Goal: Task Accomplishment & Management: Use online tool/utility

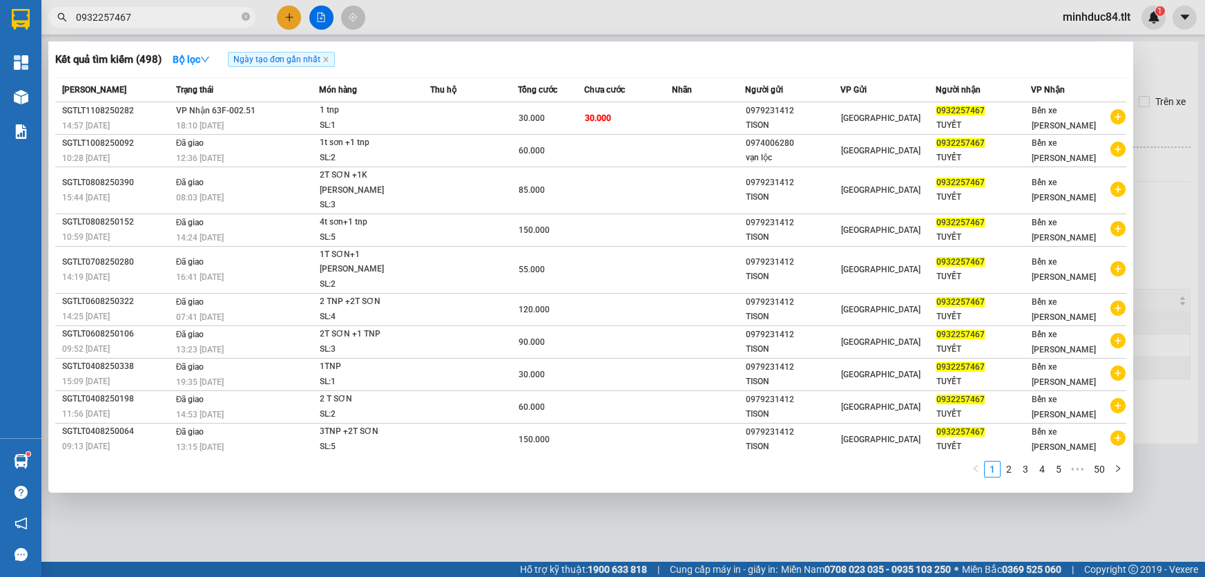
click at [161, 17] on input "0932257467" at bounding box center [157, 17] width 163 height 15
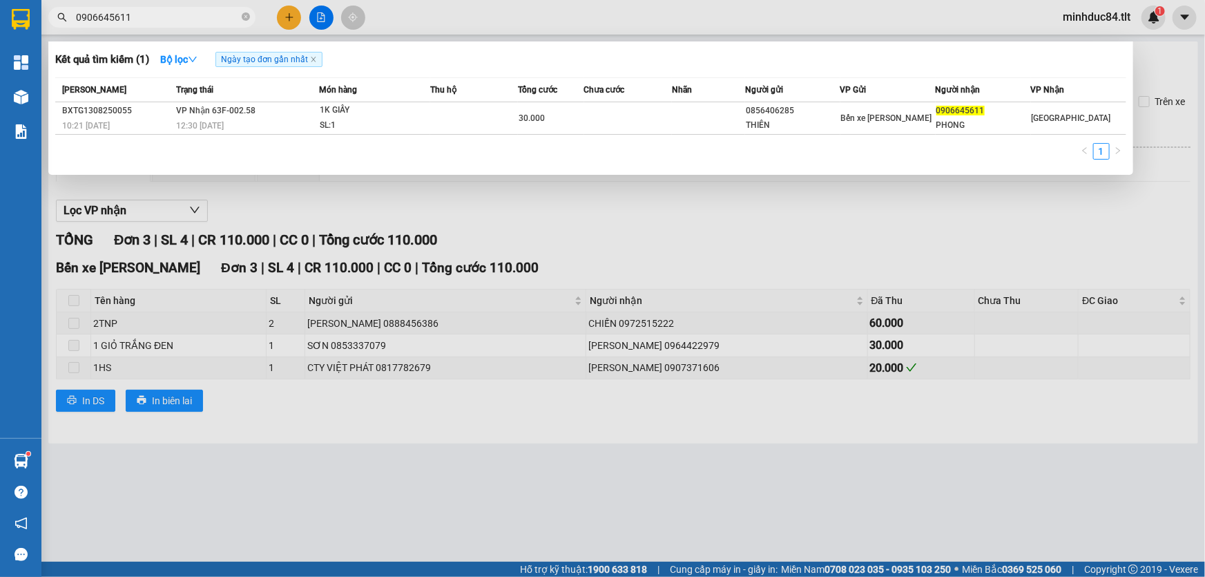
click at [738, 261] on div at bounding box center [602, 288] width 1205 height 577
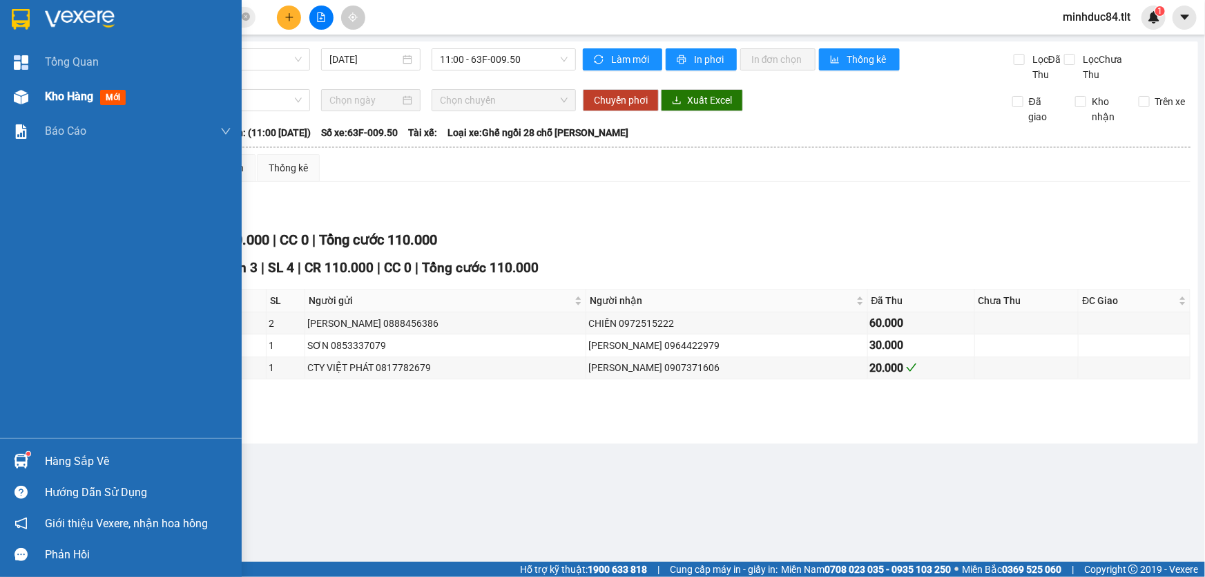
click at [55, 95] on span "Kho hàng" at bounding box center [69, 96] width 48 height 13
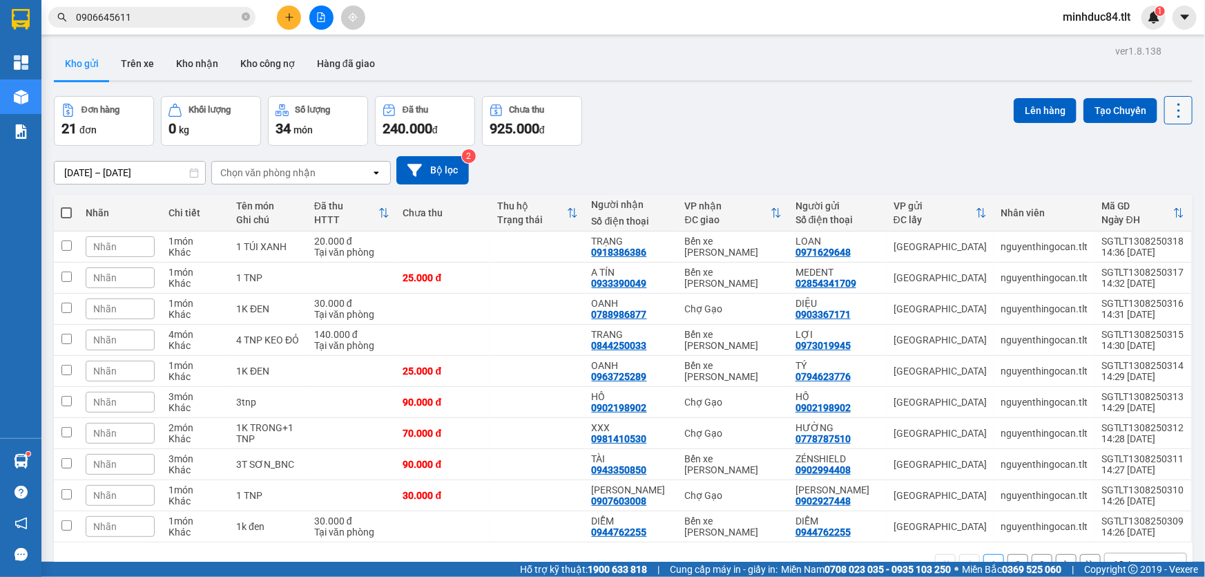
click at [1171, 110] on icon at bounding box center [1178, 110] width 19 height 19
click at [1149, 197] on span "Làm mới" at bounding box center [1150, 197] width 38 height 14
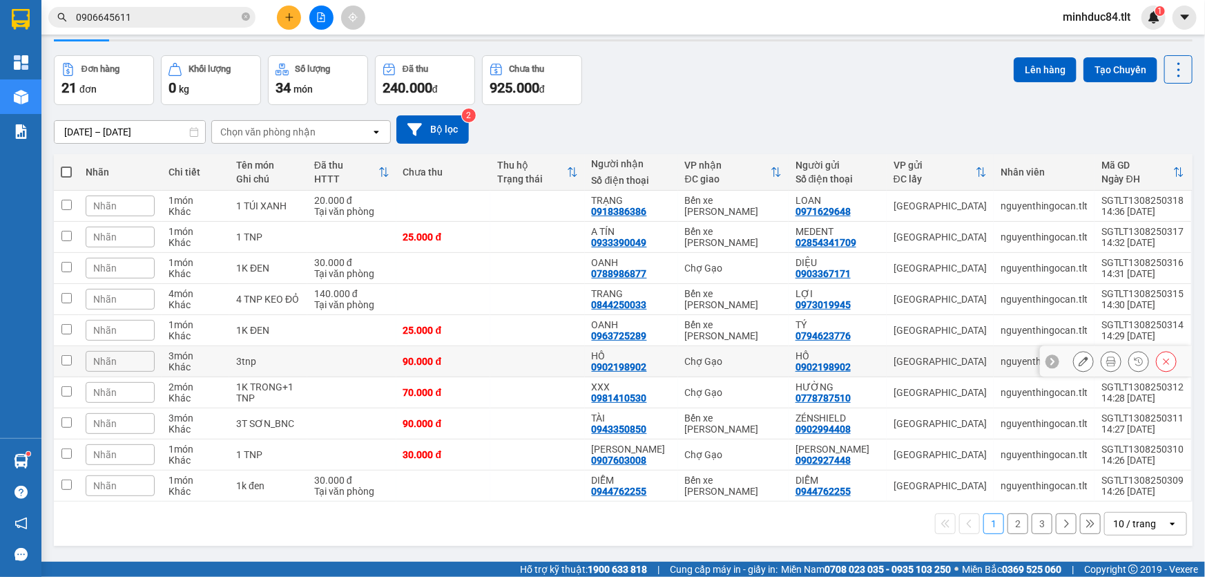
scroll to position [63, 0]
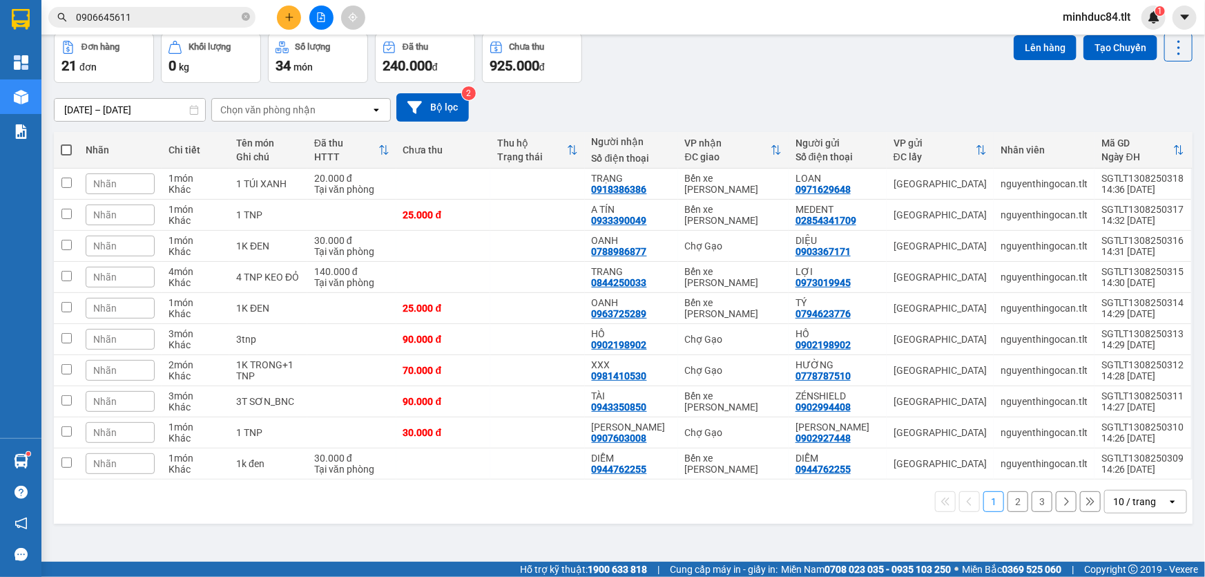
click at [1134, 504] on div "10 / trang" at bounding box center [1134, 502] width 43 height 14
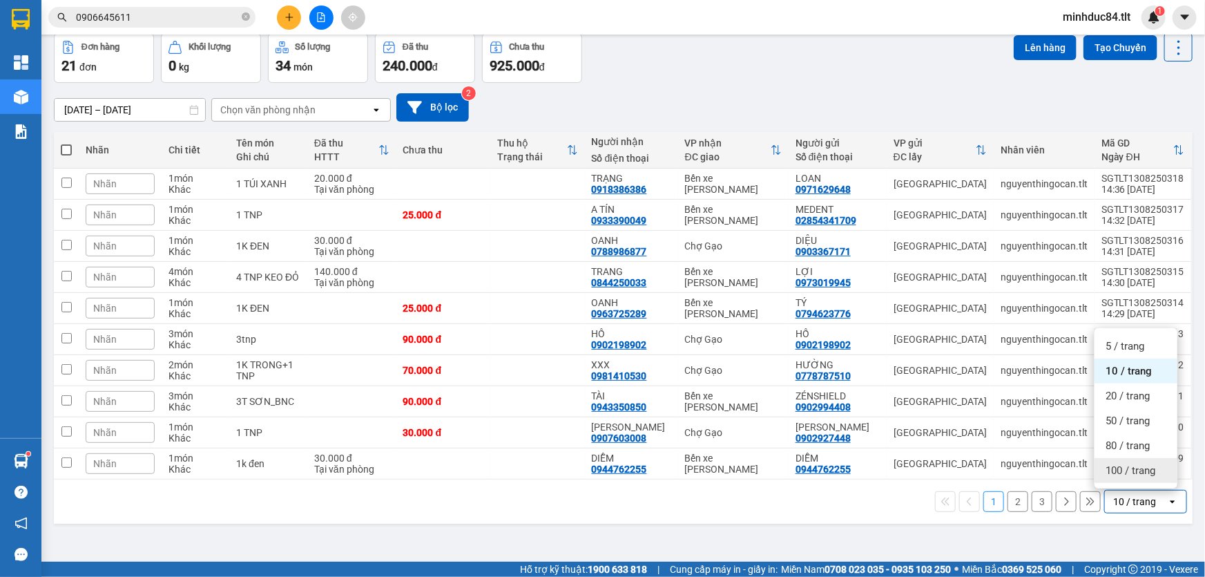
click at [1136, 474] on span "100 / trang" at bounding box center [1131, 470] width 50 height 14
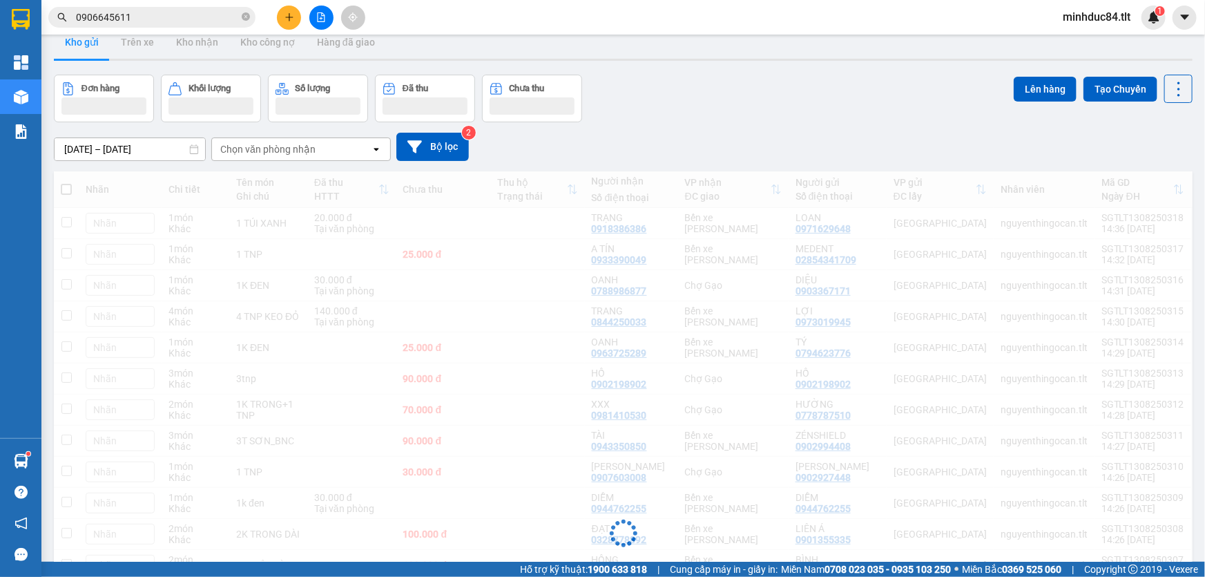
scroll to position [0, 0]
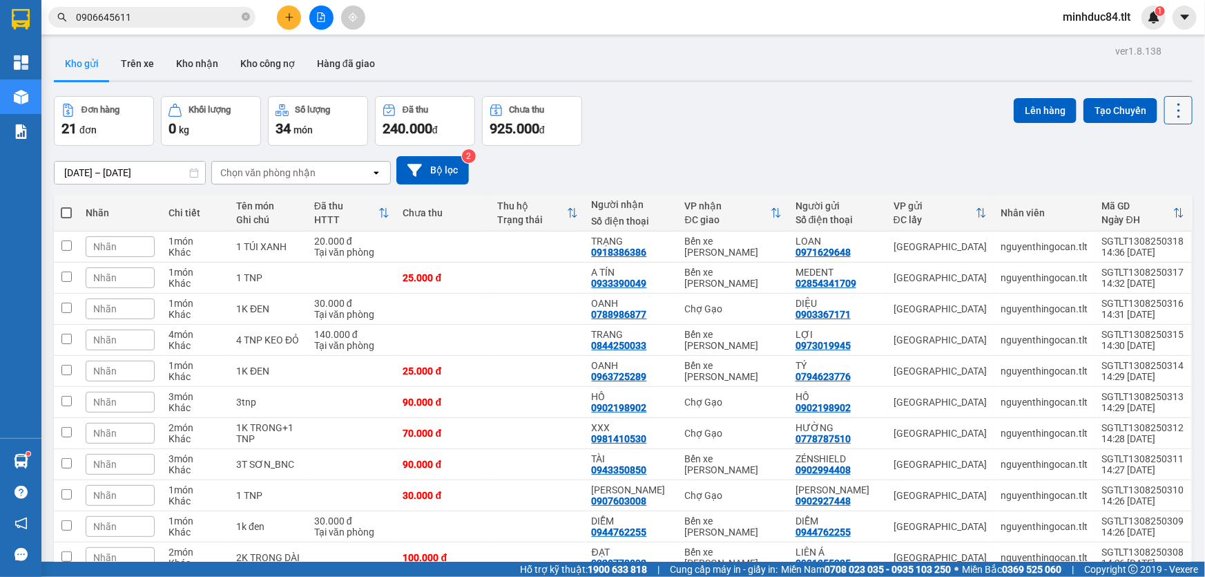
click at [1174, 96] on button at bounding box center [1179, 110] width 28 height 28
click at [1160, 196] on span "Làm mới" at bounding box center [1150, 197] width 38 height 14
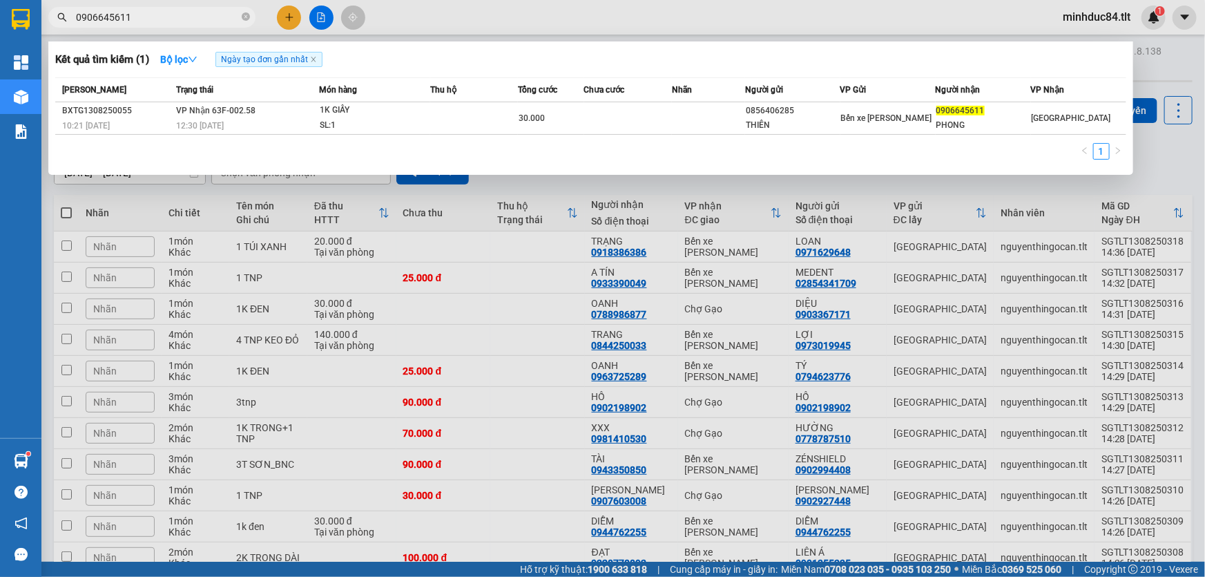
click at [186, 16] on input "0906645611" at bounding box center [157, 17] width 163 height 15
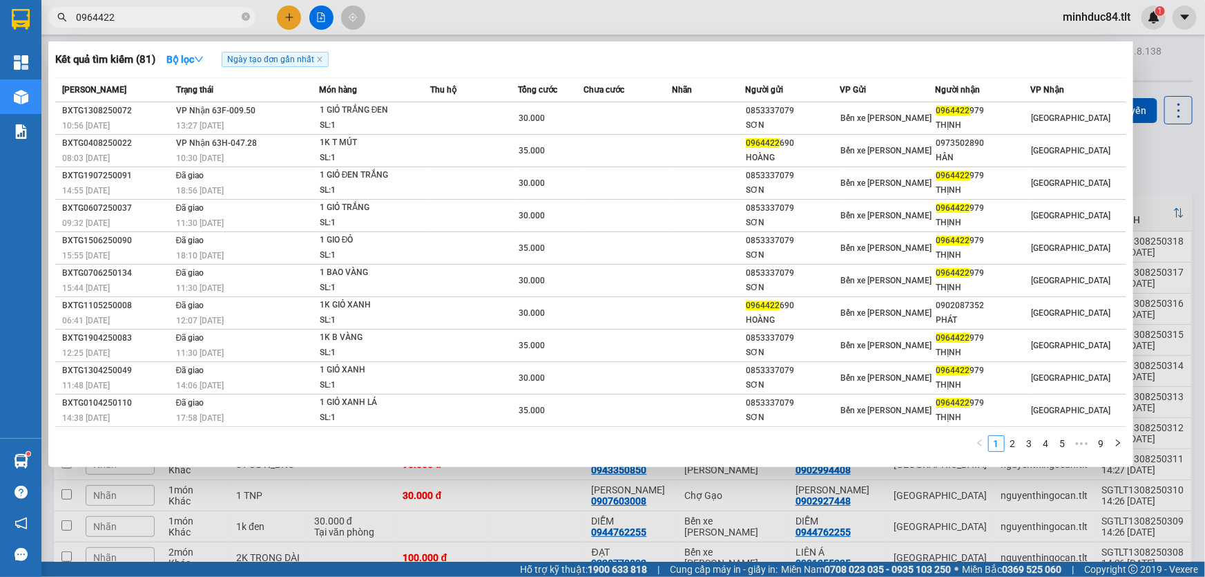
type input "0964422"
click at [1153, 174] on div at bounding box center [602, 288] width 1205 height 577
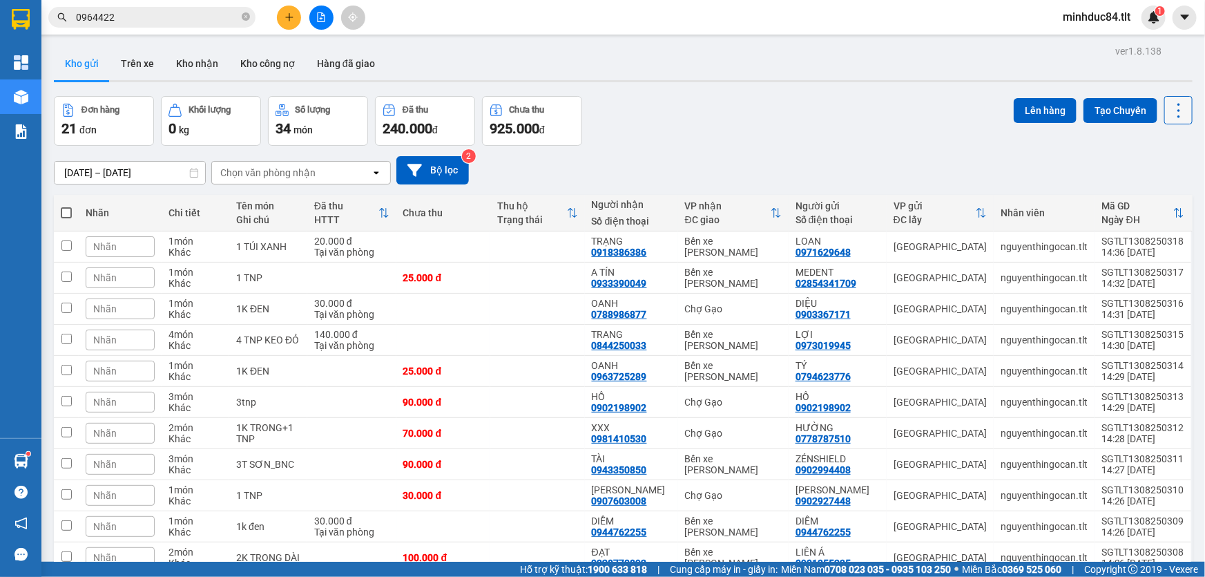
click at [1174, 104] on icon at bounding box center [1178, 110] width 19 height 19
click at [1165, 195] on span "Làm mới" at bounding box center [1150, 197] width 38 height 14
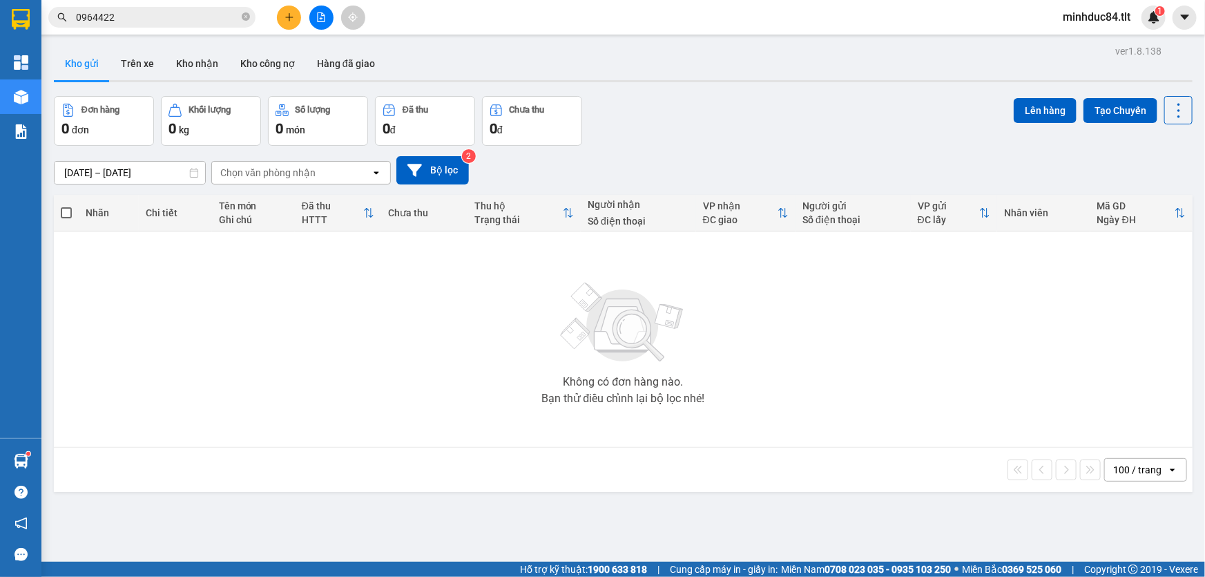
click at [330, 7] on div at bounding box center [321, 18] width 104 height 24
click at [327, 10] on button at bounding box center [321, 18] width 24 height 24
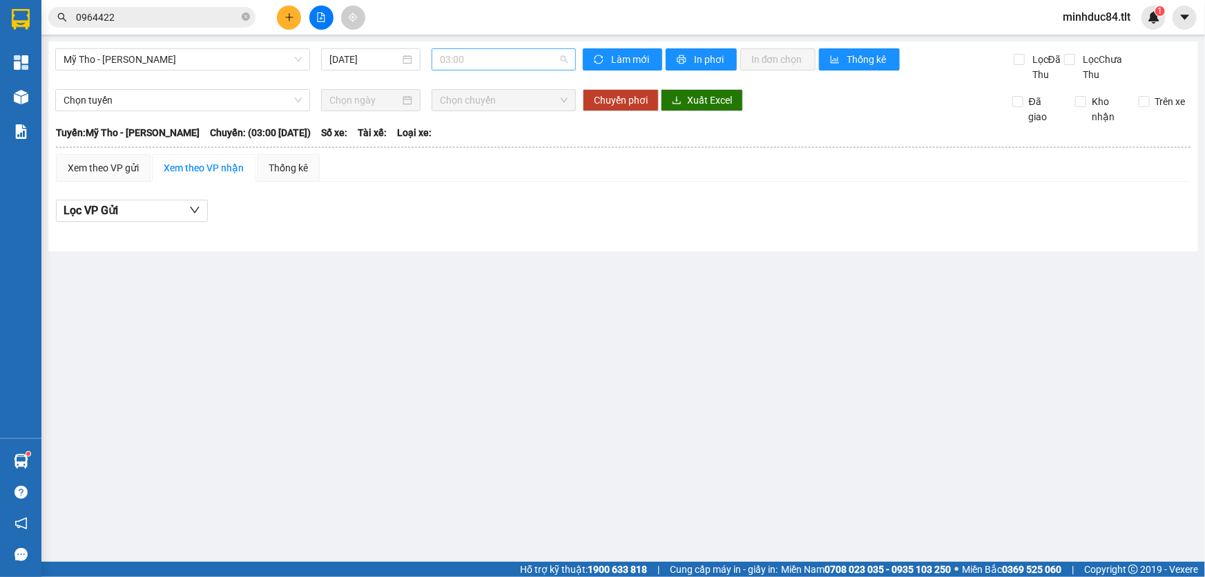
click at [479, 56] on span "03:00" at bounding box center [504, 59] width 128 height 21
type input "950"
click at [242, 66] on span "Mỹ Tho - [PERSON_NAME]" at bounding box center [183, 59] width 238 height 21
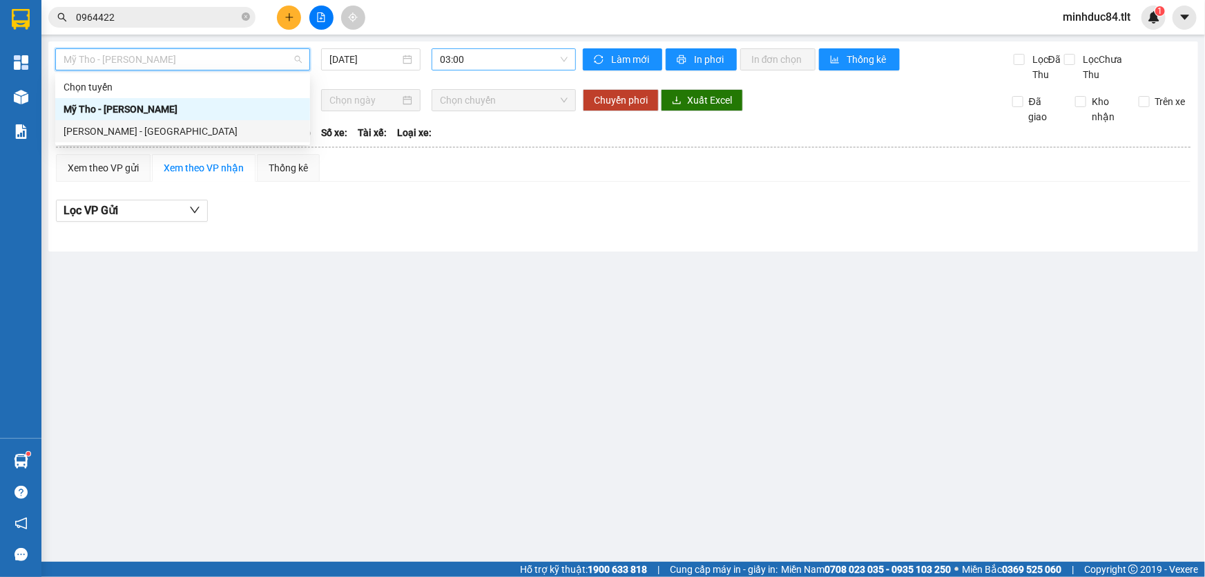
click at [180, 131] on div "[PERSON_NAME] - [GEOGRAPHIC_DATA]" at bounding box center [183, 131] width 238 height 15
type input "[DATE]"
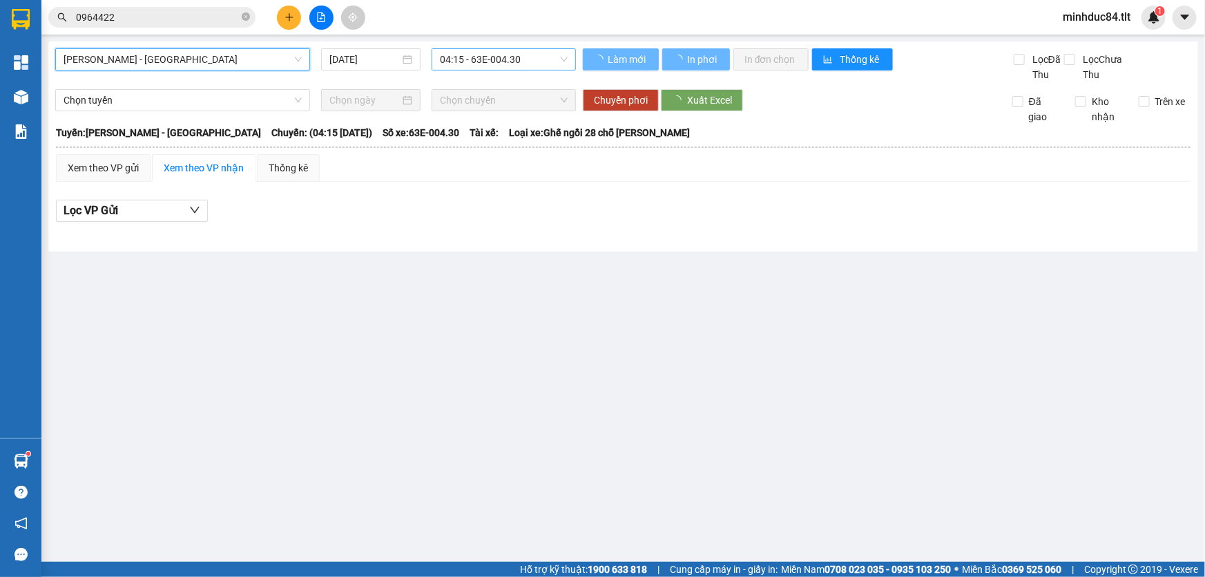
click at [448, 49] on span "04:15 - 63E-004.30" at bounding box center [504, 59] width 128 height 21
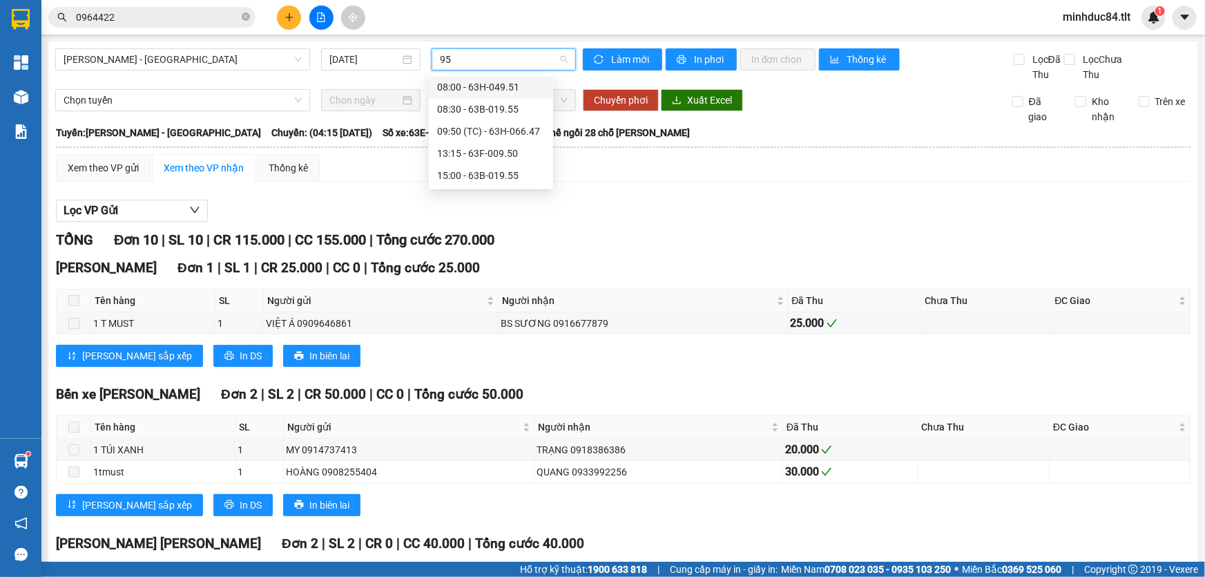
type input "950"
click at [471, 113] on div "13:15 - 63F-009.50" at bounding box center [491, 109] width 108 height 15
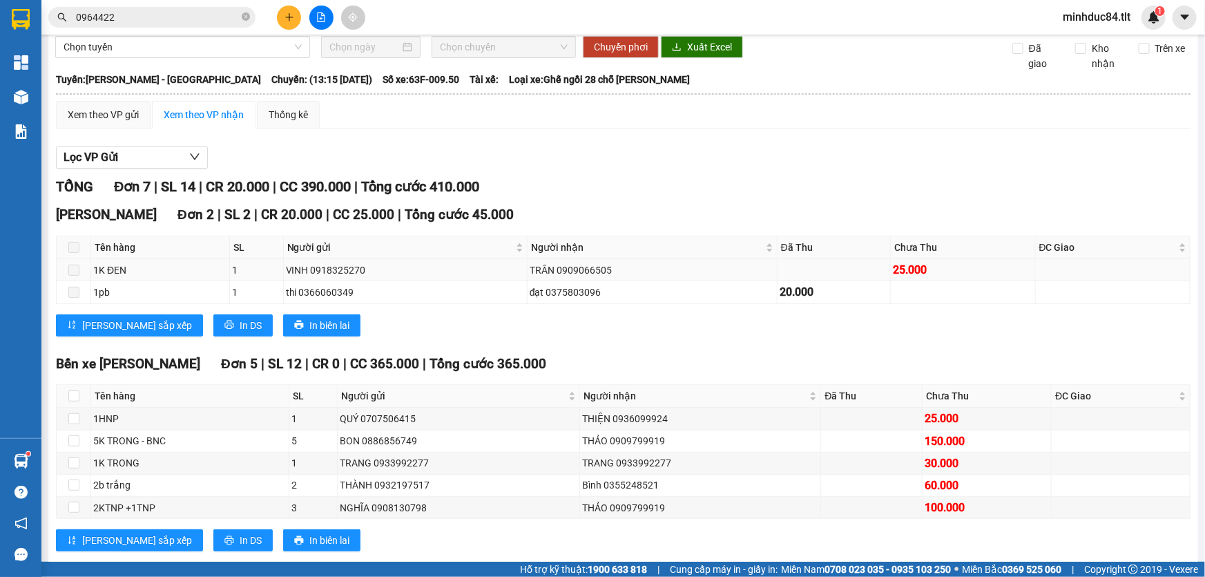
scroll to position [79, 0]
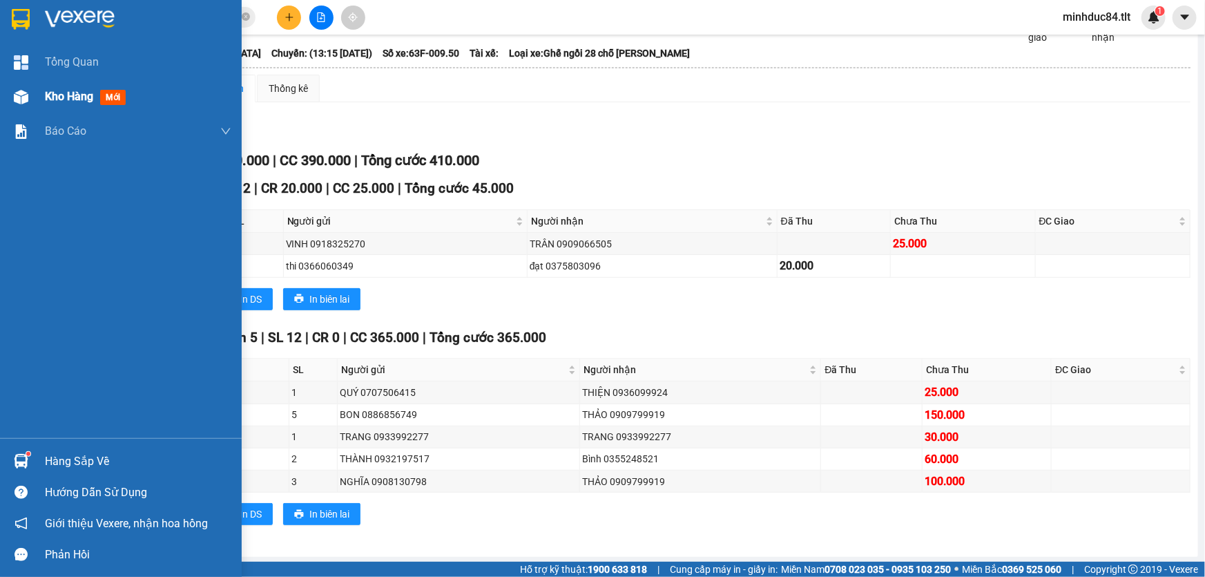
click at [19, 106] on div at bounding box center [21, 97] width 24 height 24
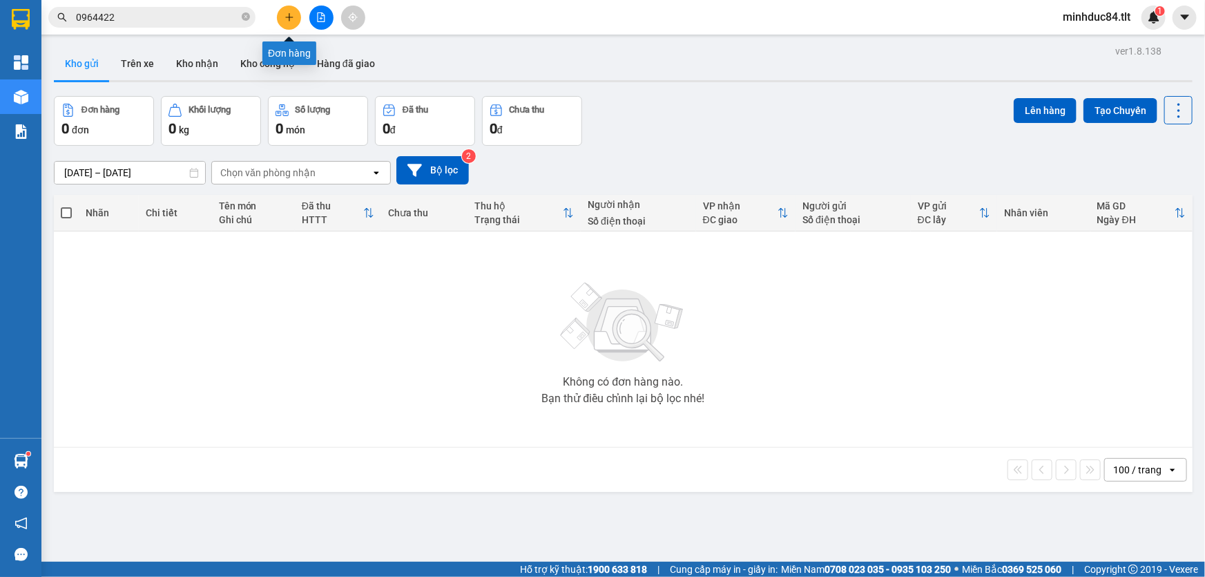
click at [294, 19] on icon "plus" at bounding box center [290, 17] width 10 height 10
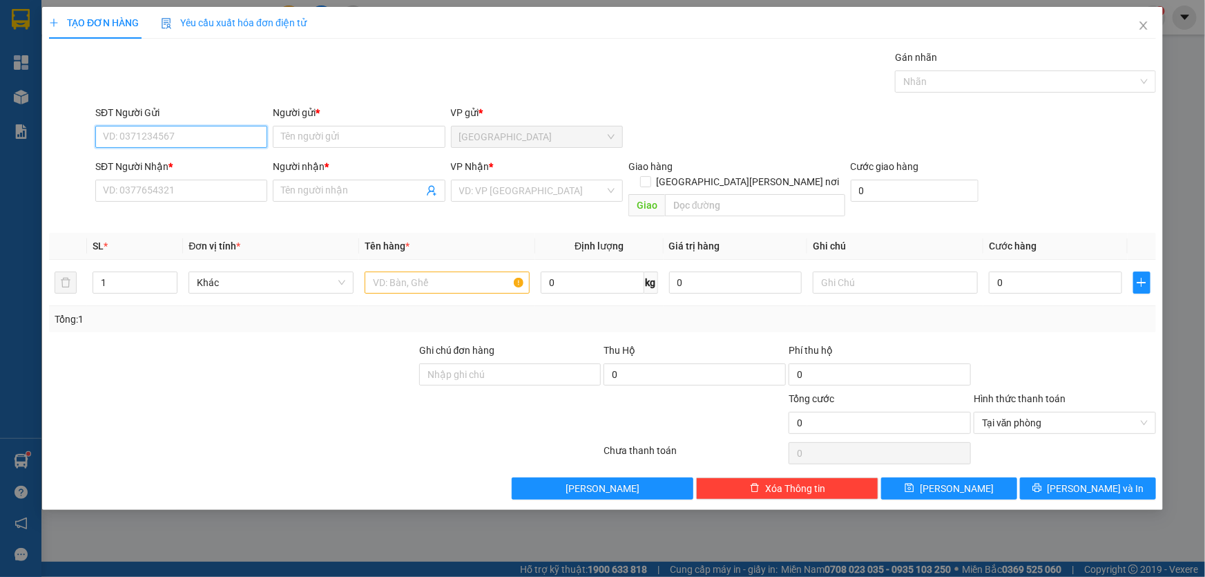
click at [196, 146] on input "SĐT Người Gửi" at bounding box center [181, 137] width 172 height 22
click at [198, 145] on input "SĐT Người Gửi" at bounding box center [181, 137] width 172 height 22
click at [204, 146] on input "SĐT Người Gửi" at bounding box center [181, 137] width 172 height 22
click at [164, 200] on input "SĐT Người Nhận *" at bounding box center [181, 191] width 172 height 22
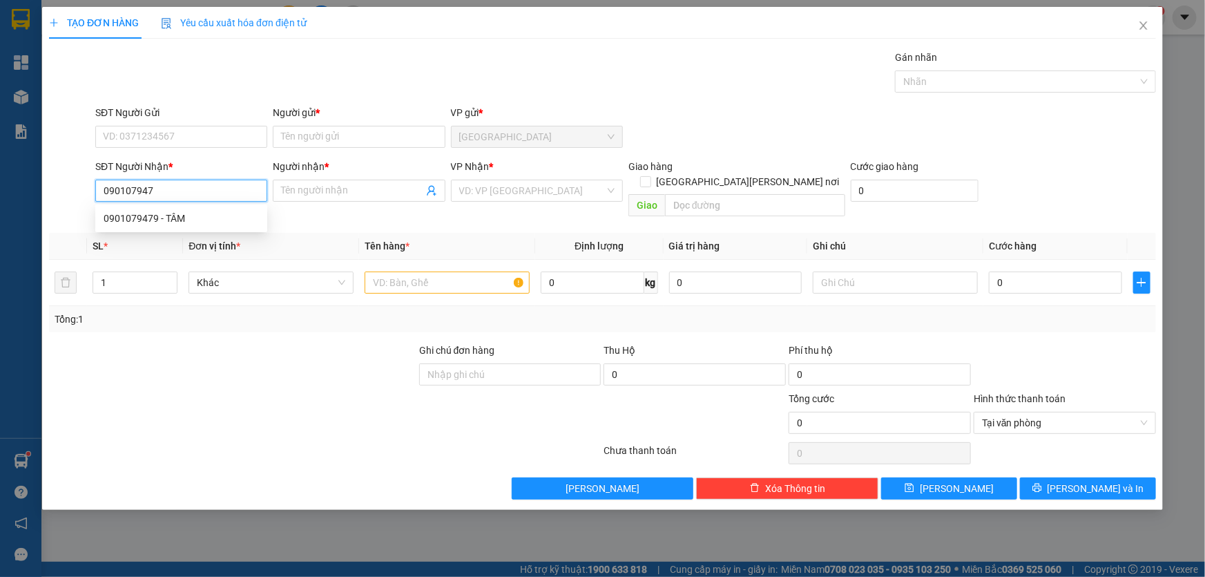
type input "0901079479"
click at [171, 211] on div "0901079479 - TÂM" at bounding box center [181, 218] width 155 height 15
type input "TÂM"
type input "0901079479"
click at [566, 180] on input "search" at bounding box center [532, 190] width 146 height 21
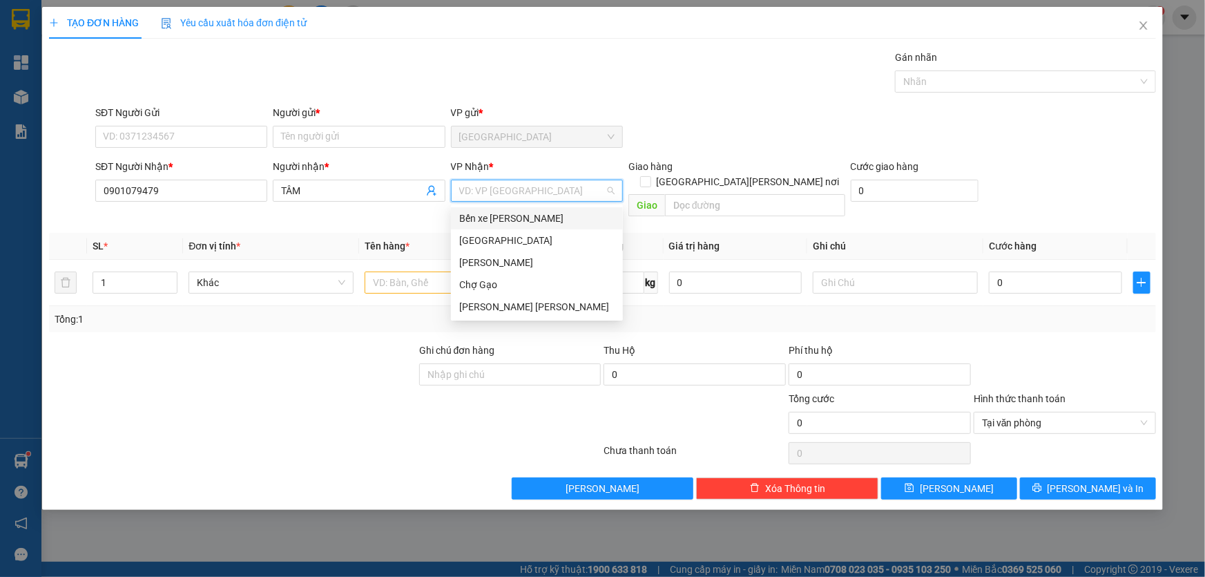
click at [501, 220] on div "Bến xe [PERSON_NAME]" at bounding box center [536, 218] width 155 height 15
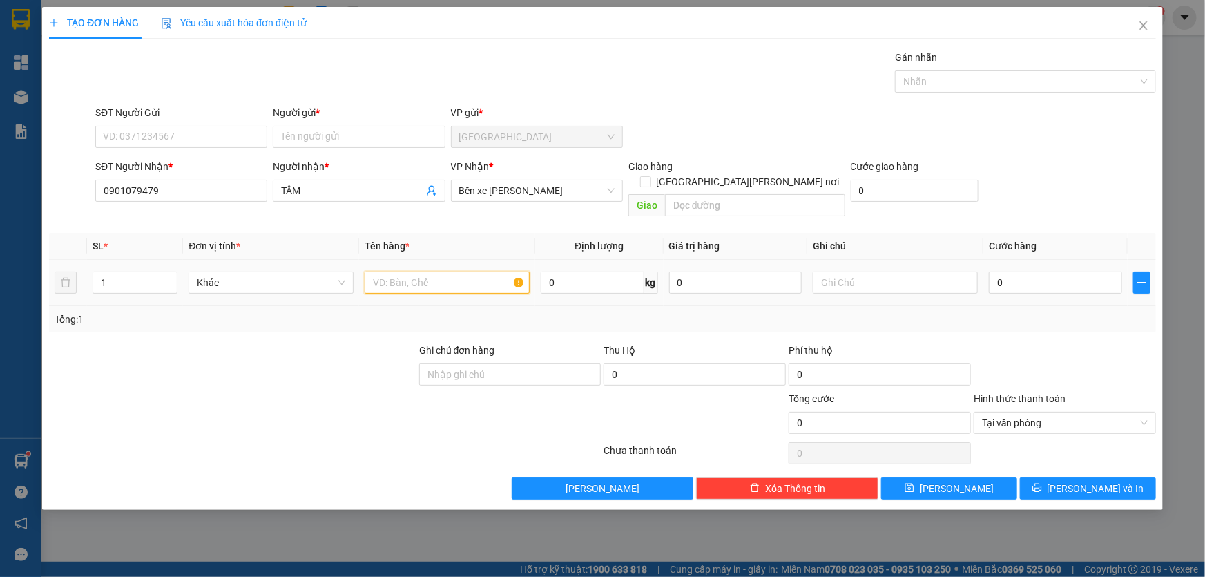
click at [437, 271] on input "text" at bounding box center [447, 282] width 165 height 22
type input "1x đen"
click at [1040, 271] on input "0" at bounding box center [1055, 282] width 133 height 22
type input "2"
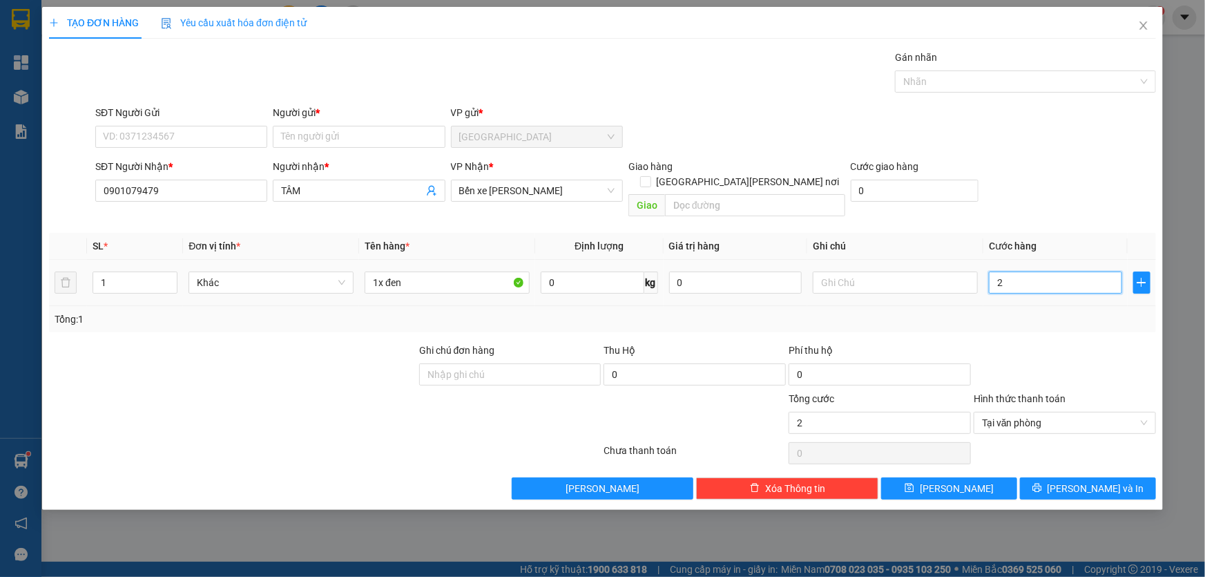
type input "25"
type input "25.000"
click at [182, 127] on input "SĐT Người Gửi" at bounding box center [181, 137] width 172 height 22
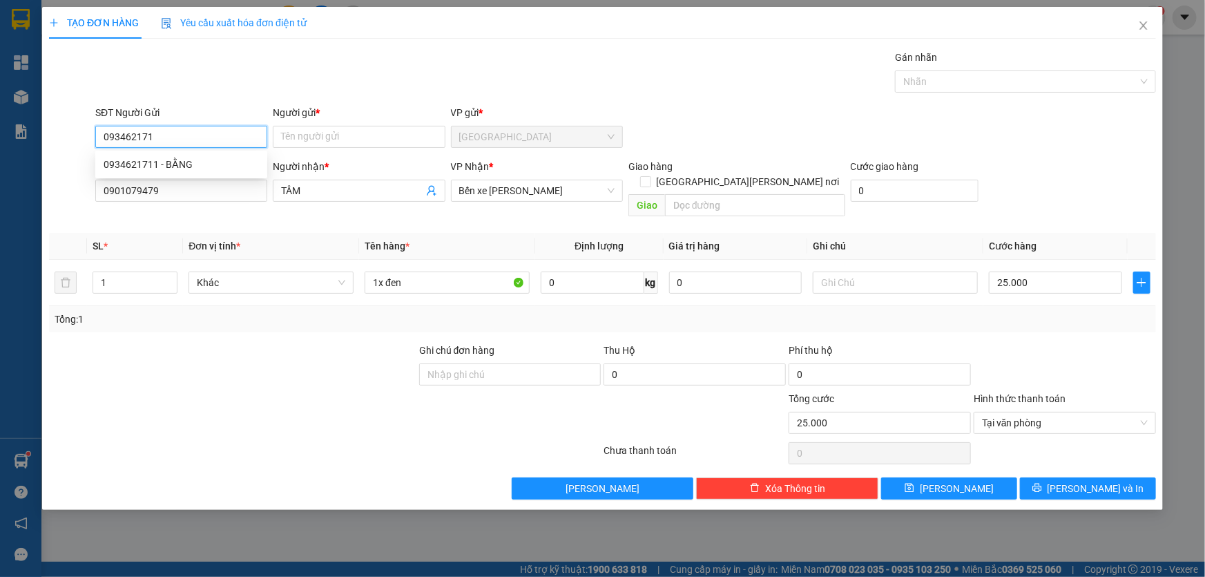
type input "0934621711"
click at [191, 155] on div "0934621711 - BẰNG" at bounding box center [181, 164] width 172 height 22
type input "BẰNG"
click at [1141, 412] on span "Tại văn phòng" at bounding box center [1065, 422] width 166 height 21
type input "0934621711"
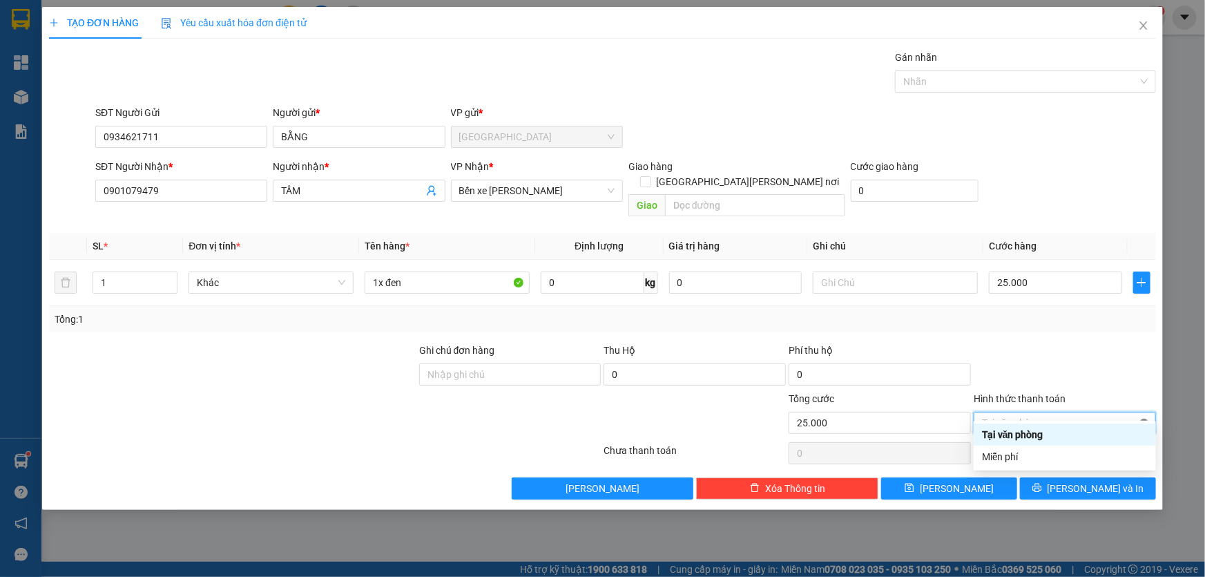
type input "25.000"
drag, startPoint x: 1128, startPoint y: 289, endPoint x: 1127, endPoint y: 303, distance: 13.8
click at [1128, 289] on td at bounding box center [1142, 283] width 28 height 46
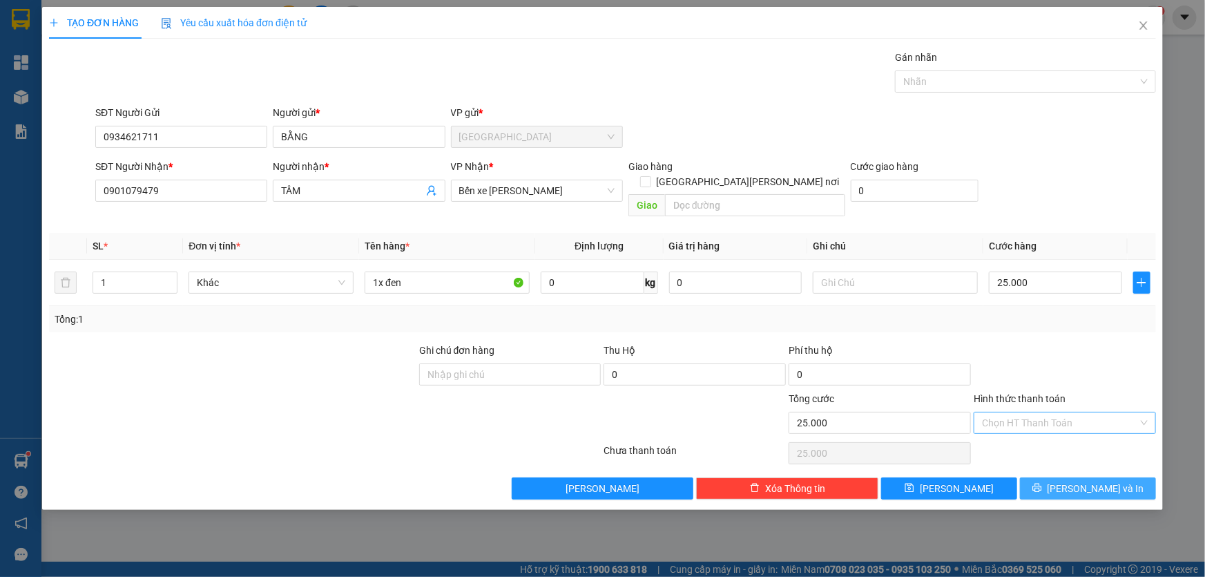
click at [1098, 477] on button "[PERSON_NAME] và In" at bounding box center [1088, 488] width 136 height 22
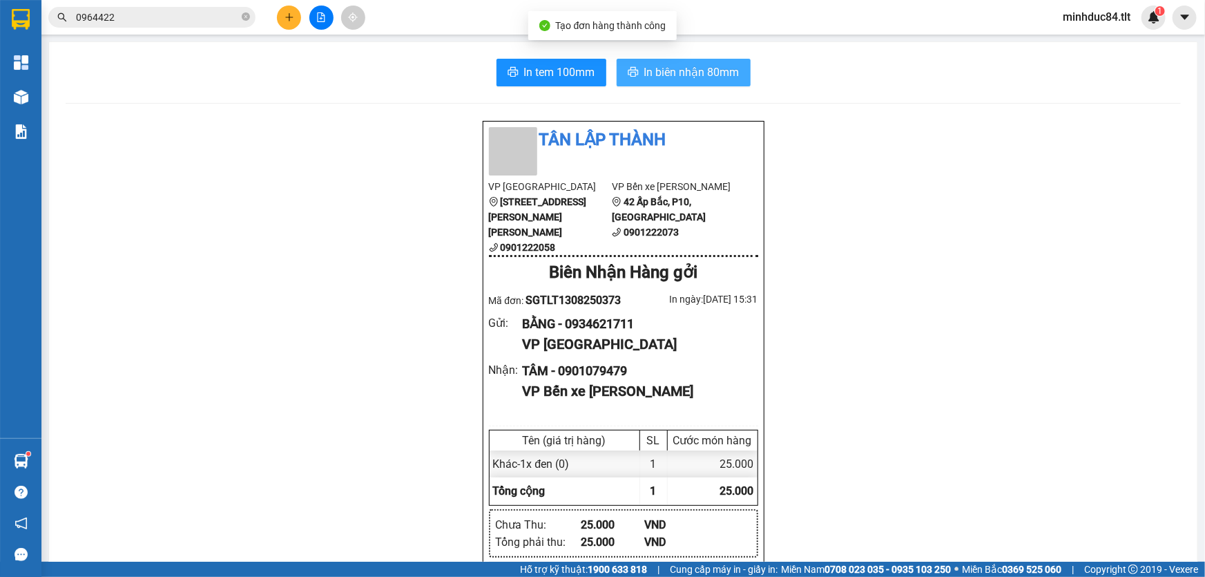
click at [725, 66] on span "In biên nhận 80mm" at bounding box center [691, 72] width 95 height 17
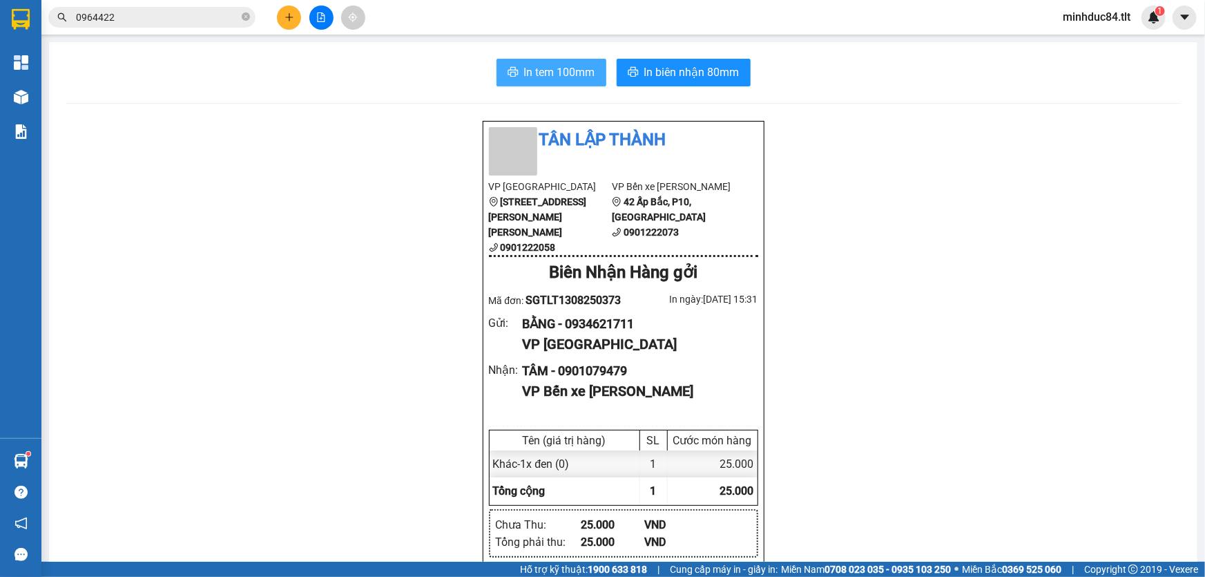
click at [528, 75] on span "In tem 100mm" at bounding box center [559, 72] width 71 height 17
click at [322, 20] on icon "file-add" at bounding box center [321, 17] width 10 height 10
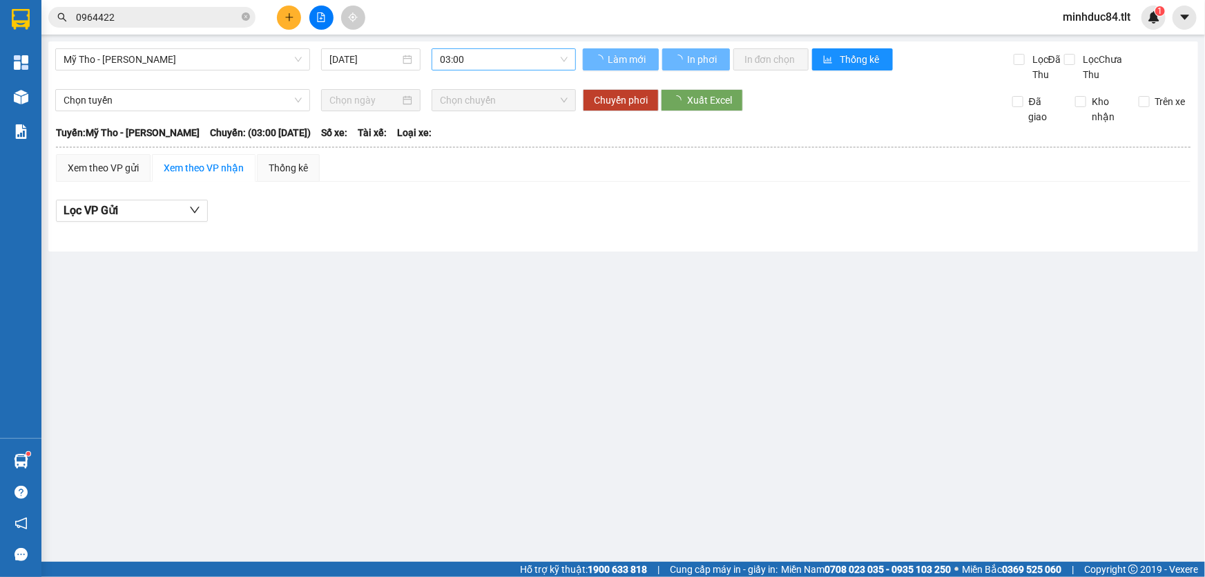
click at [547, 60] on span "03:00" at bounding box center [504, 59] width 128 height 21
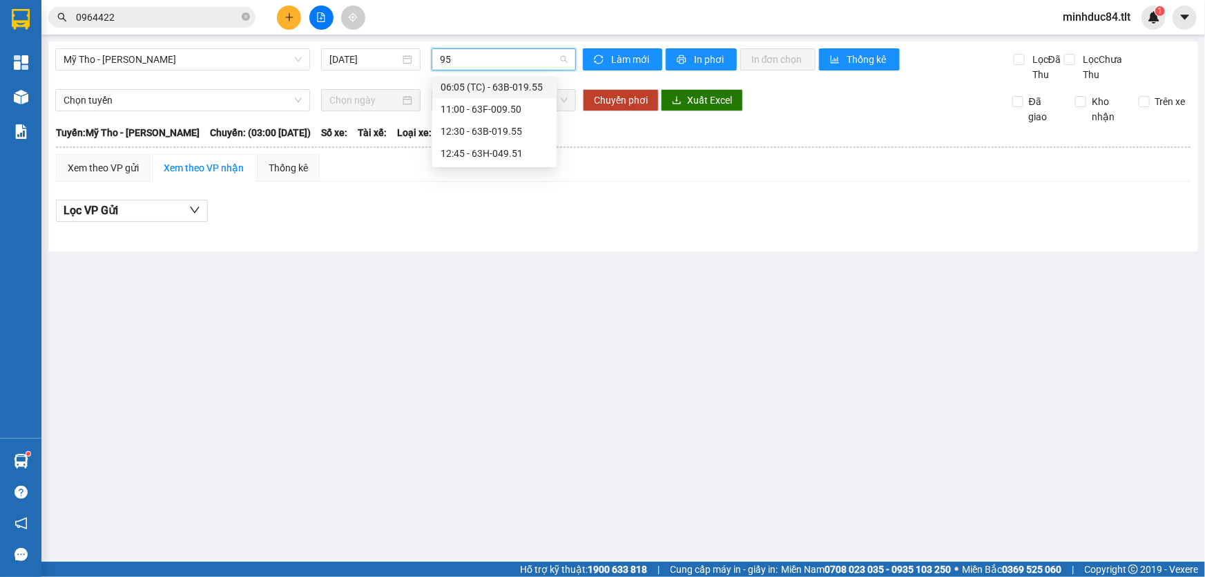
type input "950"
click at [530, 81] on div "11:00 - 63F-009.50" at bounding box center [495, 86] width 108 height 15
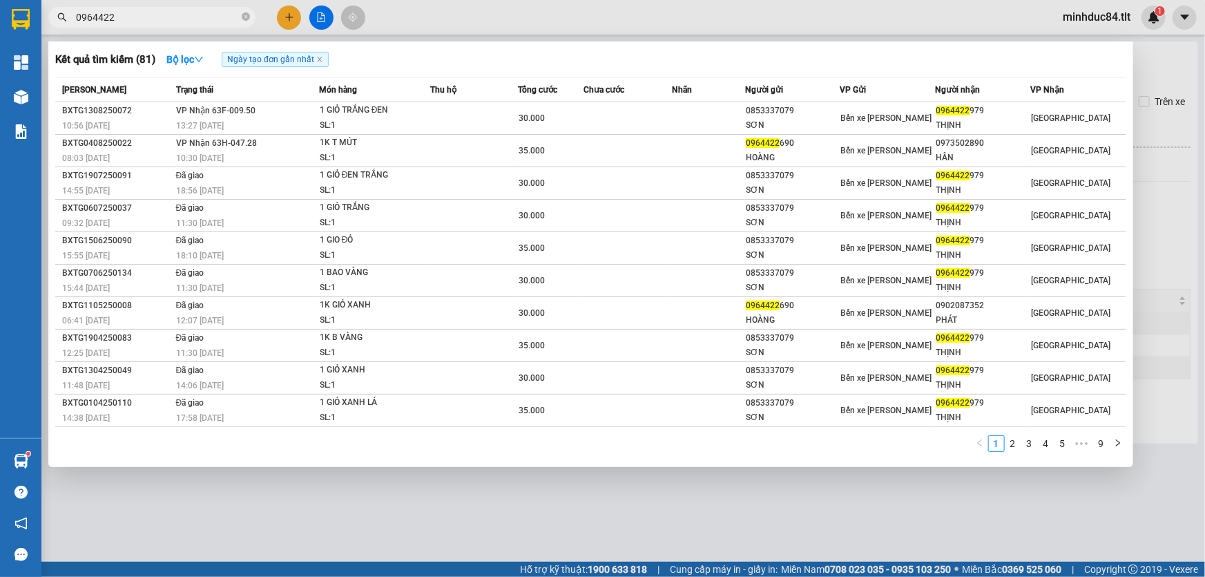
click at [126, 20] on input "0964422" at bounding box center [157, 17] width 163 height 15
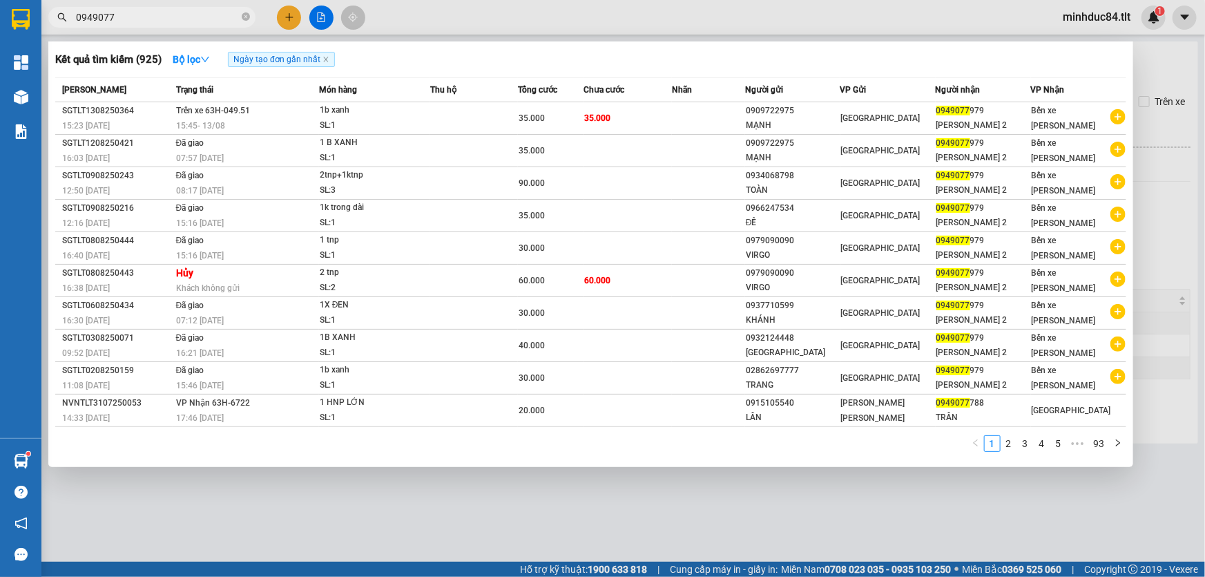
click at [1156, 189] on div at bounding box center [602, 288] width 1205 height 577
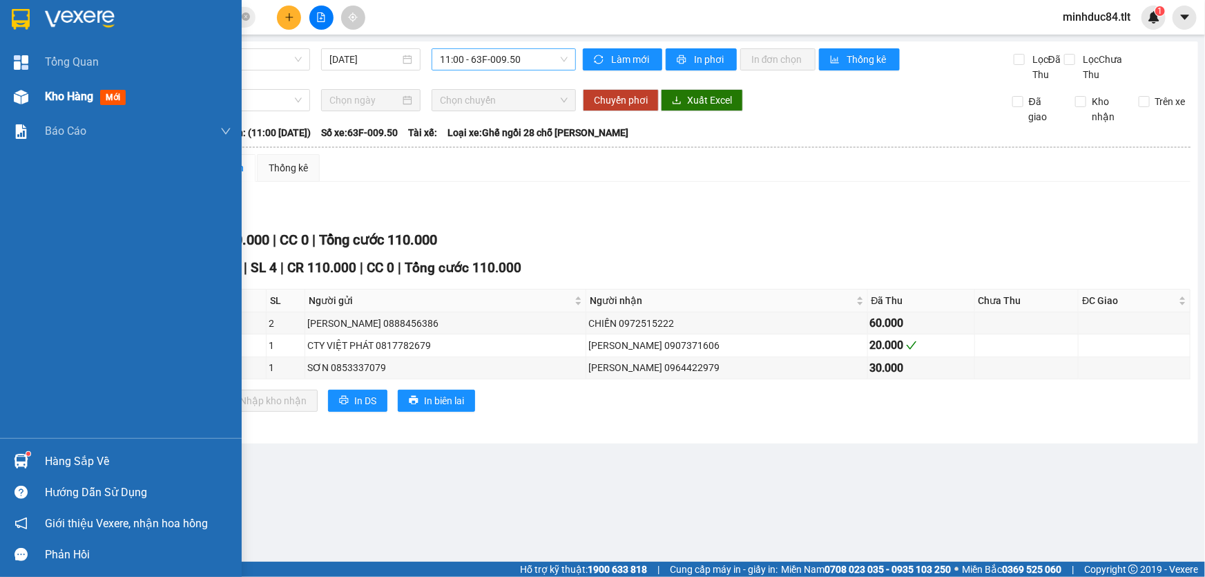
click at [42, 92] on div "Kho hàng mới" at bounding box center [121, 96] width 242 height 35
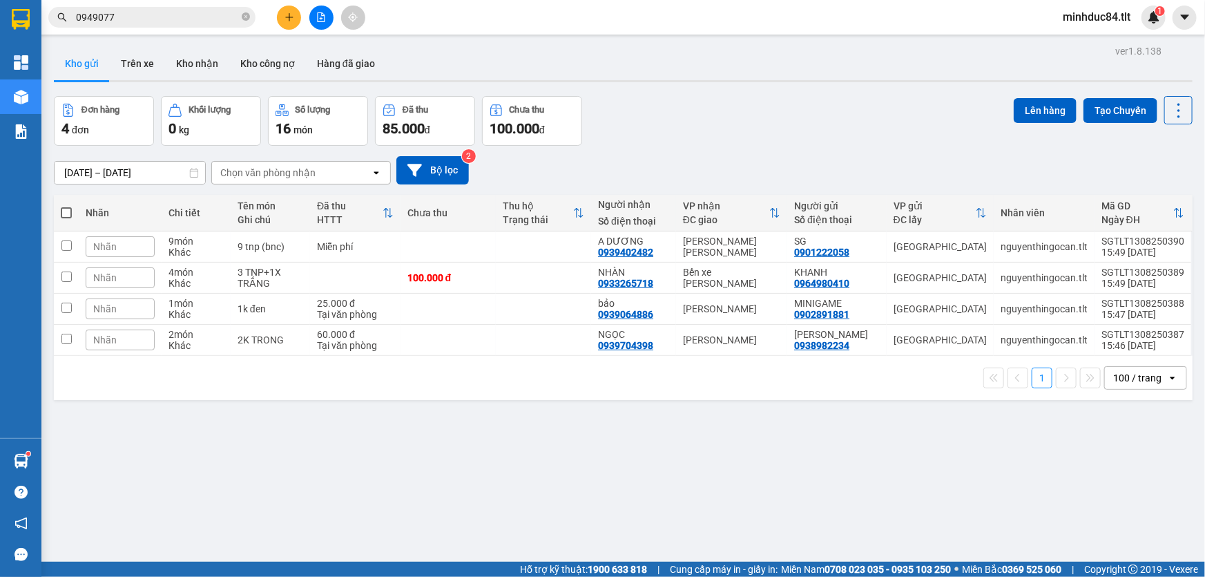
click at [124, 17] on input "0949077" at bounding box center [157, 17] width 163 height 15
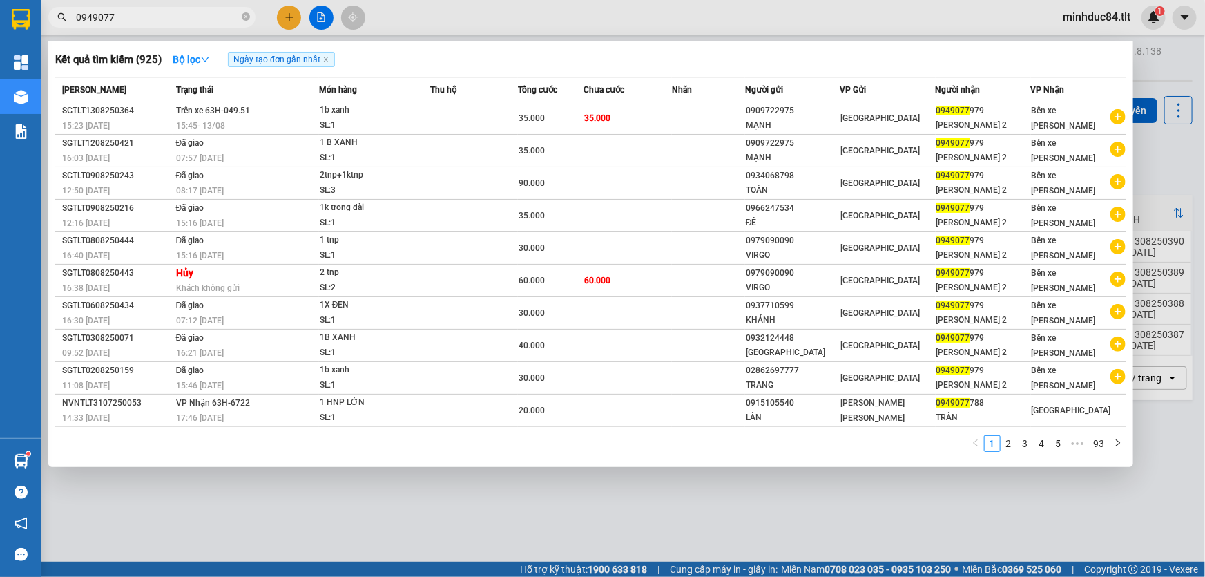
click at [124, 17] on input "0949077" at bounding box center [157, 17] width 163 height 15
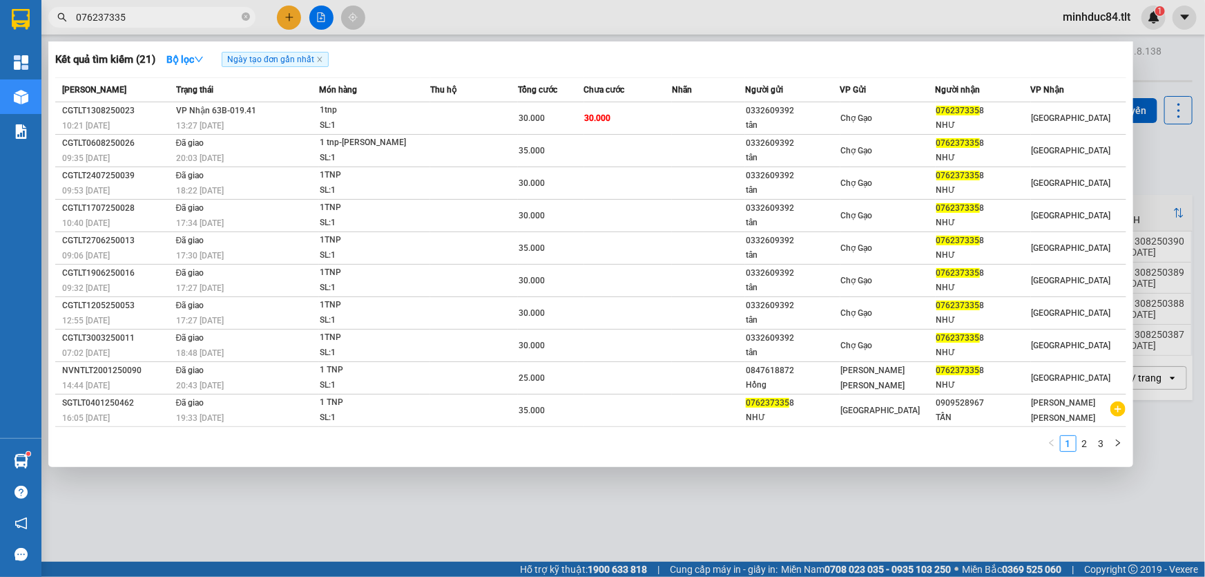
click at [188, 6] on div at bounding box center [602, 288] width 1205 height 577
click at [188, 6] on div "Kết quả [PERSON_NAME] ( 21 ) Bộ lọc Ngày tạo [PERSON_NAME] nhất Mã ĐH Trạng thá…" at bounding box center [134, 18] width 269 height 24
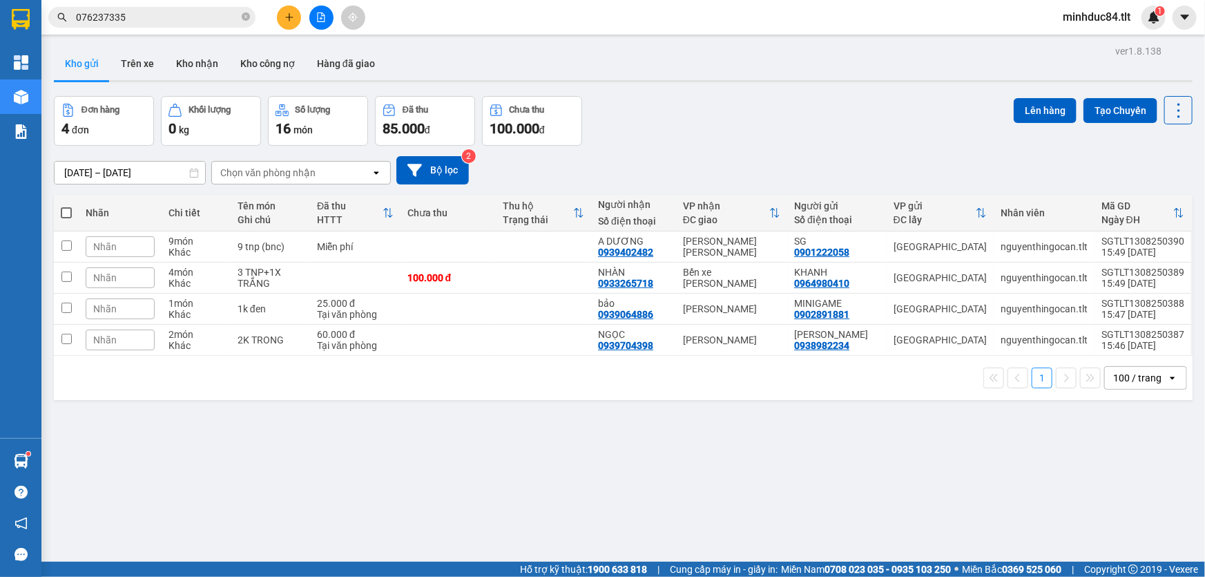
click at [172, 7] on span "076237335" at bounding box center [151, 17] width 207 height 21
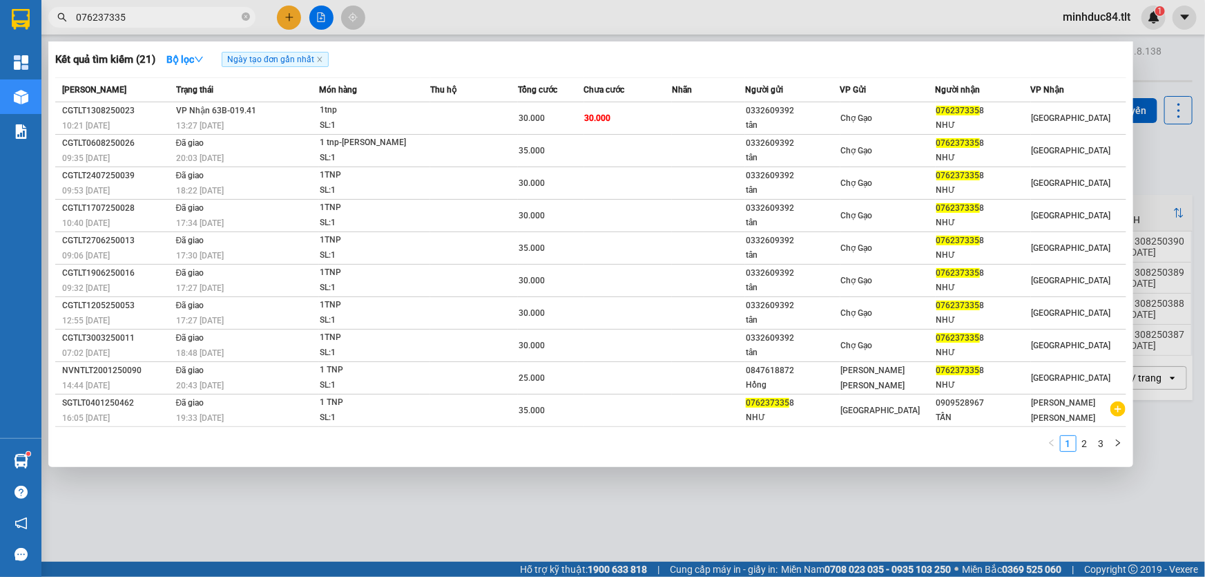
click at [172, 7] on span "076237335" at bounding box center [151, 17] width 207 height 21
click at [178, 15] on input "076237335" at bounding box center [157, 17] width 163 height 15
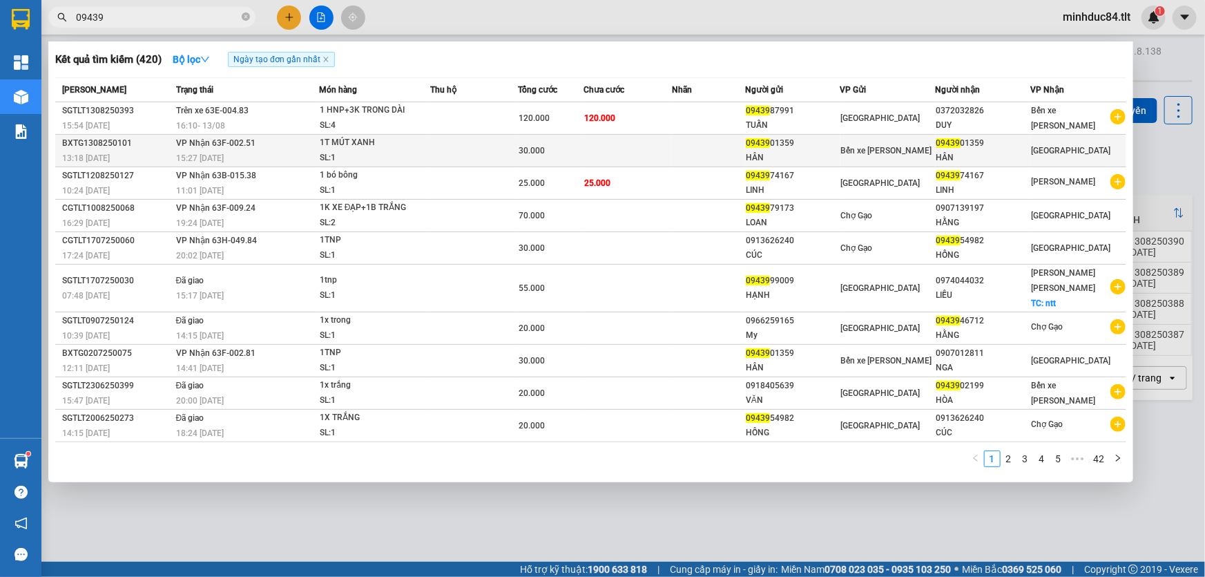
type input "09439"
click at [303, 156] on div "15:27 [DATE]" at bounding box center [247, 158] width 142 height 15
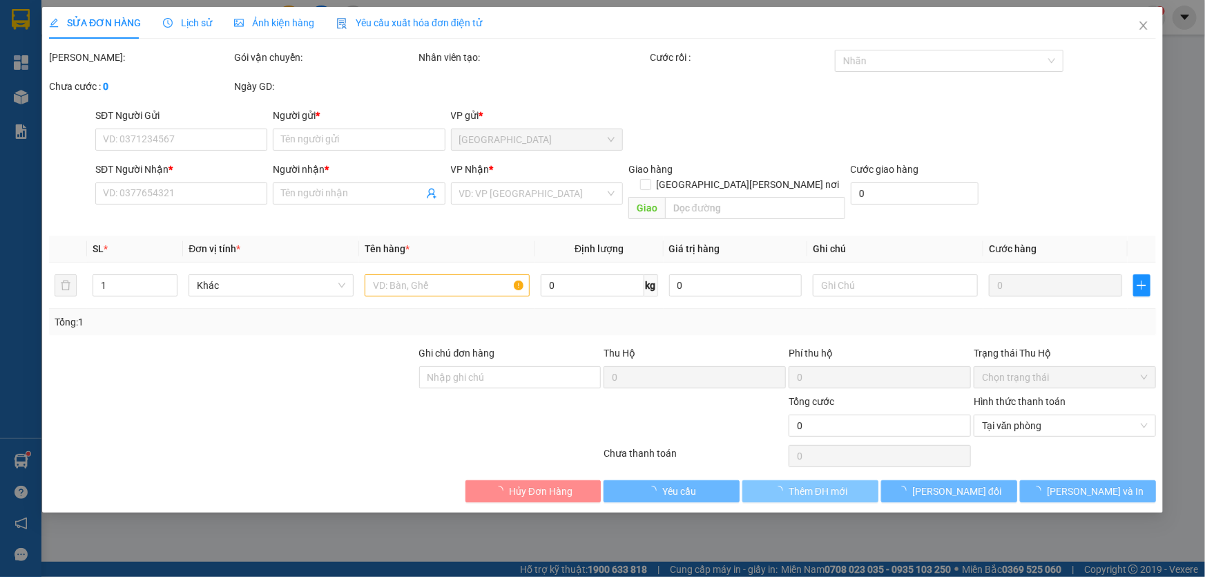
type input "0943901359"
type input "HÂN"
type input "0943901359"
type input "HÂN"
type input "30.000"
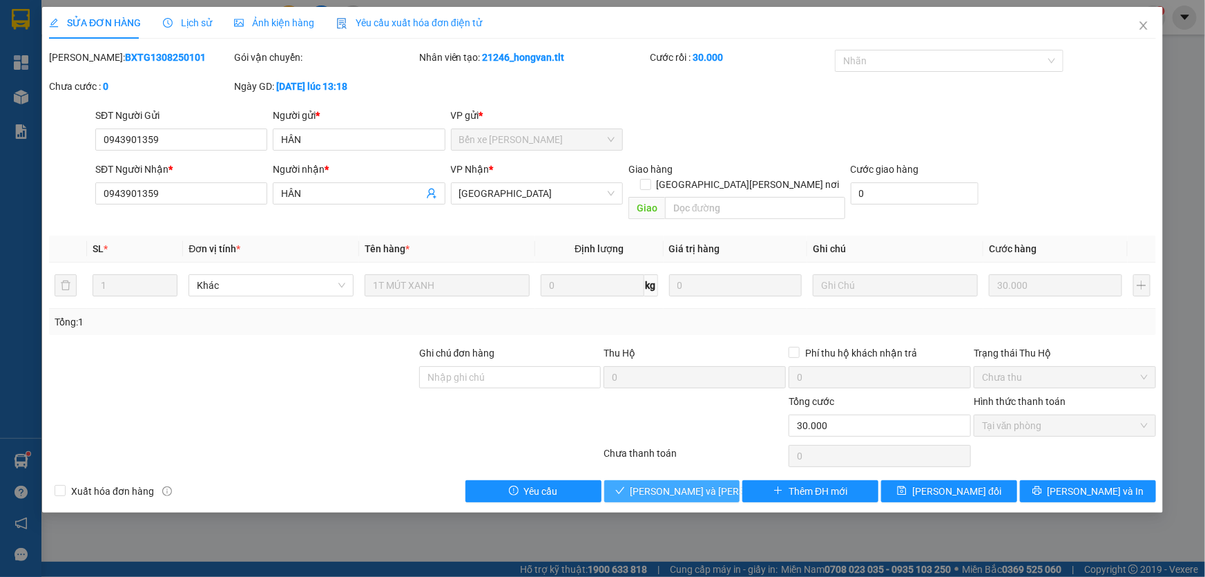
click at [691, 483] on span "[PERSON_NAME] và [PERSON_NAME] hàng" at bounding box center [724, 490] width 186 height 15
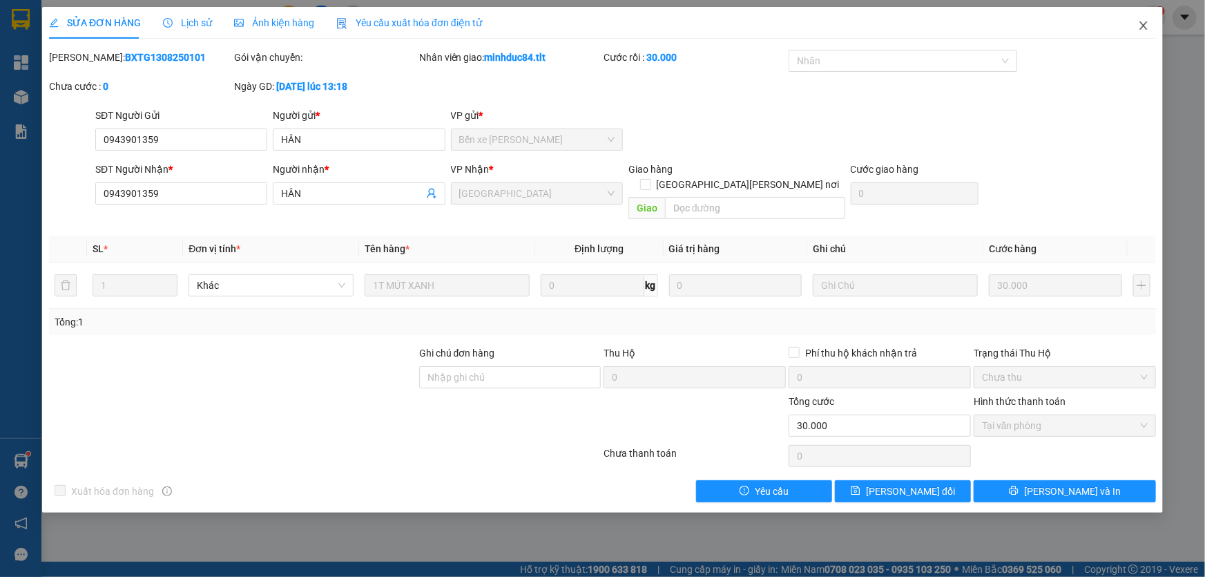
click at [1135, 24] on span "Close" at bounding box center [1143, 26] width 39 height 39
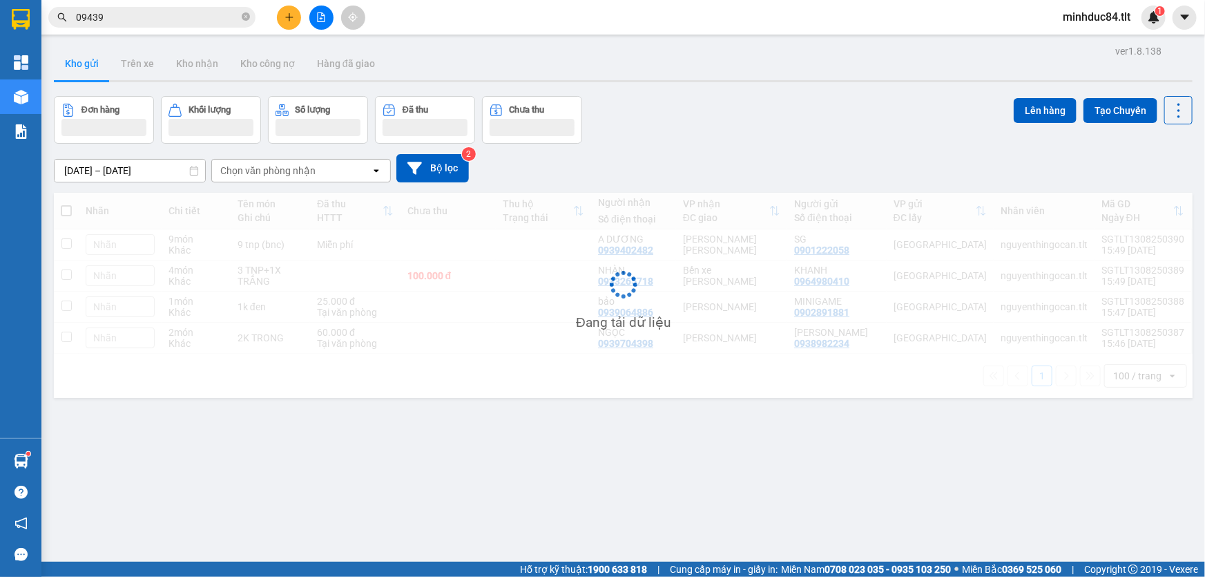
click at [169, 21] on input "09439" at bounding box center [157, 17] width 163 height 15
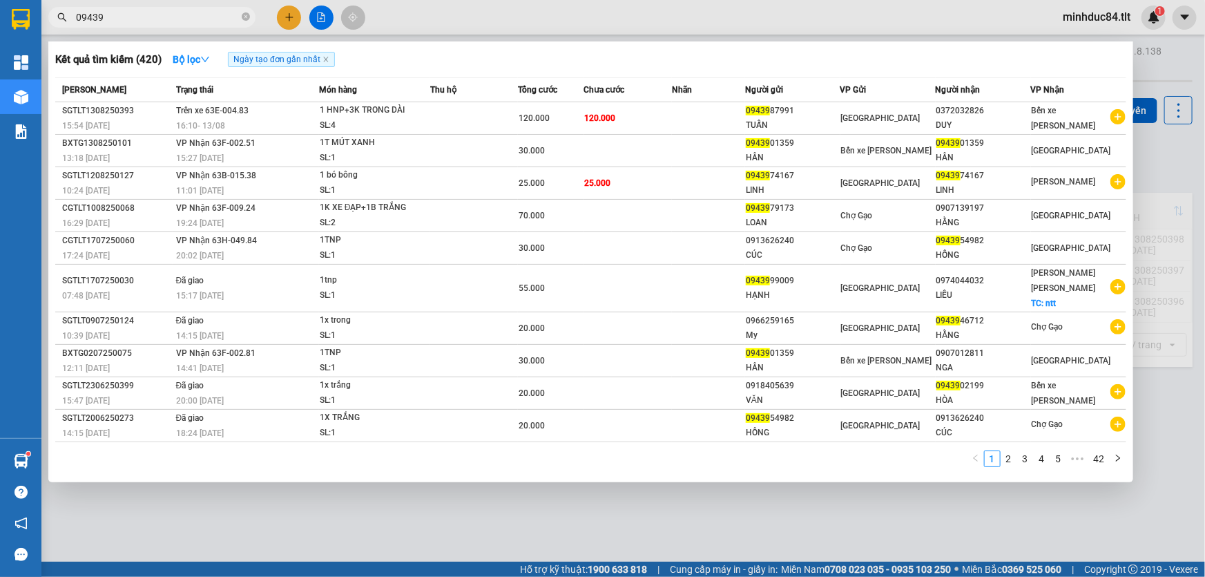
click at [169, 21] on input "09439" at bounding box center [157, 17] width 163 height 15
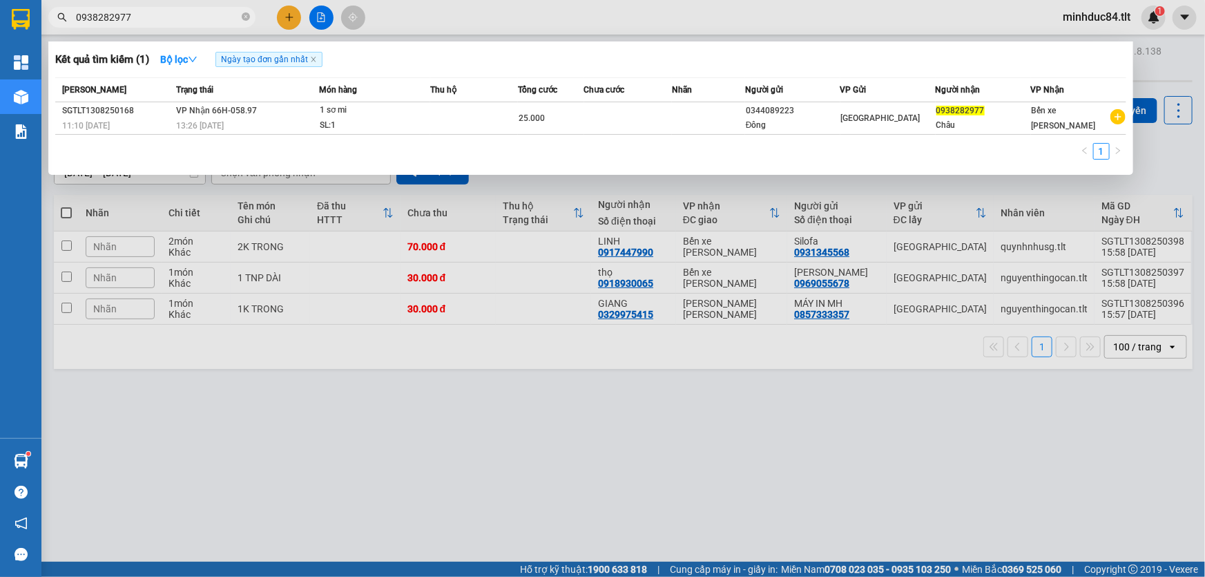
type input "0938282977"
click at [178, 531] on div at bounding box center [602, 288] width 1205 height 577
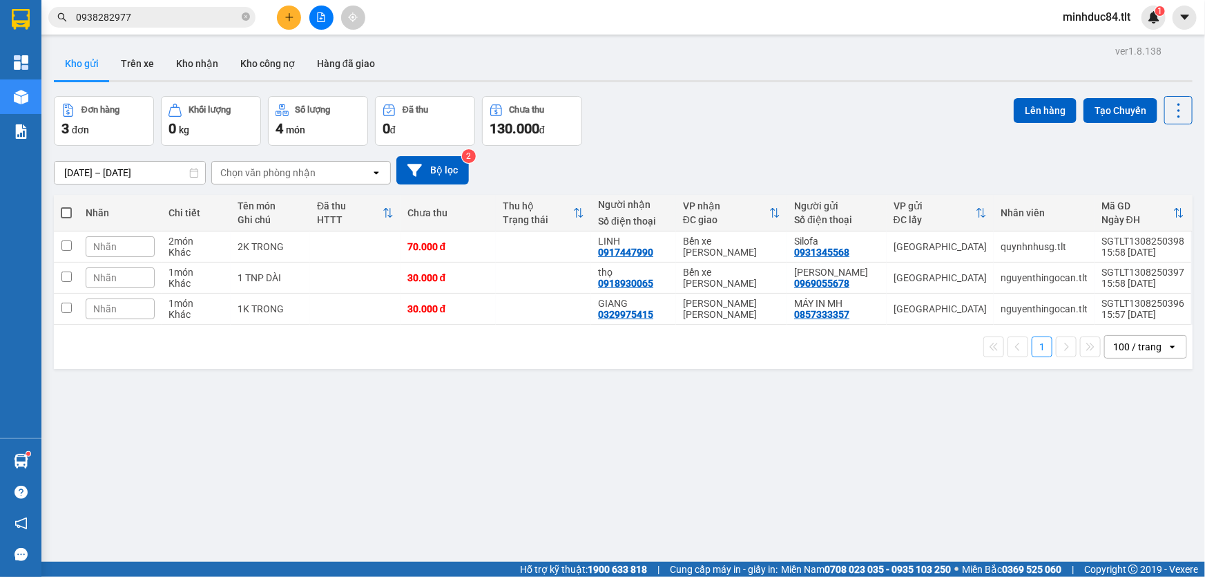
click at [322, 12] on icon "file-add" at bounding box center [322, 17] width 8 height 10
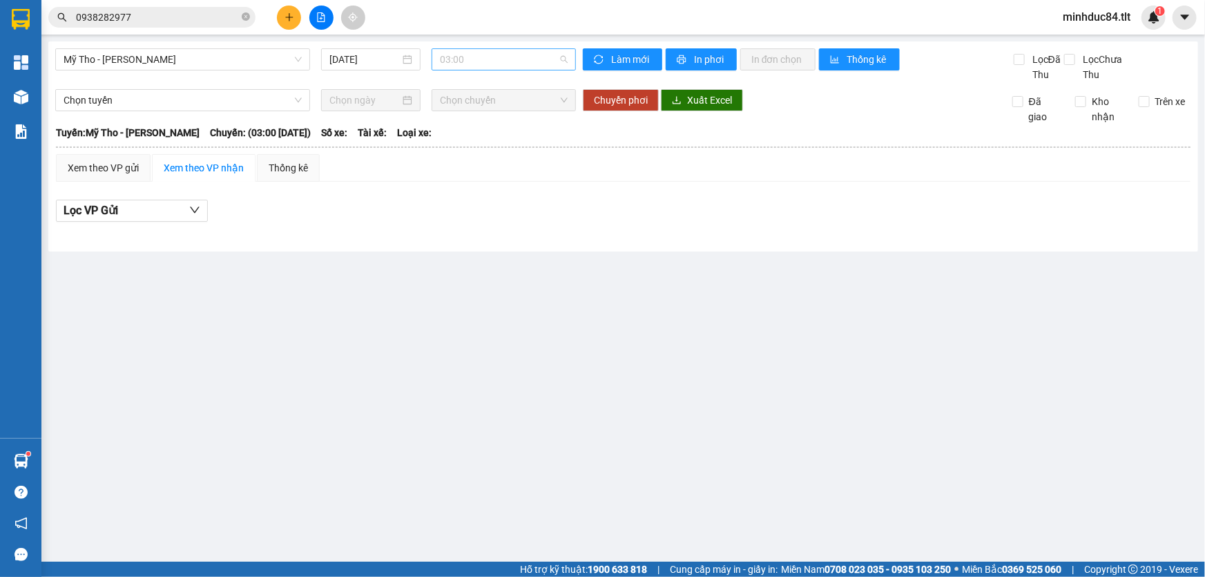
click at [461, 66] on span "03:00" at bounding box center [504, 59] width 128 height 21
type input "950"
click at [483, 80] on div "11:00 - 63F-009.50" at bounding box center [495, 86] width 108 height 15
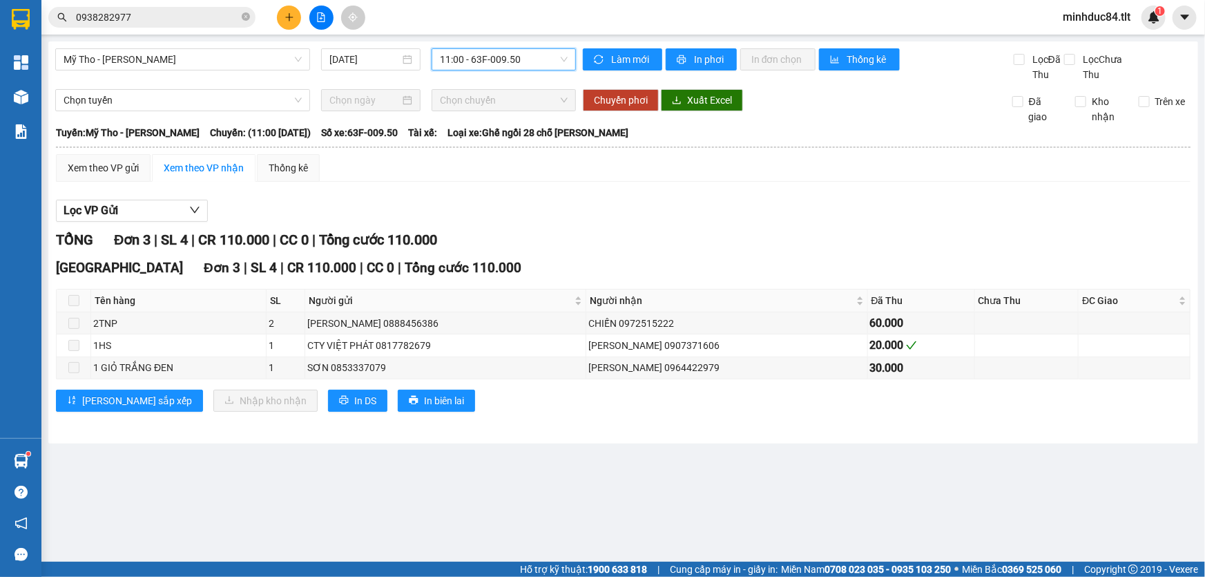
click at [155, 8] on span "0938282977" at bounding box center [151, 17] width 207 height 21
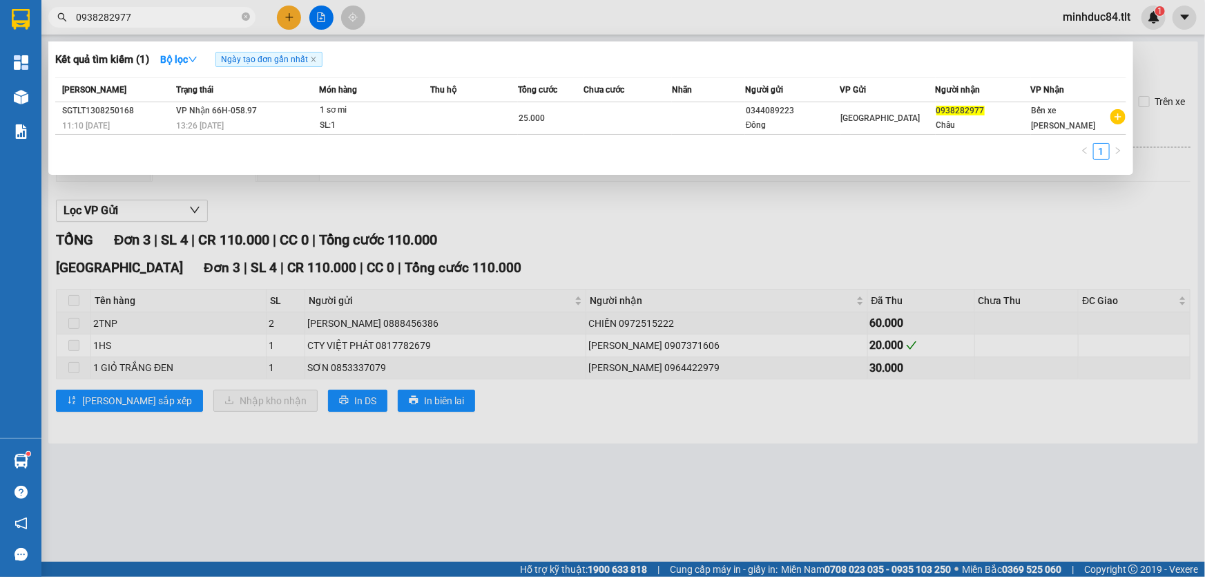
click at [158, 12] on input "0938282977" at bounding box center [157, 17] width 163 height 15
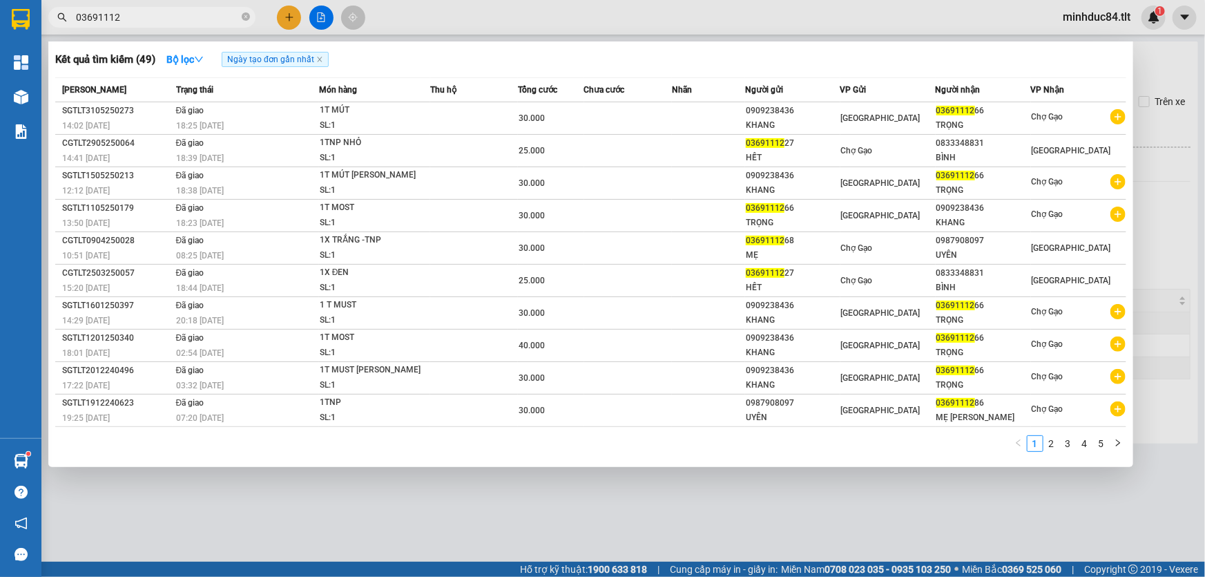
click at [125, 18] on input "03691112" at bounding box center [157, 17] width 163 height 15
drag, startPoint x: 125, startPoint y: 15, endPoint x: 120, endPoint y: 7, distance: 9.0
click at [120, 7] on span "03691112" at bounding box center [151, 17] width 207 height 21
click at [138, 20] on input "03691112" at bounding box center [157, 17] width 163 height 15
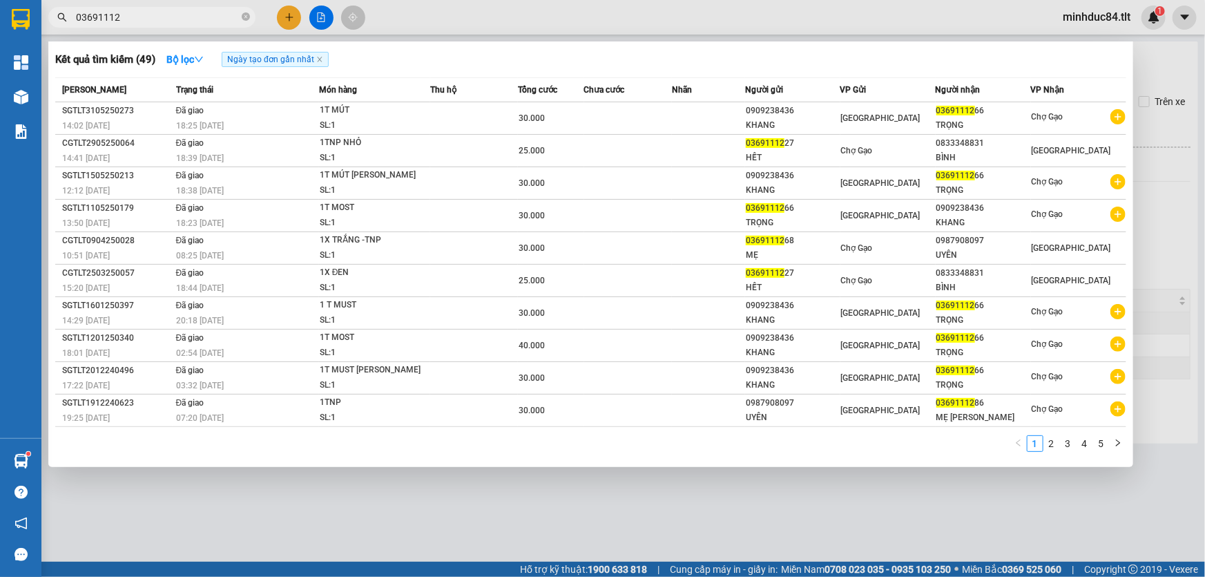
click at [138, 20] on input "03691112" at bounding box center [157, 17] width 163 height 15
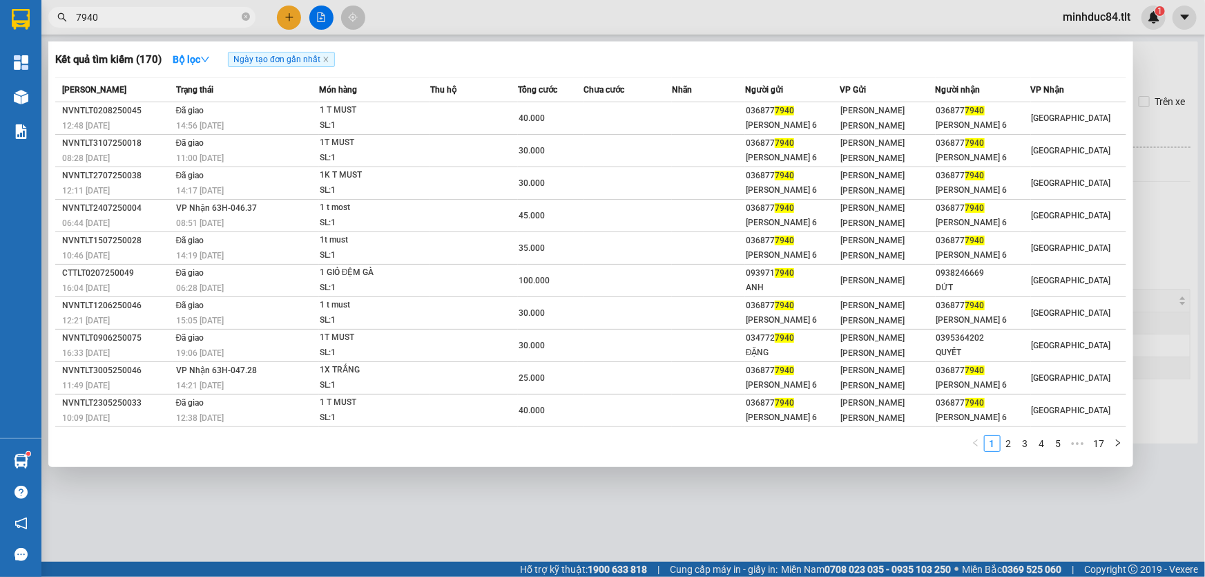
click at [138, 20] on input "7940" at bounding box center [157, 17] width 163 height 15
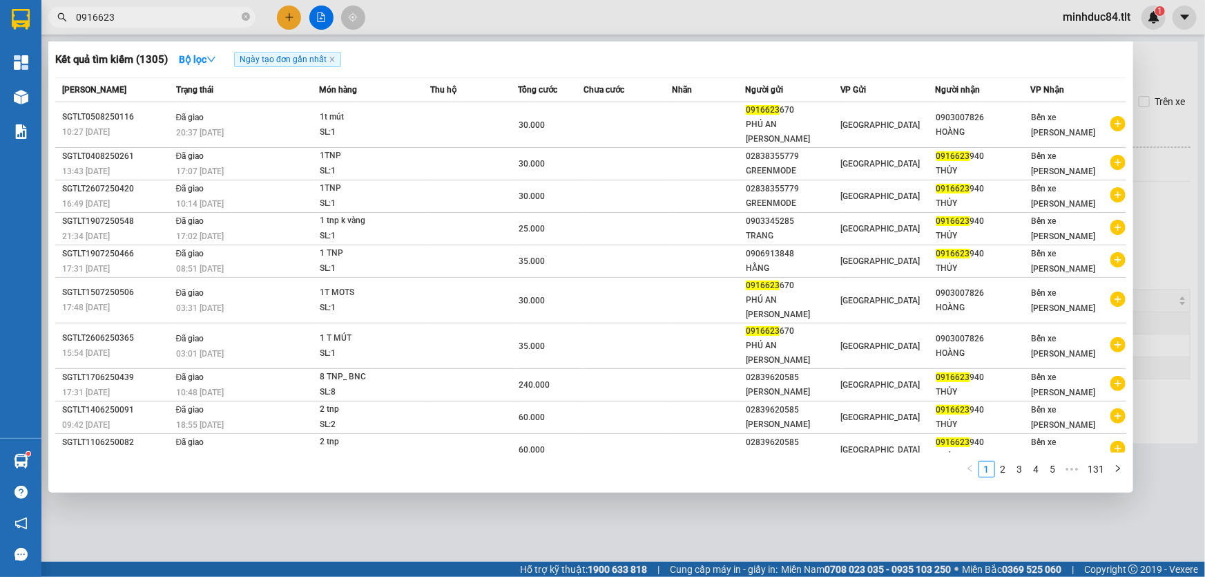
click at [551, 489] on div at bounding box center [602, 288] width 1205 height 577
click at [173, 17] on input "0916623" at bounding box center [157, 17] width 163 height 15
click at [172, 17] on input "0916623" at bounding box center [157, 17] width 163 height 15
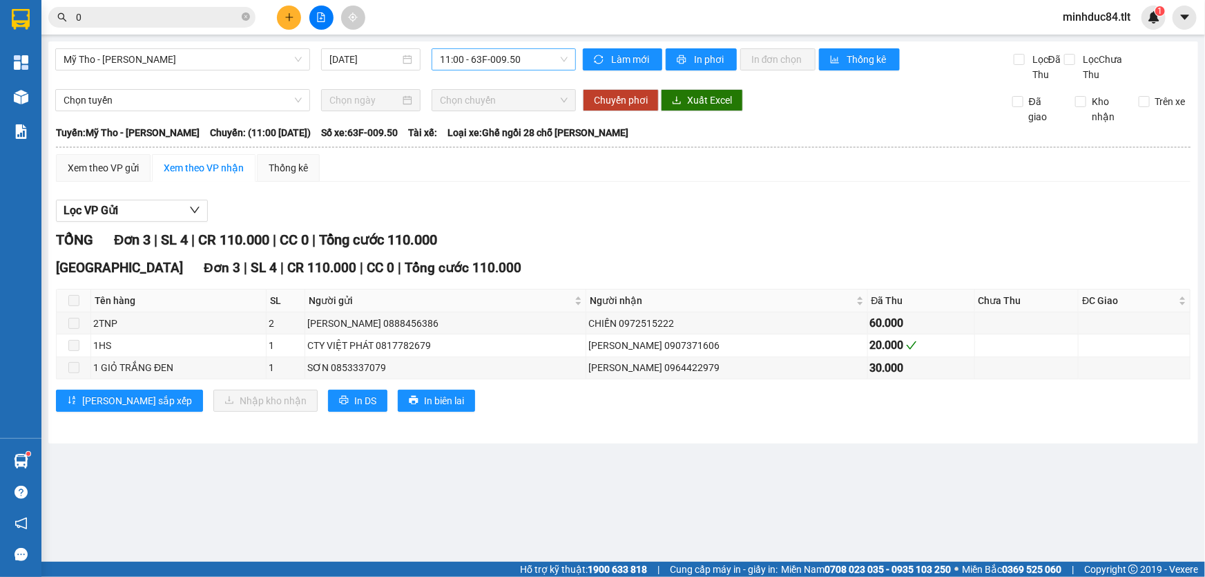
click at [117, 23] on input "0" at bounding box center [157, 17] width 163 height 15
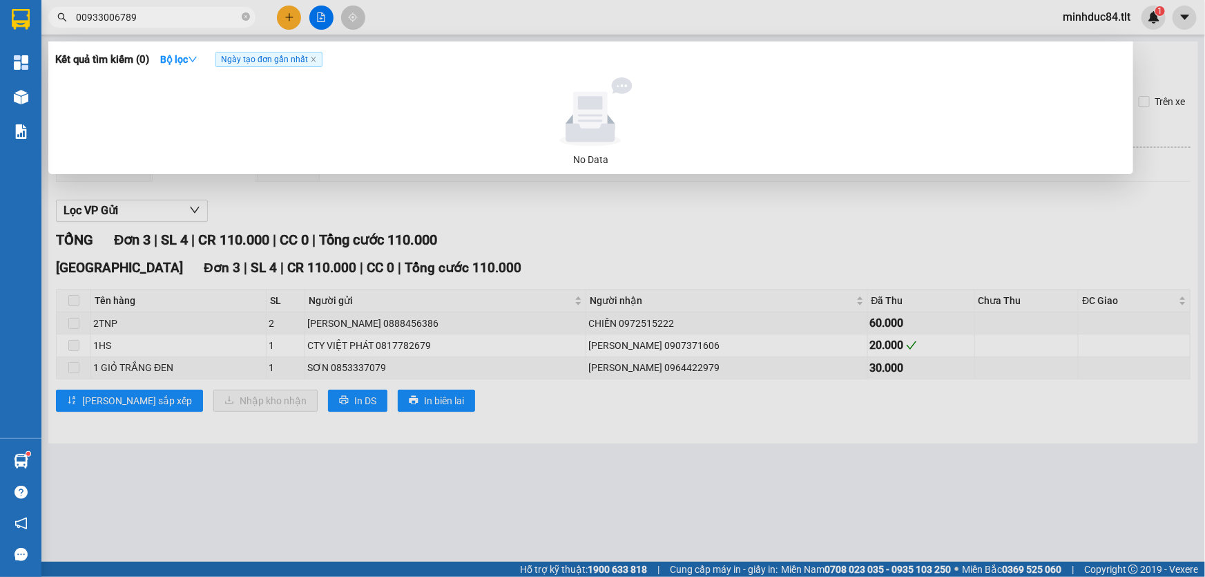
click at [86, 19] on input "00933006789" at bounding box center [157, 17] width 163 height 15
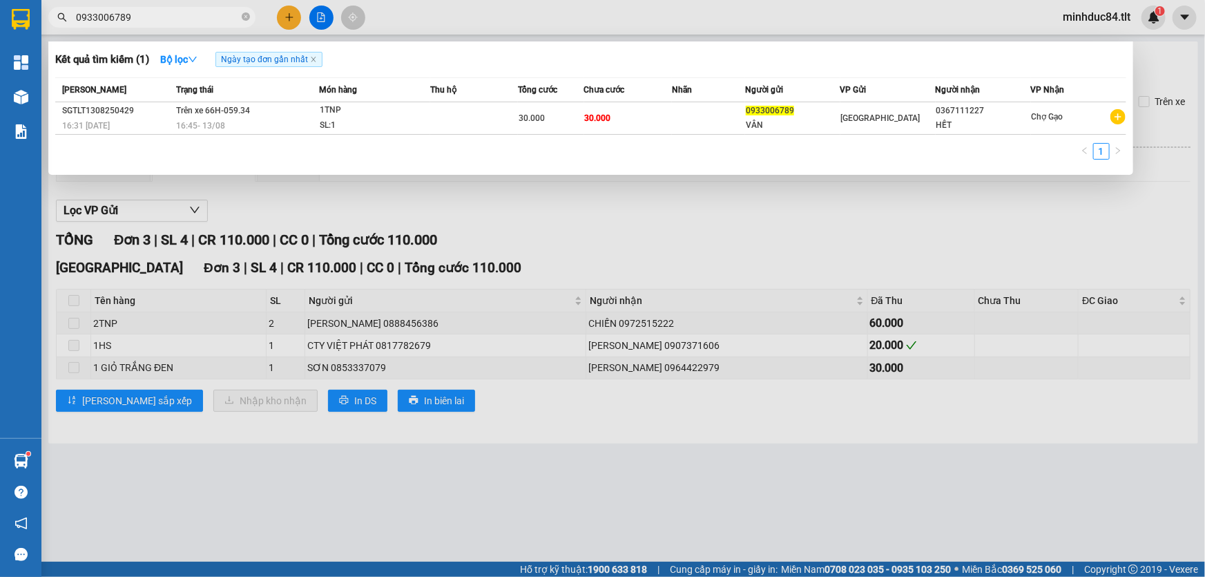
type input "0933006789"
click at [729, 214] on div at bounding box center [602, 288] width 1205 height 577
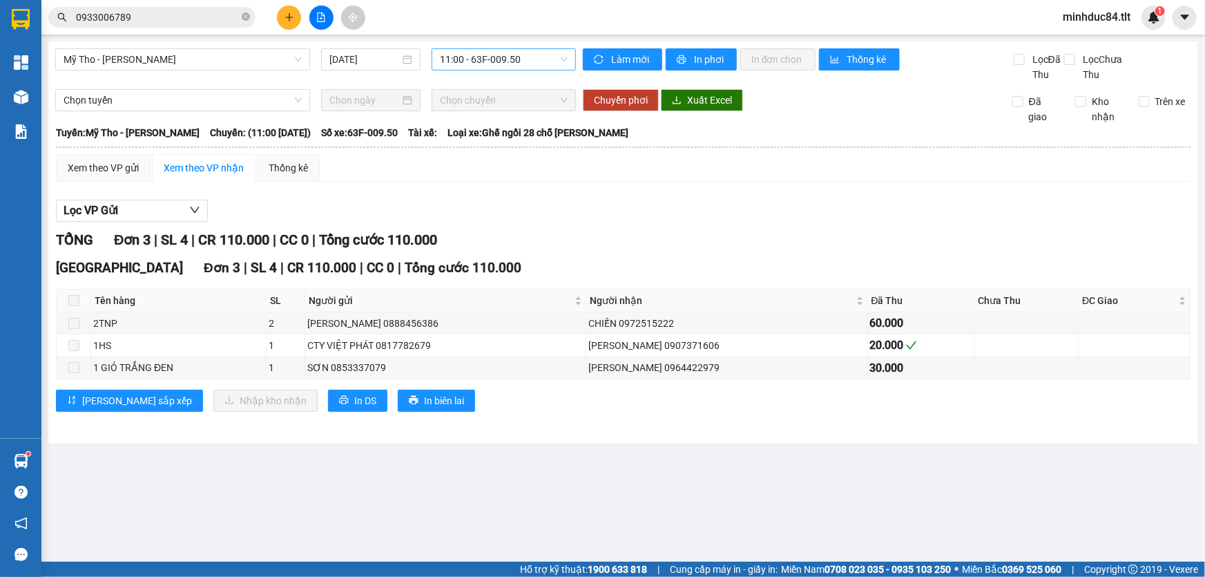
click at [164, 23] on span "0933006789" at bounding box center [151, 17] width 207 height 21
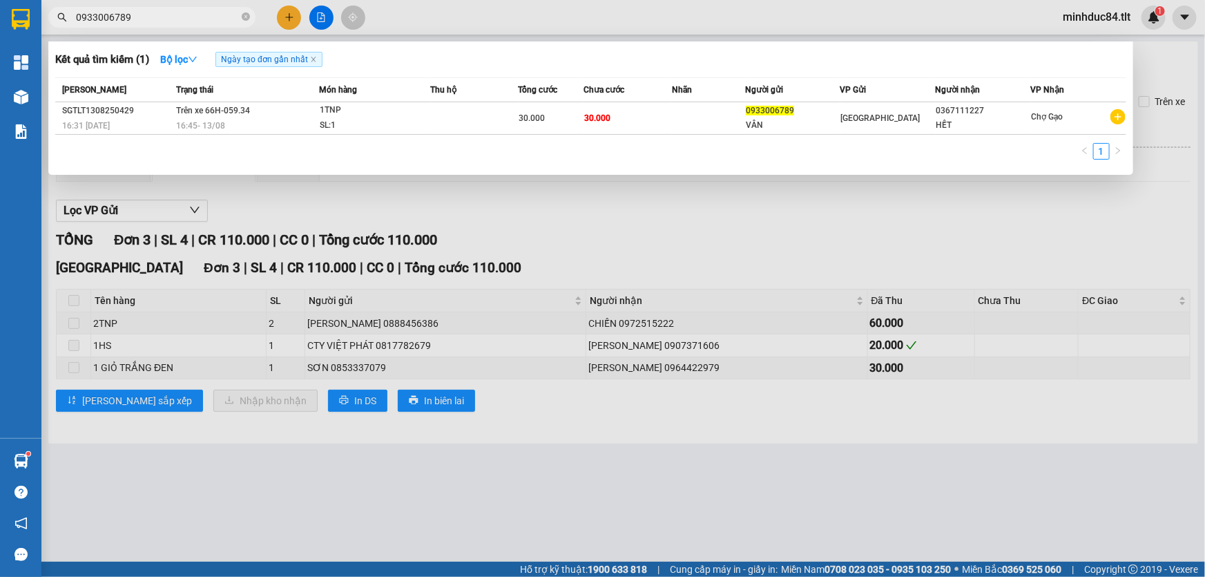
click at [757, 265] on div at bounding box center [602, 288] width 1205 height 577
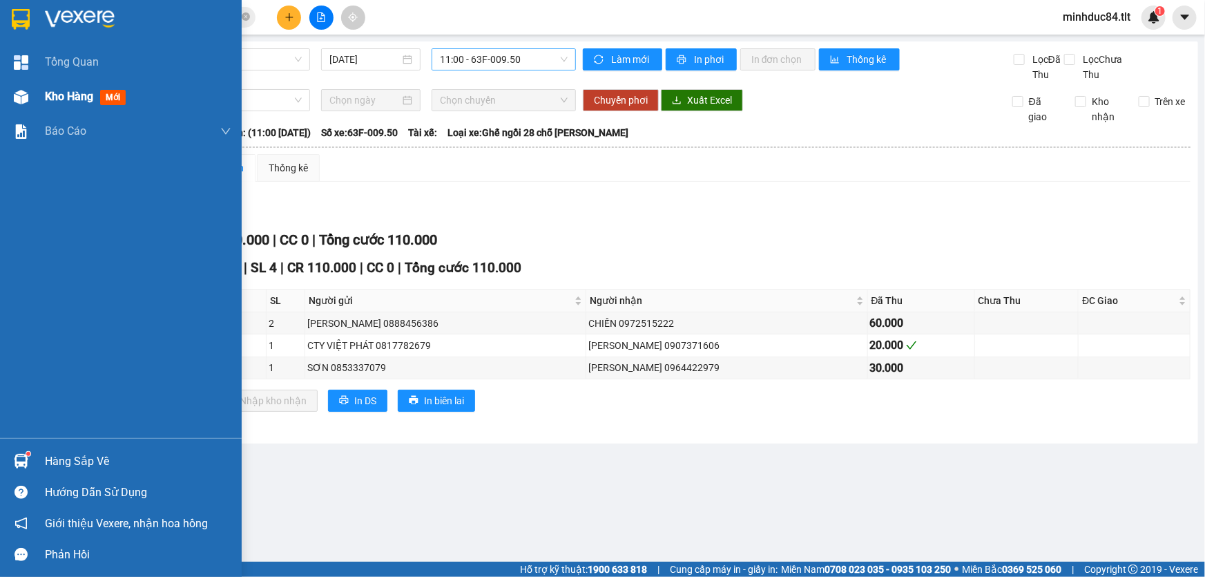
click at [46, 98] on span "Kho hàng" at bounding box center [69, 96] width 48 height 13
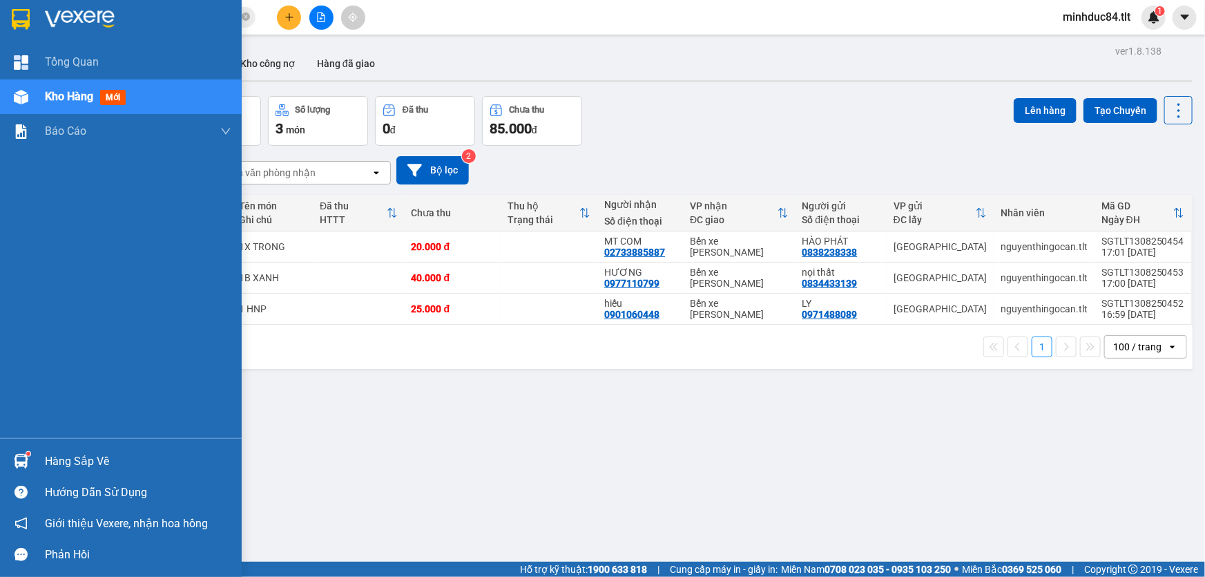
click at [43, 460] on div "Hàng sắp về" at bounding box center [121, 461] width 242 height 31
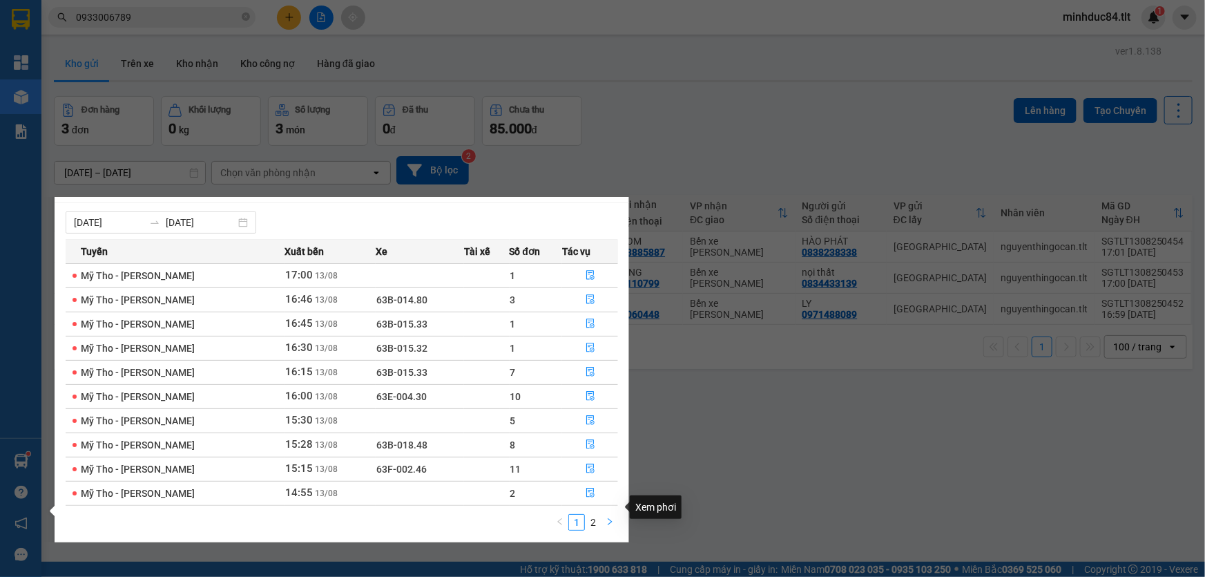
scroll to position [21, 0]
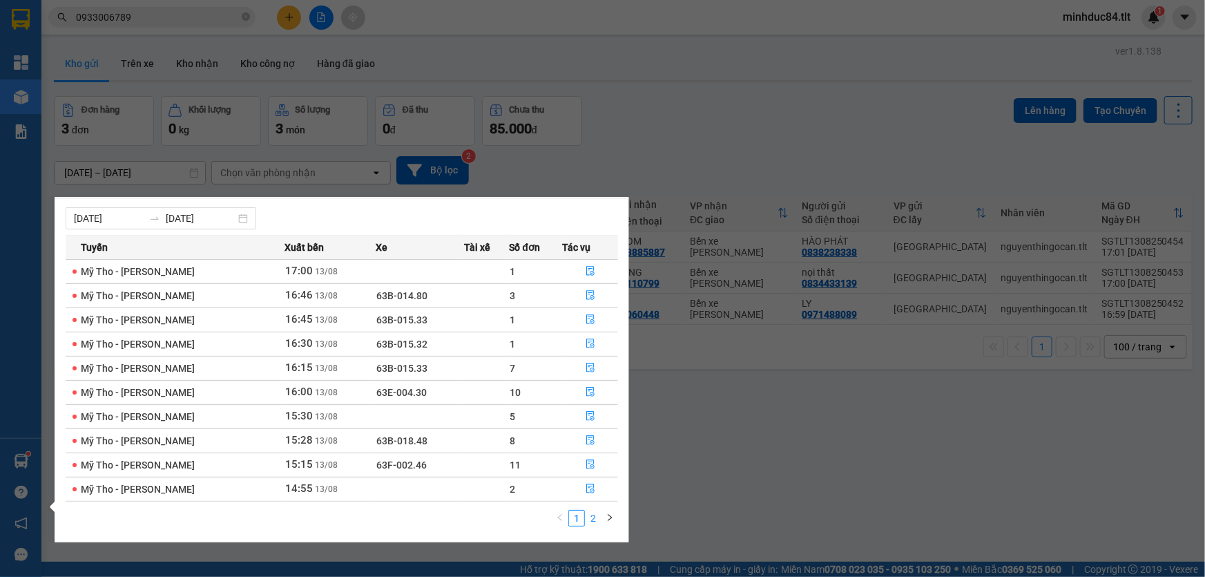
click at [595, 516] on link "2" at bounding box center [593, 517] width 15 height 15
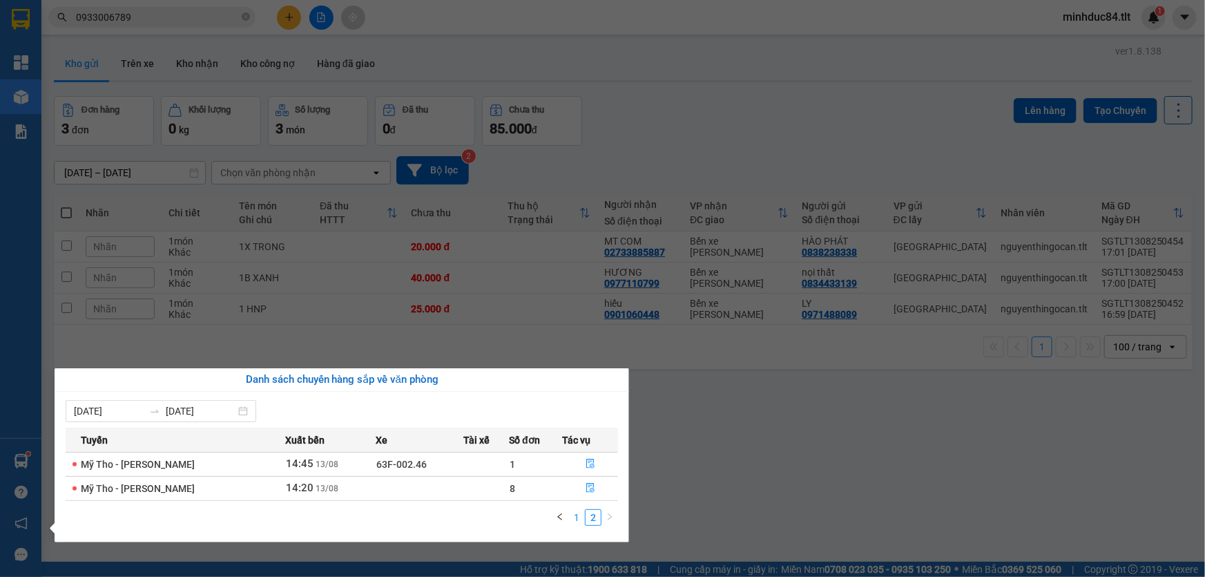
scroll to position [0, 0]
click at [592, 492] on button "button" at bounding box center [590, 488] width 55 height 22
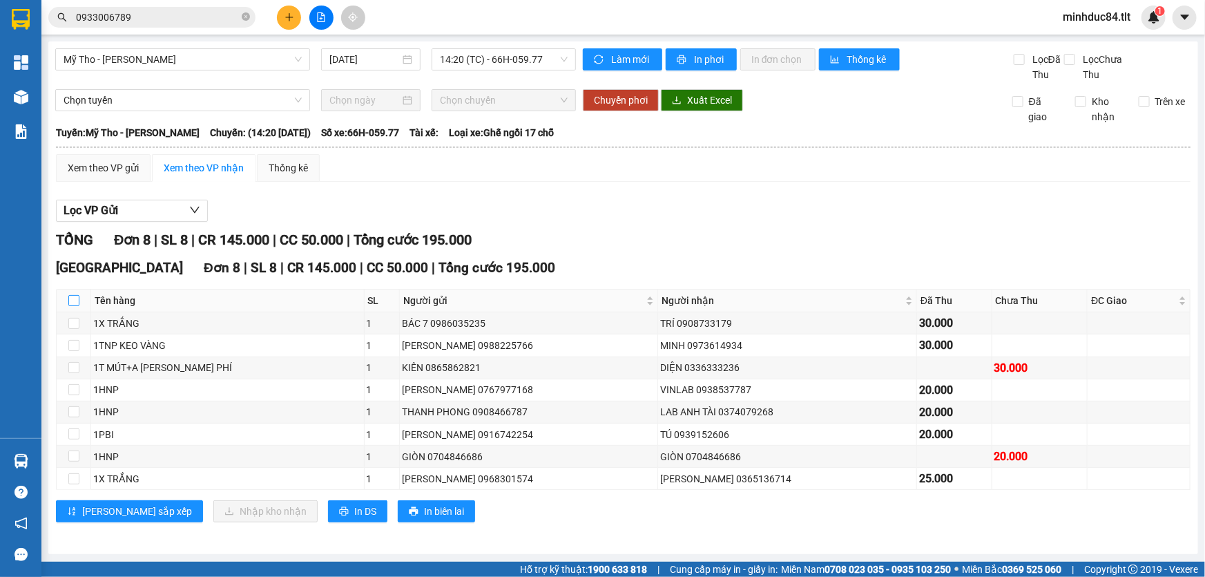
click at [68, 305] on input "checkbox" at bounding box center [73, 300] width 11 height 11
checkbox input "true"
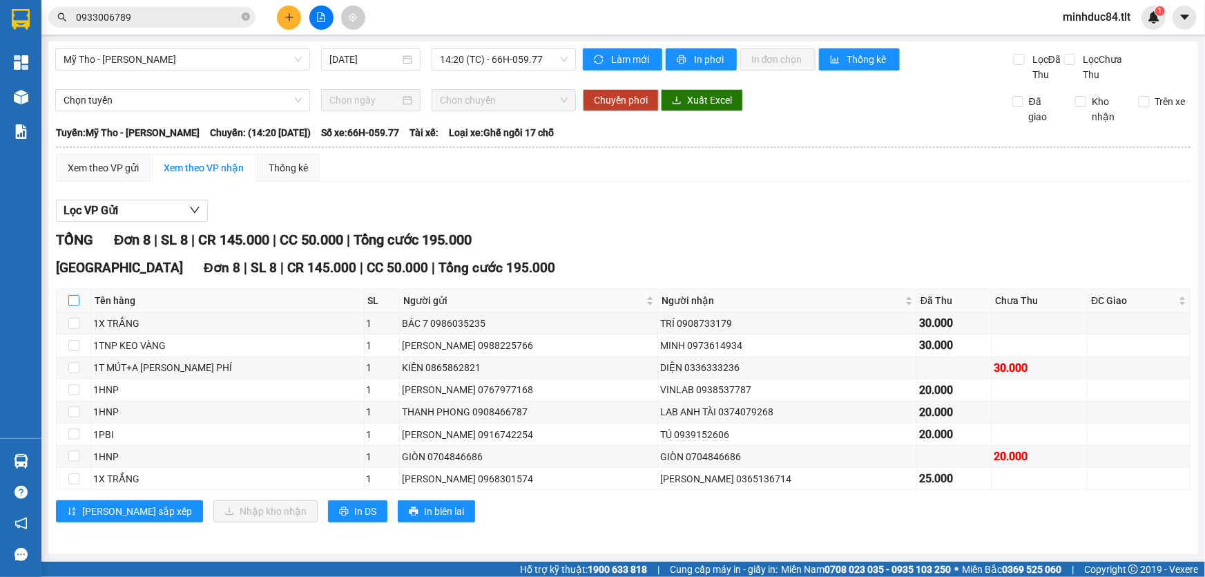
checkbox input "true"
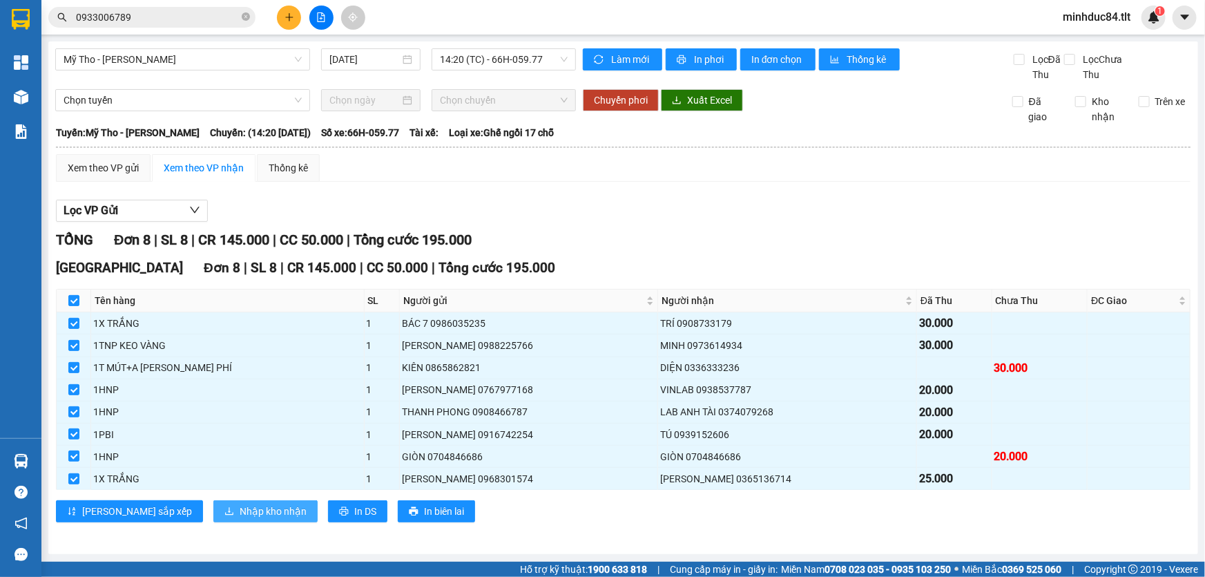
click at [240, 507] on span "Nhập kho nhận" at bounding box center [273, 511] width 67 height 15
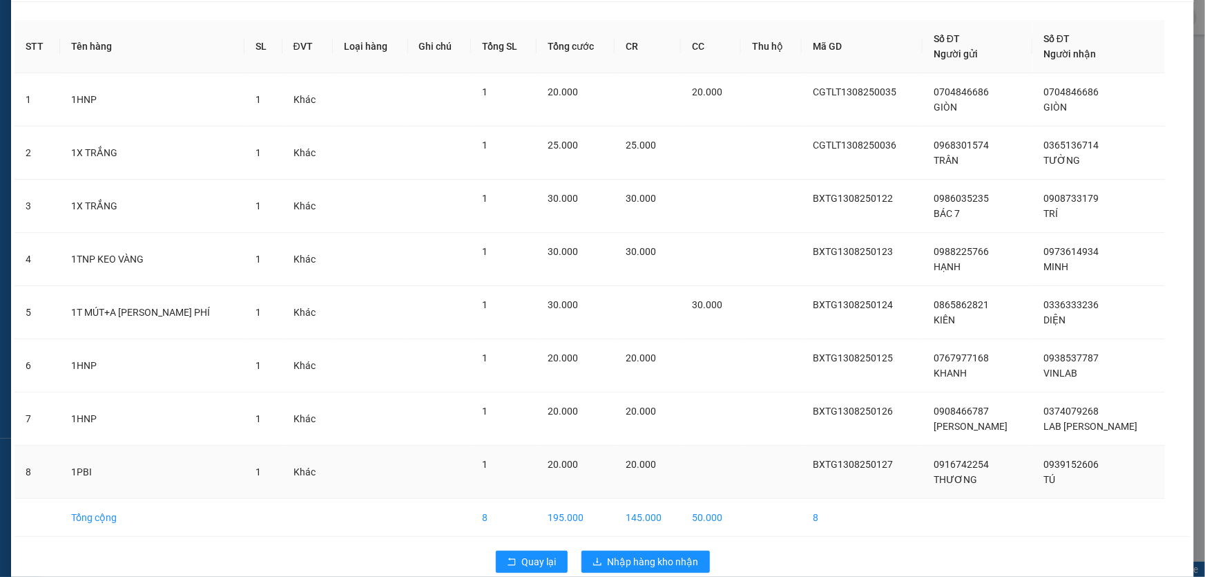
scroll to position [64, 0]
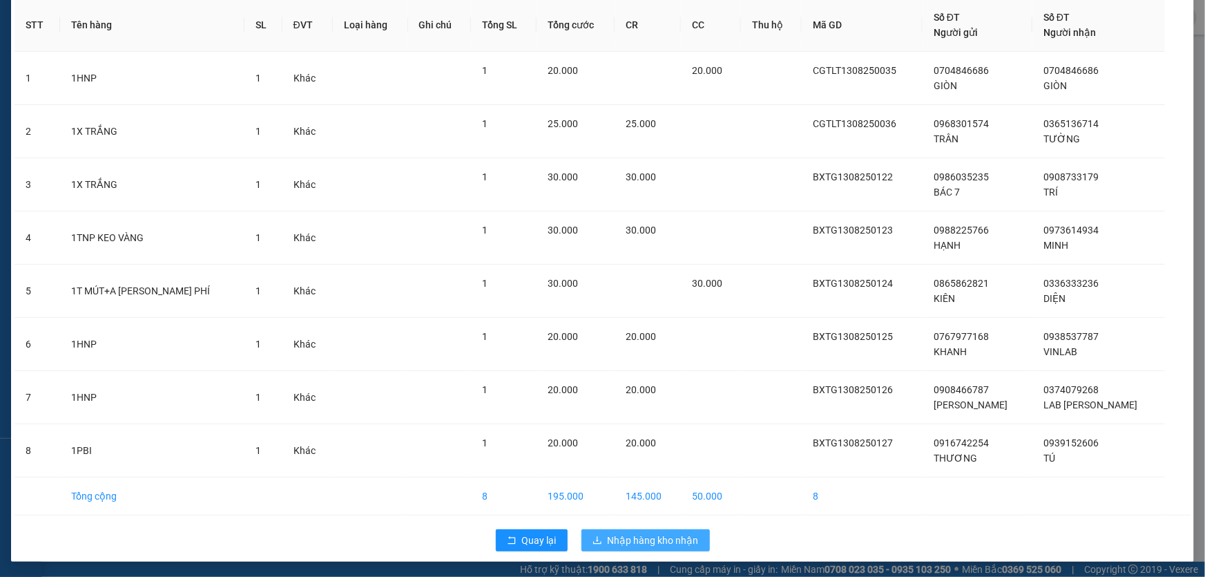
click at [655, 538] on span "Nhập hàng kho nhận" at bounding box center [653, 540] width 91 height 15
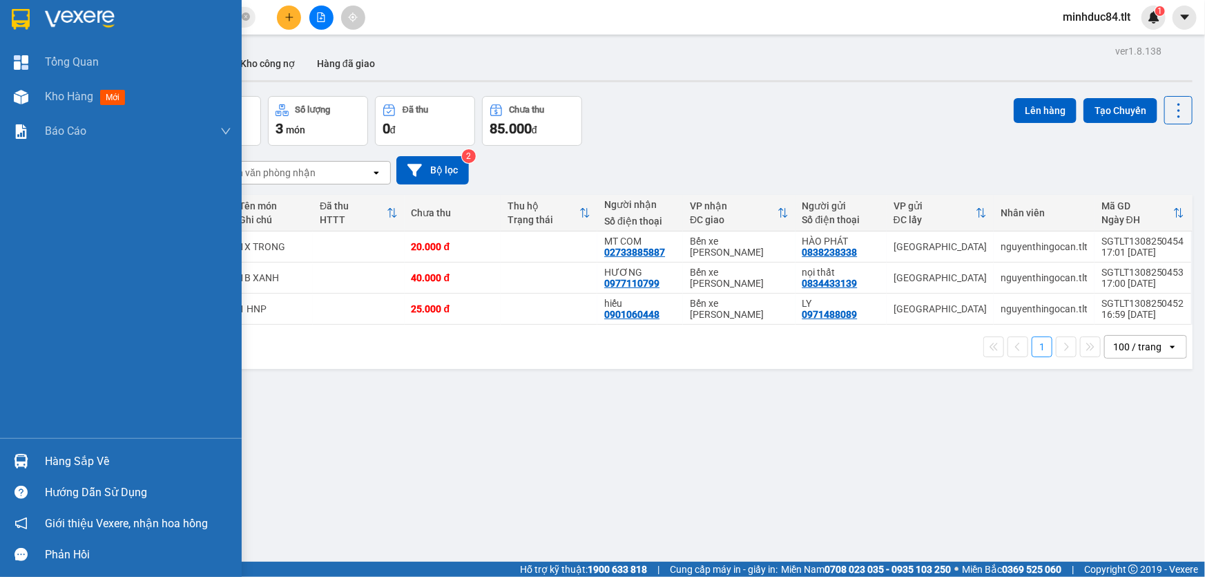
click at [75, 458] on div "Hàng sắp về" at bounding box center [138, 461] width 186 height 21
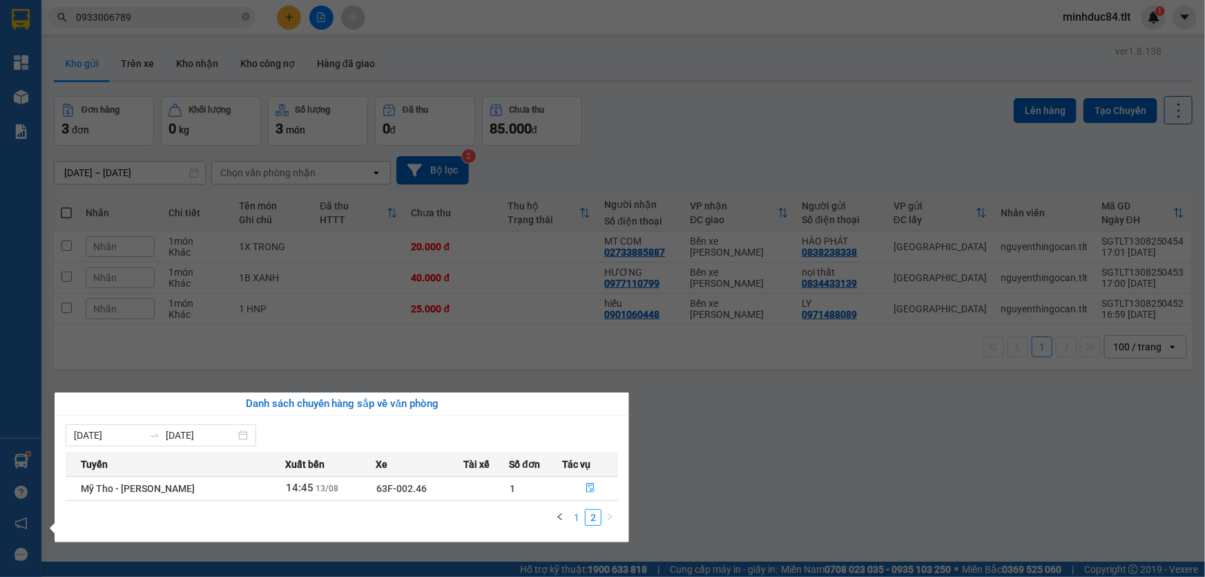
click at [579, 518] on link "1" at bounding box center [576, 517] width 15 height 15
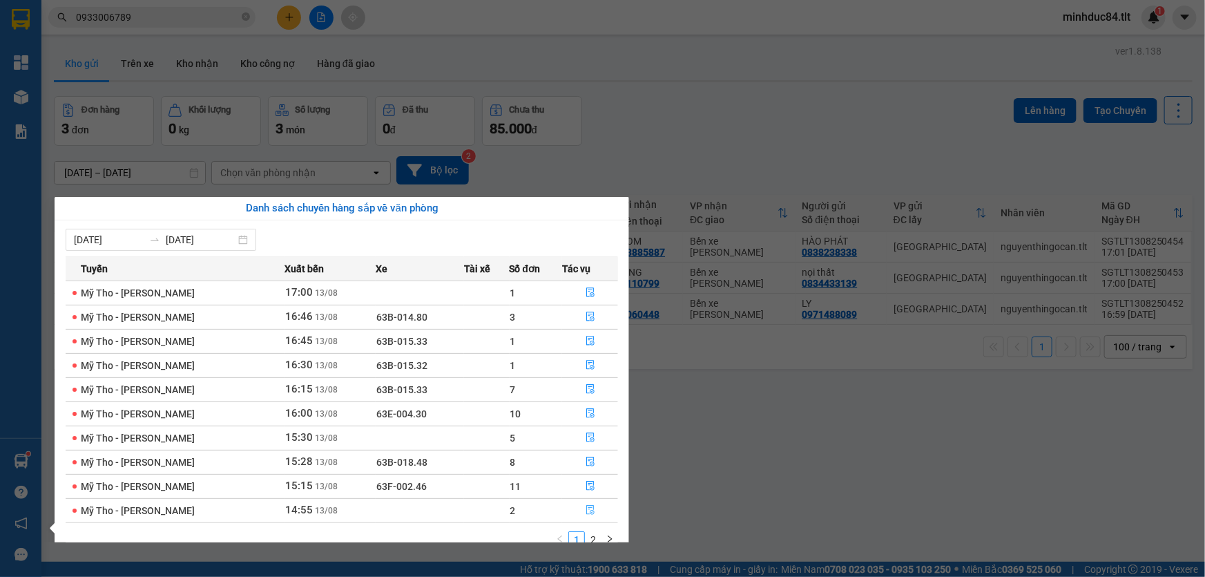
click at [587, 510] on icon "file-done" at bounding box center [591, 510] width 10 height 10
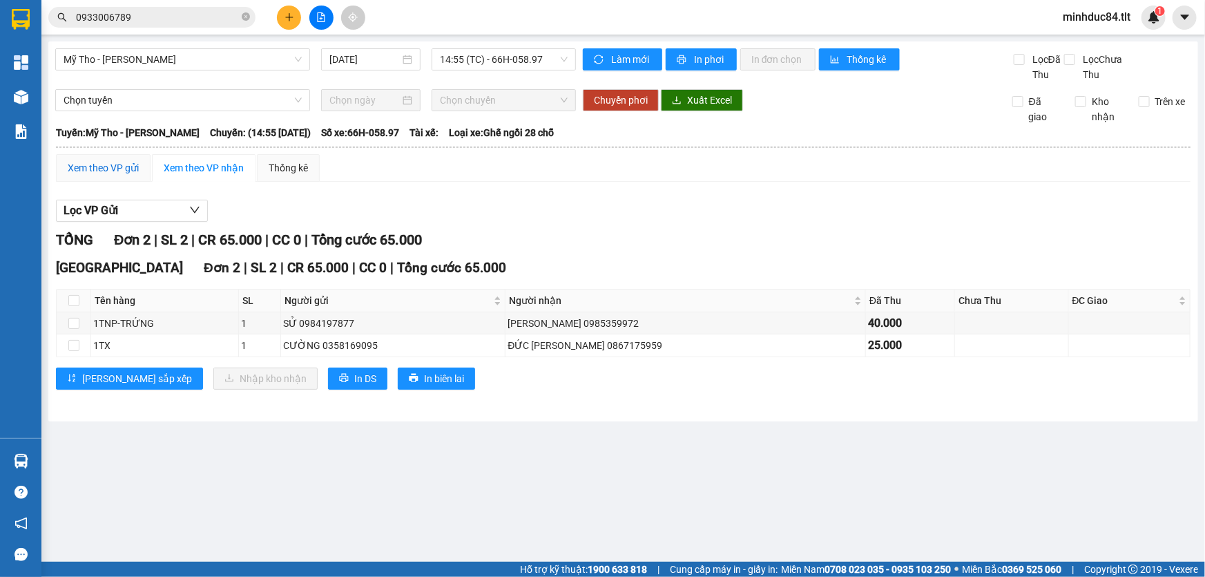
click at [110, 172] on div "Xem theo VP gửi" at bounding box center [103, 167] width 71 height 15
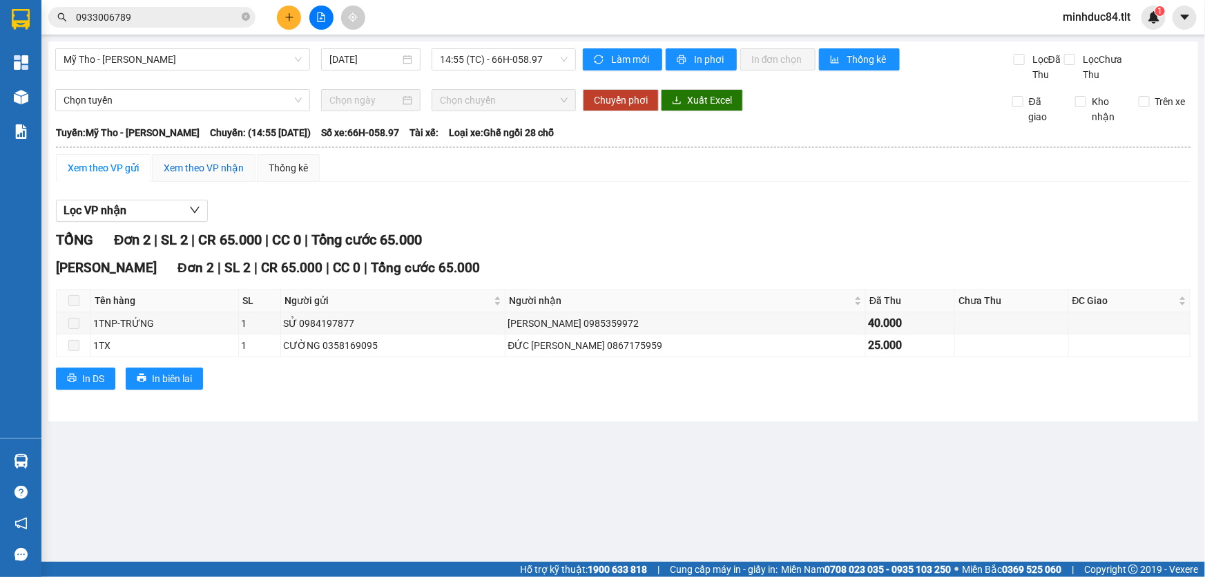
click at [232, 166] on div "Xem theo VP nhận" at bounding box center [204, 167] width 80 height 15
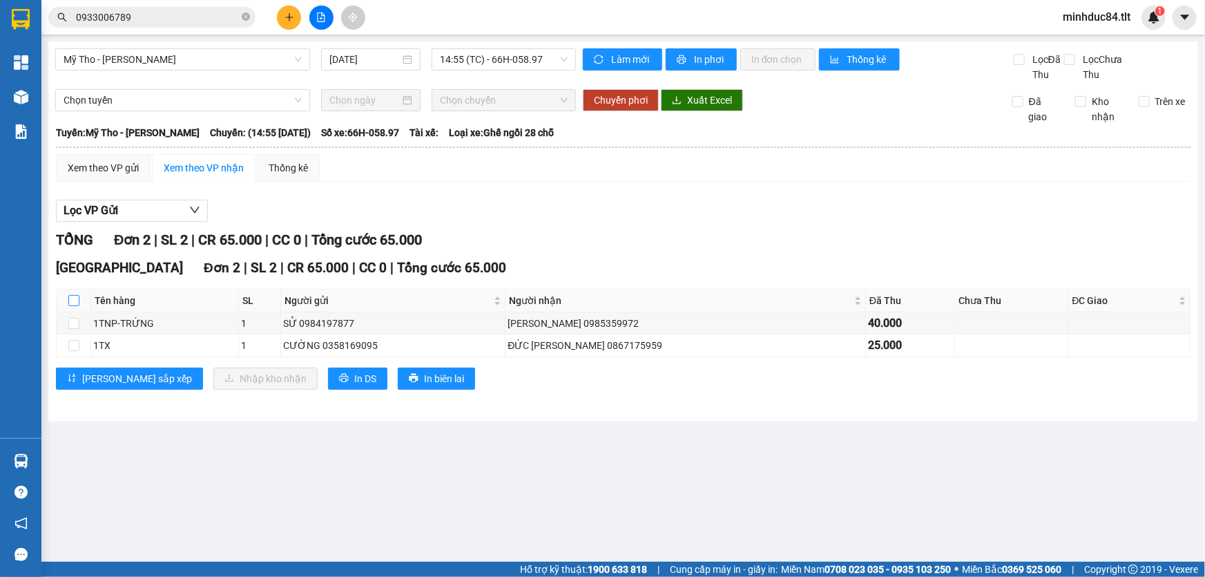
click at [74, 296] on input "checkbox" at bounding box center [73, 300] width 11 height 11
checkbox input "true"
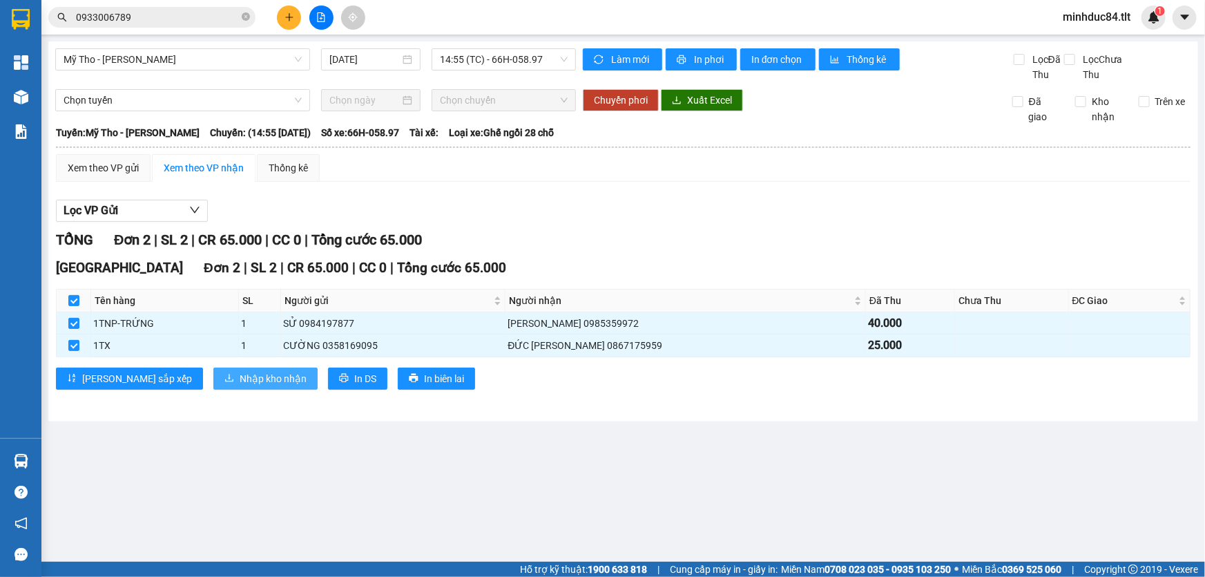
click at [213, 369] on button "Nhập kho nhận" at bounding box center [265, 378] width 104 height 22
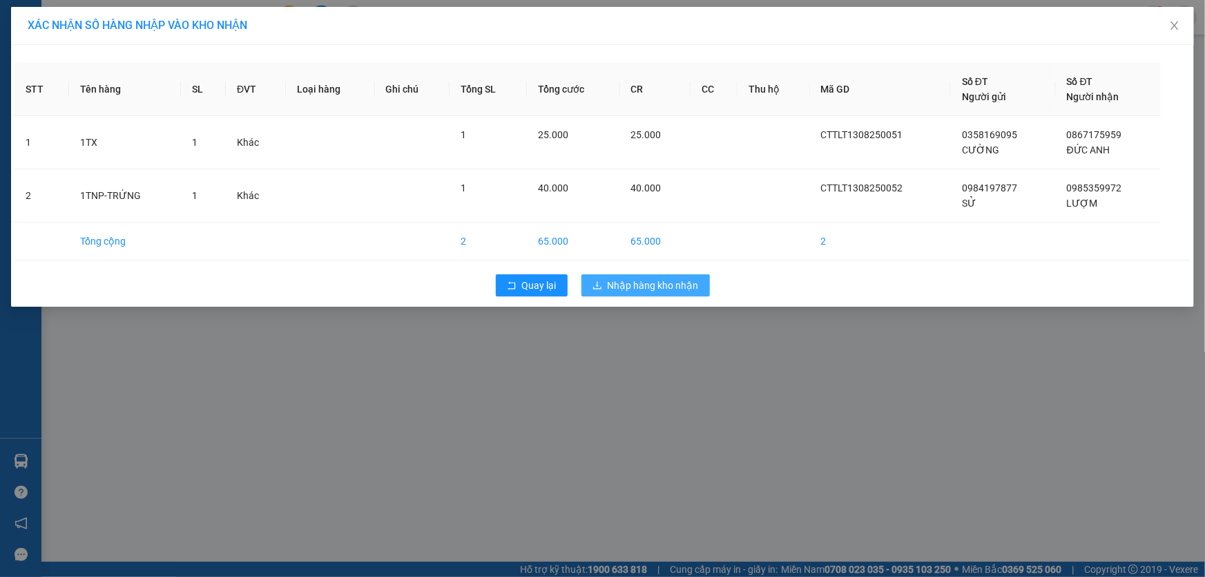
click at [608, 291] on span "Nhập hàng kho nhận" at bounding box center [653, 285] width 91 height 15
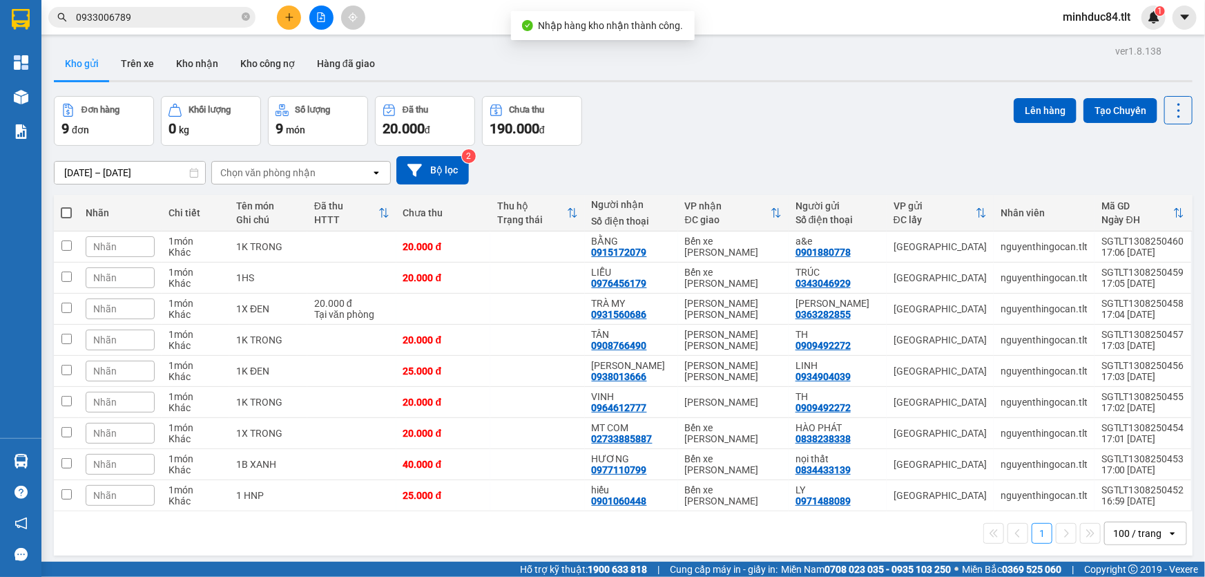
click at [158, 17] on input "0933006789" at bounding box center [157, 17] width 163 height 15
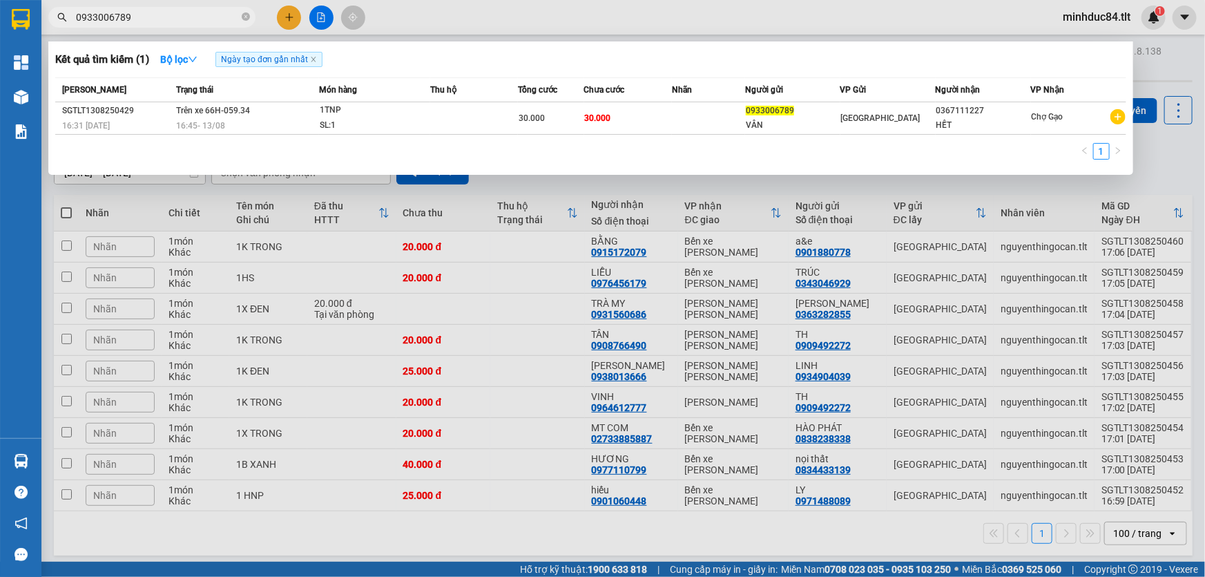
click at [158, 17] on input "0933006789" at bounding box center [157, 17] width 163 height 15
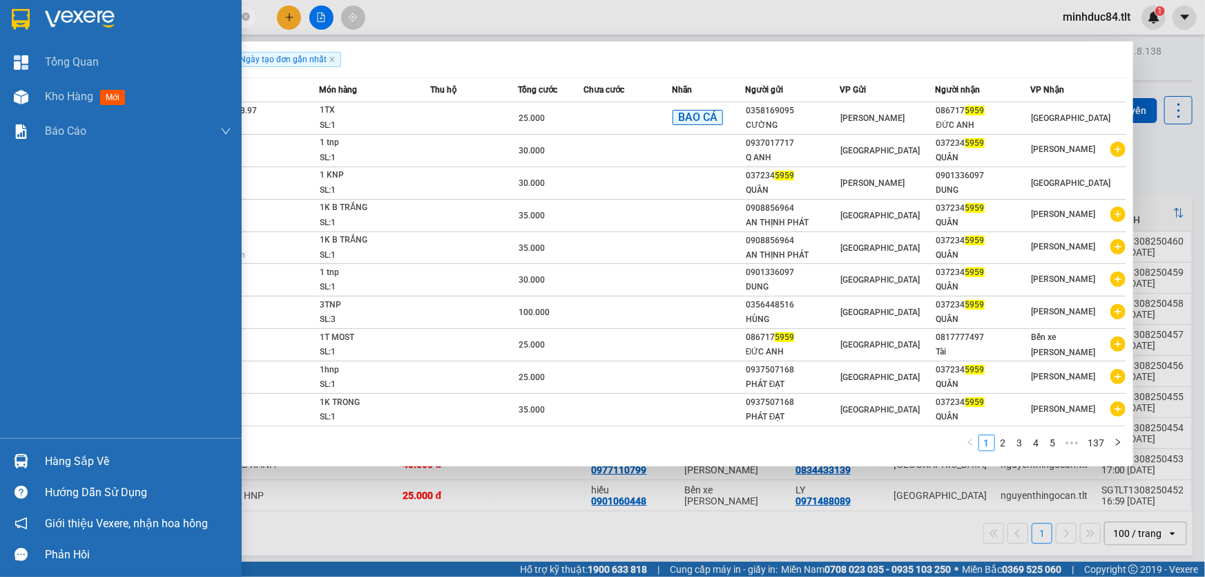
click at [49, 447] on div "Hàng sắp về" at bounding box center [121, 461] width 242 height 31
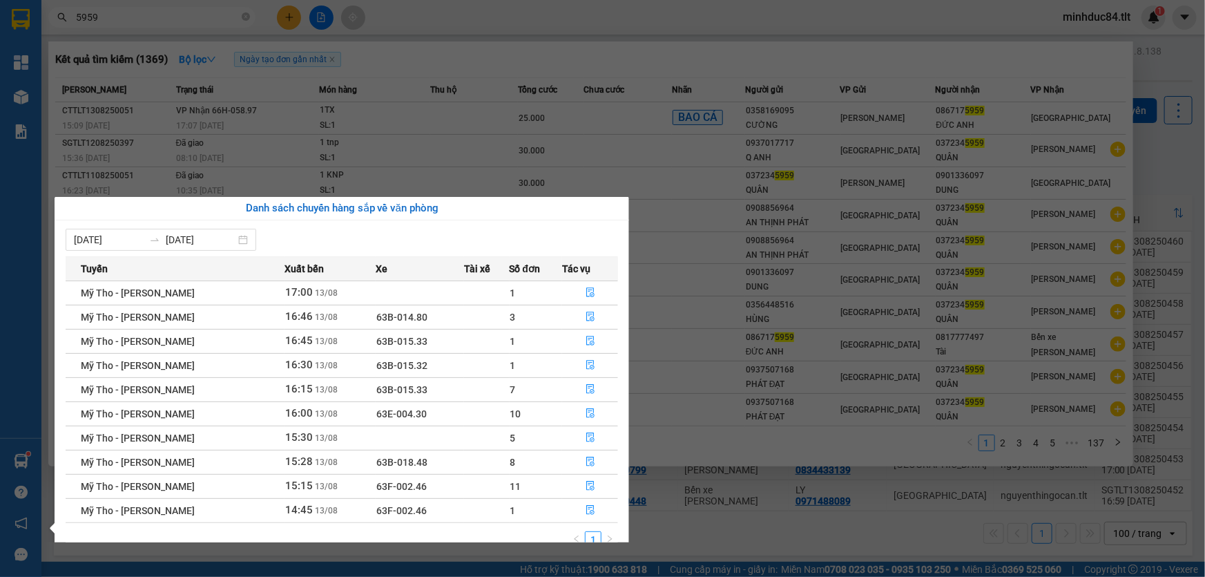
scroll to position [21, 0]
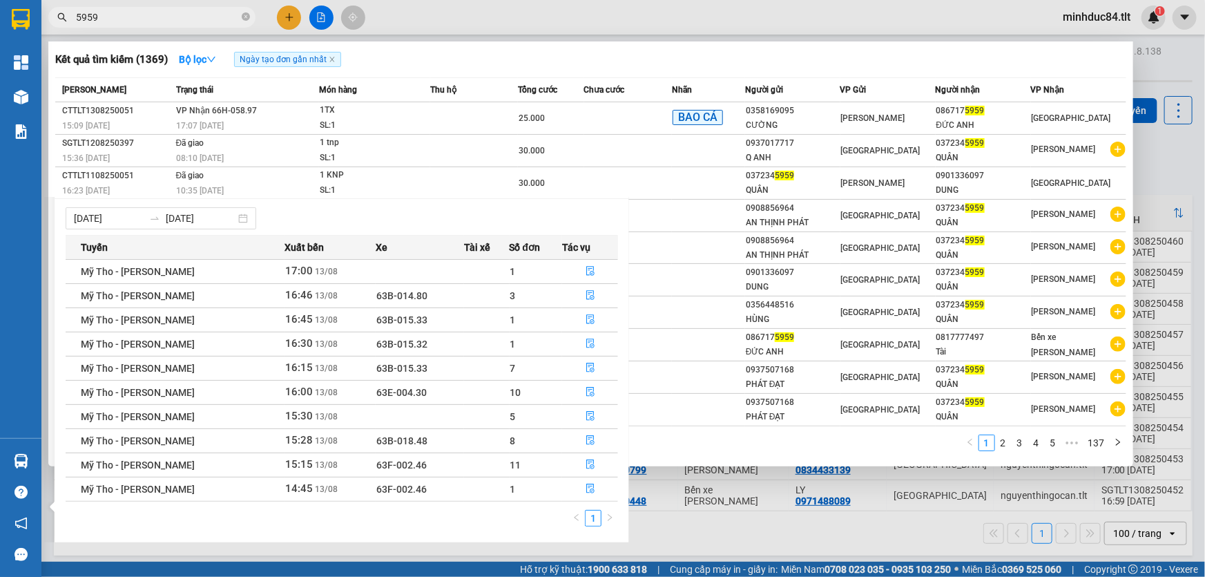
click at [743, 532] on section "Kết quả [PERSON_NAME] ( 1369 ) Bộ lọc Ngày tạo [PERSON_NAME] nhất Mã ĐH Trạng t…" at bounding box center [602, 288] width 1205 height 577
click at [742, 533] on div at bounding box center [602, 288] width 1205 height 577
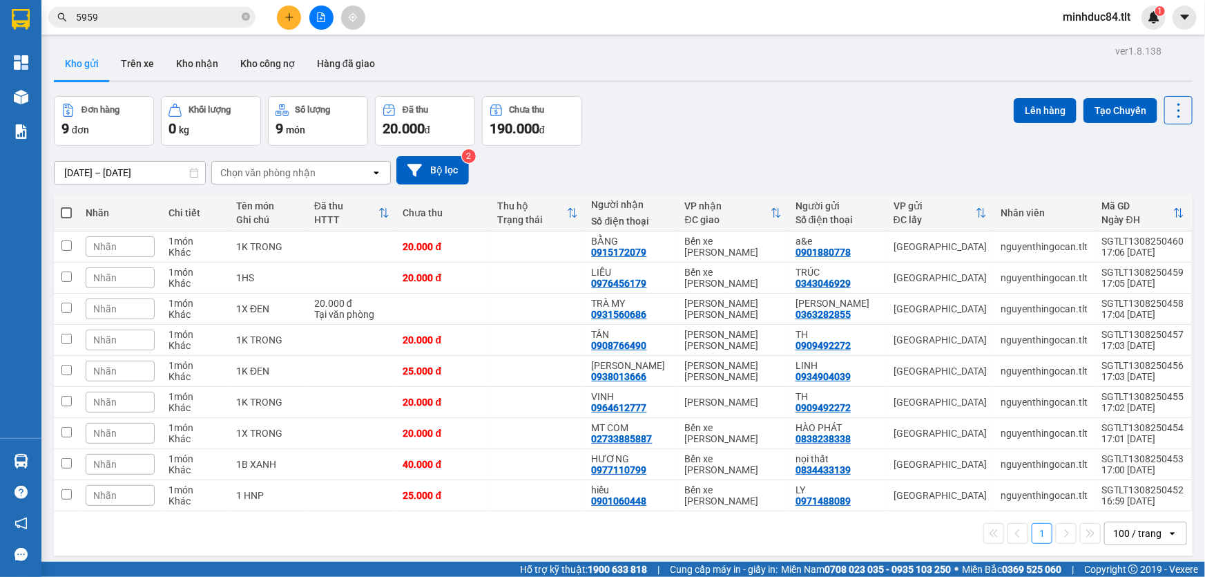
click at [116, 20] on input "5959" at bounding box center [157, 17] width 163 height 15
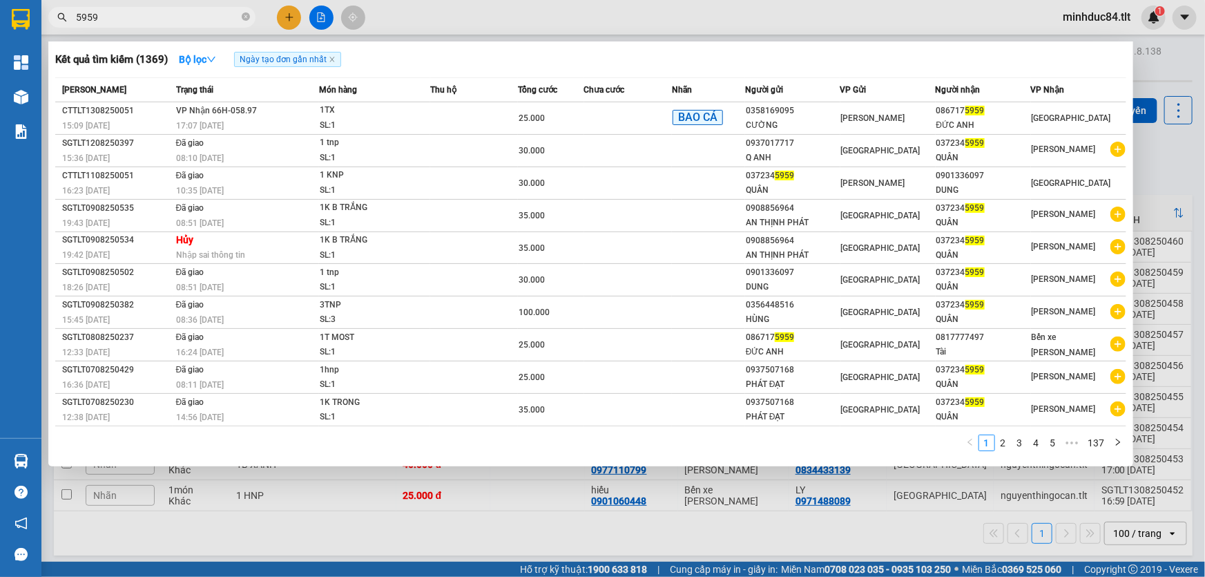
click at [116, 19] on input "5959" at bounding box center [157, 17] width 163 height 15
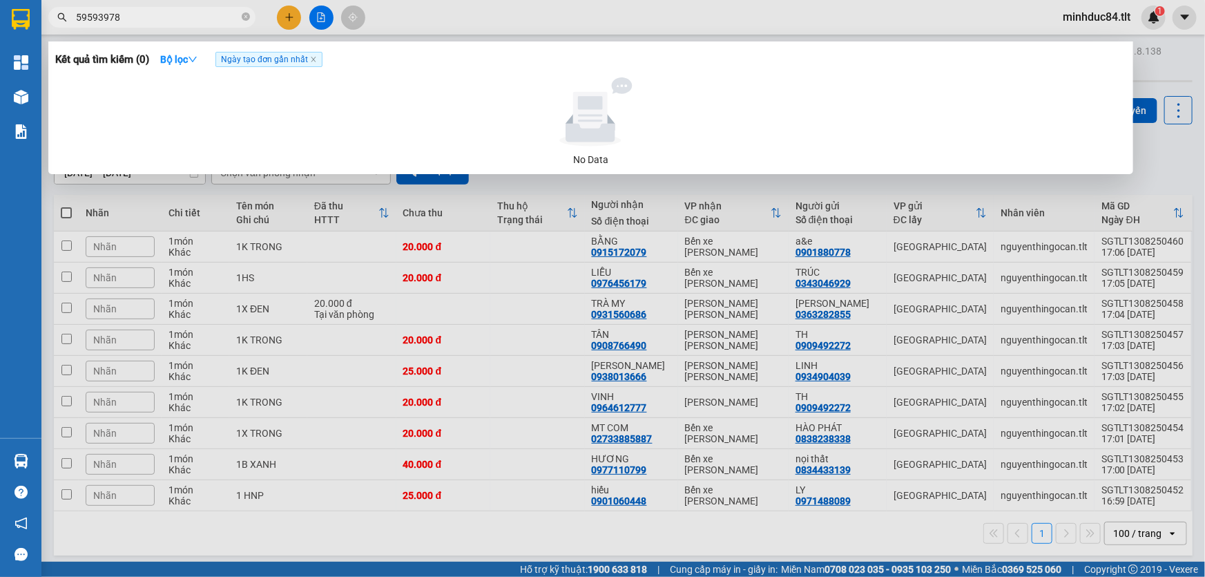
click at [116, 19] on input "59593978" at bounding box center [157, 17] width 163 height 15
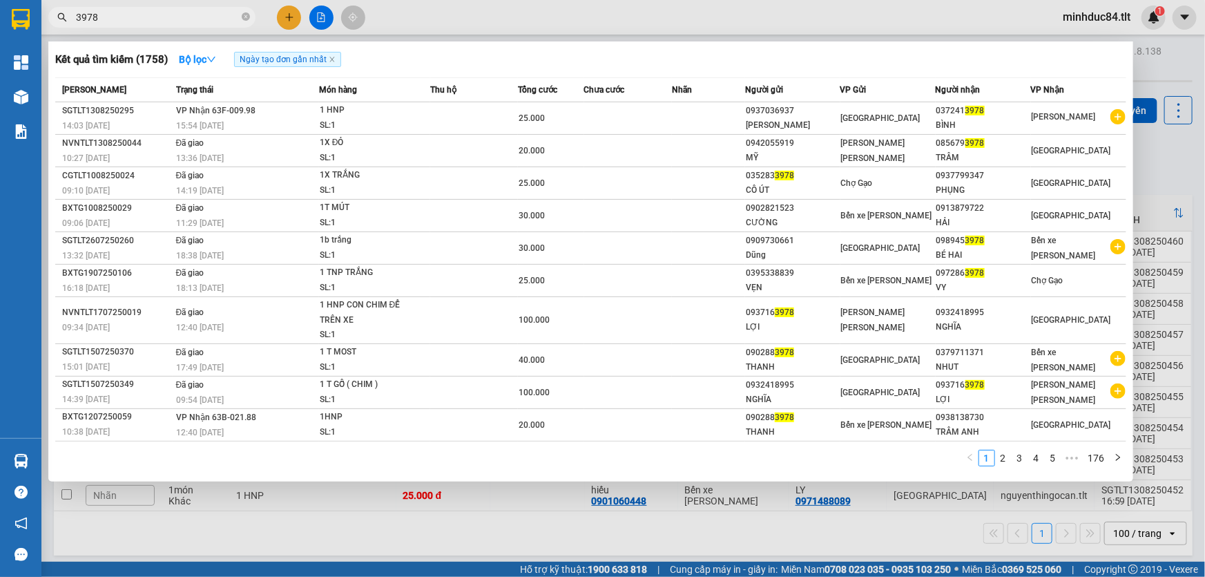
click at [122, 10] on input "3978" at bounding box center [157, 17] width 163 height 15
click at [121, 8] on span "3978" at bounding box center [151, 17] width 207 height 21
click at [119, 12] on input "3978" at bounding box center [157, 17] width 163 height 15
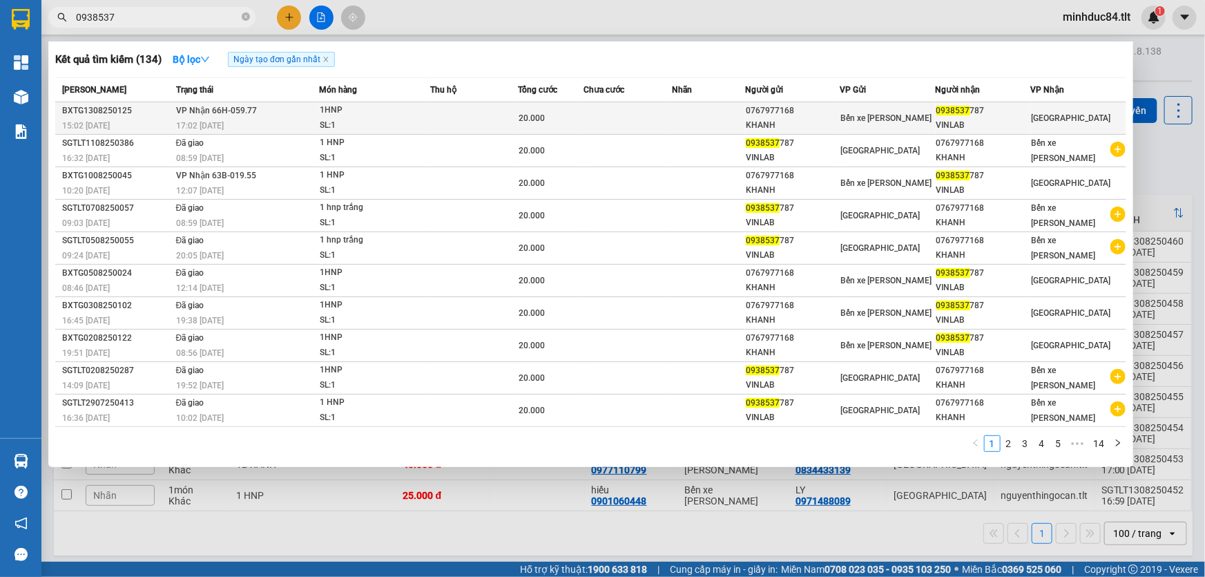
type input "0938537"
click at [419, 121] on div "SL: 1" at bounding box center [372, 125] width 104 height 15
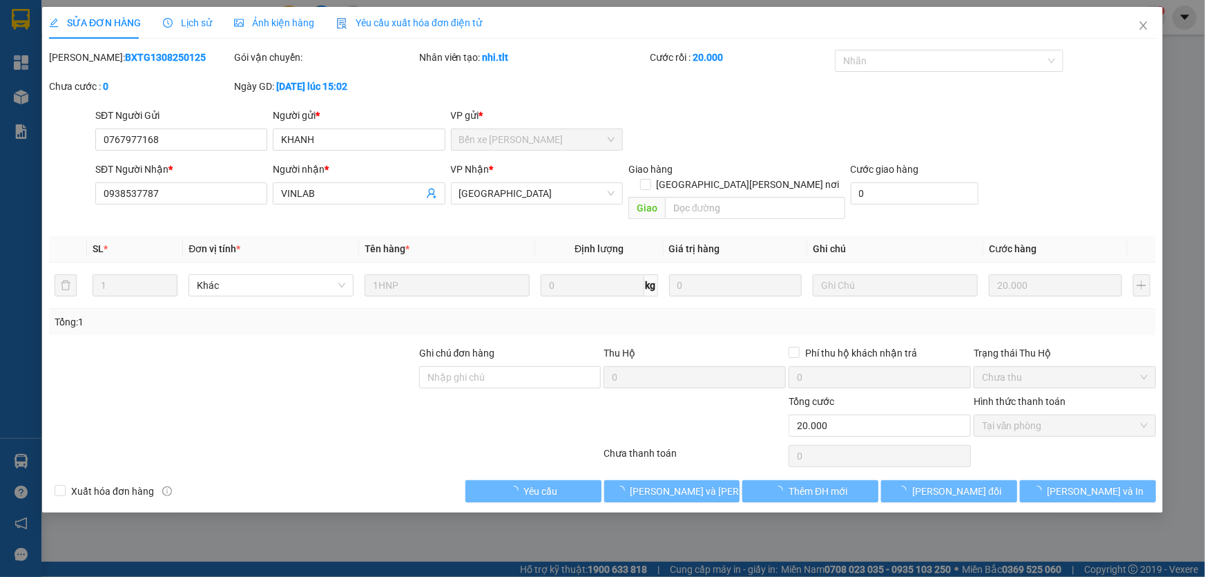
type input "0767977168"
type input "KHANH"
type input "0938537787"
type input "VINLAB"
type input "20.000"
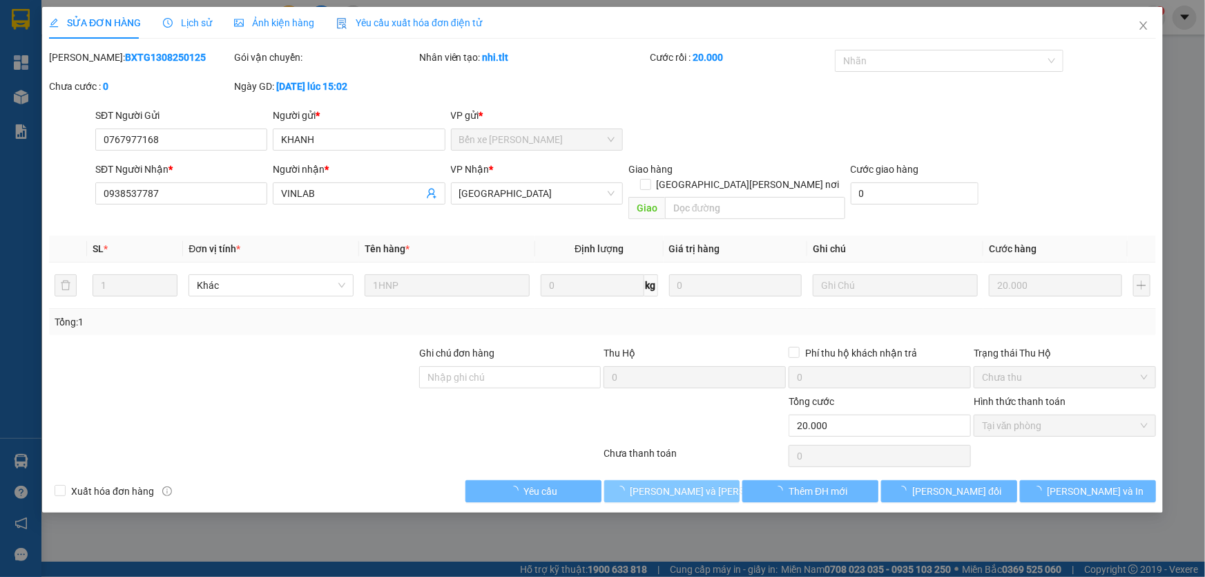
click at [680, 483] on span "[PERSON_NAME] và [PERSON_NAME] hàng" at bounding box center [724, 490] width 186 height 15
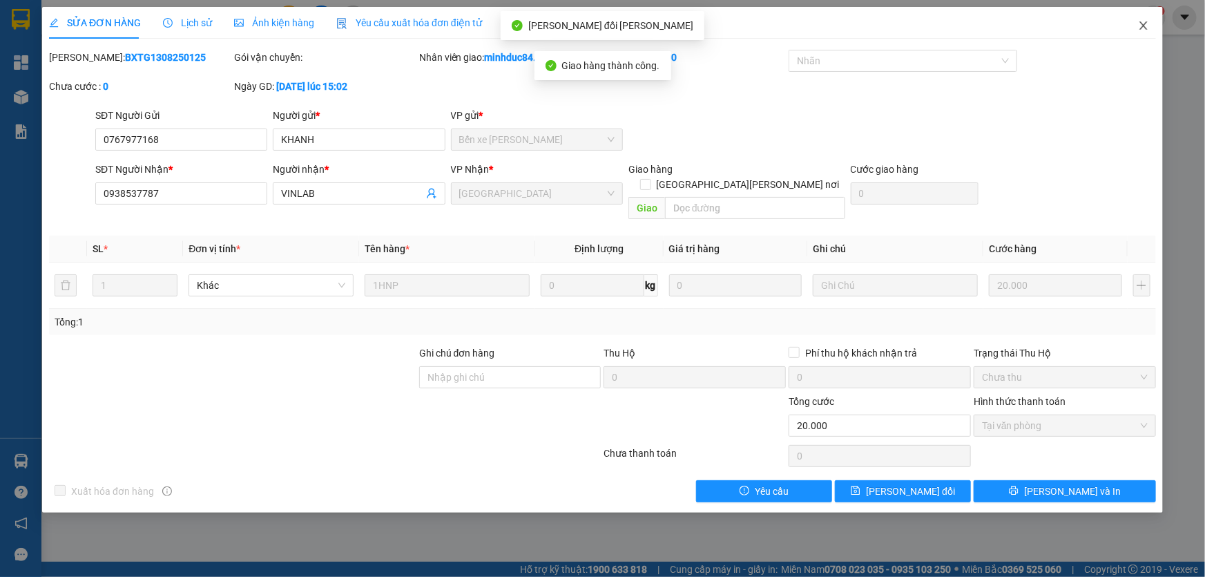
click at [1137, 36] on span "Close" at bounding box center [1143, 26] width 39 height 39
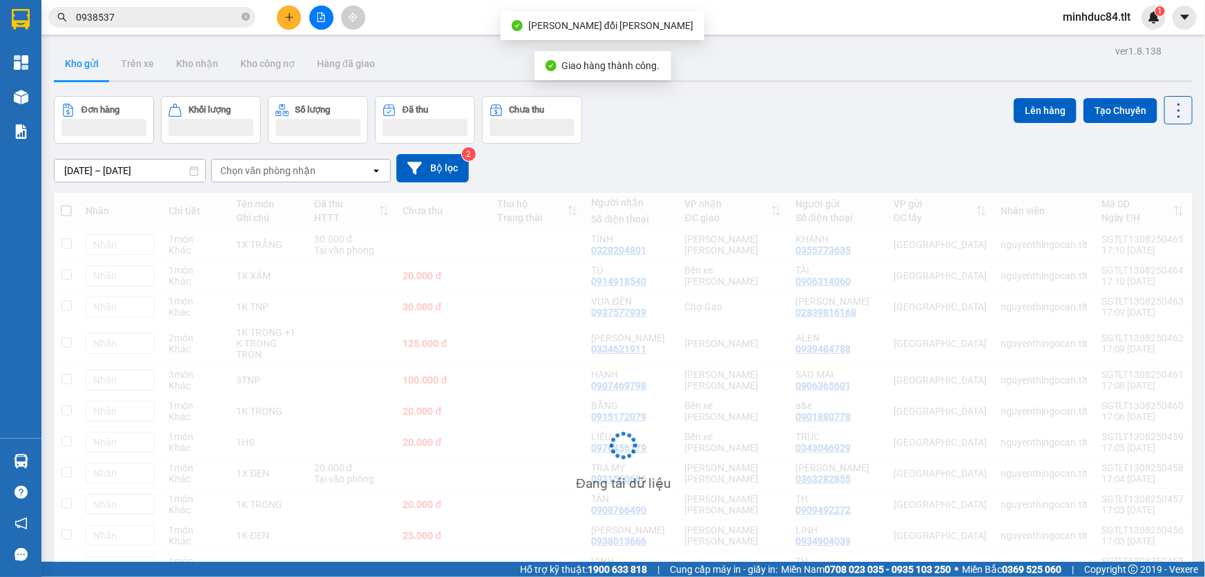
click at [182, 15] on input "0938537" at bounding box center [157, 17] width 163 height 15
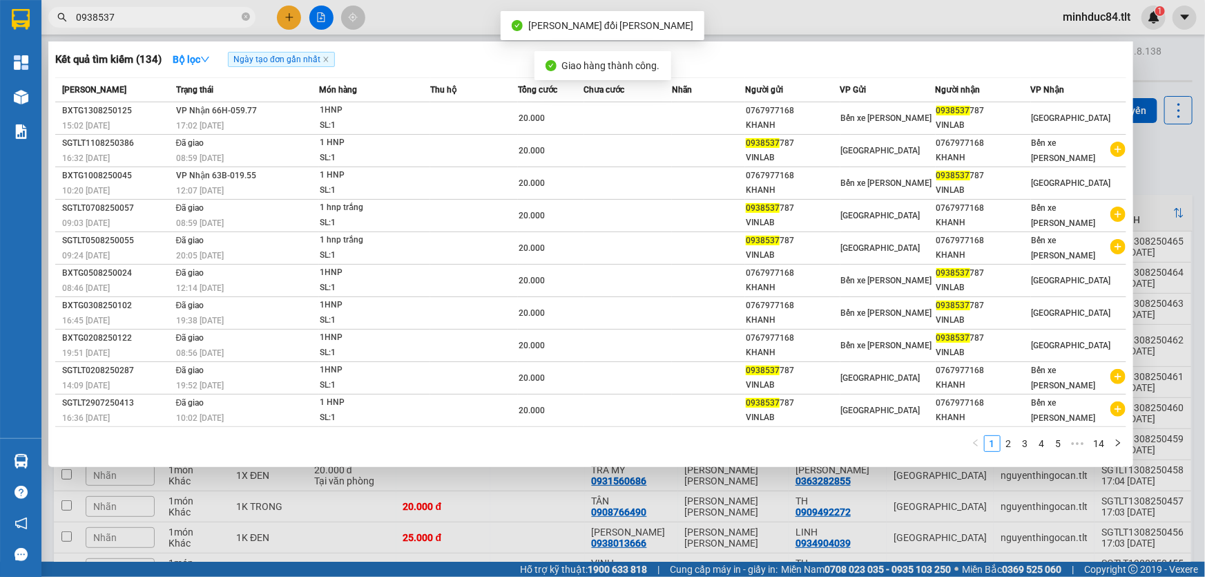
click at [182, 15] on input "0938537" at bounding box center [157, 17] width 163 height 15
click at [144, 20] on input "0938537" at bounding box center [157, 17] width 163 height 15
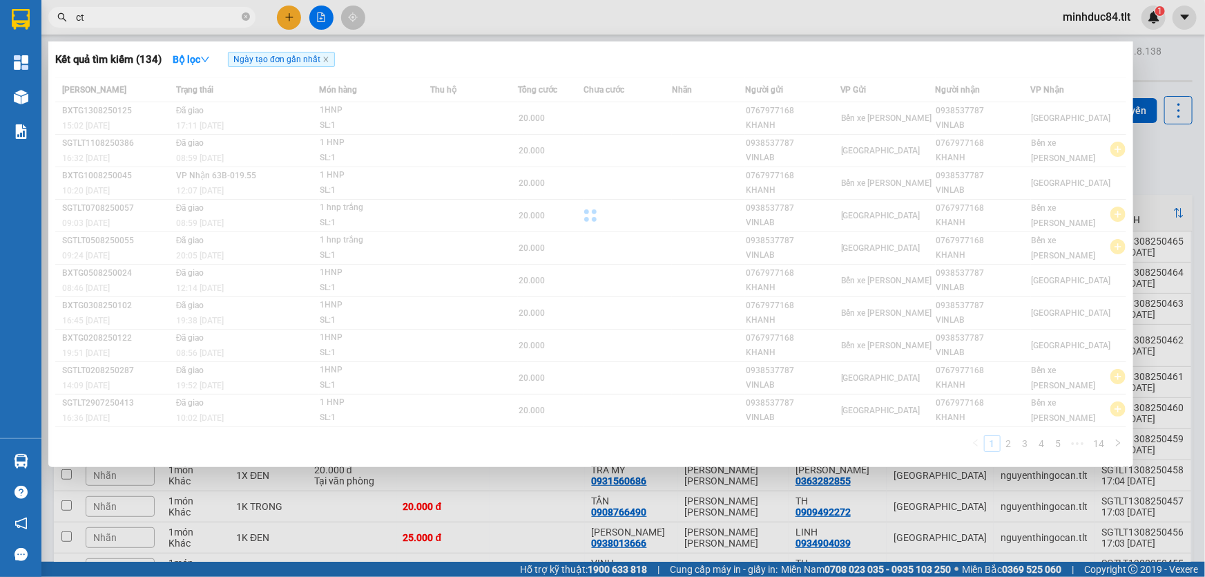
type input "c"
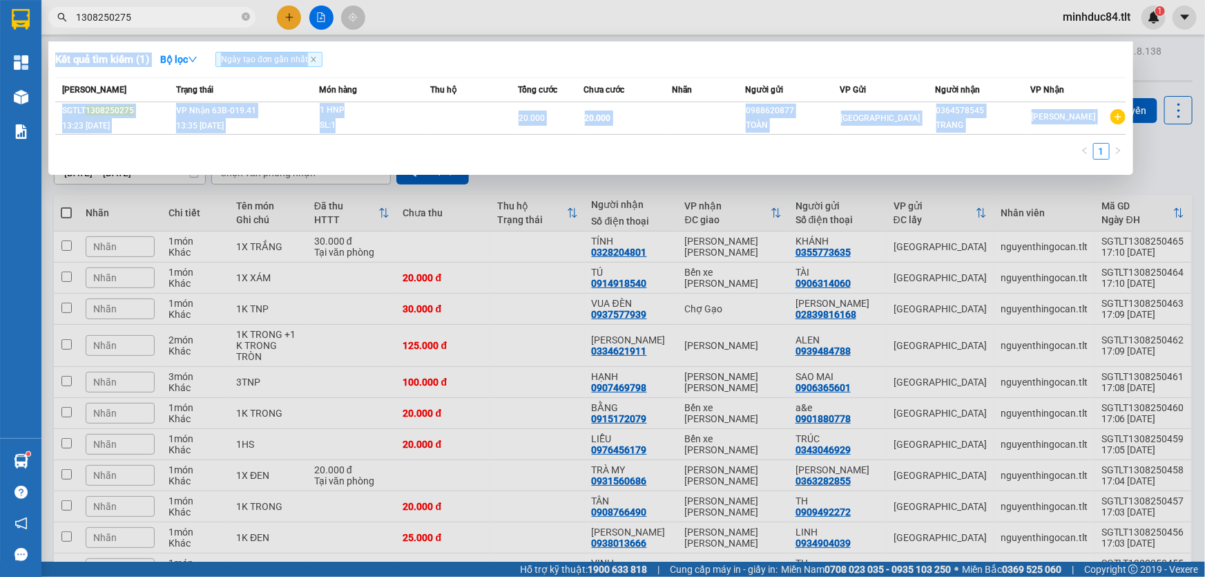
click at [169, 26] on div "Kết quả [PERSON_NAME] ( 1 ) Bộ lọc Ngày tạo [PERSON_NAME] nhất Mã ĐH Trạng thái…" at bounding box center [134, 18] width 269 height 24
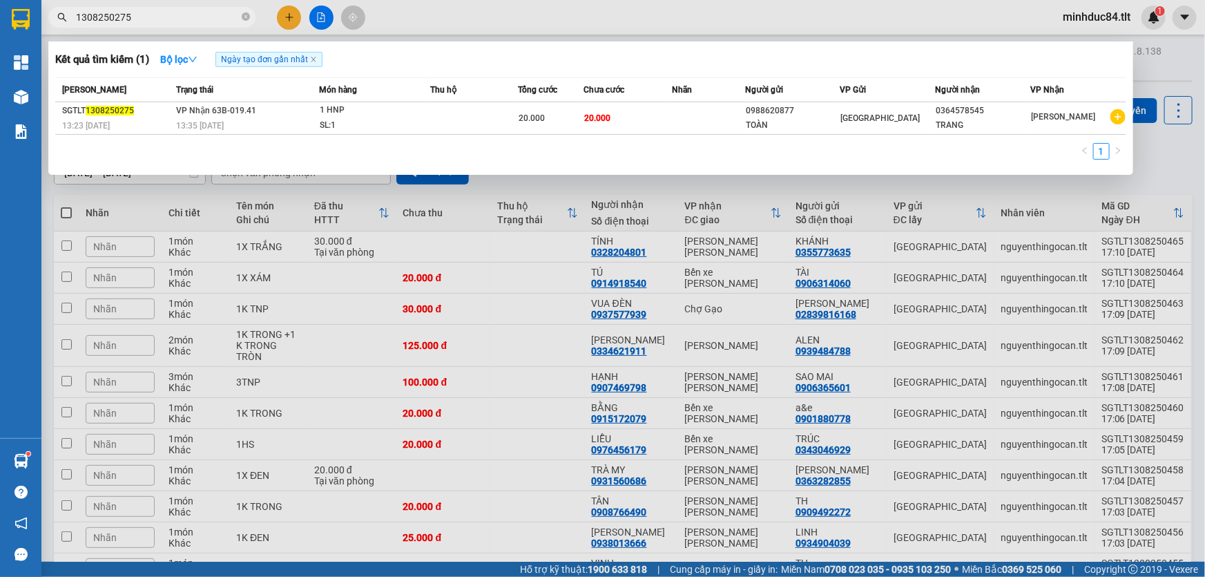
click at [161, 23] on input "1308250275" at bounding box center [157, 17] width 163 height 15
click at [160, 23] on input "1308250275" at bounding box center [157, 17] width 163 height 15
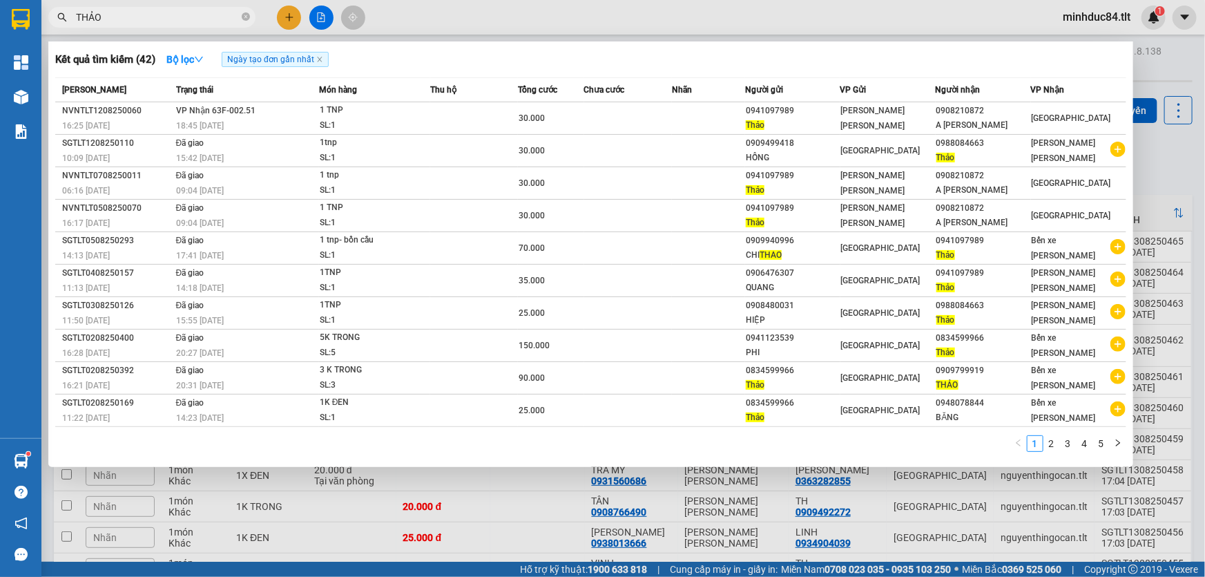
type input "THẢO"
click at [155, 7] on span "THẢO" at bounding box center [151, 17] width 207 height 21
click at [156, 7] on span "THẢO" at bounding box center [151, 17] width 207 height 21
click at [149, 20] on input "THẢO" at bounding box center [157, 17] width 163 height 15
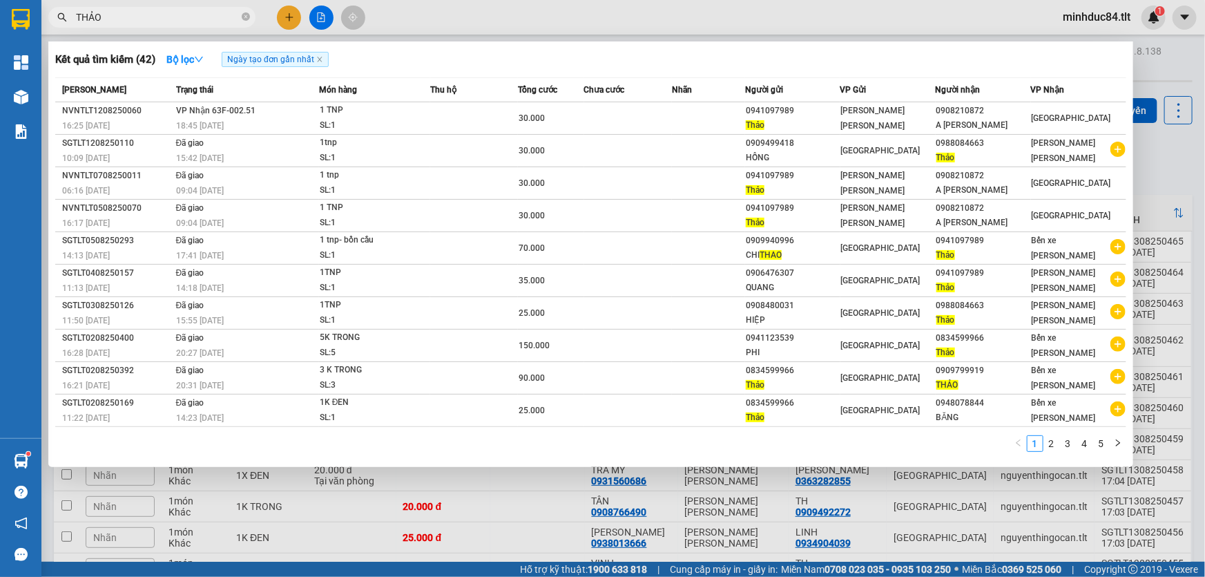
click at [149, 20] on input "THẢO" at bounding box center [157, 17] width 163 height 15
type input "0578"
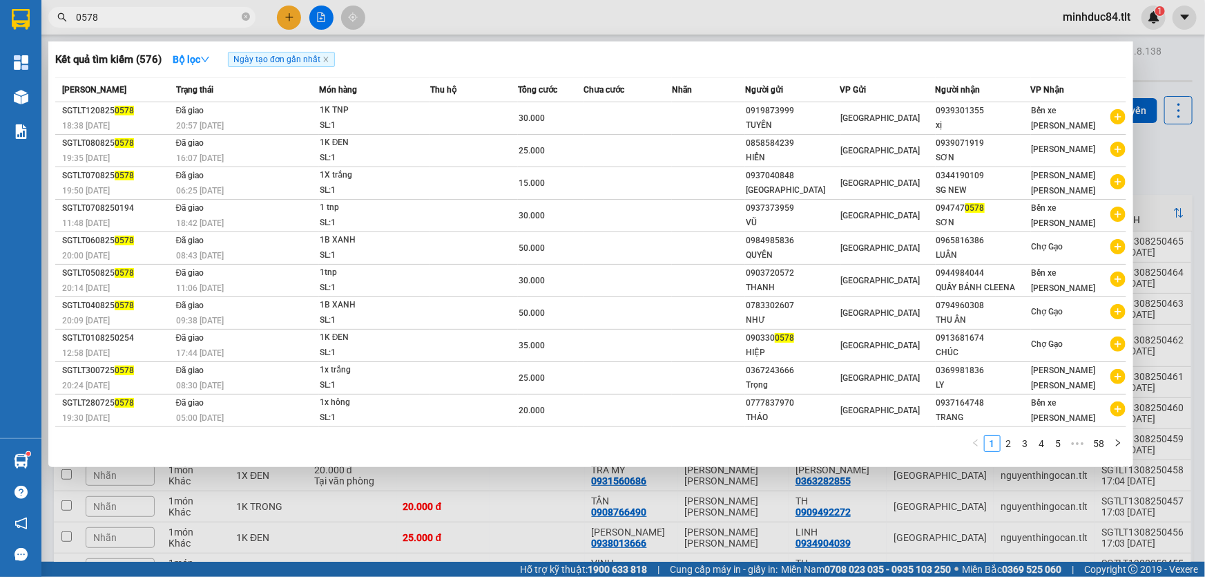
click at [149, 20] on input "0578" at bounding box center [157, 17] width 163 height 15
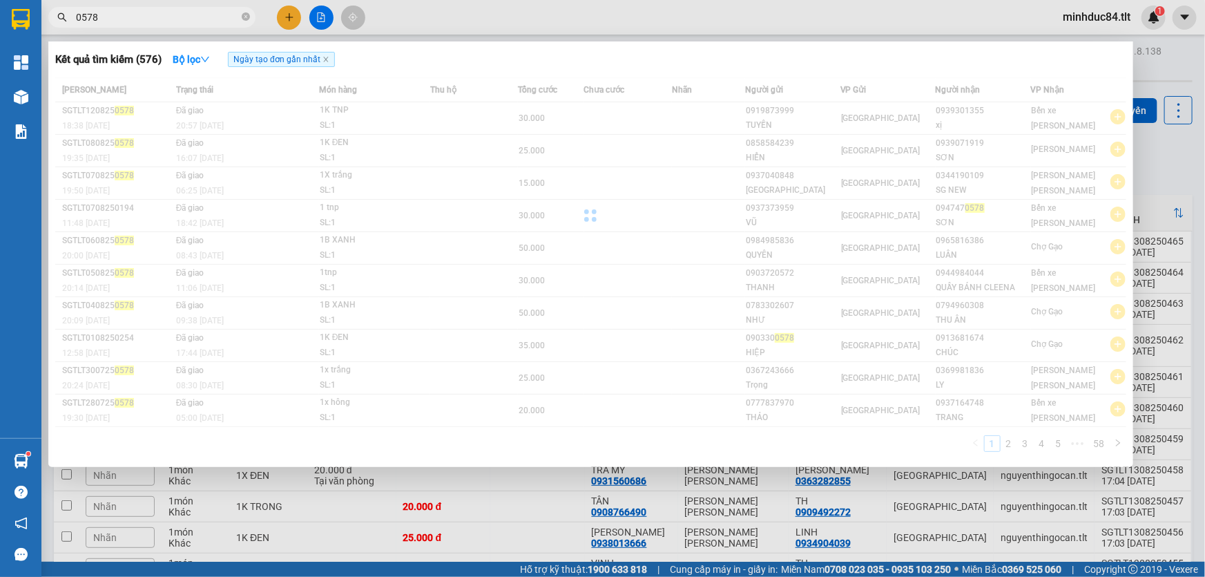
click at [149, 20] on input "0578" at bounding box center [157, 17] width 163 height 15
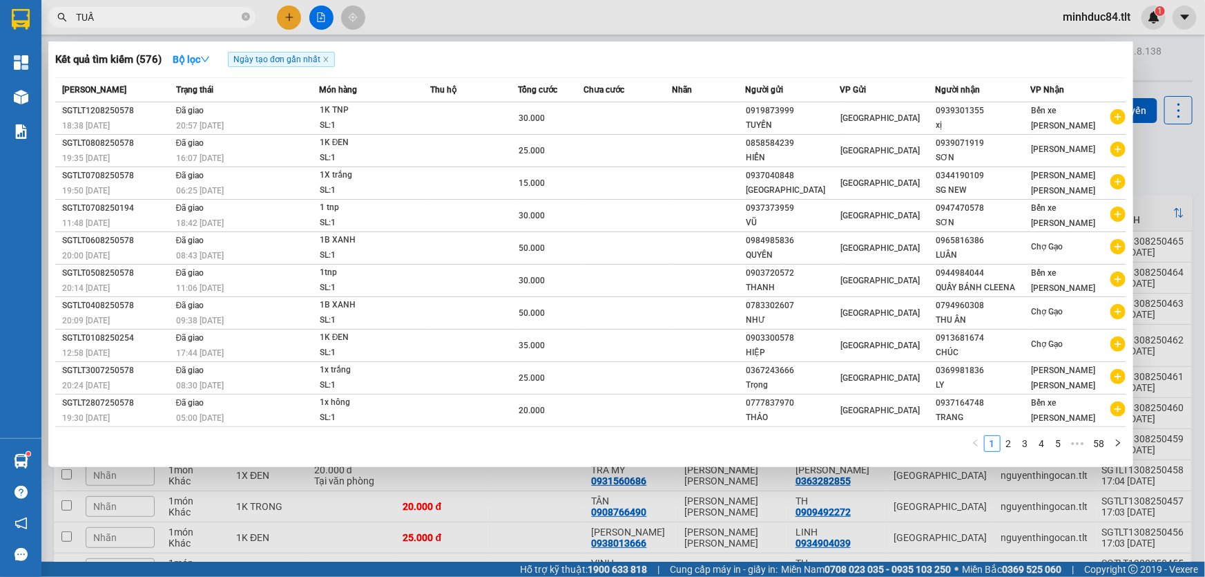
type input "TUẤN"
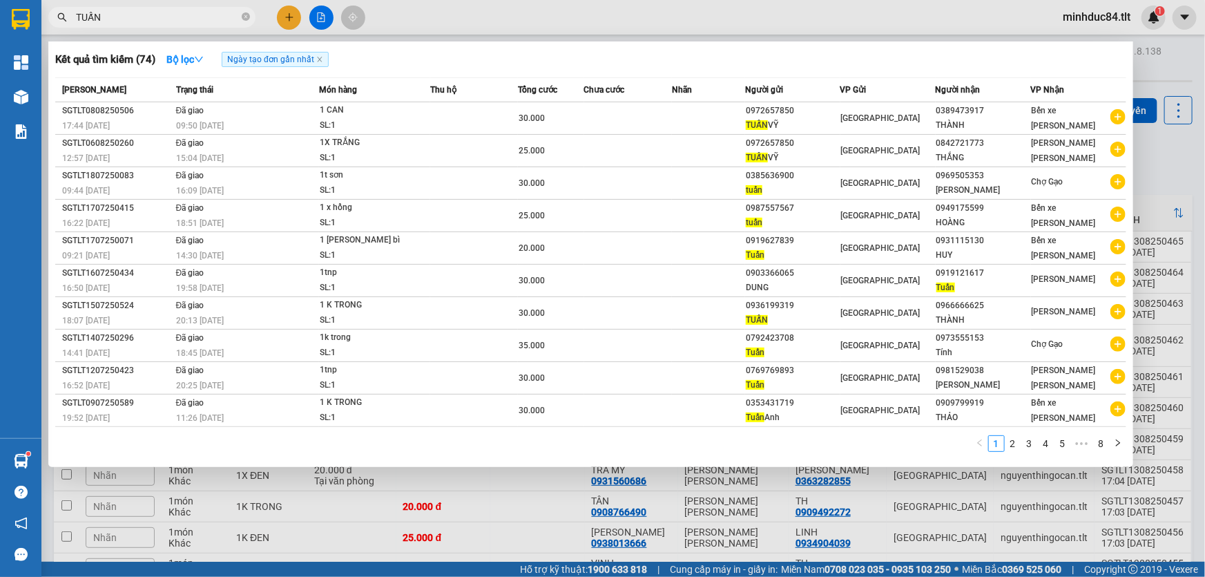
click at [244, 17] on icon "close-circle" at bounding box center [246, 16] width 8 height 8
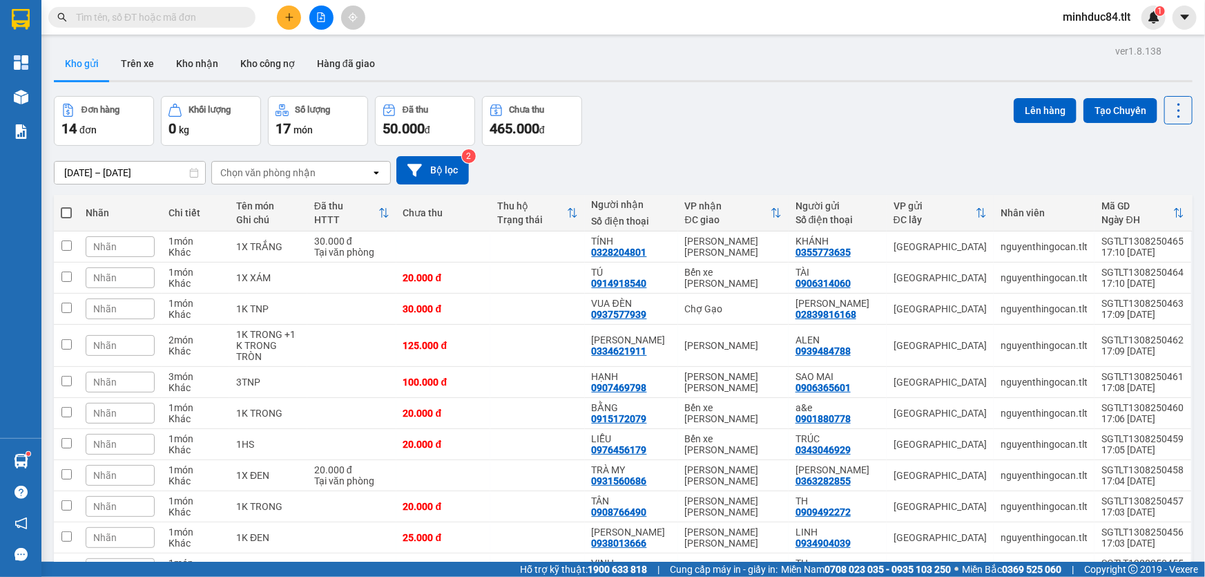
click at [145, 15] on input "text" at bounding box center [157, 17] width 163 height 15
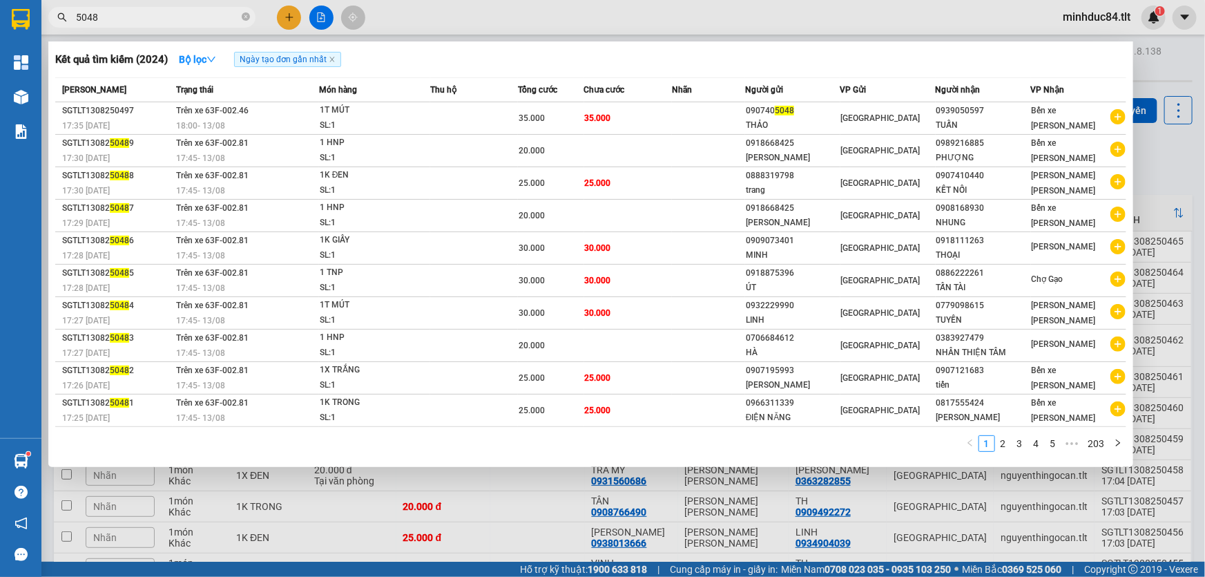
type input "5048"
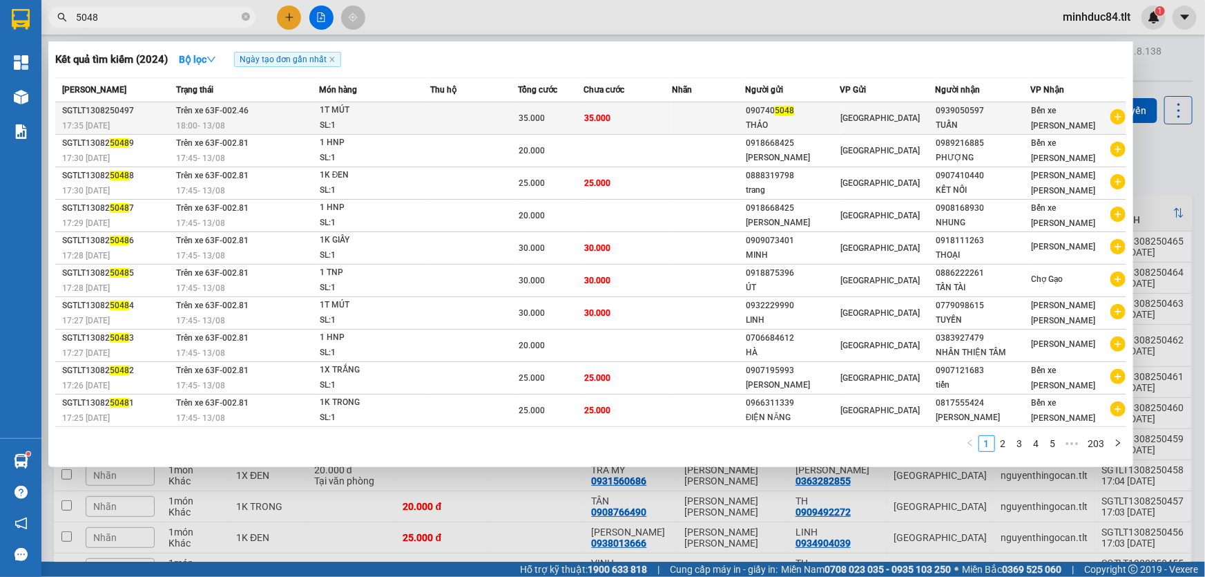
click at [271, 115] on td "Trên xe 63F-002.46 18:00 [DATE]" at bounding box center [246, 118] width 146 height 32
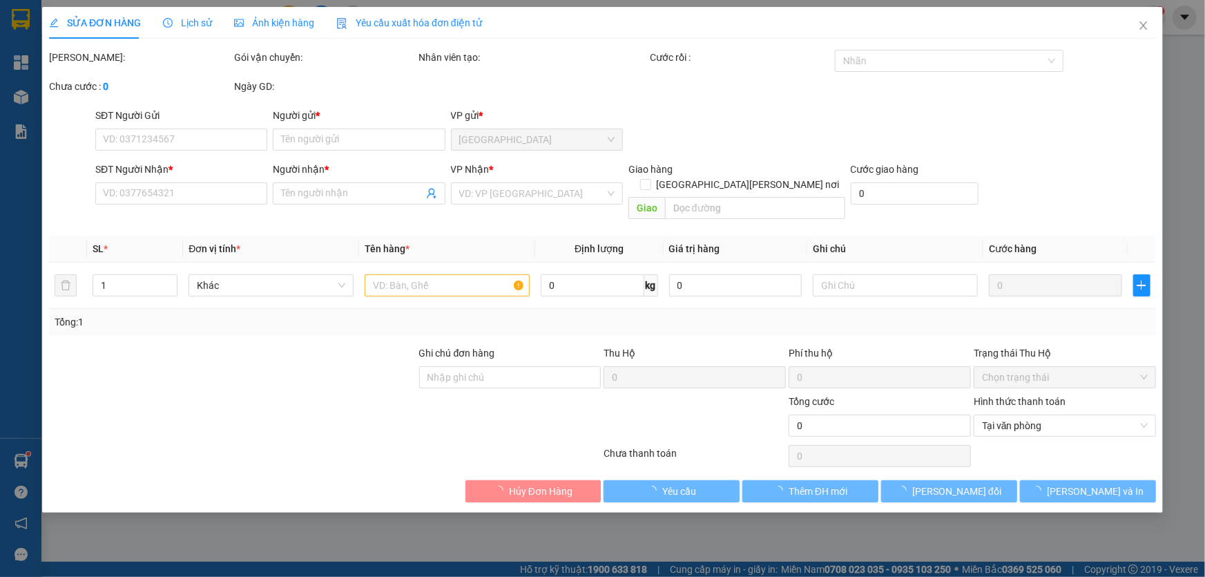
type input "0907405048"
type input "THẢO"
type input "0939050597"
type input "TUẤN"
type input "35.000"
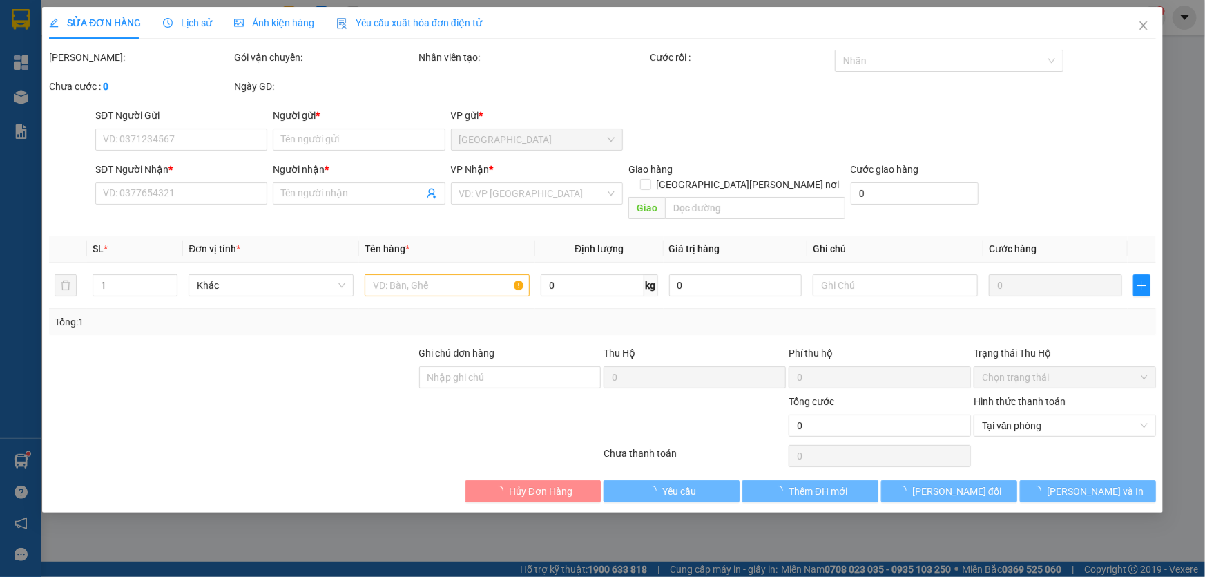
type input "35.000"
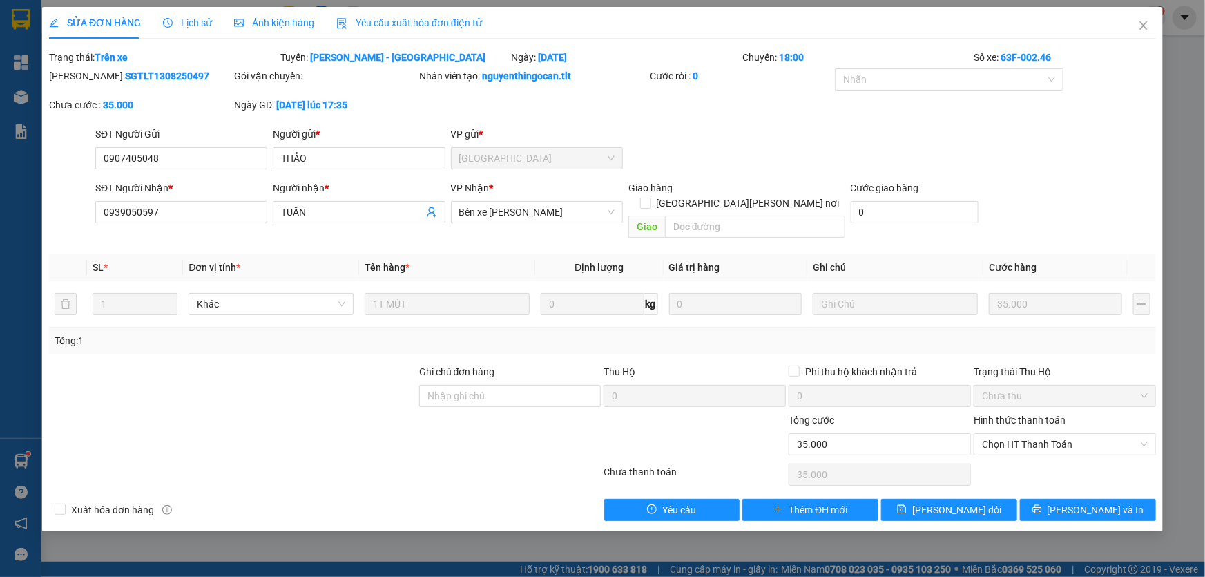
click at [190, 29] on div "Lịch sử" at bounding box center [187, 22] width 49 height 15
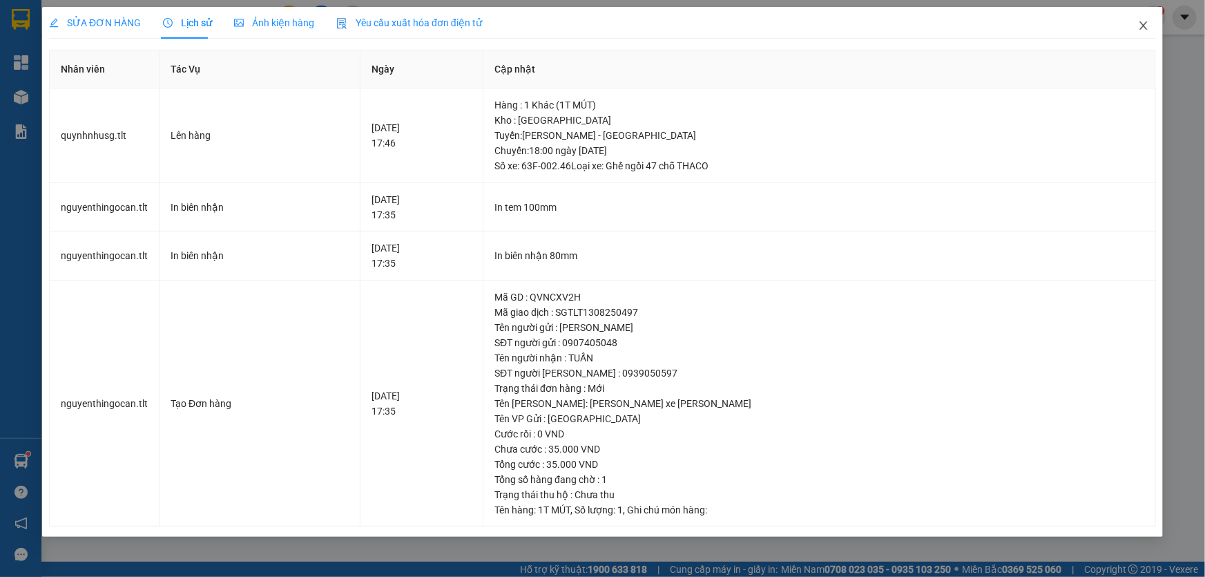
click at [1151, 26] on span "Close" at bounding box center [1143, 26] width 39 height 39
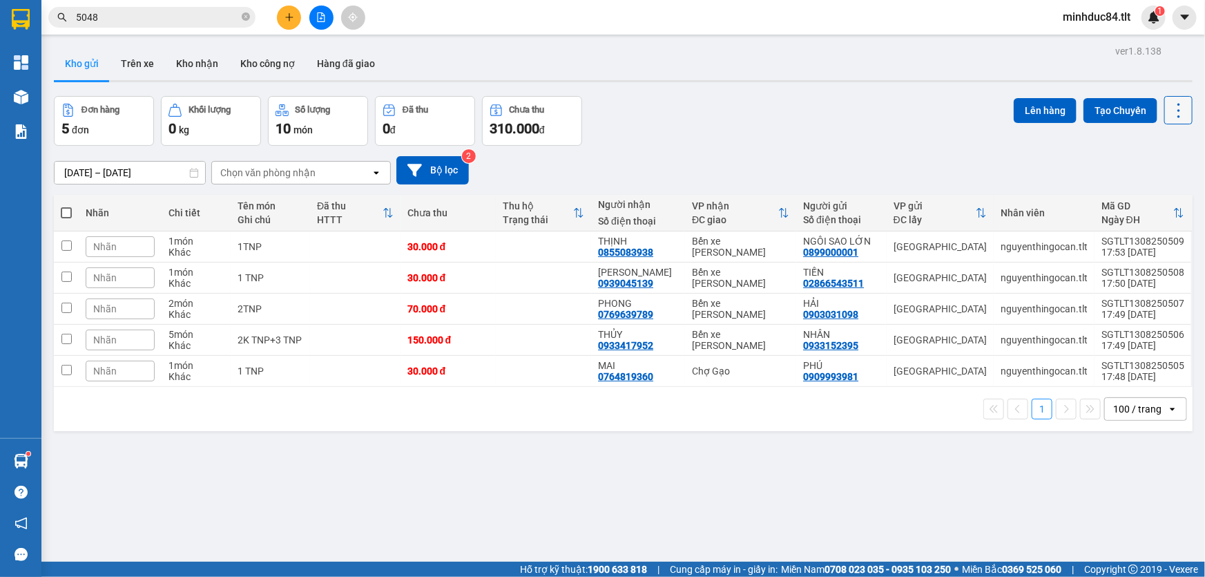
click at [1176, 111] on icon at bounding box center [1178, 110] width 19 height 19
click at [1142, 194] on span "Làm mới" at bounding box center [1150, 197] width 38 height 14
click at [567, 492] on div "ver 1.8.138 Kho gửi Trên xe Kho [PERSON_NAME] công nợ Hàng đã [PERSON_NAME] hàn…" at bounding box center [623, 329] width 1150 height 577
click at [612, 515] on div "ver 1.8.138 Kho gửi Trên xe Kho [PERSON_NAME] công nợ Hàng đã [PERSON_NAME] hàn…" at bounding box center [623, 329] width 1150 height 577
click at [131, 19] on input "5048" at bounding box center [157, 17] width 163 height 15
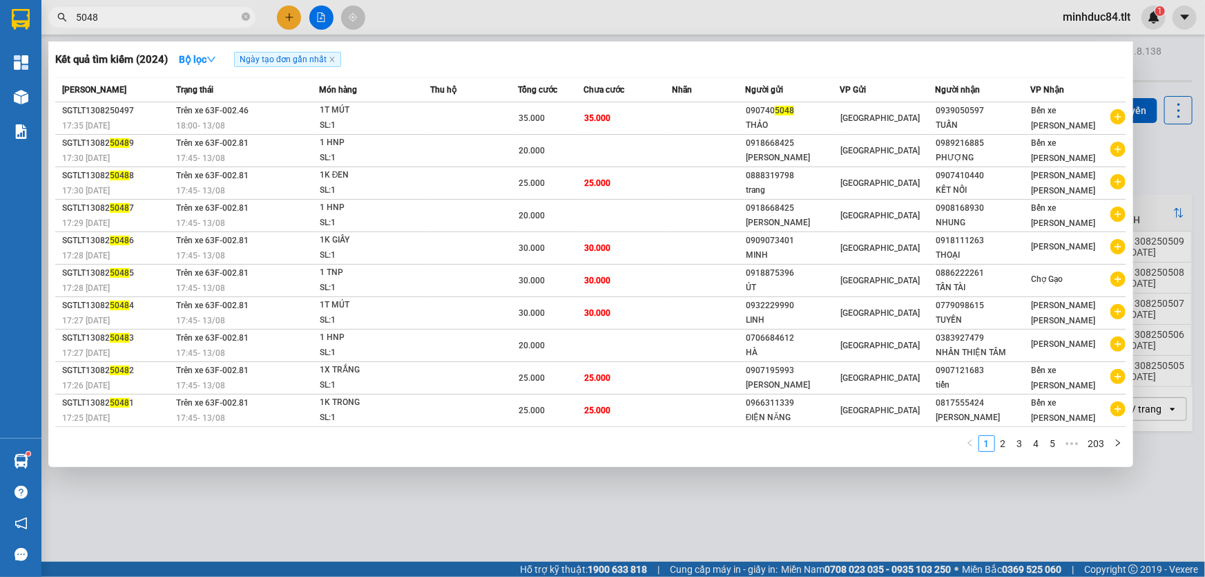
click at [131, 18] on input "5048" at bounding box center [157, 17] width 163 height 15
click at [131, 17] on input "5048" at bounding box center [157, 17] width 163 height 15
type input "1502"
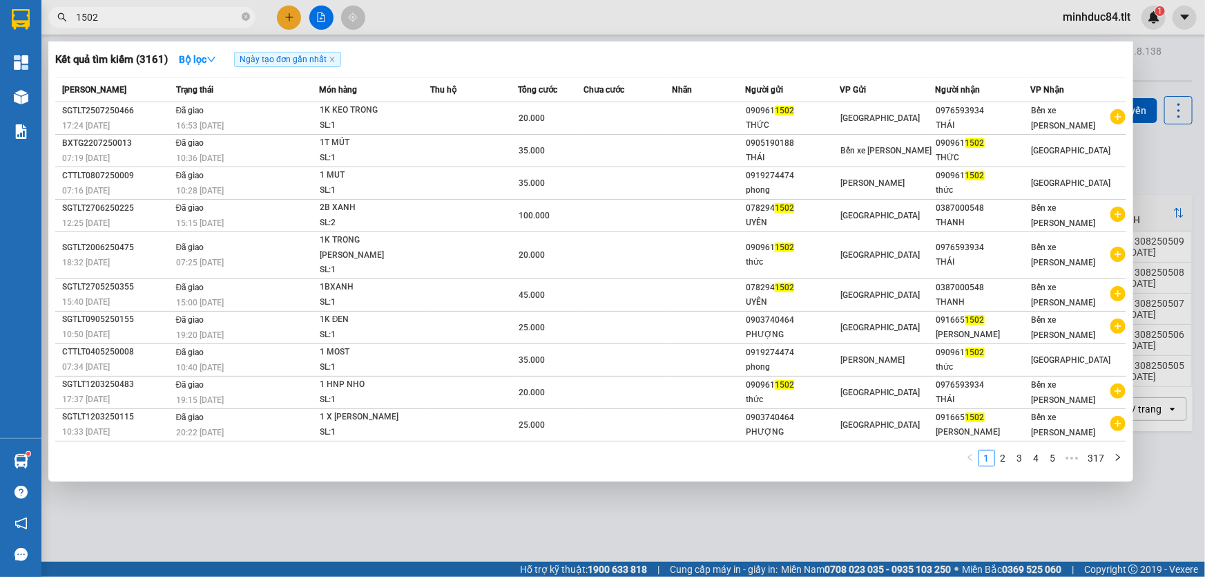
click at [131, 17] on input "1502" at bounding box center [157, 17] width 163 height 15
click at [853, 510] on div at bounding box center [602, 288] width 1205 height 577
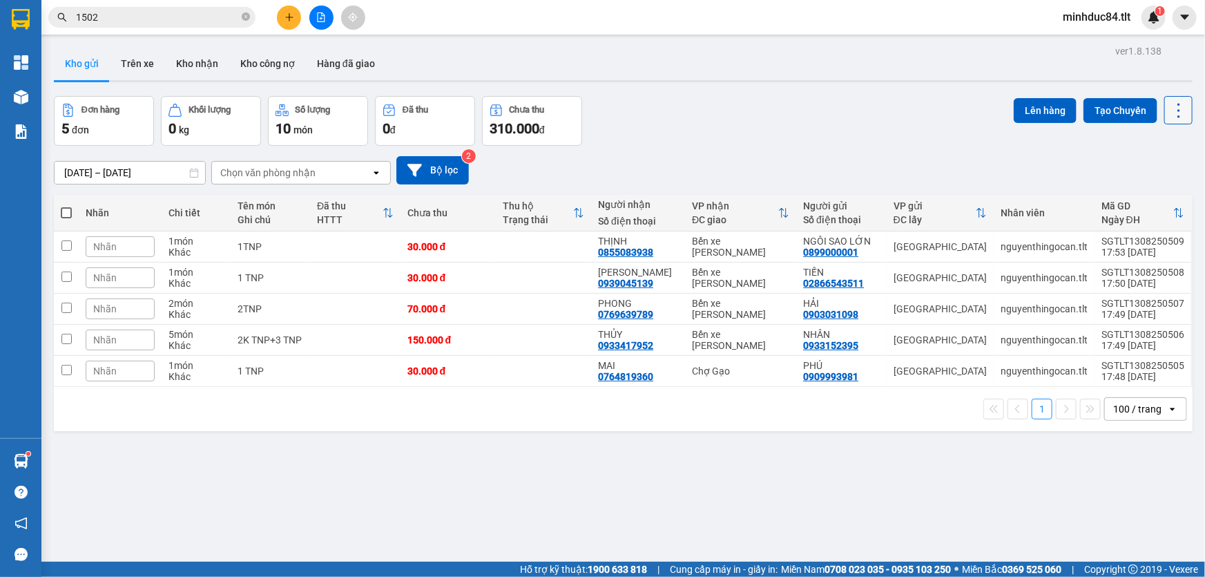
click at [1178, 104] on icon at bounding box center [1179, 110] width 3 height 15
click at [1149, 192] on span "Làm mới" at bounding box center [1150, 197] width 38 height 14
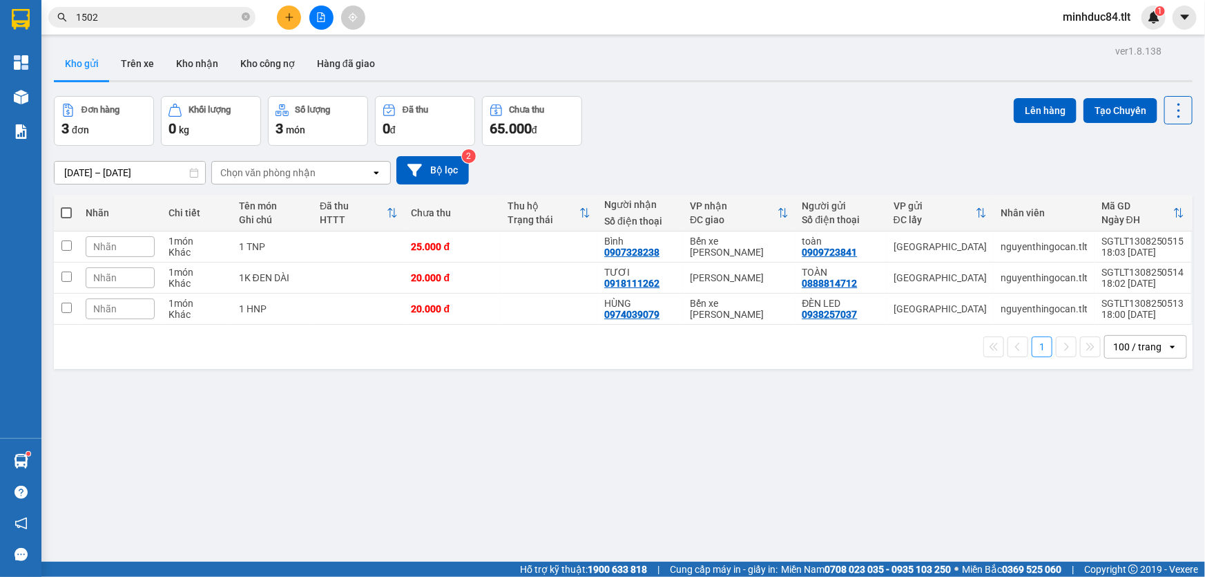
click at [144, 20] on input "1502" at bounding box center [157, 17] width 163 height 15
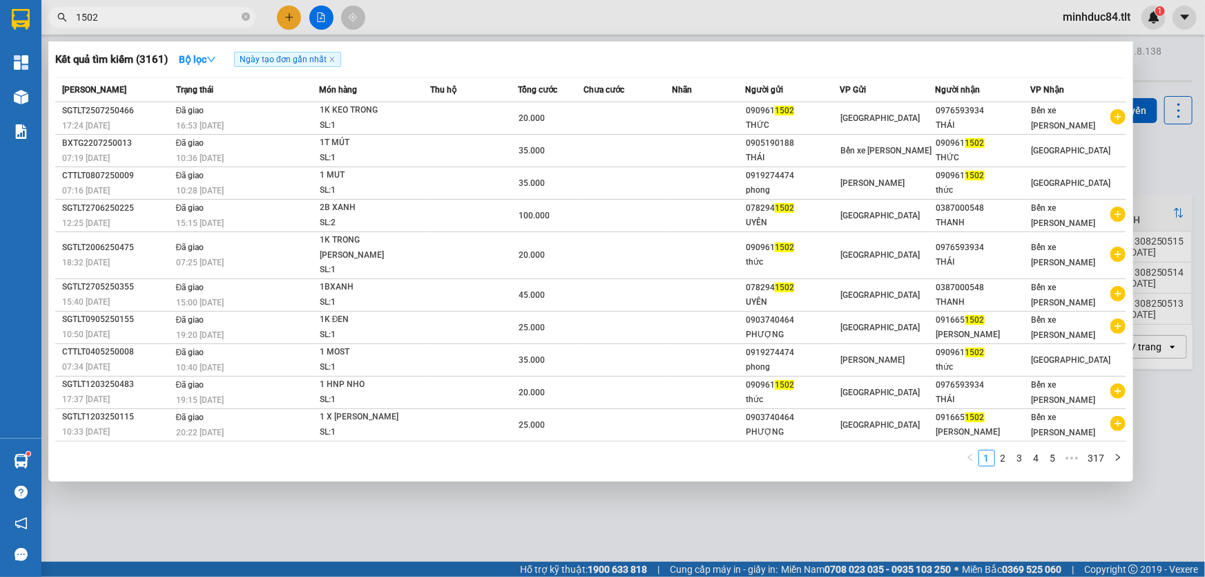
click at [144, 20] on input "1502" at bounding box center [157, 17] width 163 height 15
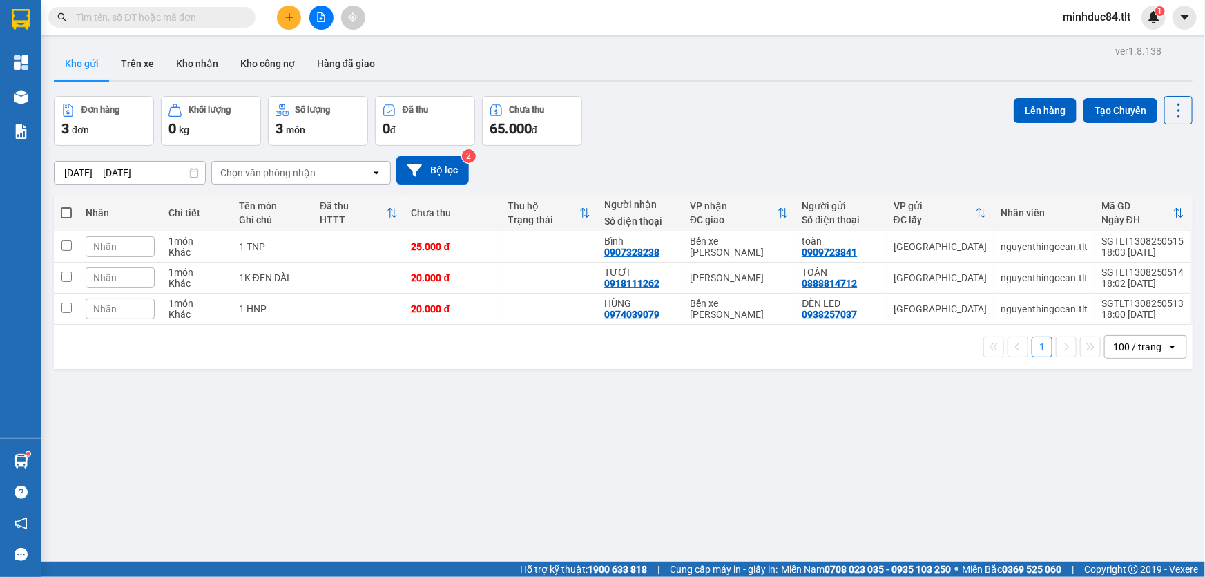
click at [99, 23] on span at bounding box center [151, 17] width 207 height 21
click at [97, 20] on input "text" at bounding box center [157, 17] width 163 height 15
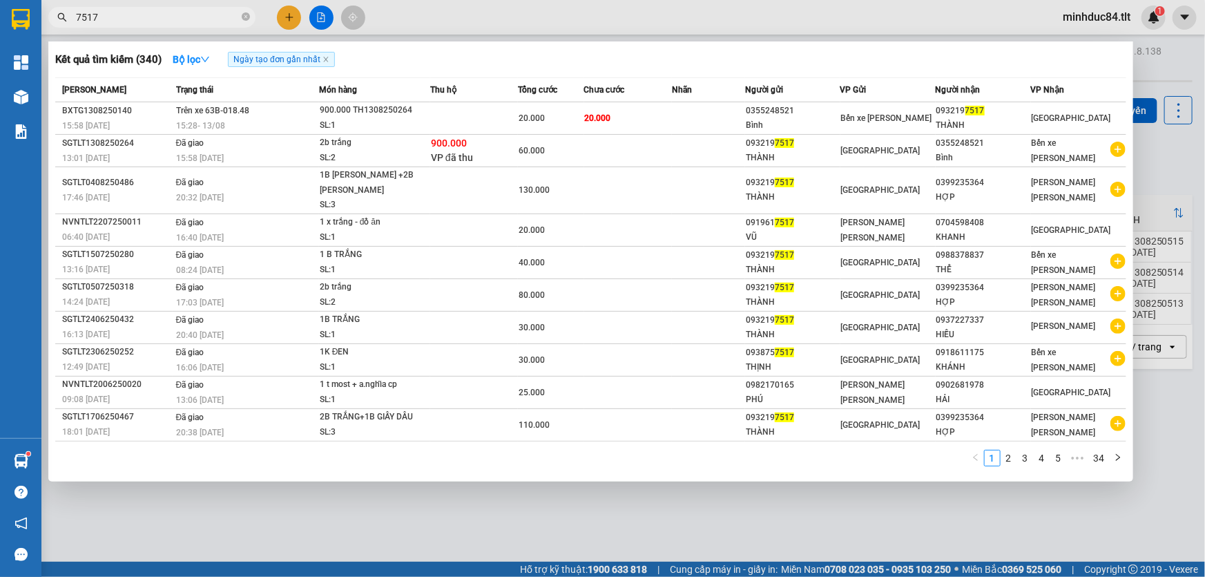
click at [119, 20] on input "7517" at bounding box center [157, 17] width 163 height 15
type input "2272"
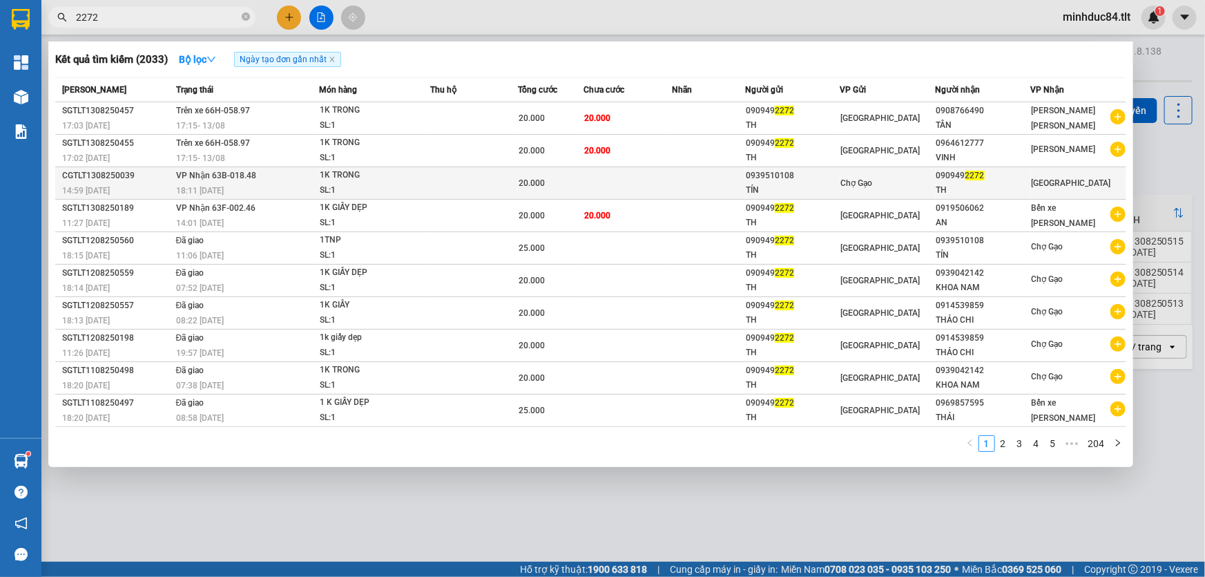
click at [367, 189] on div "SL: 1" at bounding box center [372, 190] width 104 height 15
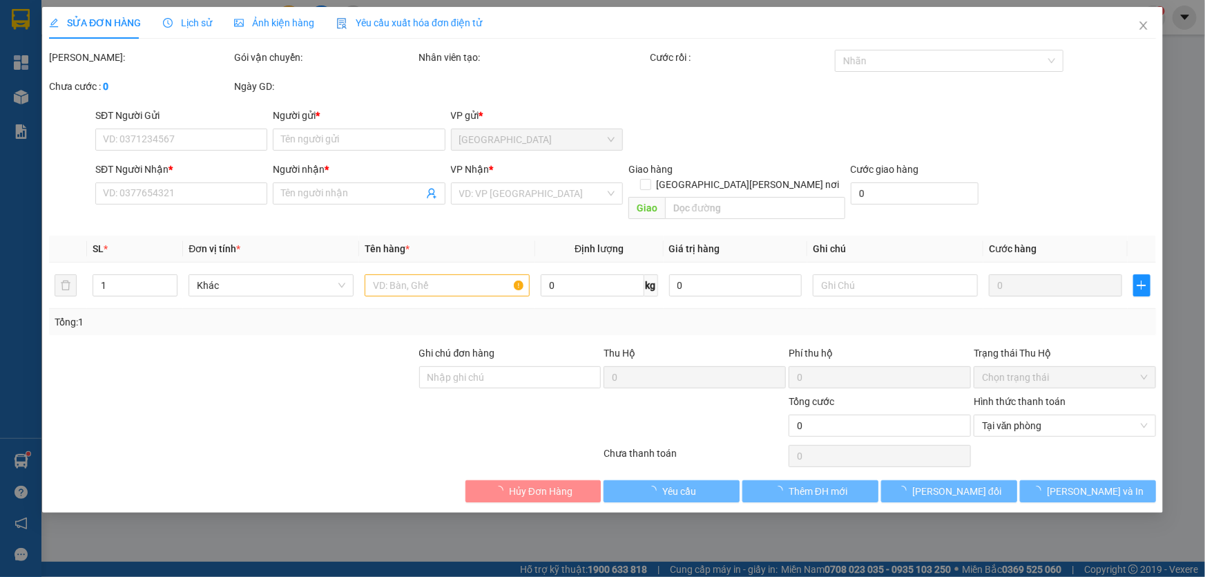
type input "0939510108"
type input "TÍN"
type input "0909492272"
type input "TH"
type input "20.000"
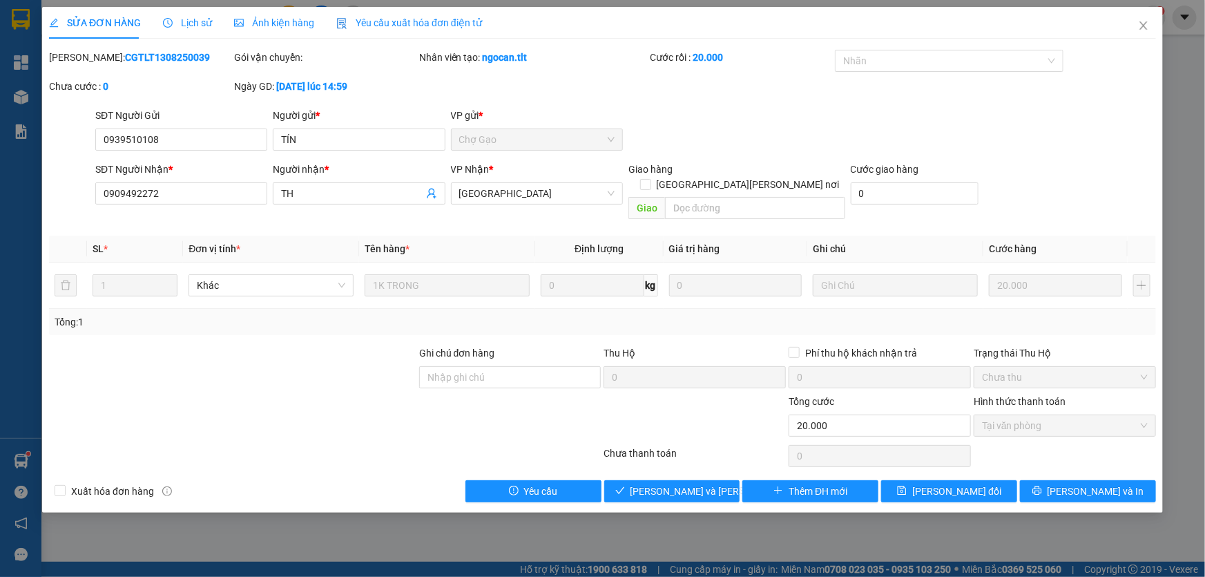
click at [675, 456] on div "Total Paid Fee 20.000 Total UnPaid Fee 0 Cash Collection Total Fee Mã ĐH: CGTLT…" at bounding box center [602, 276] width 1107 height 452
drag, startPoint x: 682, startPoint y: 461, endPoint x: 685, endPoint y: 470, distance: 9.4
click at [683, 462] on div "Total Paid Fee 20.000 Total UnPaid Fee 0 Cash Collection Total Fee Mã ĐH: CGTLT…" at bounding box center [602, 276] width 1107 height 452
click at [687, 483] on span "[PERSON_NAME] và [PERSON_NAME] hàng" at bounding box center [724, 490] width 186 height 15
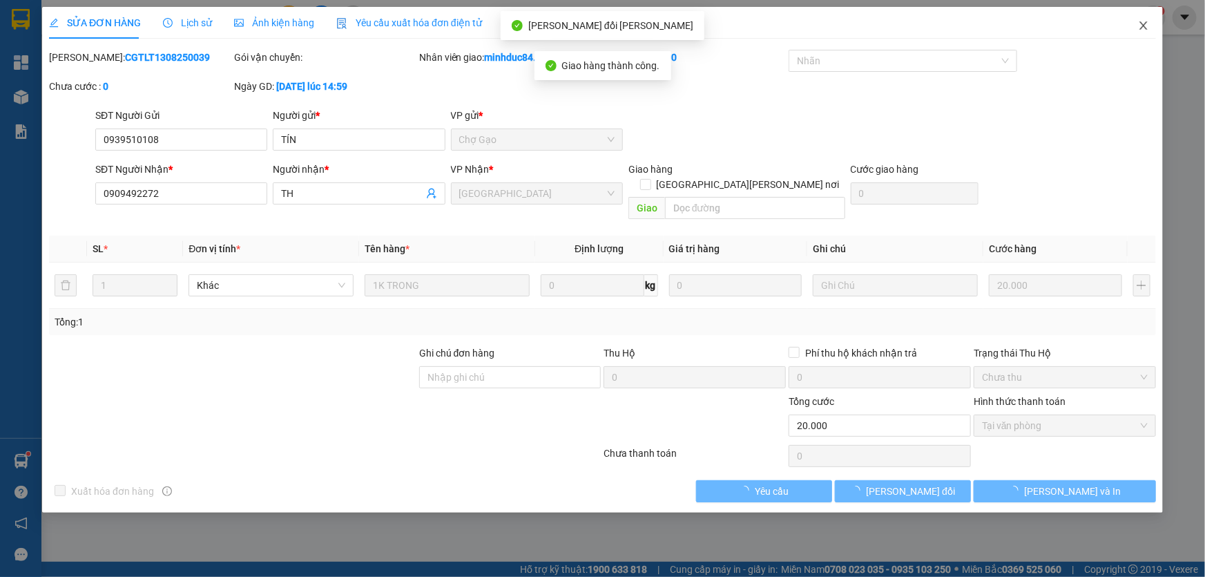
click at [1154, 26] on span "Close" at bounding box center [1143, 26] width 39 height 39
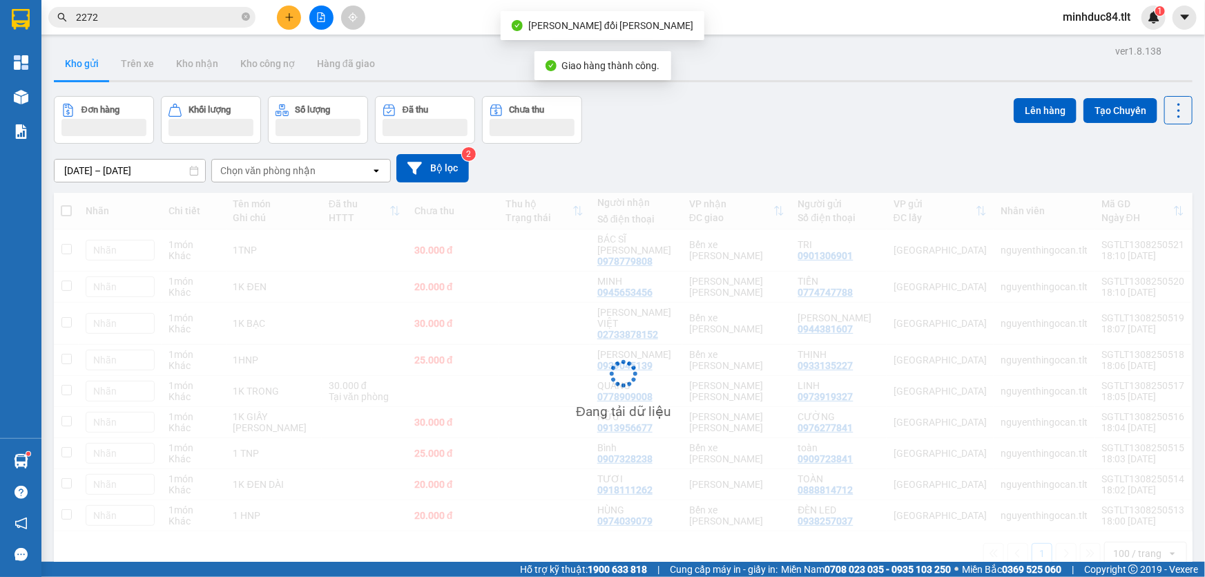
click at [209, 18] on input "2272" at bounding box center [157, 17] width 163 height 15
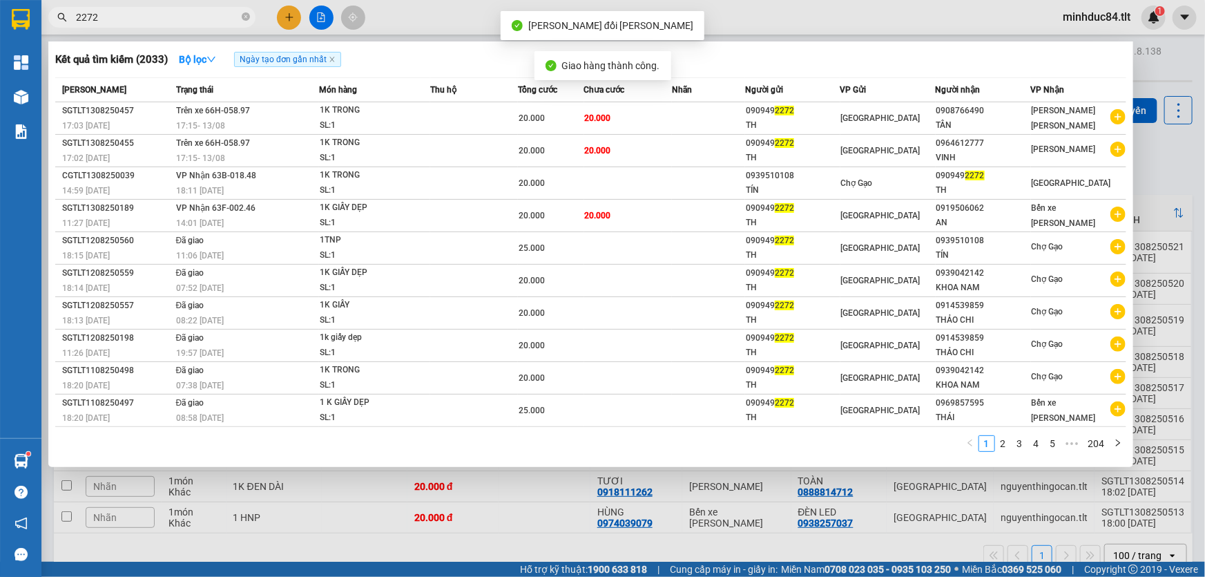
click at [209, 18] on input "2272" at bounding box center [157, 17] width 163 height 15
click at [1167, 133] on div at bounding box center [602, 288] width 1205 height 577
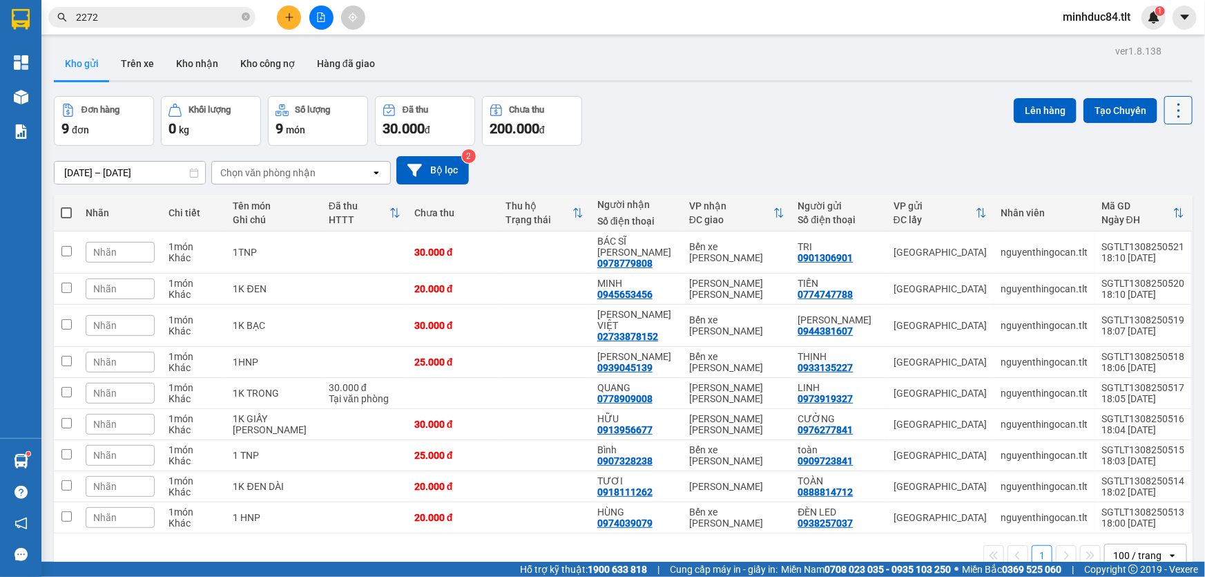
click at [1169, 114] on icon at bounding box center [1178, 110] width 19 height 19
click at [1129, 193] on div "Làm mới" at bounding box center [1145, 197] width 82 height 14
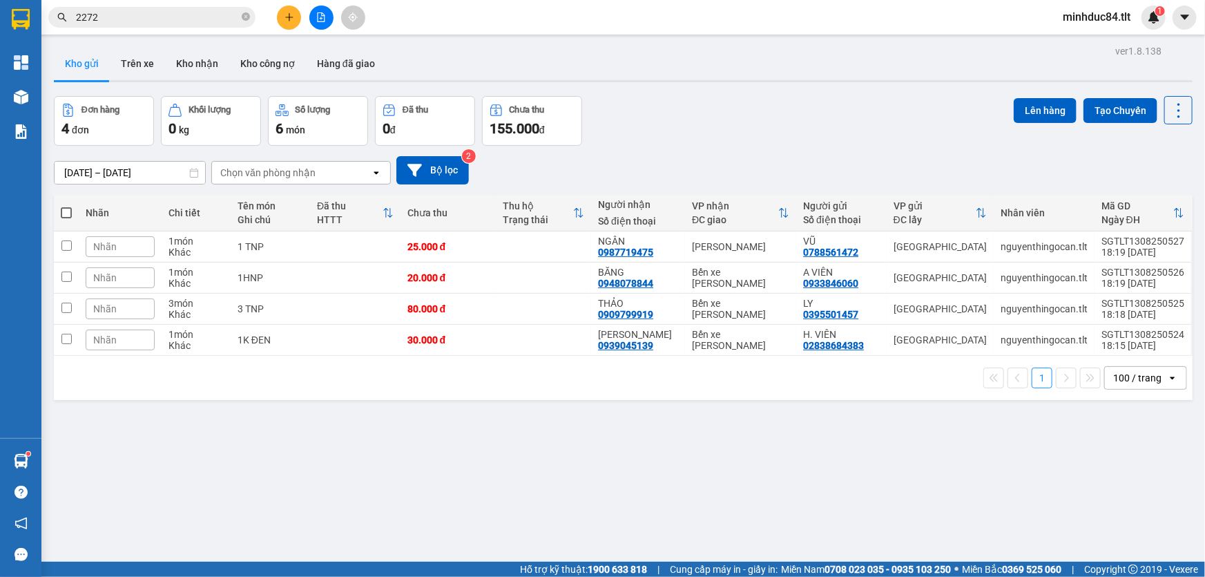
click at [165, 14] on input "2272" at bounding box center [157, 17] width 163 height 15
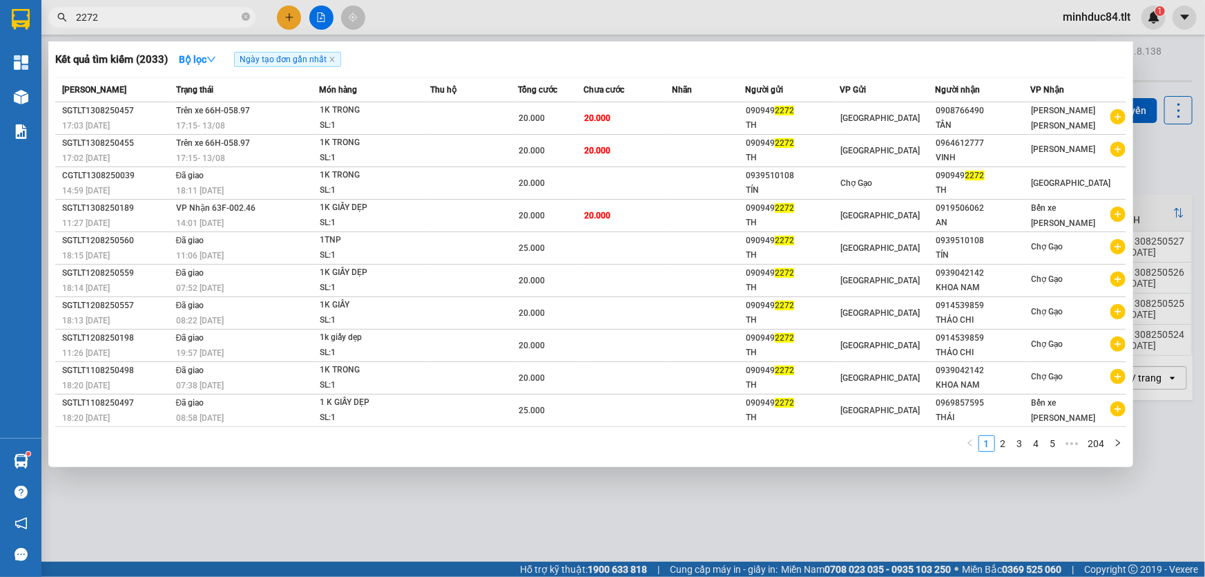
click at [165, 14] on input "2272" at bounding box center [157, 17] width 163 height 15
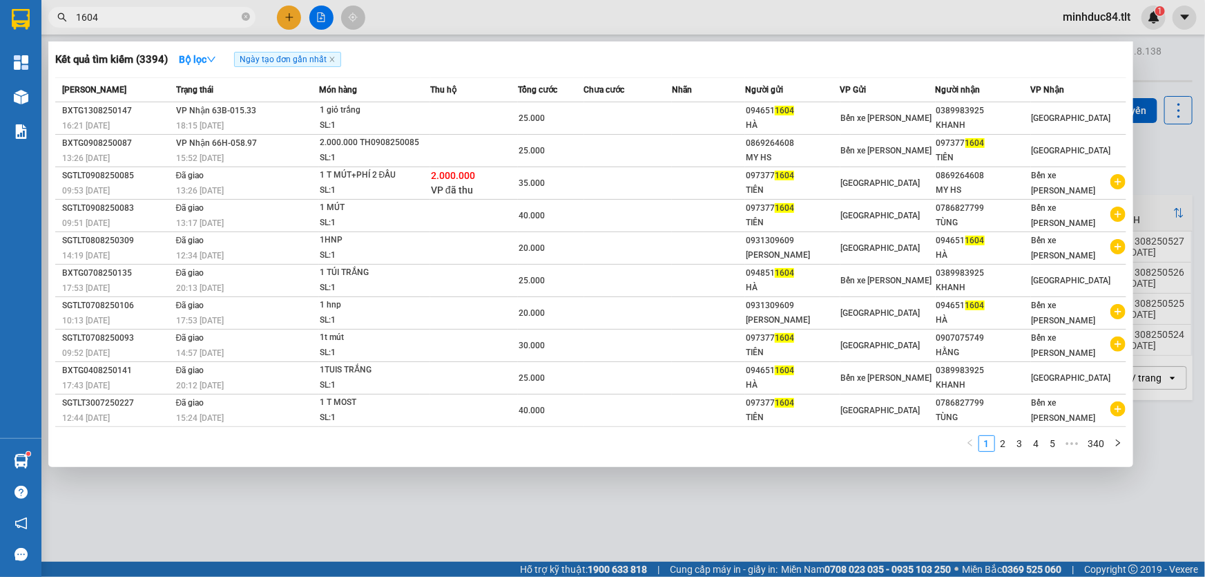
click at [184, 13] on input "1604" at bounding box center [157, 17] width 163 height 15
click at [183, 13] on input "1604" at bounding box center [157, 17] width 163 height 15
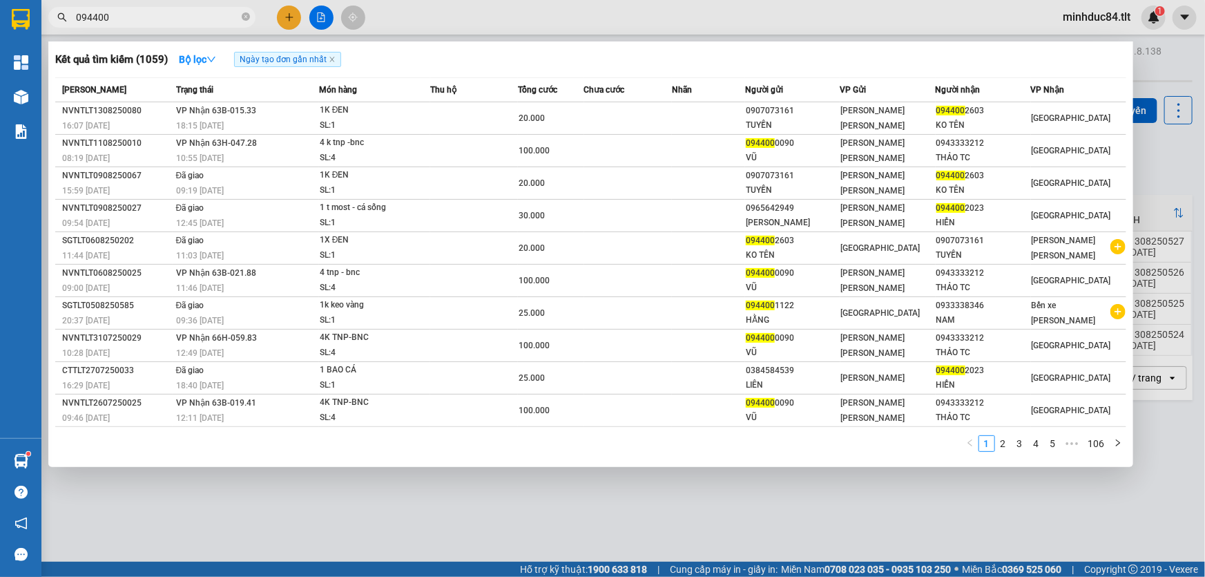
type input "094400"
click at [690, 515] on div at bounding box center [602, 288] width 1205 height 577
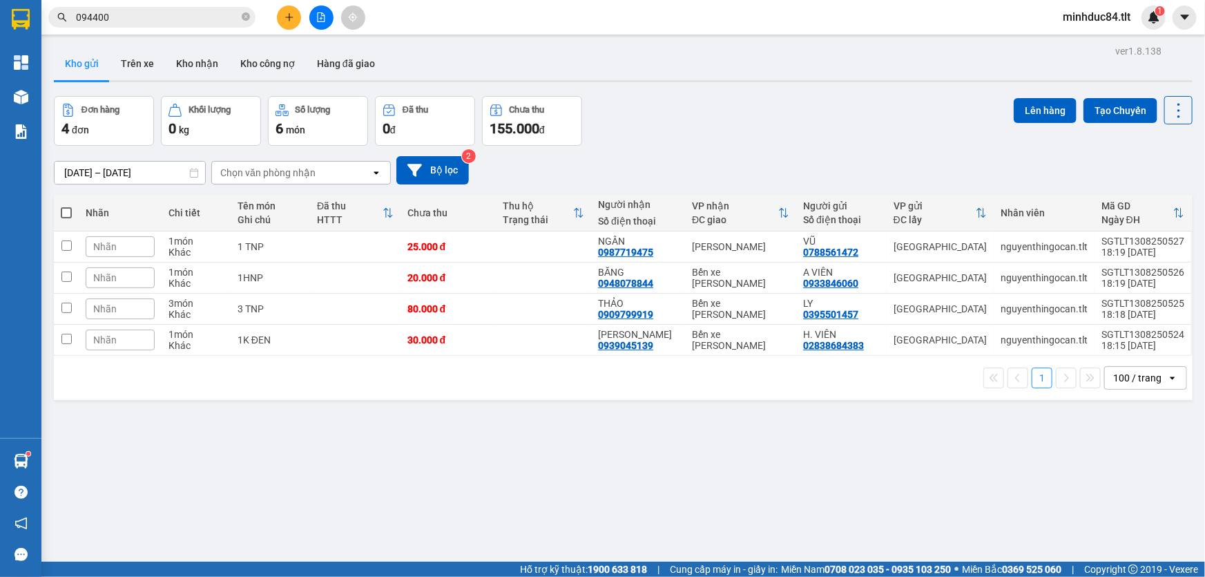
click at [140, 14] on input "094400" at bounding box center [157, 17] width 163 height 15
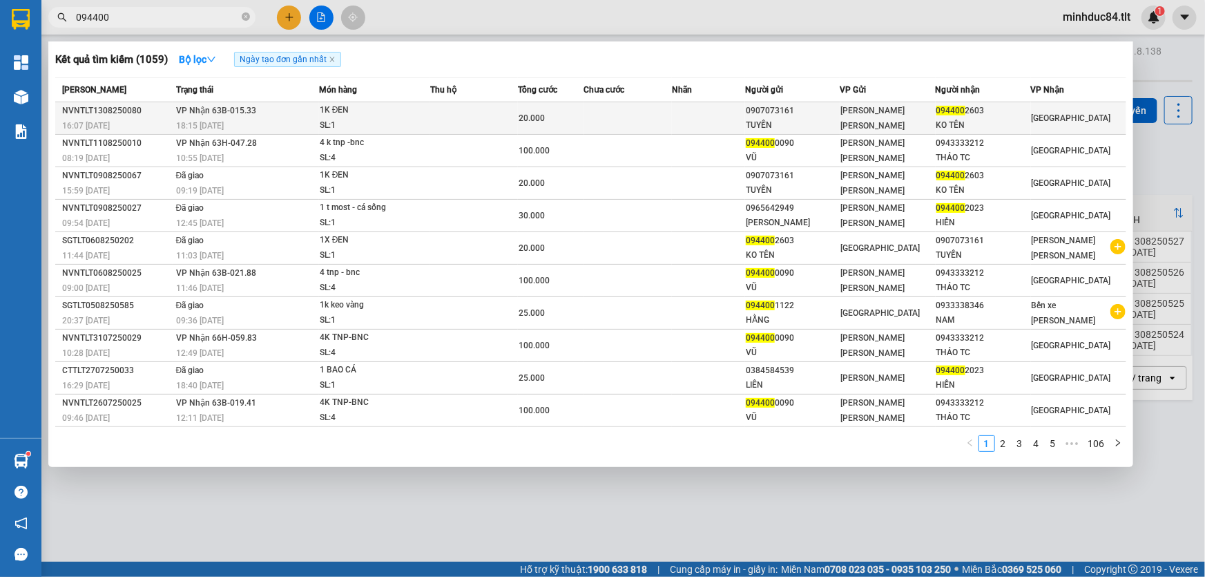
click at [357, 111] on div "1K ĐEN" at bounding box center [372, 110] width 104 height 15
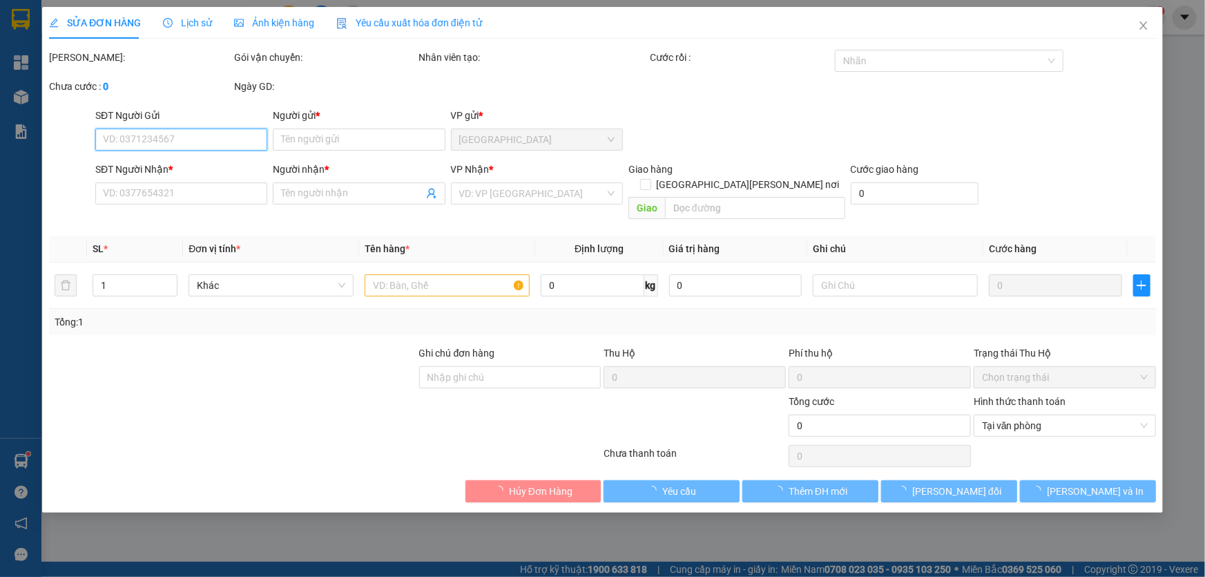
type input "0907073161"
type input "TUYỀN"
type input "0944002603"
type input "KO TÊN"
type input "20.000"
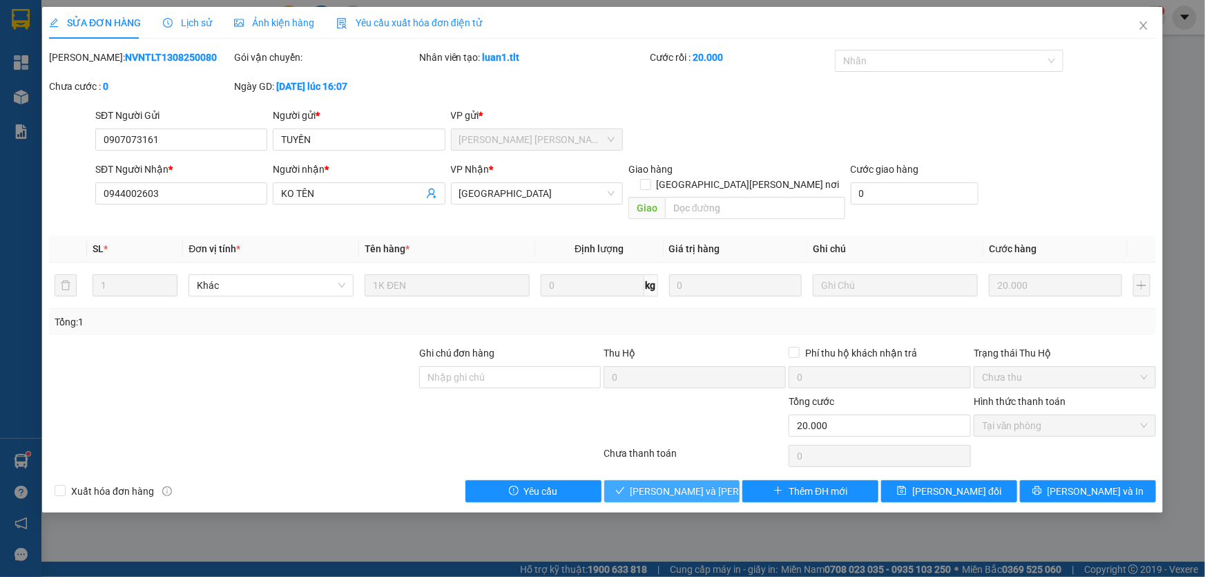
click at [646, 483] on span "[PERSON_NAME] và [PERSON_NAME] hàng" at bounding box center [724, 490] width 186 height 15
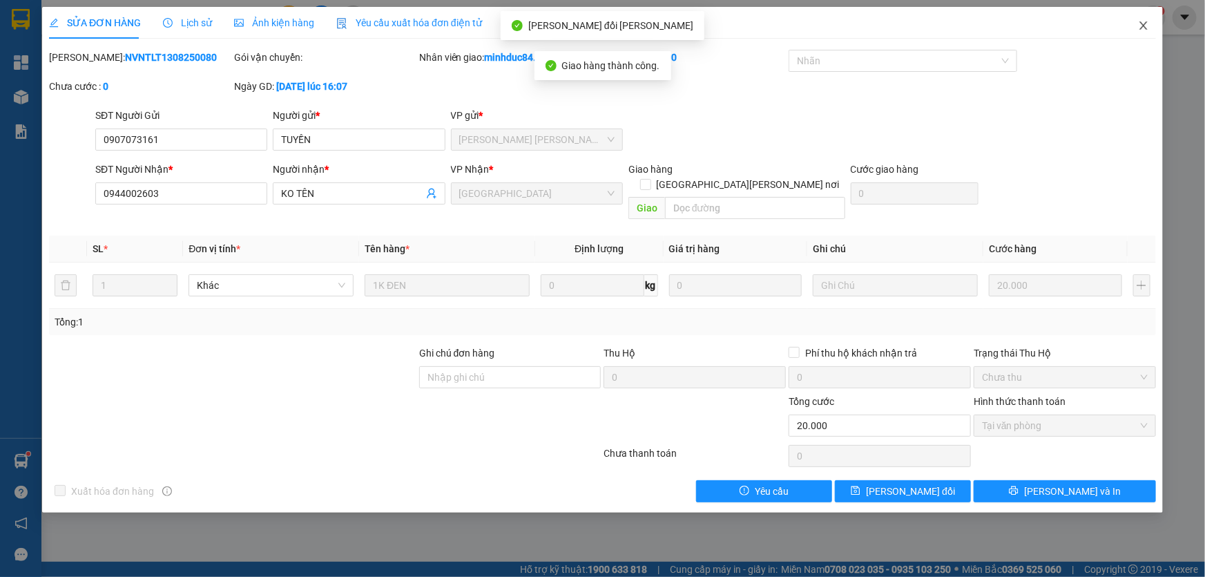
click at [1136, 31] on span "Close" at bounding box center [1143, 26] width 39 height 39
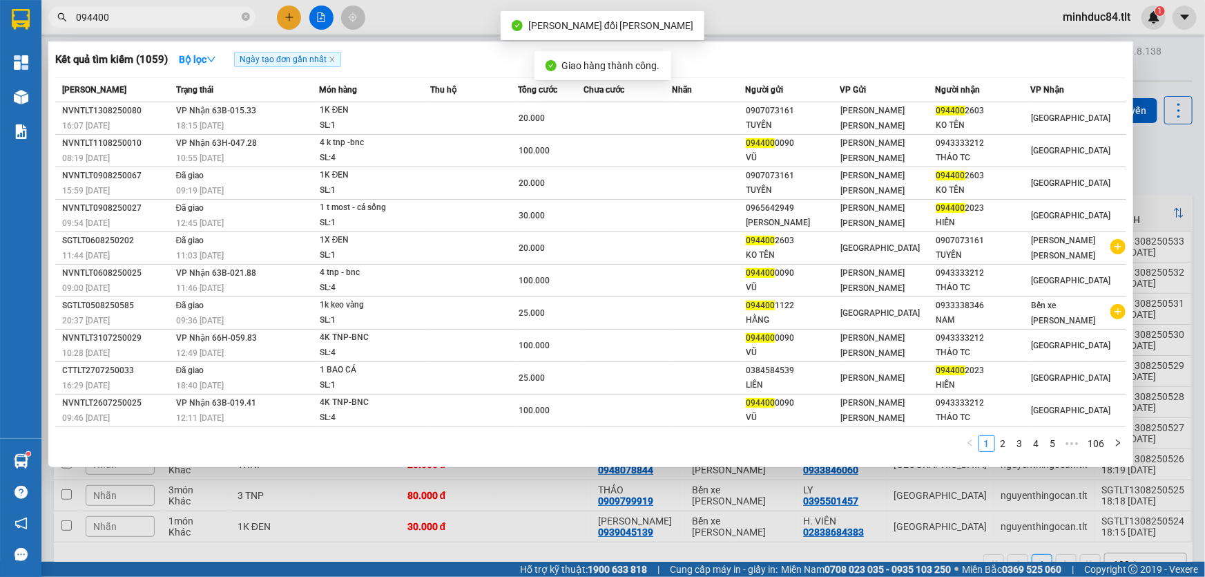
click at [130, 14] on input "094400" at bounding box center [157, 17] width 163 height 15
click at [131, 14] on input "094400" at bounding box center [157, 17] width 163 height 15
click at [279, 12] on div at bounding box center [602, 288] width 1205 height 577
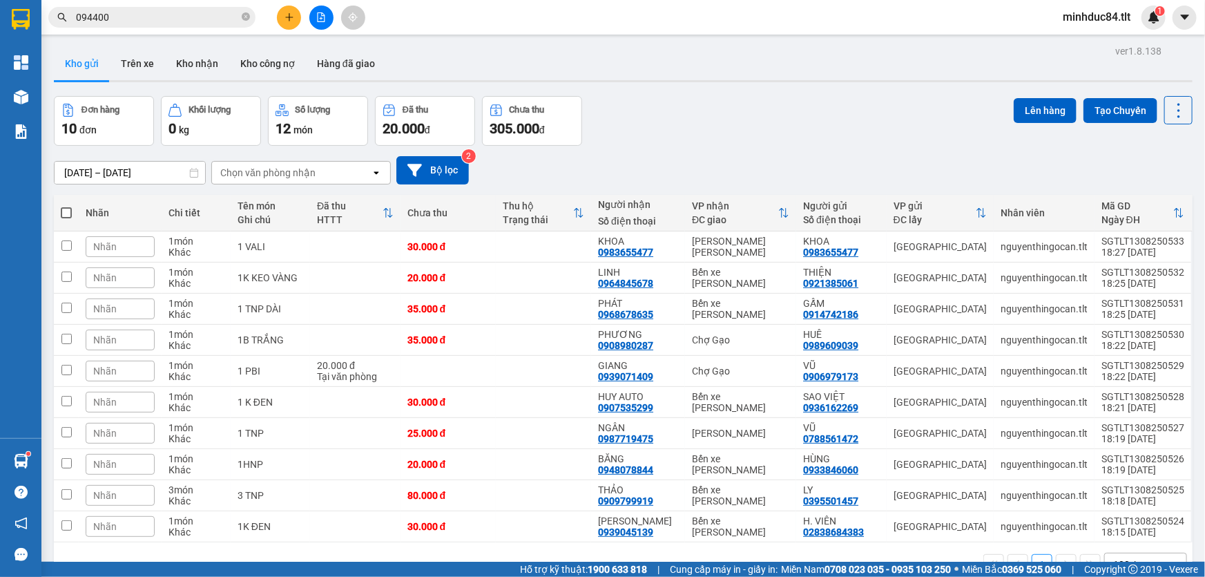
click at [286, 17] on icon "plus" at bounding box center [289, 17] width 8 height 1
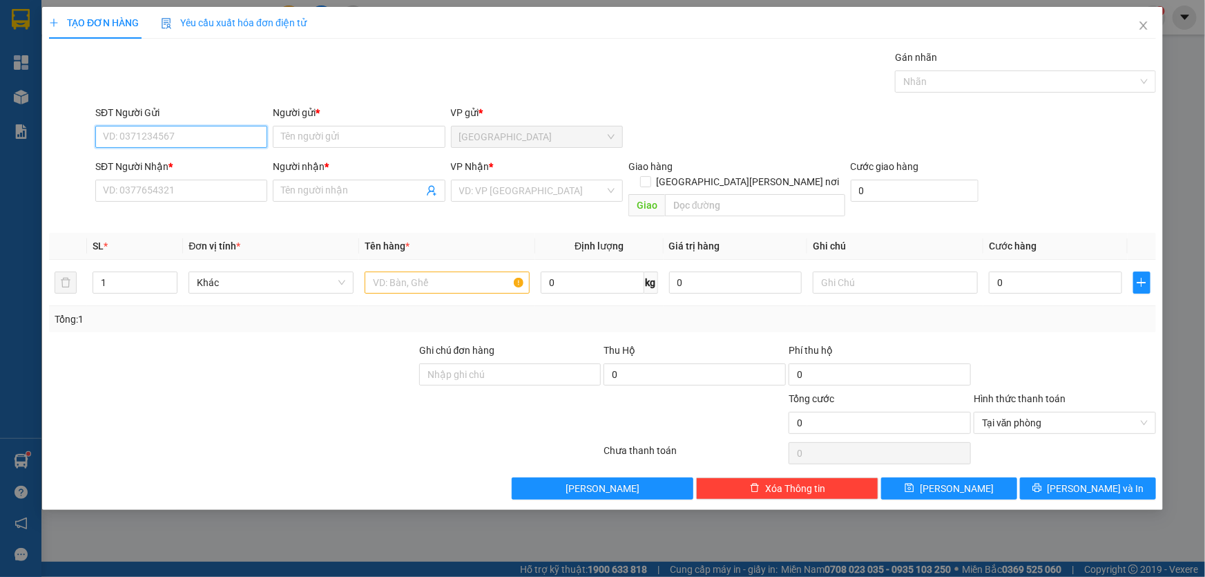
click at [208, 142] on input "SĐT Người Gửi" at bounding box center [181, 137] width 172 height 22
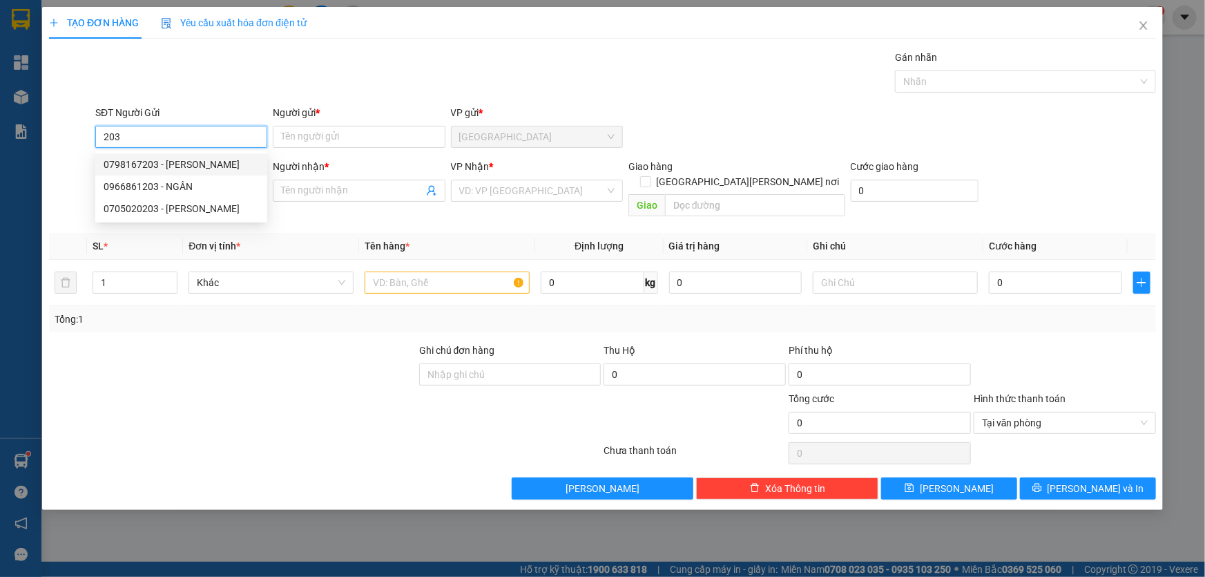
click at [200, 165] on div "0798167203 - [PERSON_NAME]" at bounding box center [181, 164] width 155 height 15
type input "0798167203"
type input "LINH"
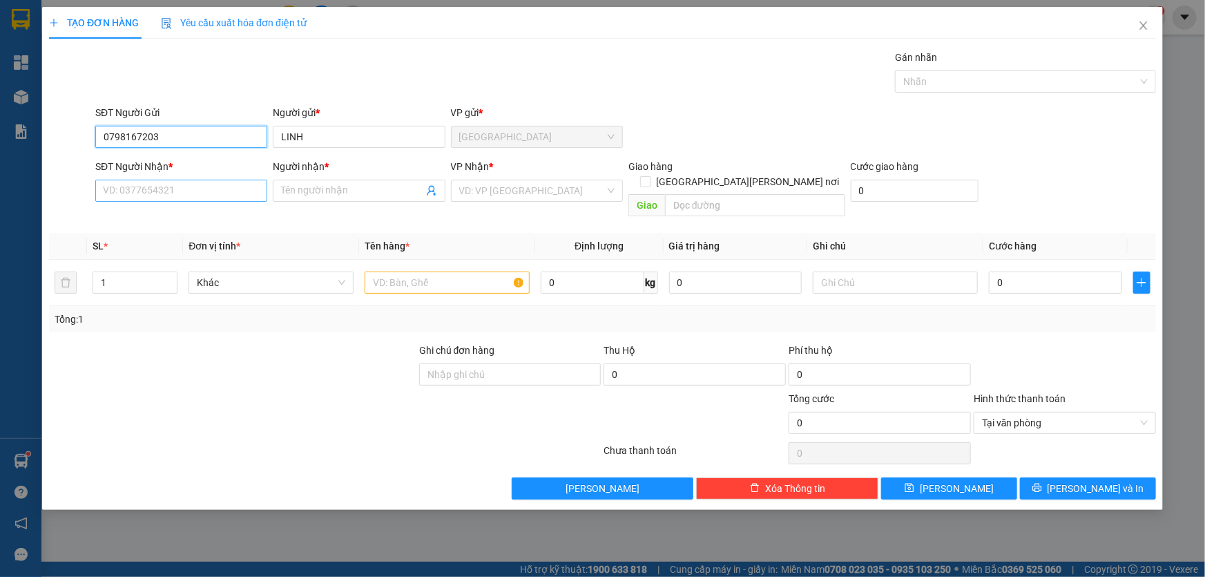
type input "0798167203"
click at [200, 181] on input "SĐT Người Nhận *" at bounding box center [181, 191] width 172 height 22
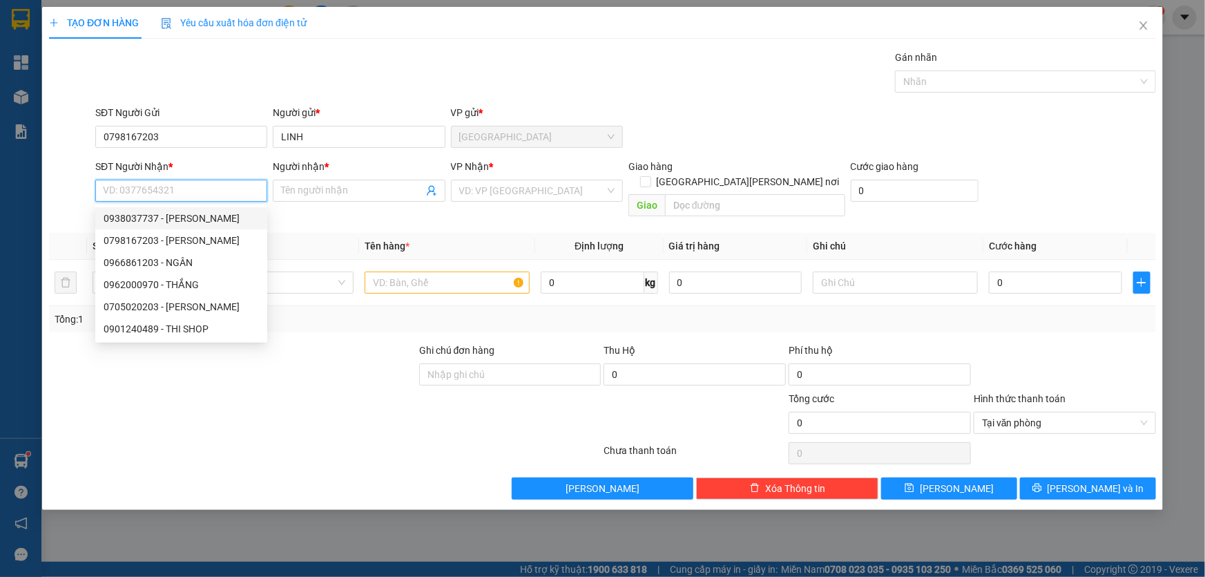
click at [159, 216] on div "0938037737 - [PERSON_NAME]" at bounding box center [181, 218] width 155 height 15
type input "0938037737"
type input "THÀNH"
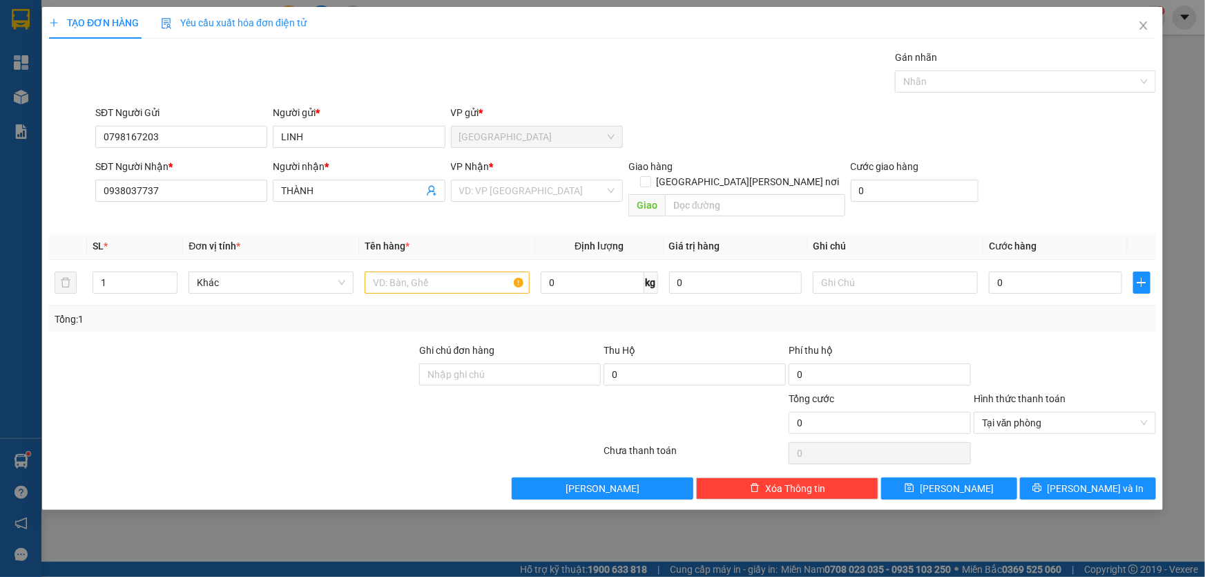
click at [566, 173] on div "VP Nhận *" at bounding box center [537, 169] width 172 height 21
click at [566, 179] on div "[PERSON_NAME] * VD: VP [GEOGRAPHIC_DATA]" at bounding box center [537, 183] width 172 height 48
click at [559, 191] on input "search" at bounding box center [532, 190] width 146 height 21
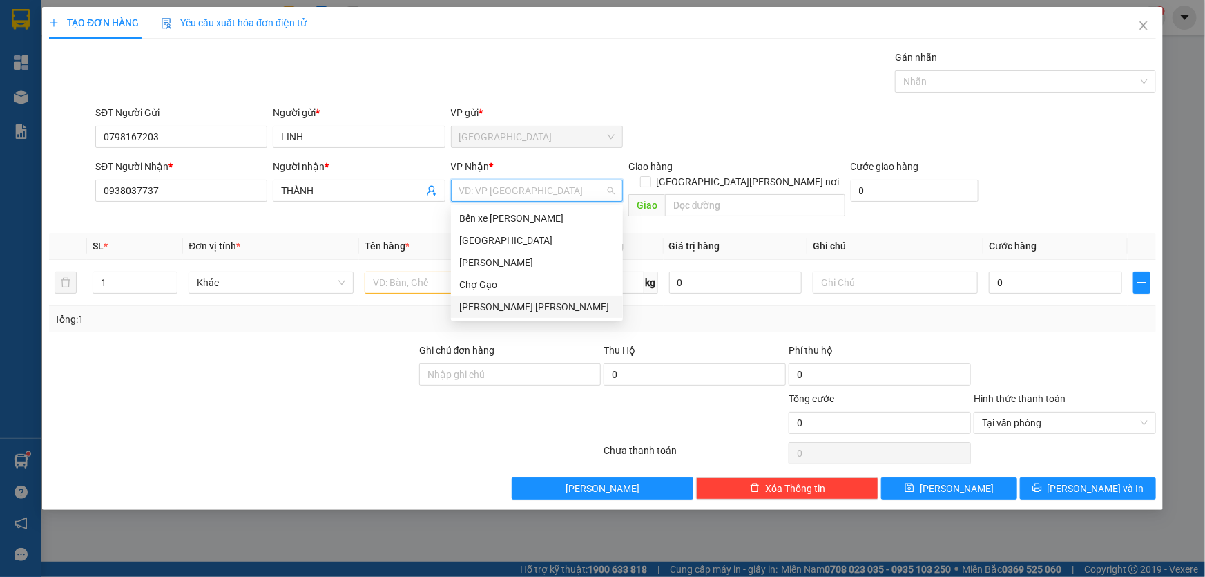
drag, startPoint x: 497, startPoint y: 314, endPoint x: 485, endPoint y: 307, distance: 14.6
click at [497, 314] on div "[PERSON_NAME] [PERSON_NAME]" at bounding box center [537, 307] width 172 height 22
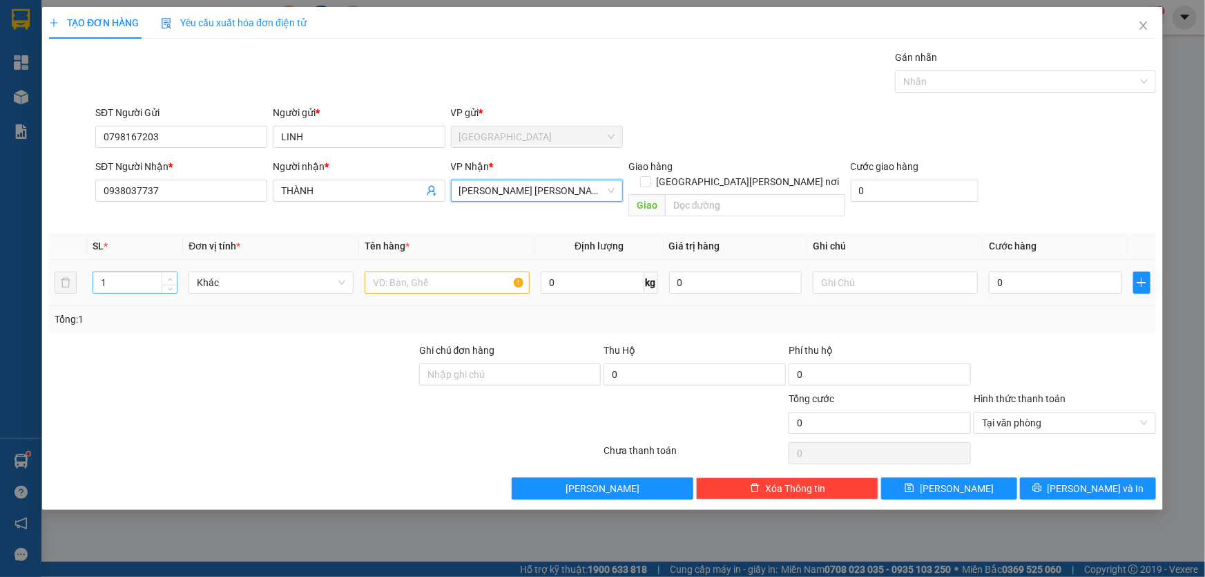
type input "2"
click at [170, 278] on icon "up" at bounding box center [170, 279] width 4 height 3
click at [465, 271] on input "text" at bounding box center [447, 282] width 165 height 22
type input "2 tnp"
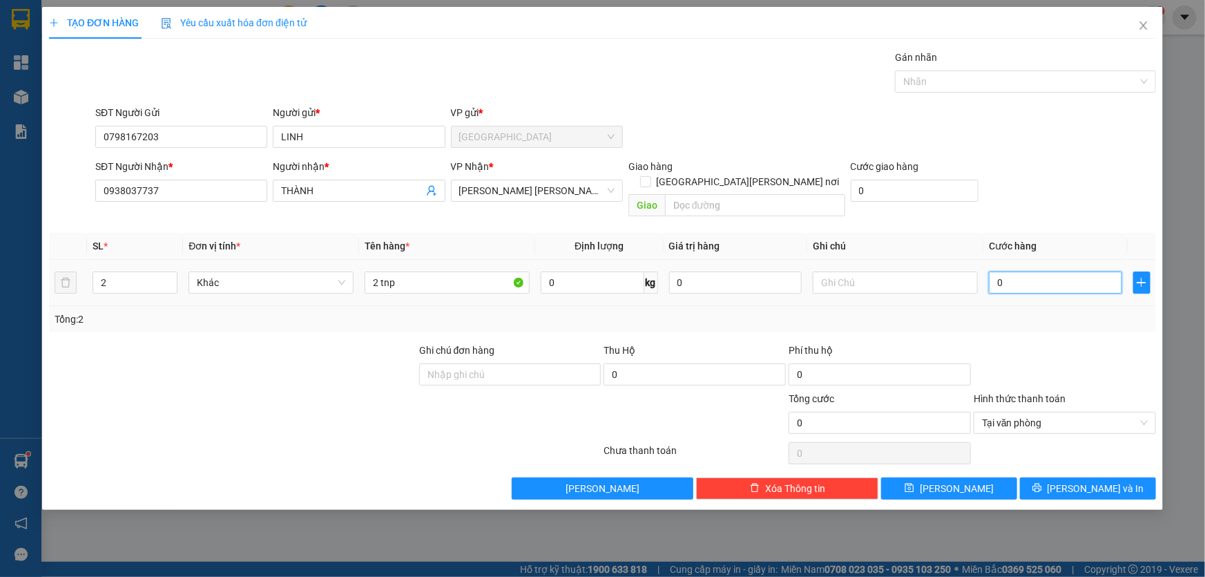
click at [1033, 271] on input "0" at bounding box center [1055, 282] width 133 height 22
type input "5"
type input "55"
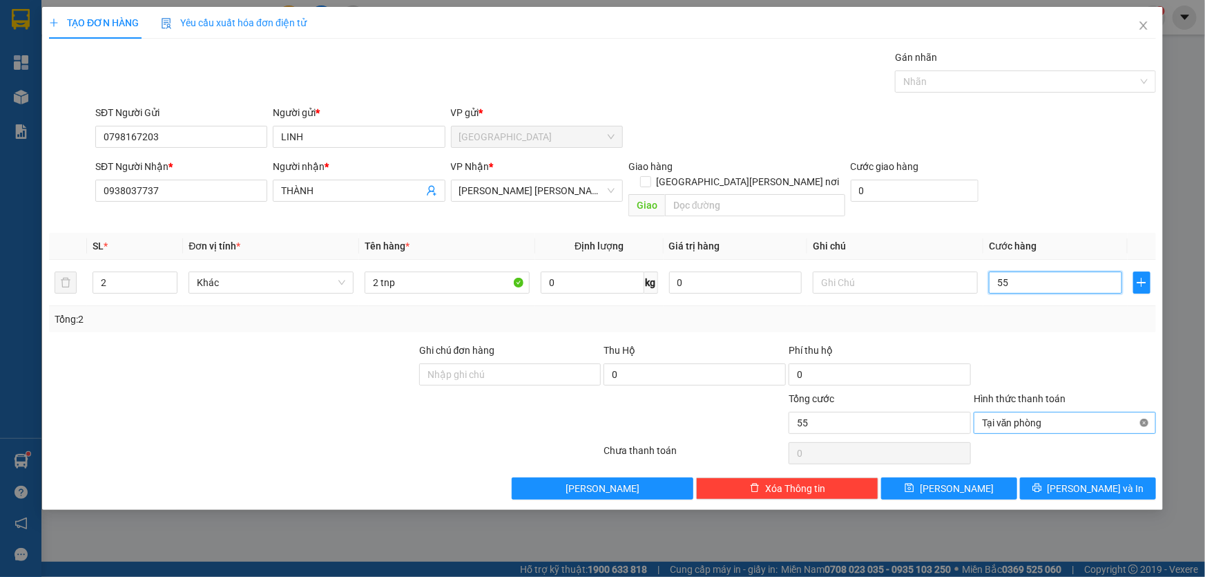
type input "55"
type input "55.000"
click at [1111, 481] on span "[PERSON_NAME] và In" at bounding box center [1096, 488] width 97 height 15
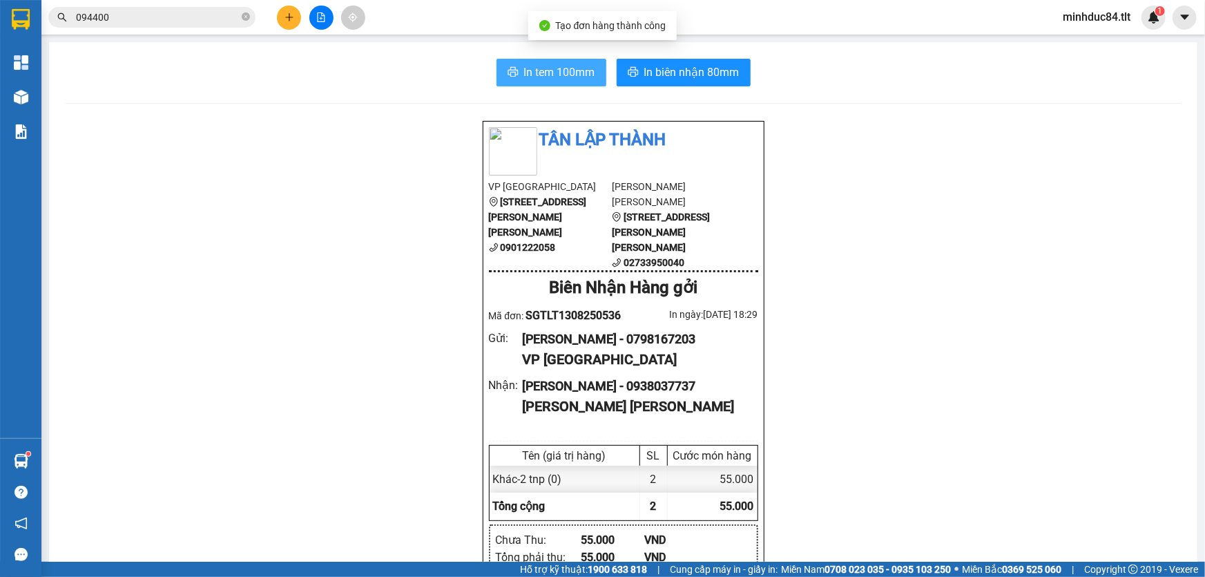
click at [536, 60] on button "In tem 100mm" at bounding box center [552, 73] width 110 height 28
click at [118, 15] on input "094400" at bounding box center [157, 17] width 163 height 15
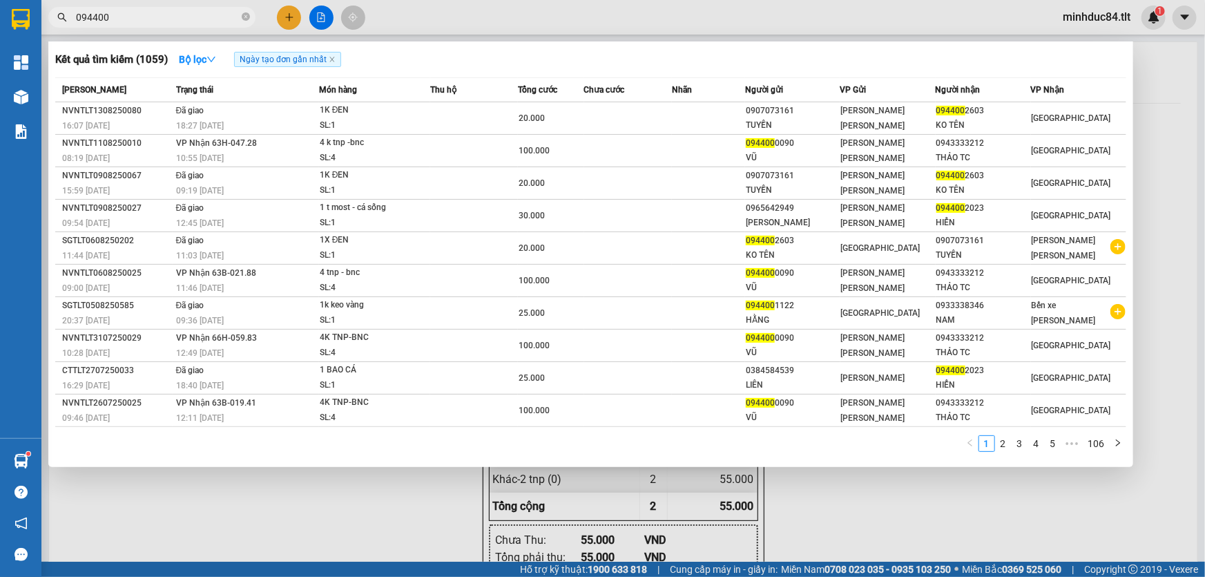
click at [117, 15] on input "094400" at bounding box center [157, 17] width 163 height 15
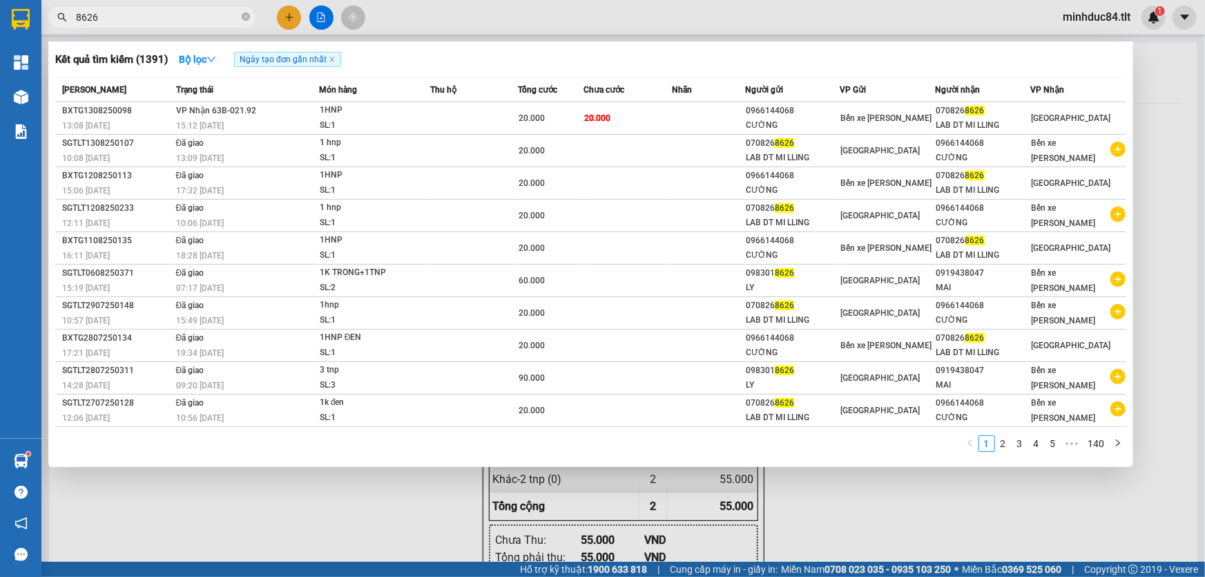
click at [141, 10] on input "8626" at bounding box center [157, 17] width 163 height 15
type input "xxx"
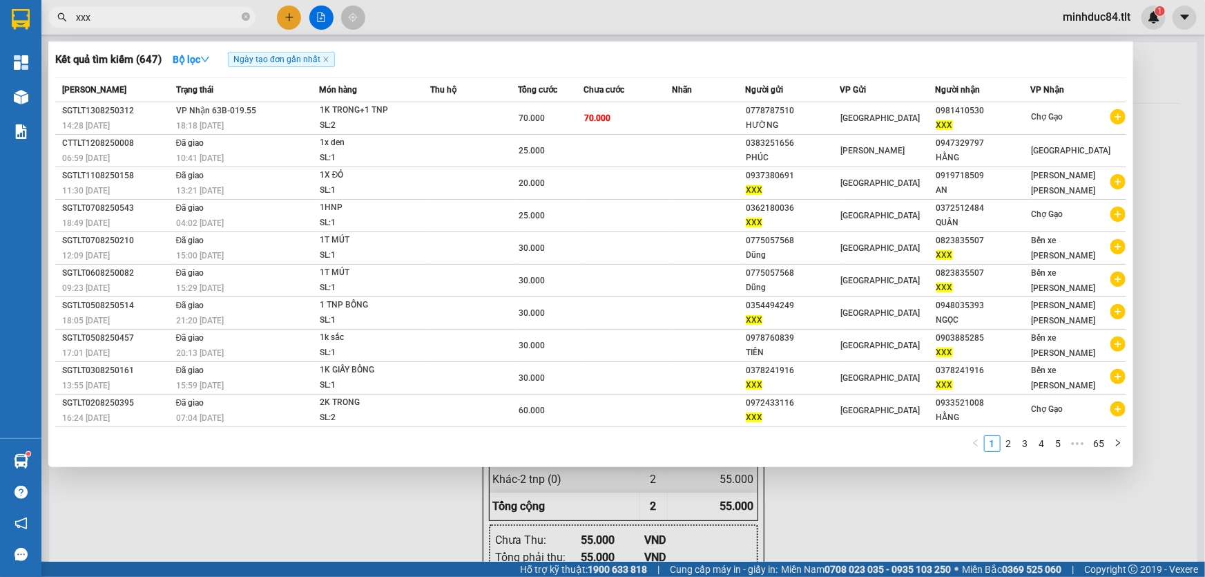
click at [163, 23] on input "xxx" at bounding box center [157, 17] width 163 height 15
type input "XXXx"
click at [163, 23] on input "XXXx" at bounding box center [157, 17] width 163 height 15
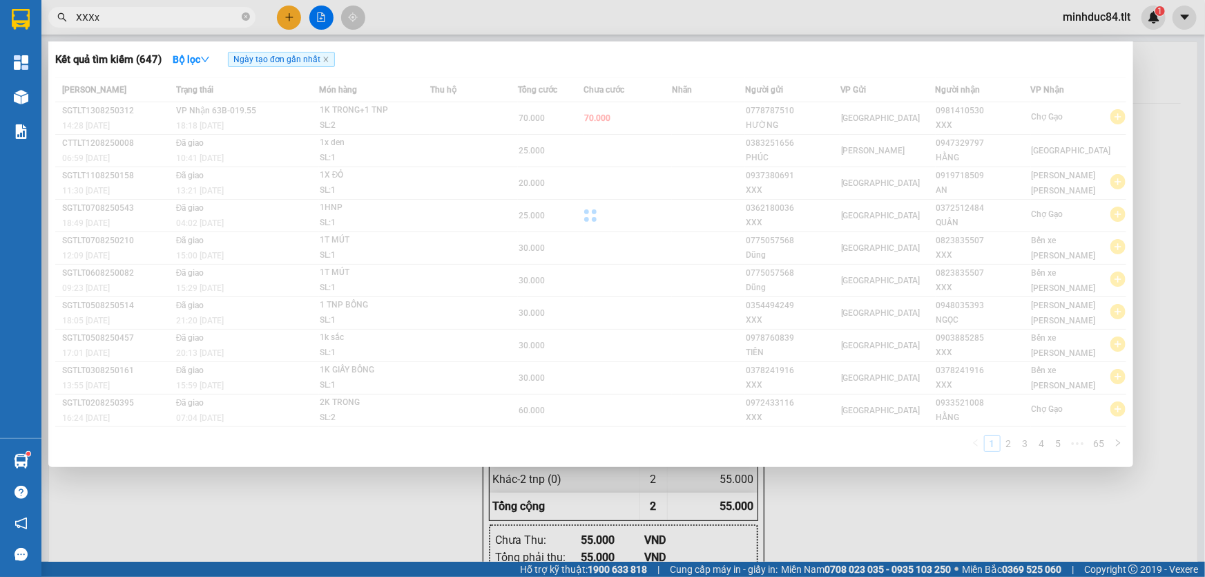
click at [163, 23] on input "XXXx" at bounding box center [157, 17] width 163 height 15
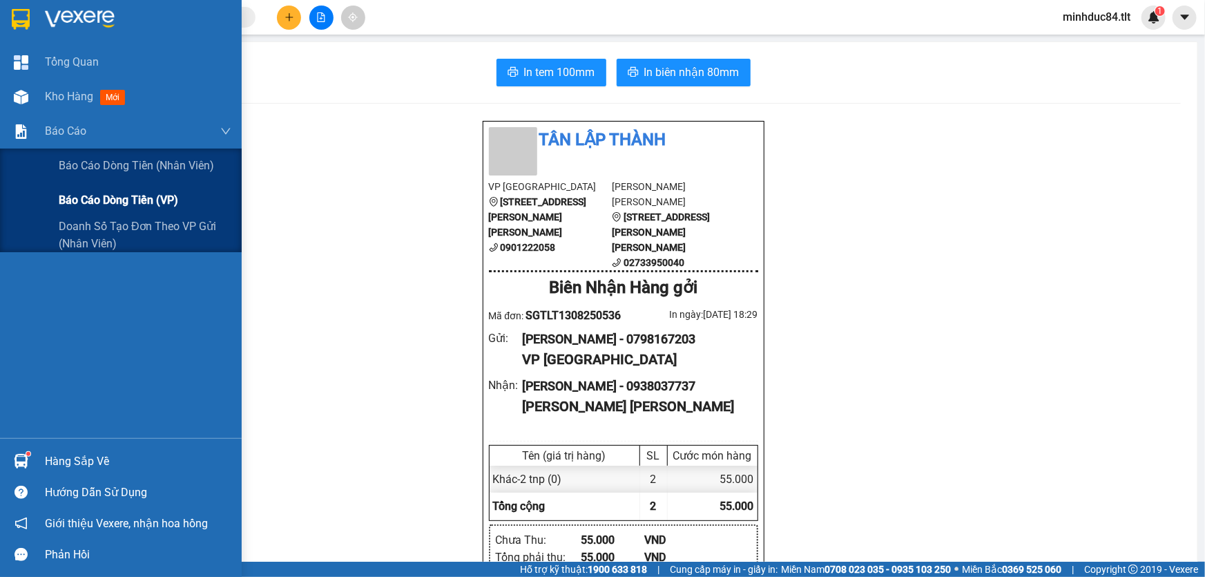
click at [73, 214] on div "Báo cáo dòng tiền (VP)" at bounding box center [145, 200] width 173 height 35
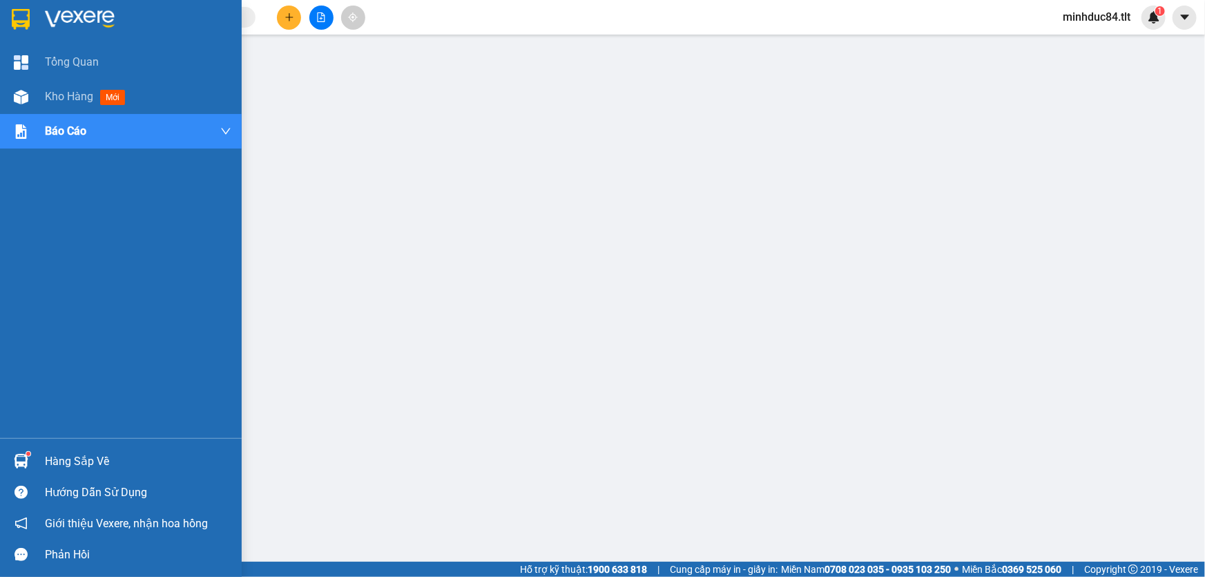
click at [43, 458] on div "Hàng sắp về" at bounding box center [121, 461] width 242 height 31
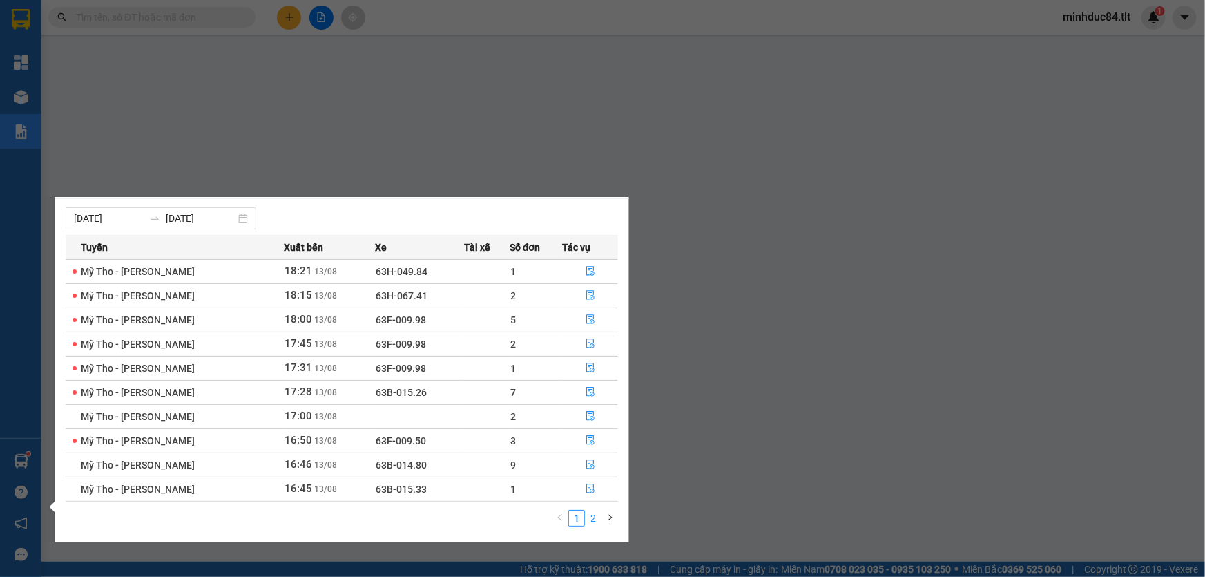
click at [598, 514] on link "2" at bounding box center [593, 517] width 15 height 15
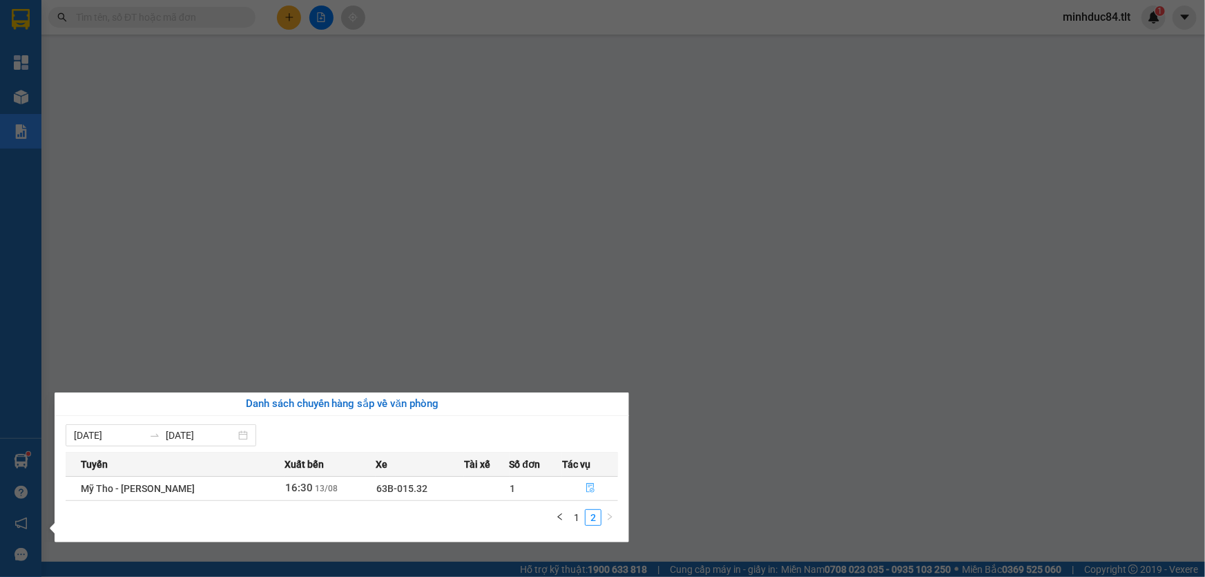
click at [588, 490] on icon "file-done" at bounding box center [590, 488] width 8 height 10
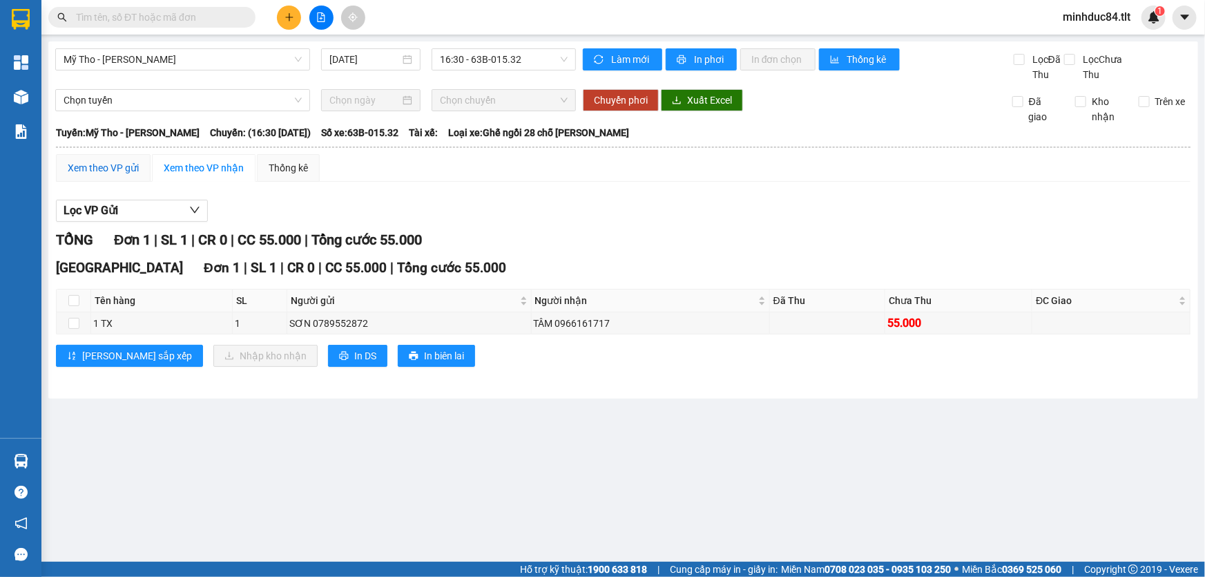
click at [111, 171] on div "Xem theo VP gửi" at bounding box center [103, 167] width 71 height 15
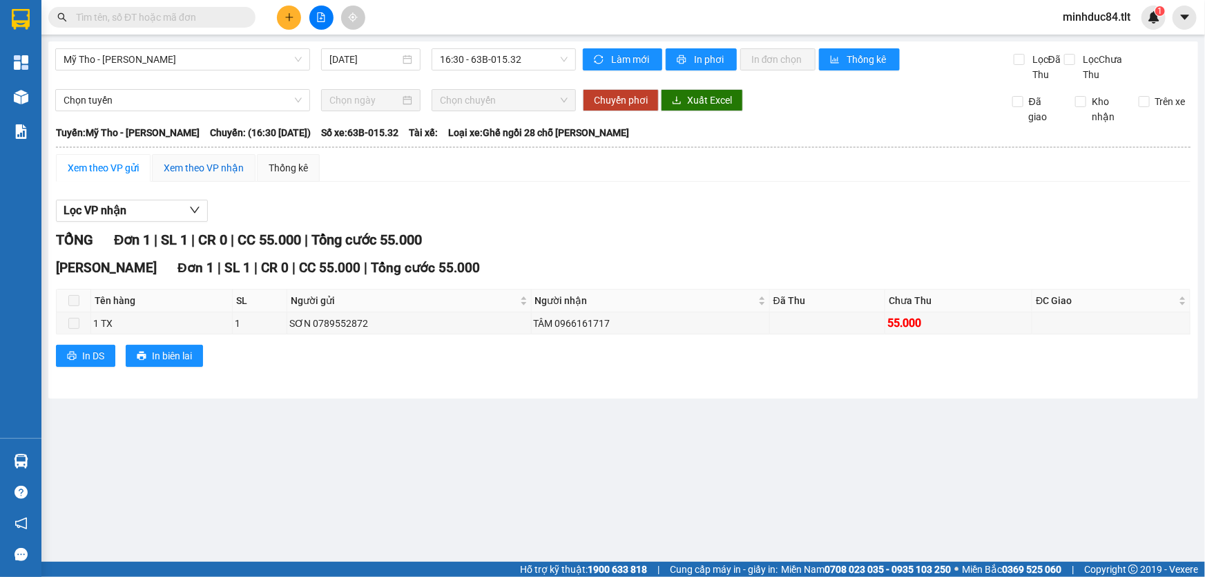
click at [187, 162] on div "Xem theo VP nhận" at bounding box center [204, 167] width 80 height 15
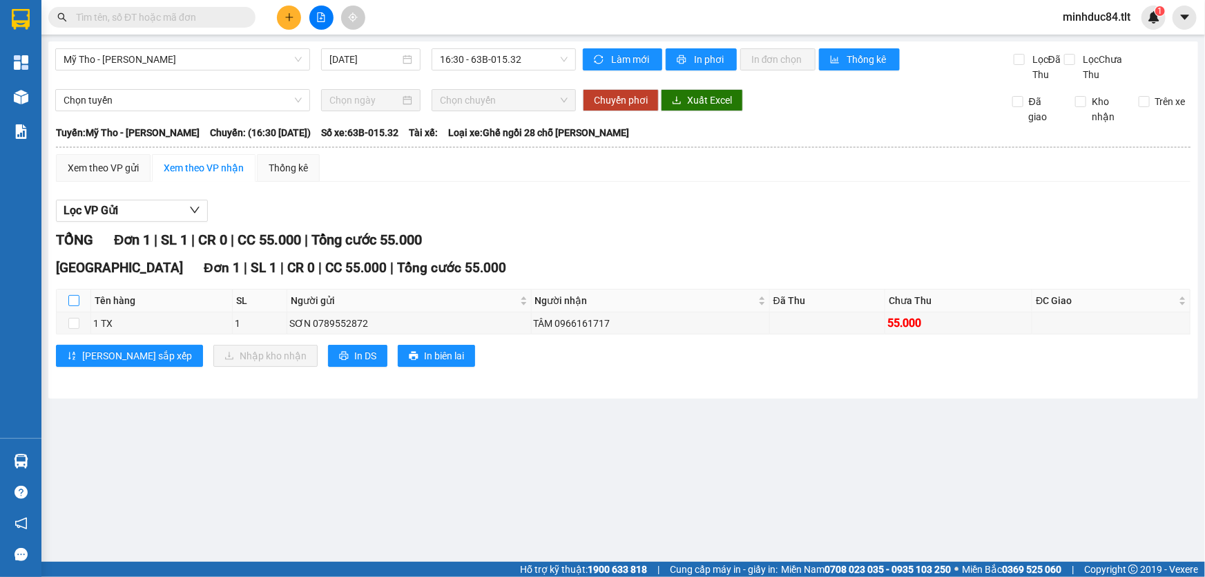
click at [70, 298] on input "checkbox" at bounding box center [73, 300] width 11 height 11
checkbox input "true"
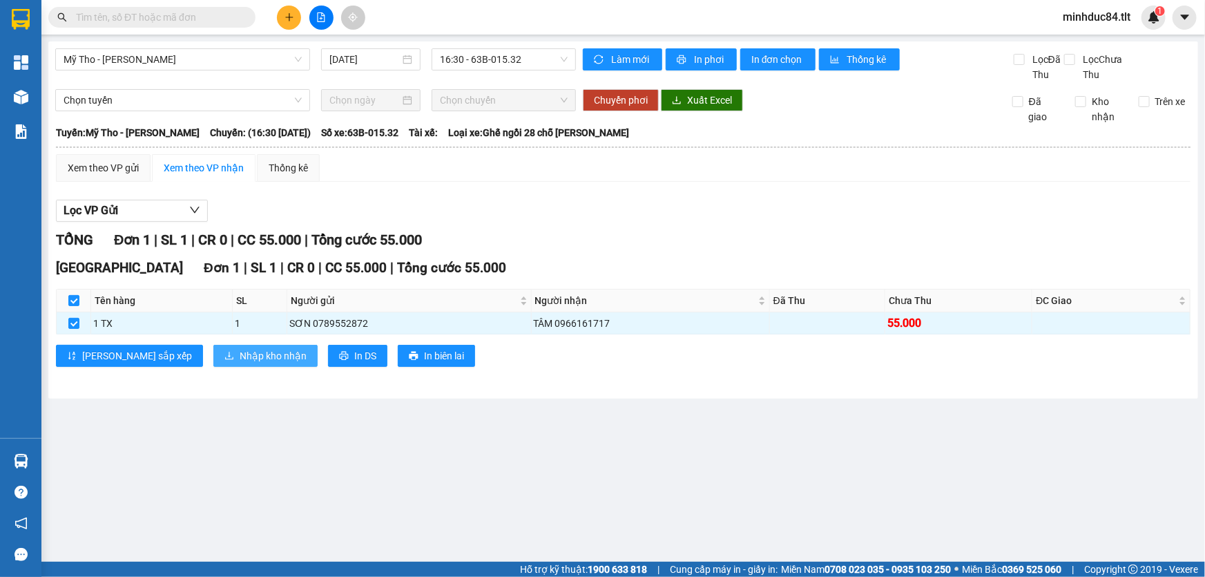
click at [240, 348] on span "Nhập kho nhận" at bounding box center [273, 355] width 67 height 15
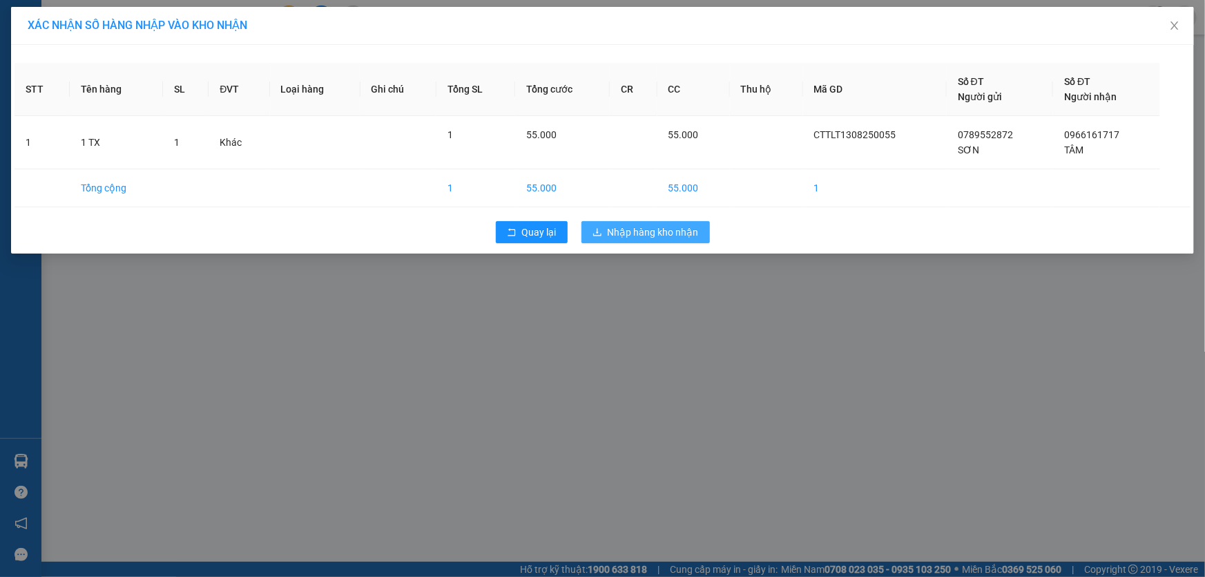
click at [629, 238] on span "Nhập hàng kho nhận" at bounding box center [653, 231] width 91 height 15
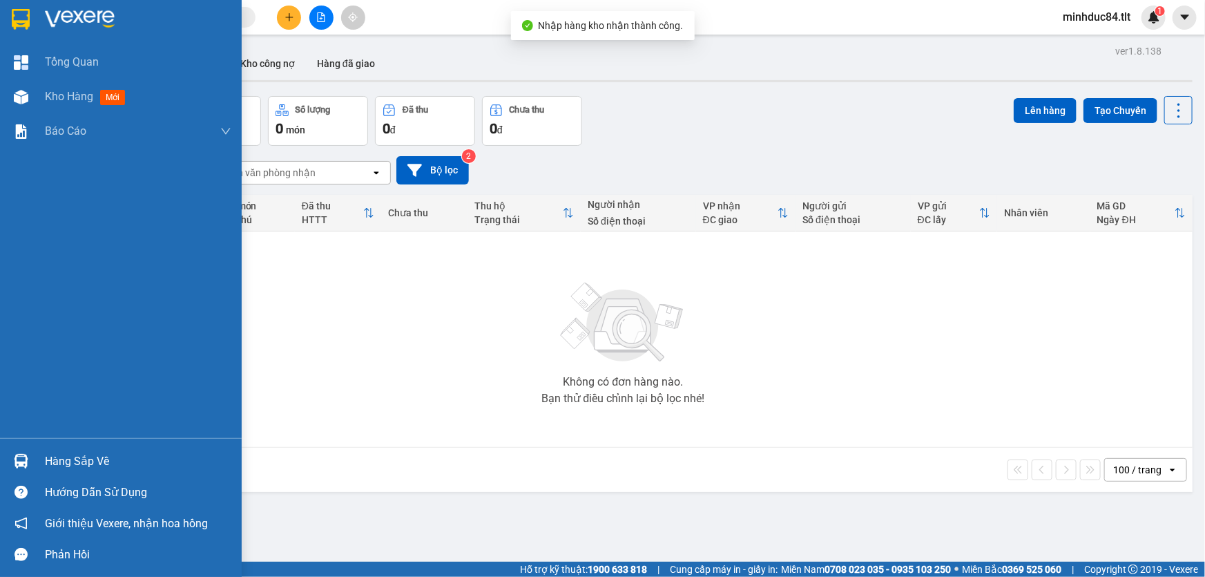
click at [31, 459] on div at bounding box center [21, 461] width 24 height 24
drag, startPoint x: 35, startPoint y: 458, endPoint x: 48, endPoint y: 458, distance: 13.8
click at [36, 458] on div "Hàng sắp về" at bounding box center [121, 461] width 242 height 31
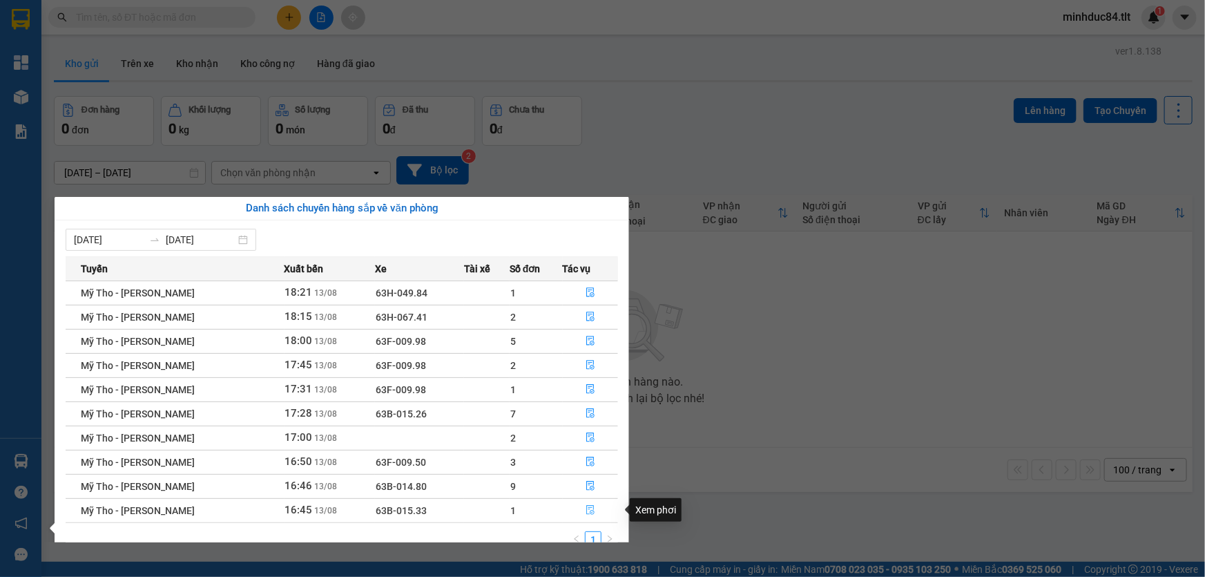
click at [591, 510] on icon "file-done" at bounding box center [590, 510] width 8 height 10
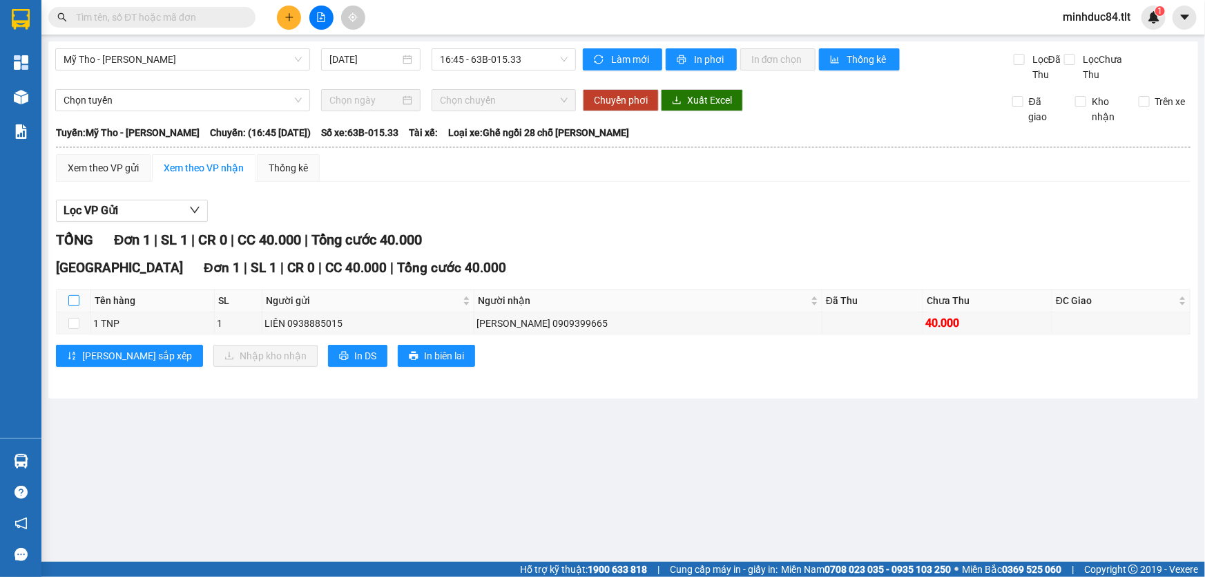
click at [73, 297] on input "checkbox" at bounding box center [73, 300] width 11 height 11
checkbox input "true"
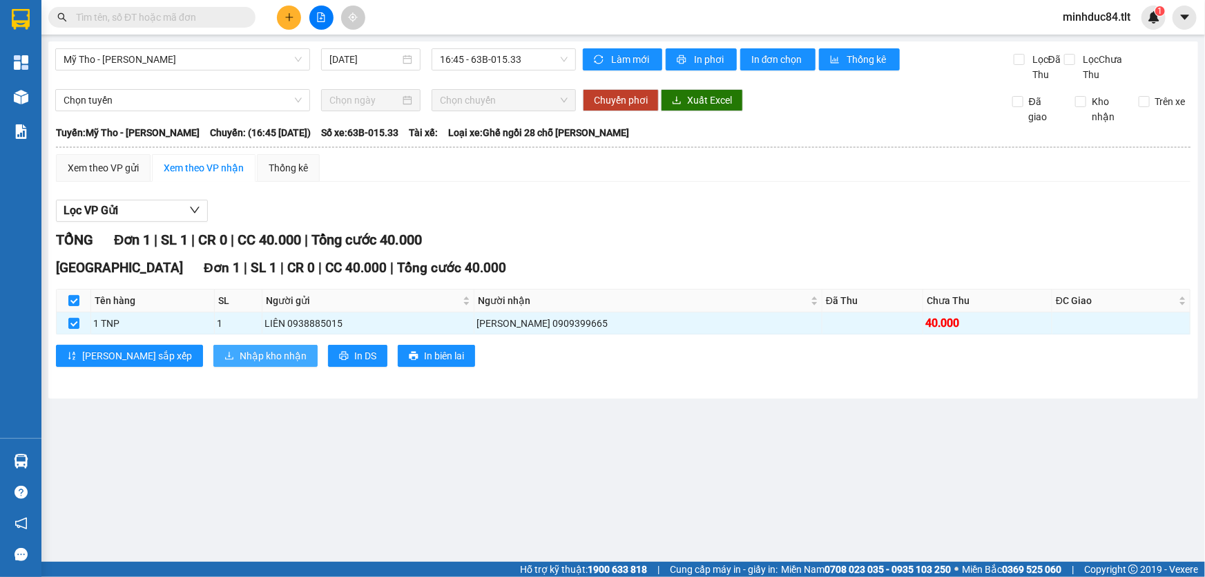
click at [240, 356] on span "Nhập kho nhận" at bounding box center [273, 355] width 67 height 15
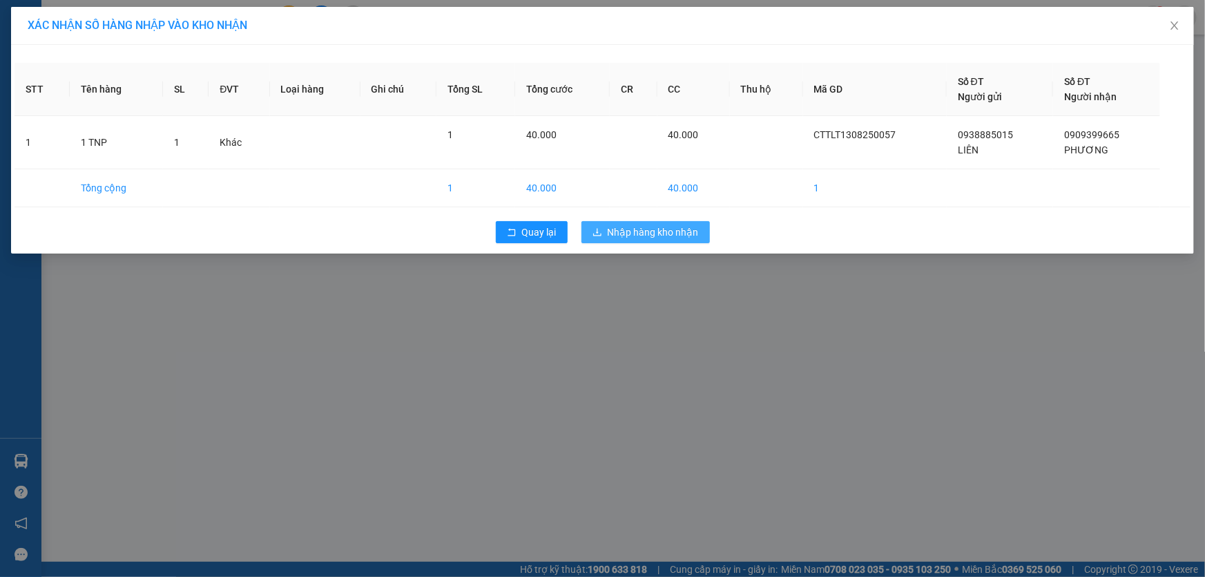
click at [707, 236] on button "Nhập hàng kho nhận" at bounding box center [646, 232] width 128 height 22
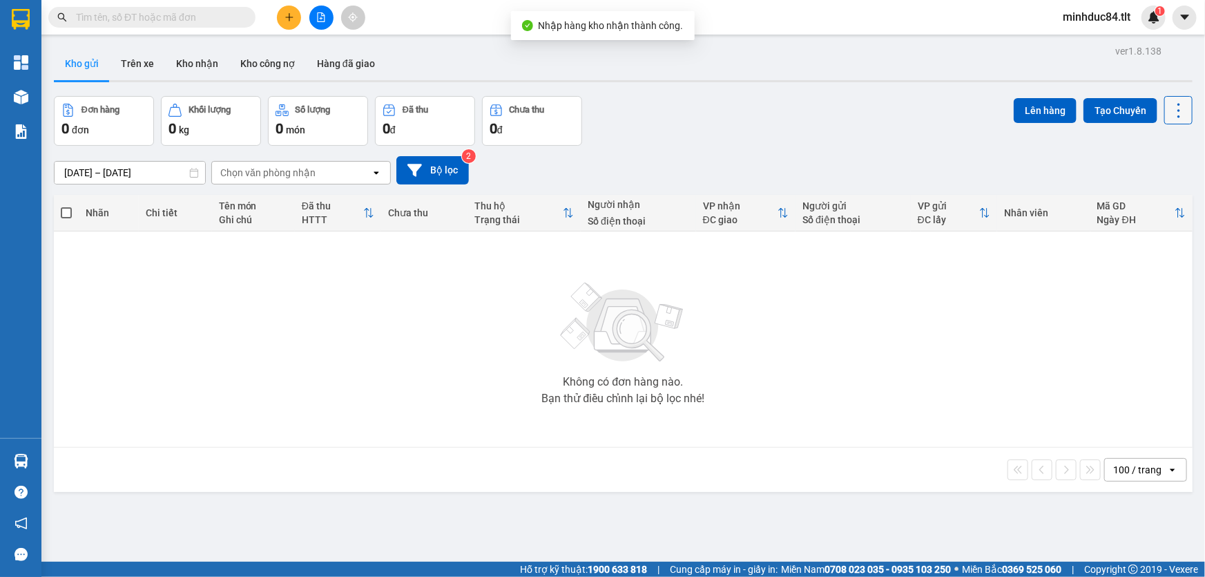
click at [1169, 113] on icon at bounding box center [1178, 110] width 19 height 19
click at [1158, 198] on span "Làm mới" at bounding box center [1150, 197] width 38 height 14
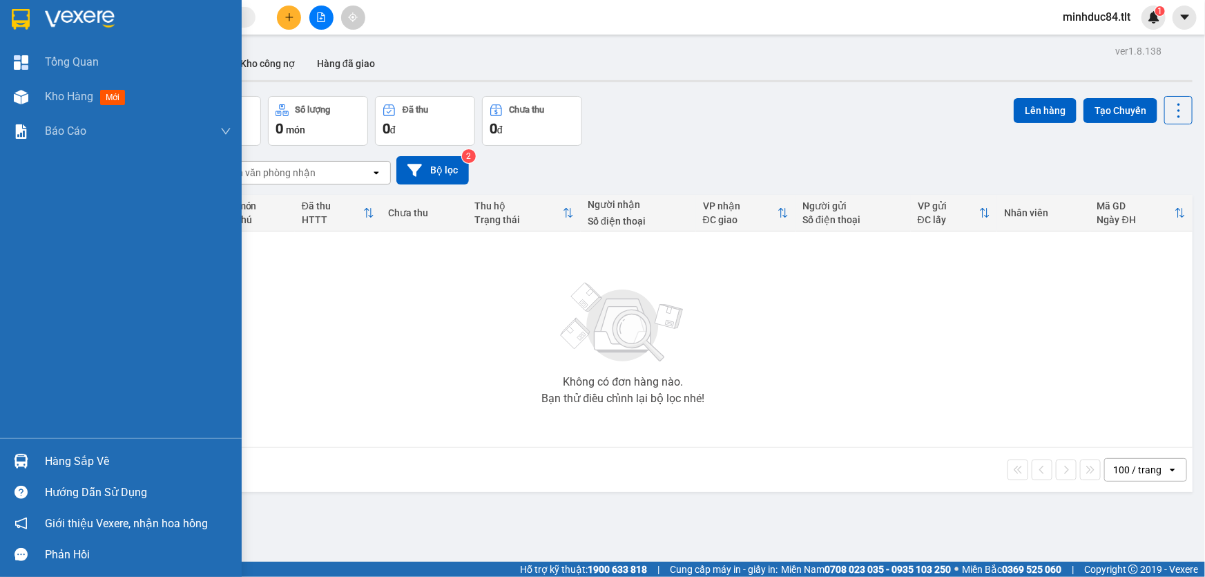
click at [31, 444] on div "Hàng sắp về Hướng dẫn sử dụng Giới thiệu Vexere, nhận hoa hồng Phản hồi" at bounding box center [121, 504] width 242 height 132
click at [58, 460] on div "Hàng sắp về" at bounding box center [138, 461] width 186 height 21
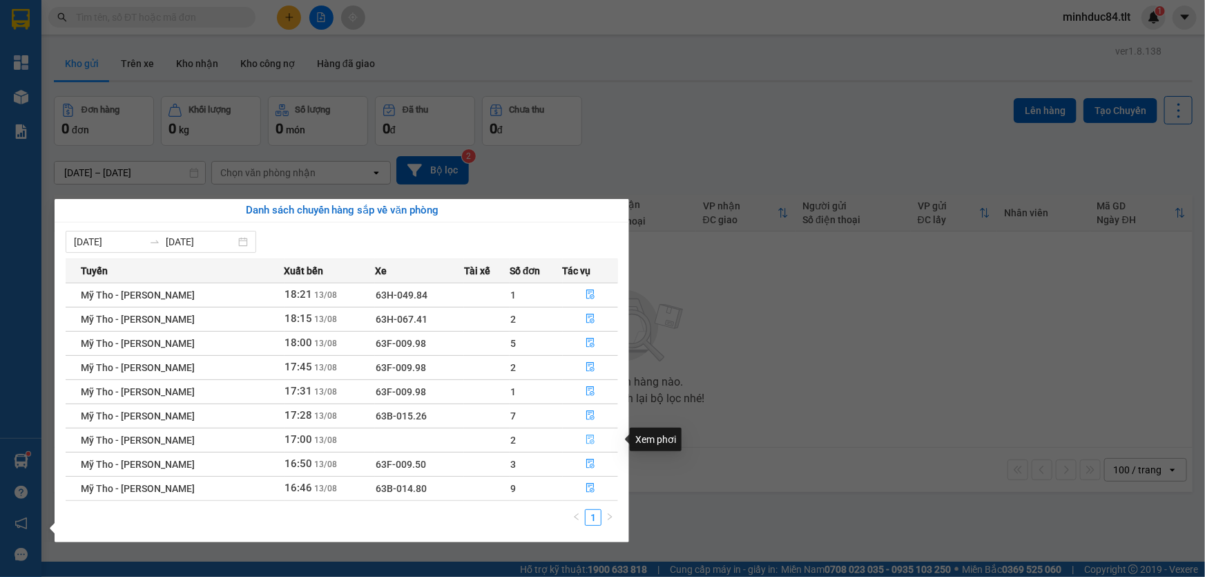
click at [586, 442] on icon "file-done" at bounding box center [591, 439] width 10 height 10
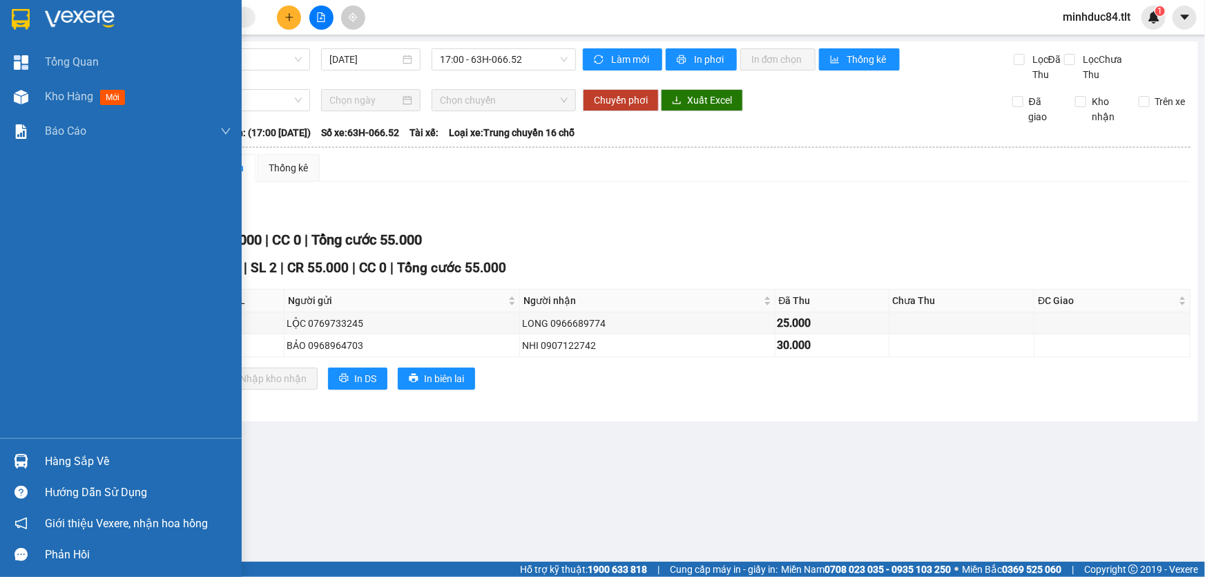
click at [37, 466] on div "Hàng sắp về" at bounding box center [121, 461] width 242 height 31
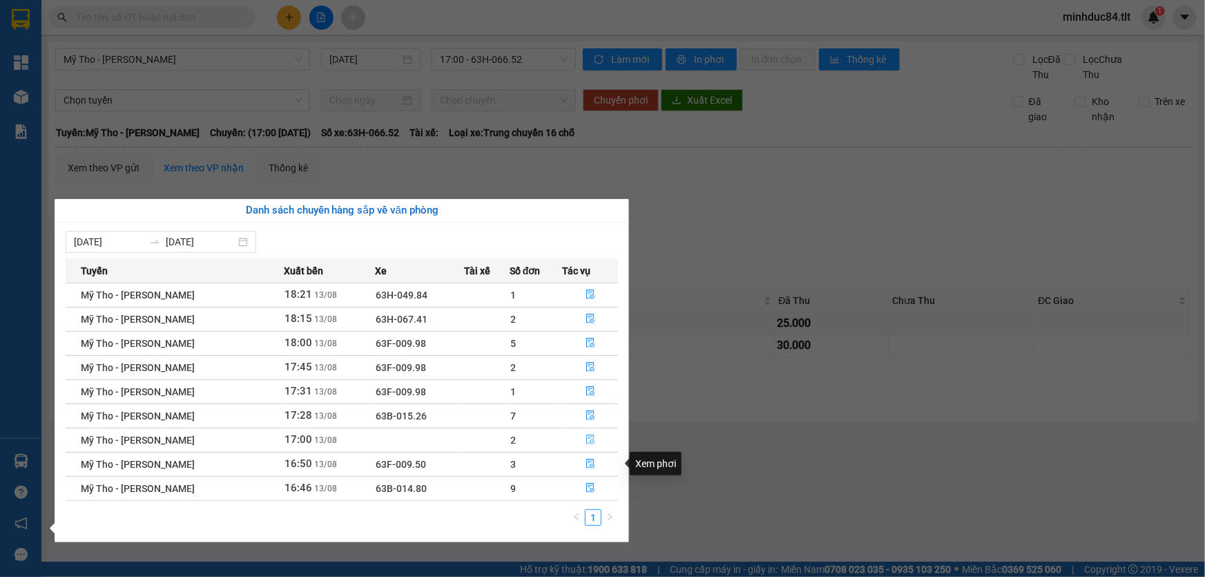
click at [589, 439] on icon "file-done" at bounding box center [591, 439] width 10 height 10
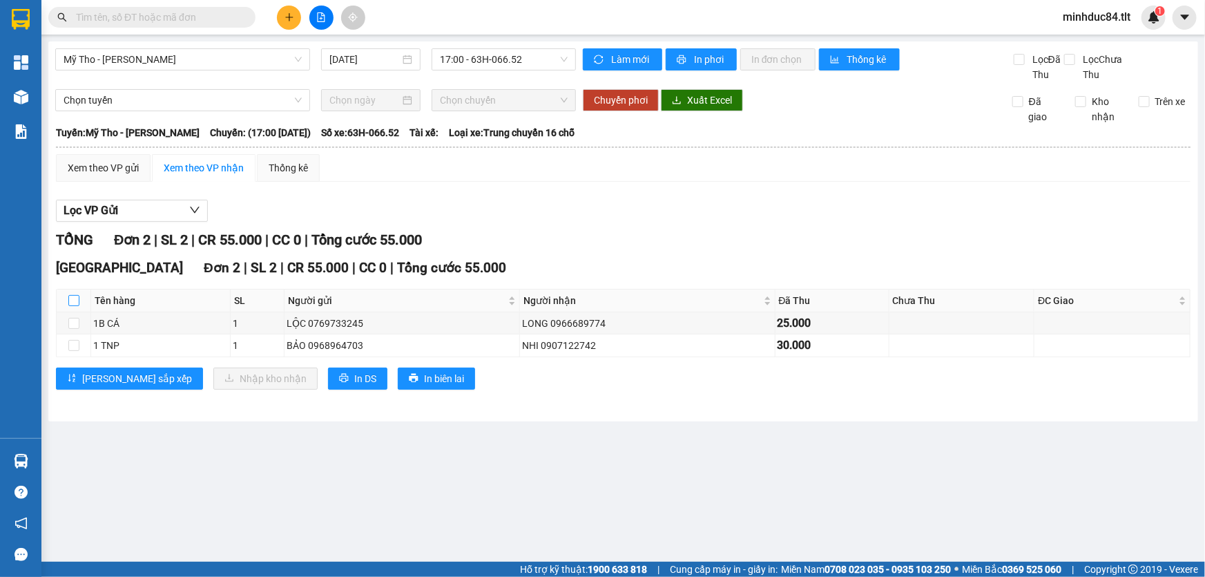
click at [73, 296] on input "checkbox" at bounding box center [73, 300] width 11 height 11
checkbox input "true"
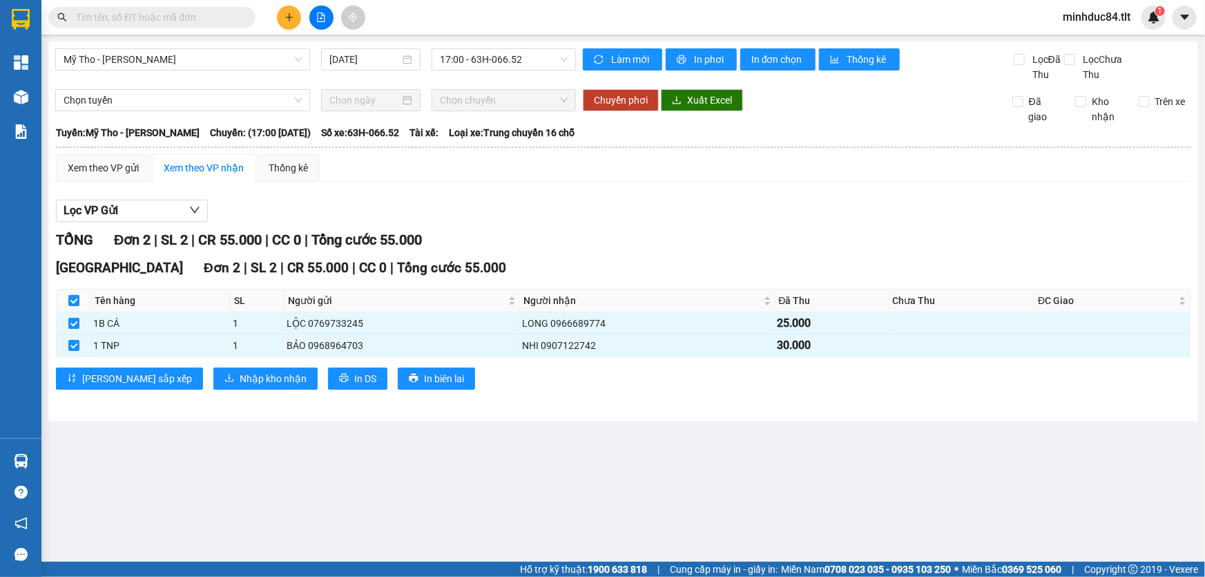
click at [70, 305] on input "checkbox" at bounding box center [73, 300] width 11 height 11
checkbox input "false"
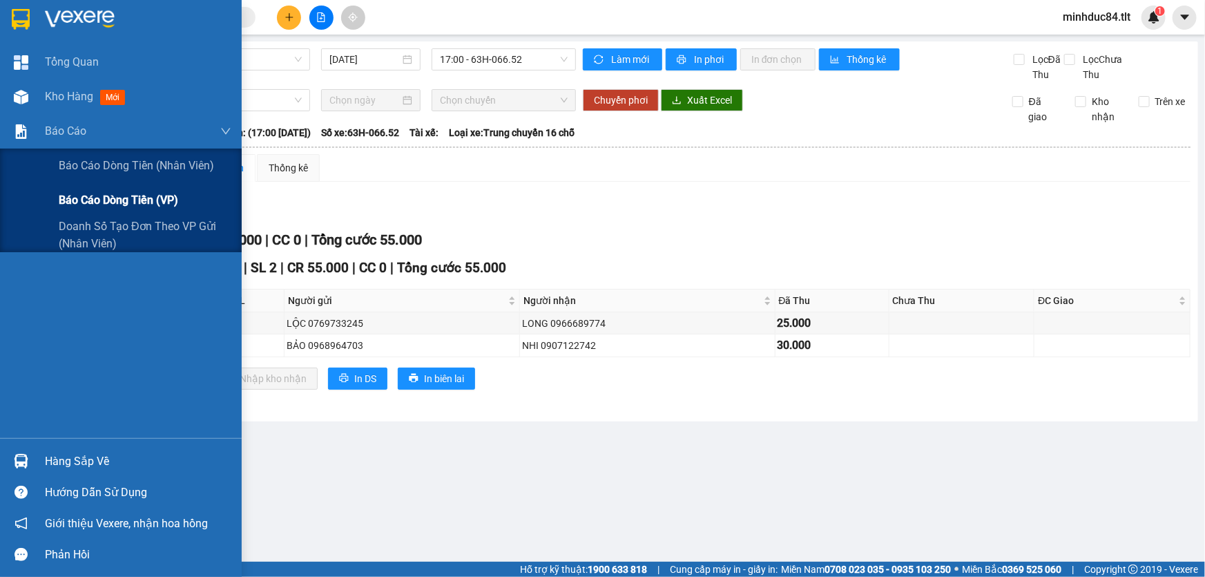
click at [115, 185] on div "Báo cáo dòng tiền (VP)" at bounding box center [145, 200] width 173 height 35
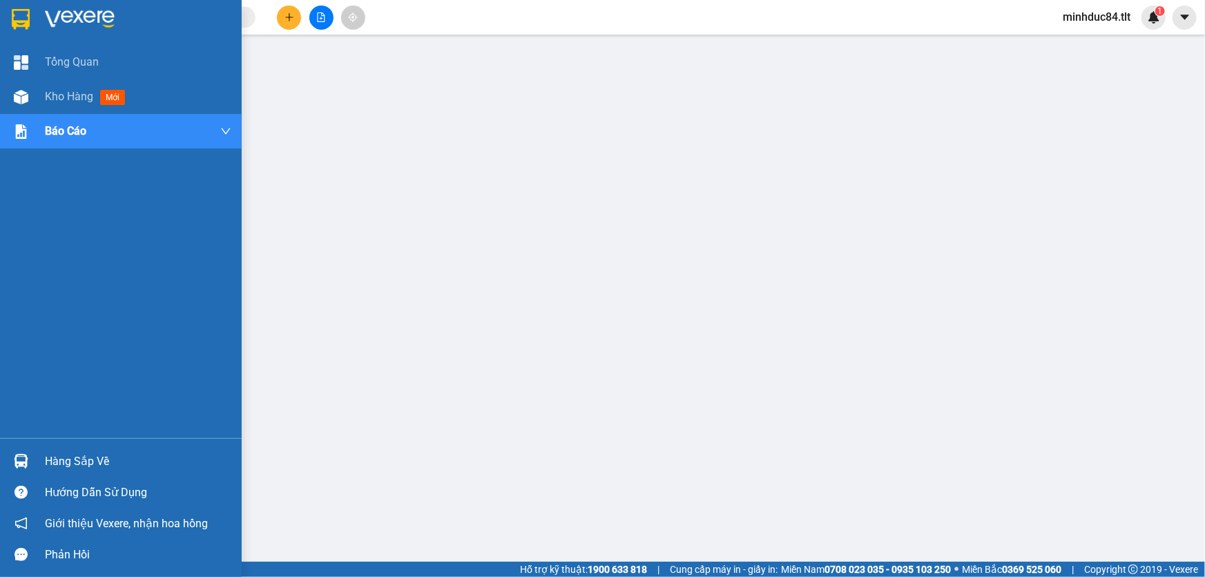
drag, startPoint x: 46, startPoint y: 457, endPoint x: 145, endPoint y: 454, distance: 98.8
click at [47, 457] on div "Hàng sắp về" at bounding box center [138, 461] width 186 height 21
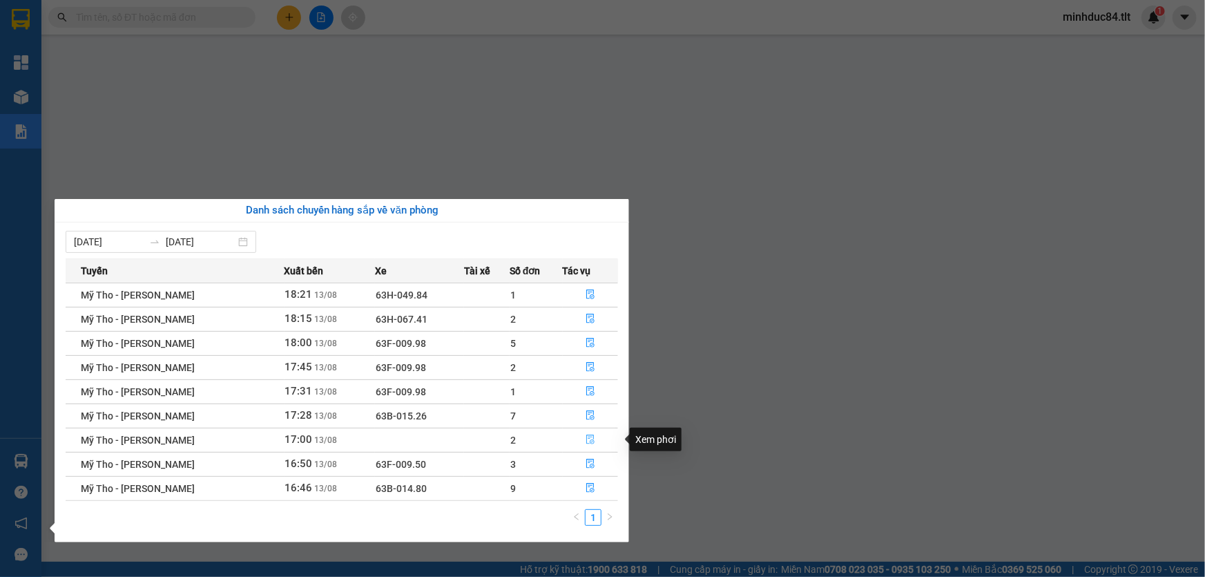
click at [580, 432] on button "button" at bounding box center [591, 440] width 55 height 22
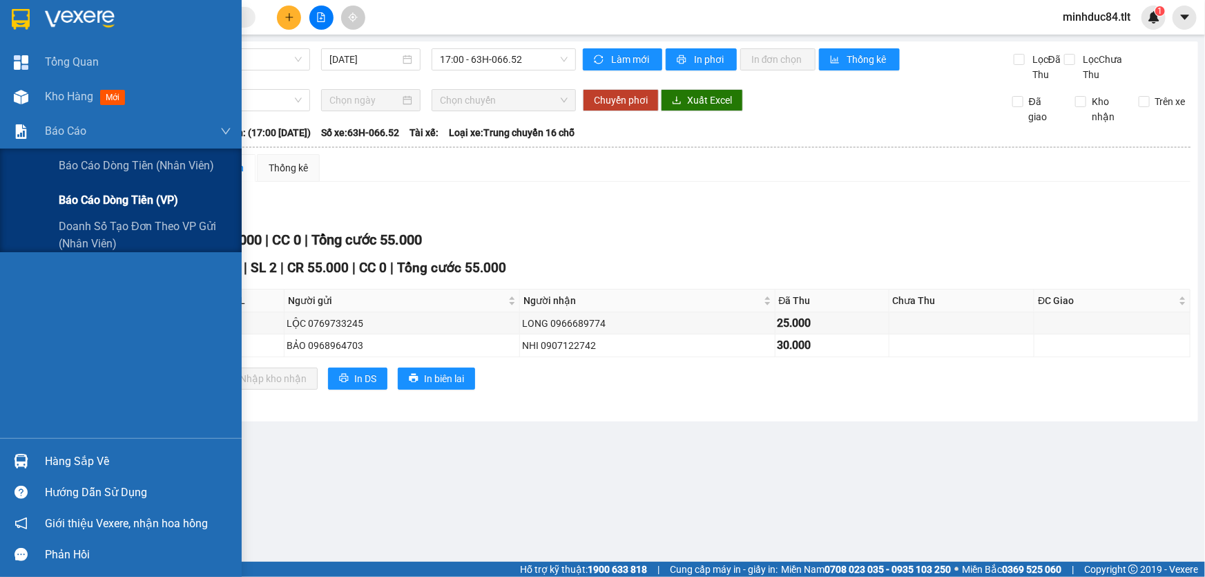
click at [75, 212] on div "Báo cáo dòng tiền (VP)" at bounding box center [145, 200] width 173 height 35
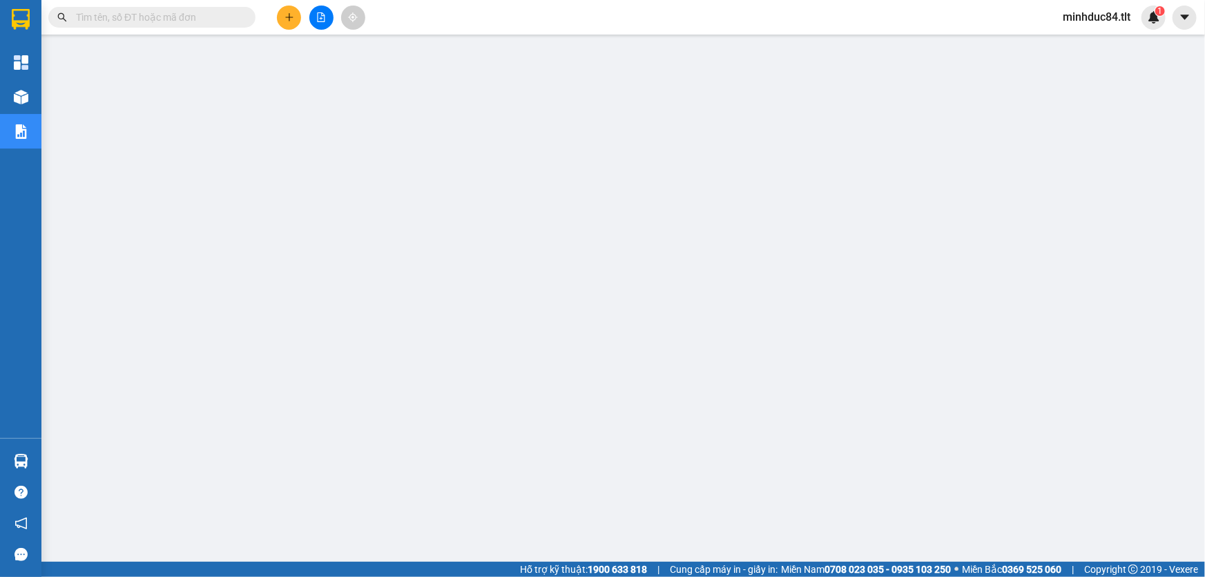
click at [129, 23] on input "text" at bounding box center [157, 17] width 163 height 15
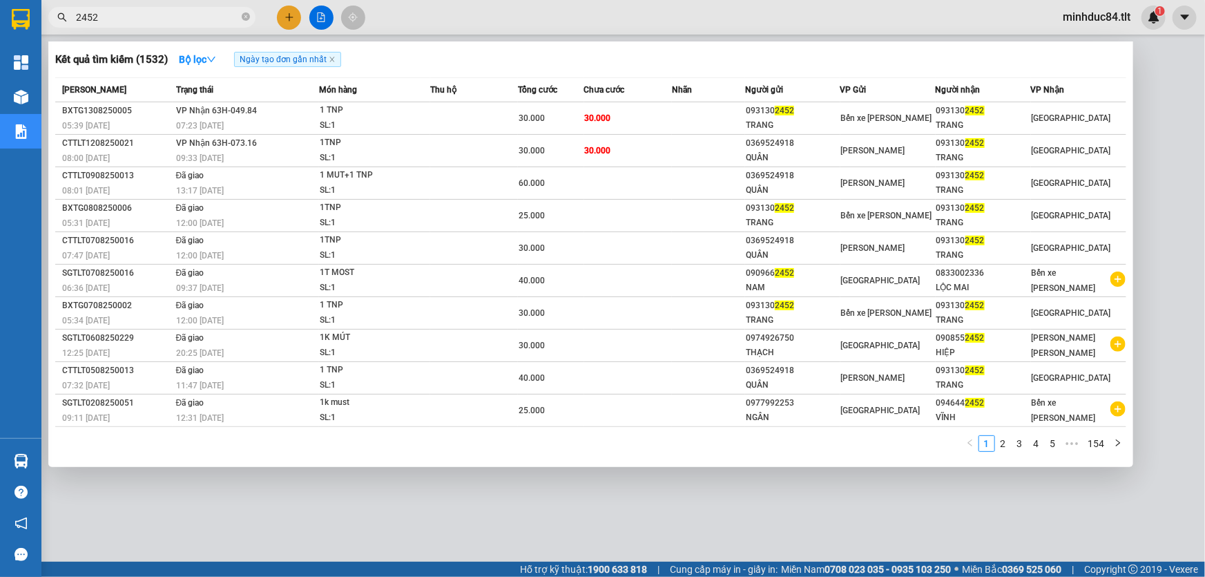
click at [175, 18] on input "2452" at bounding box center [157, 17] width 163 height 15
click at [175, 15] on input "2452" at bounding box center [157, 17] width 163 height 15
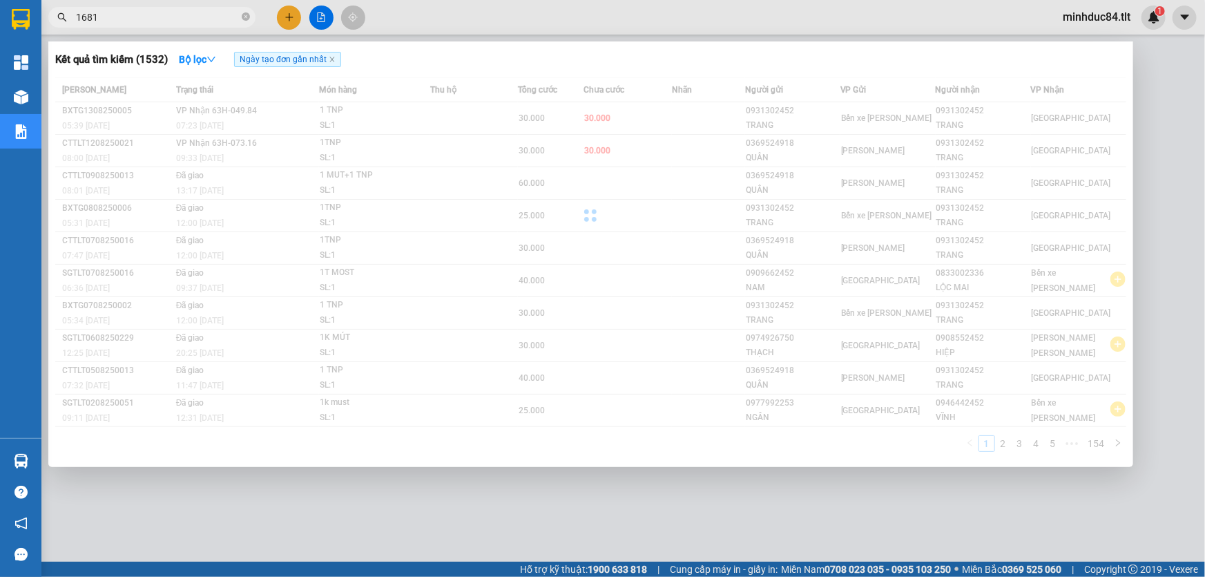
type input "1681"
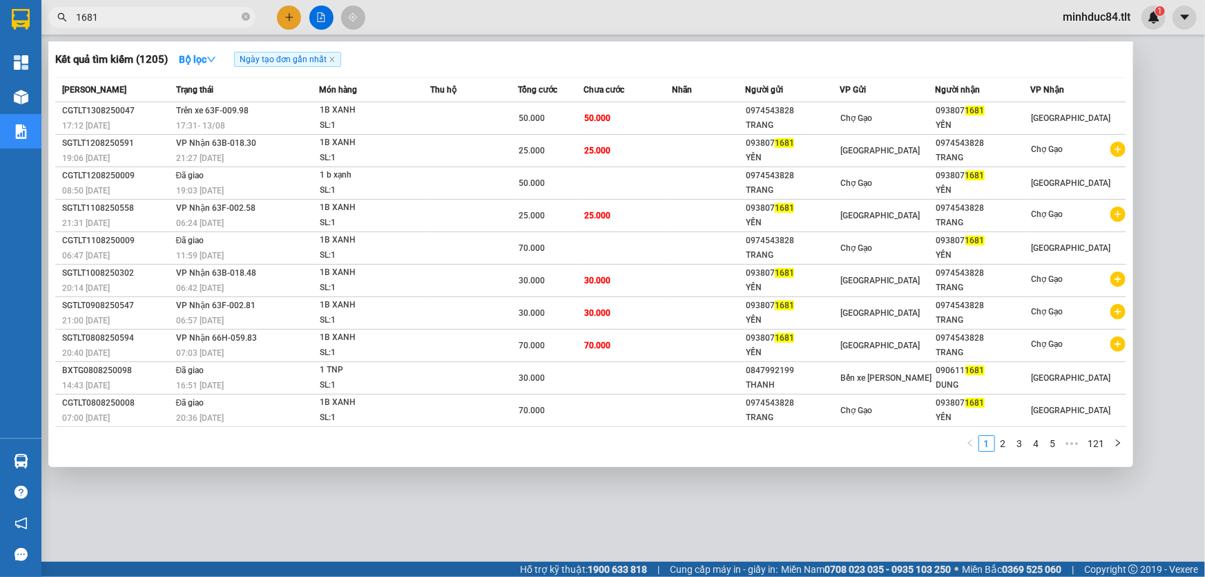
click at [1156, 128] on div at bounding box center [602, 288] width 1205 height 577
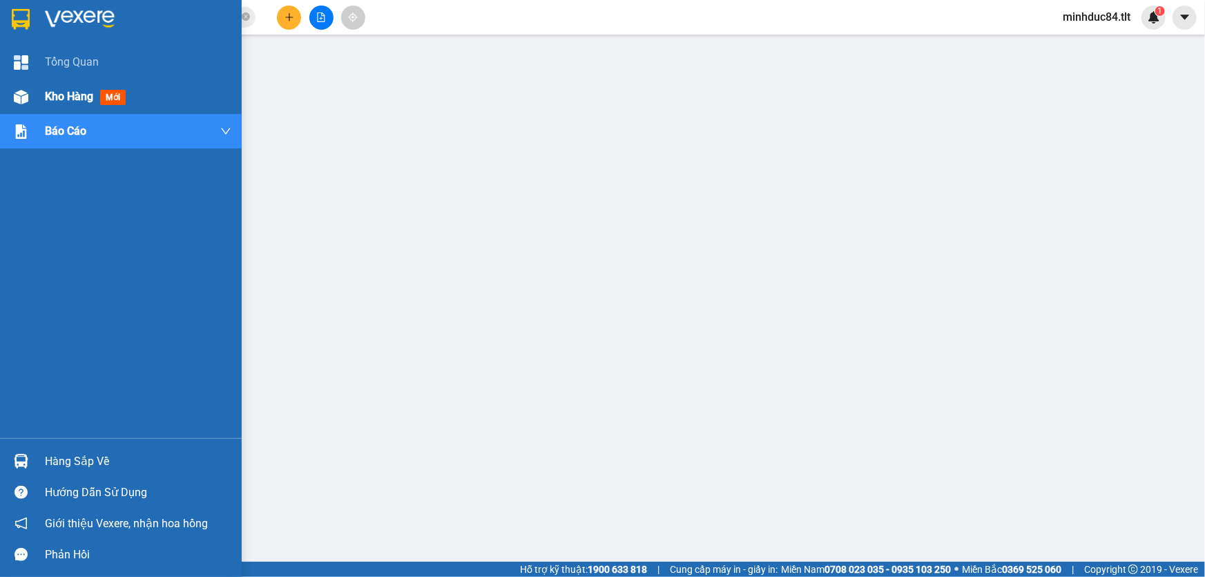
click at [37, 102] on div "Kho hàng mới" at bounding box center [121, 96] width 242 height 35
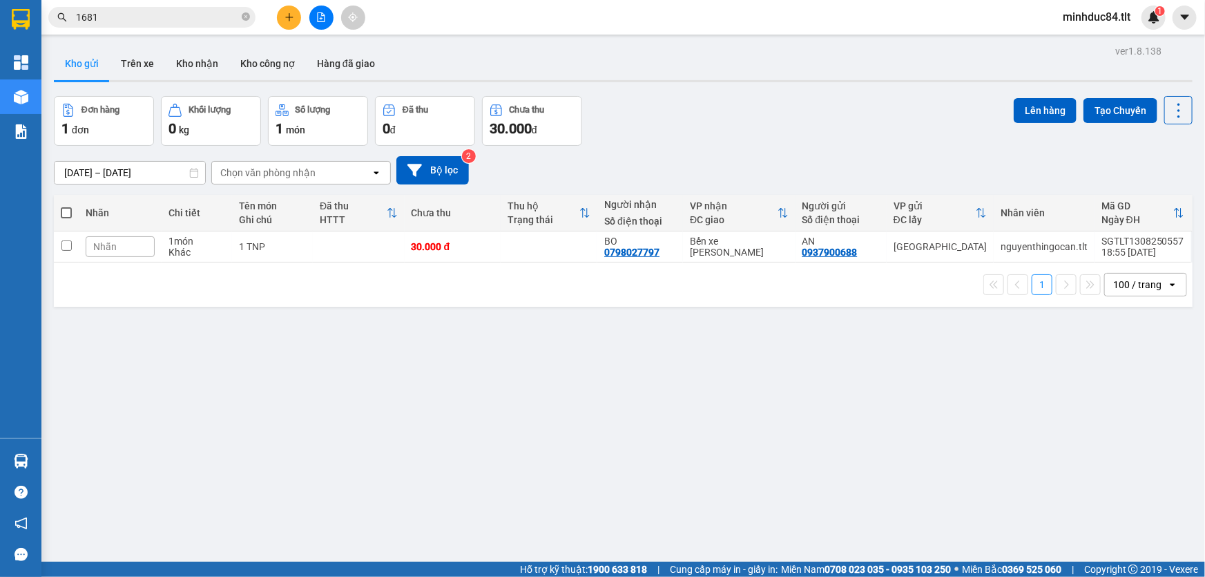
drag, startPoint x: 1166, startPoint y: 116, endPoint x: 1166, endPoint y: 124, distance: 8.3
click at [1169, 115] on icon at bounding box center [1178, 110] width 19 height 19
click at [1149, 202] on span "Làm mới" at bounding box center [1150, 197] width 38 height 14
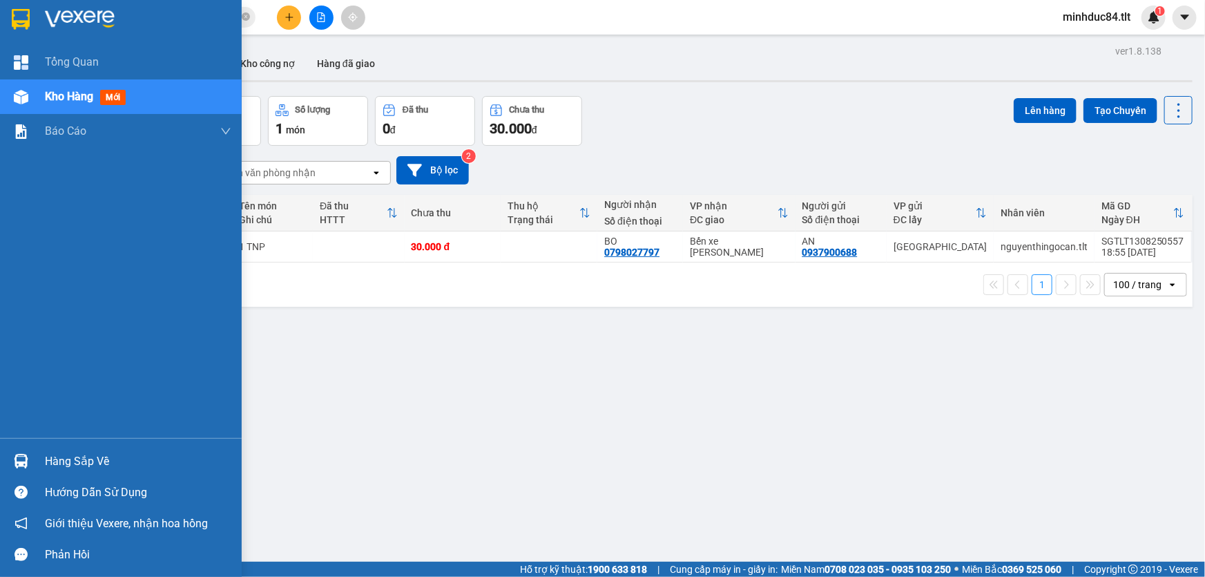
click at [41, 452] on div "Hàng sắp về" at bounding box center [121, 461] width 242 height 31
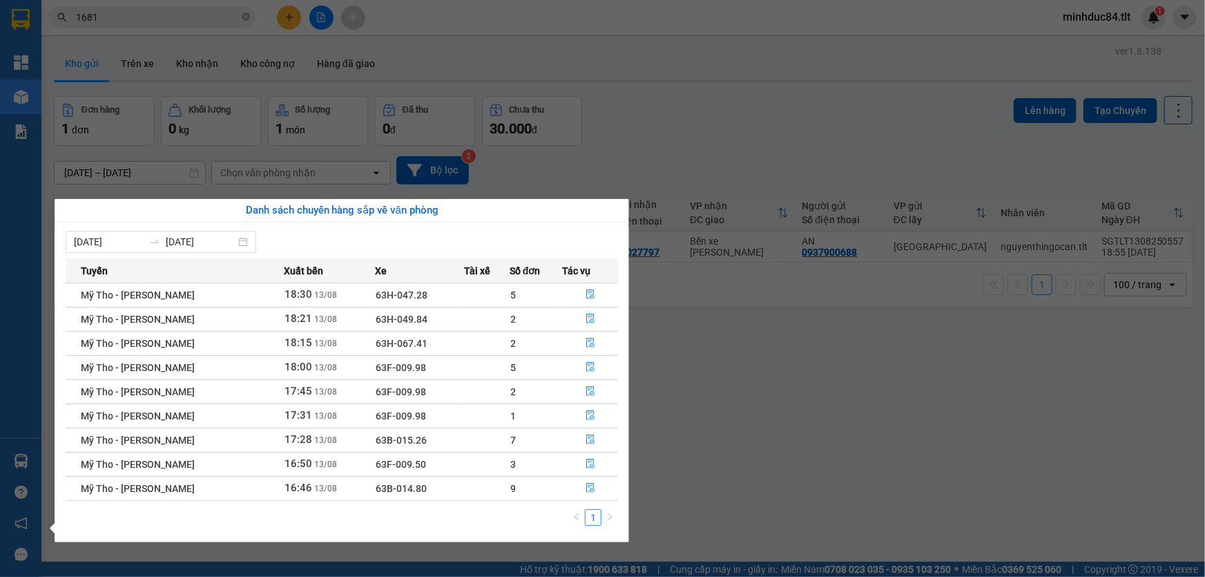
click at [689, 472] on section "Kết quả [PERSON_NAME] ( 1205 ) Bộ lọc Ngày tạo [PERSON_NAME] nhất Mã ĐH Trạng t…" at bounding box center [602, 288] width 1205 height 577
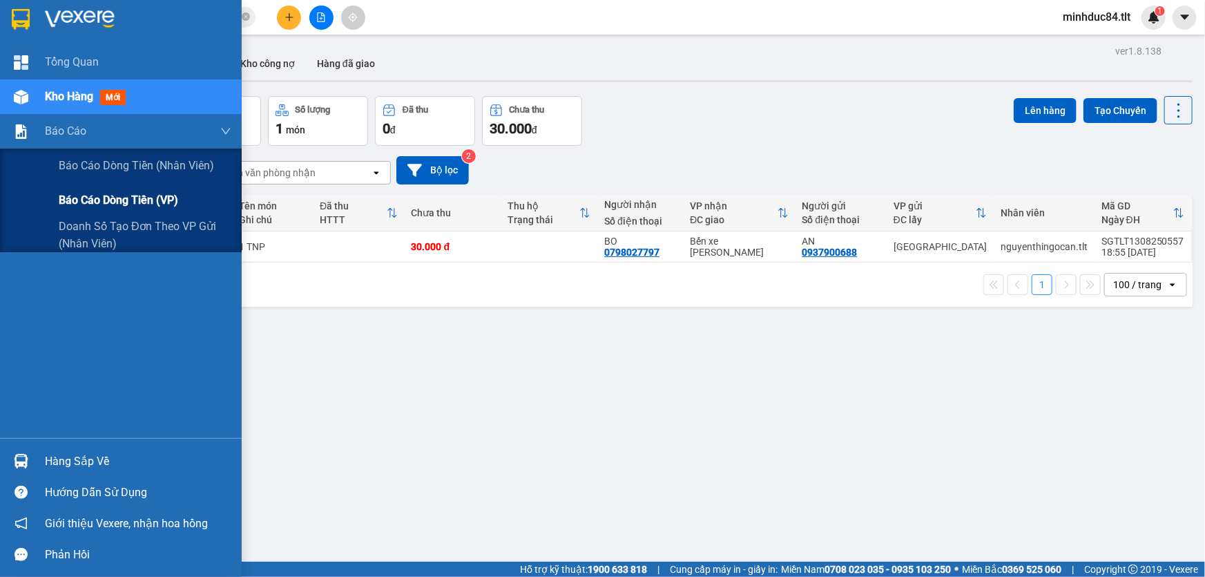
click at [90, 198] on span "Báo cáo dòng tiền (VP)" at bounding box center [118, 199] width 119 height 17
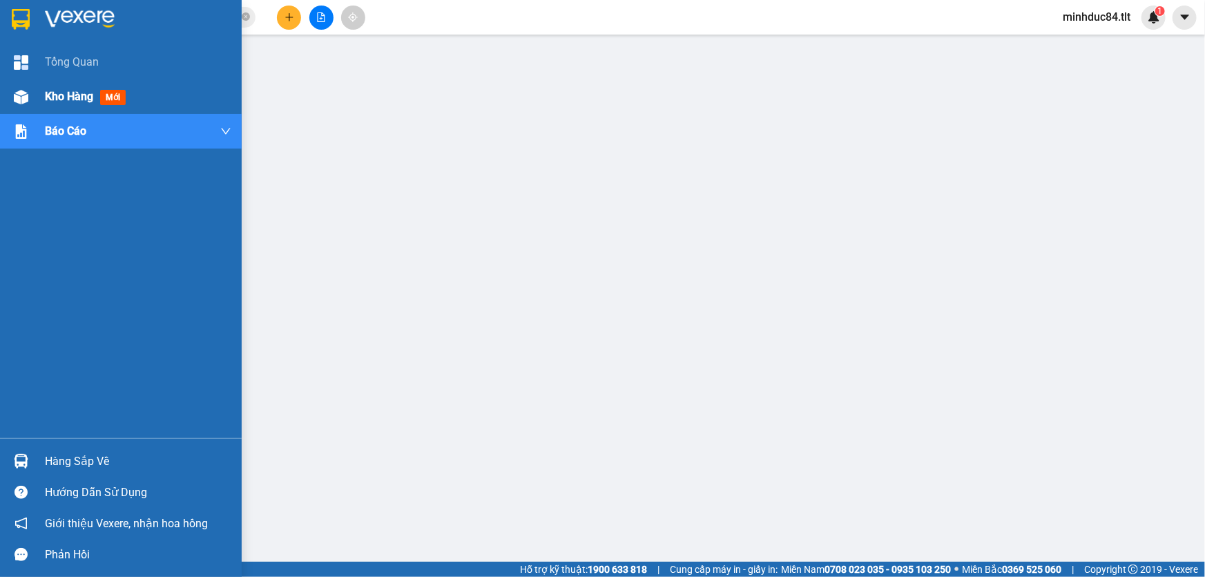
click at [37, 93] on div "Kho hàng mới" at bounding box center [121, 96] width 242 height 35
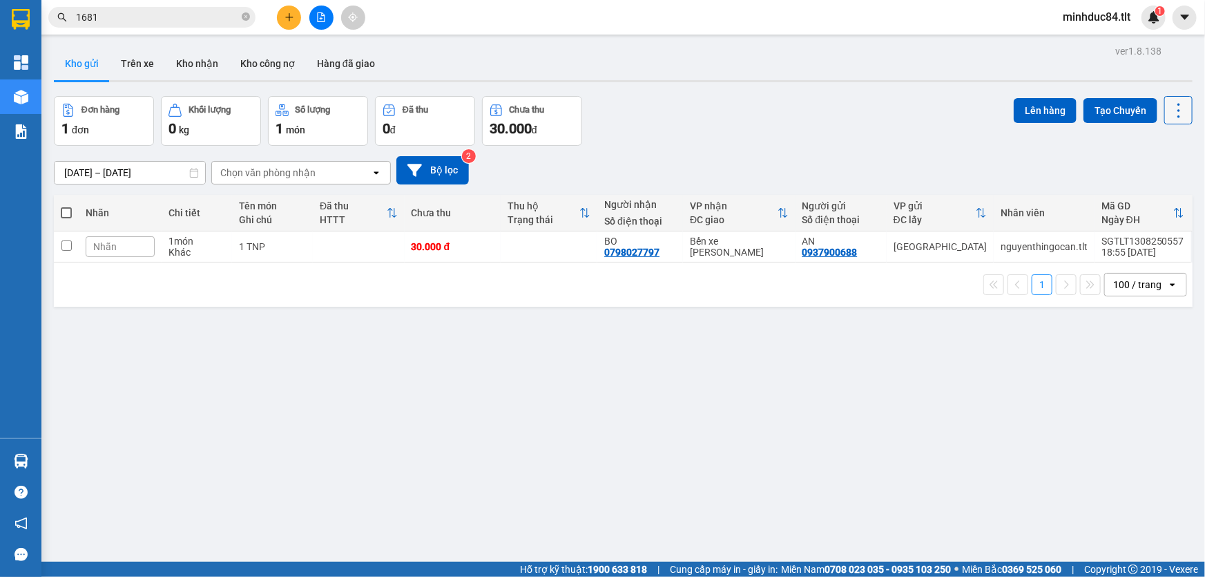
click at [1165, 119] on button at bounding box center [1179, 110] width 28 height 28
click at [1142, 199] on span "Làm mới" at bounding box center [1150, 197] width 38 height 14
click at [1169, 113] on icon at bounding box center [1178, 110] width 19 height 19
click at [1161, 193] on span "Làm mới" at bounding box center [1150, 197] width 38 height 14
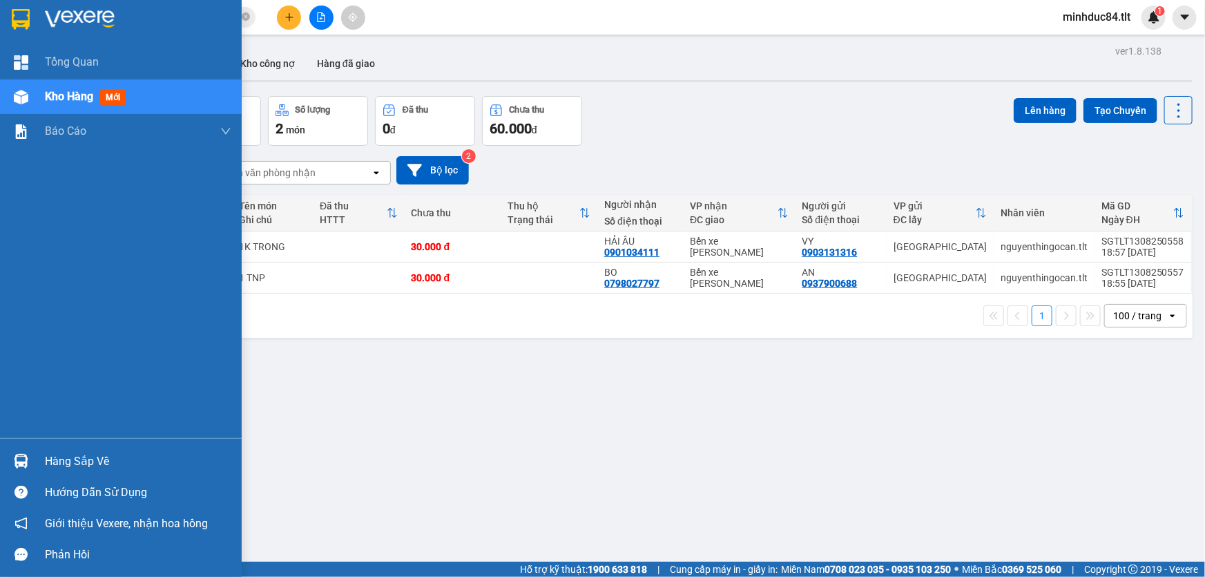
click at [68, 450] on div "Hàng sắp về" at bounding box center [121, 461] width 242 height 31
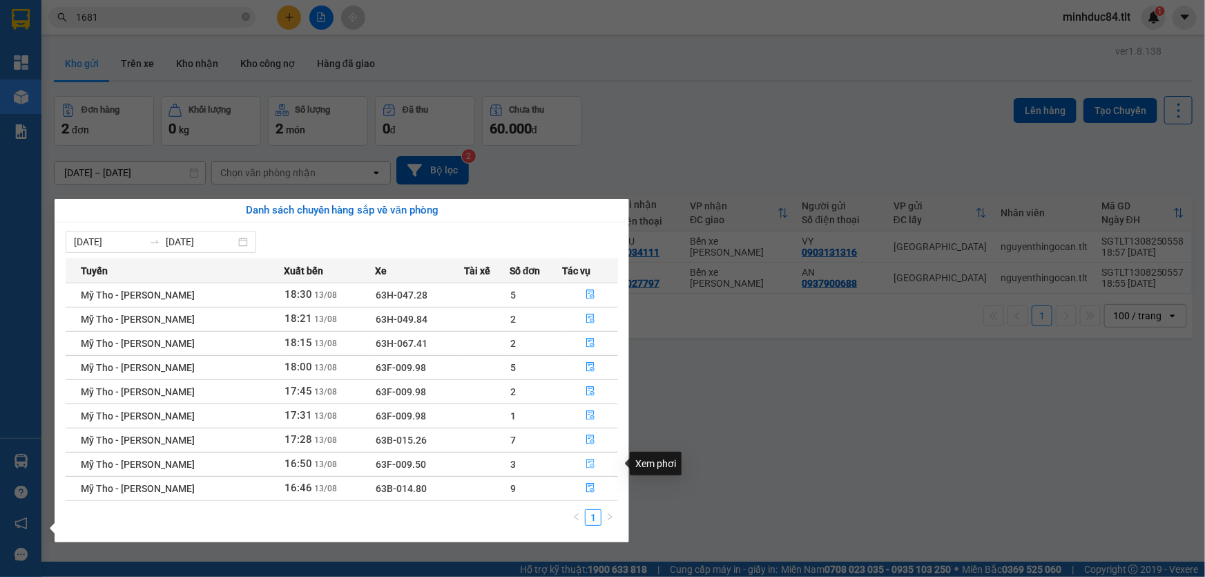
click at [587, 468] on icon "file-done" at bounding box center [591, 464] width 10 height 10
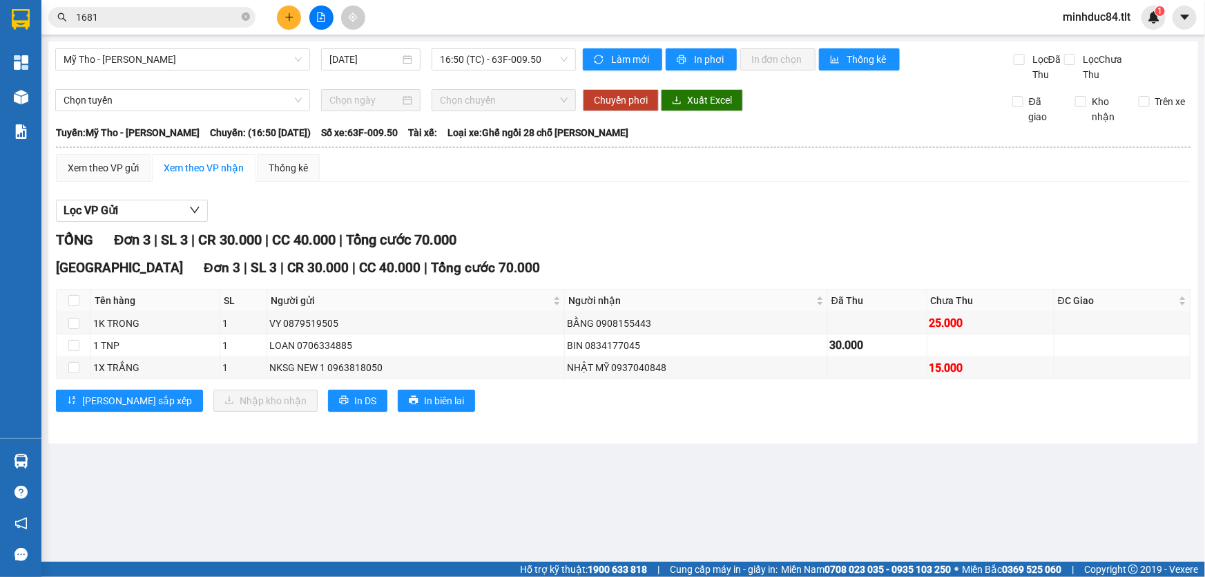
click at [65, 298] on th at bounding box center [74, 300] width 35 height 23
click at [72, 298] on input "checkbox" at bounding box center [73, 300] width 11 height 11
checkbox input "true"
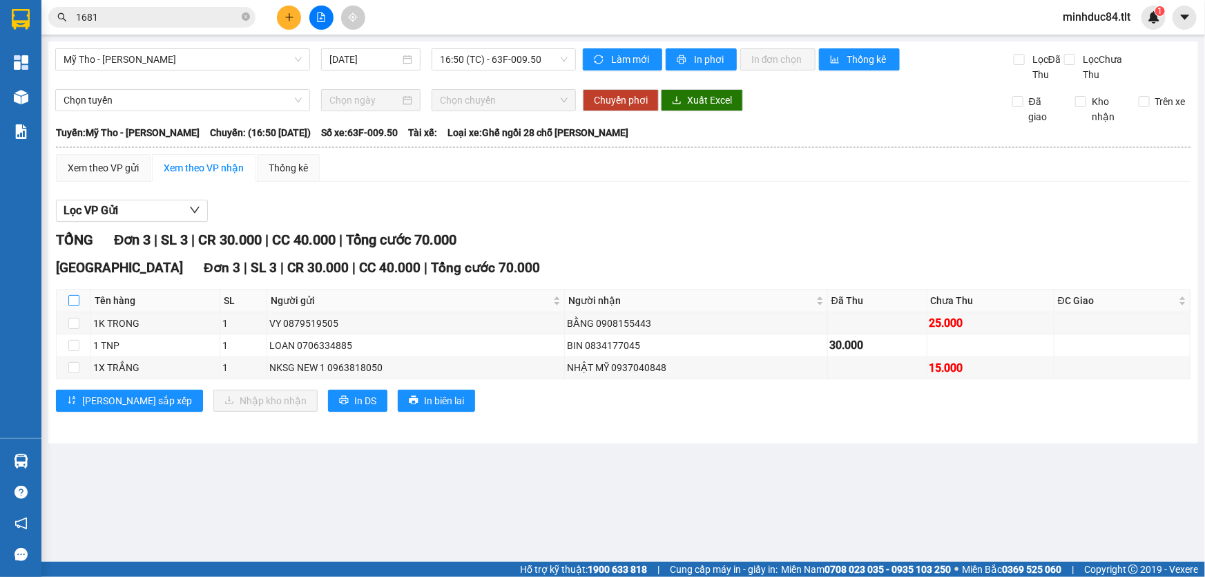
checkbox input "true"
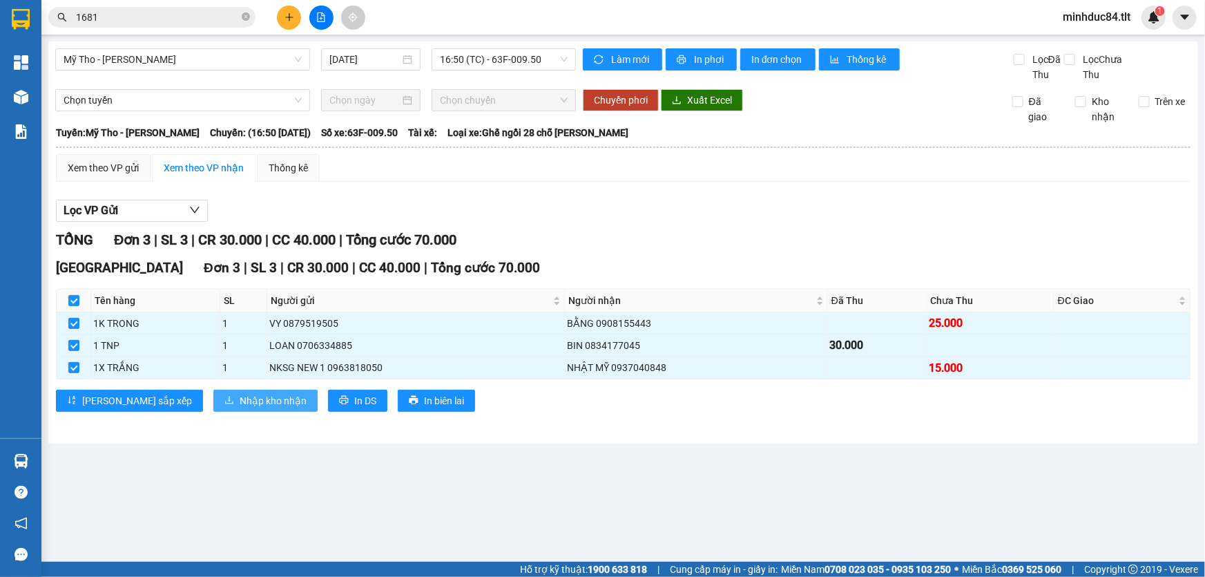
click at [213, 410] on button "Nhập kho nhận" at bounding box center [265, 401] width 104 height 22
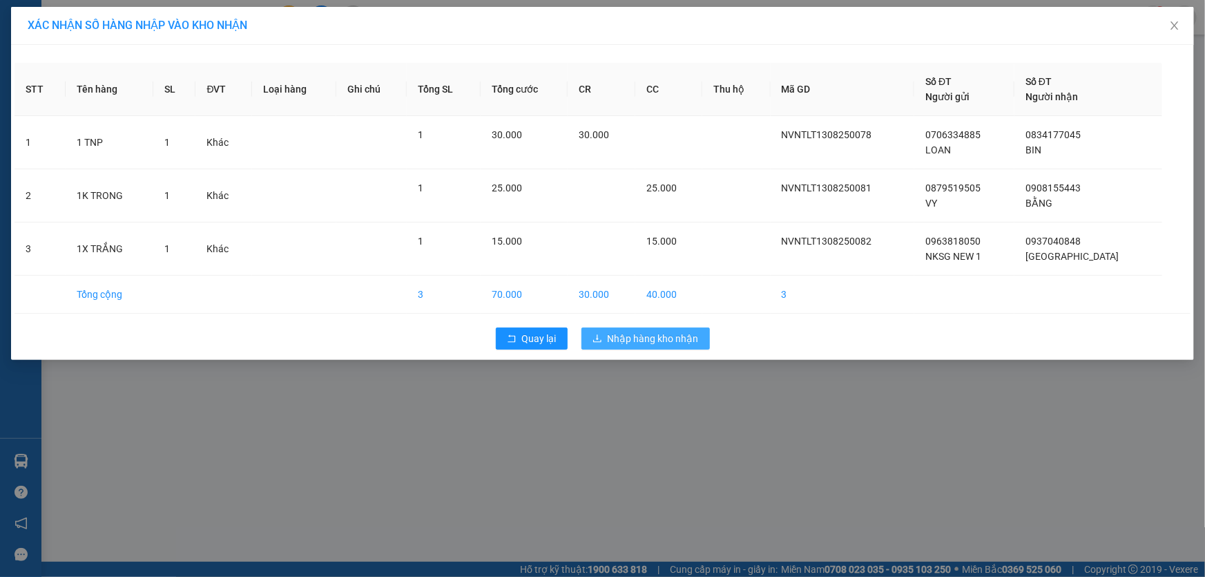
click at [641, 346] on button "Nhập hàng kho nhận" at bounding box center [646, 338] width 128 height 22
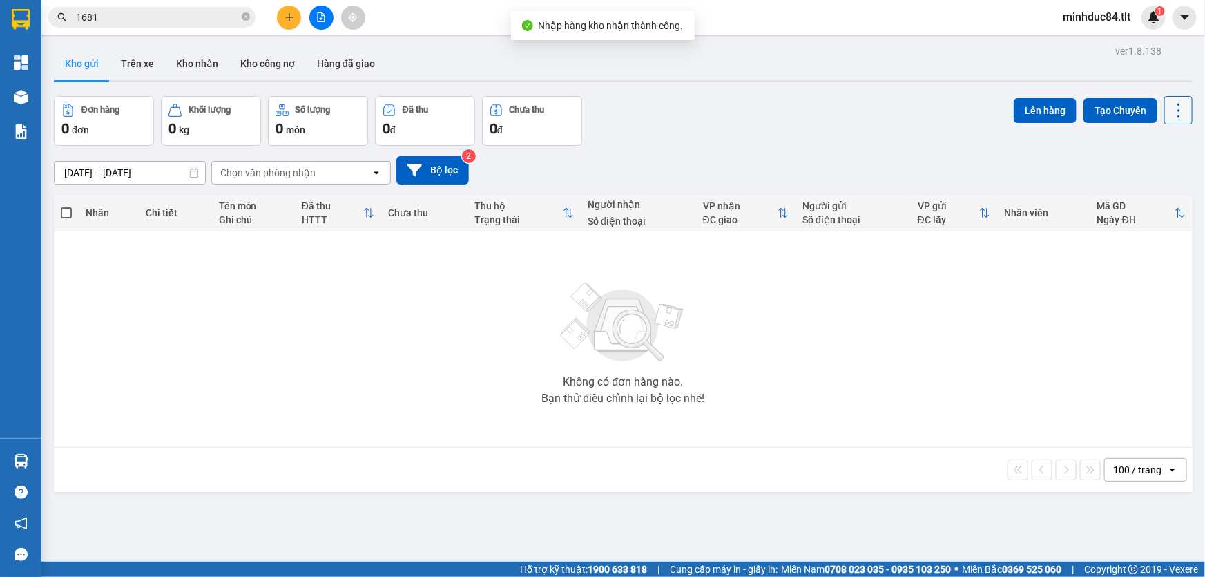
click at [1165, 112] on button at bounding box center [1179, 110] width 28 height 28
click at [1148, 198] on span "Làm mới" at bounding box center [1150, 197] width 38 height 14
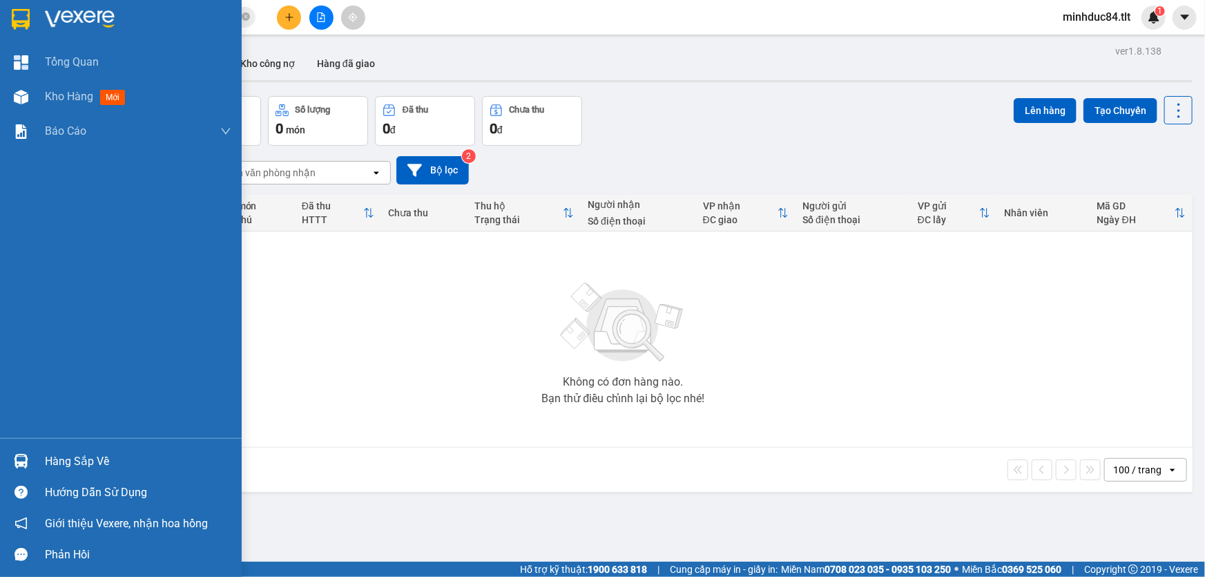
click at [50, 447] on div "Hàng sắp về" at bounding box center [121, 461] width 242 height 31
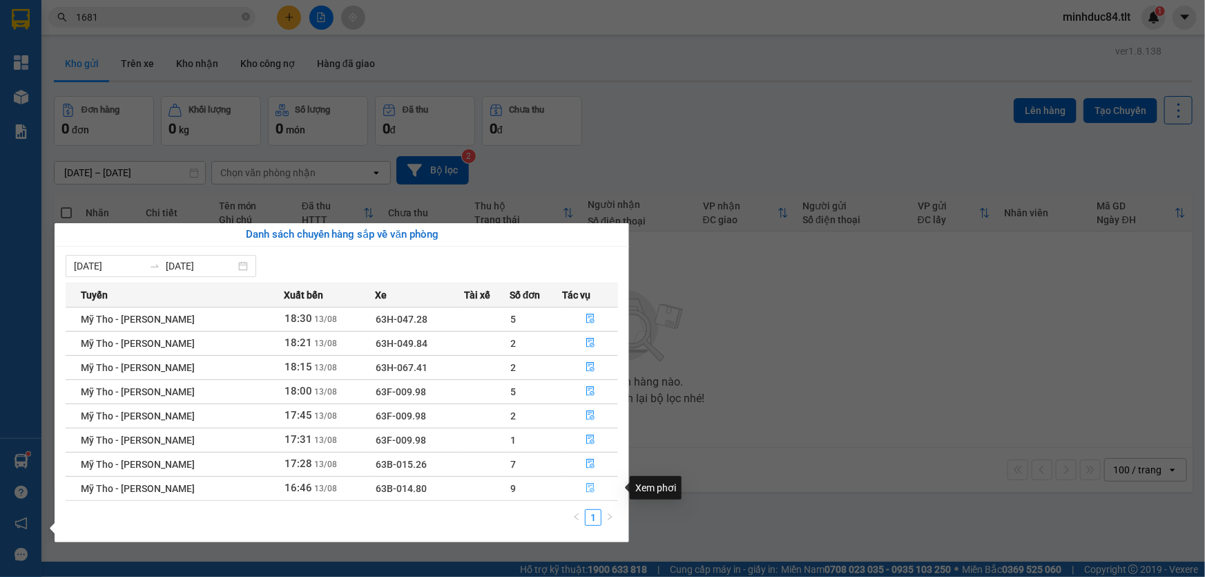
click at [586, 494] on button "button" at bounding box center [591, 488] width 55 height 22
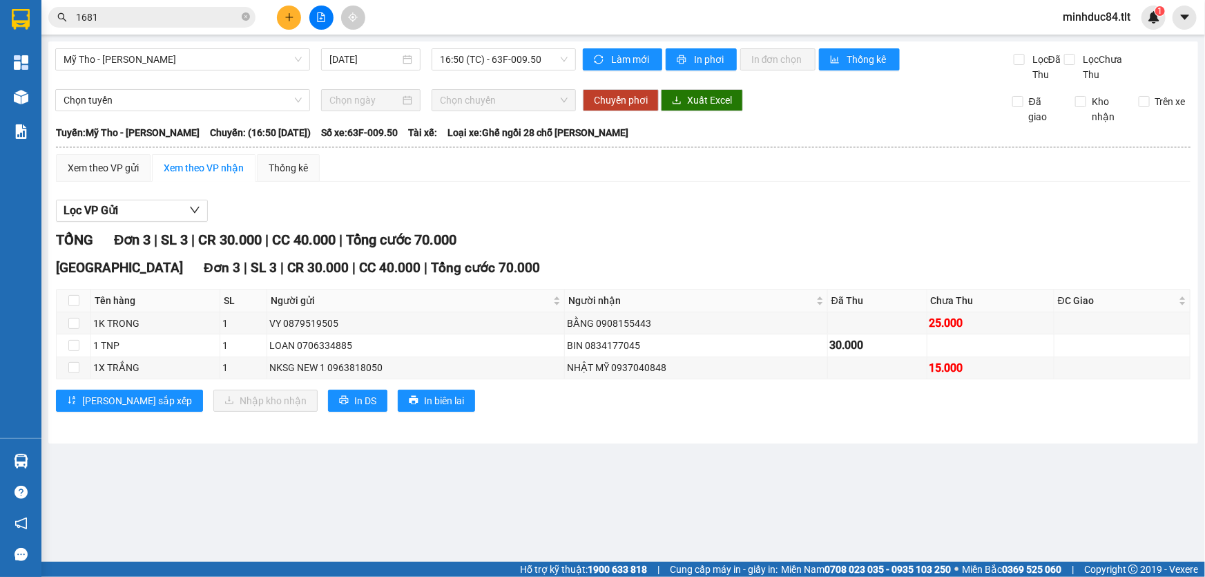
click at [649, 438] on div "Mỹ Tho - [PERSON_NAME] [DATE] 16:50 (TC) - 63F-009.50 [PERSON_NAME] mới In phơi…" at bounding box center [623, 242] width 1150 height 402
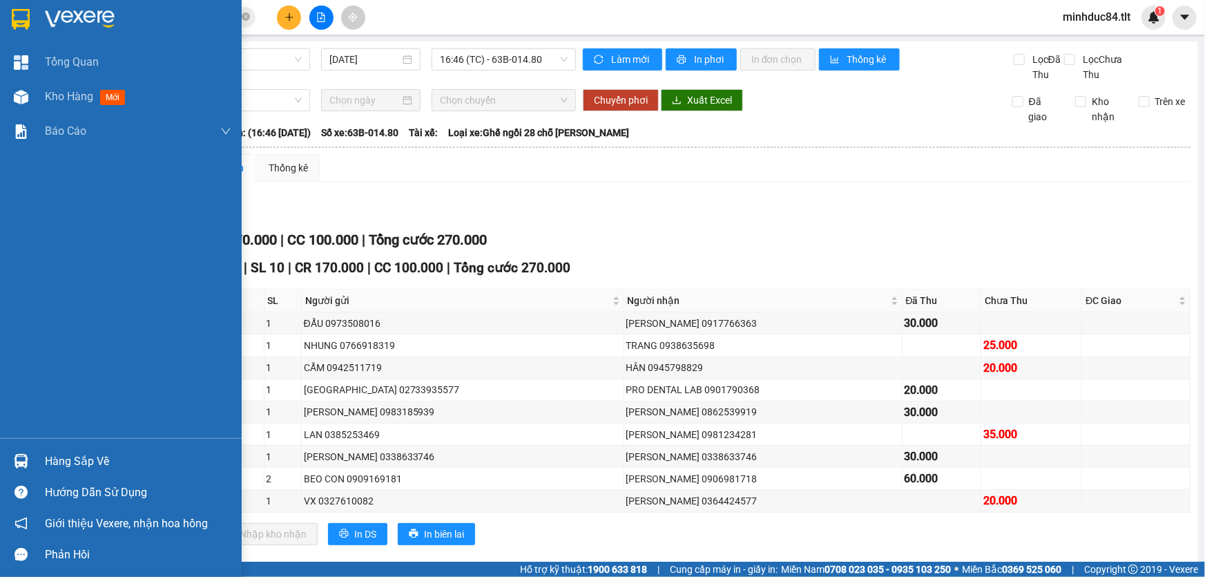
click at [48, 463] on main "Mỹ Tho - [PERSON_NAME] [DATE] 16:46 (TC) - 63B-014.80 [PERSON_NAME] mới In phơi…" at bounding box center [602, 281] width 1205 height 562
click at [28, 452] on div at bounding box center [21, 461] width 24 height 24
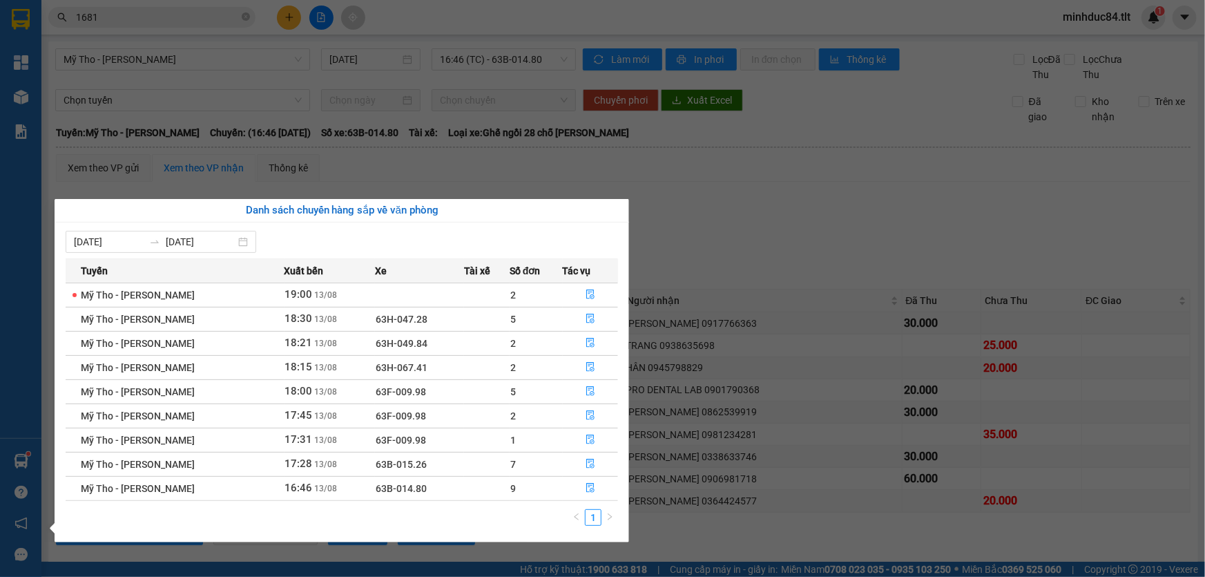
click at [700, 242] on section "Kết quả [PERSON_NAME] ( 1205 ) Bộ lọc Ngày tạo [PERSON_NAME] nhất Mã ĐH Trạng t…" at bounding box center [602, 288] width 1205 height 577
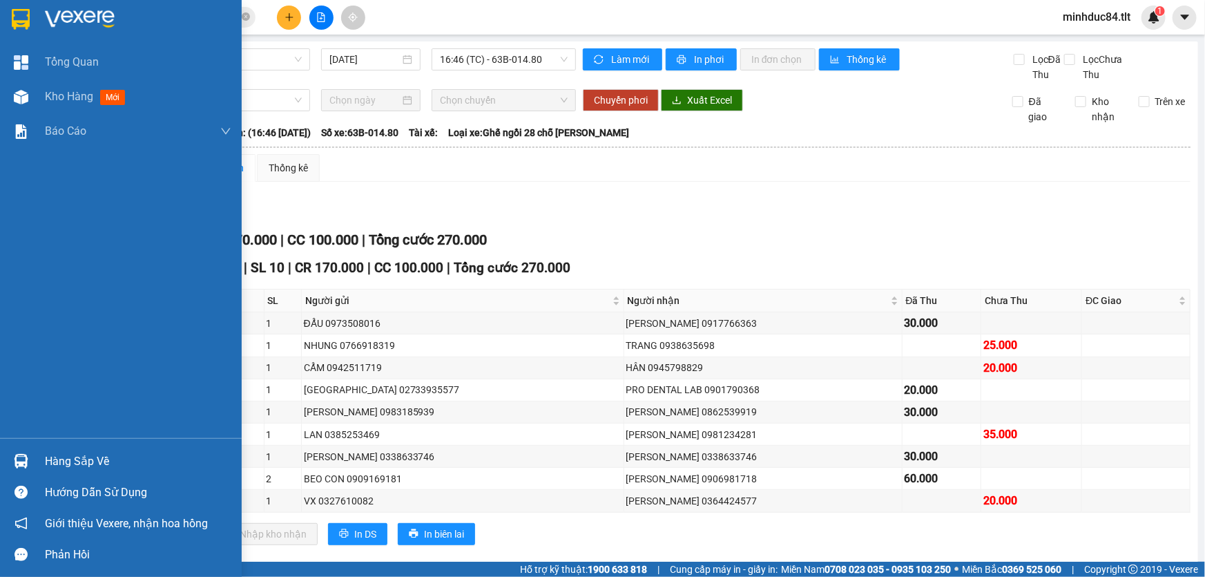
click at [24, 456] on img at bounding box center [21, 461] width 15 height 15
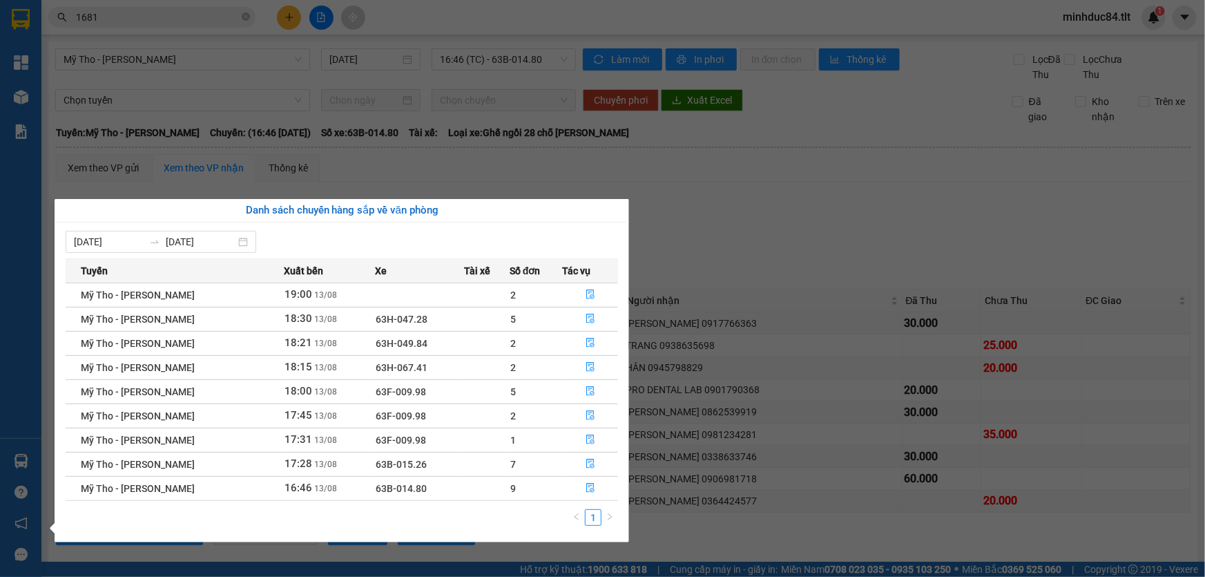
click at [726, 254] on section "Kết quả [PERSON_NAME] ( 1205 ) Bộ lọc Ngày tạo [PERSON_NAME] nhất Mã ĐH Trạng t…" at bounding box center [602, 288] width 1205 height 577
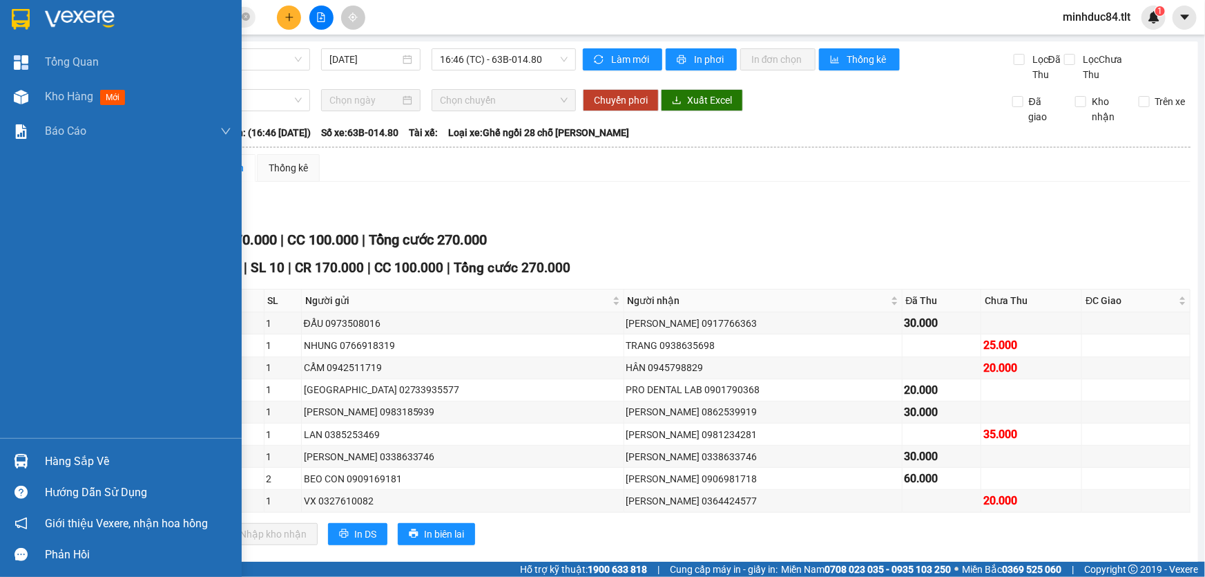
click at [59, 461] on div "Hàng sắp về" at bounding box center [138, 461] width 186 height 21
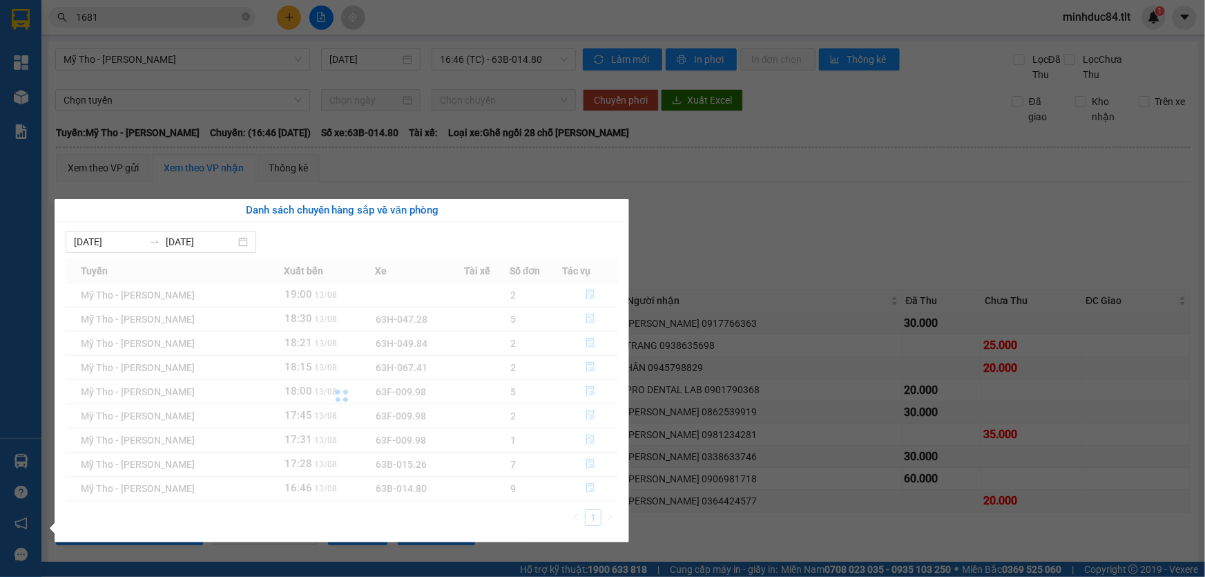
click at [952, 346] on section "Kết quả [PERSON_NAME] ( 1205 ) Bộ lọc Ngày tạo [PERSON_NAME] nhất Mã ĐH Trạng t…" at bounding box center [602, 288] width 1205 height 577
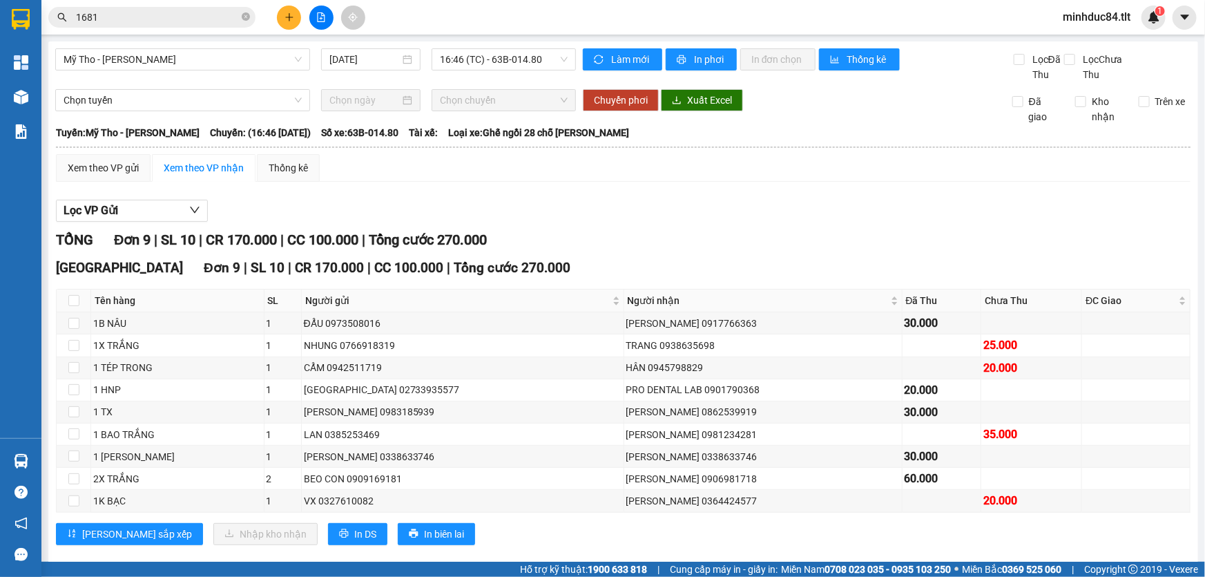
click at [91, 152] on table "Tân Lập [PERSON_NAME] 19:09 [DATE] [GEOGRAPHIC_DATA]: Mỹ Tho - [PERSON_NAME]: (…" at bounding box center [623, 343] width 1136 height 439
click at [95, 154] on div "Xem theo VP gửi" at bounding box center [103, 168] width 95 height 28
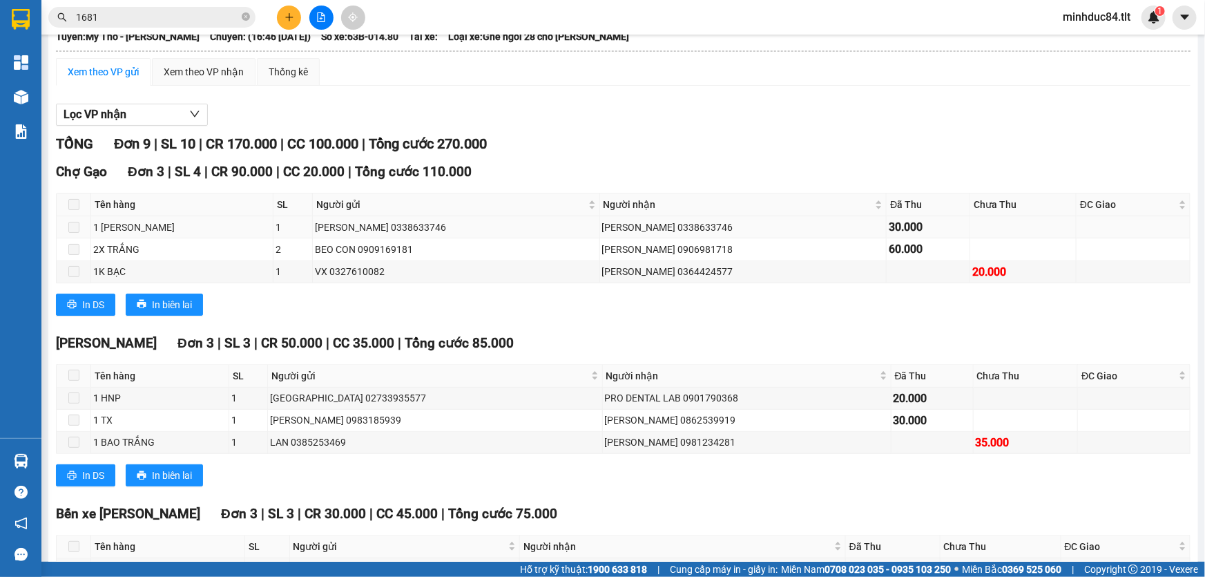
scroll to position [19, 0]
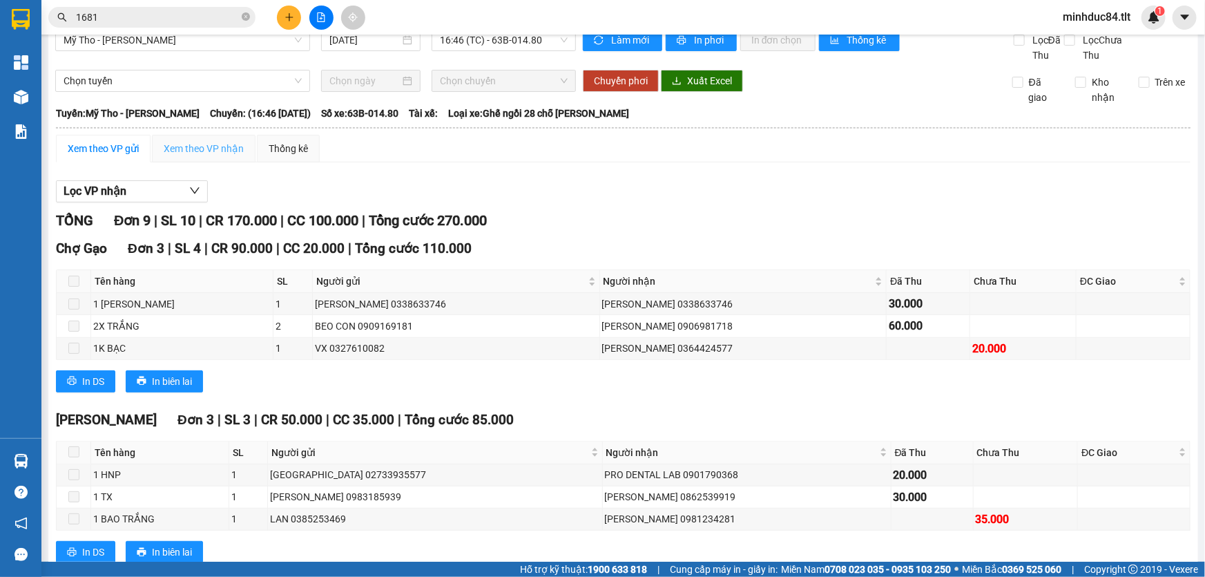
click at [163, 149] on div "Xem theo VP nhận" at bounding box center [204, 149] width 104 height 28
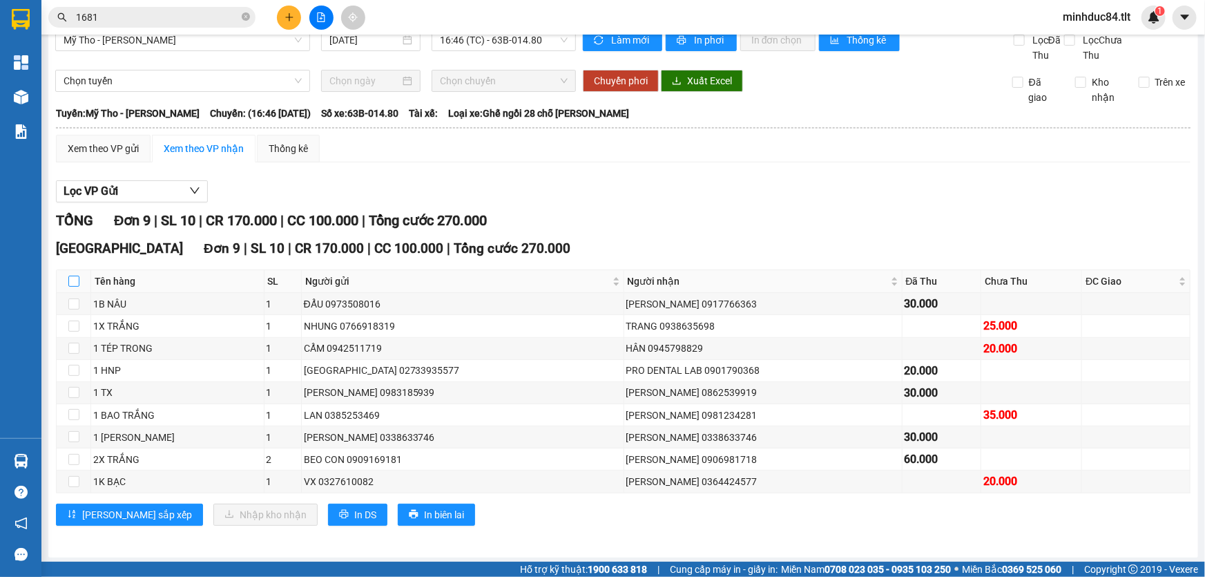
click at [71, 283] on input "checkbox" at bounding box center [73, 281] width 11 height 11
checkbox input "true"
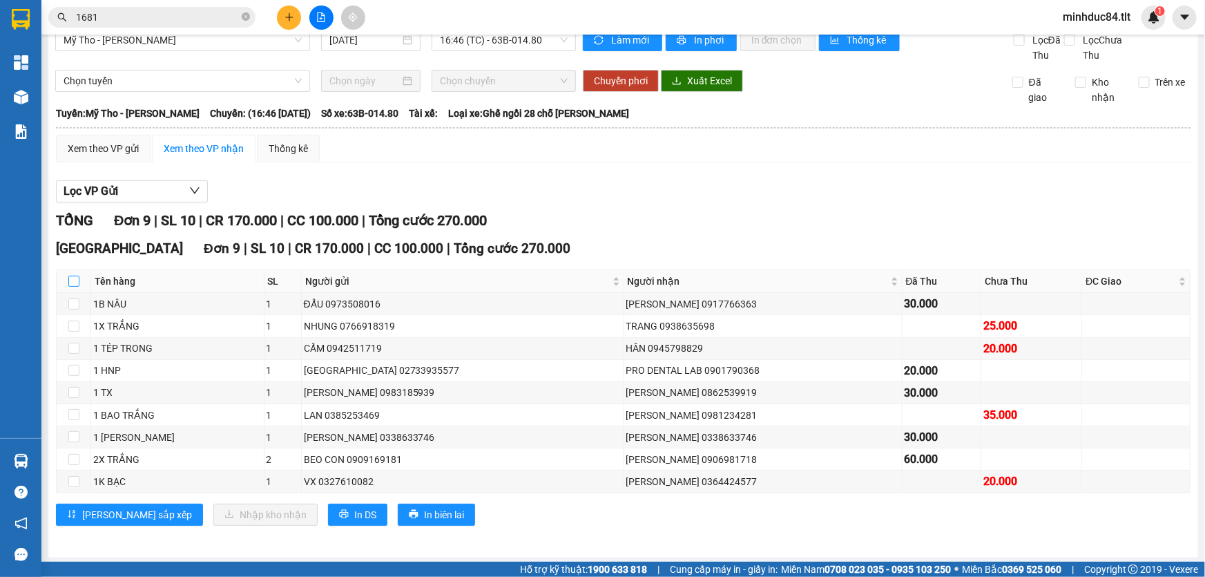
checkbox input "true"
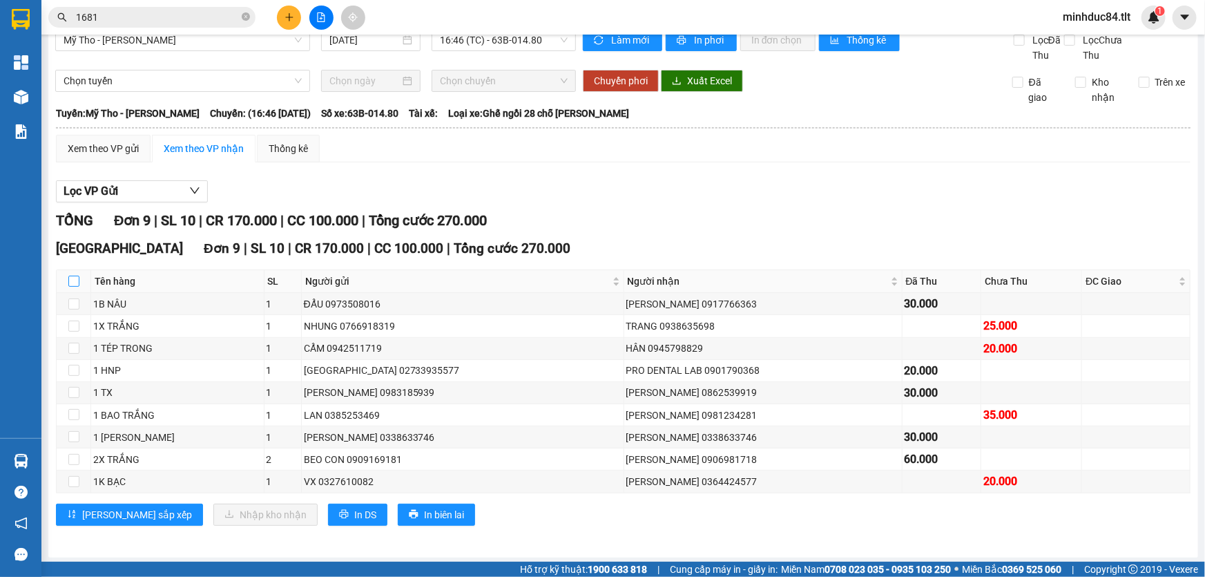
checkbox input "true"
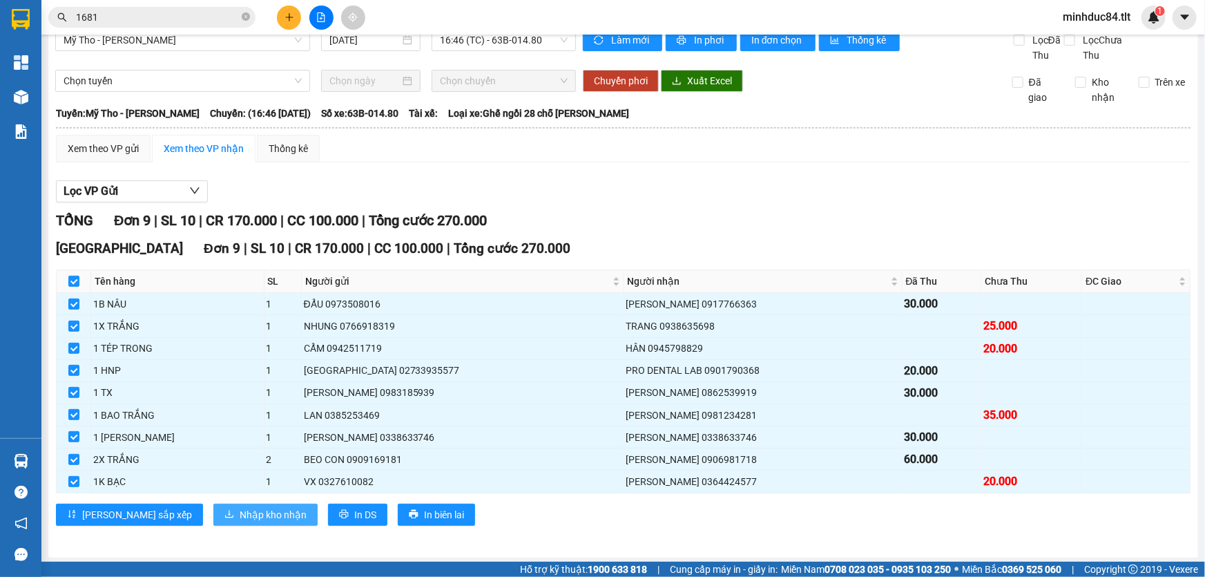
click at [240, 519] on span "Nhập kho nhận" at bounding box center [273, 514] width 67 height 15
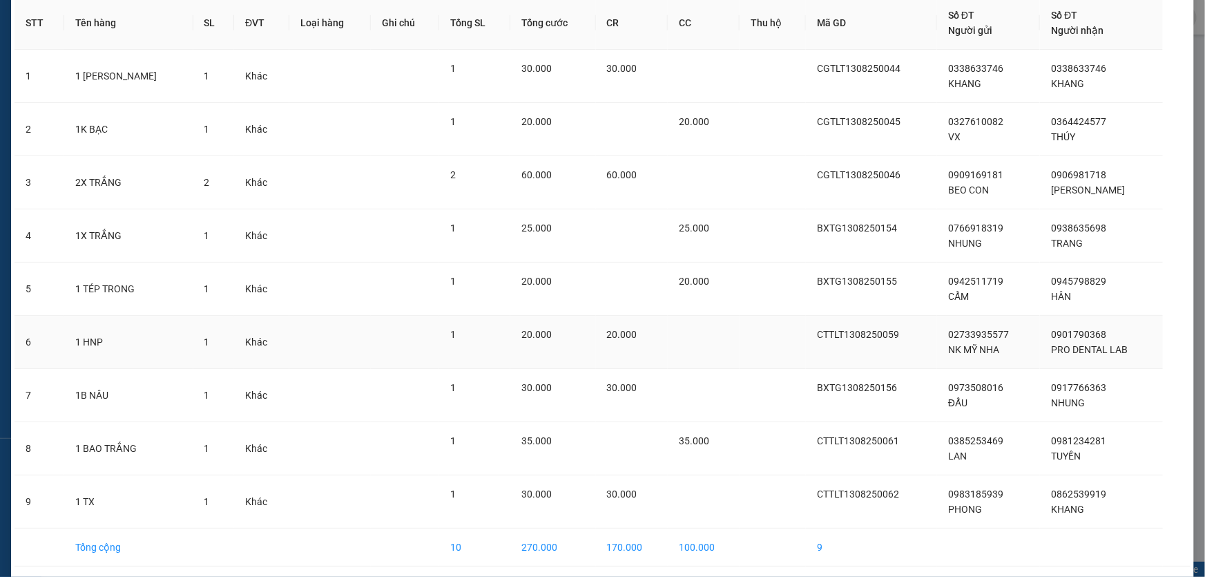
scroll to position [117, 0]
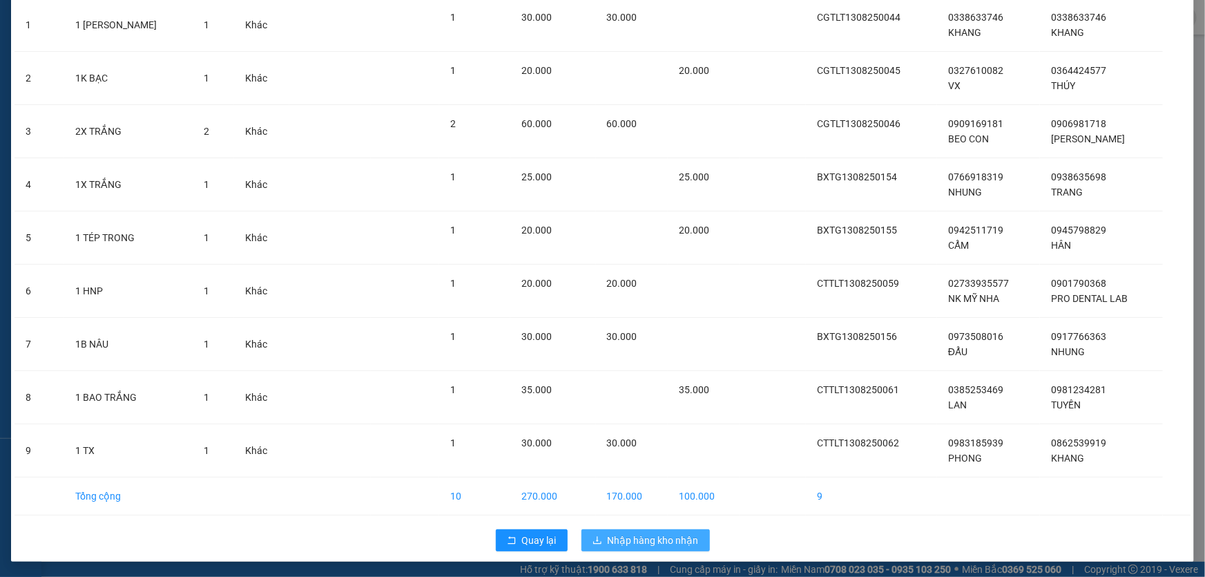
click at [675, 546] on button "Nhập hàng kho nhận" at bounding box center [646, 540] width 128 height 22
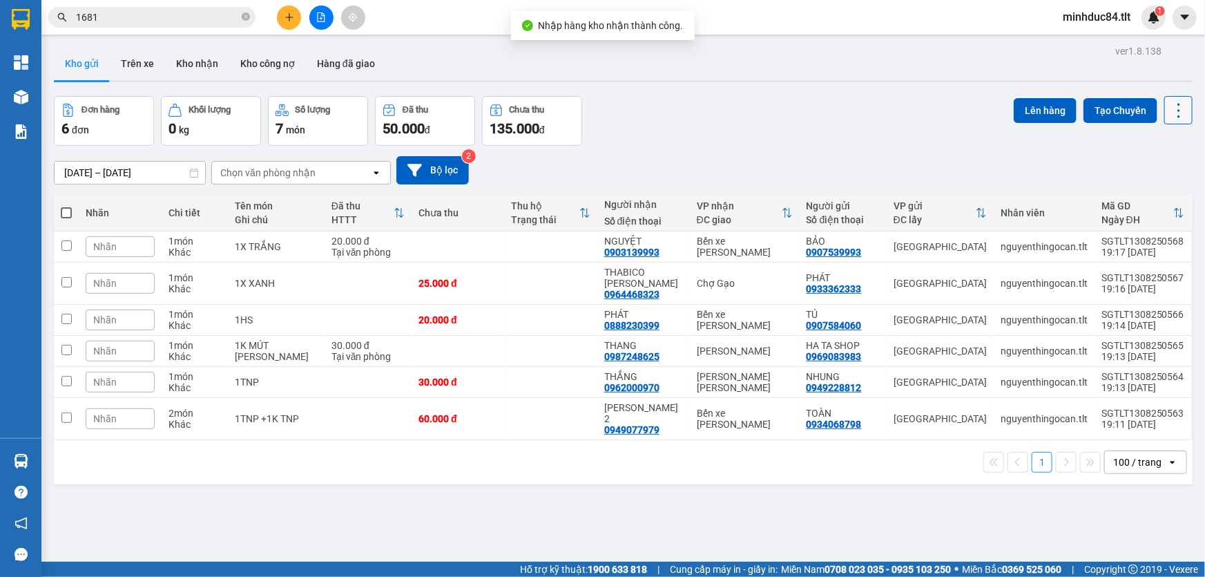
click at [1165, 116] on button at bounding box center [1179, 110] width 28 height 28
click at [1145, 193] on span "Làm mới" at bounding box center [1150, 197] width 38 height 14
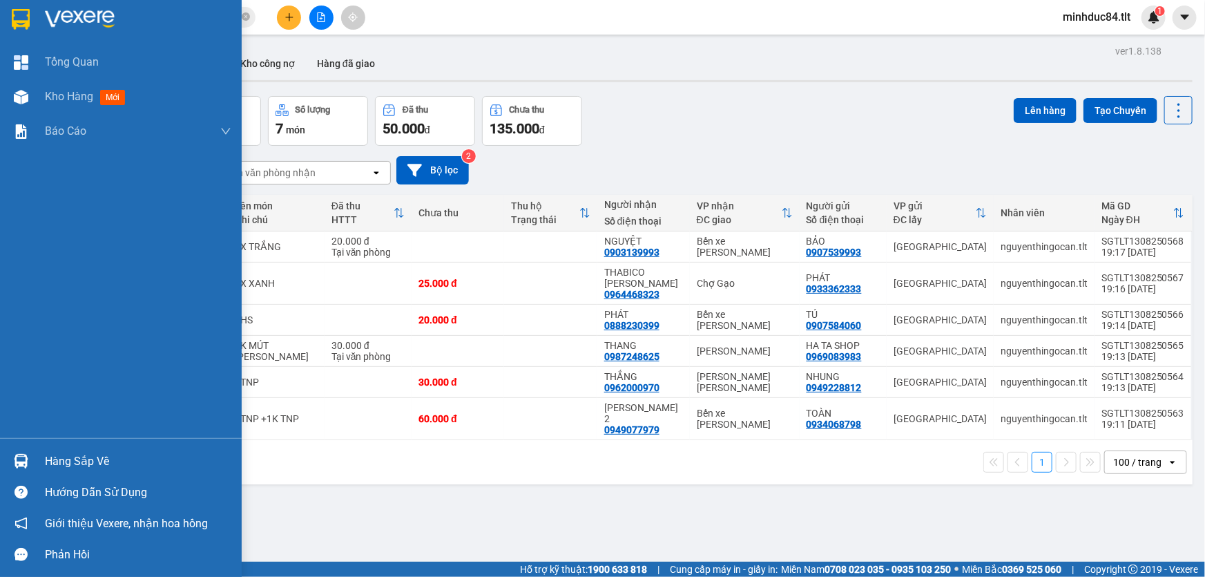
click at [32, 453] on div "Hàng sắp về" at bounding box center [121, 461] width 242 height 31
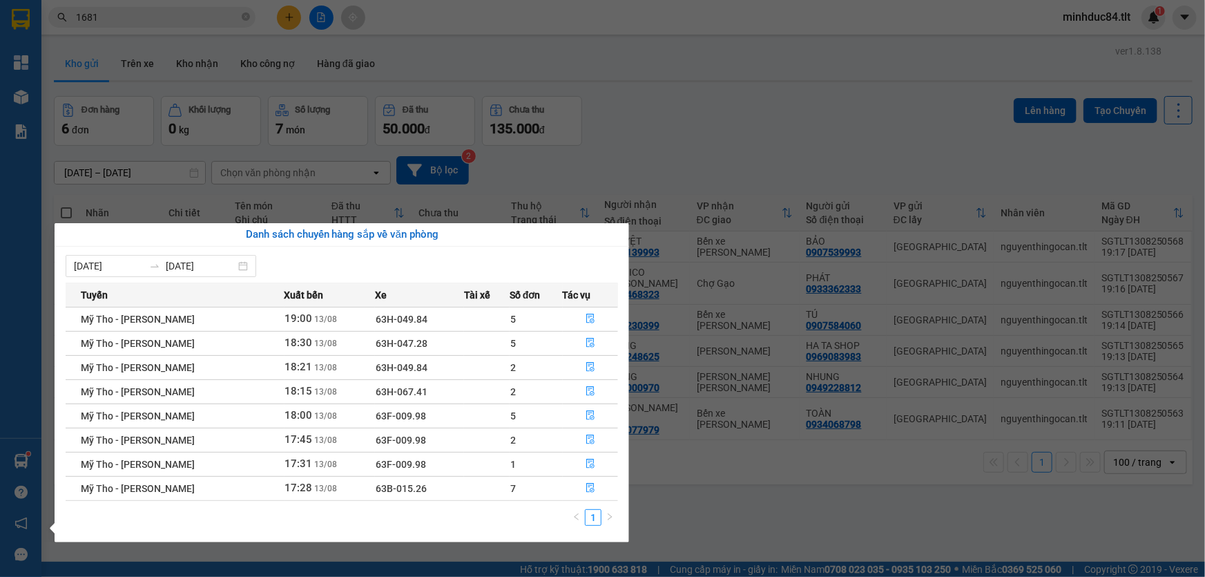
click at [705, 490] on section "Kết quả [PERSON_NAME] ( 1205 ) Bộ lọc Ngày tạo [PERSON_NAME] nhất Mã ĐH Trạng t…" at bounding box center [602, 288] width 1205 height 577
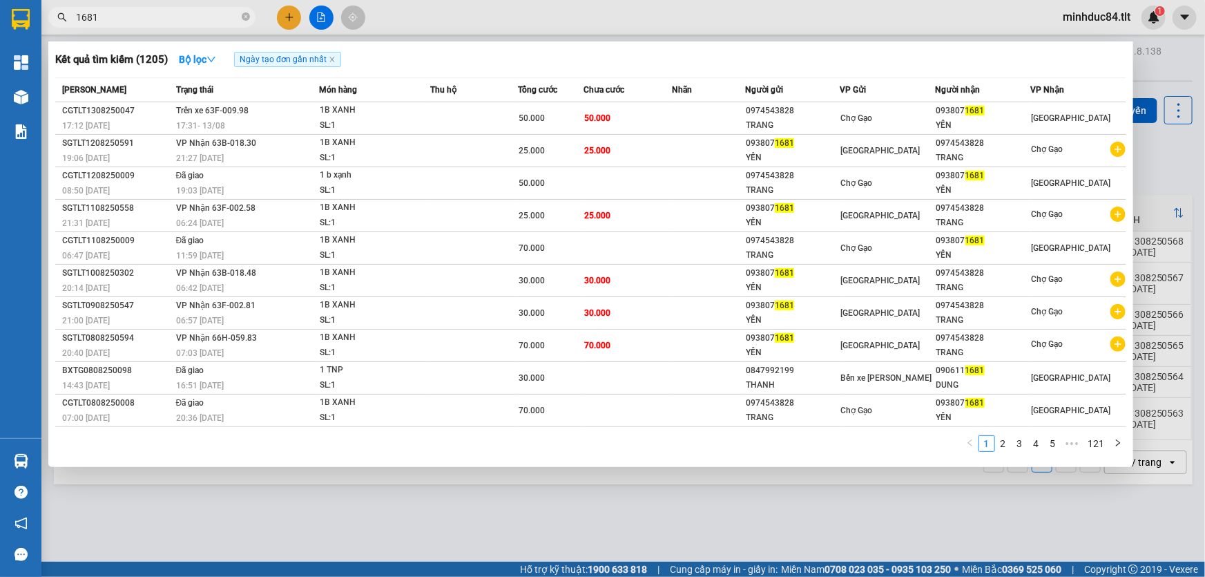
click at [156, 23] on input "1681" at bounding box center [157, 17] width 163 height 15
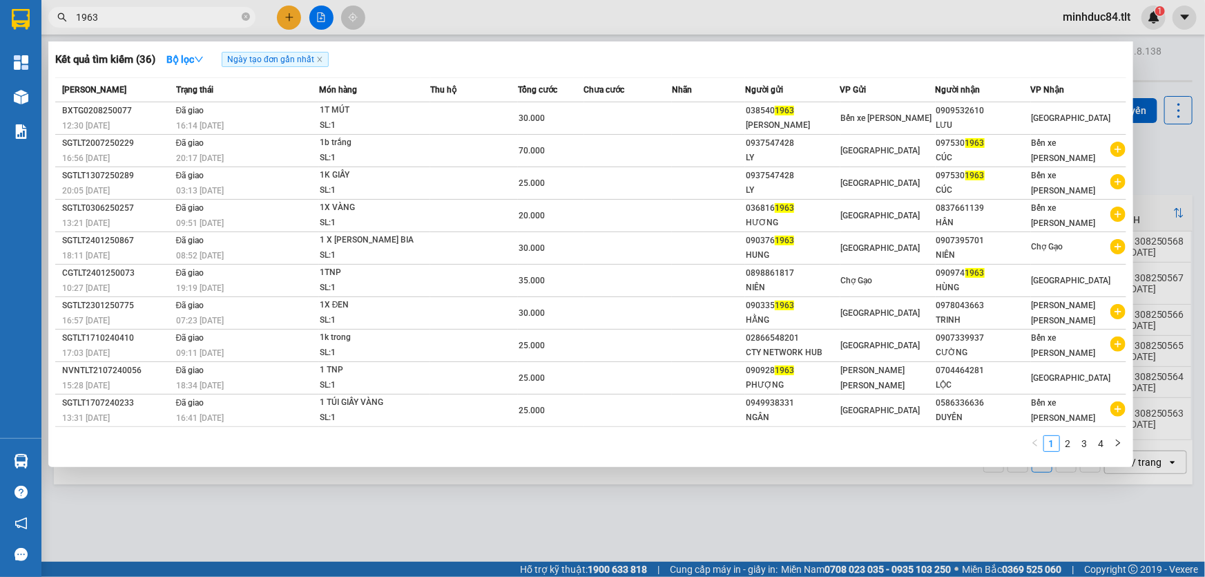
click at [166, 10] on input "1963" at bounding box center [157, 17] width 163 height 15
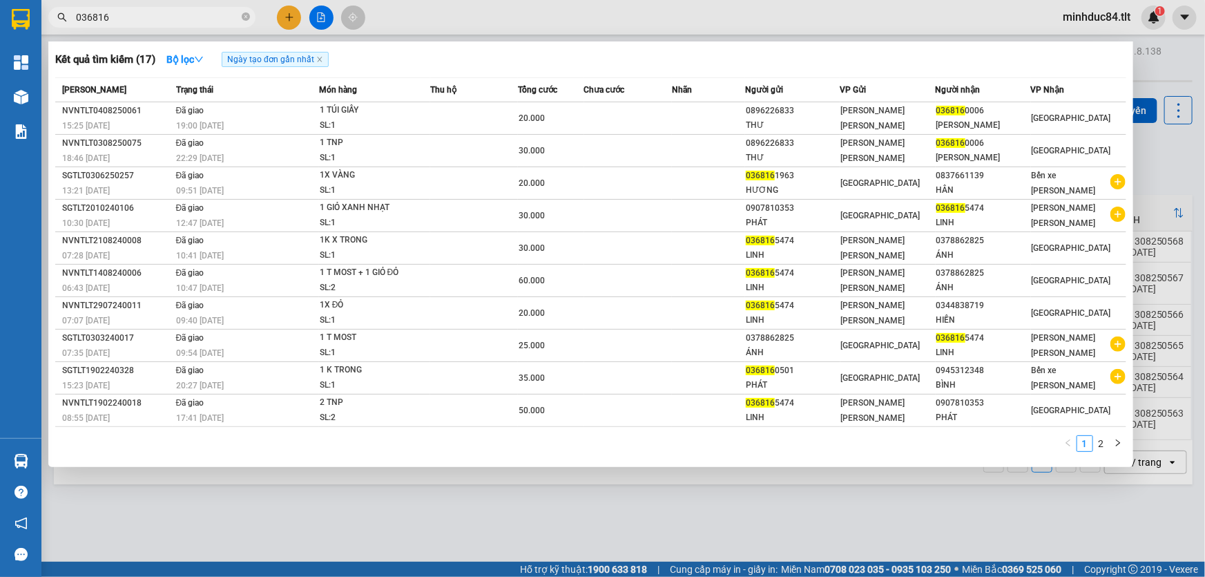
type input "036816"
click at [302, 515] on div at bounding box center [602, 288] width 1205 height 577
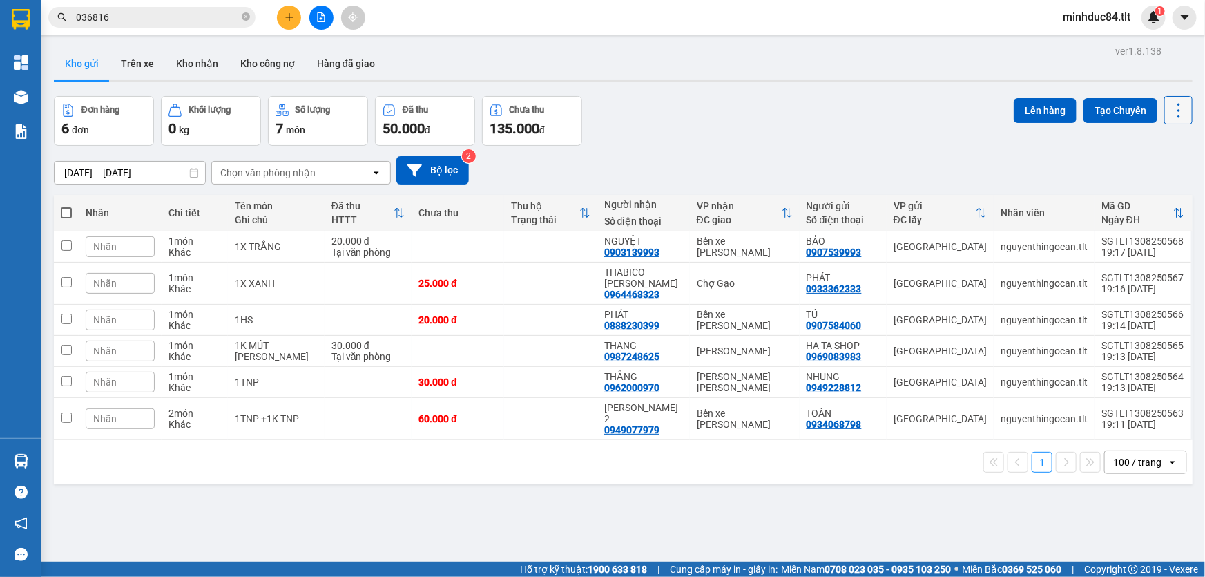
click at [1172, 111] on icon at bounding box center [1178, 110] width 19 height 19
click at [1153, 194] on span "Làm mới" at bounding box center [1150, 197] width 38 height 14
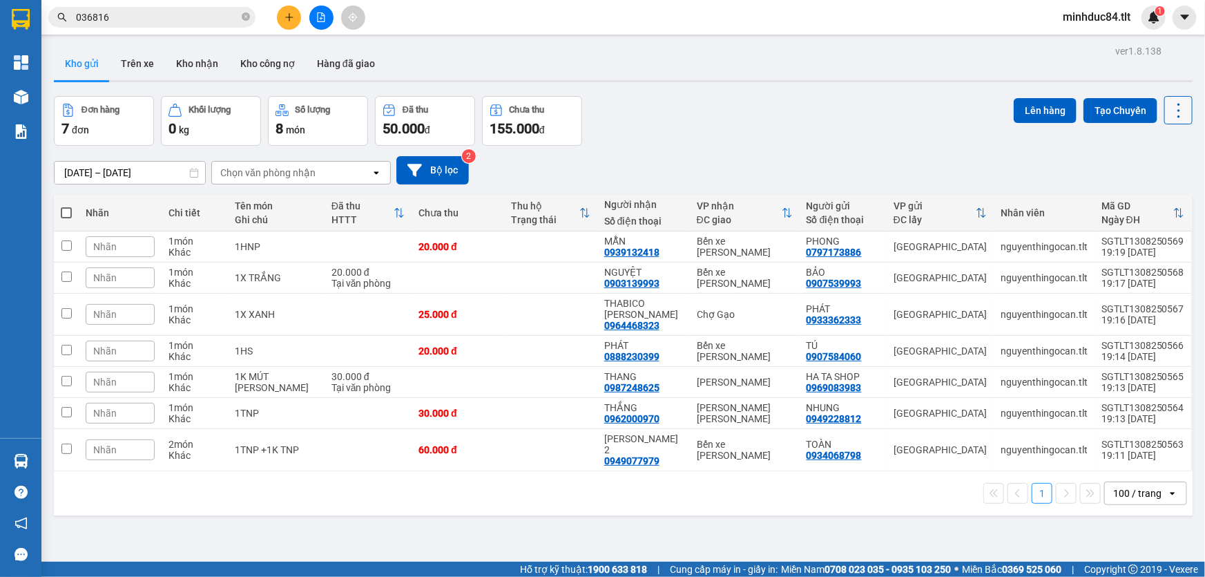
click at [1169, 118] on icon at bounding box center [1178, 110] width 19 height 19
click at [1156, 191] on span "Làm mới" at bounding box center [1150, 197] width 38 height 14
click at [1169, 117] on icon at bounding box center [1178, 110] width 19 height 19
click at [1145, 187] on li "Làm mới" at bounding box center [1145, 196] width 104 height 25
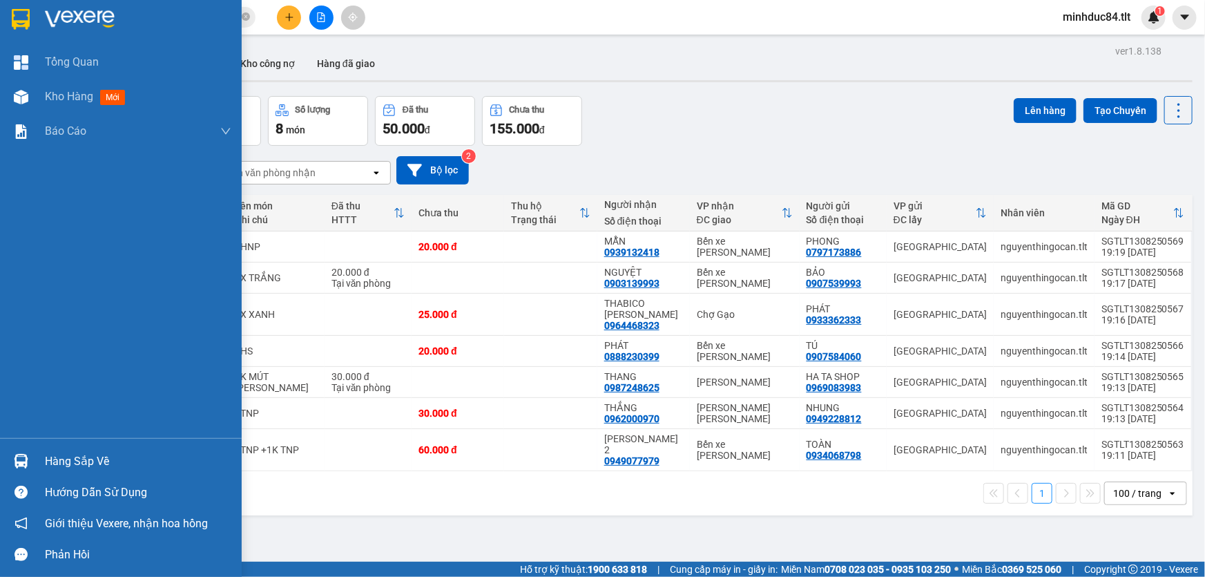
click at [55, 456] on div "Hàng sắp về" at bounding box center [138, 461] width 186 height 21
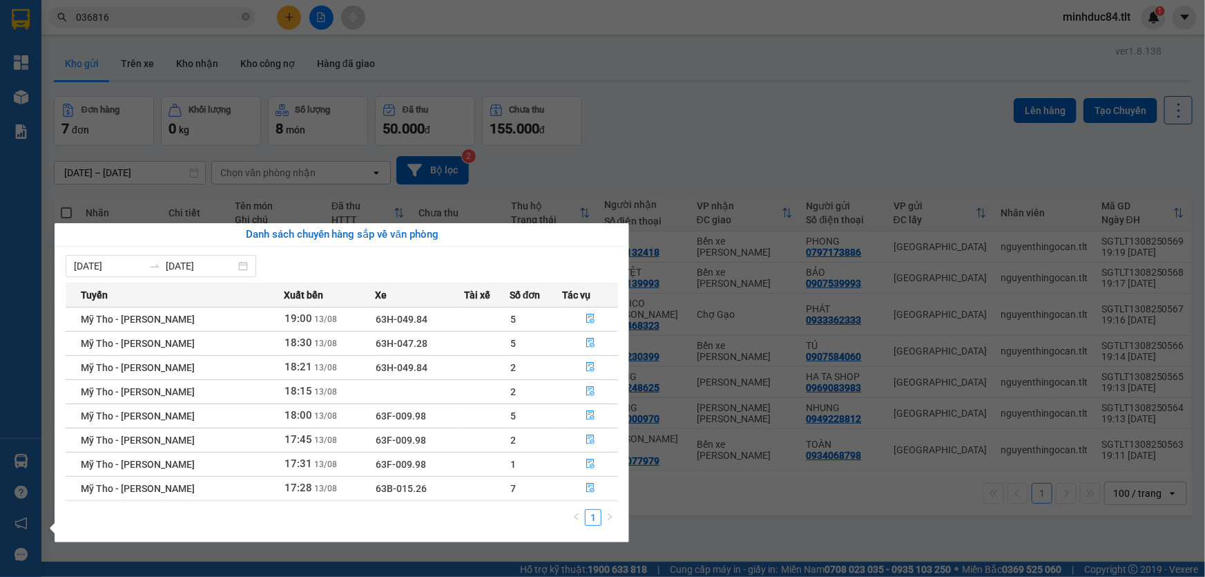
click at [714, 510] on section "Kết quả [PERSON_NAME] ( 17 ) Bộ lọc Ngày tạo [PERSON_NAME] nhất Mã ĐH Trạng thá…" at bounding box center [602, 288] width 1205 height 577
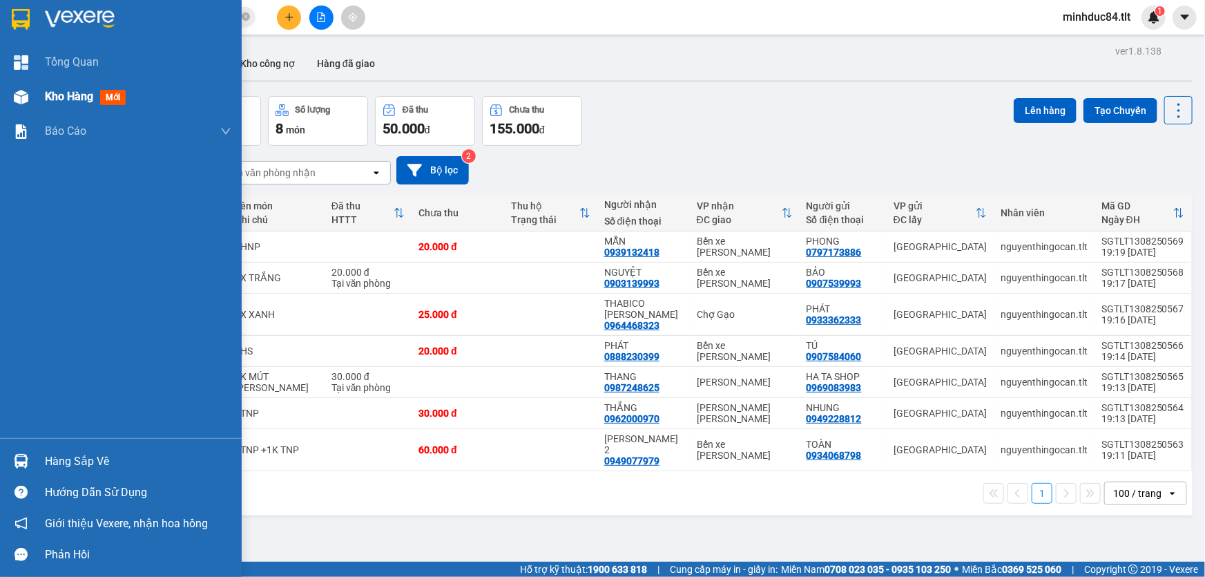
click at [35, 87] on div "Kho hàng mới" at bounding box center [121, 96] width 242 height 35
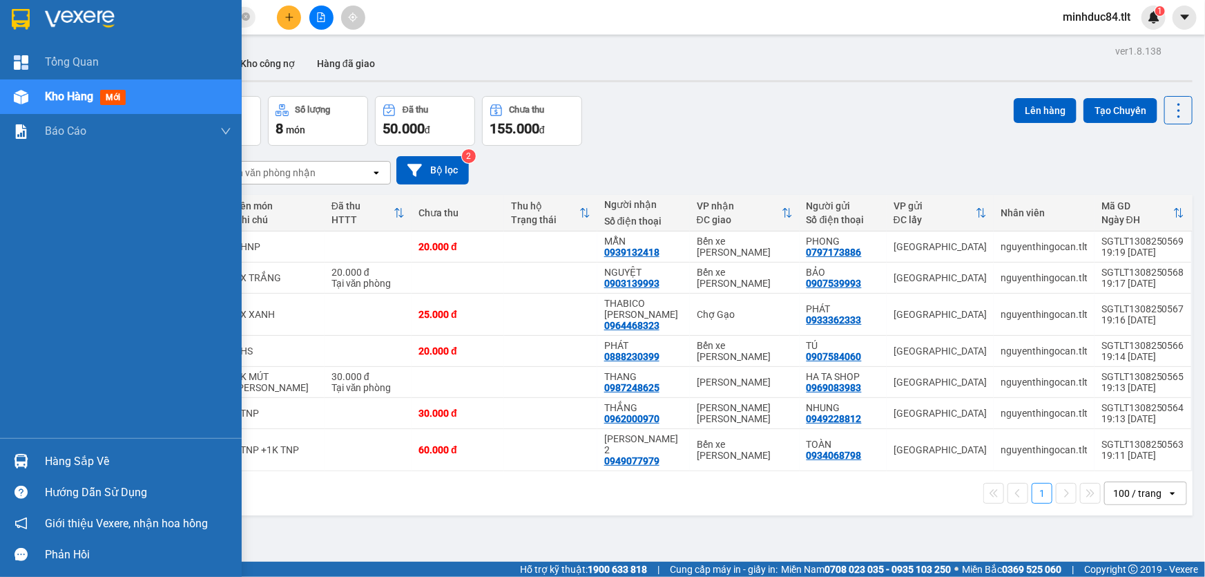
click at [75, 97] on span "Kho hàng" at bounding box center [69, 96] width 48 height 13
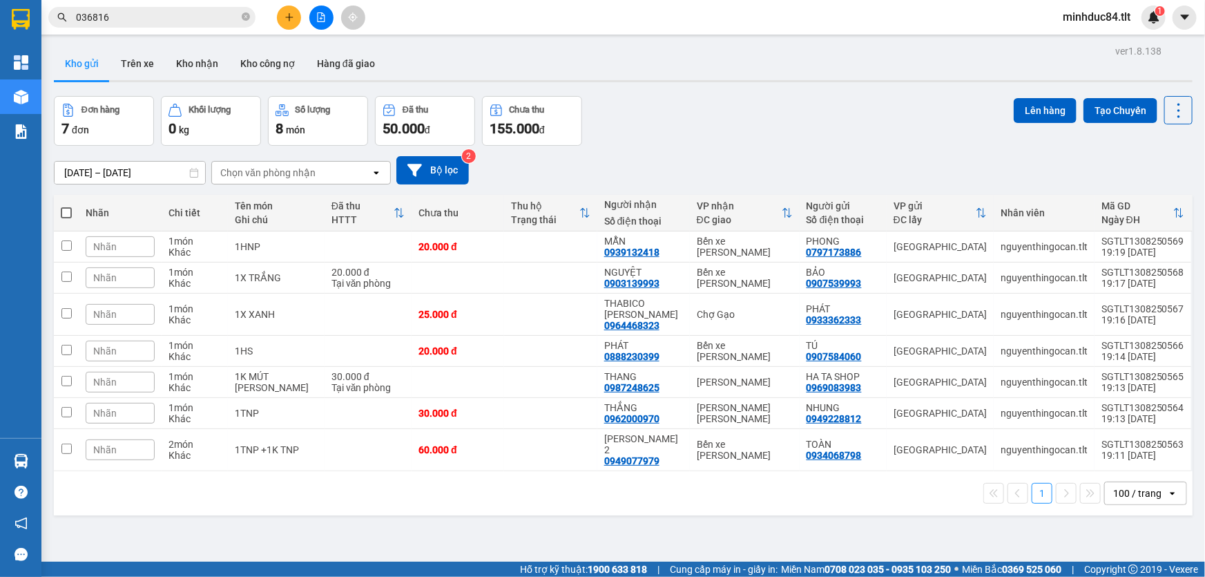
click at [1162, 131] on div "Lên hàng Tạo Chuyến" at bounding box center [1103, 121] width 179 height 50
click at [1169, 113] on icon at bounding box center [1178, 110] width 19 height 19
click at [1143, 195] on span "Làm mới" at bounding box center [1150, 197] width 38 height 14
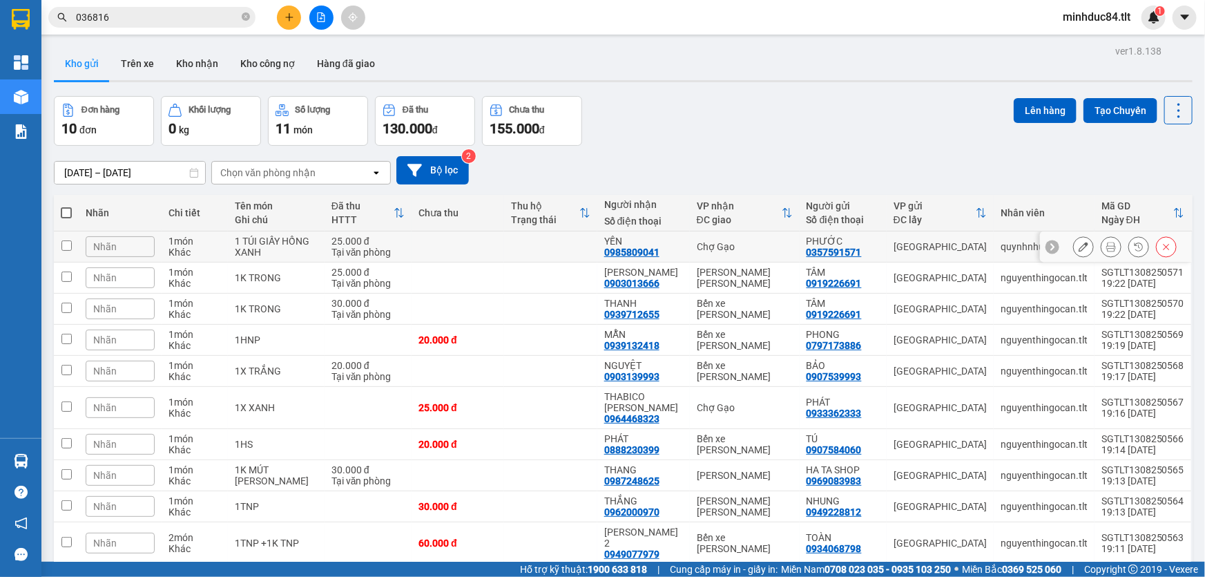
click at [1107, 247] on icon at bounding box center [1112, 247] width 10 height 10
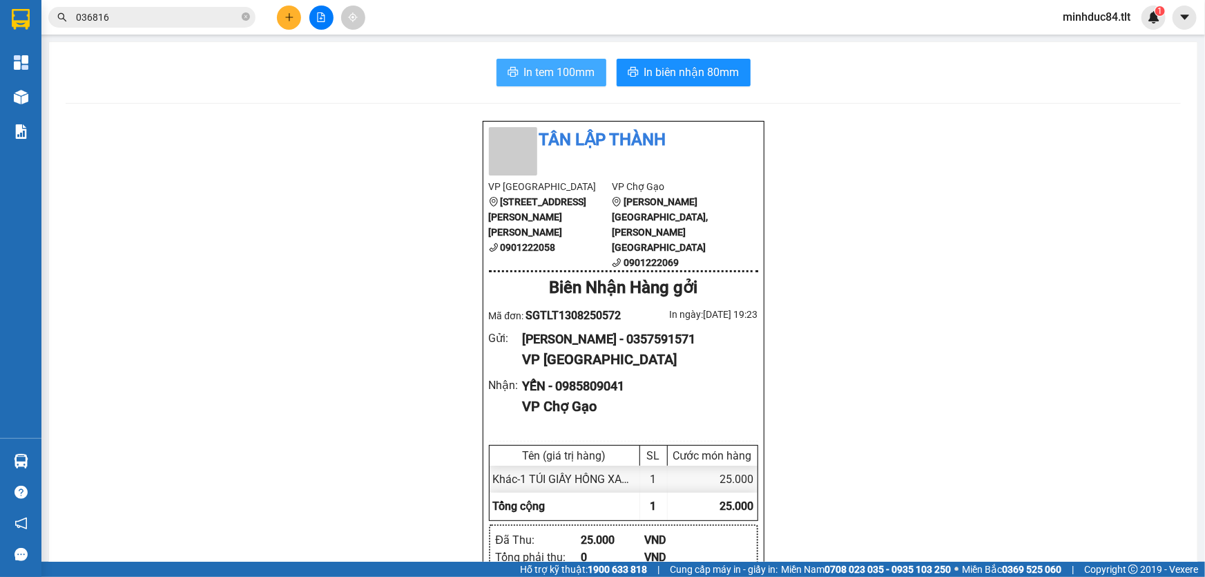
click at [561, 73] on span "In tem 100mm" at bounding box center [559, 72] width 71 height 17
click at [681, 79] on span "In biên nhận 80mm" at bounding box center [691, 72] width 95 height 17
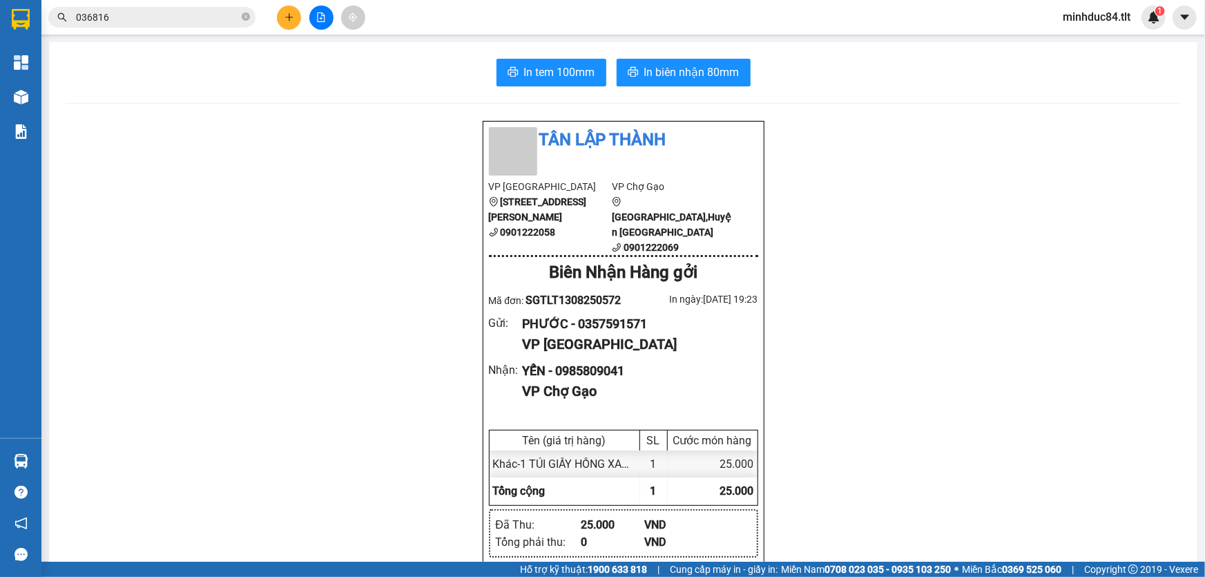
scroll to position [82, 0]
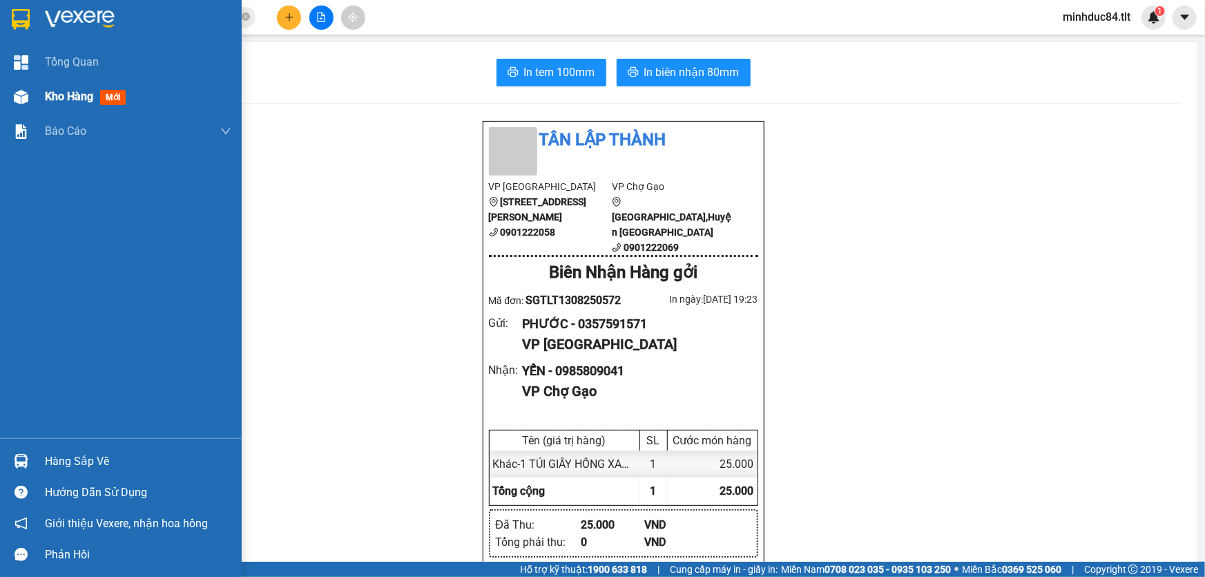
click at [35, 90] on div "Kho hàng mới" at bounding box center [121, 96] width 242 height 35
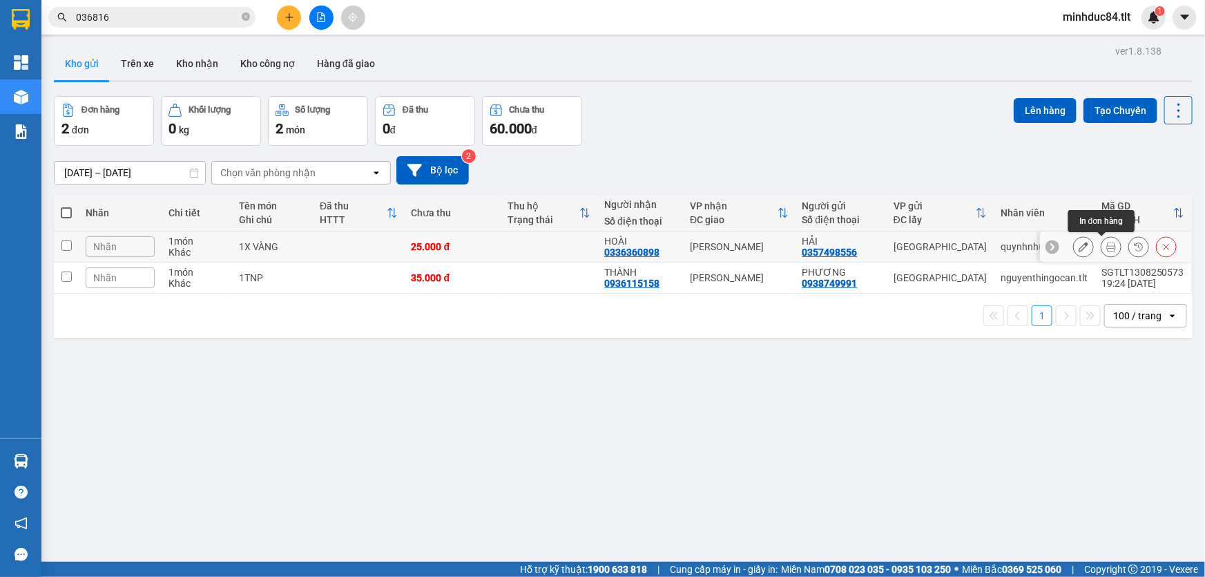
click at [1107, 250] on icon at bounding box center [1112, 247] width 10 height 10
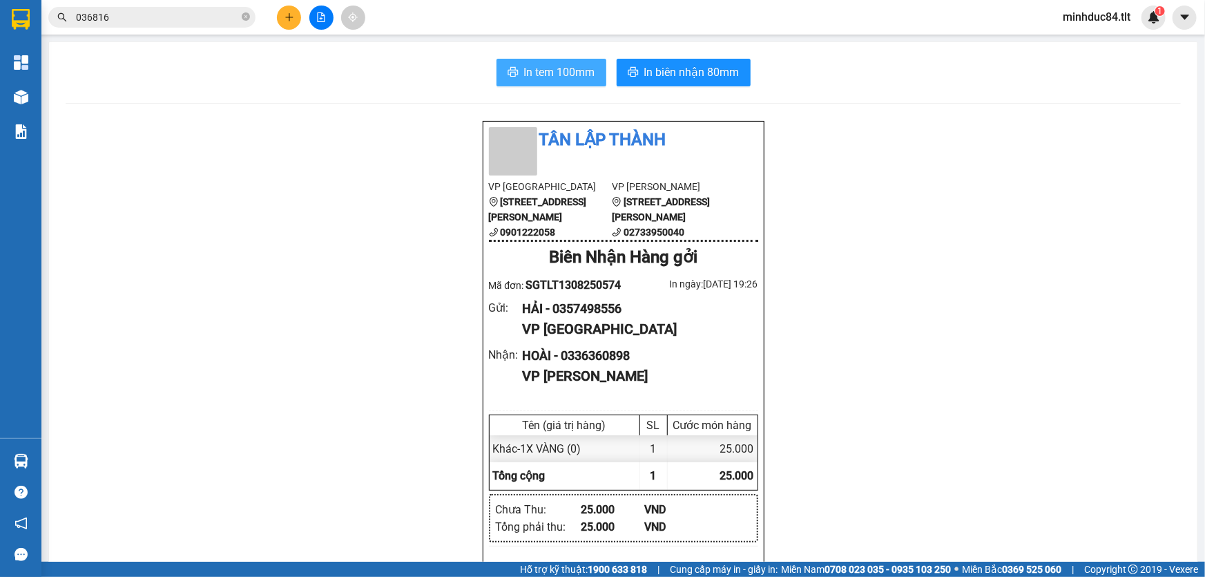
click at [538, 83] on button "In tem 100mm" at bounding box center [552, 73] width 110 height 28
click at [617, 59] on button "In biên nhận 80mm" at bounding box center [684, 73] width 134 height 28
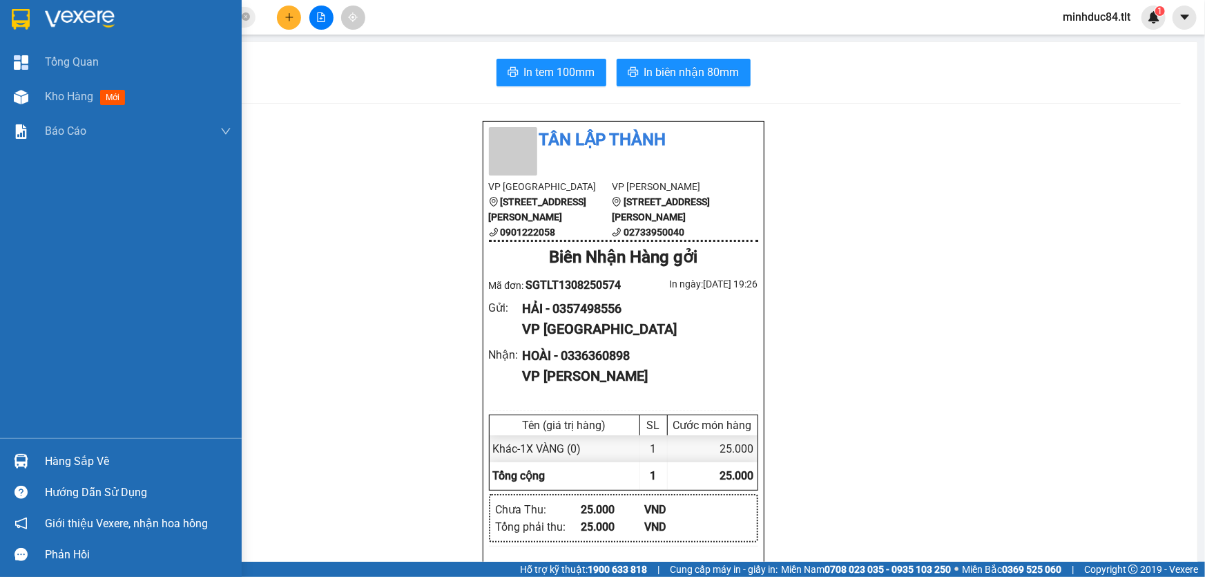
drag, startPoint x: 39, startPoint y: 456, endPoint x: 82, endPoint y: 461, distance: 43.8
click at [39, 455] on div "Hàng sắp về" at bounding box center [121, 461] width 242 height 31
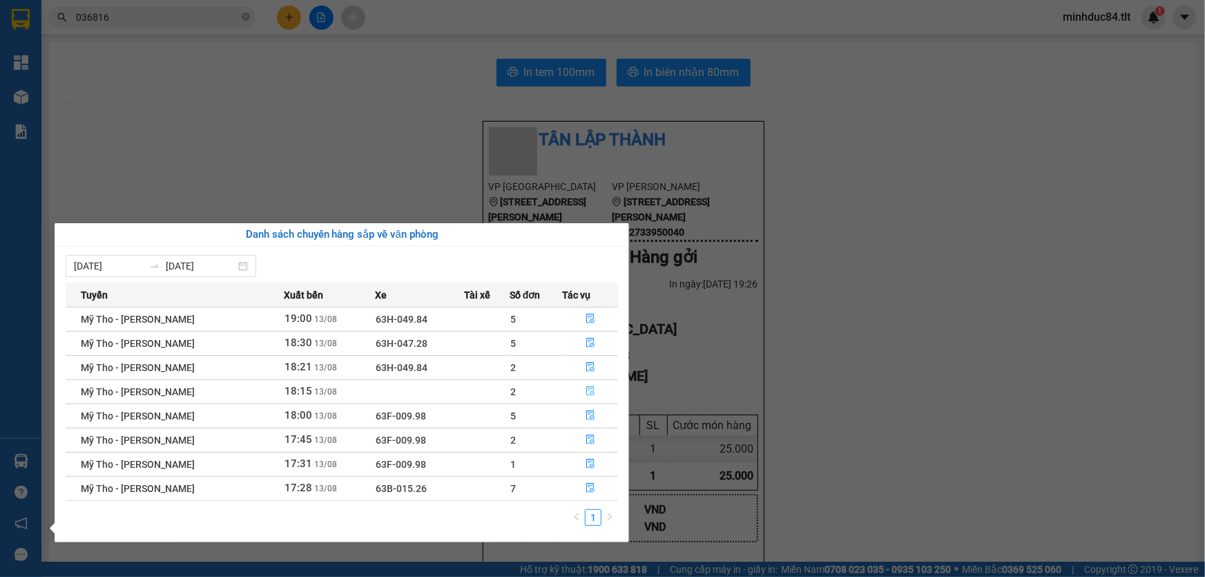
click at [597, 387] on button "button" at bounding box center [591, 392] width 55 height 22
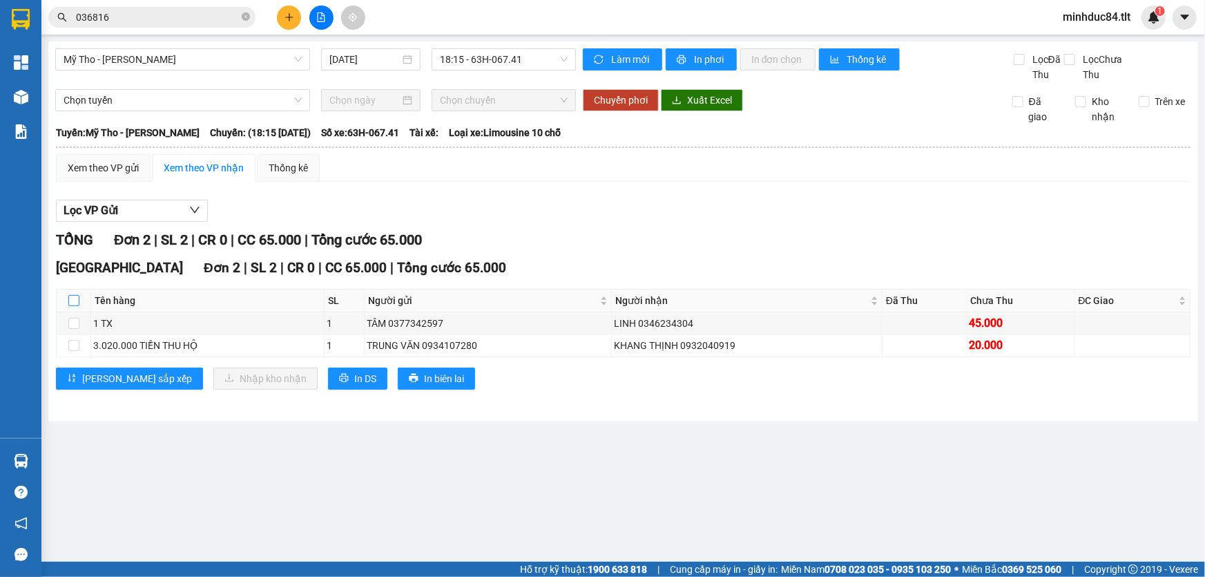
click at [74, 296] on input "checkbox" at bounding box center [73, 300] width 11 height 11
checkbox input "true"
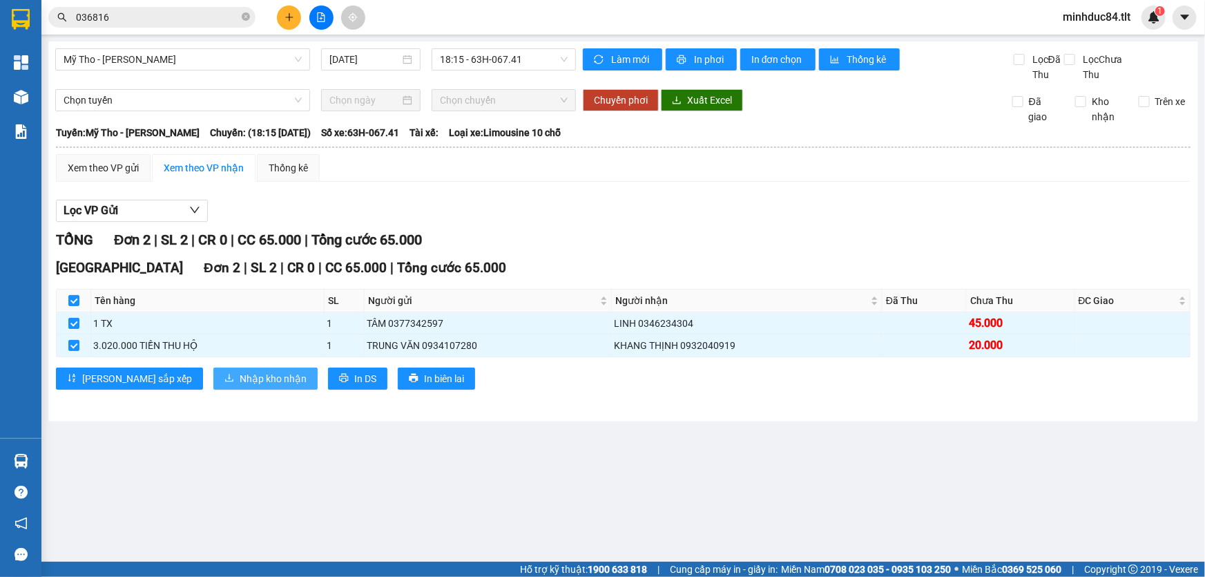
click at [240, 383] on span "Nhập kho nhận" at bounding box center [273, 378] width 67 height 15
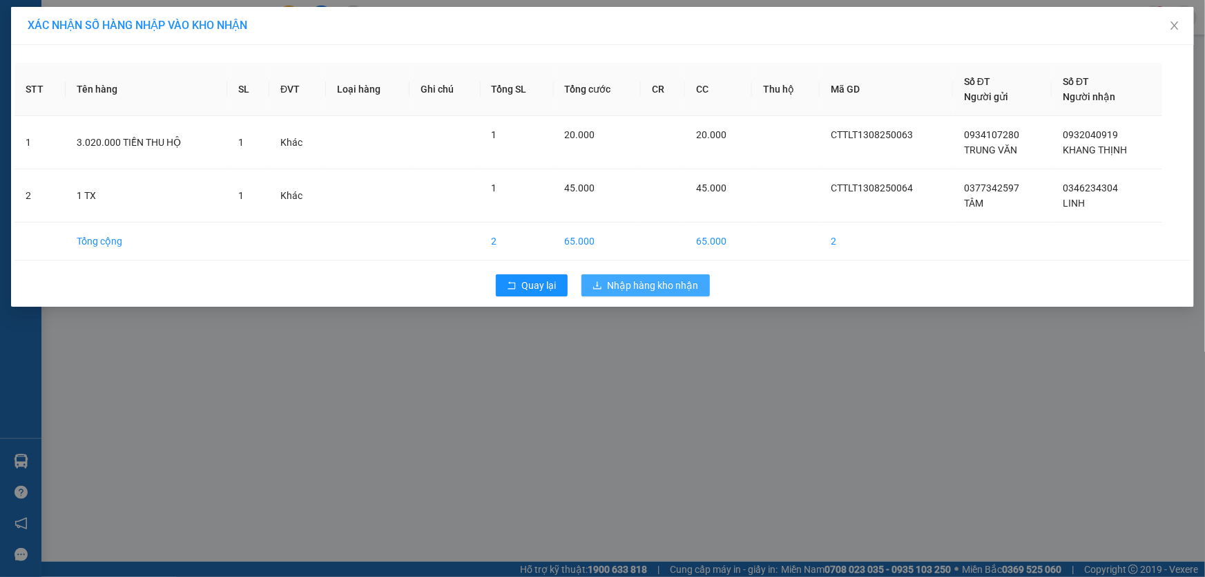
click at [665, 278] on span "Nhập hàng kho nhận" at bounding box center [653, 285] width 91 height 15
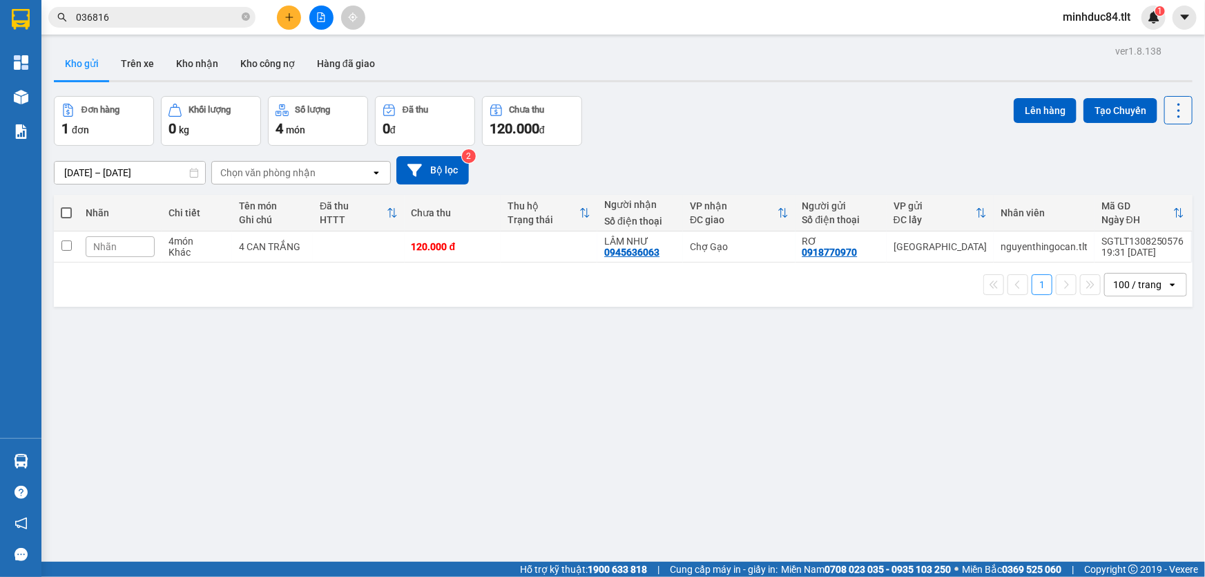
click at [1171, 117] on icon at bounding box center [1178, 110] width 19 height 19
click at [1147, 200] on span "Làm mới" at bounding box center [1150, 197] width 38 height 14
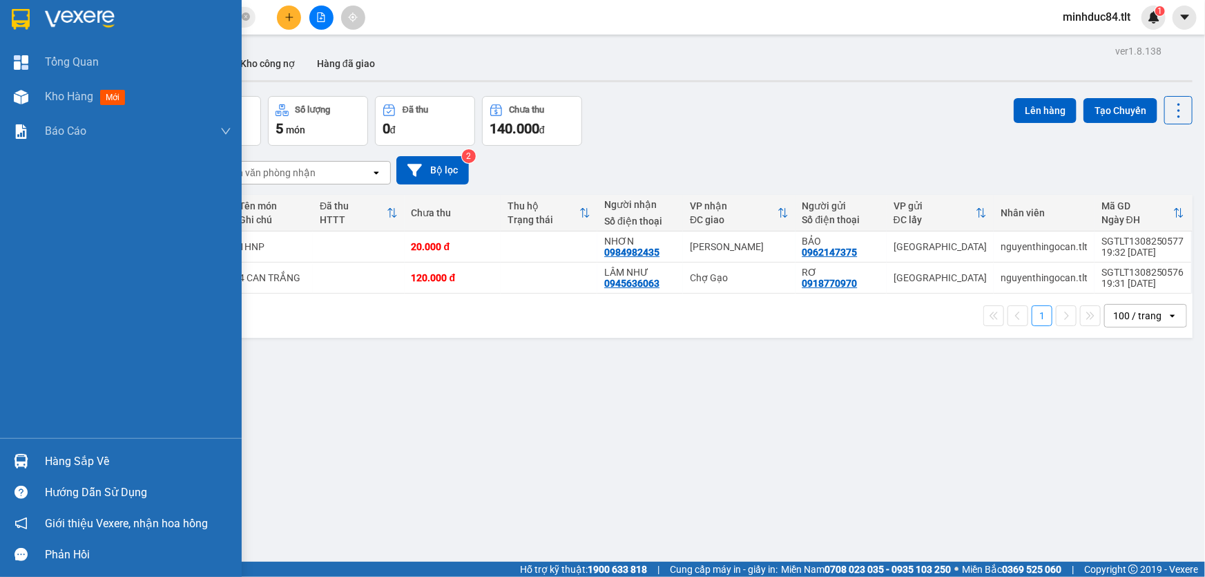
click at [30, 444] on div "Hàng sắp về Hướng dẫn sử dụng Giới thiệu Vexere, nhận hoa hồng Phản hồi" at bounding box center [121, 504] width 242 height 132
click at [50, 452] on div "Hàng sắp về" at bounding box center [138, 461] width 186 height 21
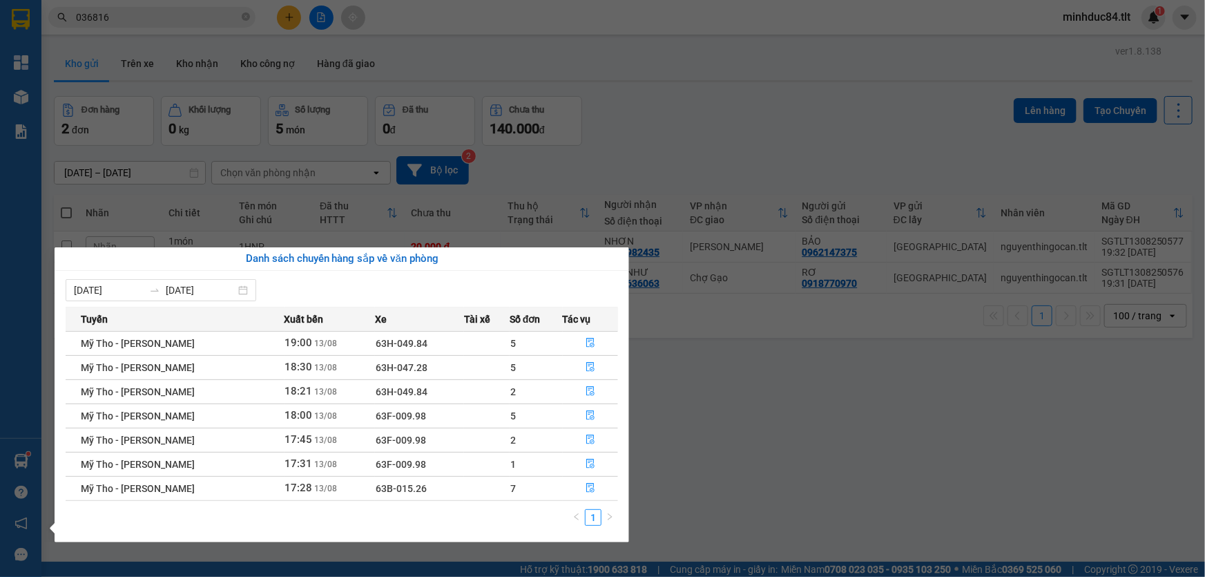
click at [130, 22] on section "Kết quả [PERSON_NAME] ( 17 ) Bộ lọc Ngày tạo [PERSON_NAME] nhất Mã ĐH Trạng thá…" at bounding box center [602, 288] width 1205 height 577
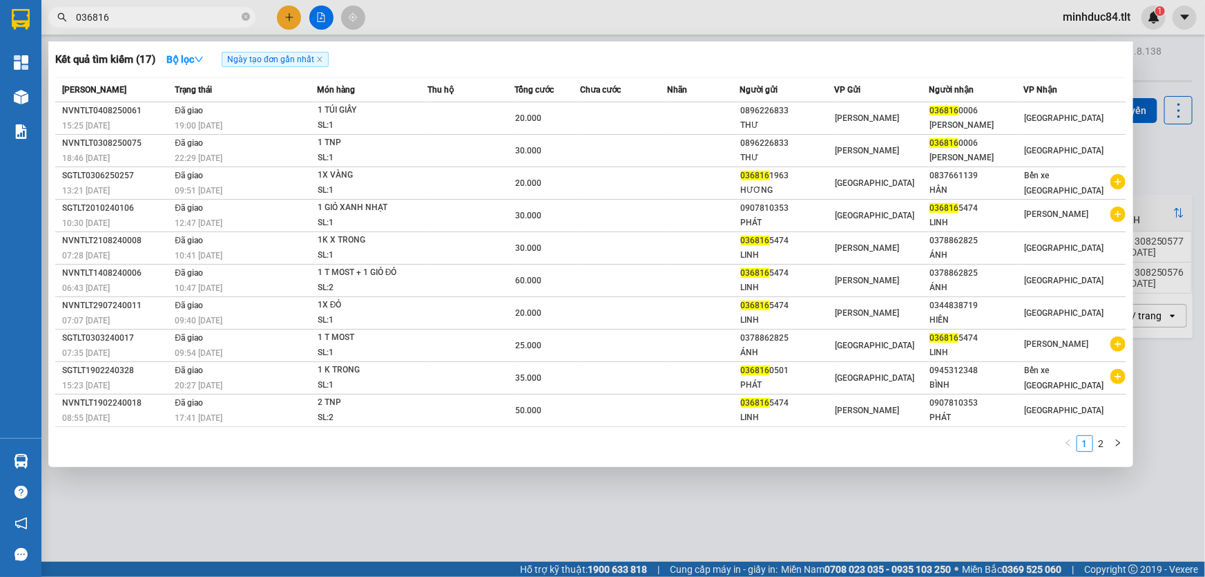
click at [130, 21] on input "036816" at bounding box center [157, 17] width 163 height 15
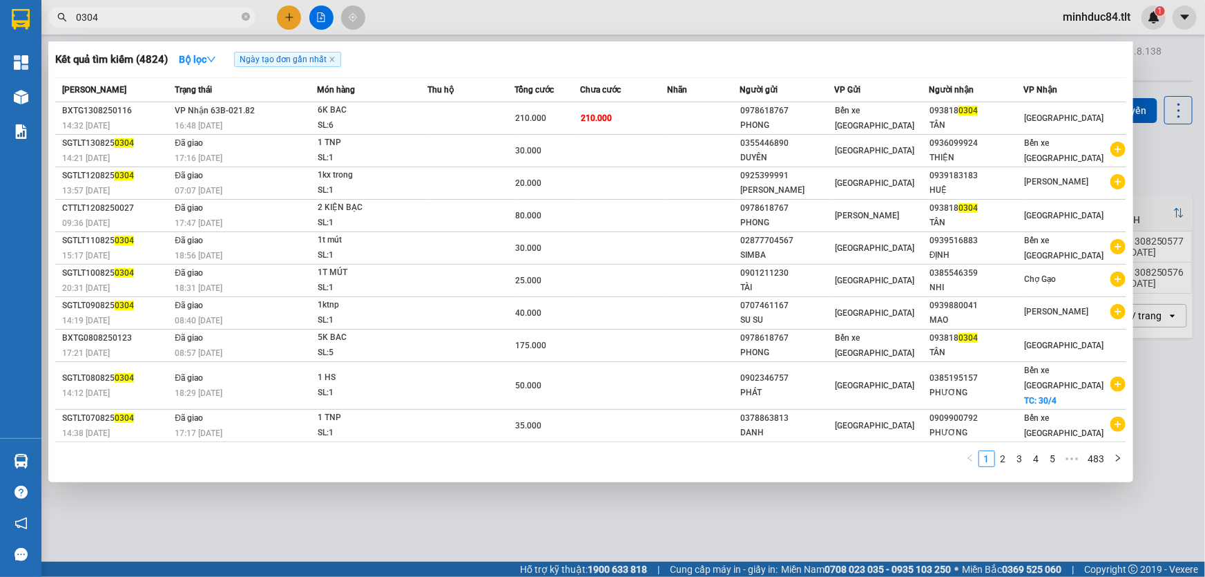
click at [540, 530] on div at bounding box center [602, 288] width 1205 height 577
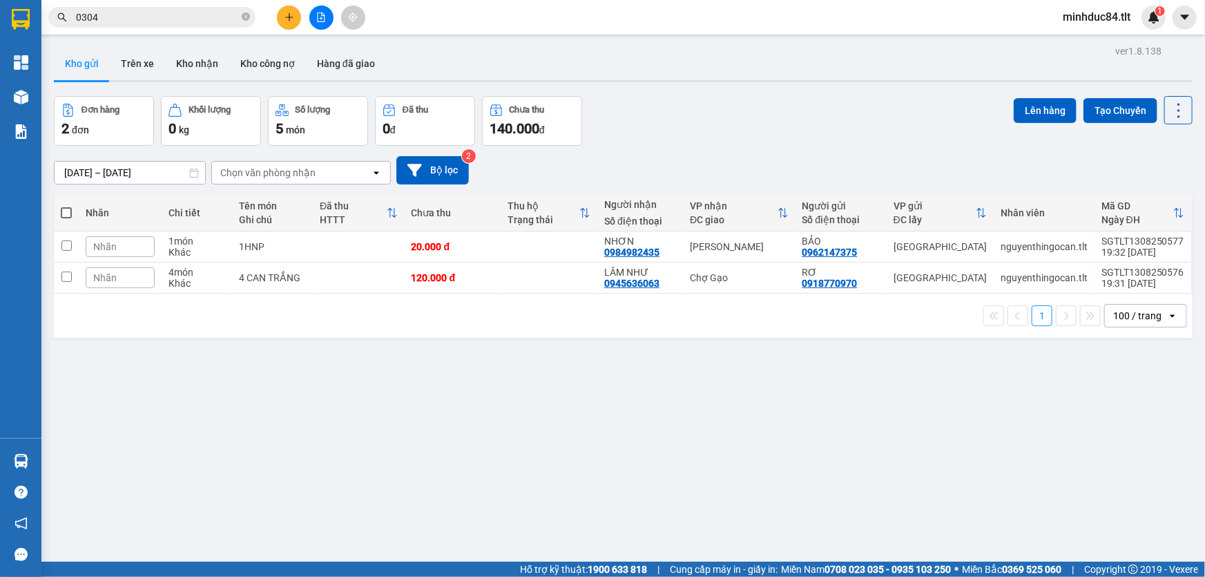
click at [160, 20] on input "0304" at bounding box center [157, 17] width 163 height 15
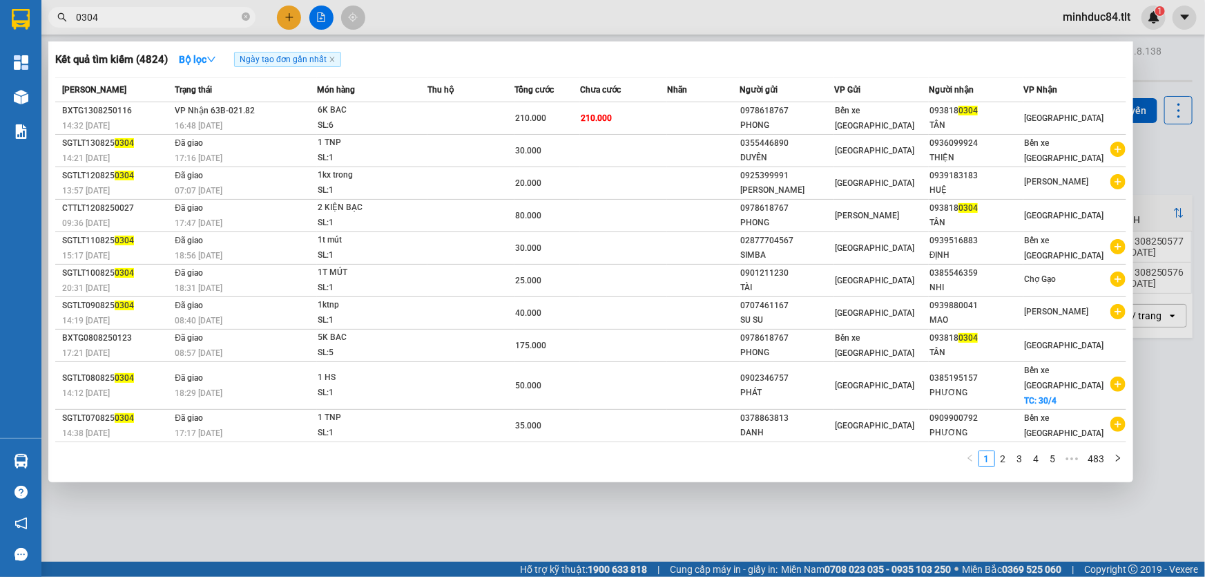
click at [159, 20] on input "0304" at bounding box center [157, 17] width 163 height 15
type input "0538"
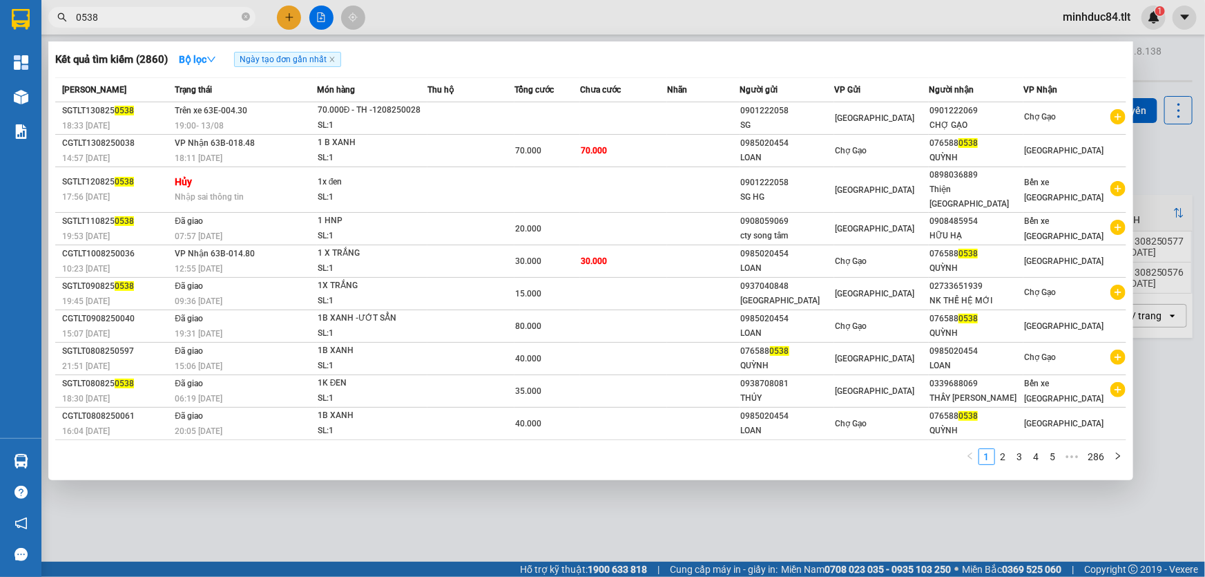
click at [281, 6] on div at bounding box center [602, 288] width 1205 height 577
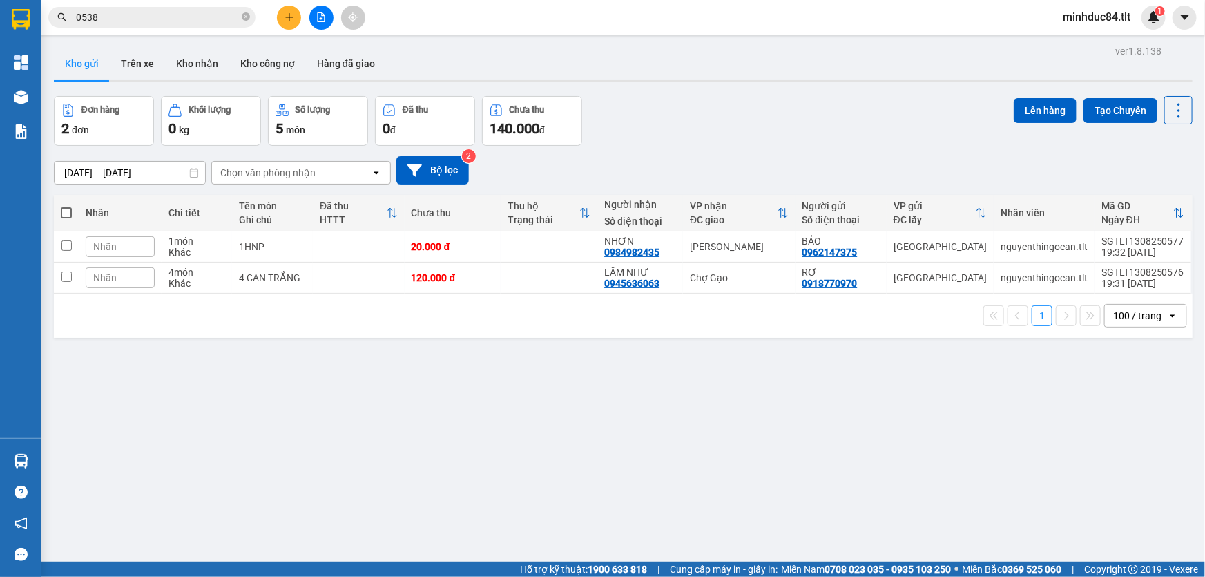
click at [293, 21] on icon "plus" at bounding box center [290, 17] width 10 height 10
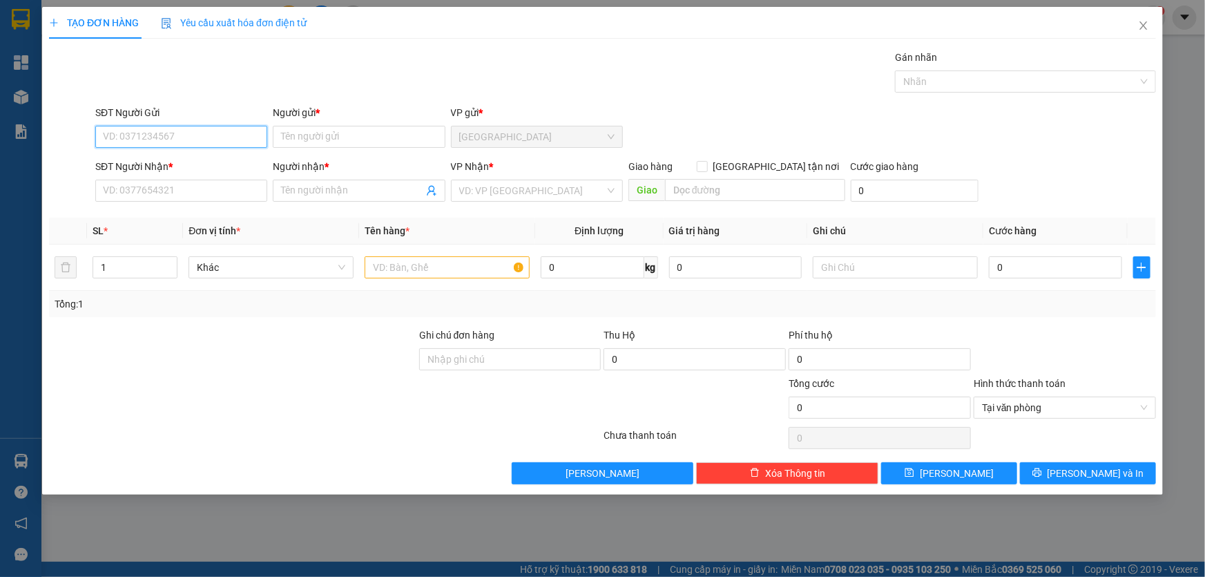
click at [181, 142] on input "SĐT Người Gửi" at bounding box center [181, 137] width 172 height 22
click at [180, 182] on div "0933631912 - PHƯƠNG" at bounding box center [181, 186] width 155 height 15
type input "0933631912"
type input "PHƯƠNG"
type input "0933631912"
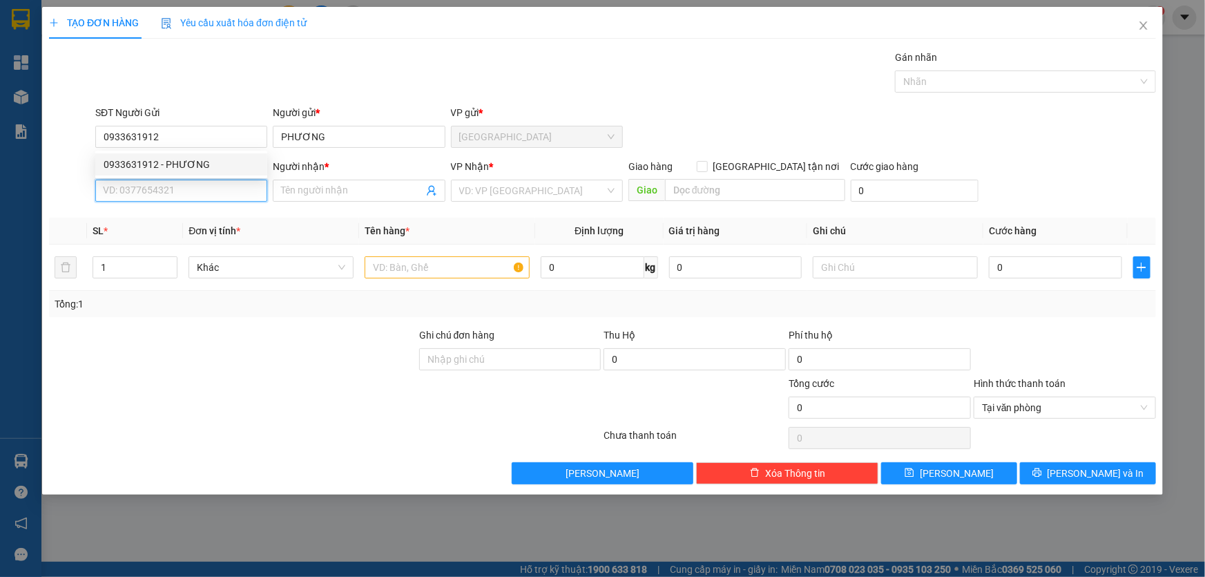
click at [178, 184] on input "SĐT Người Nhận *" at bounding box center [181, 191] width 172 height 22
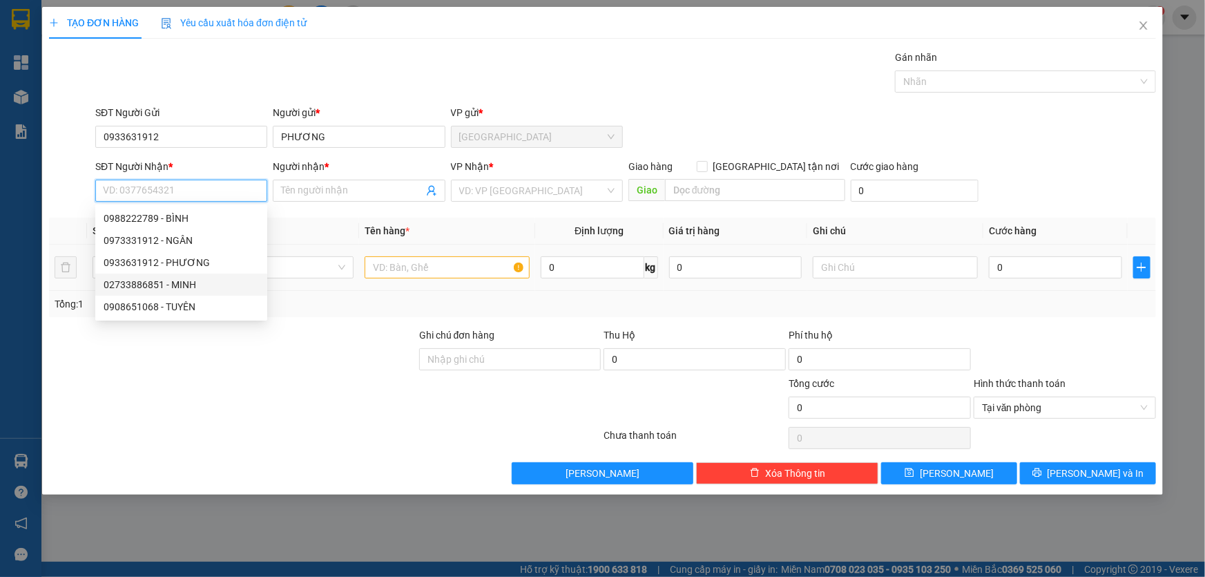
drag, startPoint x: 178, startPoint y: 281, endPoint x: 186, endPoint y: 274, distance: 10.7
click at [178, 280] on div "02733886851 - MINH" at bounding box center [181, 284] width 155 height 15
type input "02733886851"
type input "MINH"
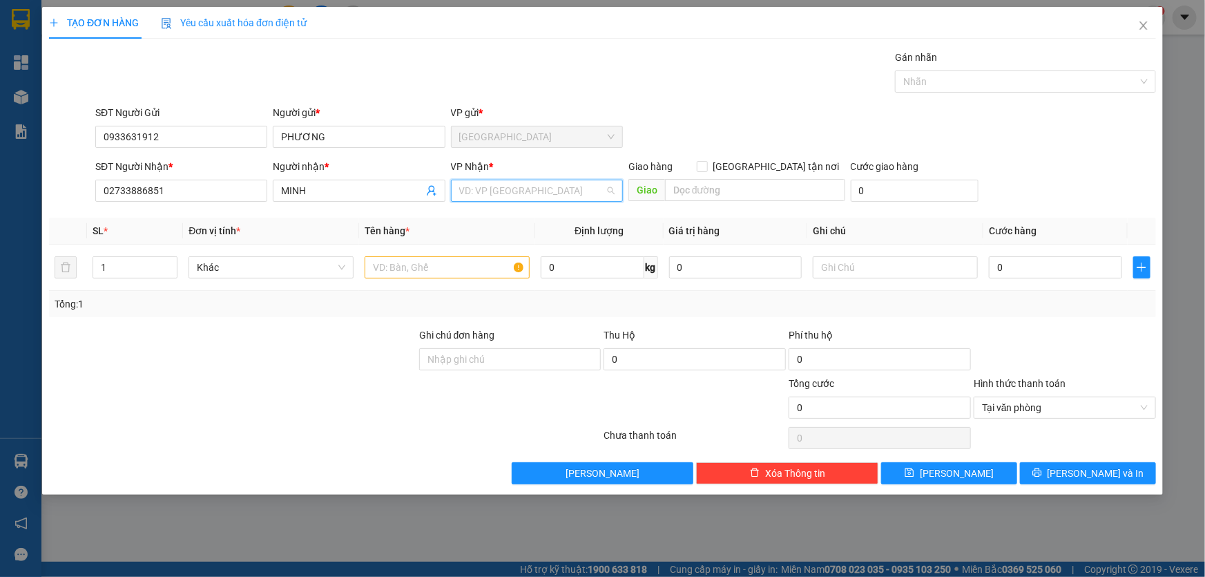
click at [504, 181] on input "search" at bounding box center [532, 190] width 146 height 21
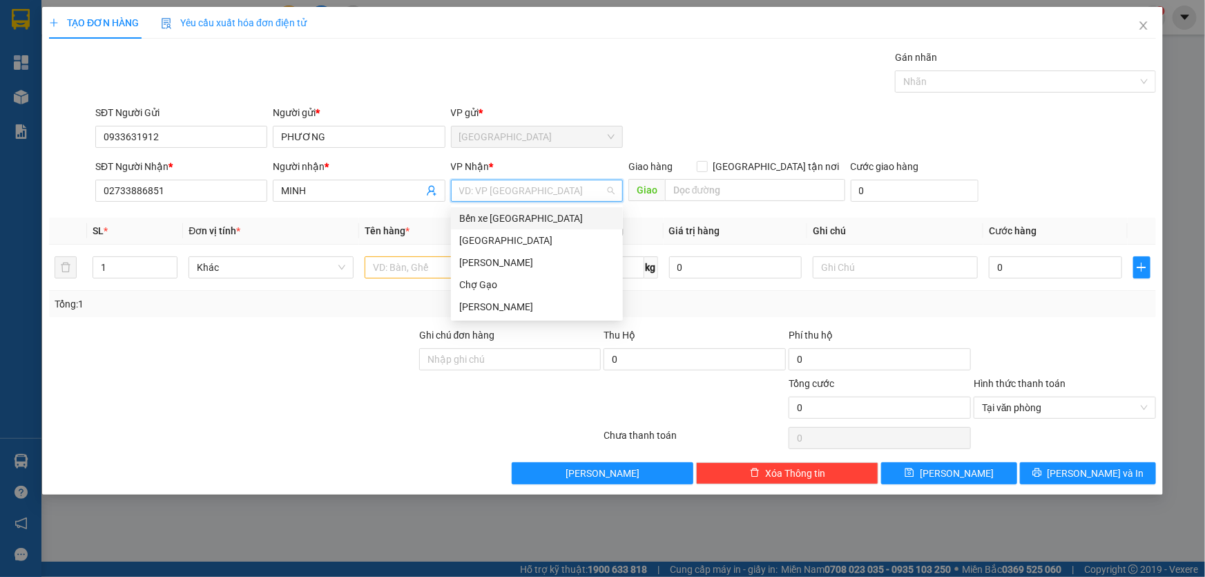
click at [510, 217] on div "Bến xe [PERSON_NAME]" at bounding box center [536, 218] width 155 height 15
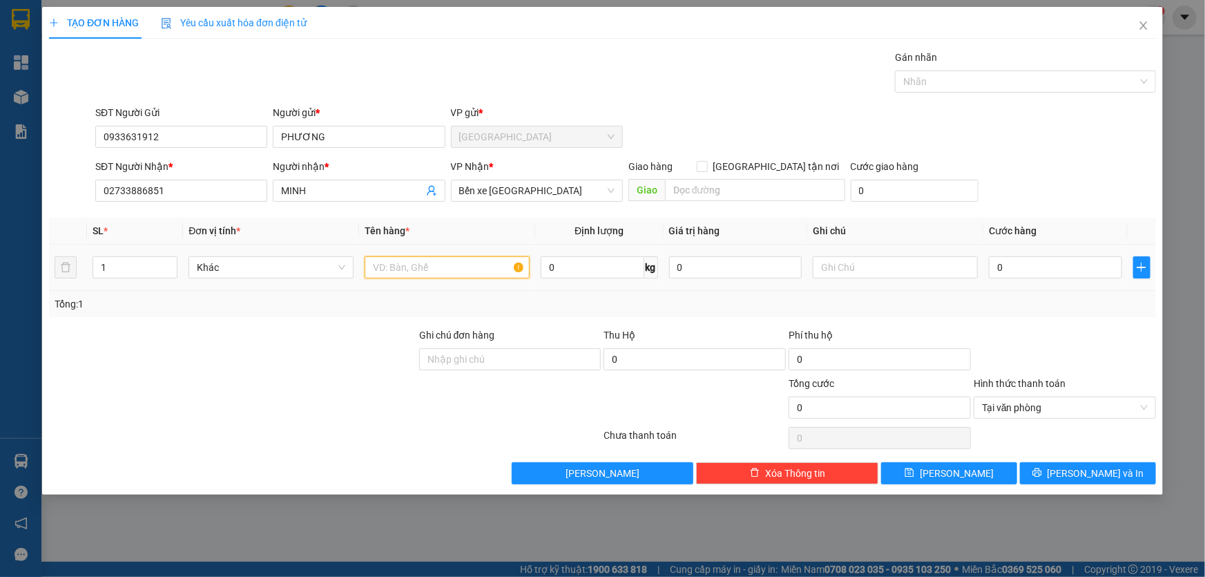
click at [490, 267] on input "text" at bounding box center [447, 267] width 165 height 22
type input "1 bao trắng"
click at [1028, 271] on input "0" at bounding box center [1055, 267] width 133 height 22
type input "3"
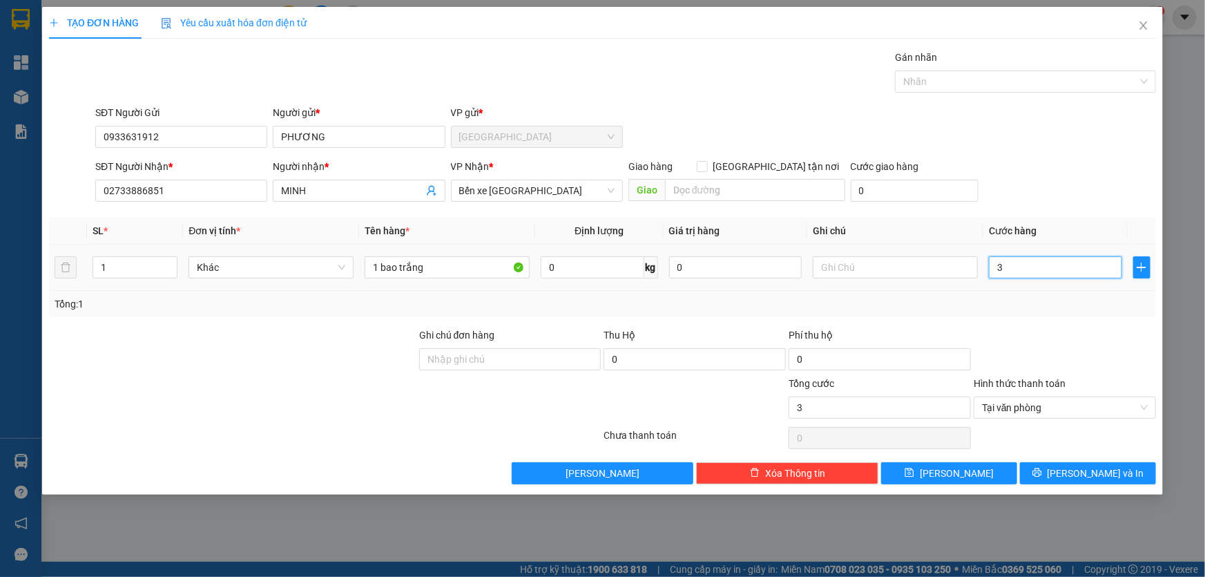
type input "30"
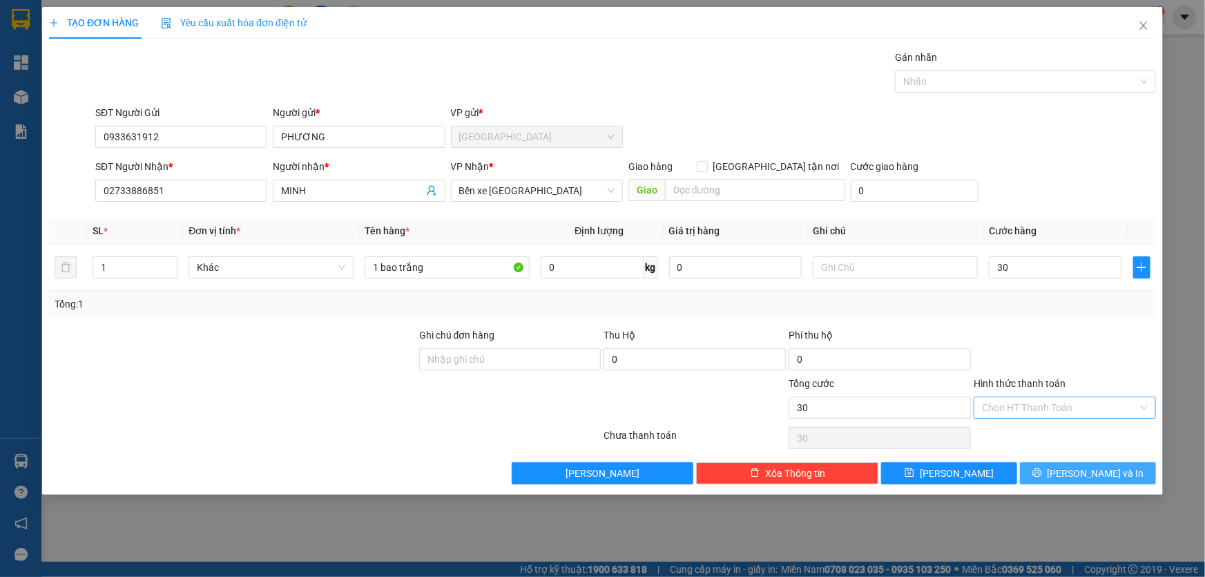
type input "30.000"
click at [1096, 472] on span "[PERSON_NAME] và In" at bounding box center [1096, 473] width 97 height 15
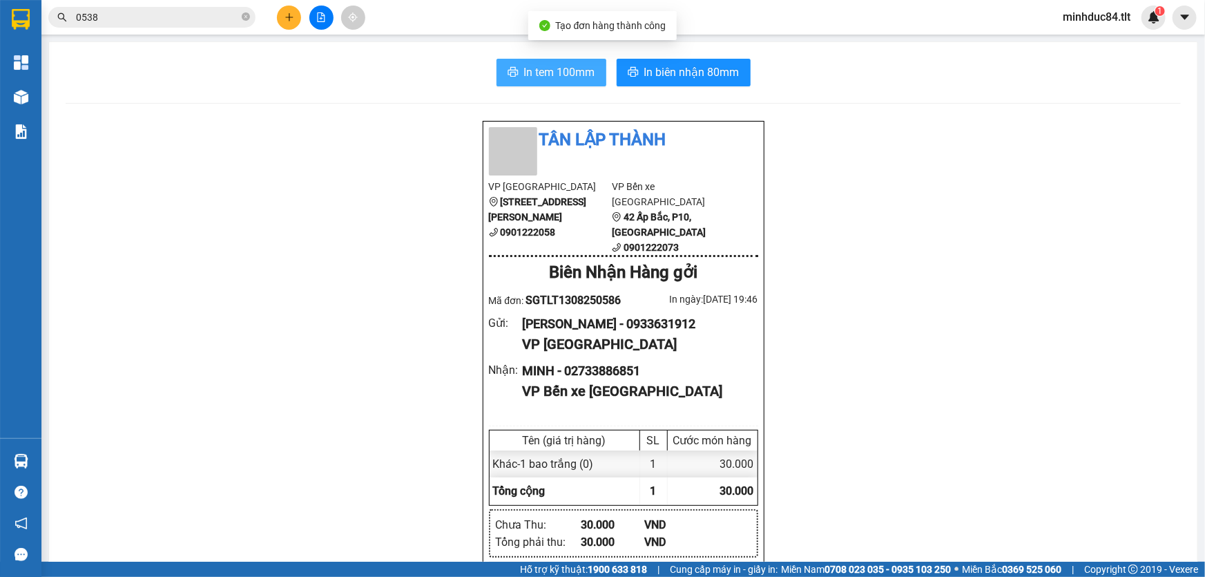
click at [532, 59] on button "In tem 100mm" at bounding box center [552, 73] width 110 height 28
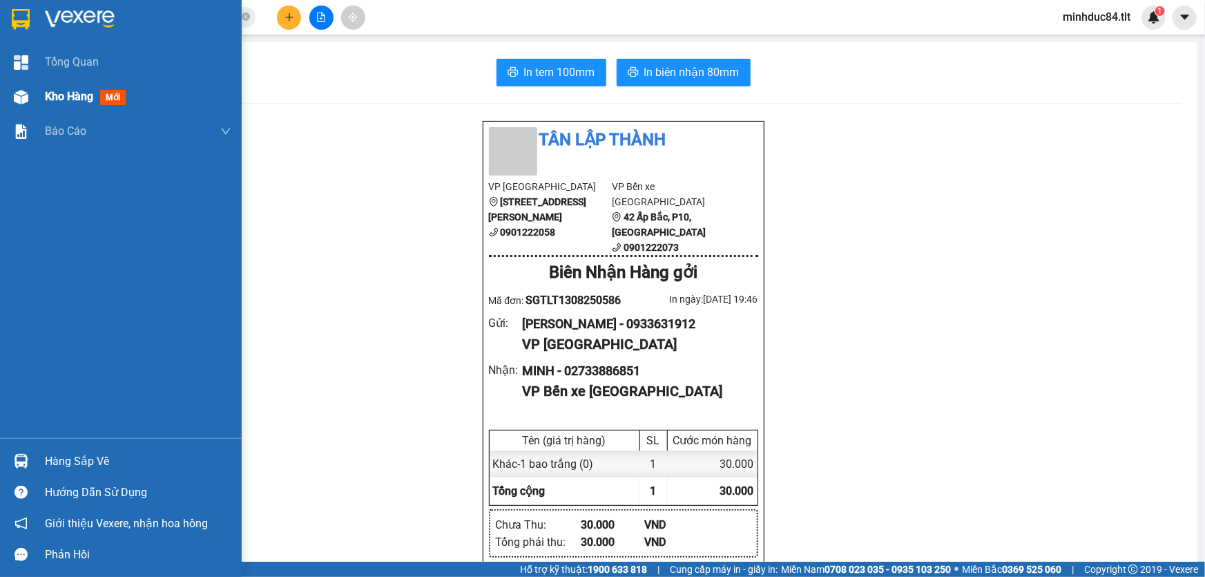
click at [33, 103] on div "Kho hàng mới" at bounding box center [121, 96] width 242 height 35
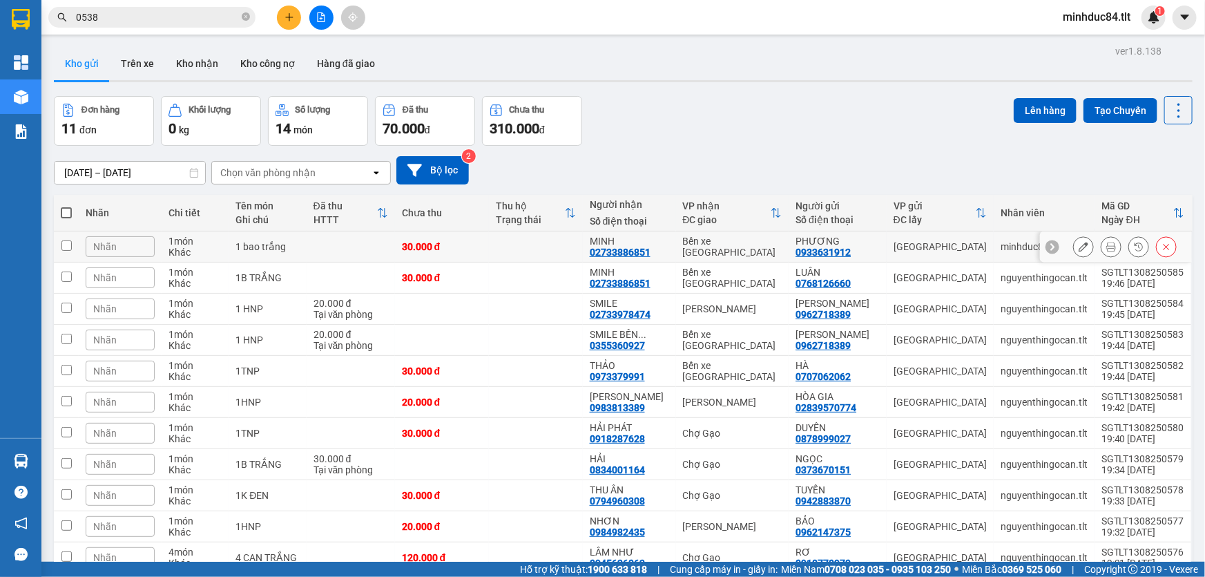
click at [1162, 248] on icon at bounding box center [1167, 247] width 10 height 10
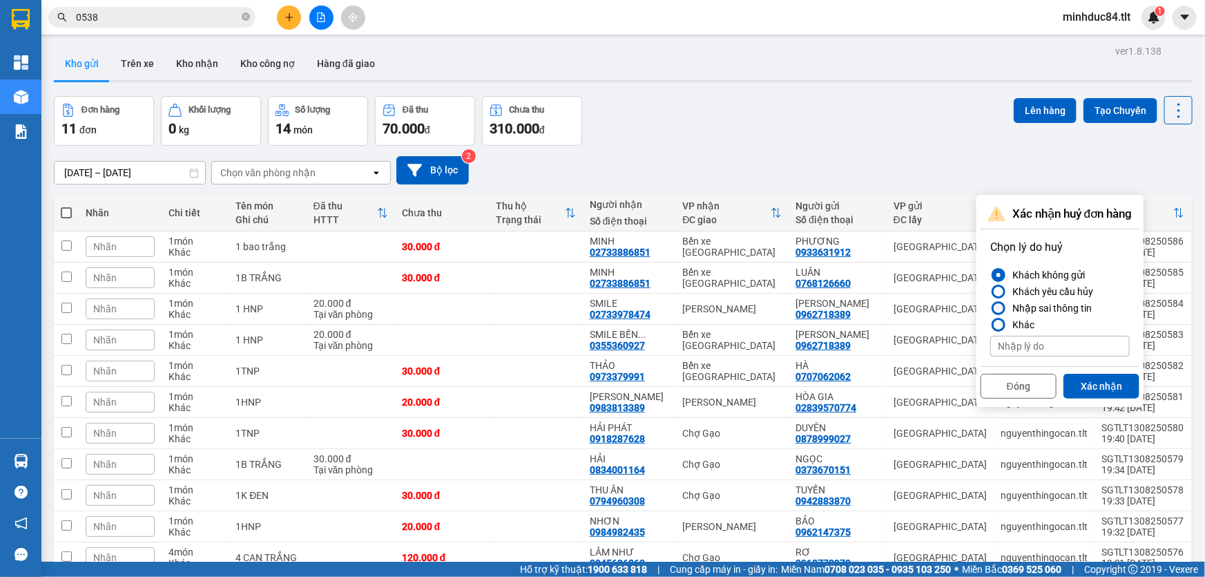
click at [1005, 303] on label "Nhập sai thông tin" at bounding box center [1060, 308] width 140 height 17
click at [990, 308] on input "Nhập sai thông tin" at bounding box center [990, 308] width 0 height 0
click at [1113, 399] on div "Đóng Xác nhận" at bounding box center [1060, 384] width 159 height 37
click at [1102, 388] on button "Xác nhận" at bounding box center [1102, 386] width 76 height 25
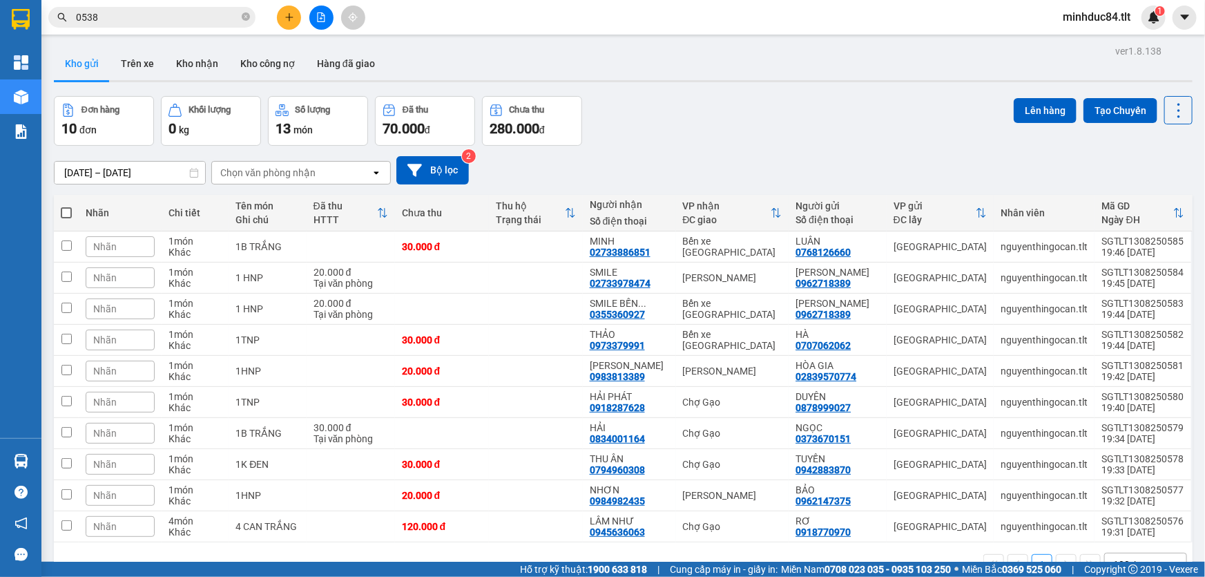
click at [161, 14] on input "0538" at bounding box center [157, 17] width 163 height 15
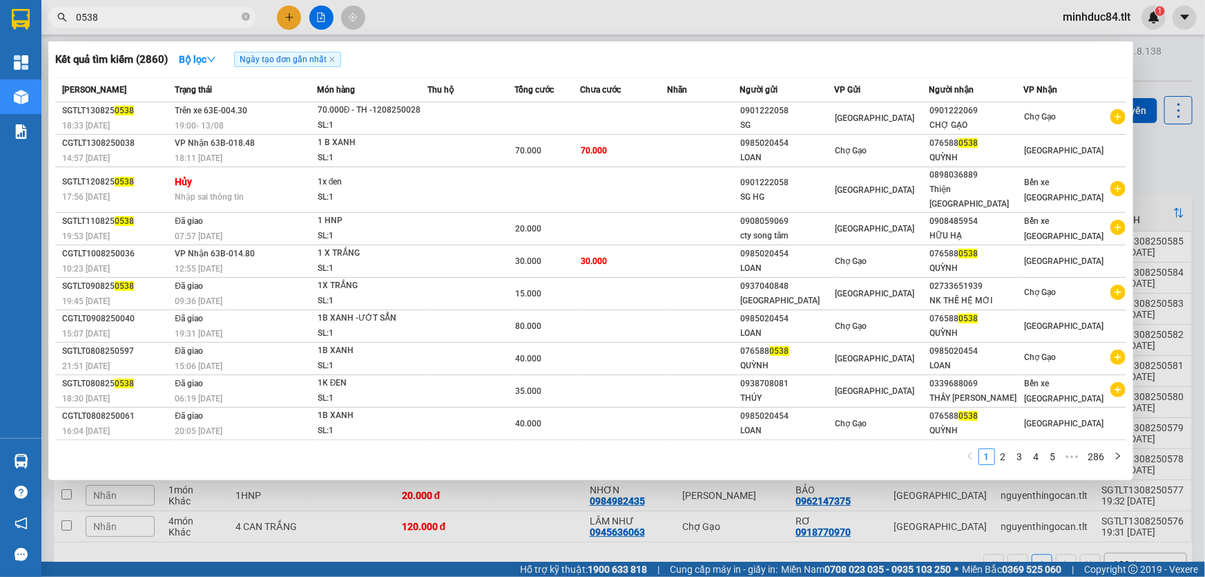
click at [161, 14] on input "0538" at bounding box center [157, 17] width 163 height 15
type input "2581"
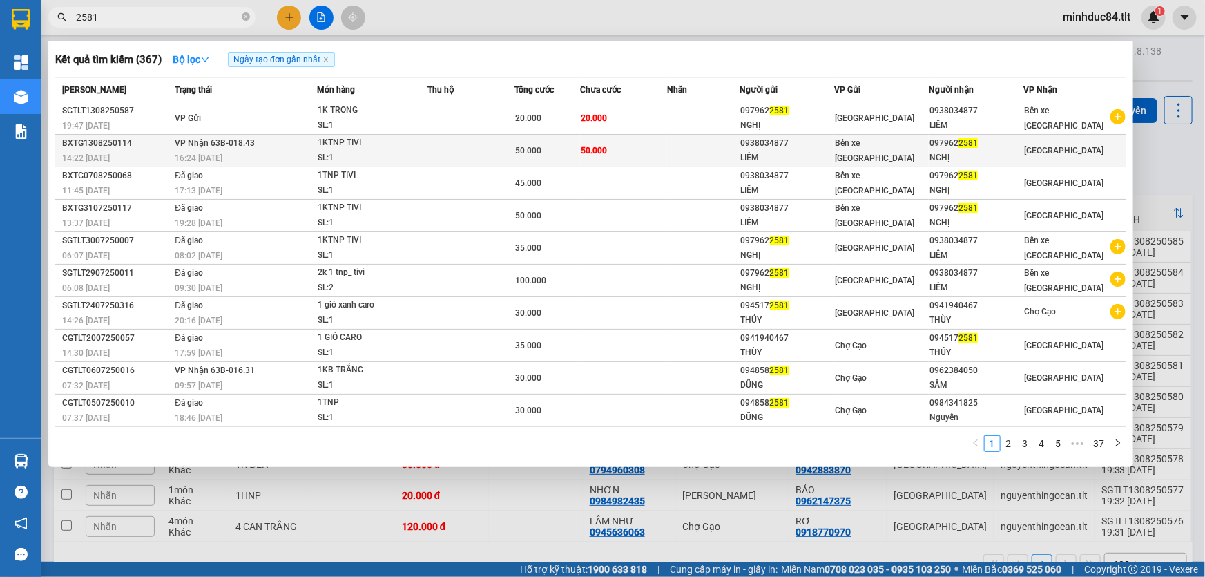
click at [341, 155] on div "SL: 1" at bounding box center [370, 158] width 104 height 15
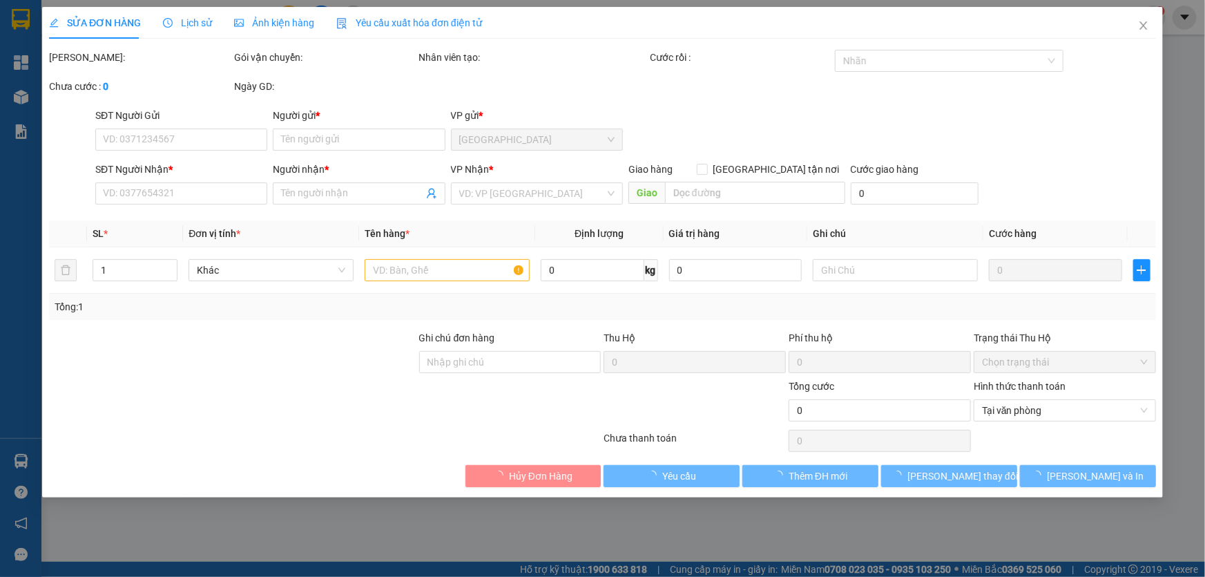
type input "0938034877"
type input "LIÊM"
type input "0979622581"
type input "NGHỊ"
type input "50.000"
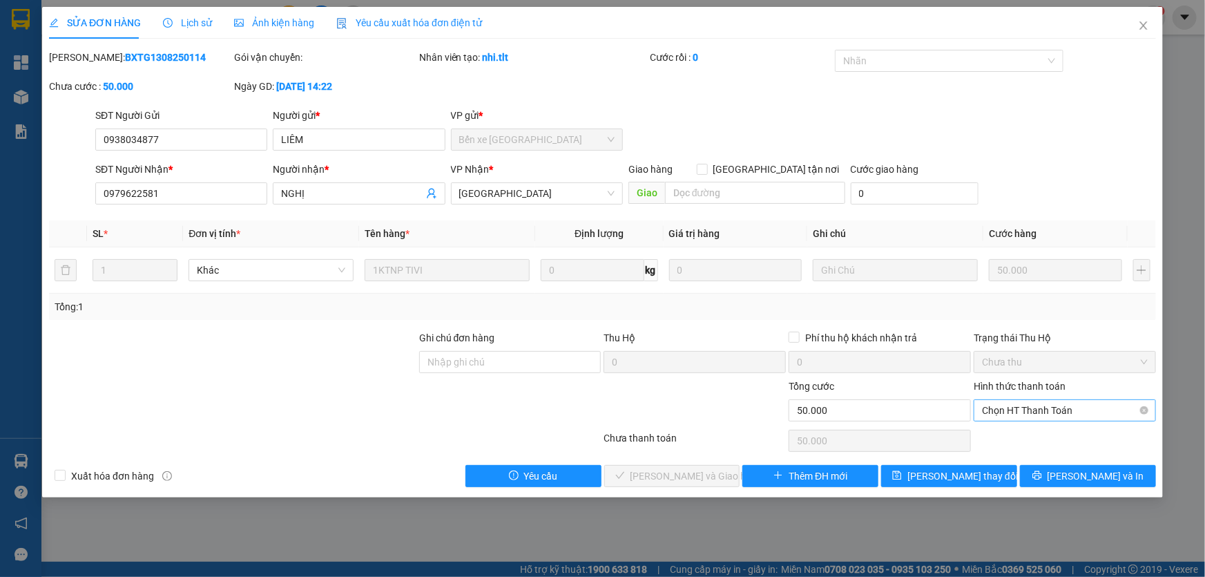
click at [1040, 397] on div "Hình thức thanh toán" at bounding box center [1065, 389] width 182 height 21
click at [1035, 412] on span "Chọn HT Thanh Toán" at bounding box center [1065, 410] width 166 height 21
click at [1028, 430] on div "Tại văn phòng" at bounding box center [1065, 437] width 166 height 15
type input "0"
click at [725, 477] on button "[PERSON_NAME] và [PERSON_NAME] hàng" at bounding box center [672, 476] width 136 height 22
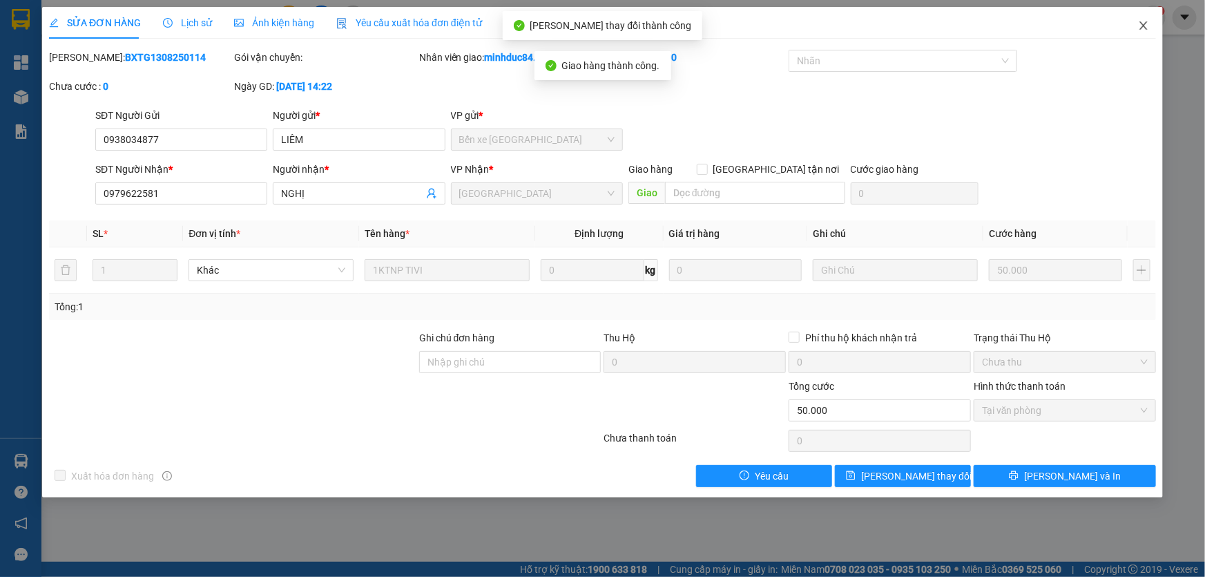
click at [1158, 23] on span "Close" at bounding box center [1143, 26] width 39 height 39
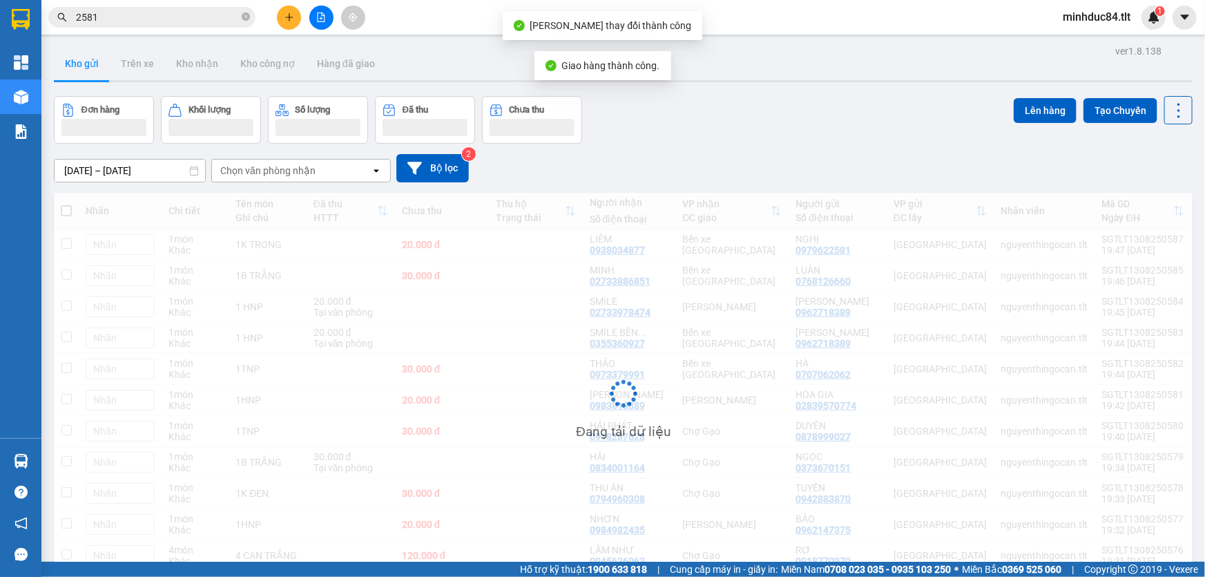
click at [107, 15] on input "2581" at bounding box center [157, 17] width 163 height 15
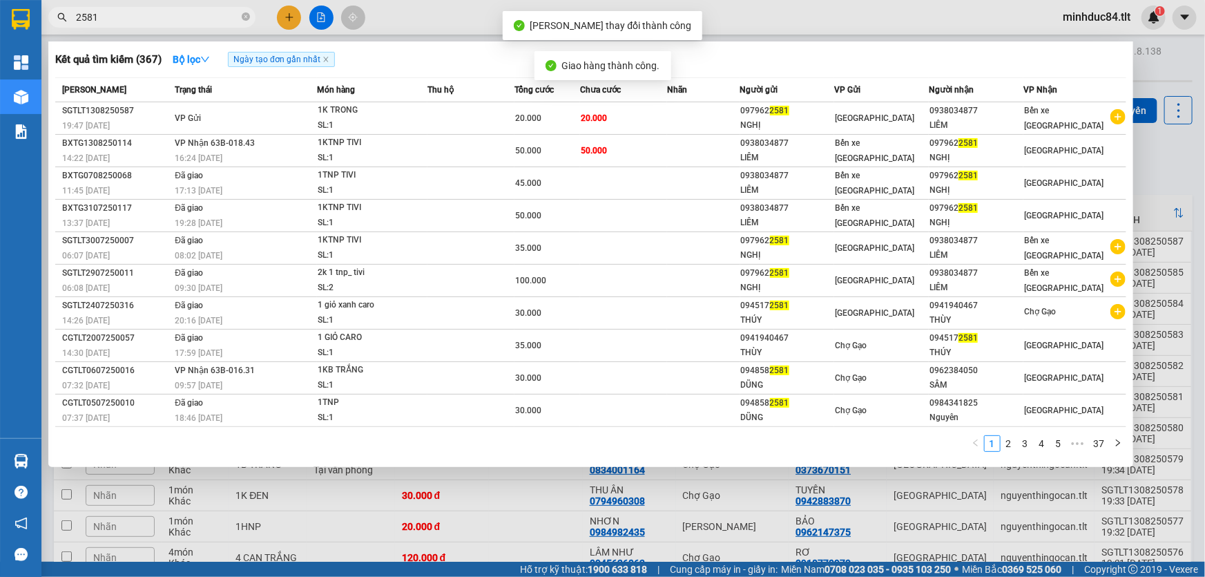
click at [106, 15] on input "2581" at bounding box center [157, 17] width 163 height 15
click at [124, 23] on input "2581" at bounding box center [157, 17] width 163 height 15
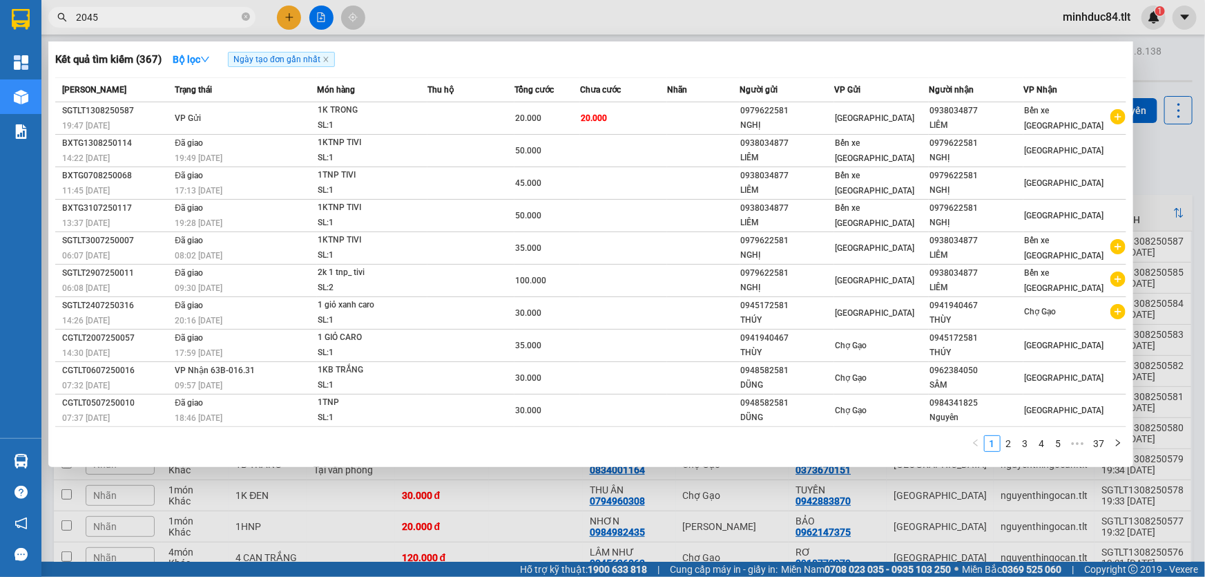
type input "2045"
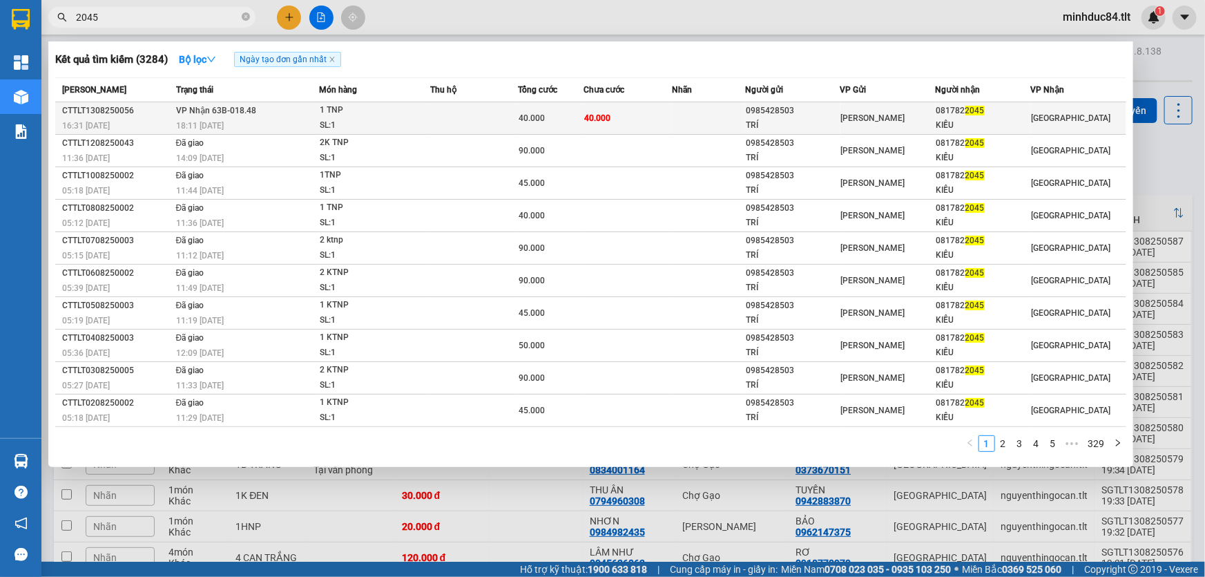
click at [260, 118] on div "18:11 [DATE]" at bounding box center [247, 125] width 142 height 15
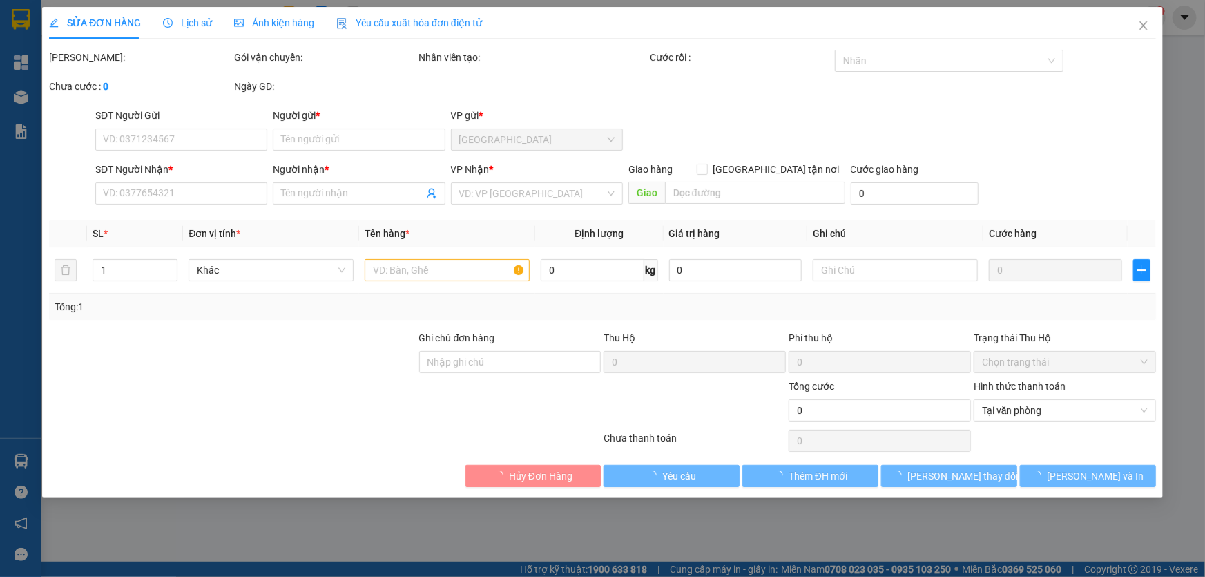
type input "0985428503"
type input "TRÍ"
type input "0817822045"
type input "KIỀU"
type input "40.000"
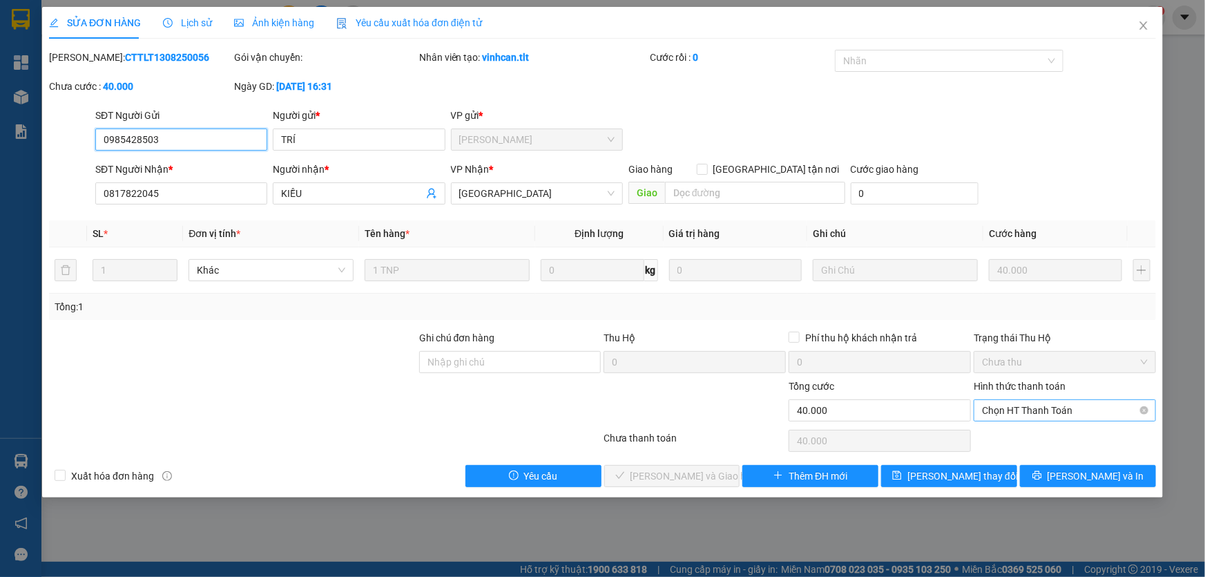
click at [1009, 417] on span "Chọn HT Thanh Toán" at bounding box center [1065, 410] width 166 height 21
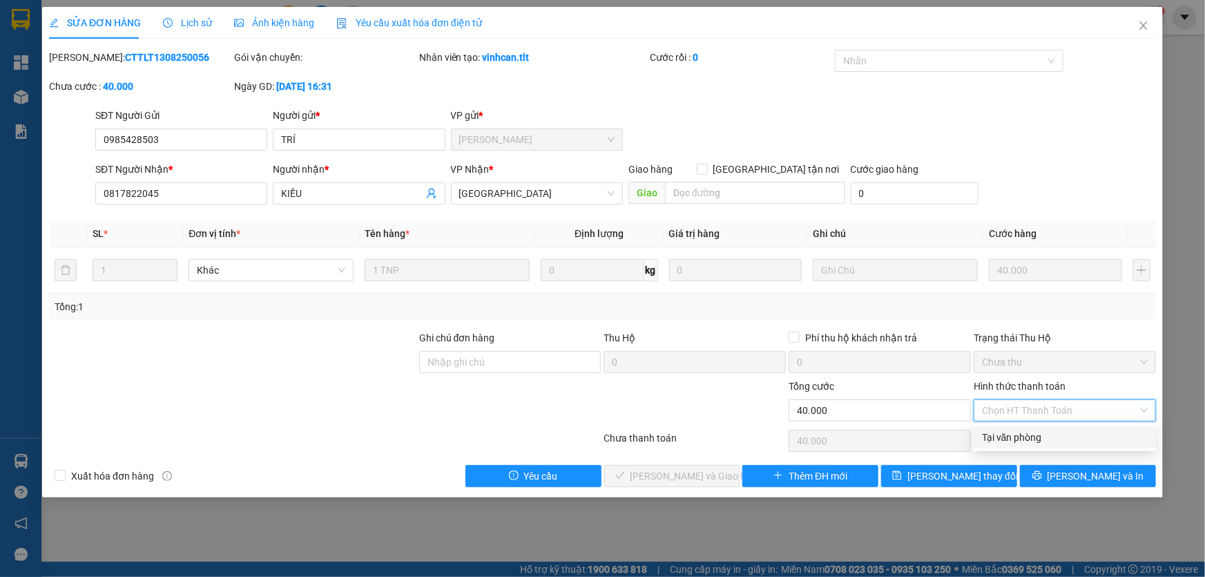
click at [1013, 432] on div "Tại văn phòng" at bounding box center [1065, 437] width 166 height 15
type input "0"
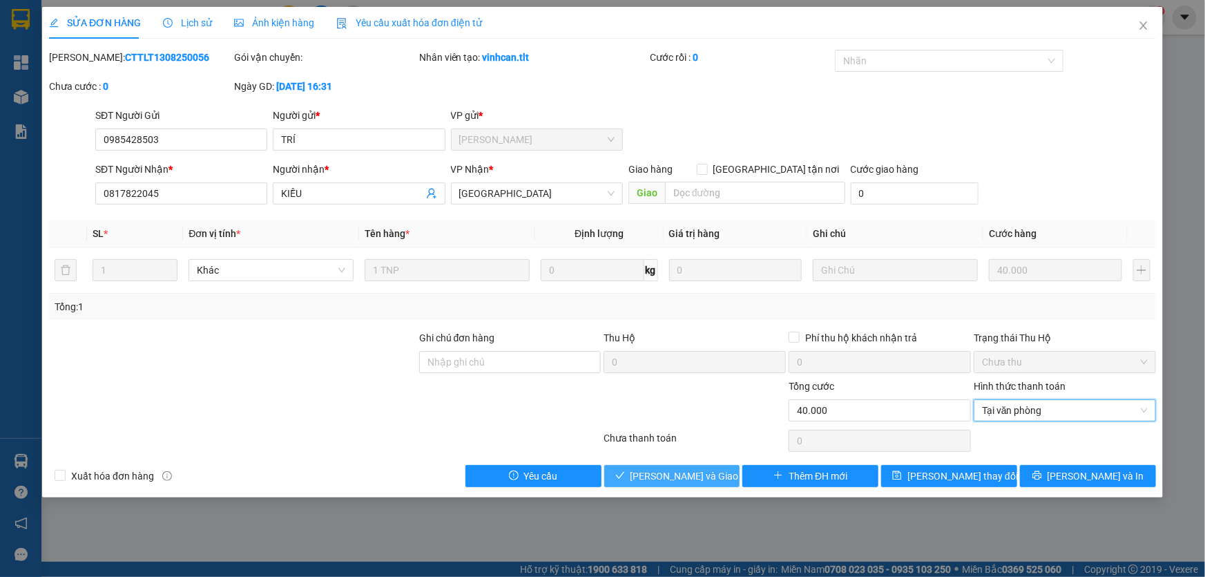
click at [643, 470] on span "[PERSON_NAME] và [PERSON_NAME] hàng" at bounding box center [697, 475] width 133 height 15
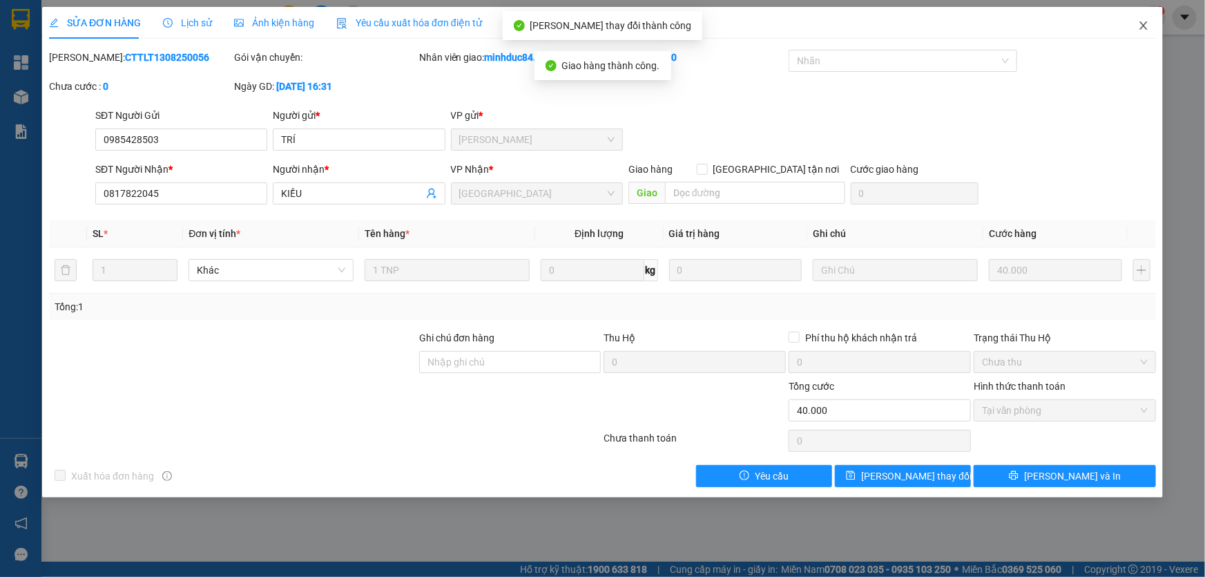
click at [1145, 25] on icon "close" at bounding box center [1144, 25] width 8 height 8
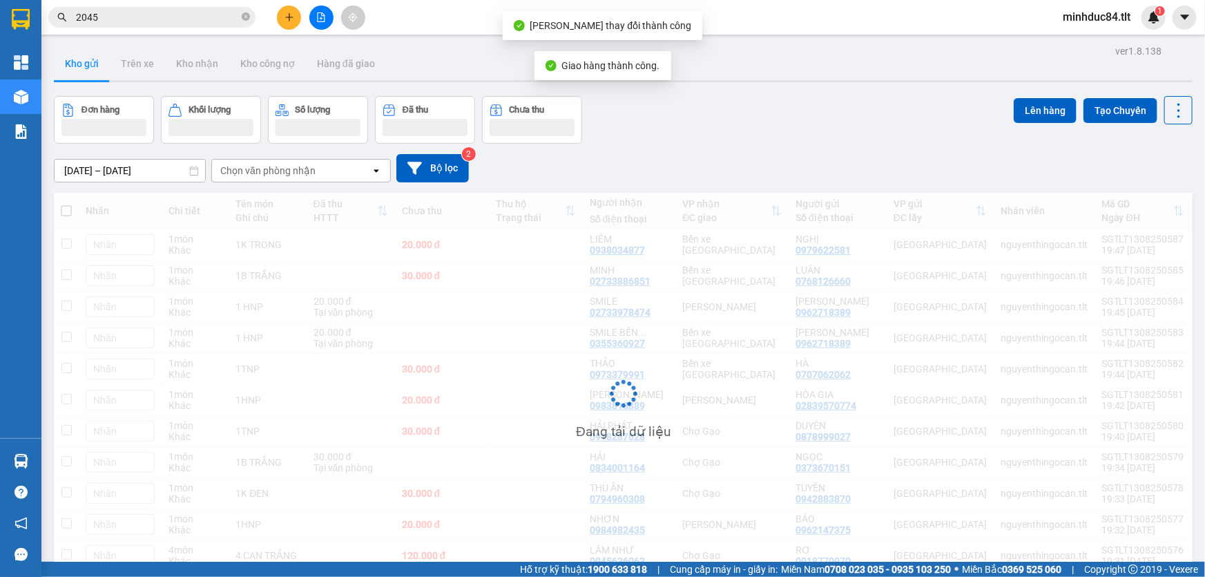
click at [116, 20] on input "2045" at bounding box center [157, 17] width 163 height 15
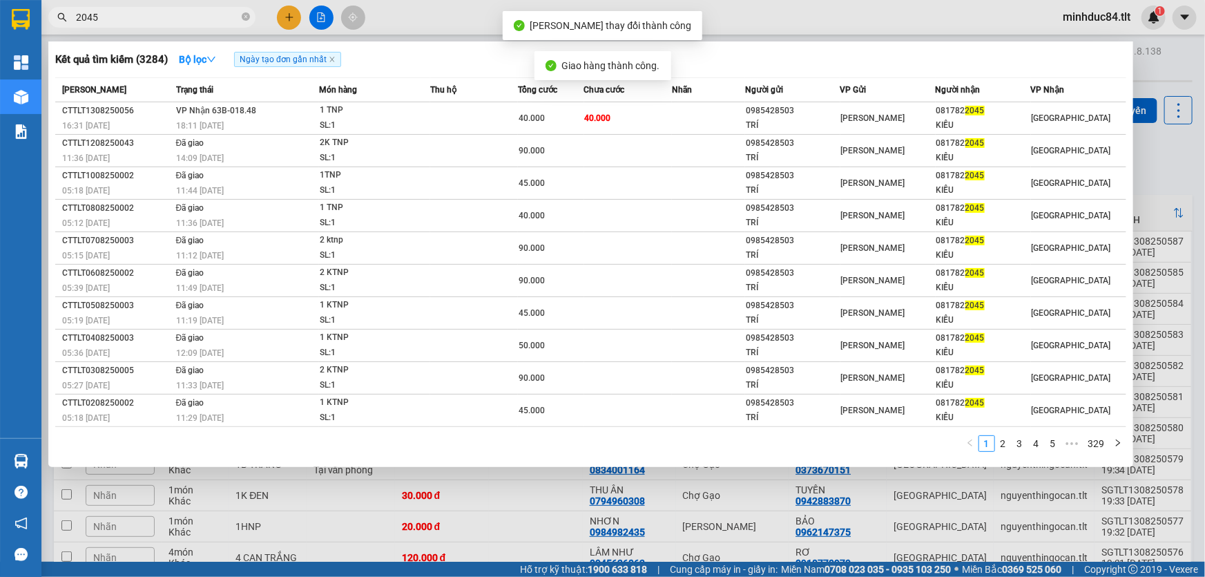
click at [116, 20] on input "2045" at bounding box center [157, 17] width 163 height 15
click at [1152, 144] on div at bounding box center [602, 288] width 1205 height 577
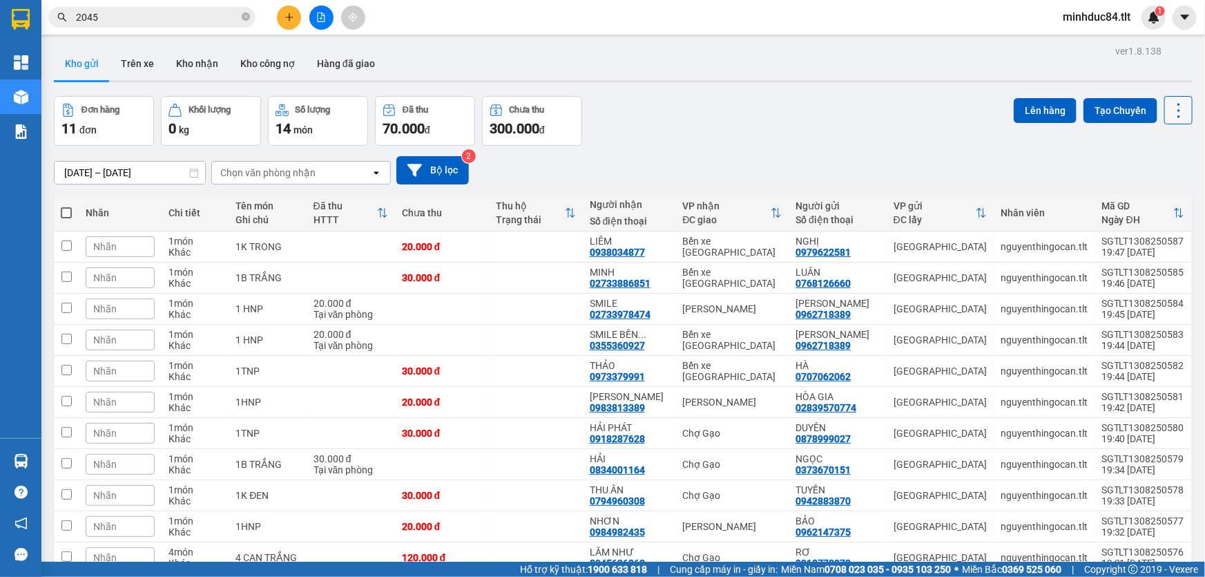
click at [1169, 119] on button at bounding box center [1179, 110] width 28 height 28
click at [1150, 196] on span "Làm mới" at bounding box center [1150, 197] width 38 height 14
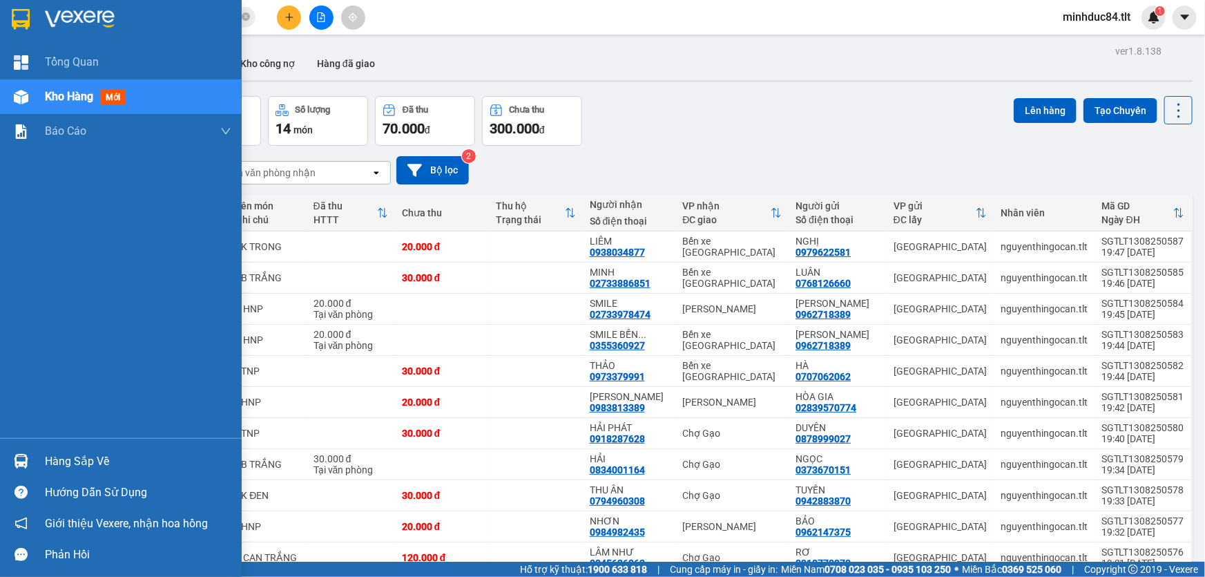
click at [94, 430] on div "Tổng Quan Kho hàng mới Báo cáo Báo cáo dòng tiền (Nhân Viên) Báo cáo dòng tiền …" at bounding box center [121, 241] width 242 height 393
click at [87, 448] on div "Hàng sắp về" at bounding box center [121, 461] width 242 height 31
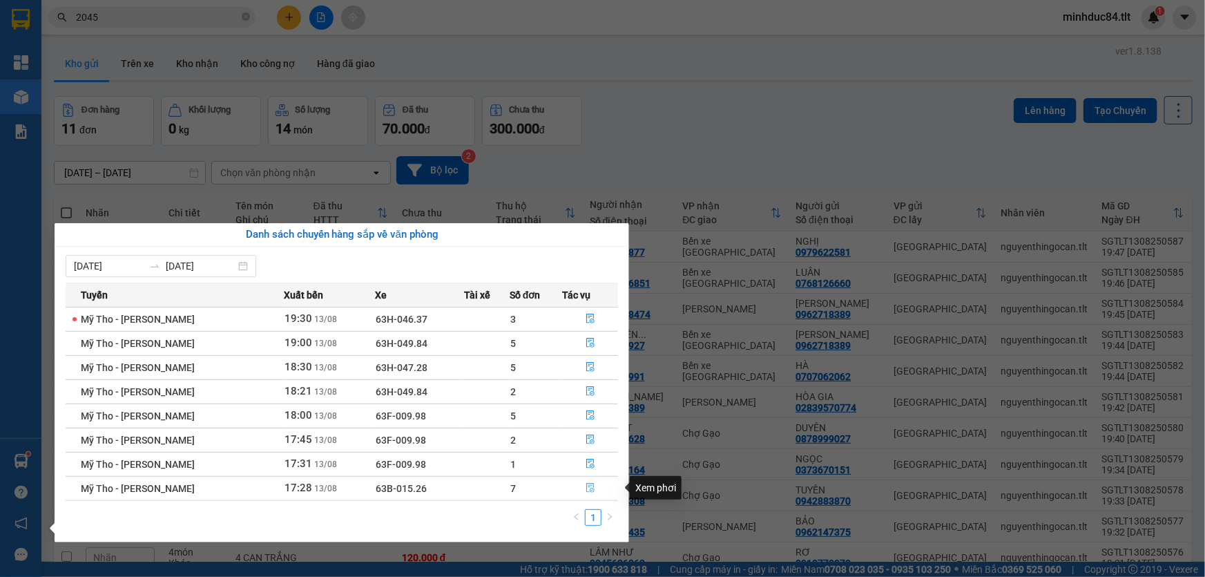
click at [586, 489] on icon "file-done" at bounding box center [591, 488] width 10 height 10
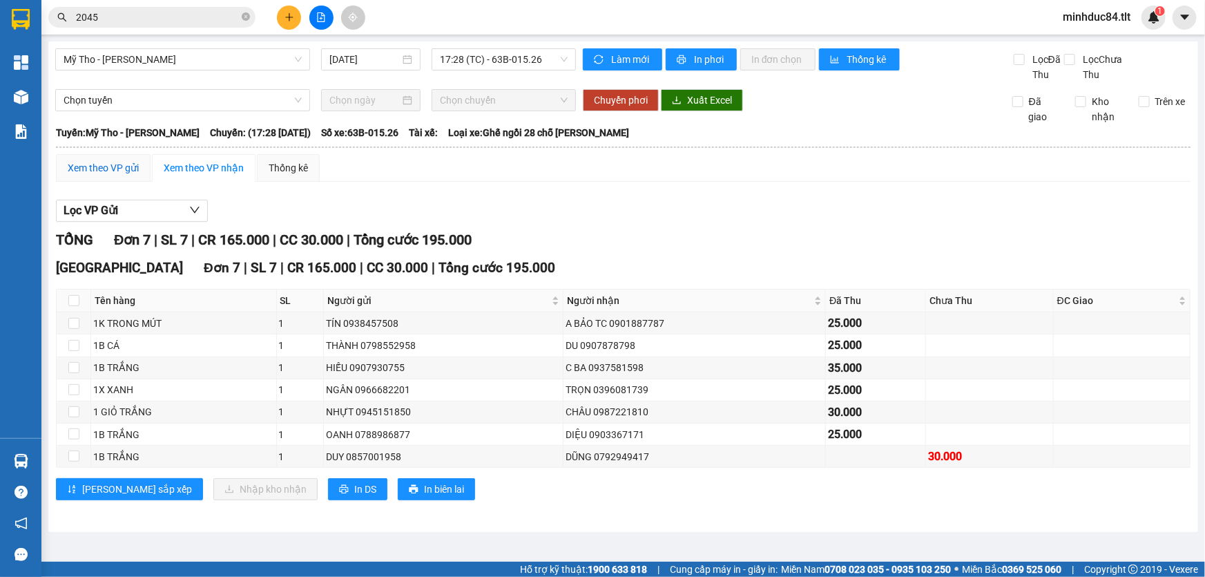
click at [82, 169] on div "Xem theo VP gửi" at bounding box center [103, 167] width 71 height 15
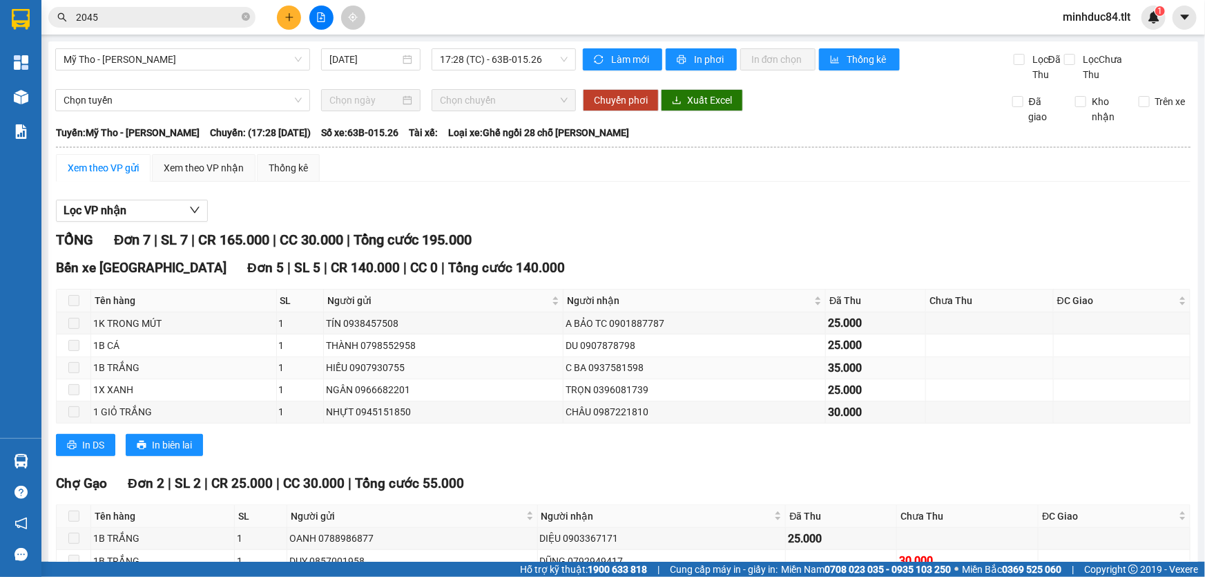
scroll to position [79, 0]
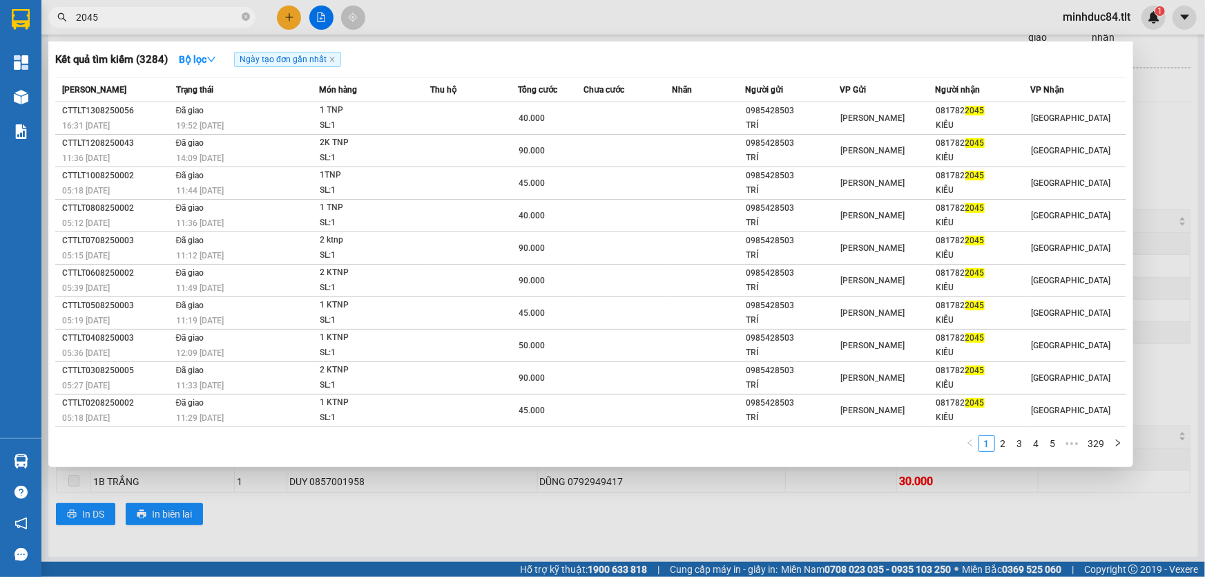
click at [146, 15] on input "2045" at bounding box center [157, 17] width 163 height 15
type input "8809"
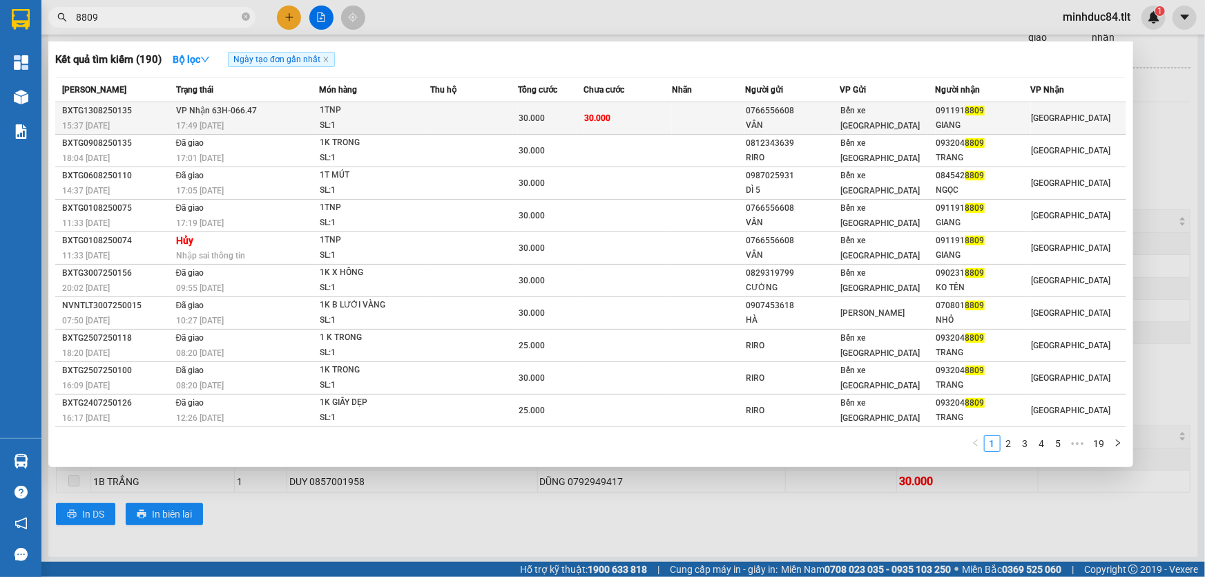
click at [298, 107] on td "VP Nhận 63H-066.47 17:49 - 13/08" at bounding box center [246, 118] width 146 height 32
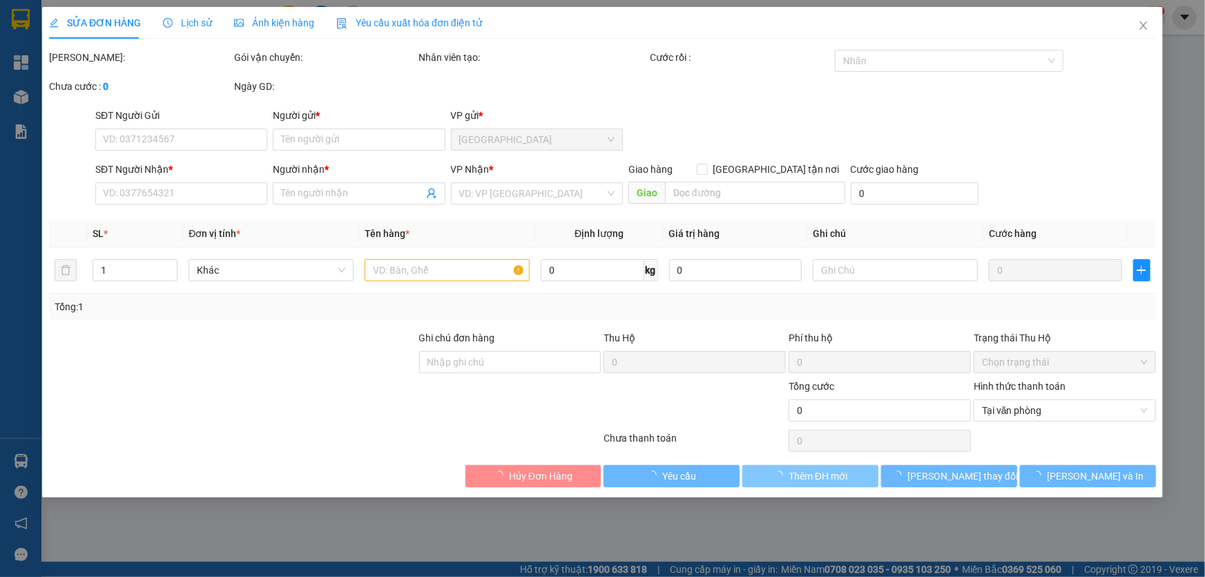
type input "0766556608"
type input "VÂN"
type input "0911918809"
type input "GIANG"
type input "30.000"
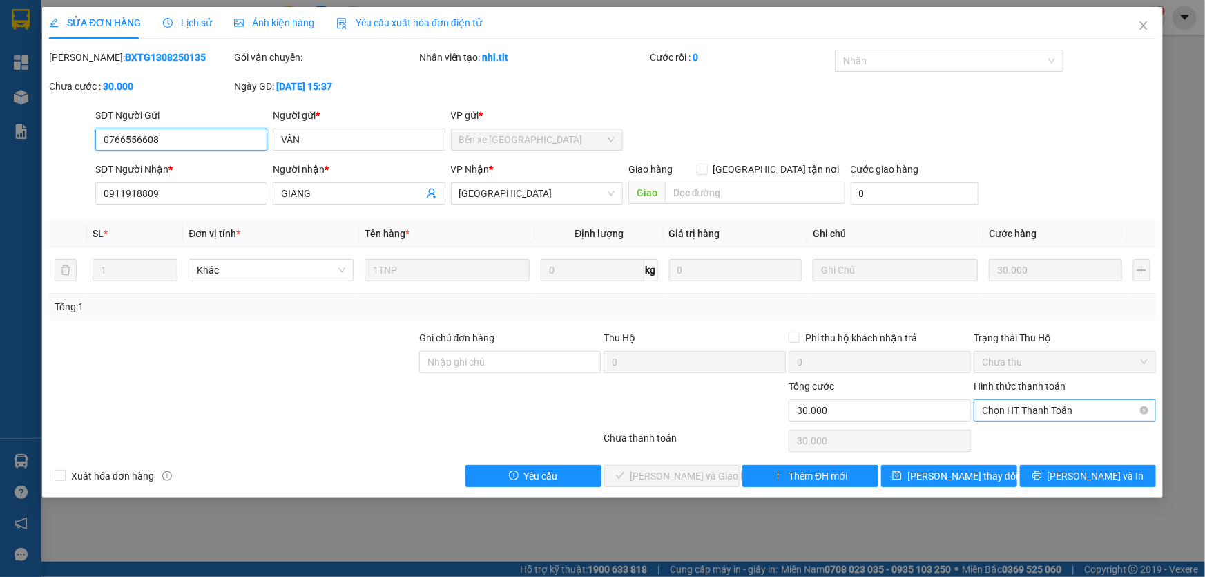
click at [1015, 412] on span "Chọn HT Thanh Toán" at bounding box center [1065, 410] width 166 height 21
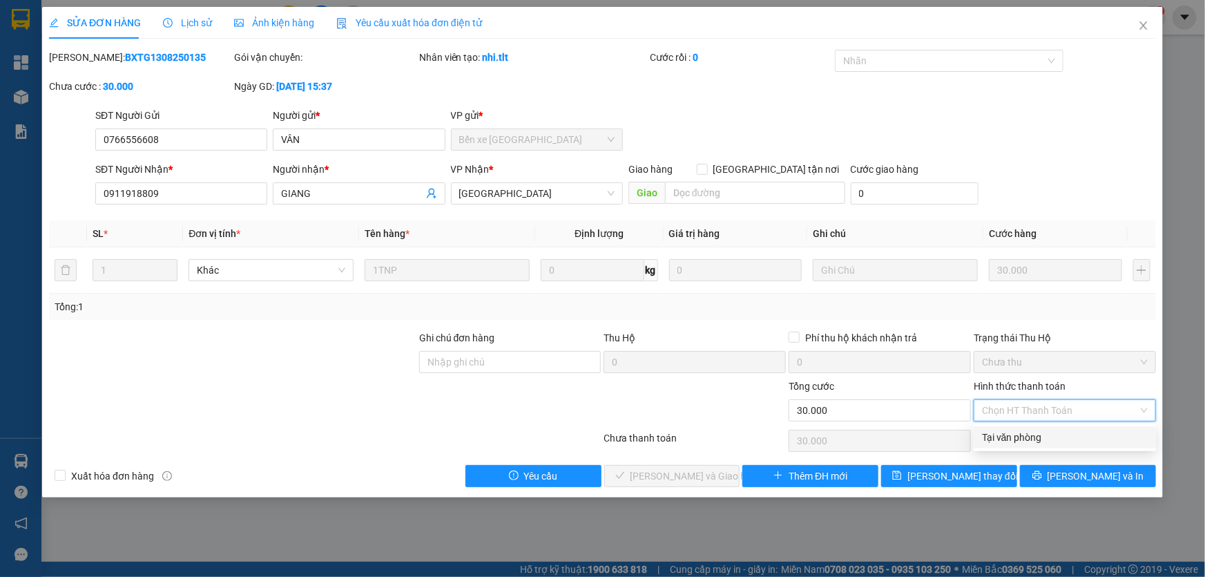
click at [1019, 428] on div "Tại văn phòng" at bounding box center [1065, 437] width 182 height 22
type input "0"
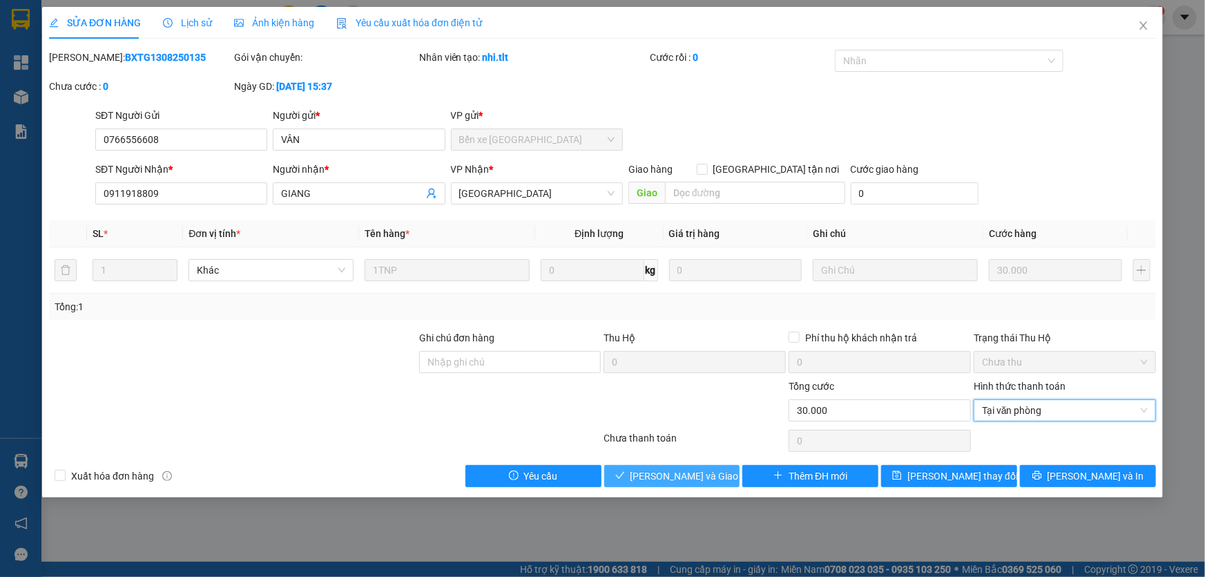
click at [626, 469] on button "[PERSON_NAME] và [PERSON_NAME] hàng" at bounding box center [672, 476] width 136 height 22
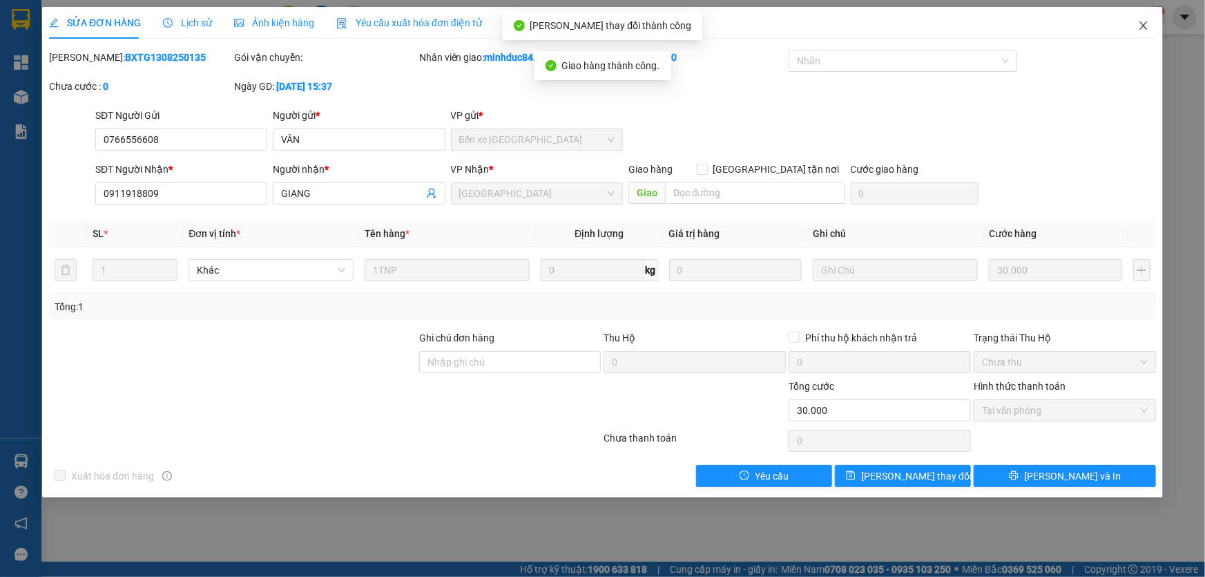
click at [1138, 28] on icon "close" at bounding box center [1143, 25] width 11 height 11
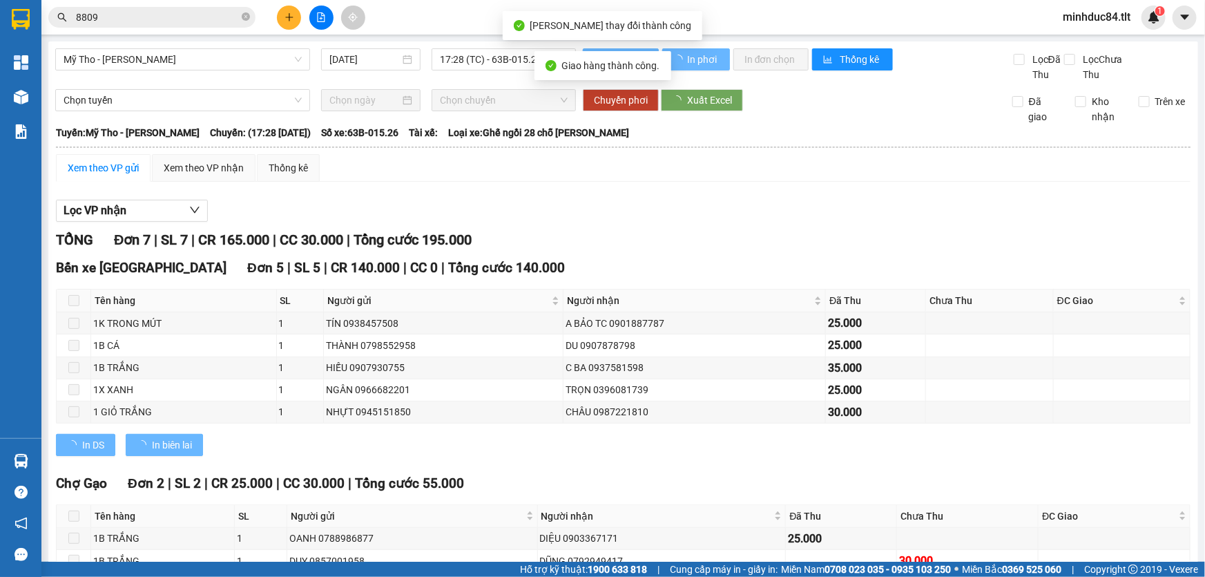
click at [116, 20] on input "8809" at bounding box center [157, 17] width 163 height 15
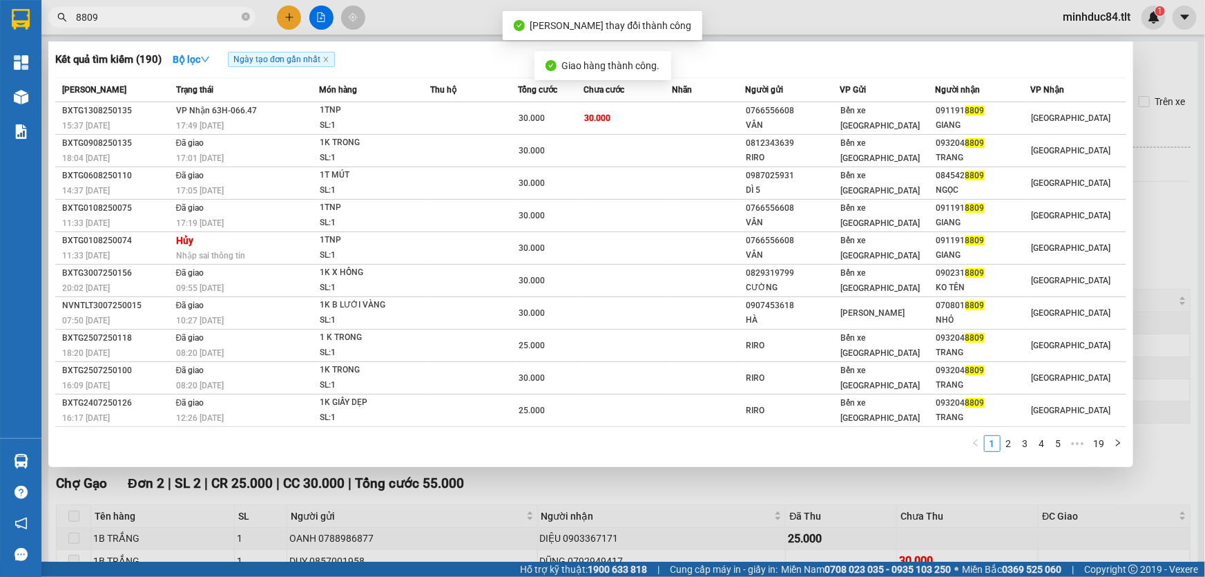
click at [115, 20] on input "8809" at bounding box center [157, 17] width 163 height 15
click at [239, 478] on div at bounding box center [602, 288] width 1205 height 577
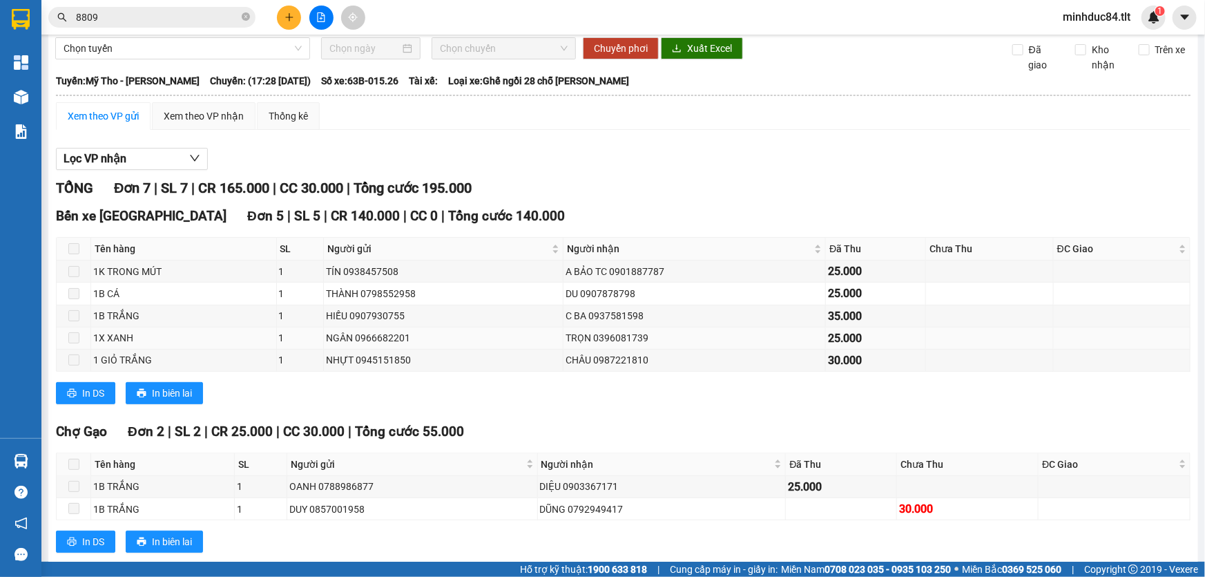
scroll to position [79, 0]
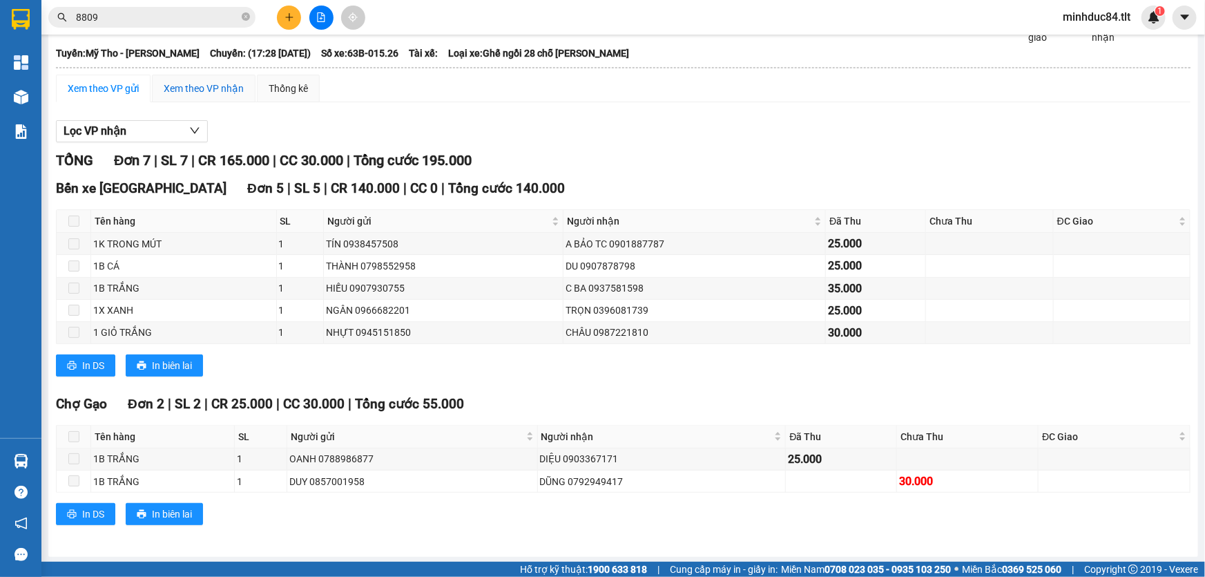
click at [178, 85] on div "Xem theo VP nhận" at bounding box center [204, 88] width 80 height 15
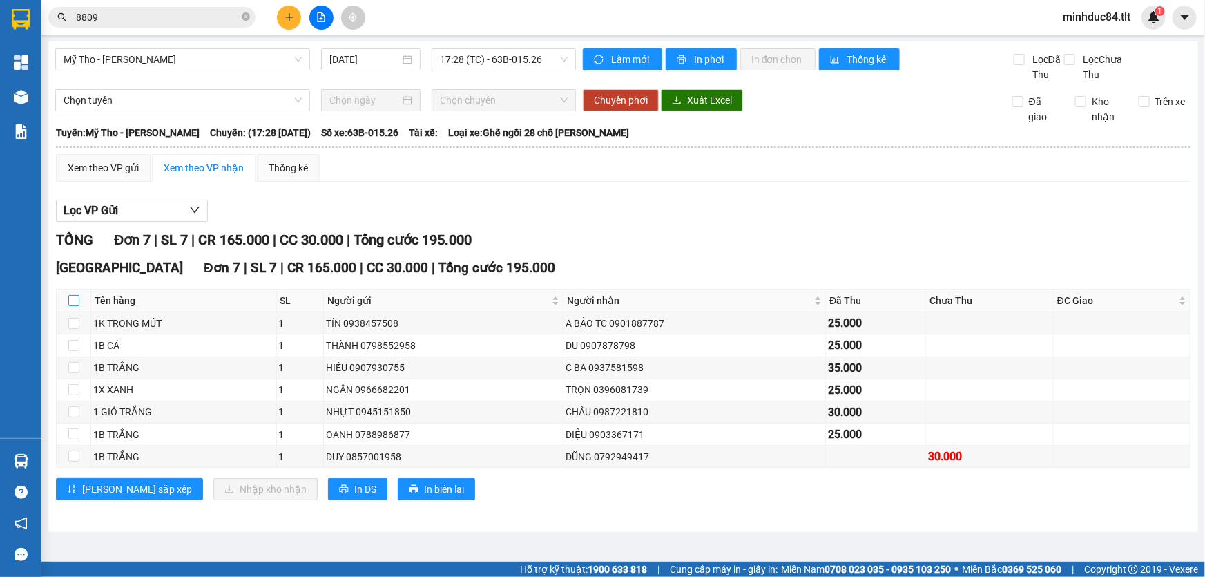
click at [71, 304] on input "checkbox" at bounding box center [73, 300] width 11 height 11
checkbox input "true"
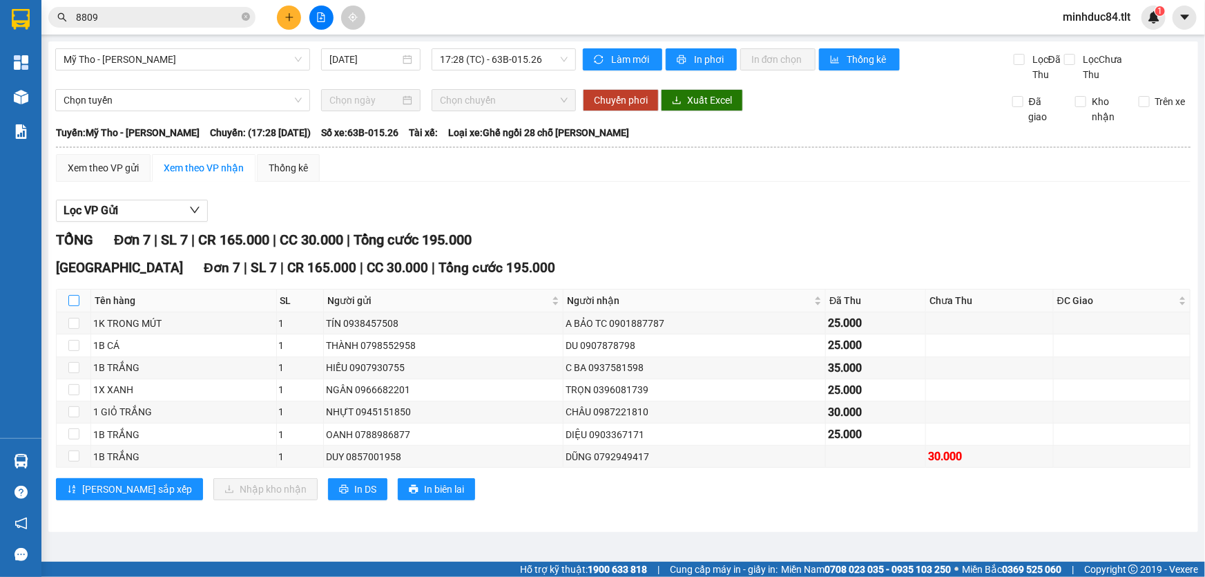
checkbox input "true"
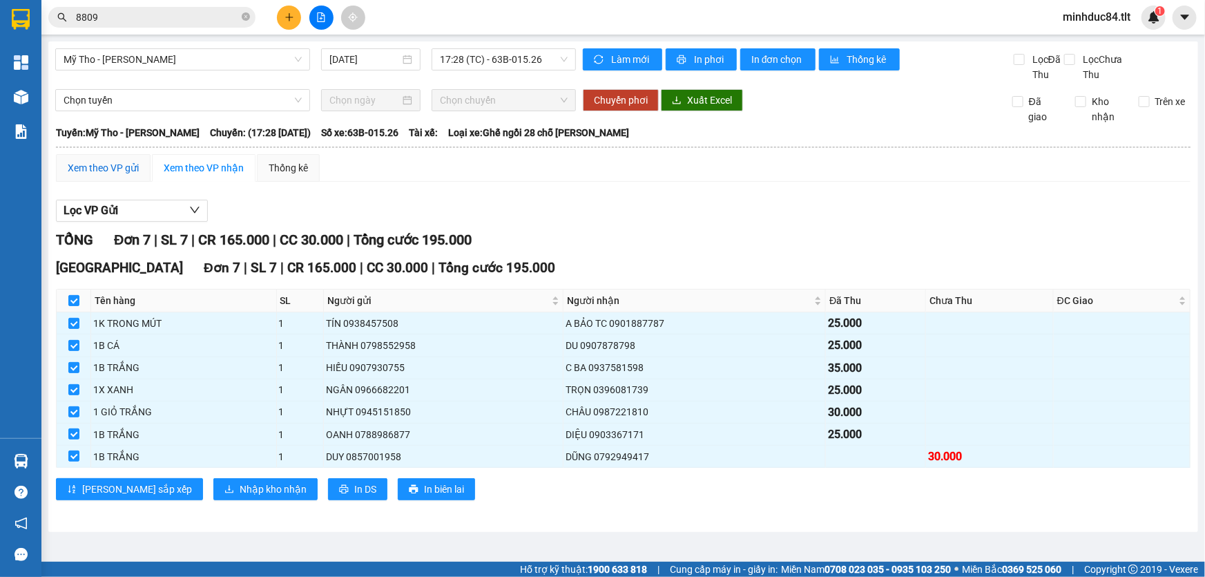
click at [117, 166] on div "Xem theo VP gửi" at bounding box center [103, 167] width 71 height 15
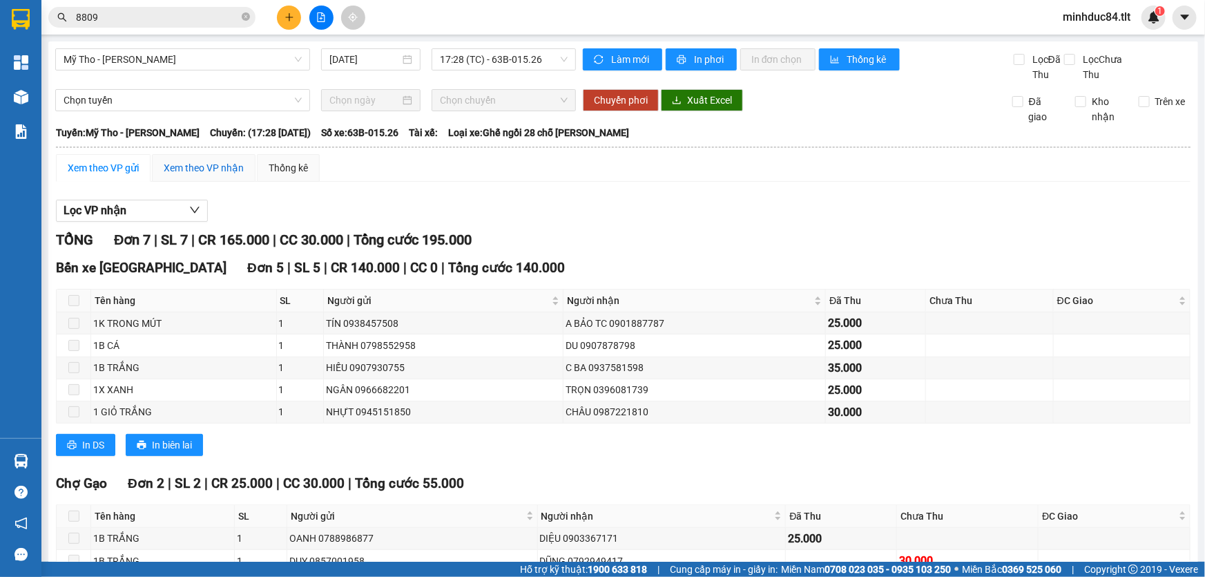
click at [215, 167] on div "Xem theo VP nhận" at bounding box center [204, 167] width 80 height 15
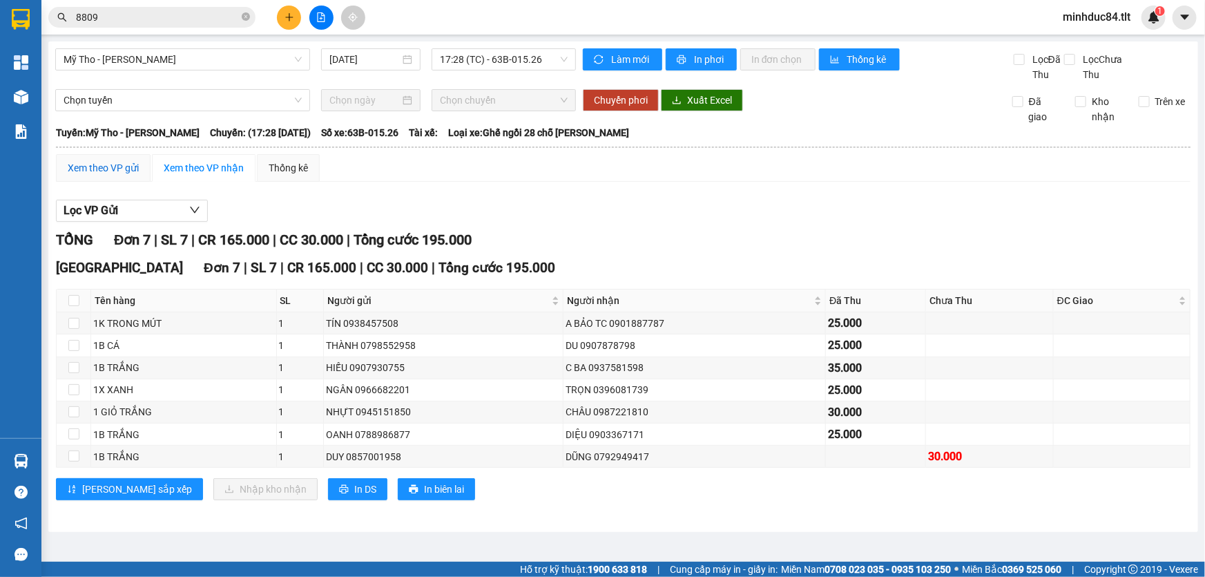
click at [119, 158] on div "Xem theo VP gửi" at bounding box center [103, 168] width 95 height 28
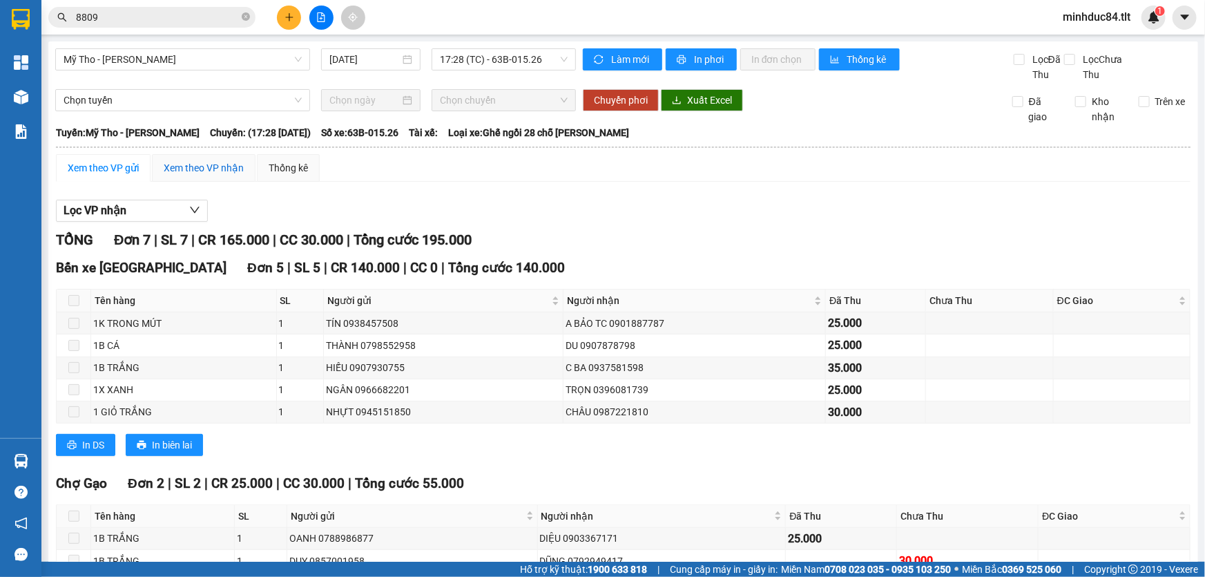
click at [215, 164] on div "Xem theo VP nhận" at bounding box center [204, 167] width 80 height 15
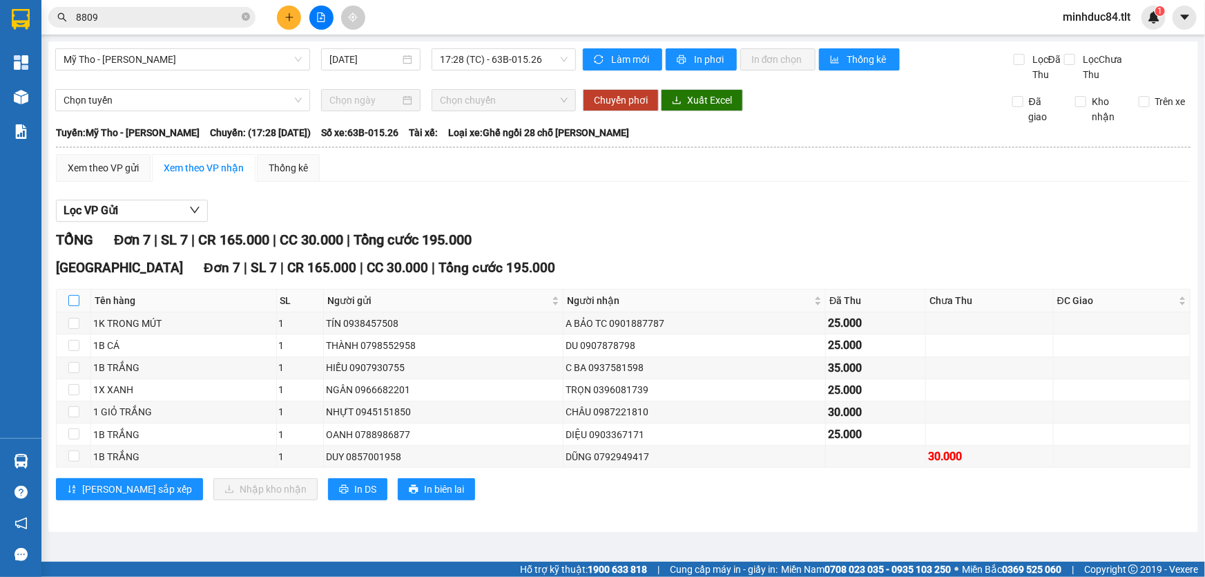
click at [78, 300] on input "checkbox" at bounding box center [73, 300] width 11 height 11
checkbox input "true"
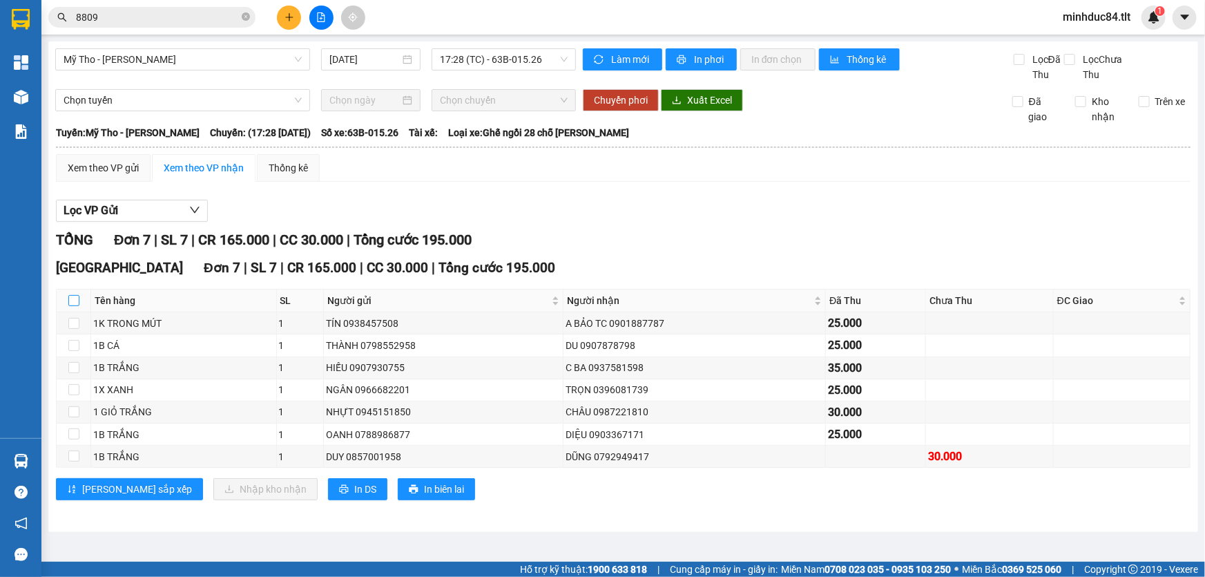
checkbox input "true"
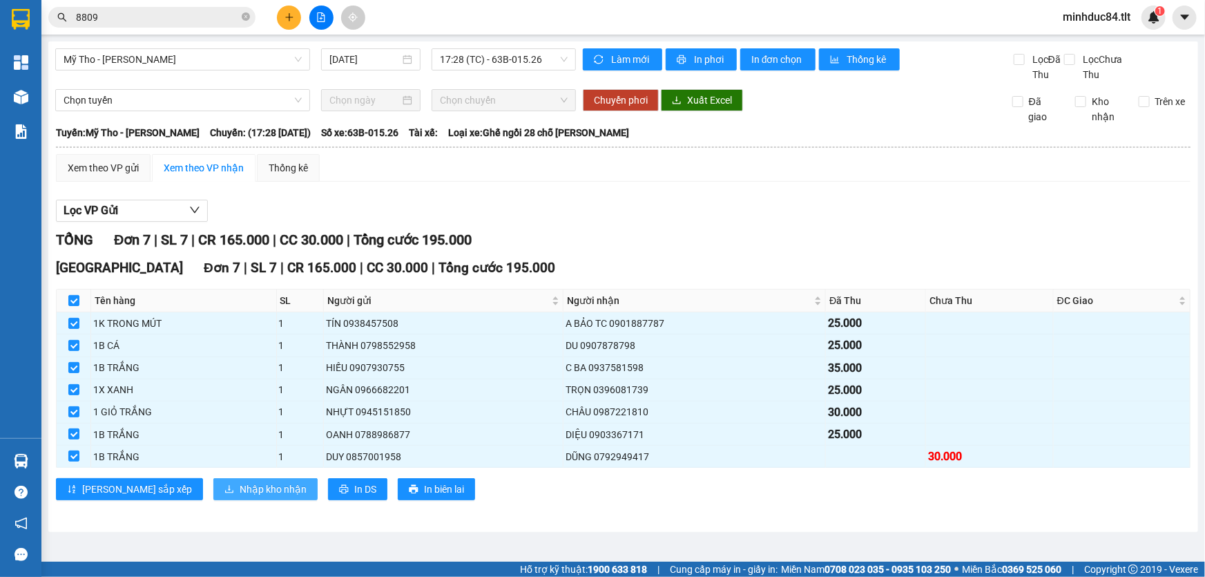
click at [240, 481] on span "Nhập kho nhận" at bounding box center [273, 488] width 67 height 15
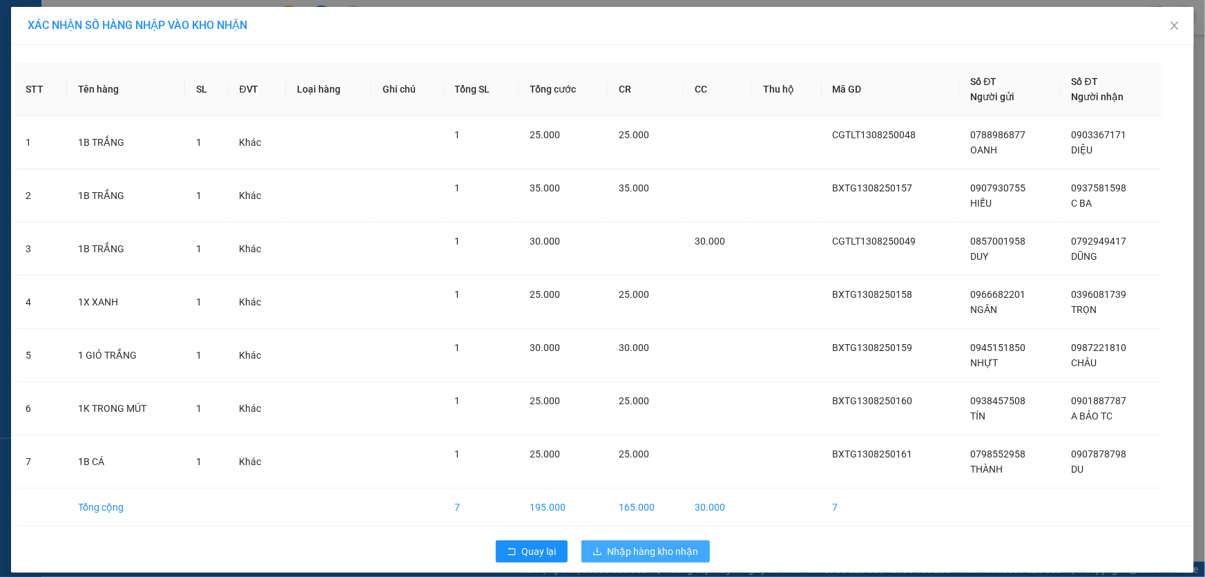
click at [655, 547] on span "Nhập hàng kho nhận" at bounding box center [653, 551] width 91 height 15
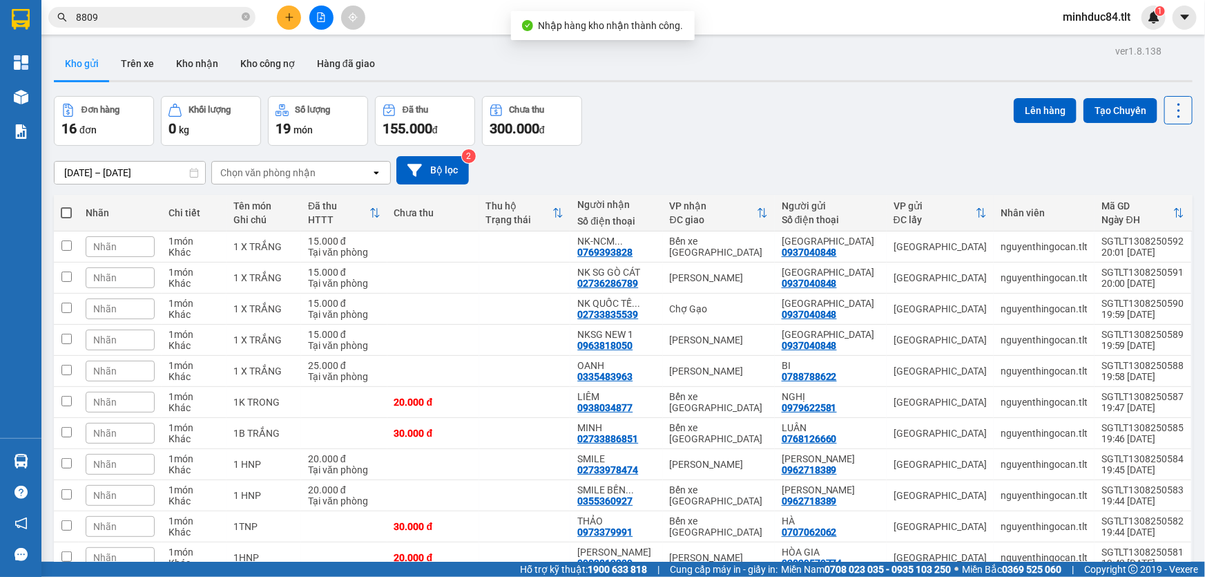
click at [1174, 108] on icon at bounding box center [1178, 110] width 19 height 19
click at [1151, 198] on span "Làm mới" at bounding box center [1150, 197] width 38 height 14
drag, startPoint x: 1174, startPoint y: 111, endPoint x: 1174, endPoint y: 119, distance: 9.0
click at [1174, 111] on icon at bounding box center [1178, 110] width 19 height 19
click at [1168, 195] on span "Làm mới" at bounding box center [1150, 197] width 38 height 14
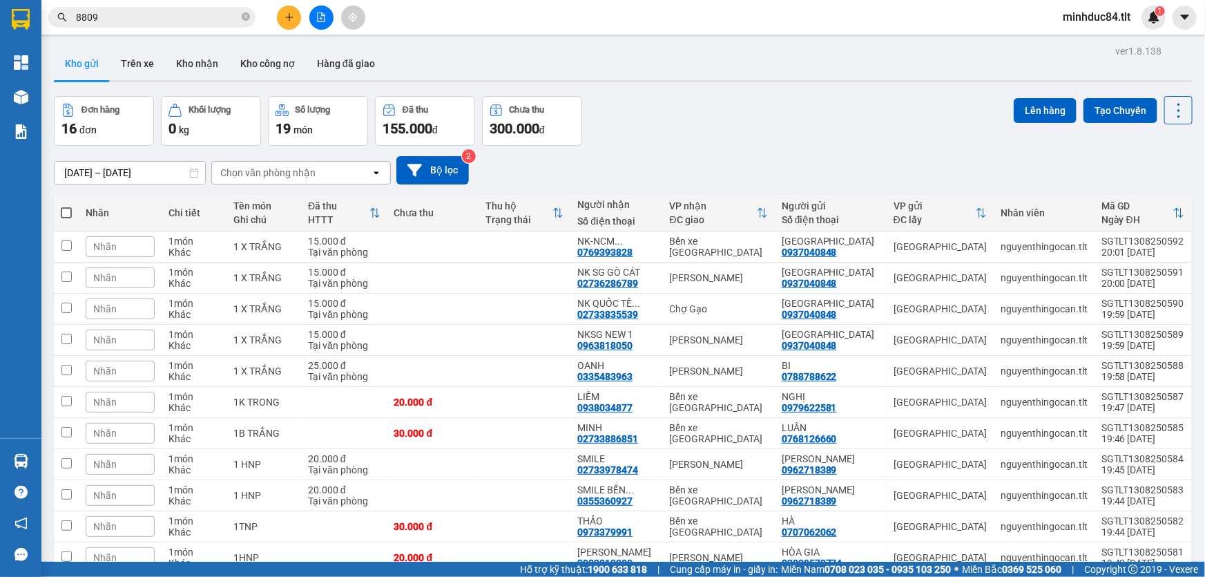
click at [69, 215] on span at bounding box center [66, 212] width 11 height 11
click at [66, 206] on input "checkbox" at bounding box center [66, 206] width 0 height 0
checkbox input "true"
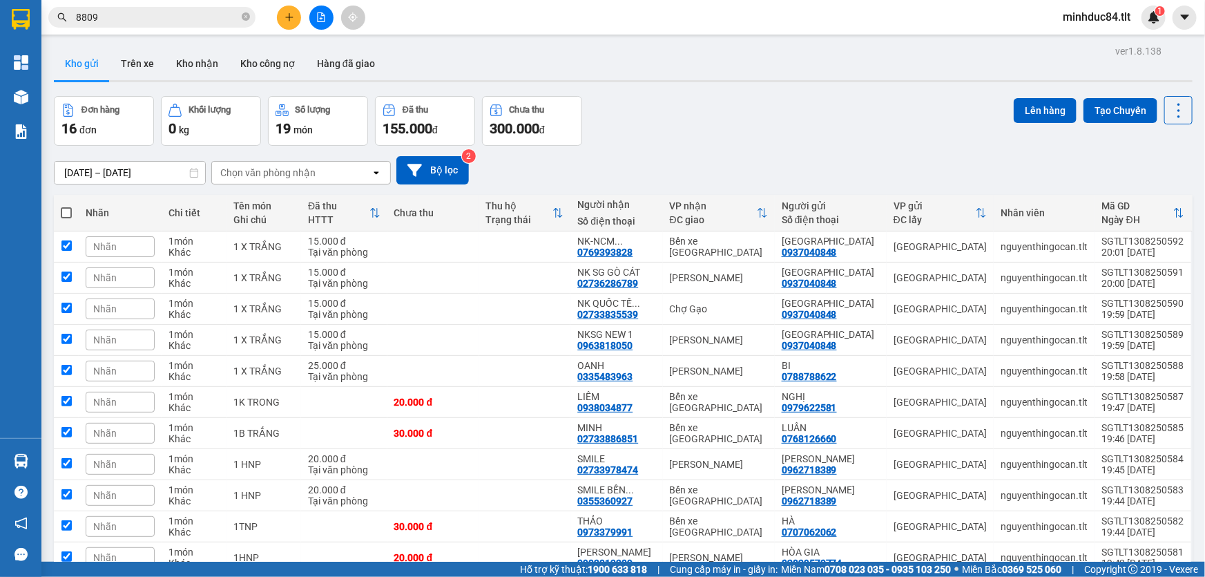
checkbox input "true"
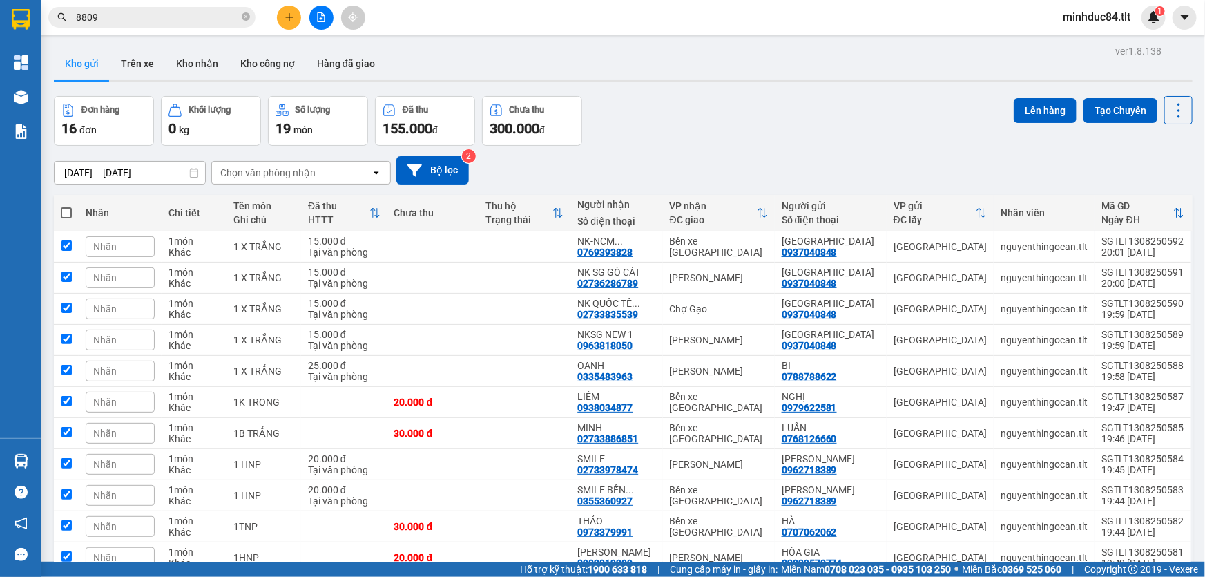
checkbox input "true"
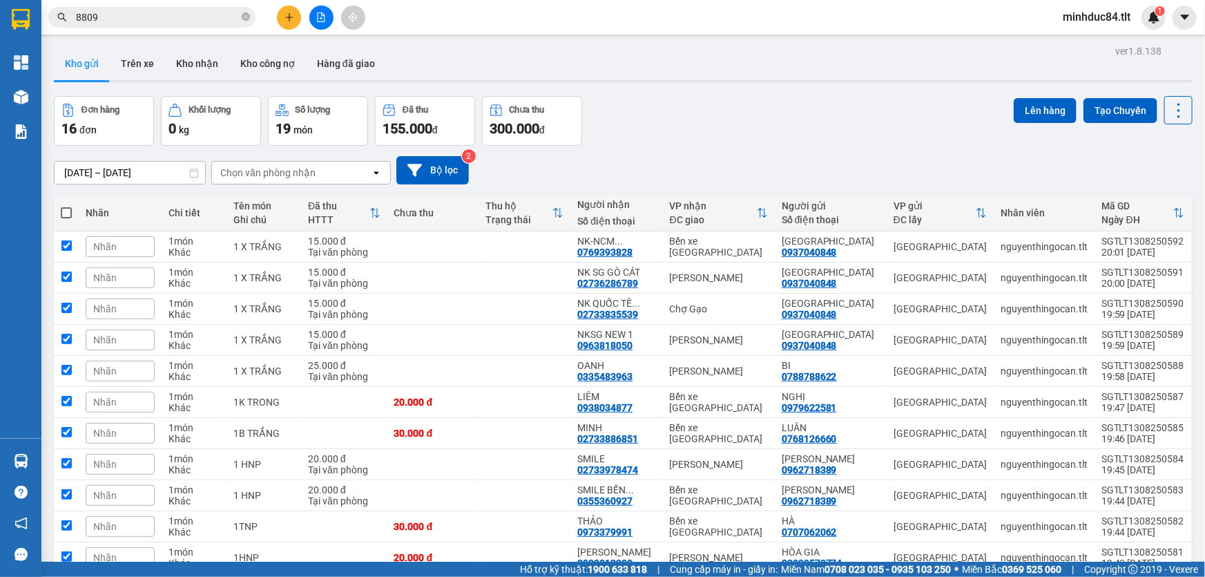
checkbox input "true"
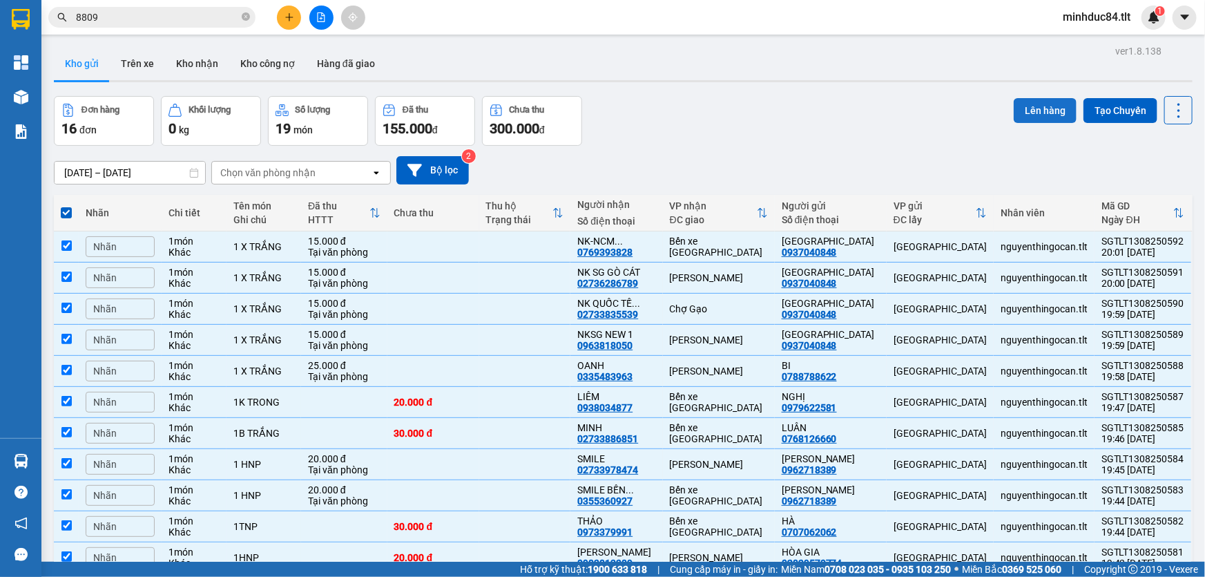
click at [1039, 103] on button "Lên hàng" at bounding box center [1045, 110] width 63 height 25
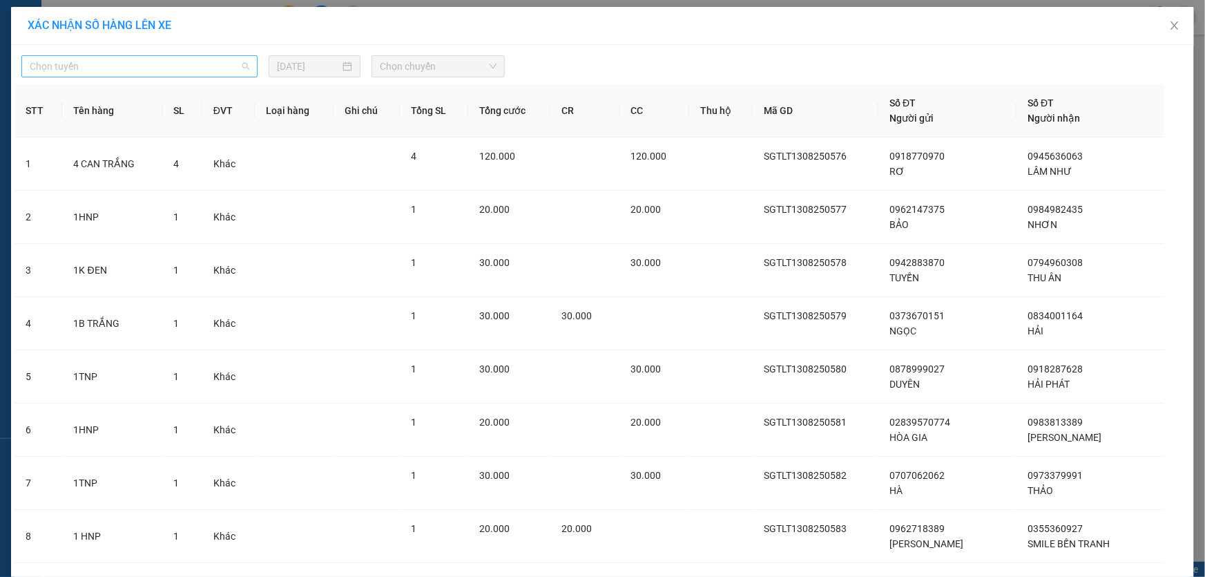
click at [73, 75] on span "Chọn tuyến" at bounding box center [140, 66] width 220 height 21
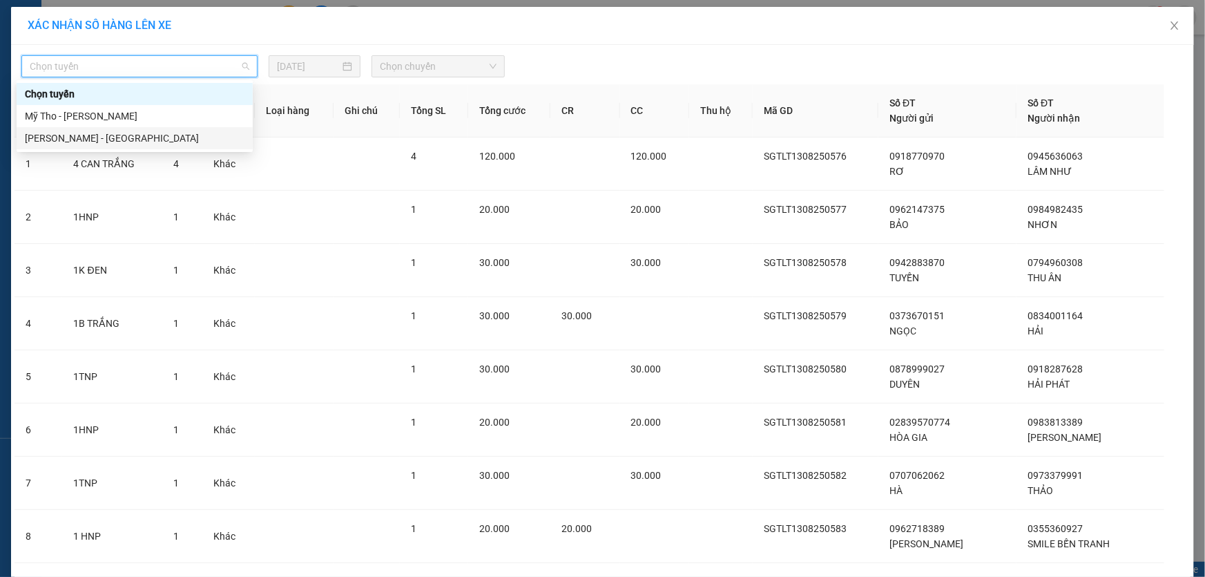
click at [67, 138] on div "[PERSON_NAME] - [GEOGRAPHIC_DATA]" at bounding box center [135, 138] width 220 height 15
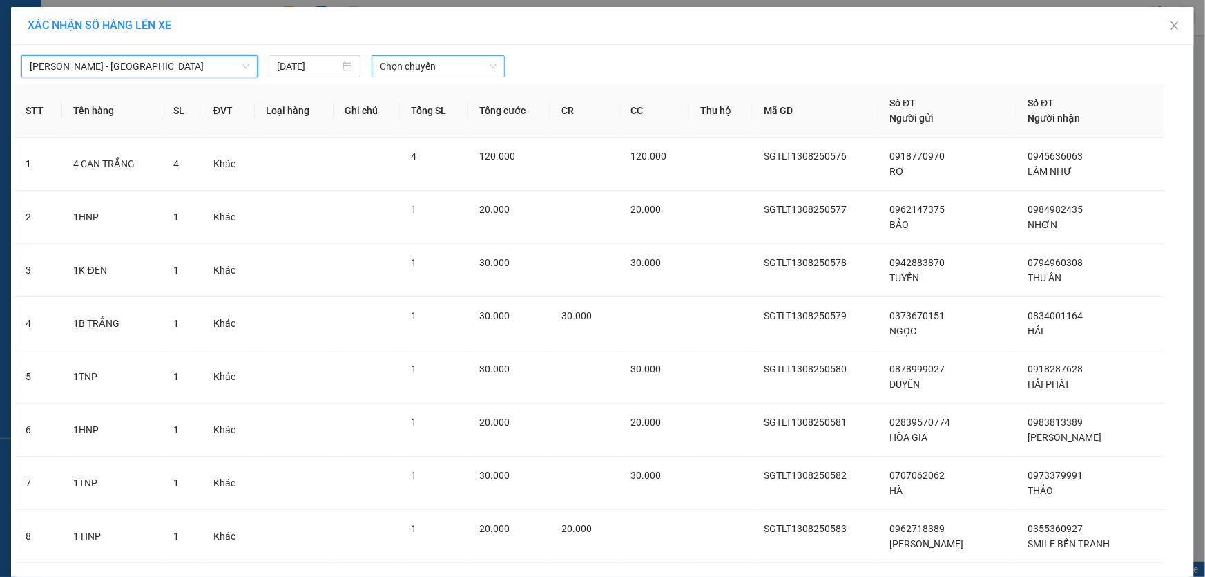
click at [449, 68] on span "Chọn chuyến" at bounding box center [438, 66] width 117 height 21
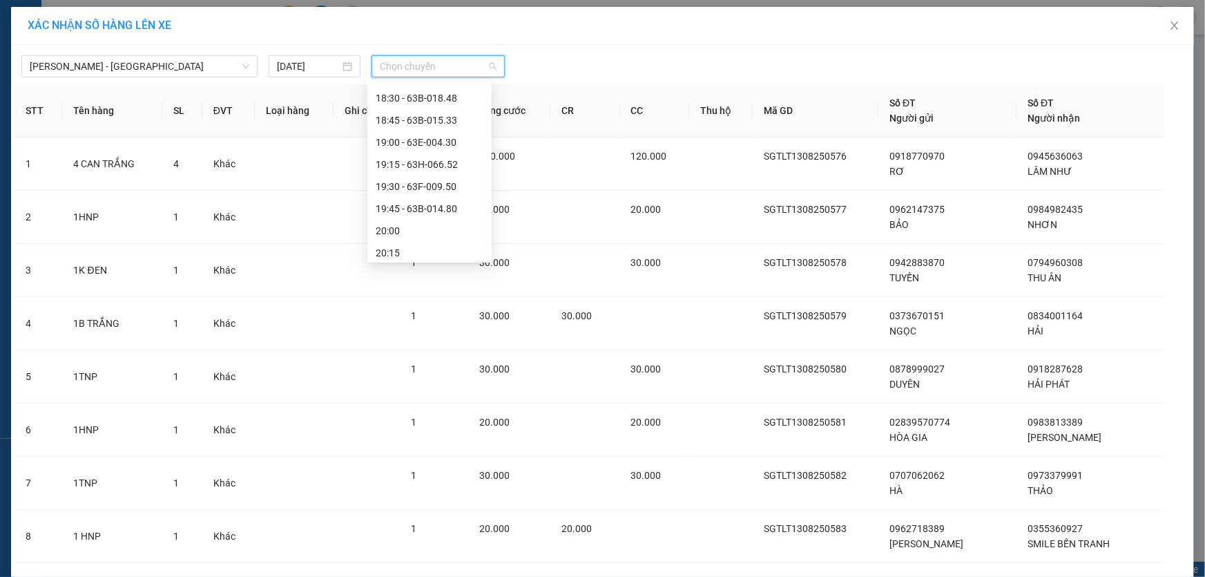
scroll to position [1679, 0]
click at [406, 150] on div "20:00" at bounding box center [429, 161] width 124 height 22
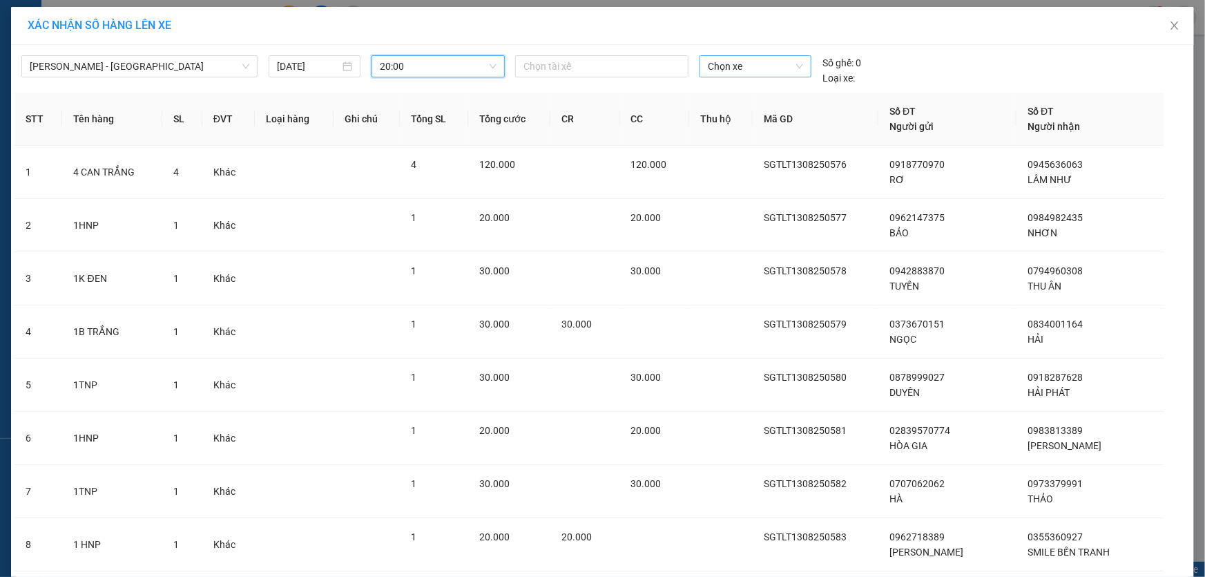
click at [733, 72] on span "Chọn xe" at bounding box center [755, 66] width 95 height 21
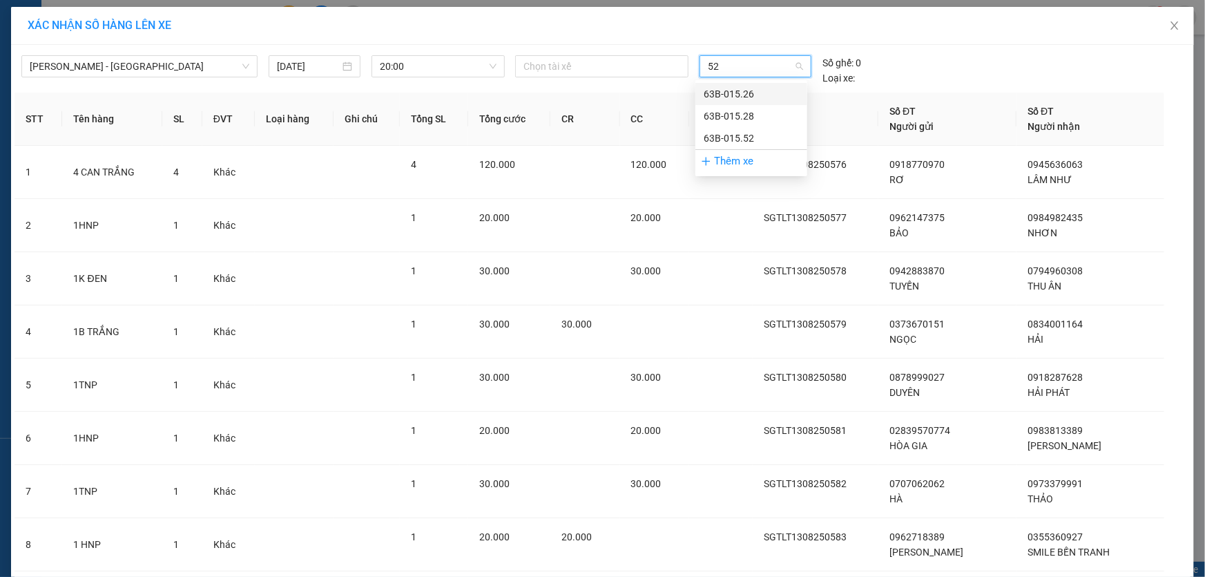
type input "526"
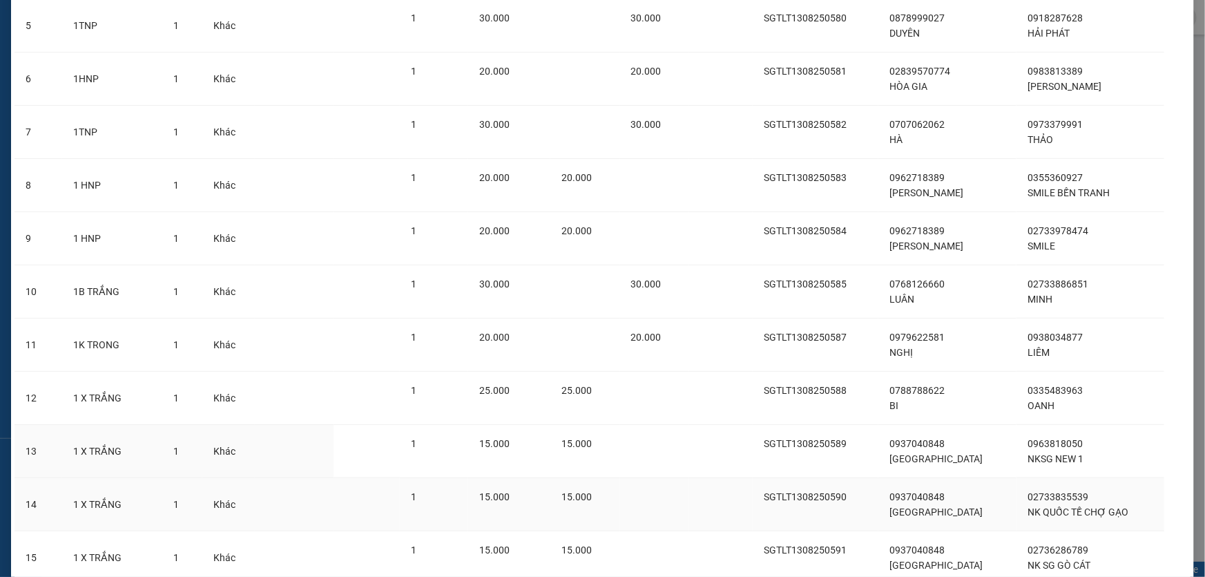
scroll to position [511, 0]
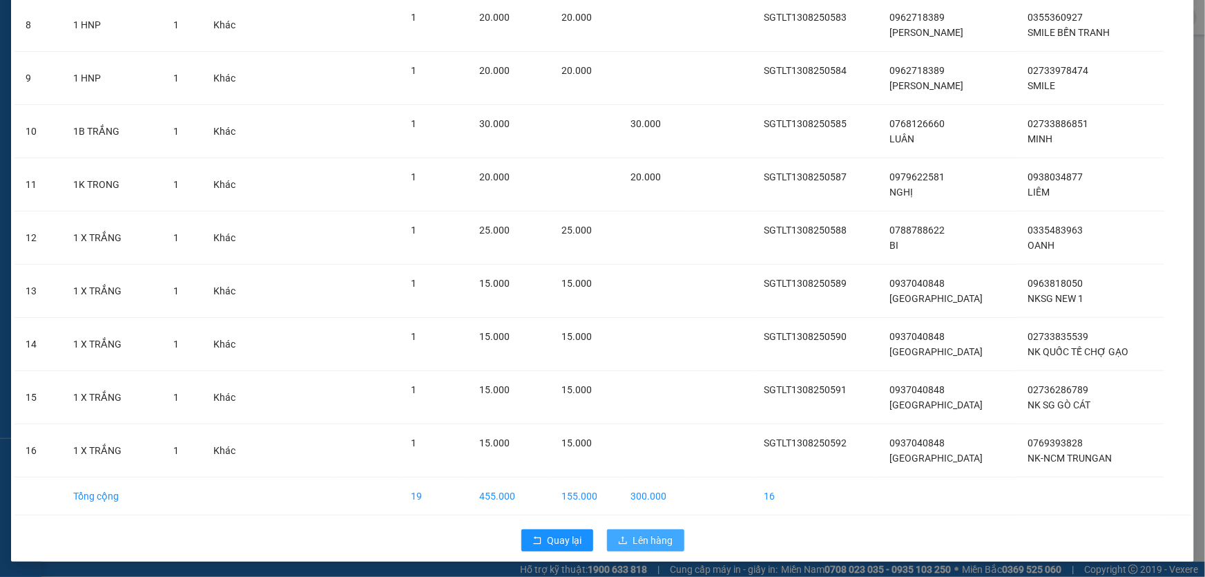
click at [630, 529] on button "Lên hàng" at bounding box center [645, 540] width 77 height 22
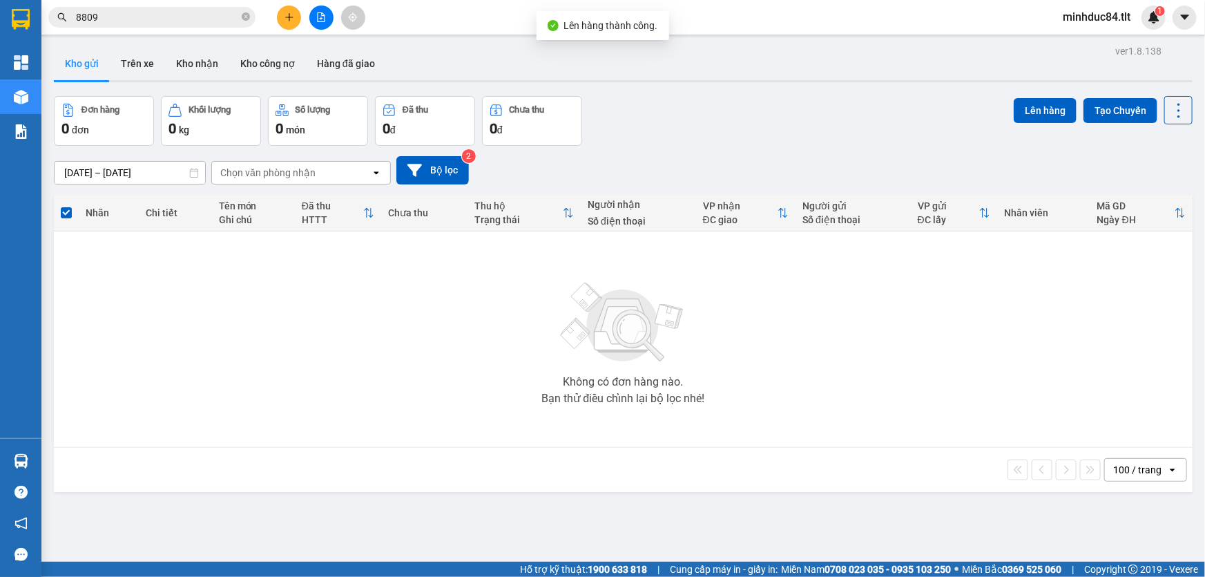
click at [42, 448] on main "ver 1.8.138 Kho gửi Trên xe Kho nhận Kho công nợ Hàng đã giao Đơn hàng 0 đơn Kh…" at bounding box center [602, 281] width 1205 height 562
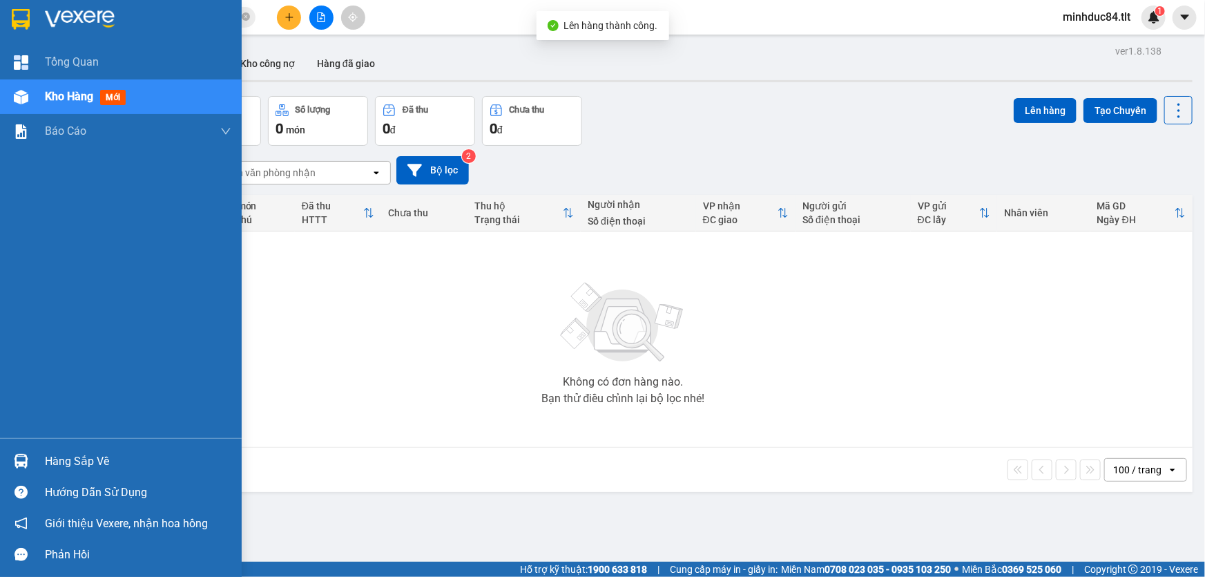
click at [76, 449] on div "Hàng sắp về" at bounding box center [121, 461] width 242 height 31
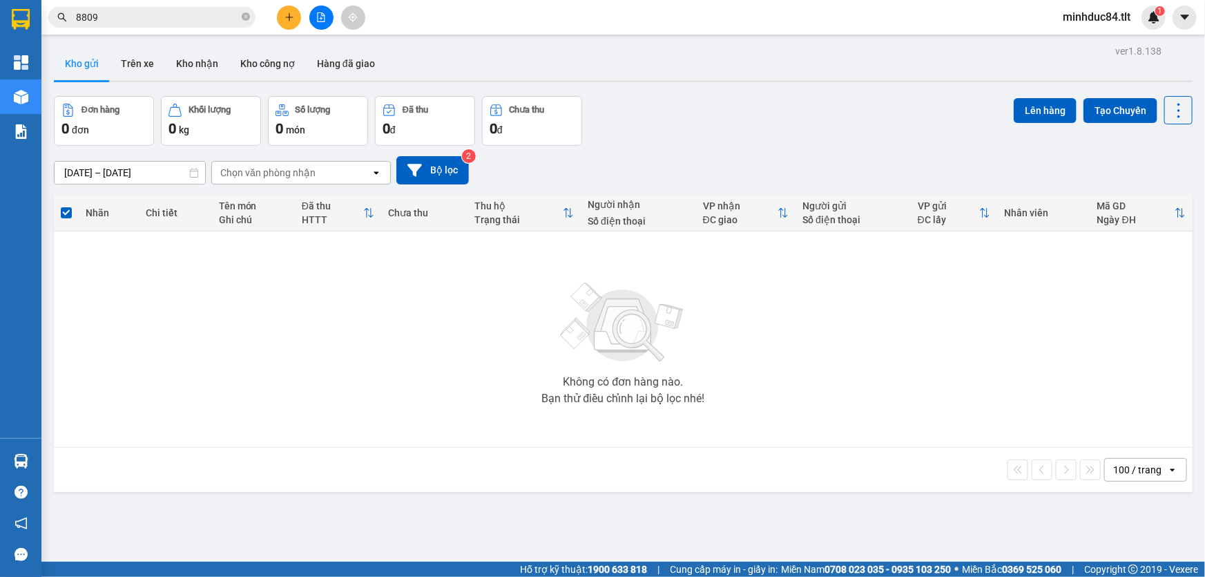
click at [760, 378] on section "Kết quả tìm kiếm ( 190 ) Bộ lọc Ngày tạo đơn gần nhất Mã ĐH Trạng thái Món hàng…" at bounding box center [602, 288] width 1205 height 577
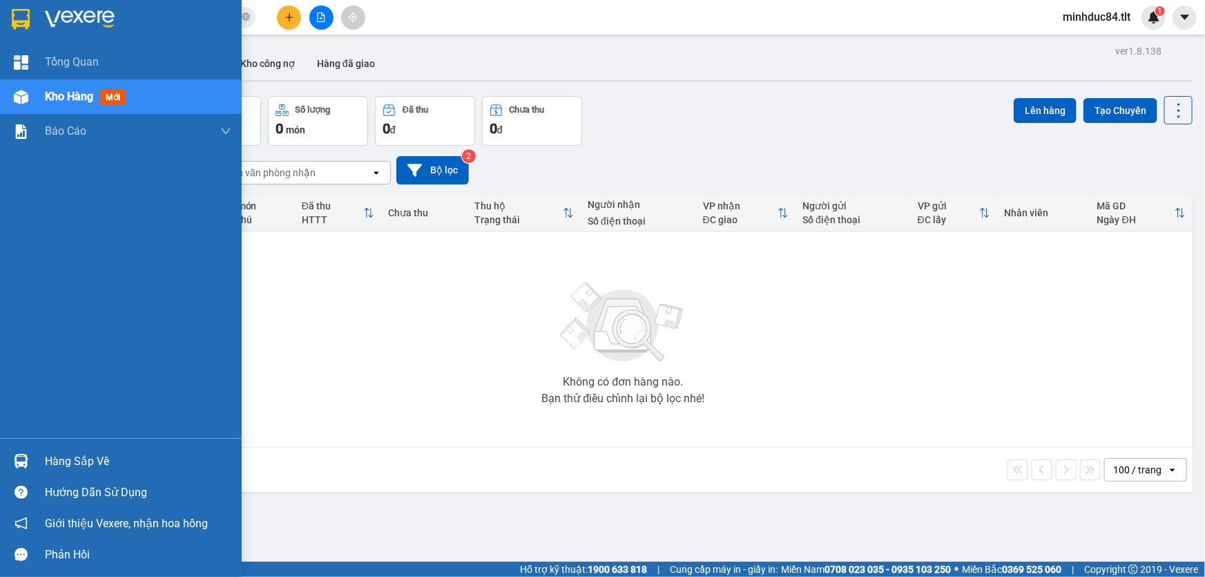
click at [28, 448] on div "Hàng sắp về" at bounding box center [121, 461] width 242 height 31
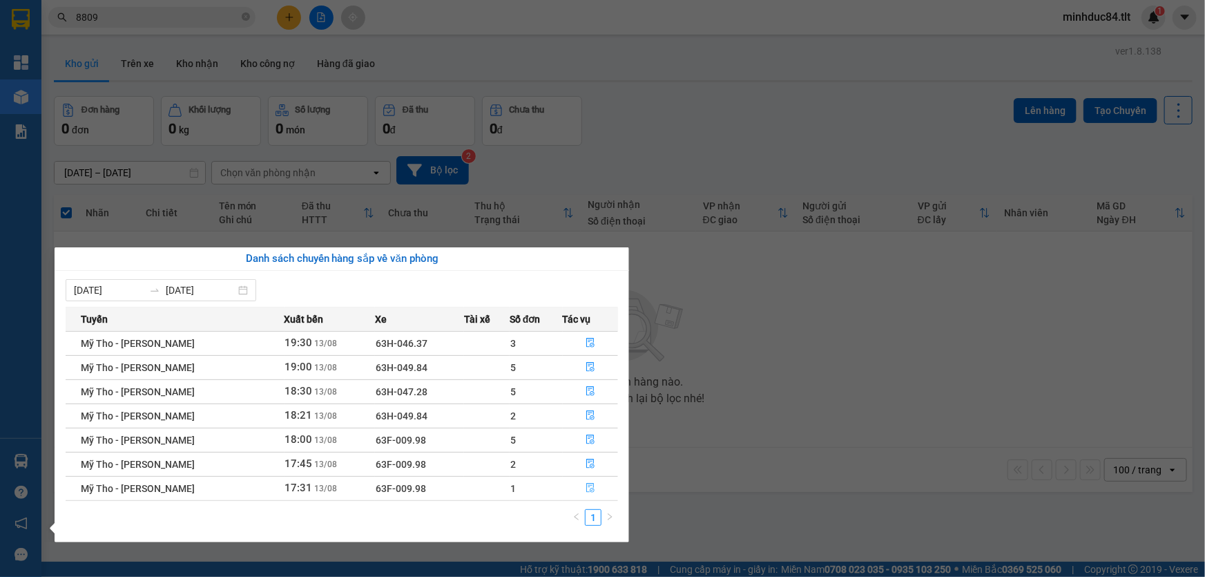
click at [590, 482] on button "button" at bounding box center [591, 488] width 55 height 22
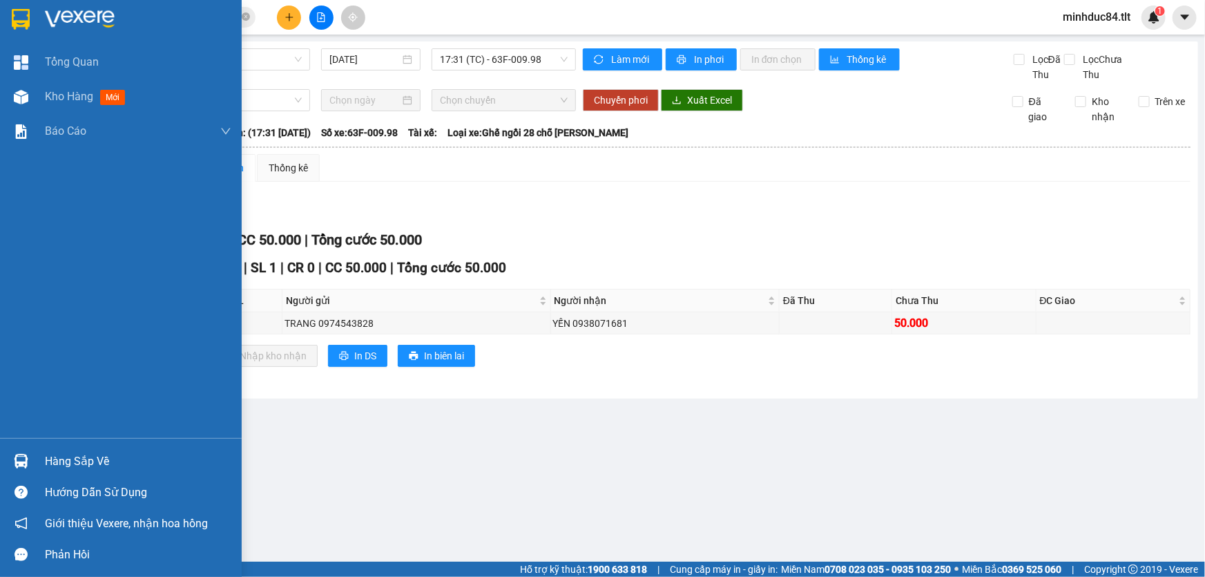
click at [55, 459] on div "Hàng sắp về" at bounding box center [138, 461] width 186 height 21
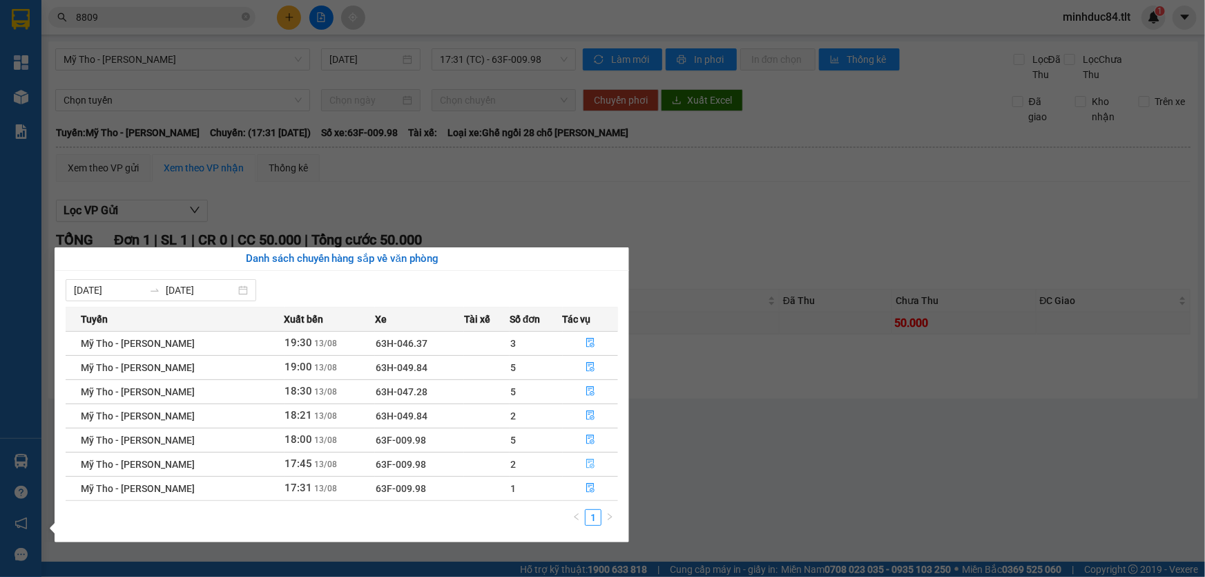
click at [588, 459] on icon "file-done" at bounding box center [591, 464] width 10 height 10
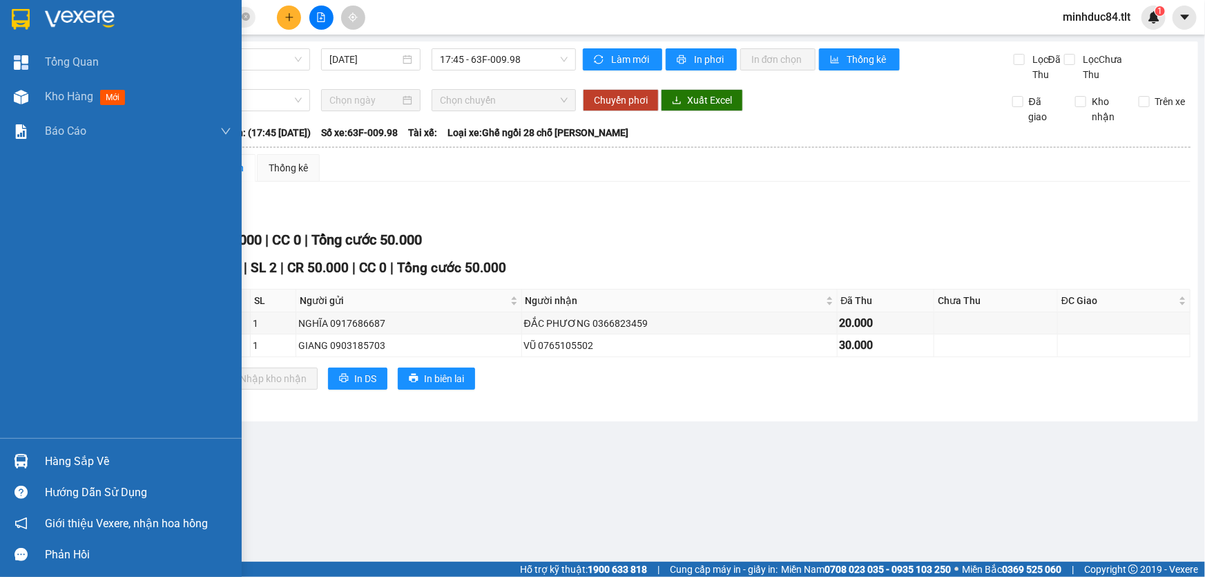
click at [41, 445] on div "Hàng sắp về Hướng dẫn sử dụng Giới thiệu Vexere, nhận hoa hồng Phản hồi" at bounding box center [121, 504] width 242 height 132
click at [73, 449] on div "Hàng sắp về" at bounding box center [121, 461] width 242 height 31
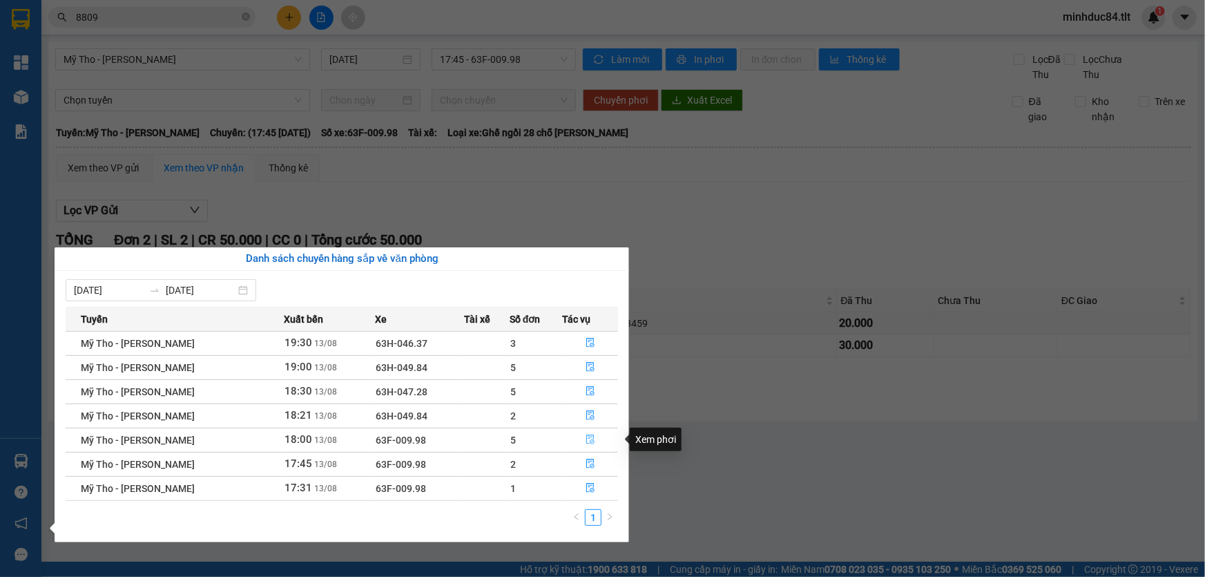
click at [591, 442] on icon "file-done" at bounding box center [590, 439] width 8 height 10
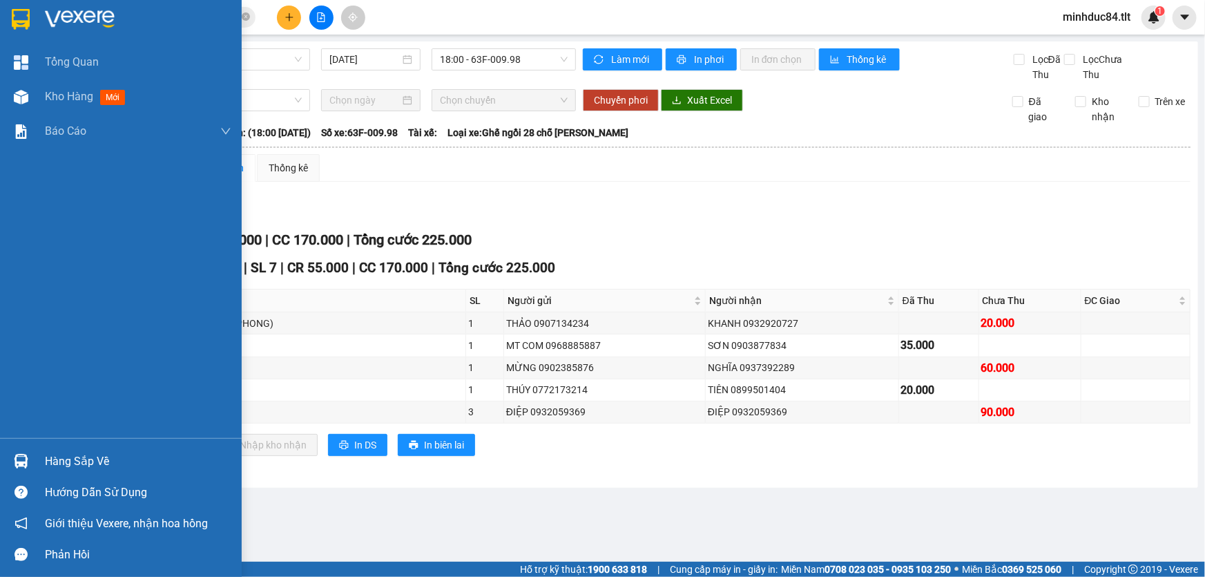
click at [41, 454] on div "Hàng sắp về" at bounding box center [121, 461] width 242 height 31
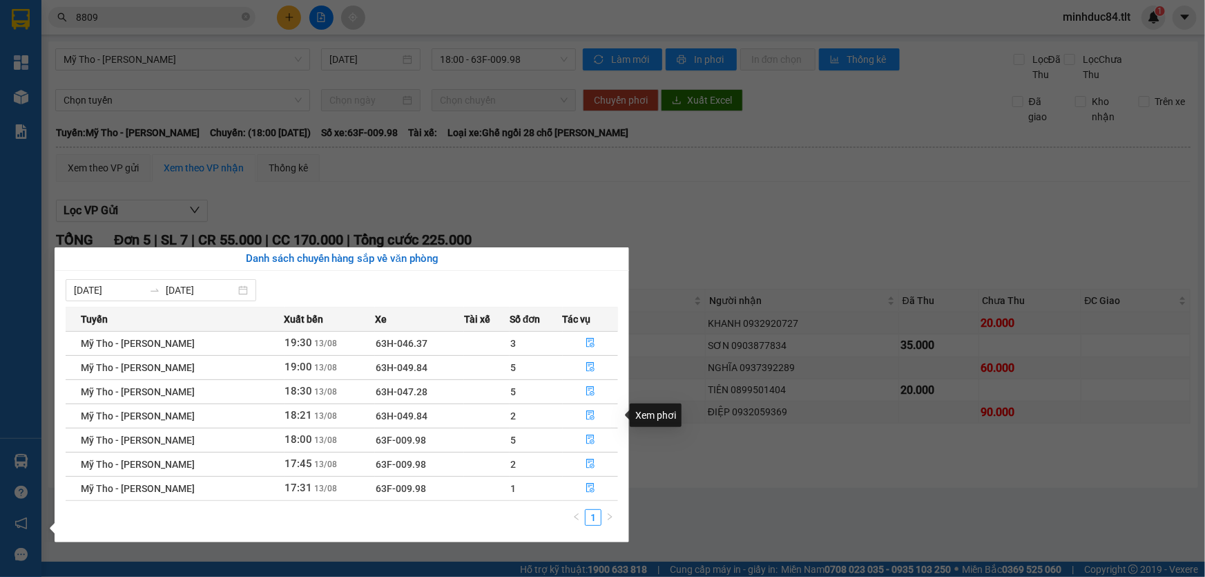
click at [701, 414] on section "Kết quả tìm kiếm ( 190 ) Bộ lọc Ngày tạo đơn gần nhất Mã ĐH Trạng thái Món hàng…" at bounding box center [602, 288] width 1205 height 577
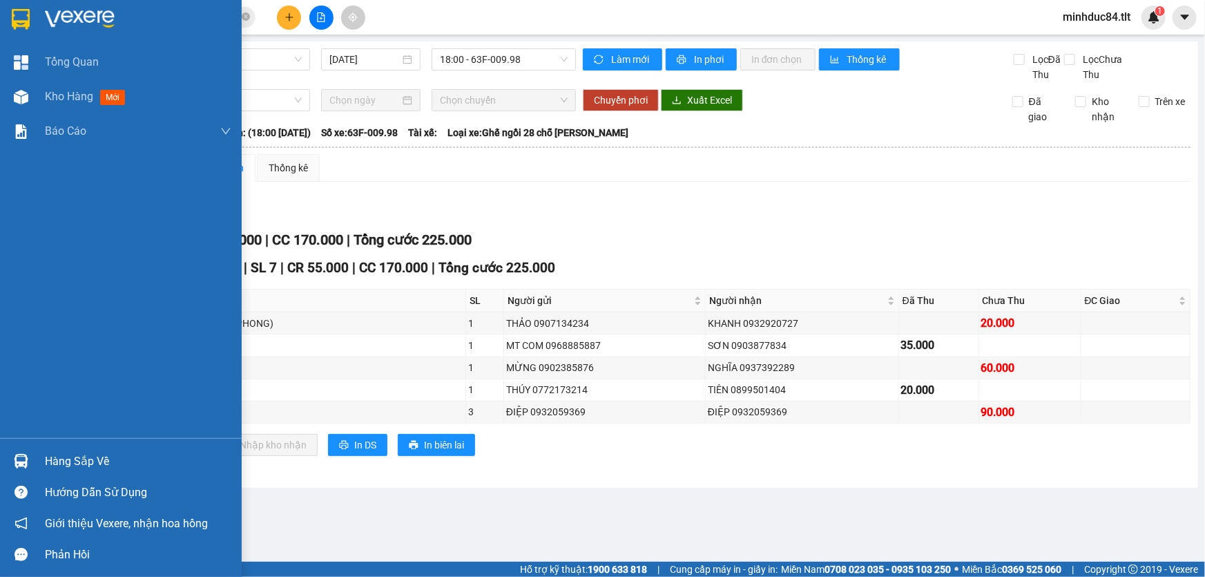
click at [51, 456] on div "Hàng sắp về" at bounding box center [138, 461] width 186 height 21
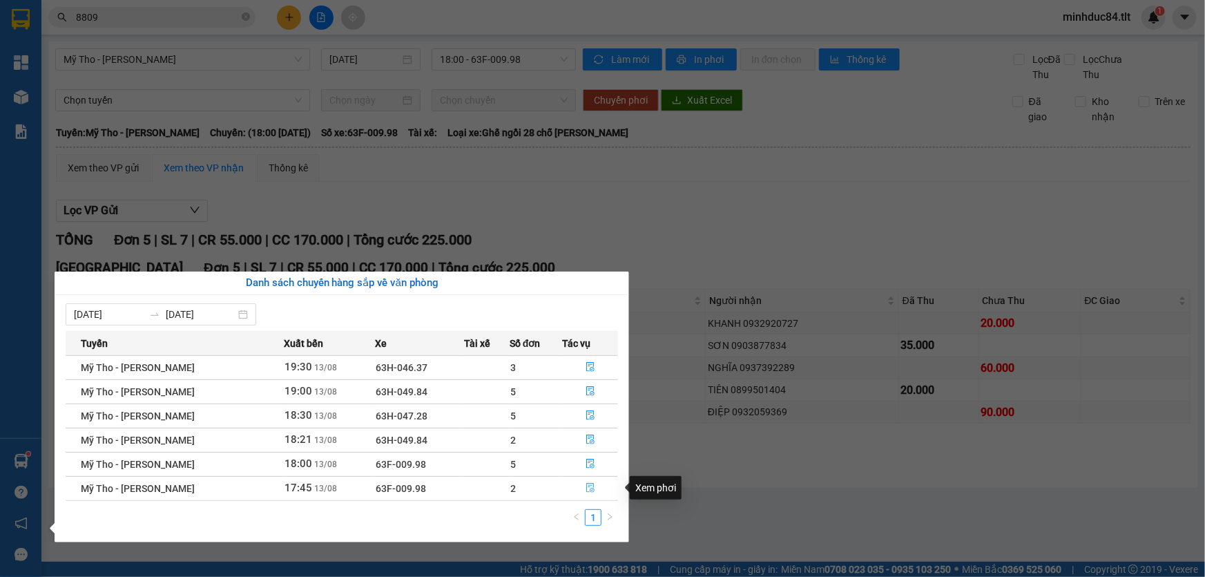
click at [590, 488] on icon "file-done" at bounding box center [591, 488] width 10 height 10
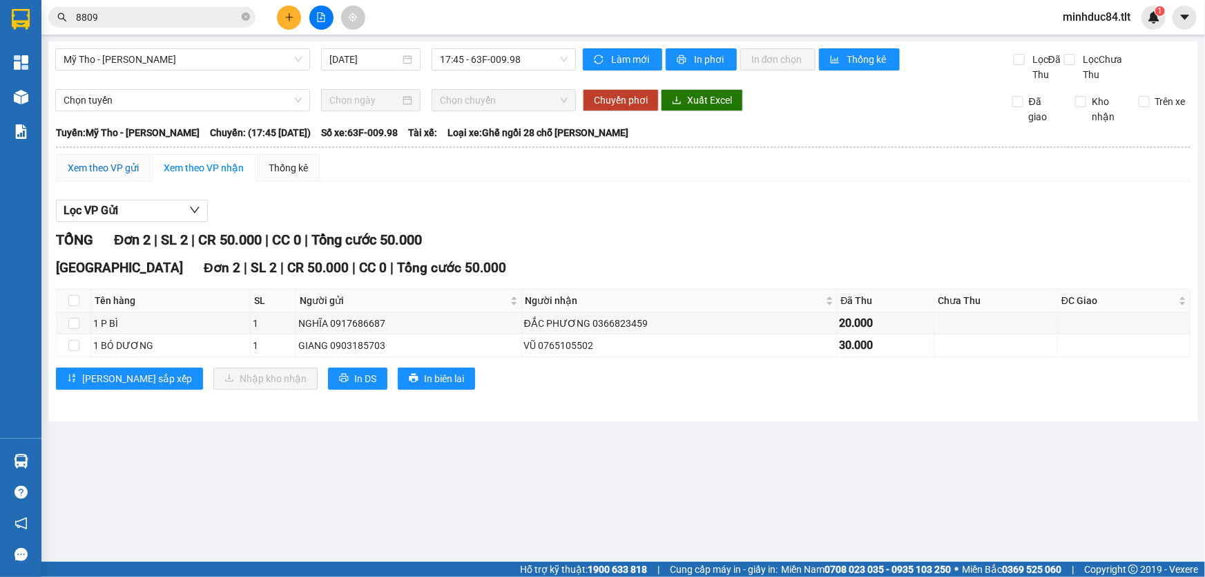
click at [98, 165] on div "Xem theo VP gửi" at bounding box center [103, 167] width 71 height 15
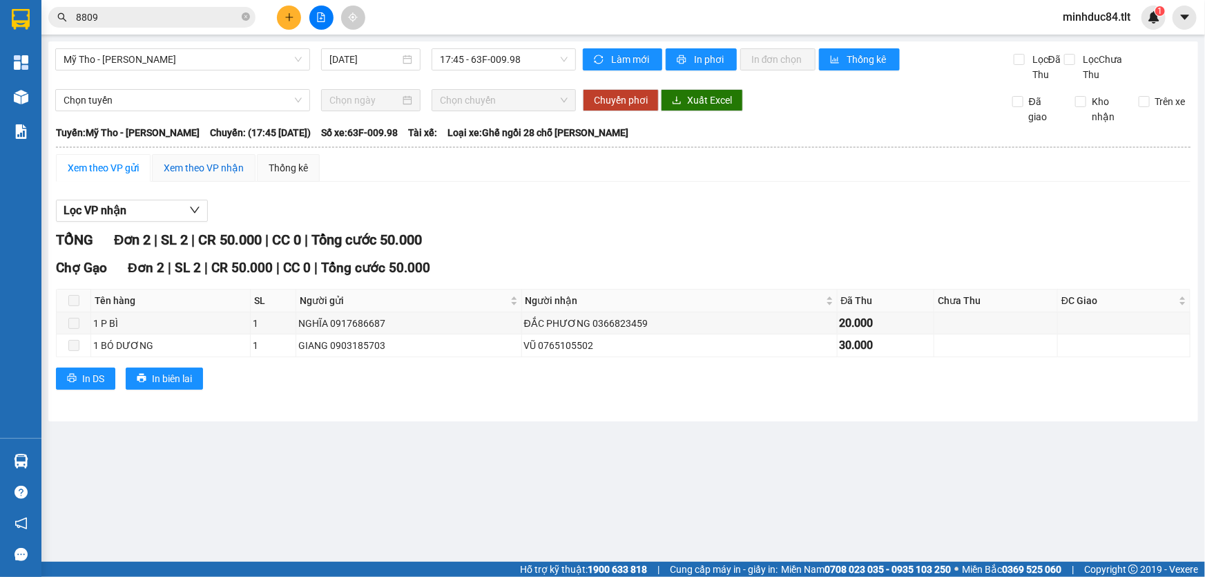
click at [218, 165] on div "Xem theo VP nhận" at bounding box center [204, 167] width 80 height 15
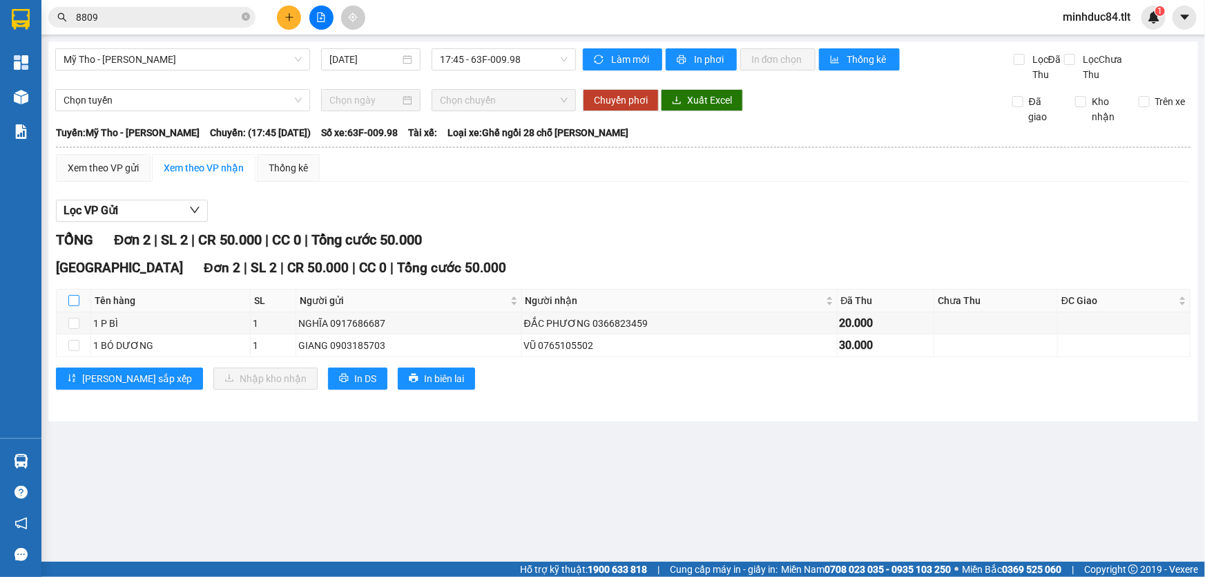
click at [77, 300] on input "checkbox" at bounding box center [73, 300] width 11 height 11
checkbox input "true"
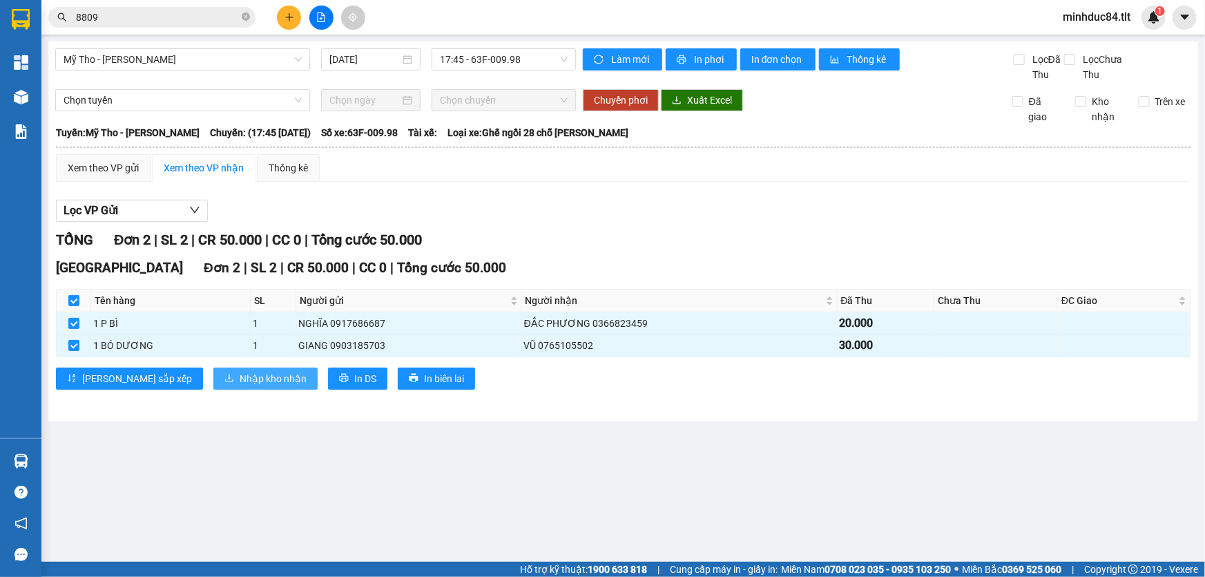
click at [240, 380] on span "Nhập kho nhận" at bounding box center [273, 378] width 67 height 15
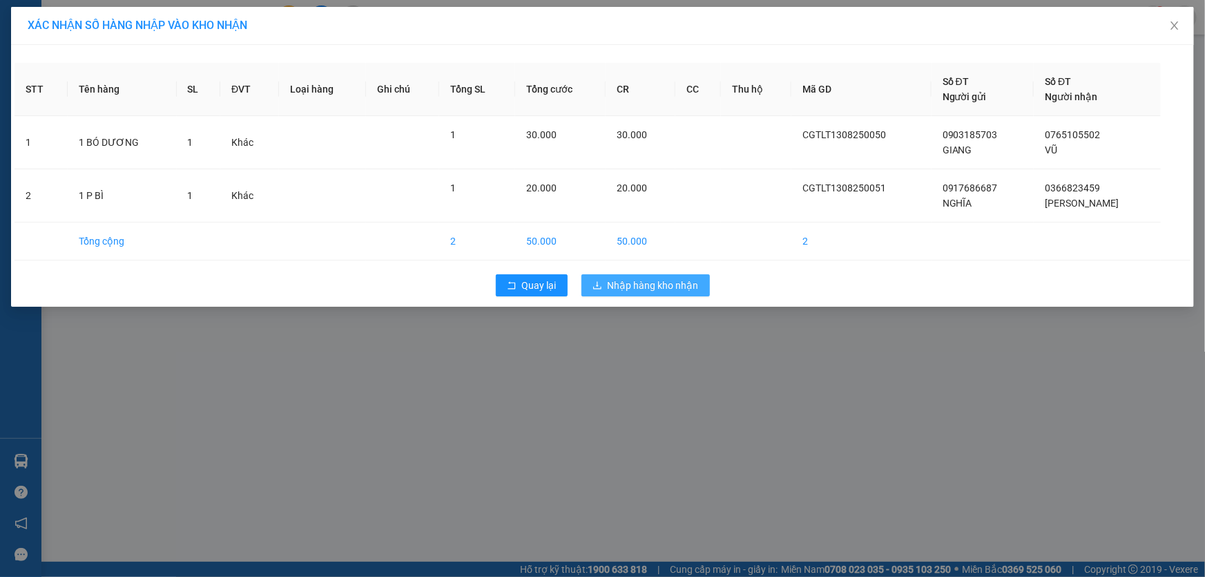
click at [616, 289] on span "Nhập hàng kho nhận" at bounding box center [653, 285] width 91 height 15
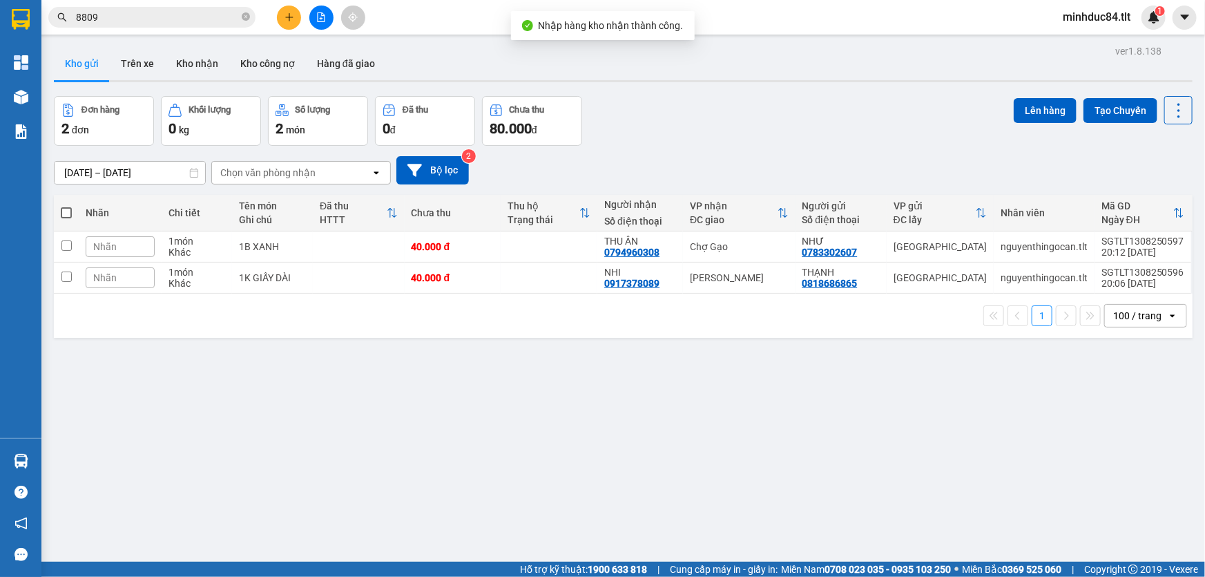
click at [46, 453] on main "ver 1.8.138 Kho gửi Trên xe Kho nhận Kho công nợ Hàng đã giao Đơn hàng 2 đơn Kh…" at bounding box center [602, 281] width 1205 height 562
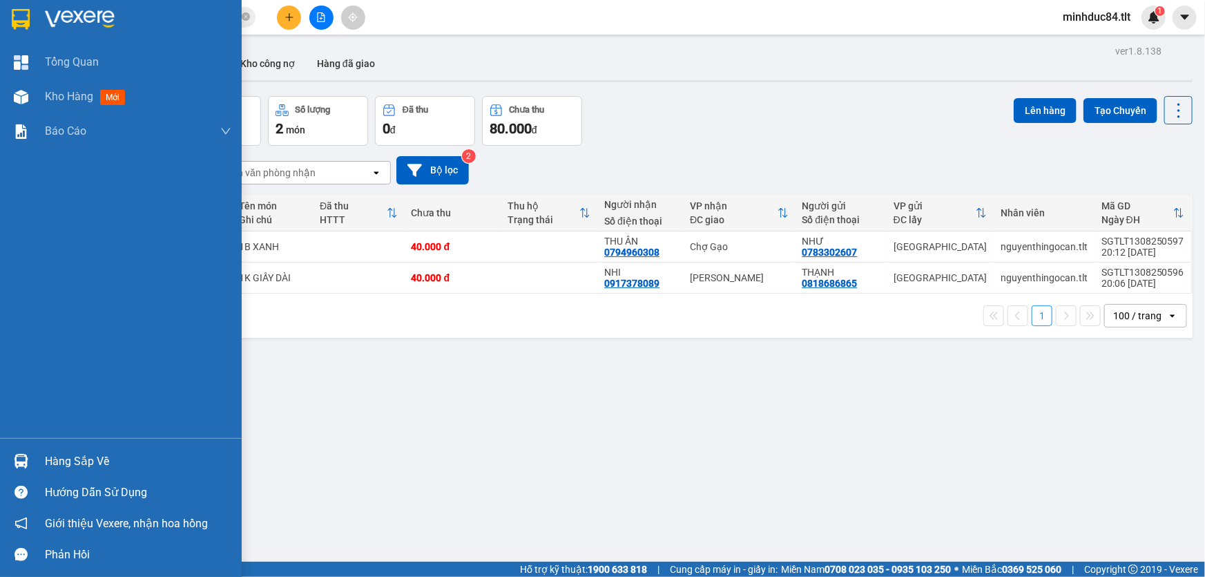
drag, startPoint x: 30, startPoint y: 463, endPoint x: 37, endPoint y: 461, distance: 7.2
click at [35, 463] on div "Hàng sắp về" at bounding box center [121, 461] width 242 height 31
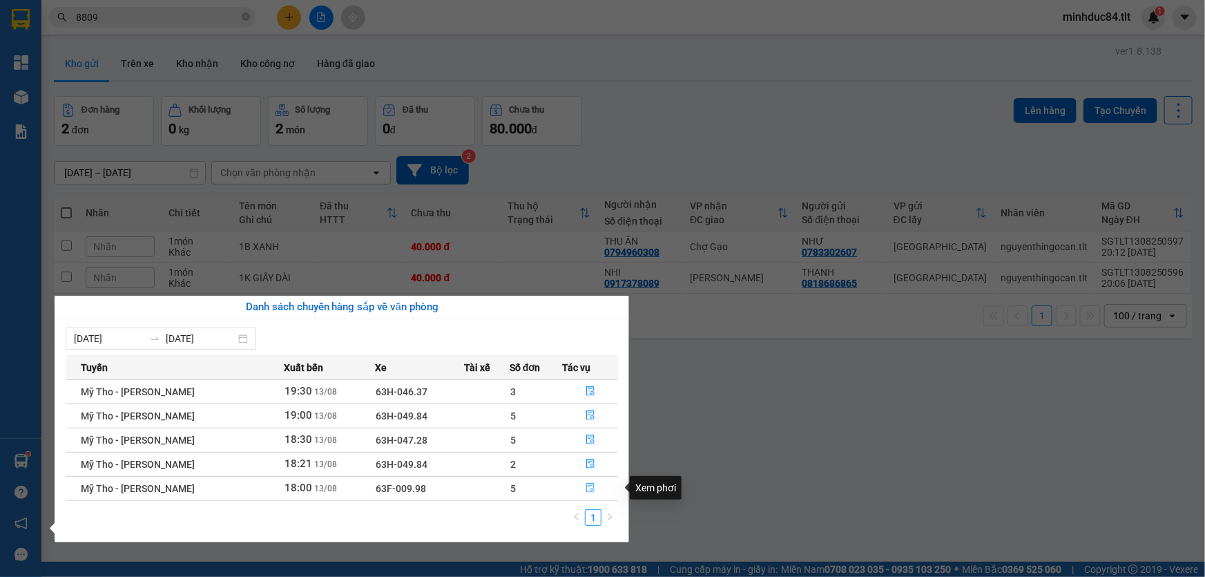
click at [596, 488] on button "button" at bounding box center [591, 488] width 55 height 22
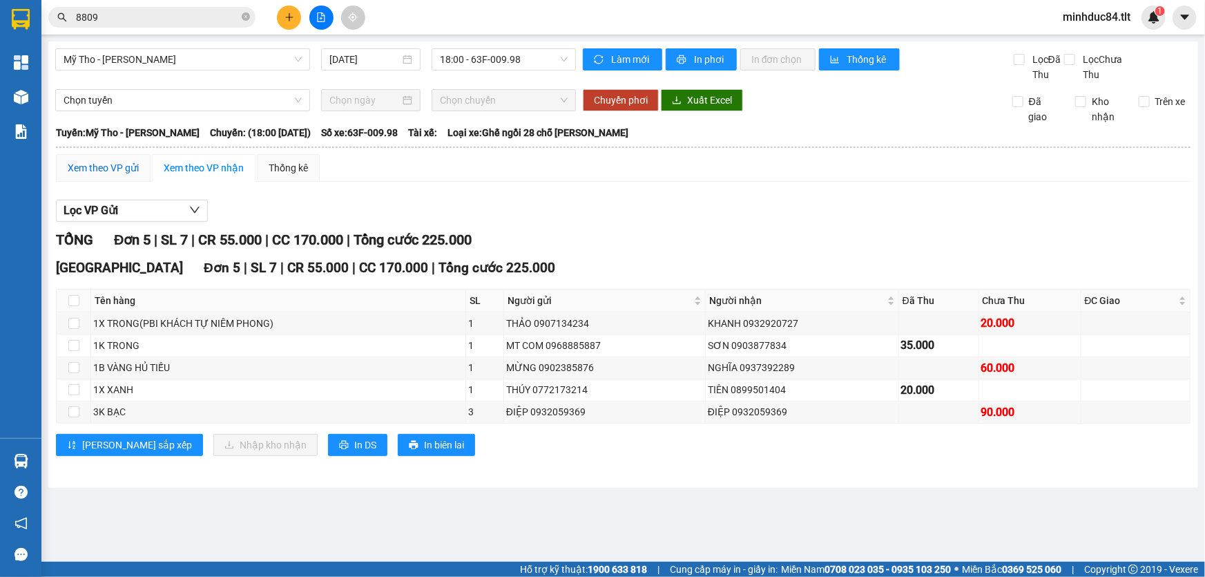
click at [99, 174] on div "Xem theo VP gửi" at bounding box center [103, 167] width 71 height 15
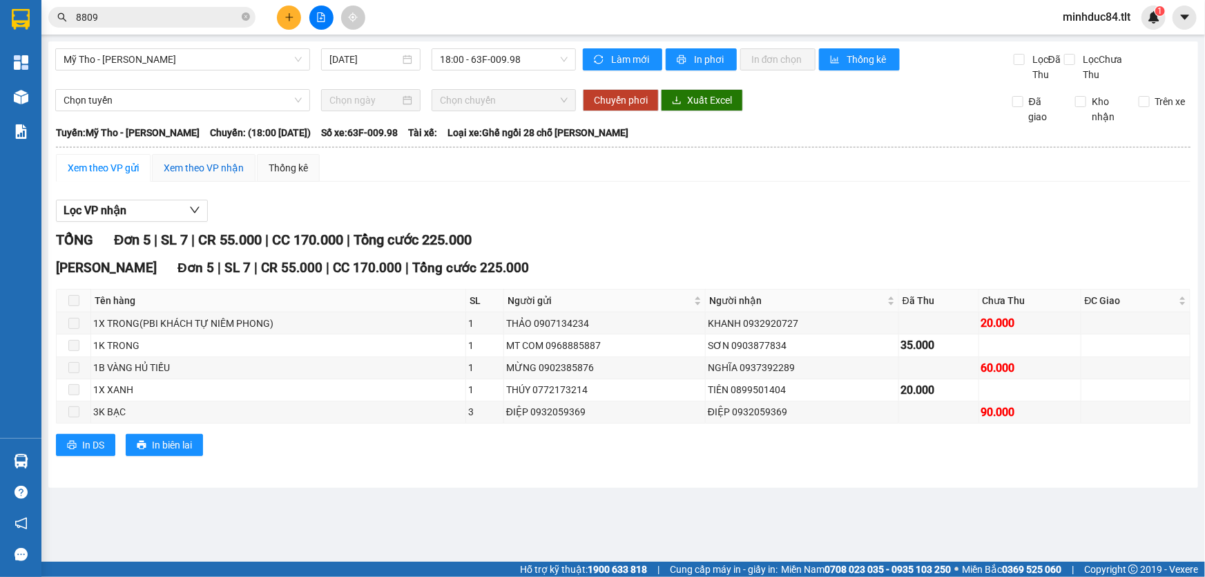
click at [207, 167] on div "Xem theo VP nhận" at bounding box center [204, 167] width 80 height 15
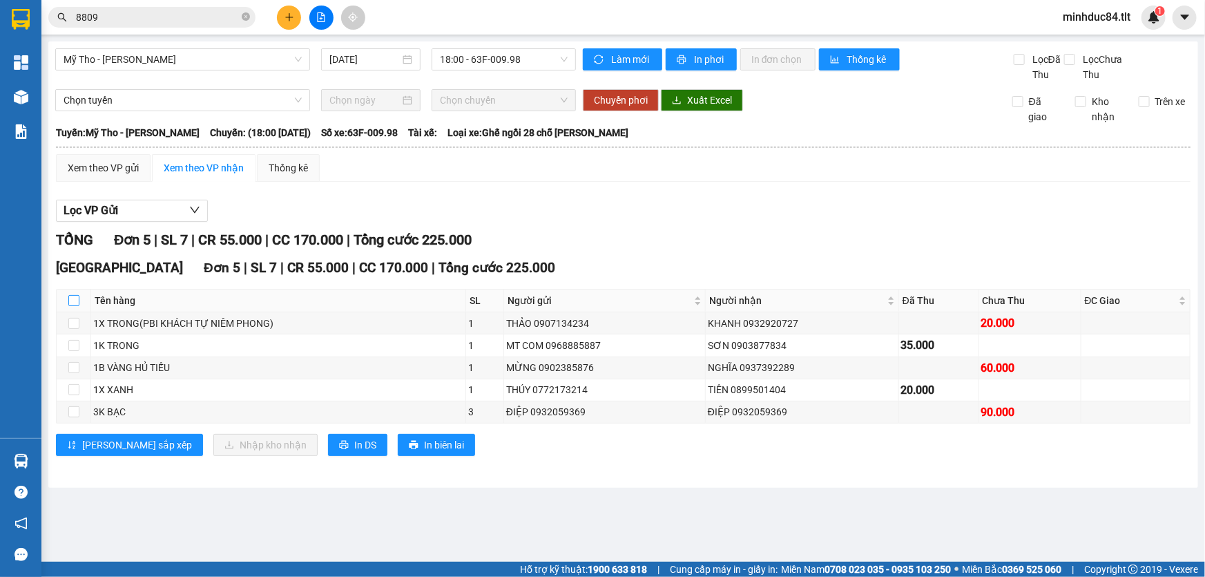
click at [68, 301] on input "checkbox" at bounding box center [73, 300] width 11 height 11
checkbox input "true"
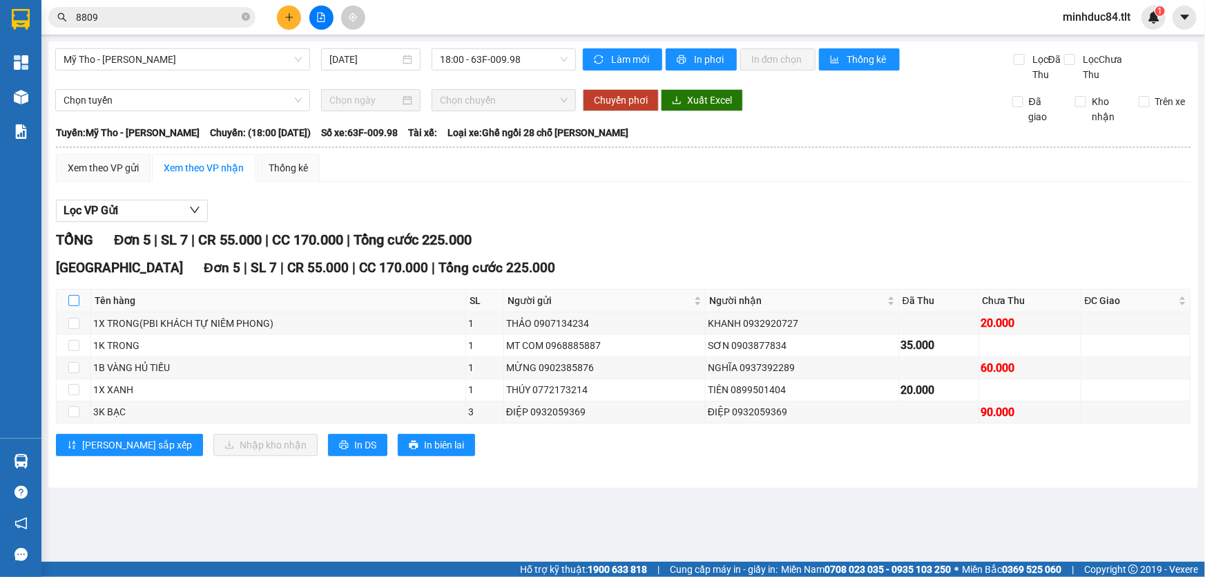
checkbox input "true"
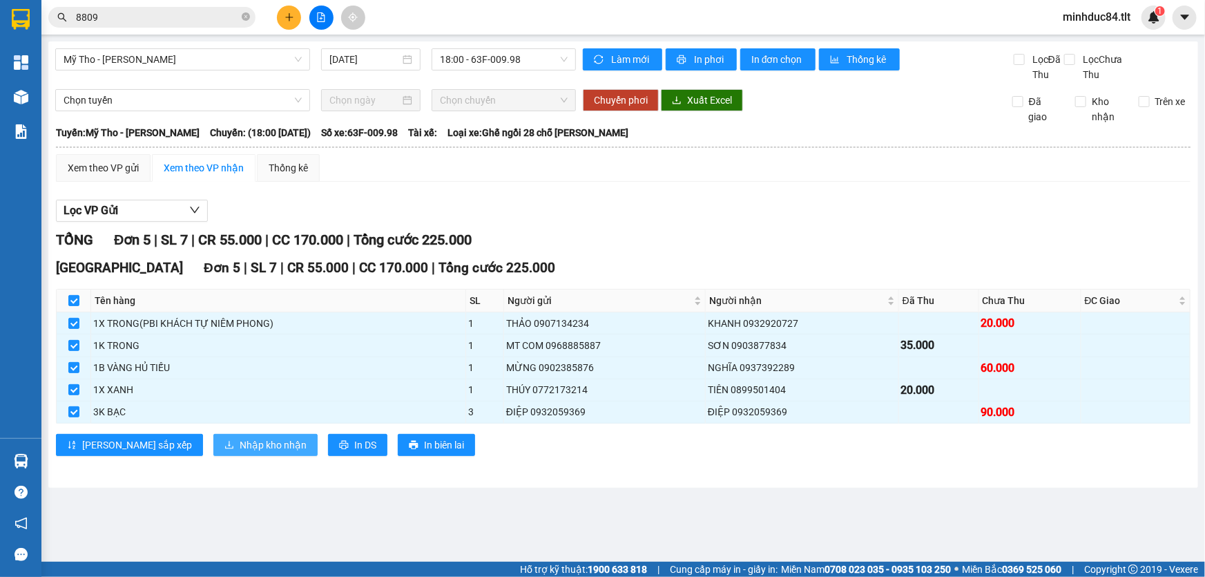
click at [240, 437] on span "Nhập kho nhận" at bounding box center [273, 444] width 67 height 15
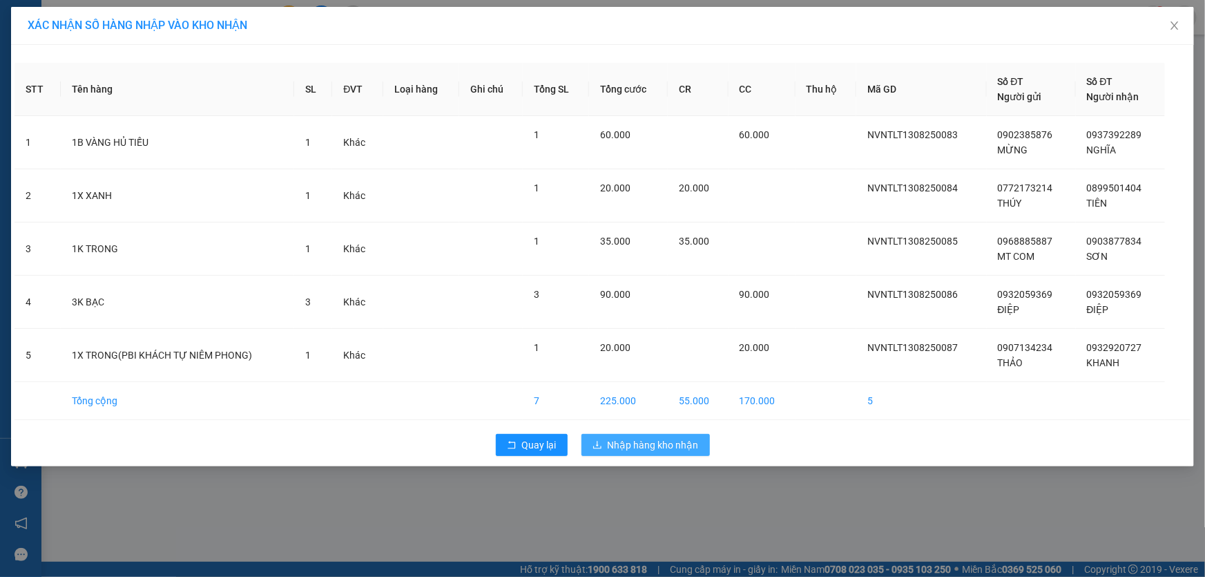
click at [662, 435] on button "Nhập hàng kho nhận" at bounding box center [646, 445] width 128 height 22
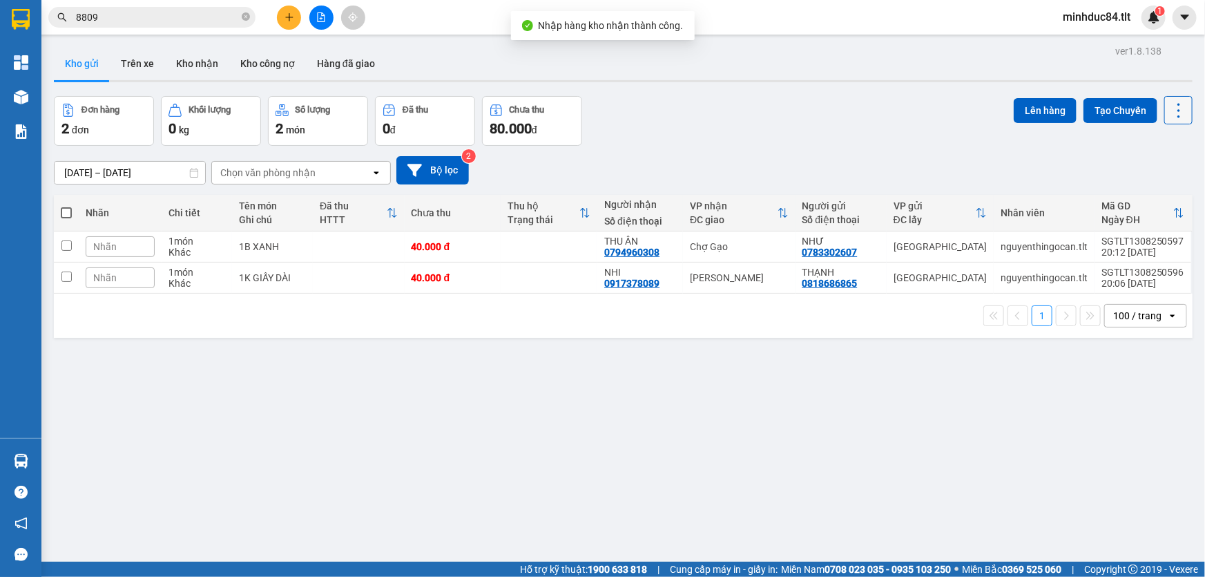
click at [1169, 111] on icon at bounding box center [1178, 110] width 19 height 19
click at [1150, 194] on span "Làm mới" at bounding box center [1150, 197] width 38 height 14
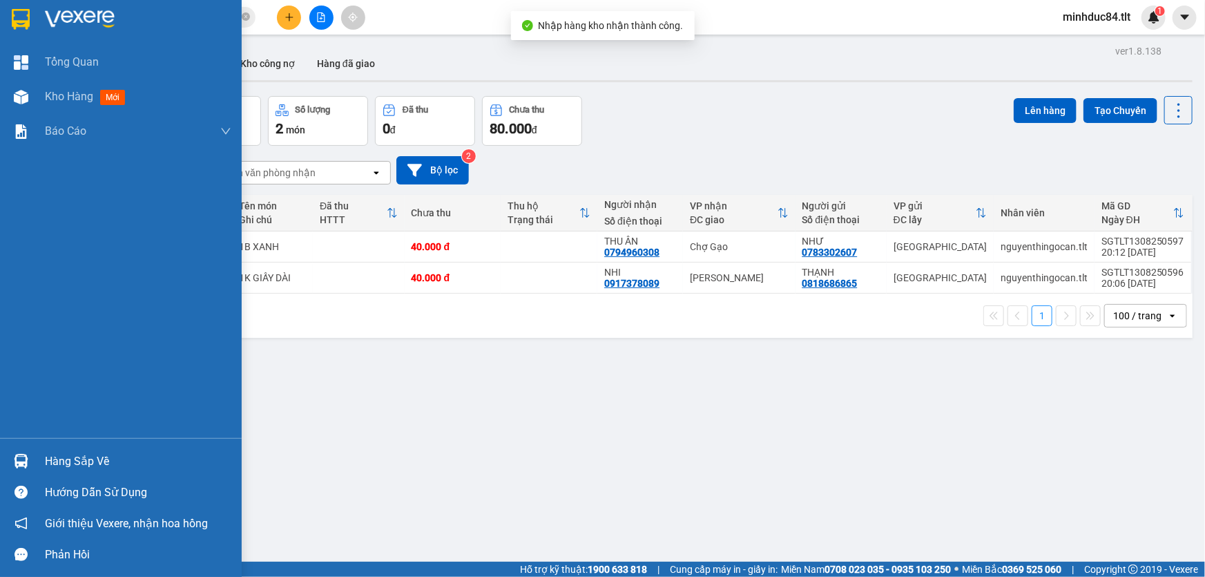
click at [51, 457] on div "Hàng sắp về" at bounding box center [138, 461] width 186 height 21
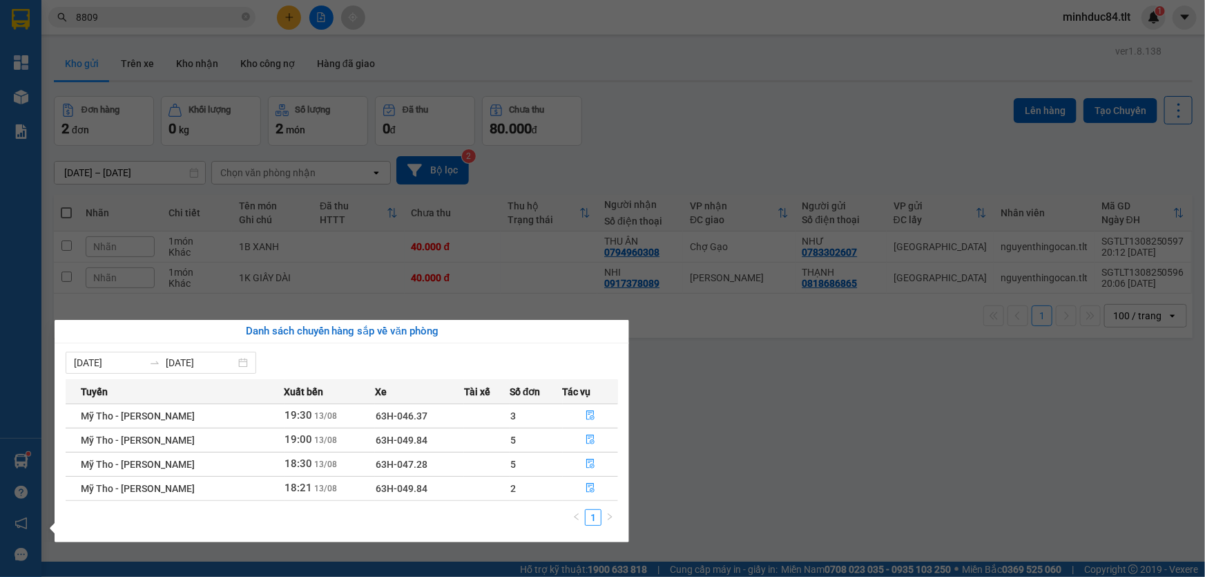
click at [781, 456] on section "Kết quả tìm kiếm ( 190 ) Bộ lọc Ngày tạo đơn gần nhất Mã ĐH Trạng thái Món hàng…" at bounding box center [602, 288] width 1205 height 577
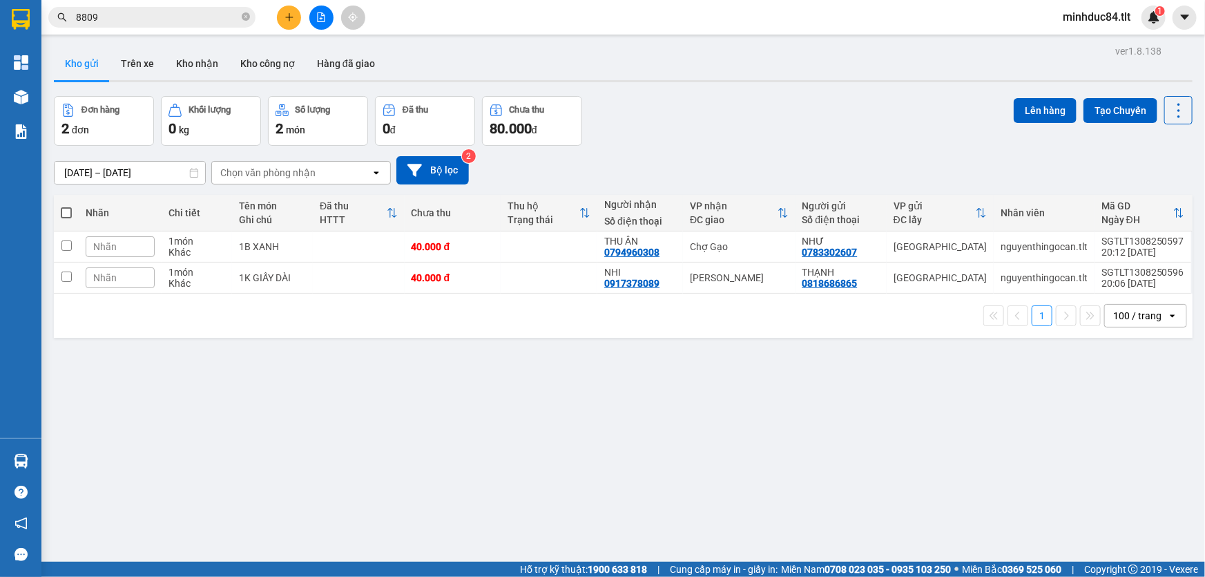
click at [161, 17] on input "8809" at bounding box center [157, 17] width 163 height 15
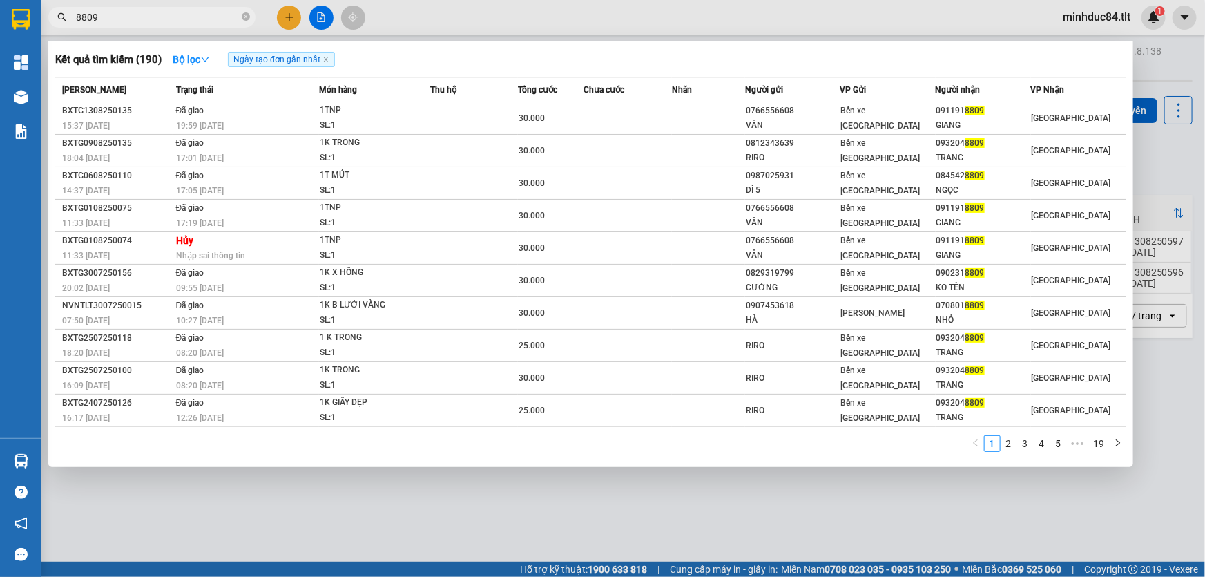
click at [161, 15] on input "8809" at bounding box center [157, 17] width 163 height 15
type input "1598"
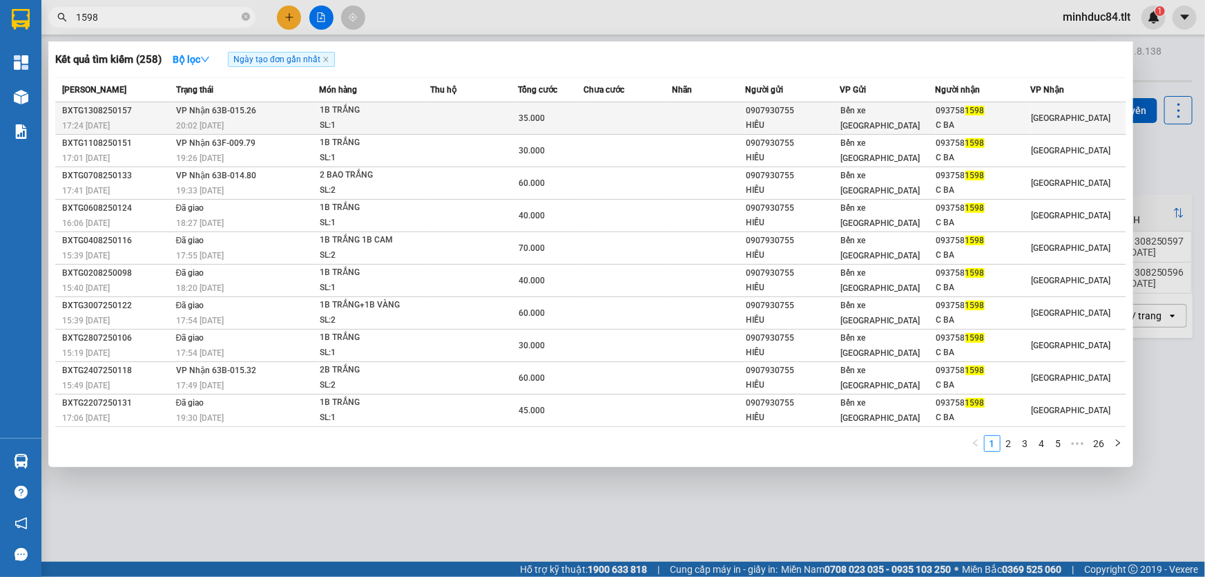
click at [338, 104] on div "1B TRẮNG" at bounding box center [372, 110] width 104 height 15
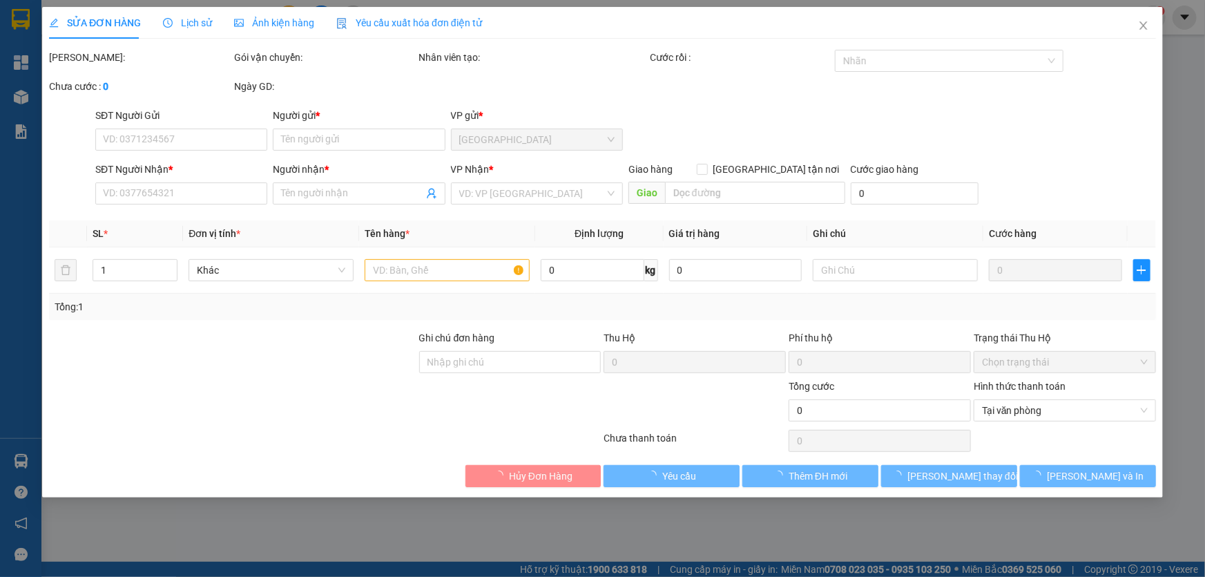
type input "0907930755"
type input "HIẾU"
type input "0937581598"
type input "C BA"
type input "35.000"
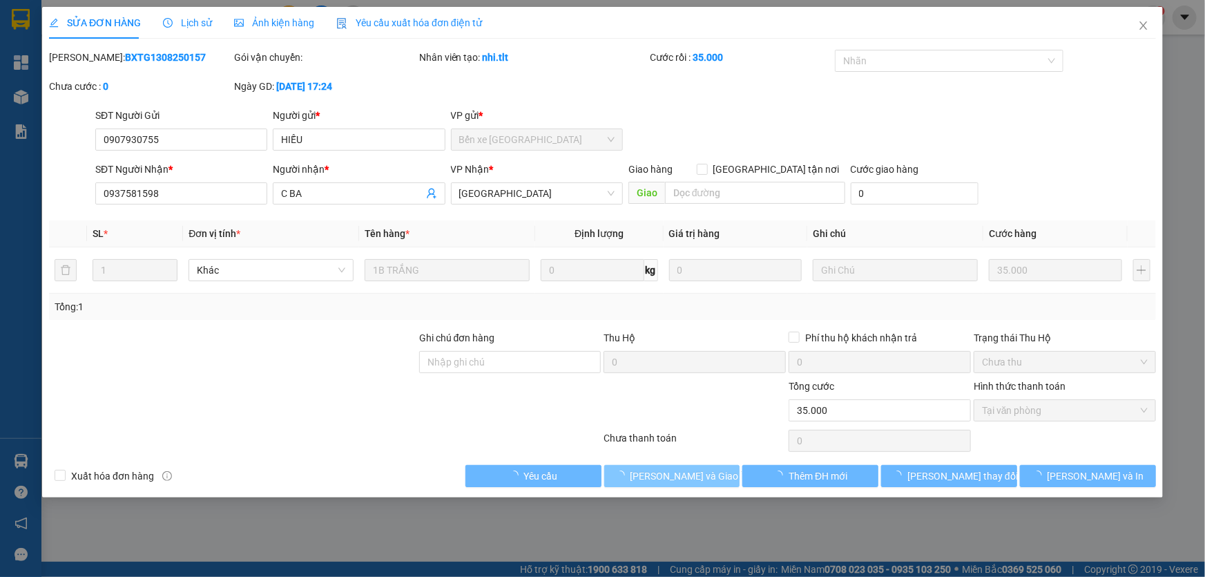
click at [678, 470] on span "[PERSON_NAME] và [PERSON_NAME] hàng" at bounding box center [697, 475] width 133 height 15
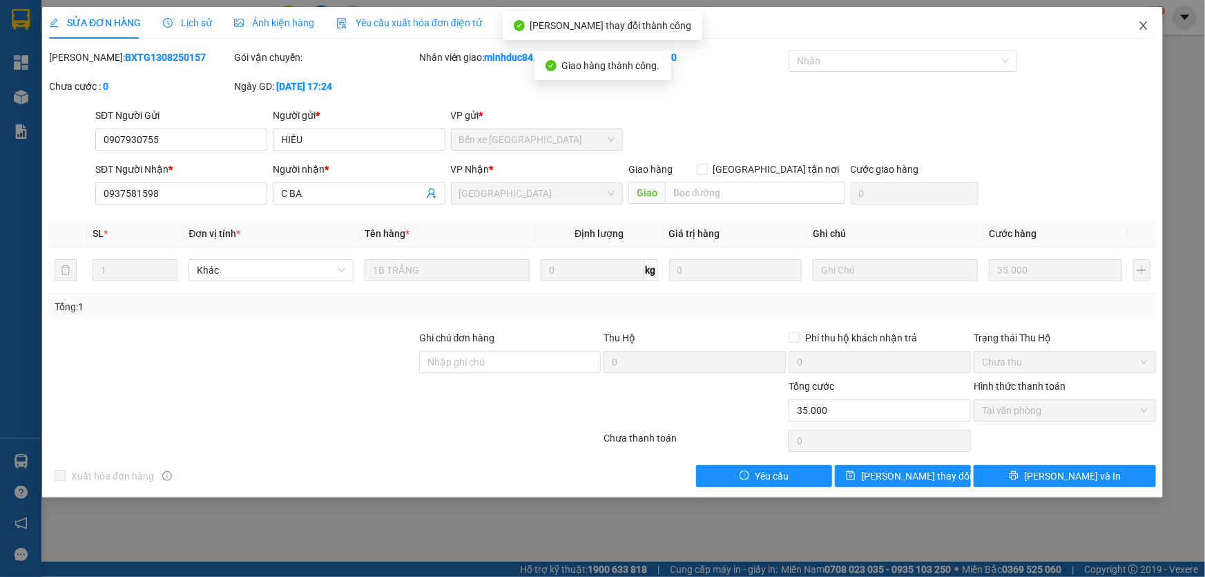
click at [1143, 20] on span "Close" at bounding box center [1143, 26] width 39 height 39
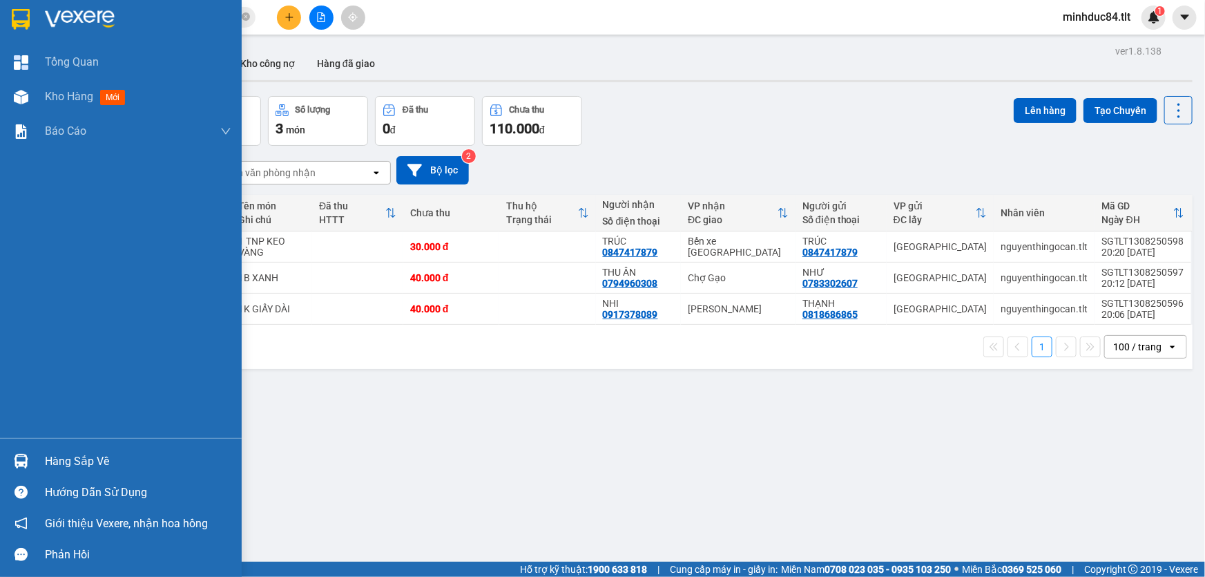
click at [75, 449] on div "Hàng sắp về" at bounding box center [121, 461] width 242 height 31
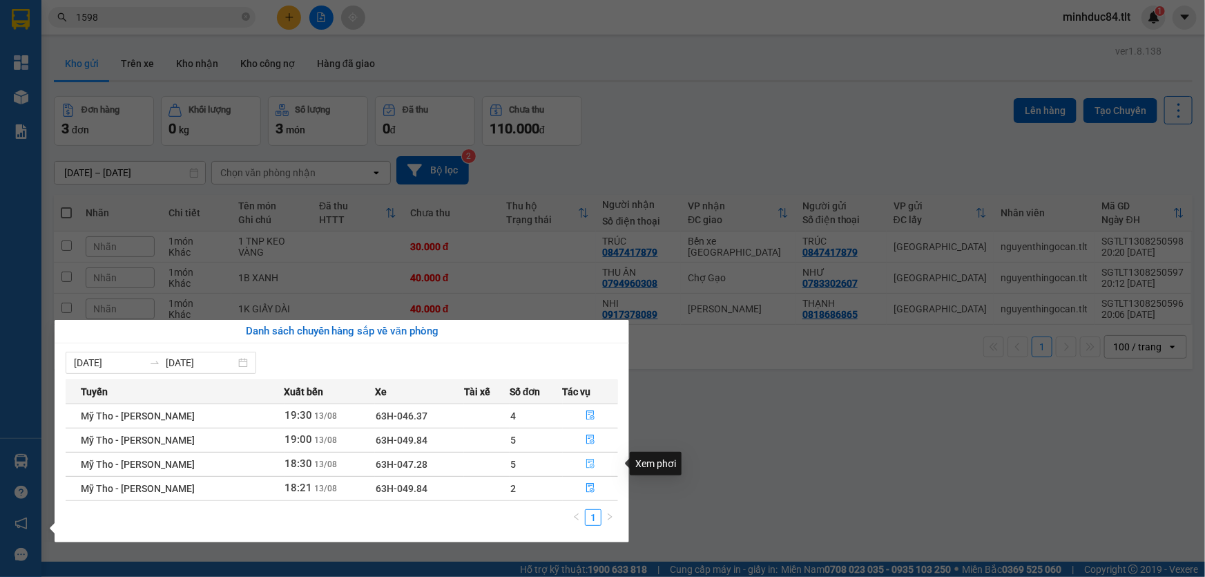
click at [586, 459] on icon "file-done" at bounding box center [591, 464] width 10 height 10
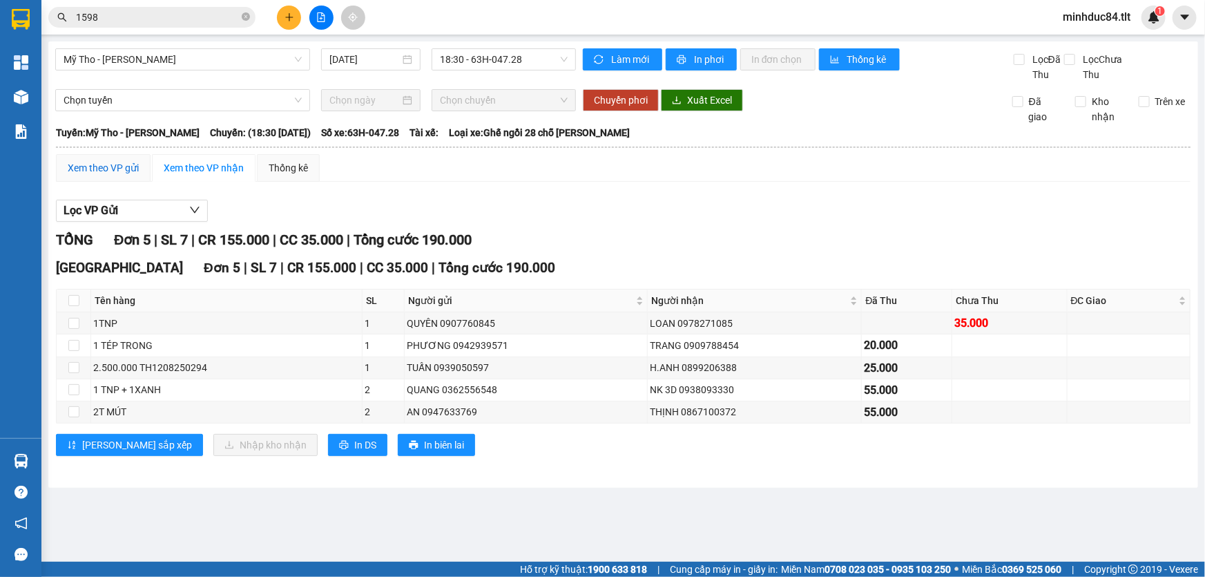
click at [105, 164] on div "Xem theo VP gửi" at bounding box center [103, 167] width 71 height 15
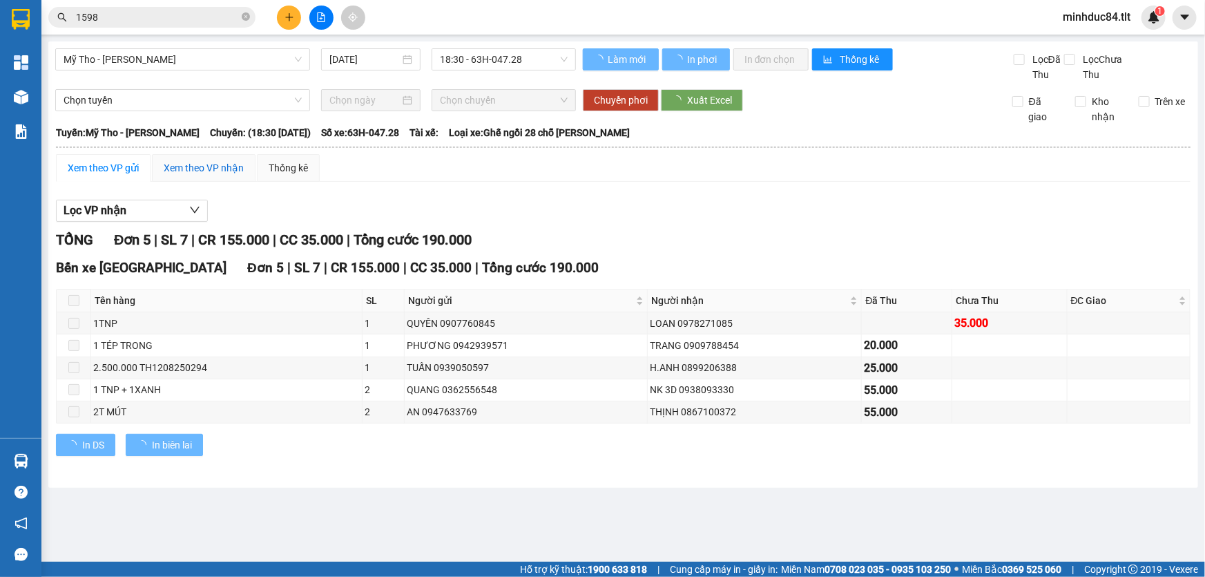
click at [173, 175] on div "Xem theo VP nhận" at bounding box center [204, 167] width 80 height 15
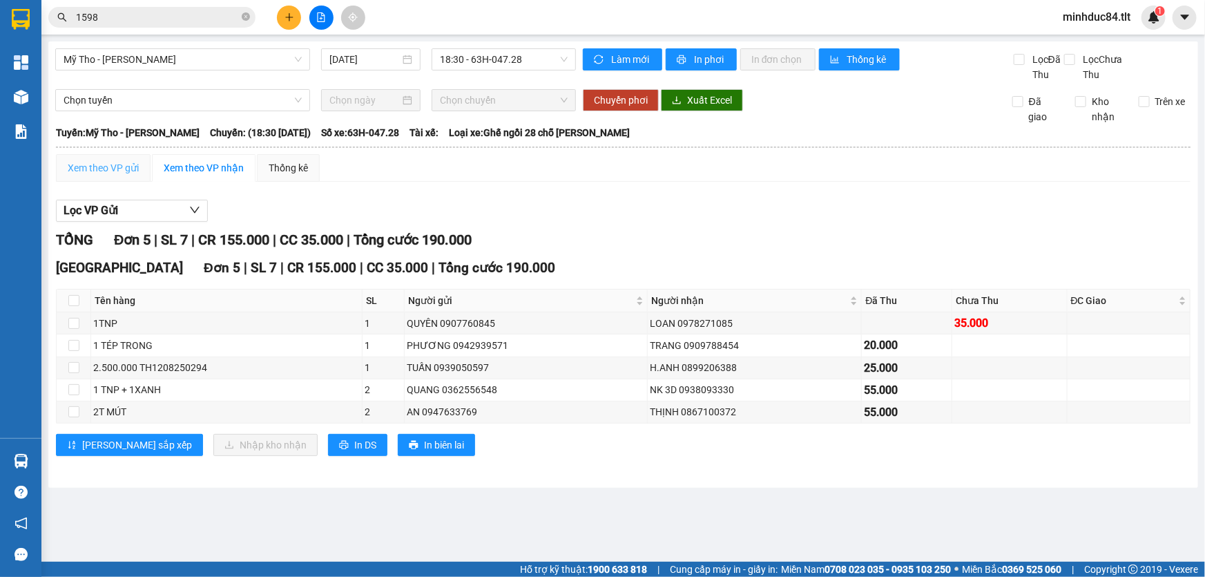
click at [80, 180] on div "Xem theo VP gửi" at bounding box center [103, 168] width 95 height 28
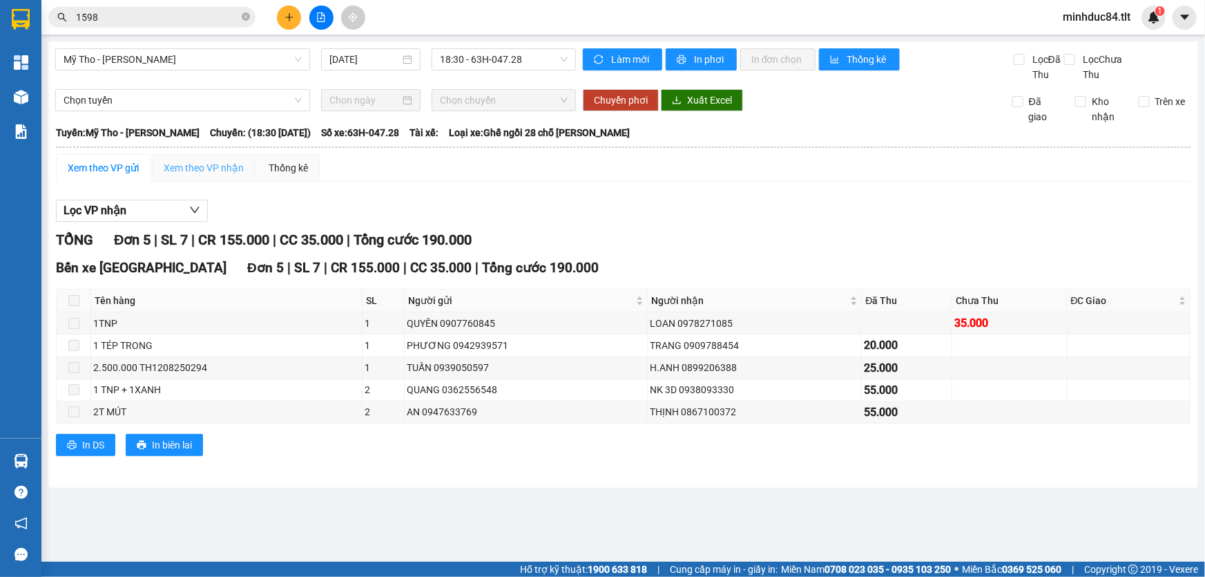
click at [220, 155] on div "Xem theo VP nhận" at bounding box center [204, 168] width 104 height 28
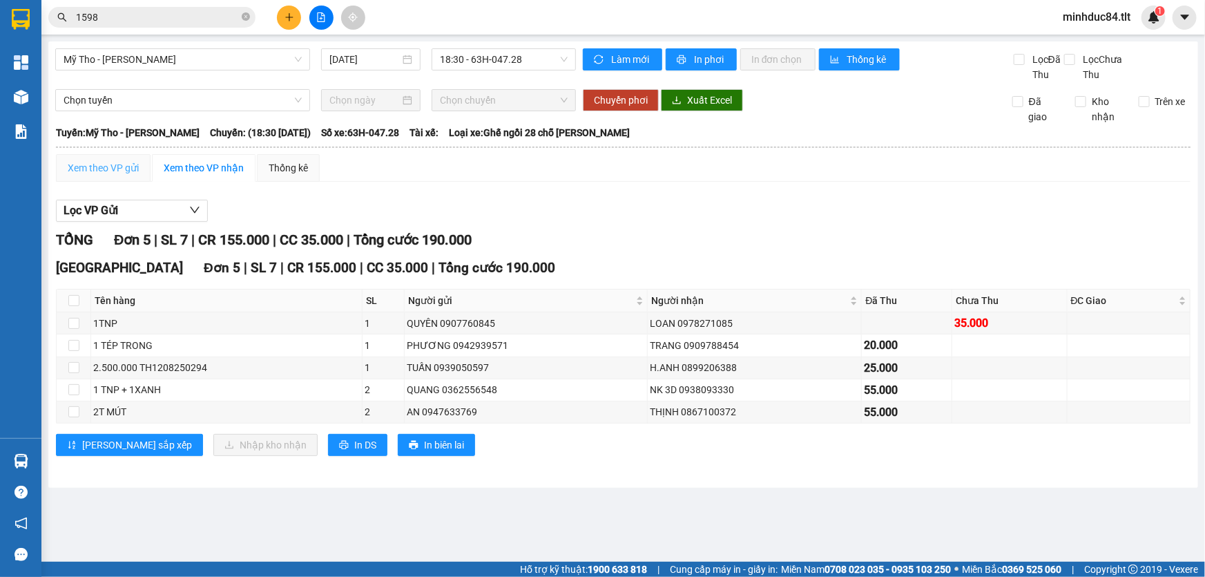
drag, startPoint x: 76, startPoint y: 175, endPoint x: 90, endPoint y: 180, distance: 14.4
click at [77, 175] on div "Xem theo VP gửi" at bounding box center [103, 168] width 95 height 28
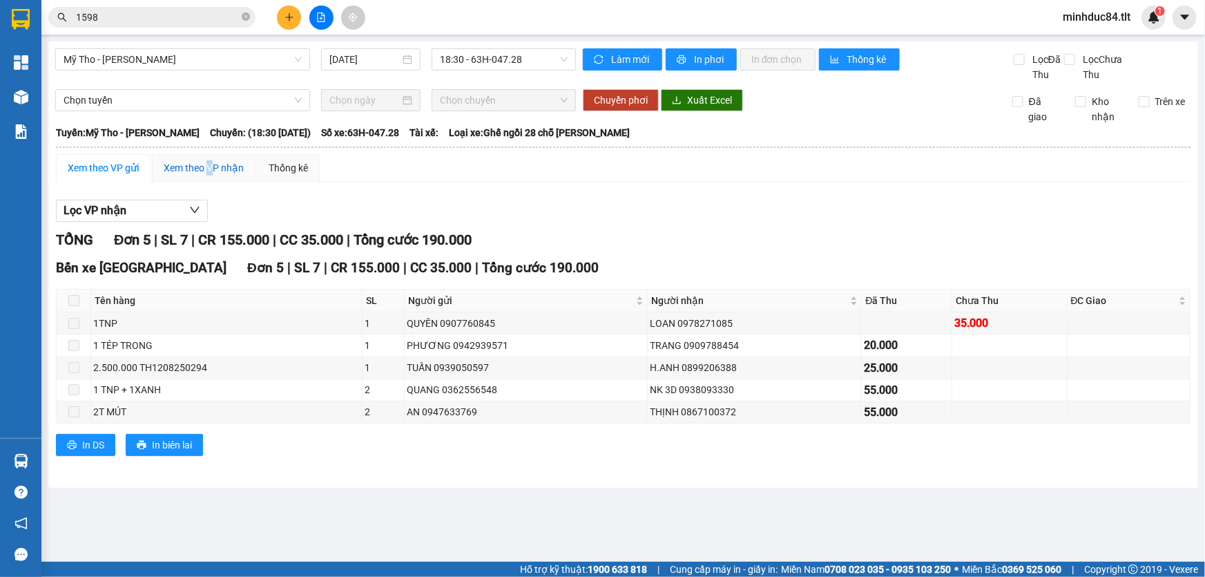
click at [211, 169] on div "Xem theo VP nhận" at bounding box center [204, 167] width 80 height 15
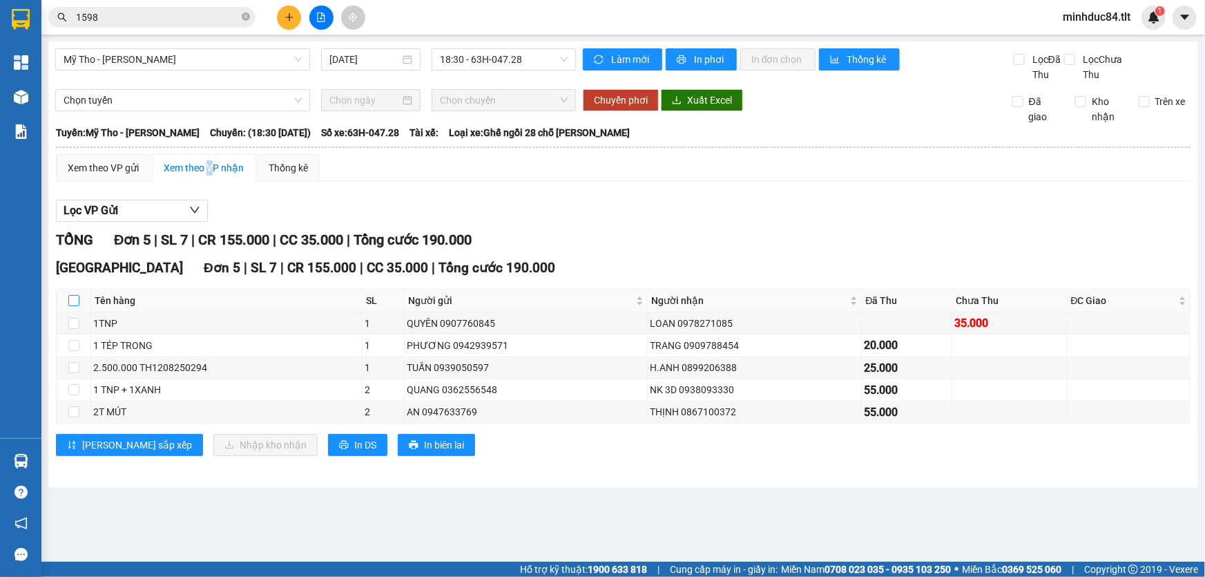
click at [75, 303] on input "checkbox" at bounding box center [73, 300] width 11 height 11
checkbox input "true"
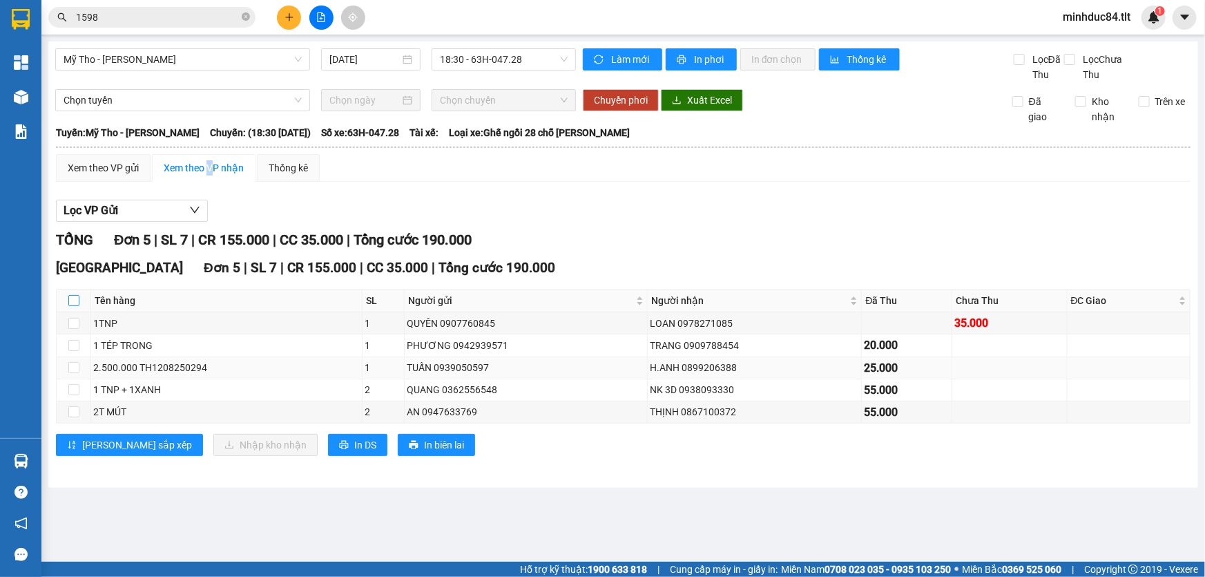
checkbox input "true"
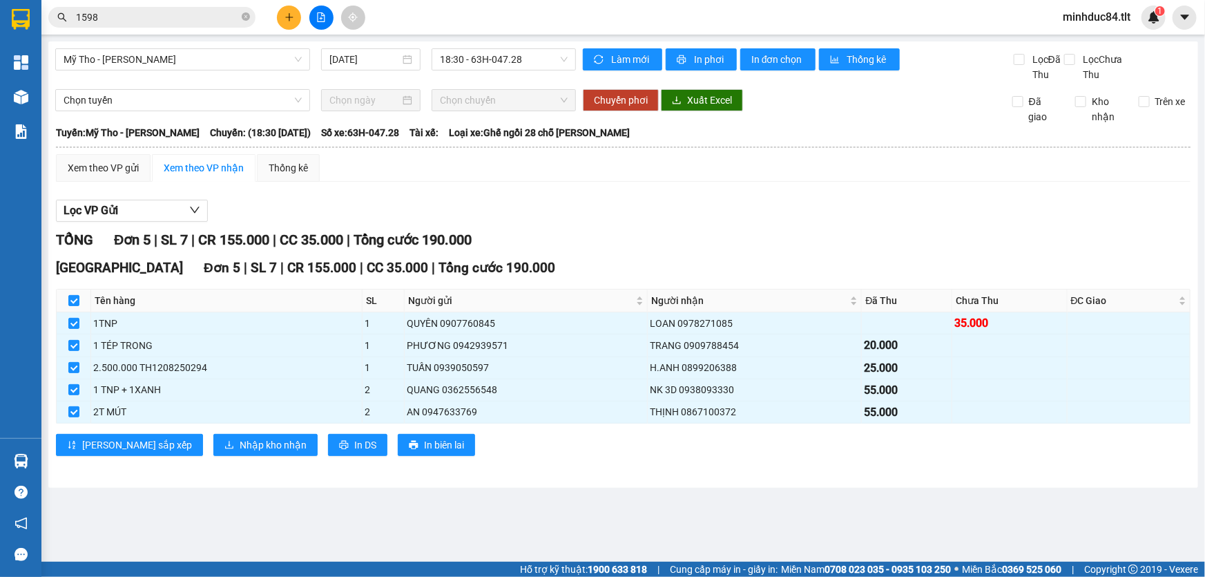
click at [193, 455] on div "Sài Gòn Đơn 5 | SL 7 | CR 155.000 | CC 35.000 | Tổng cước 190.000 Tên hàng SL N…" at bounding box center [623, 362] width 1135 height 209
click at [240, 446] on span "Nhập kho nhận" at bounding box center [273, 444] width 67 height 15
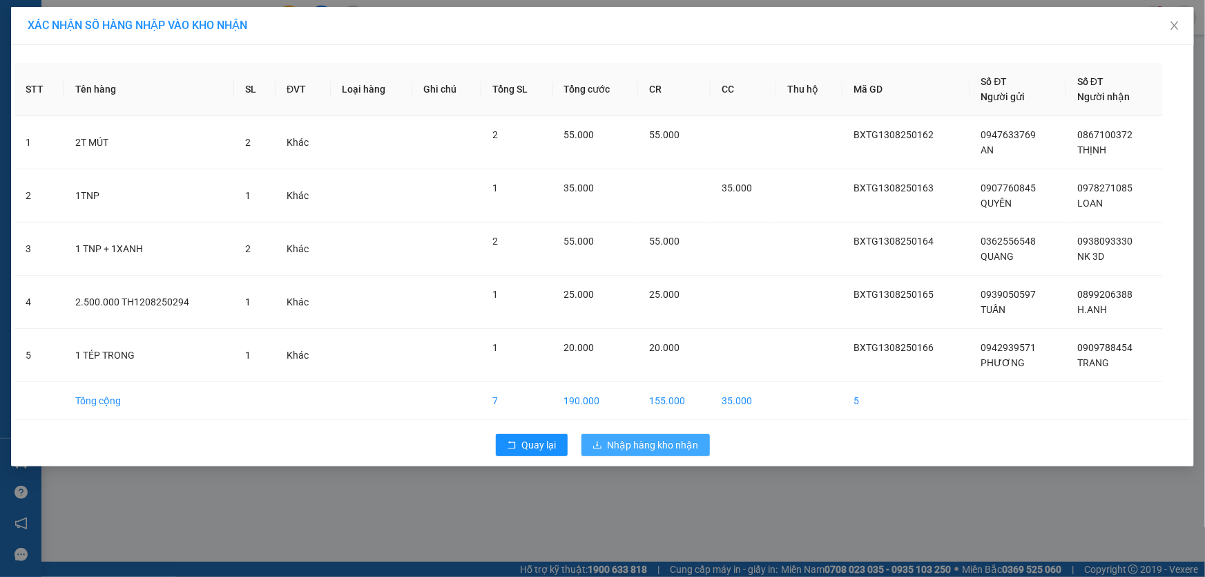
click at [661, 439] on span "Nhập hàng kho nhận" at bounding box center [653, 444] width 91 height 15
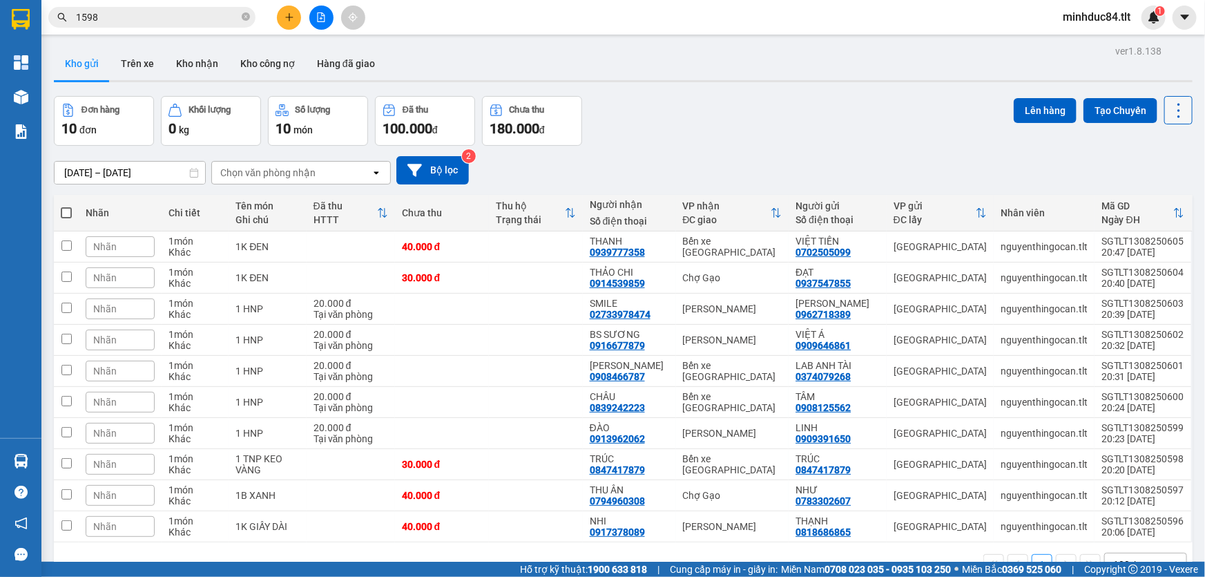
click at [1169, 114] on icon at bounding box center [1178, 110] width 19 height 19
click at [1142, 196] on span "Làm mới" at bounding box center [1150, 197] width 38 height 14
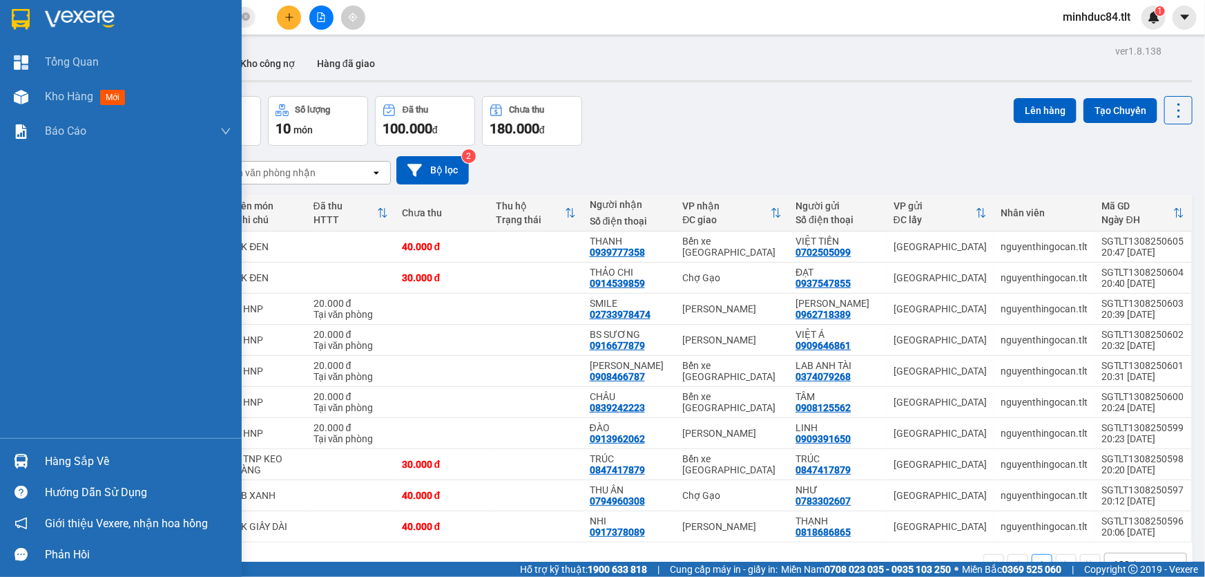
click at [58, 465] on div "Hàng sắp về" at bounding box center [138, 461] width 186 height 21
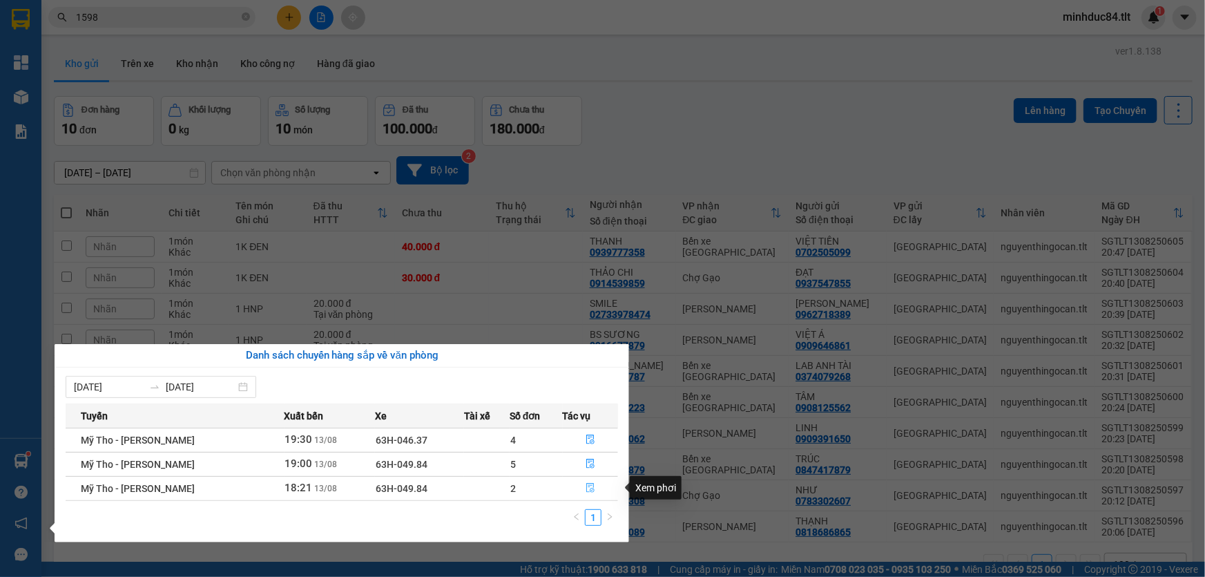
click at [589, 488] on icon "file-done" at bounding box center [590, 488] width 8 height 10
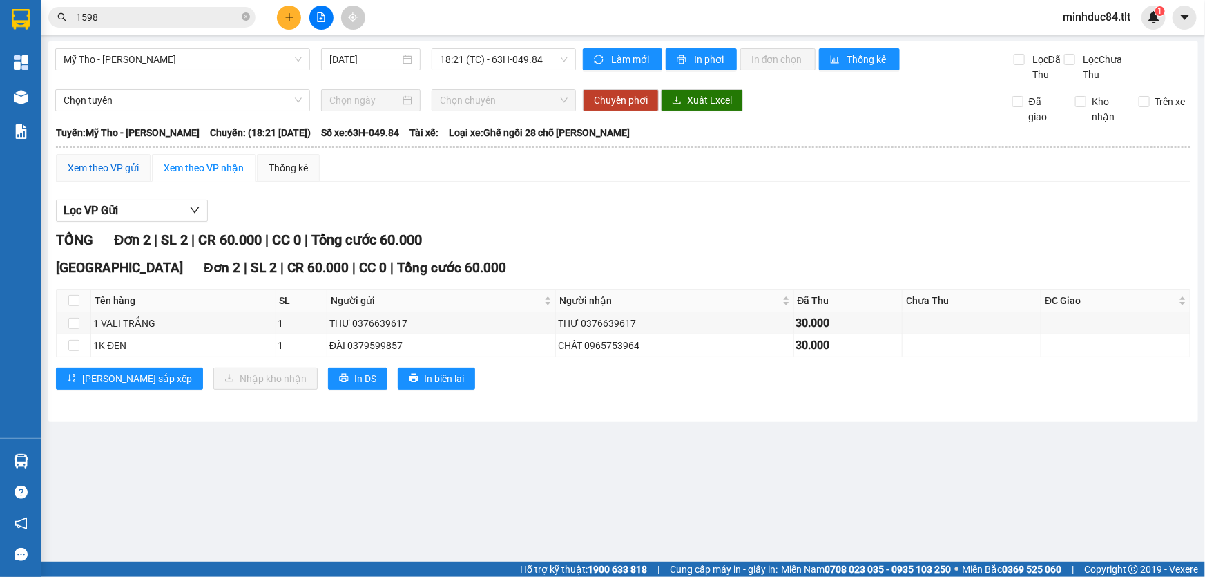
click at [99, 166] on div "Xem theo VP gửi" at bounding box center [103, 167] width 71 height 15
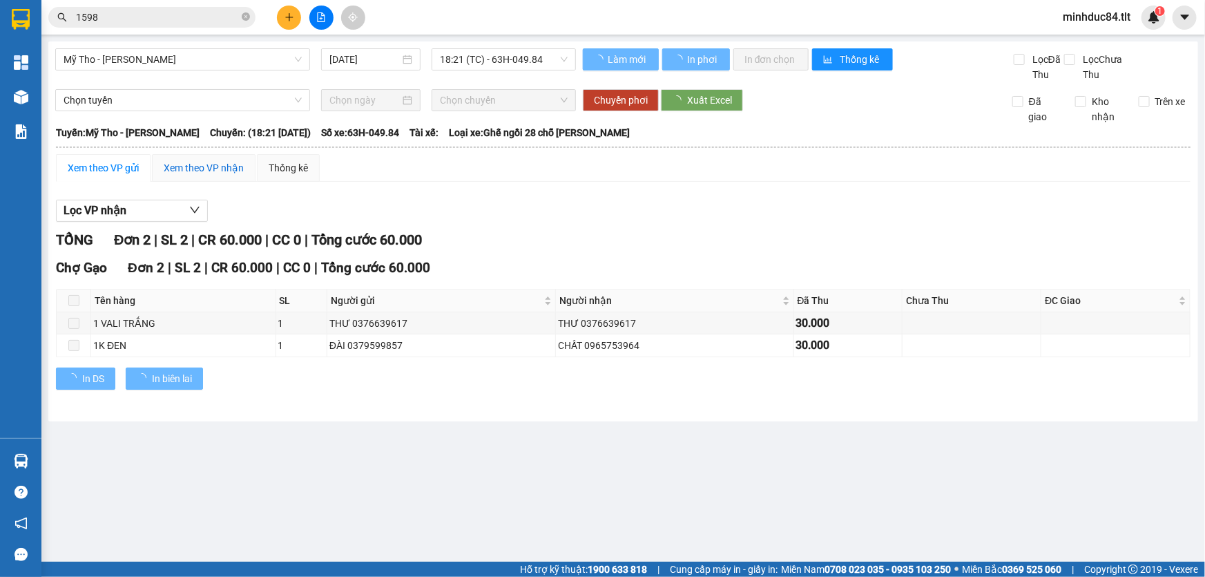
click at [185, 163] on div "Xem theo VP nhận" at bounding box center [204, 167] width 80 height 15
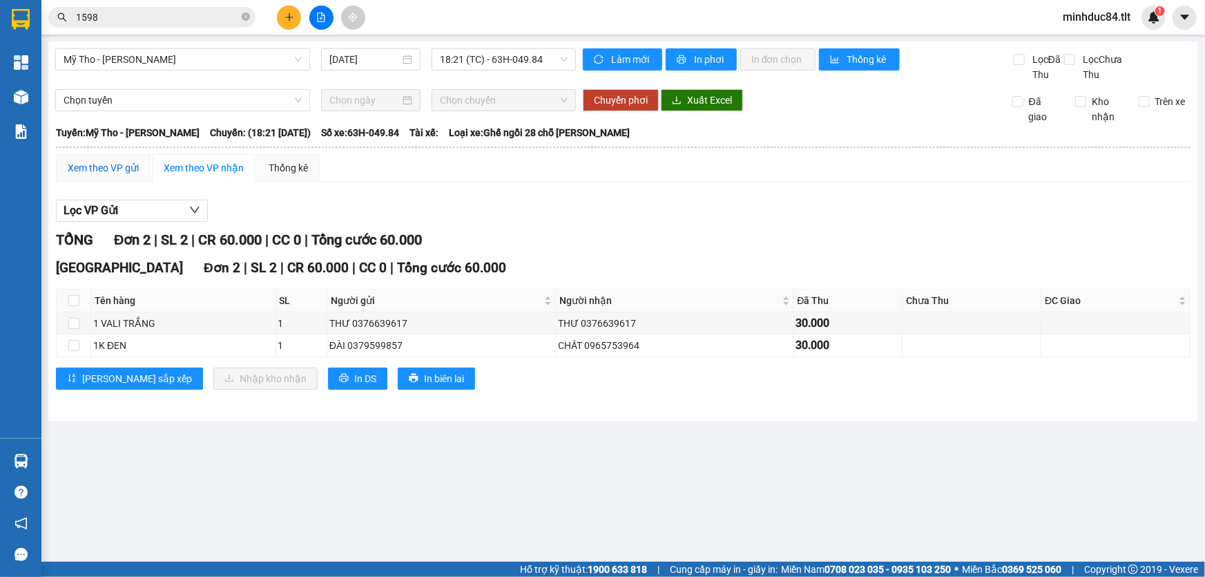
click at [114, 173] on div "Xem theo VP gửi" at bounding box center [103, 167] width 71 height 15
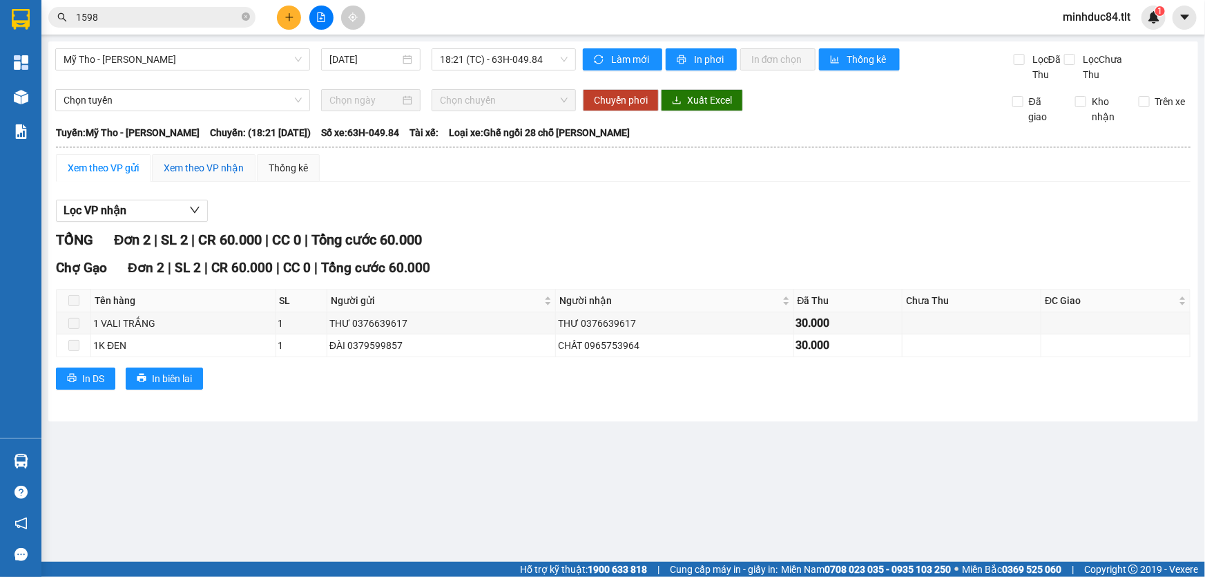
drag, startPoint x: 178, startPoint y: 168, endPoint x: 171, endPoint y: 182, distance: 16.4
click at [178, 167] on div "Xem theo VP nhận" at bounding box center [204, 167] width 80 height 15
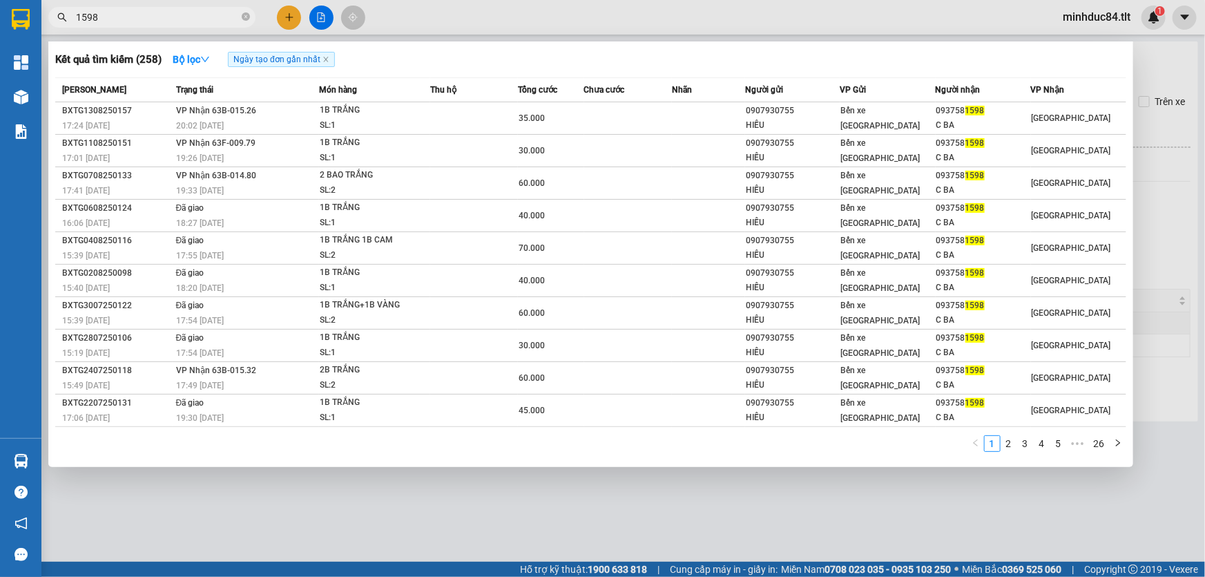
click at [117, 23] on input "1598" at bounding box center [157, 17] width 163 height 15
click at [114, 21] on input "1598" at bounding box center [157, 17] width 163 height 15
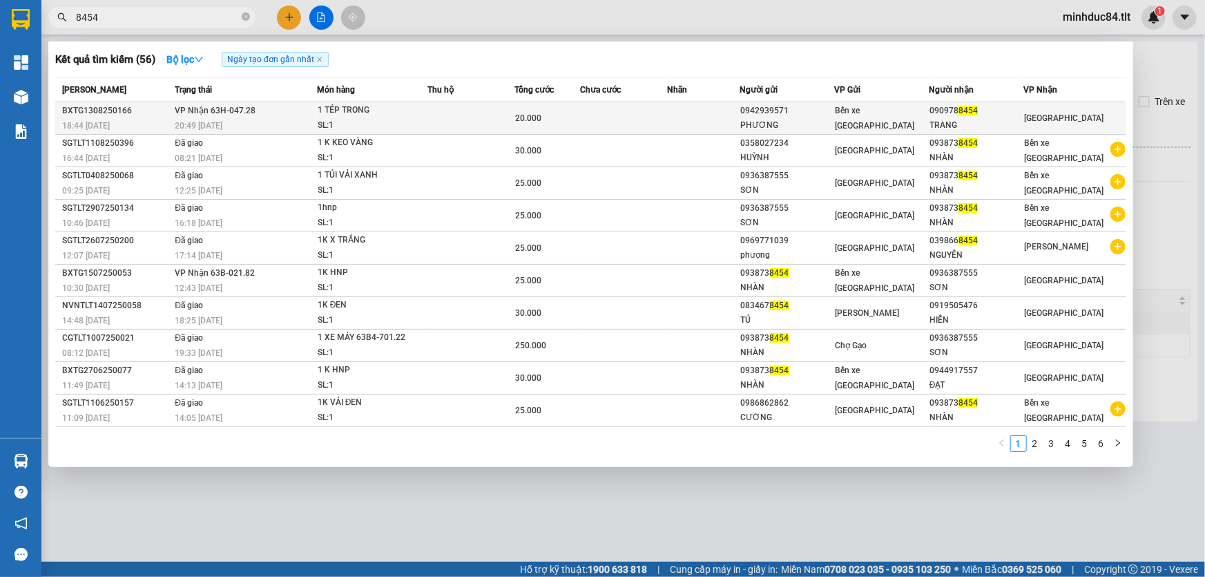
click at [186, 106] on span "VP Nhận 63H-047.28" at bounding box center [215, 111] width 81 height 10
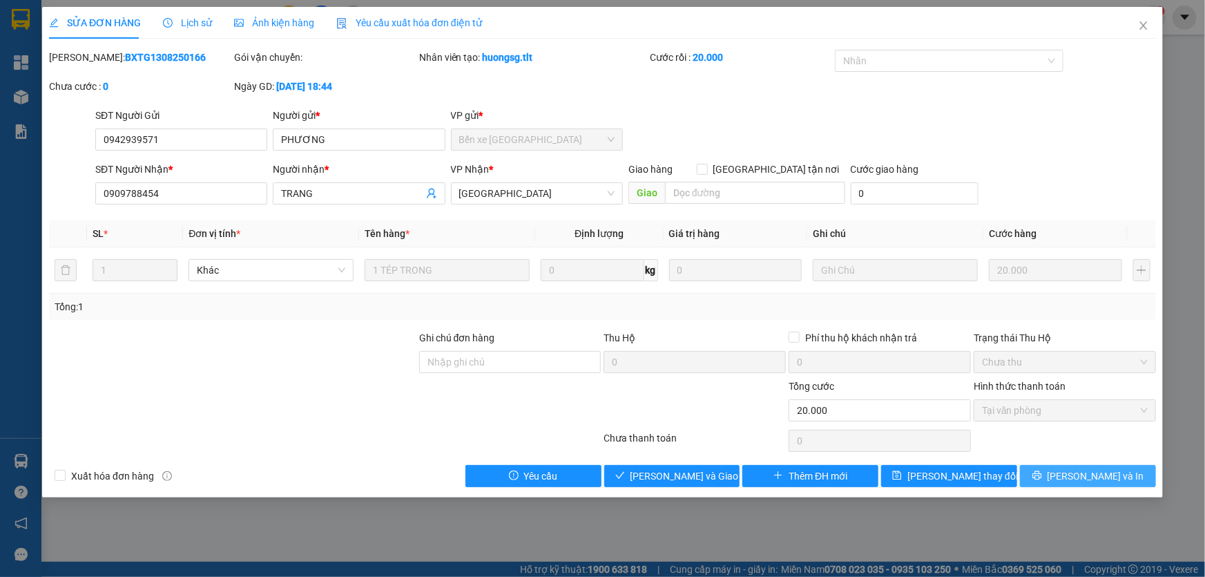
click at [1078, 475] on span "[PERSON_NAME] và In" at bounding box center [1096, 475] width 97 height 15
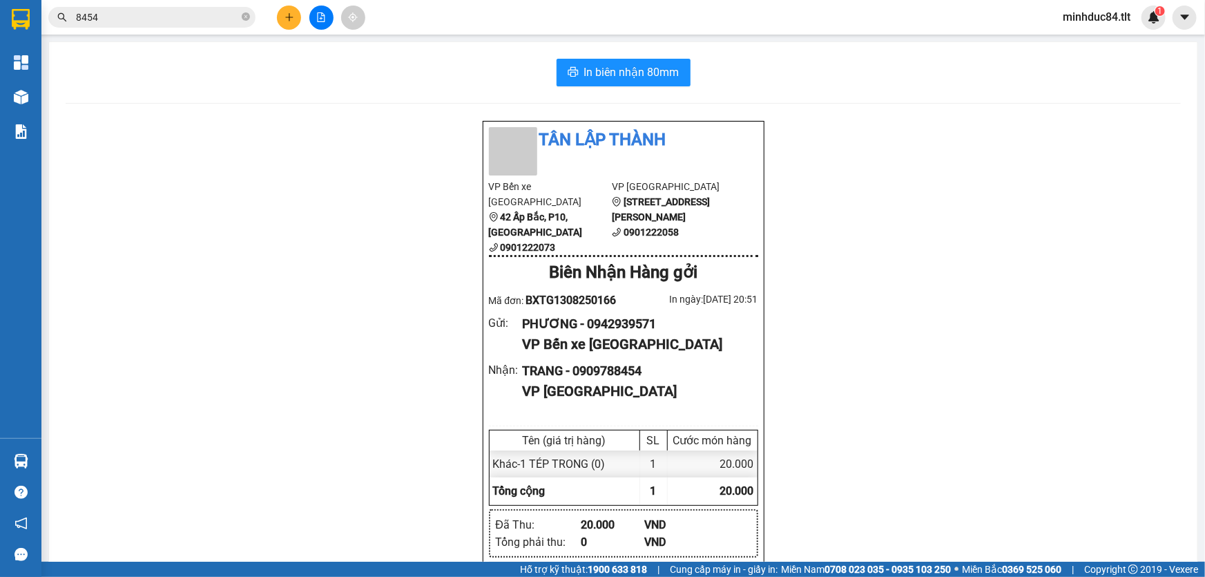
drag, startPoint x: 126, startPoint y: 256, endPoint x: 131, endPoint y: 246, distance: 11.2
click at [127, 256] on div "Tân Lập Thành VP Bến xe Tiền Giang 42 Ấp Bắc, P10, Mỹ Tho 0901222073 VP Sài Gòn…" at bounding box center [623, 424] width 1115 height 608
click at [145, 13] on input "8454" at bounding box center [157, 17] width 163 height 15
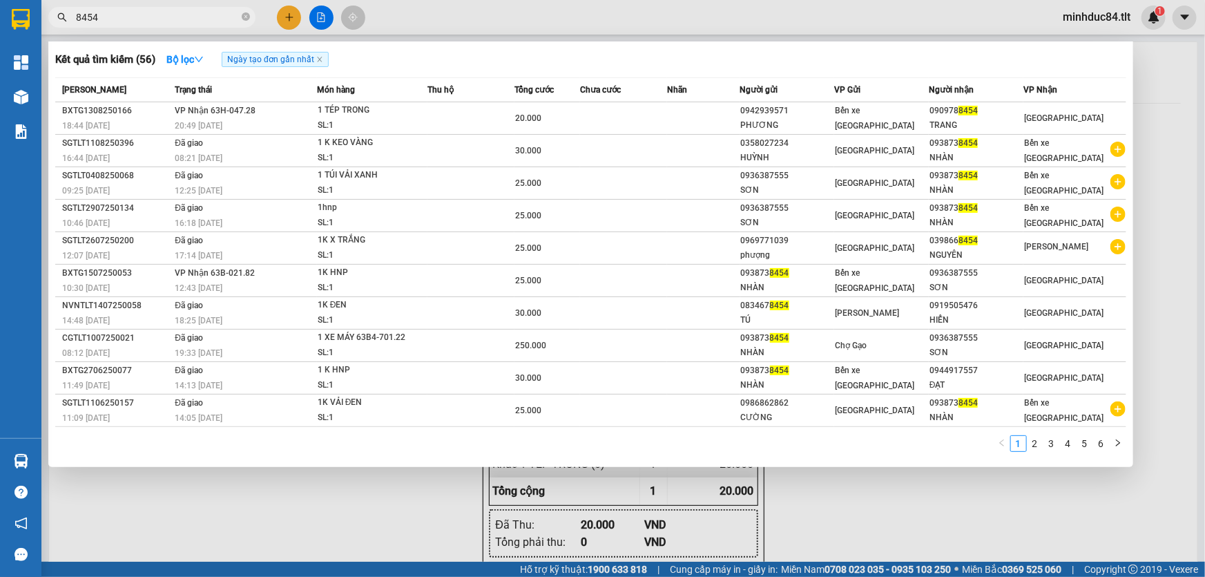
click at [143, 11] on input "8454" at bounding box center [157, 17] width 163 height 15
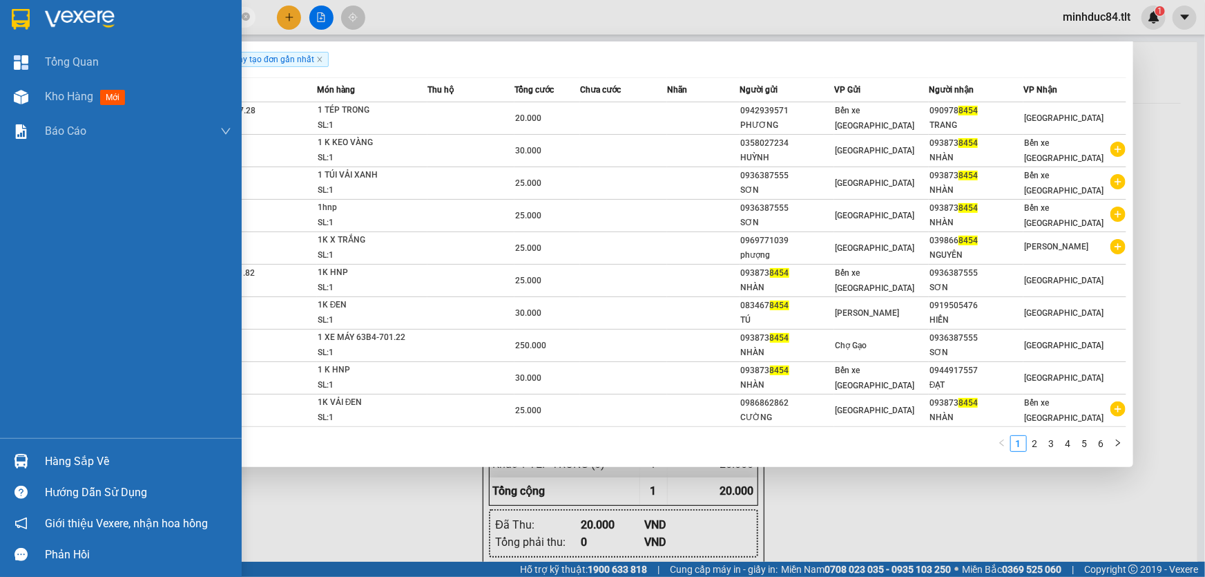
click at [70, 451] on div "Hàng sắp về" at bounding box center [138, 461] width 186 height 21
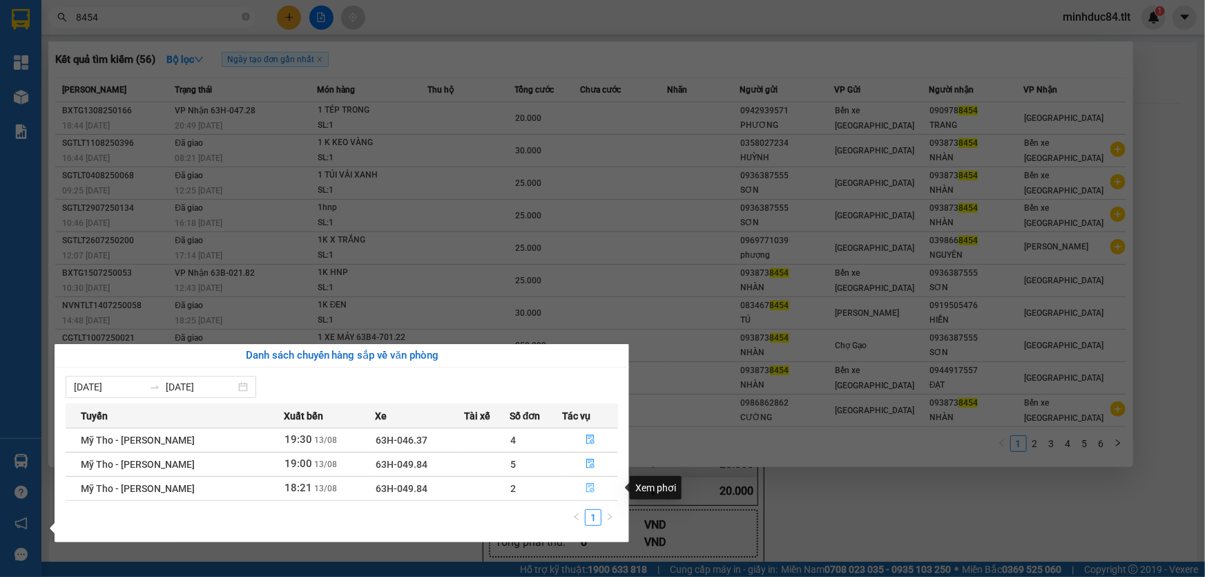
click at [591, 486] on icon "file-done" at bounding box center [591, 488] width 10 height 10
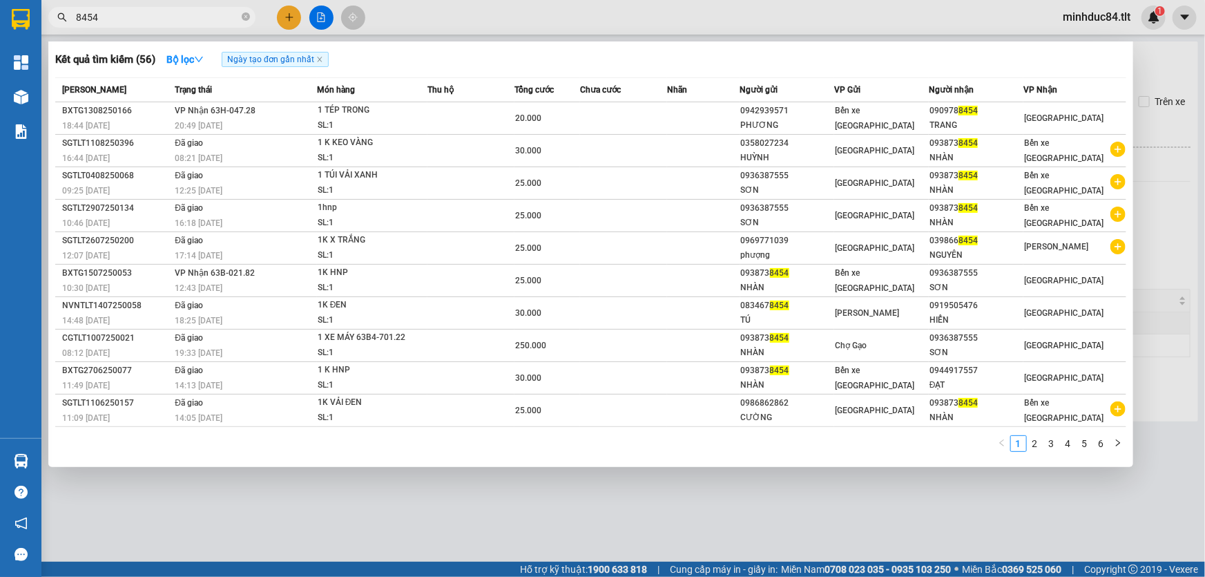
click at [734, 506] on div at bounding box center [602, 288] width 1205 height 577
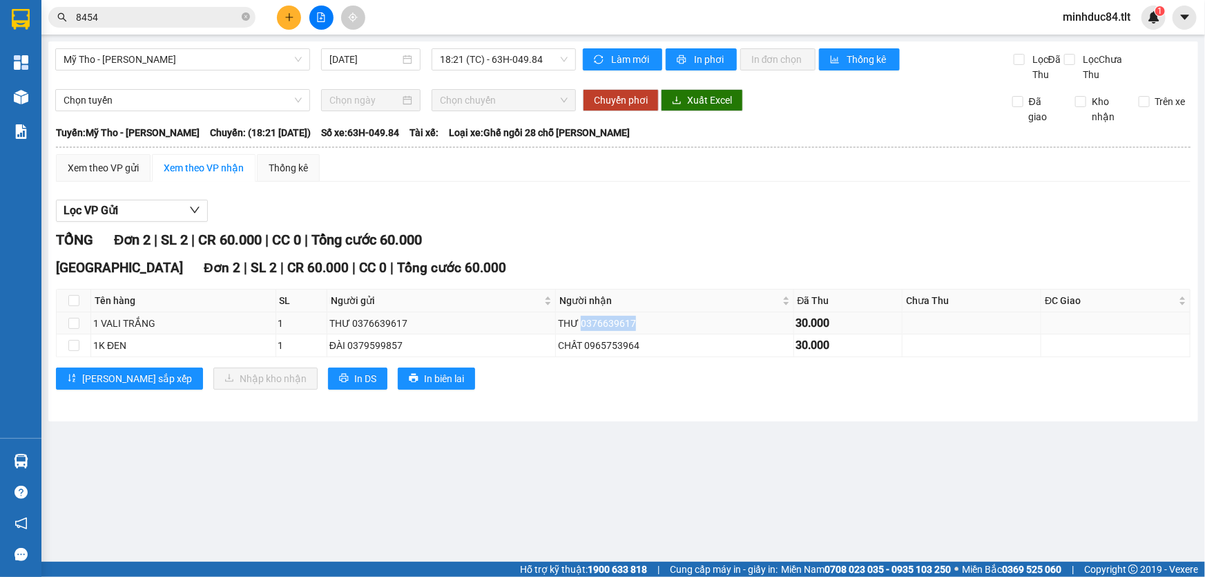
drag, startPoint x: 572, startPoint y: 320, endPoint x: 626, endPoint y: 325, distance: 54.1
click at [626, 325] on div "THƯ 0376639617" at bounding box center [674, 323] width 233 height 15
copy div "0376639617"
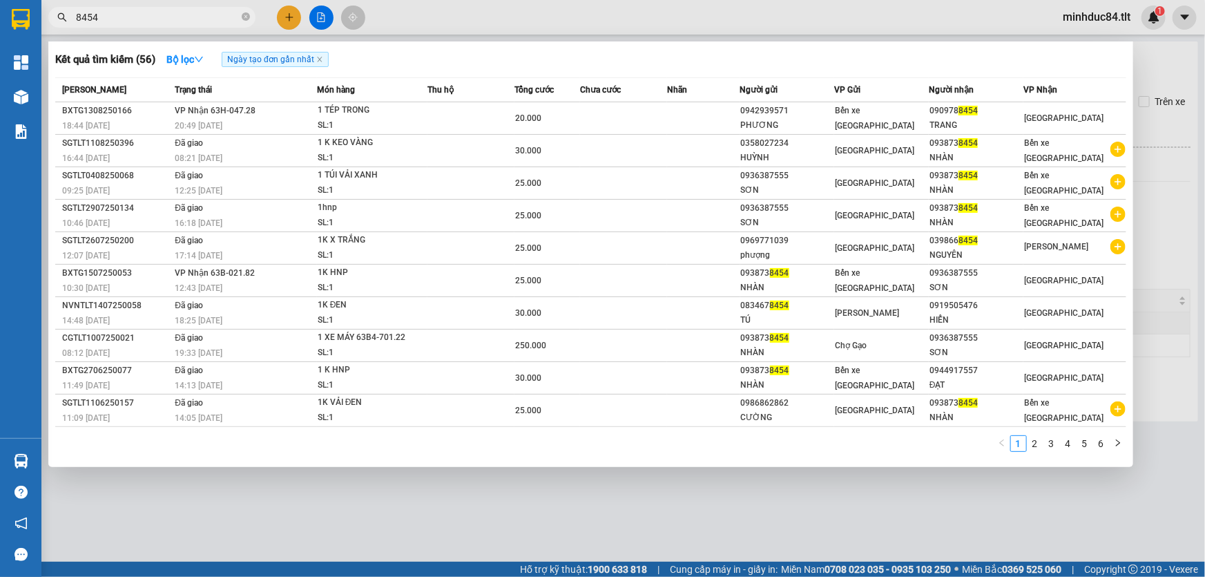
click at [146, 20] on input "8454" at bounding box center [157, 17] width 163 height 15
paste input "0376639617"
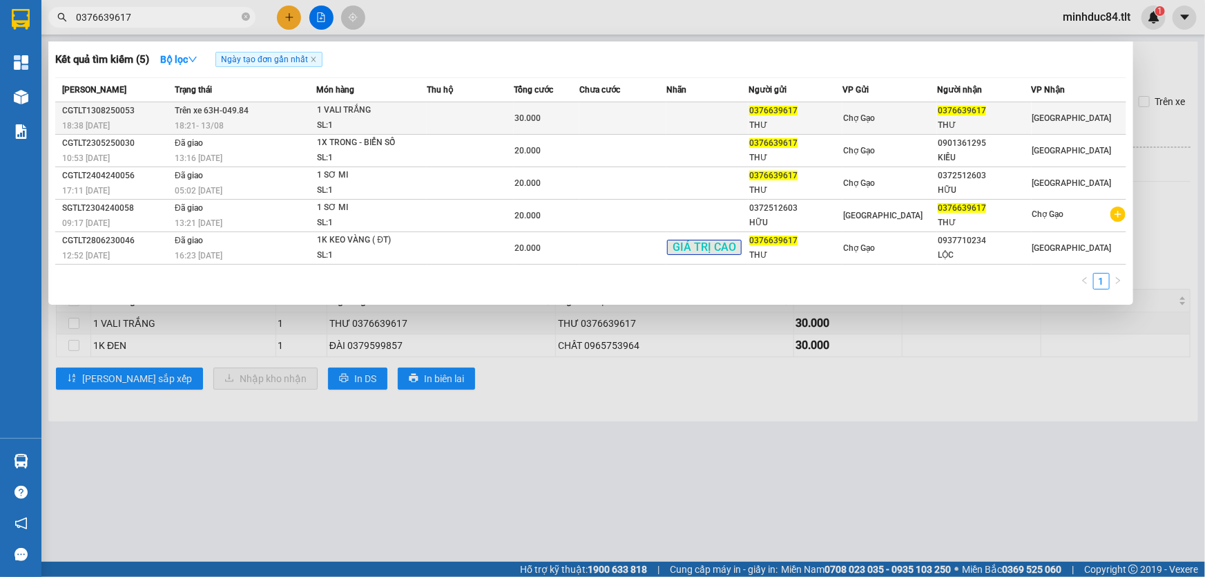
type input "0376639617"
click at [276, 116] on td "Trên xe 63H-049.84 18:21 - 13/08" at bounding box center [243, 118] width 145 height 32
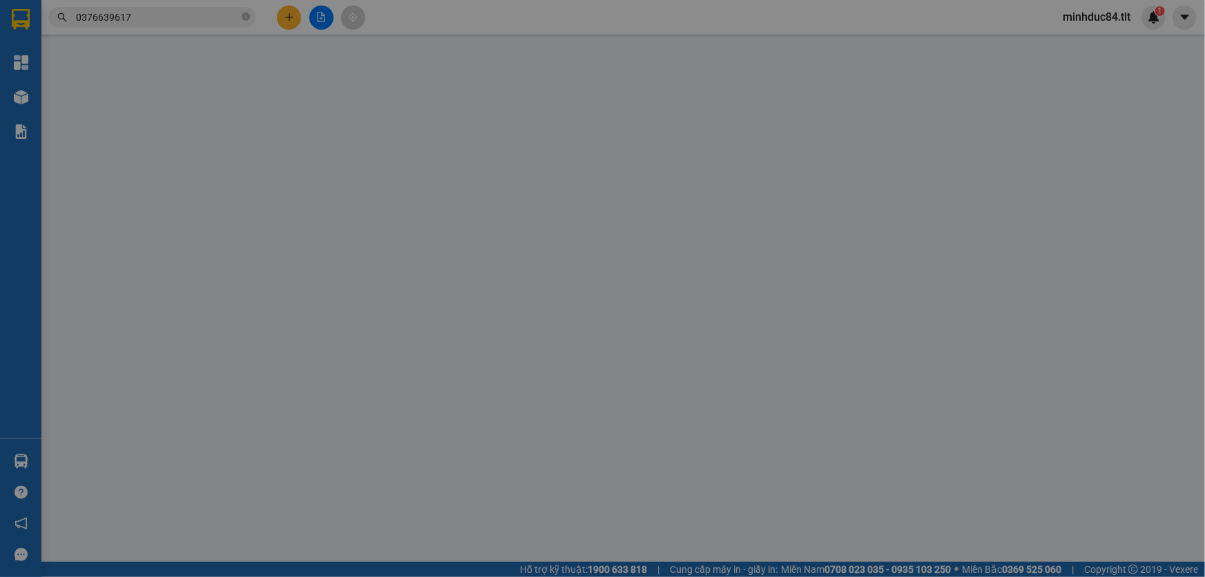
type input "0376639617"
type input "THƯ"
type input "0376639617"
type input "THƯ"
type input "30.000"
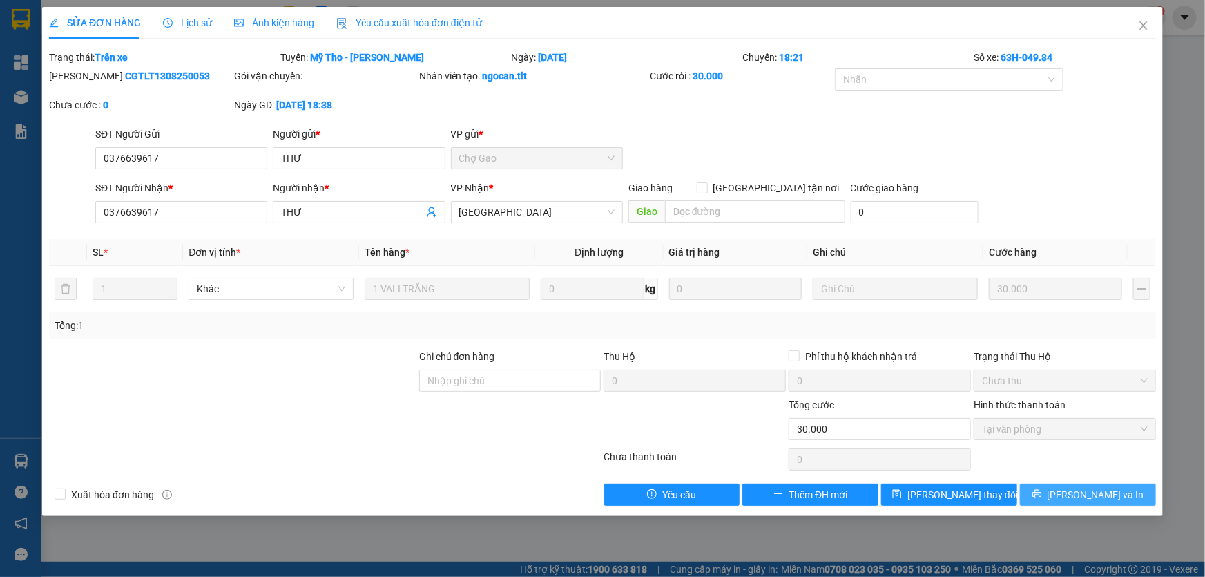
click at [1091, 499] on span "[PERSON_NAME] và In" at bounding box center [1096, 494] width 97 height 15
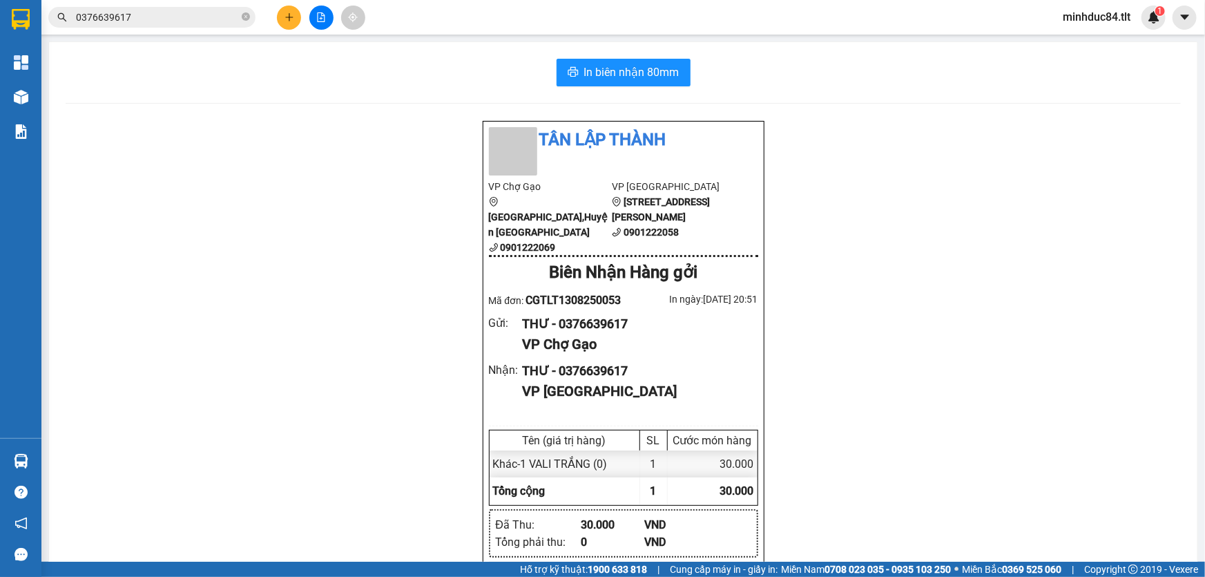
click at [118, 117] on div "In biên nhận 80mm Tân Lập Thành VP Chợ Gạo Long Bình Điền,Huyện Chợ Gạo 0901222…" at bounding box center [623, 393] width 1149 height 702
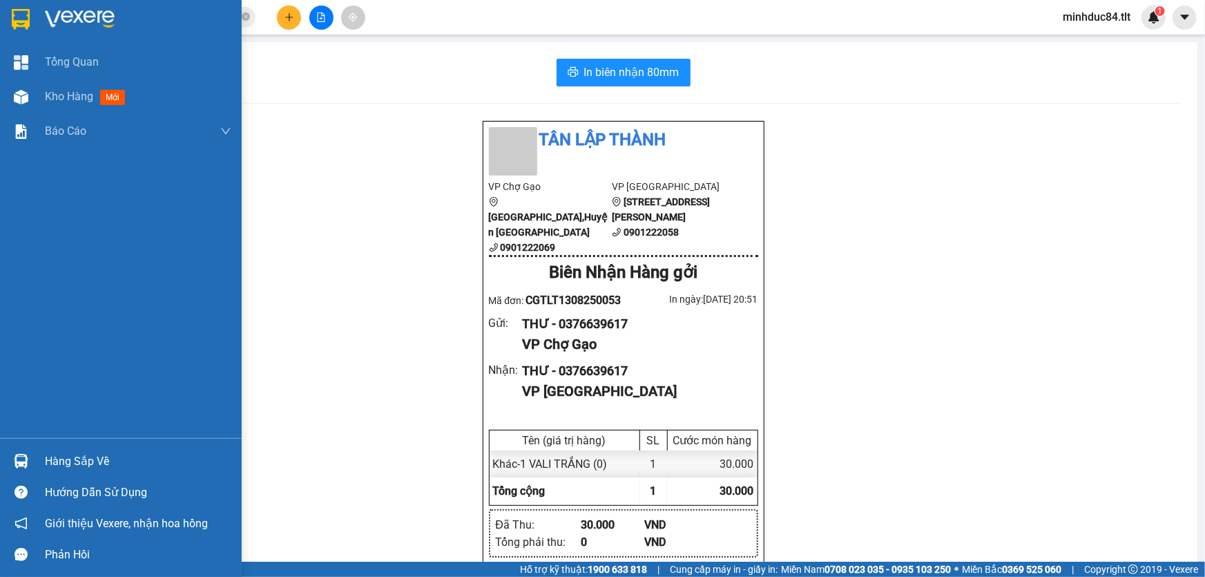
click at [37, 448] on div "Hàng sắp về" at bounding box center [121, 461] width 242 height 31
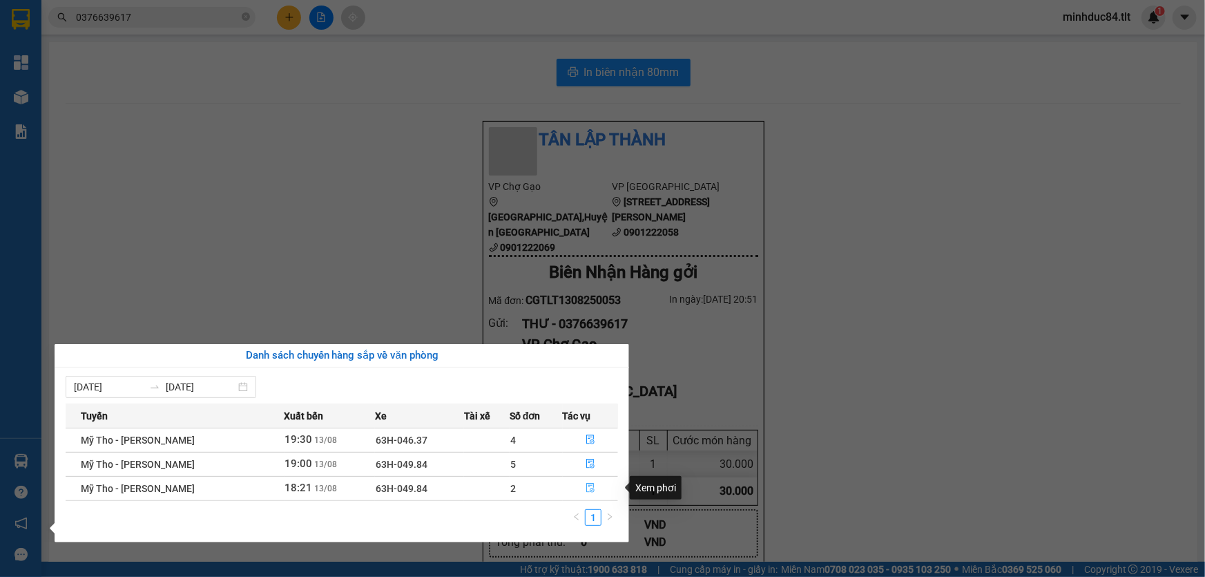
click at [584, 490] on button "button" at bounding box center [591, 488] width 55 height 22
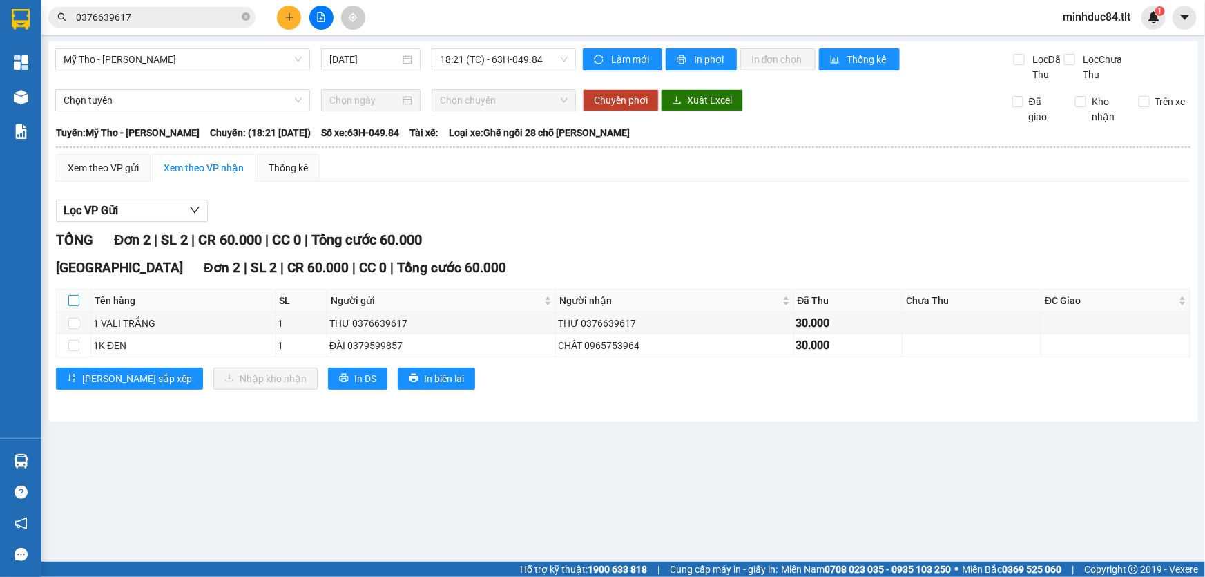
click at [77, 298] on input "checkbox" at bounding box center [73, 300] width 11 height 11
checkbox input "true"
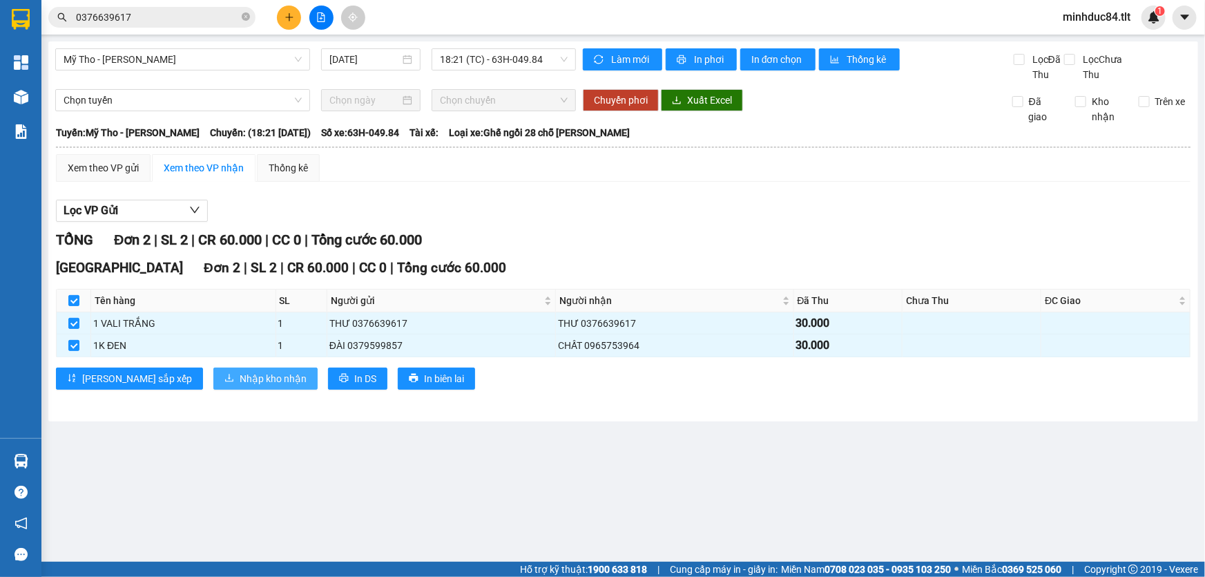
click at [240, 373] on span "Nhập kho nhận" at bounding box center [273, 378] width 67 height 15
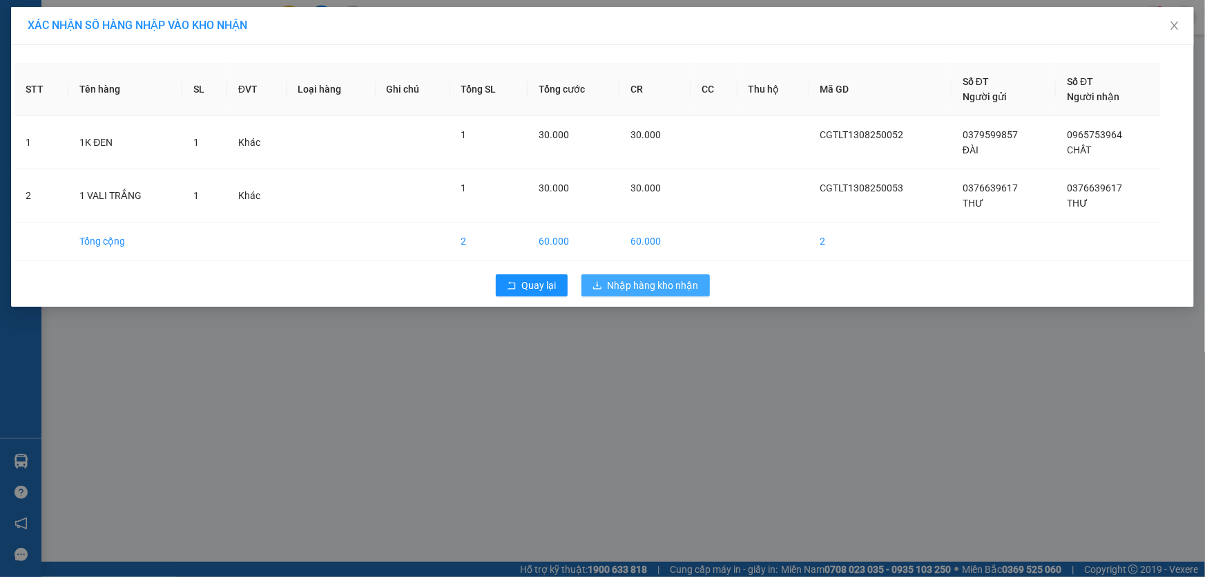
click at [624, 288] on span "Nhập hàng kho nhận" at bounding box center [653, 285] width 91 height 15
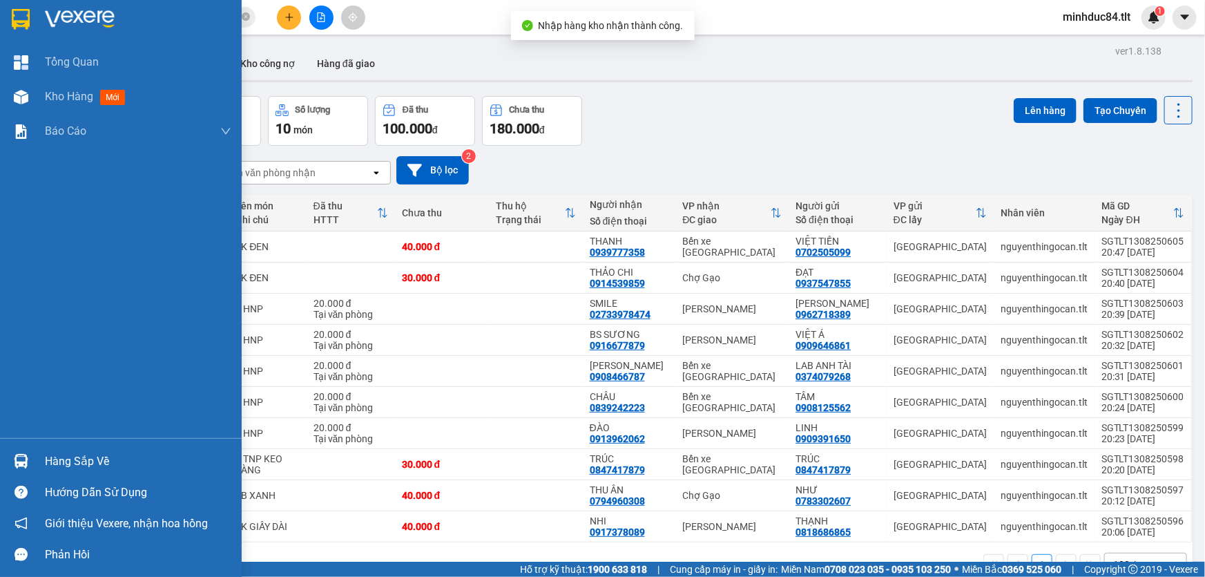
click at [55, 454] on div "Hàng sắp về" at bounding box center [138, 461] width 186 height 21
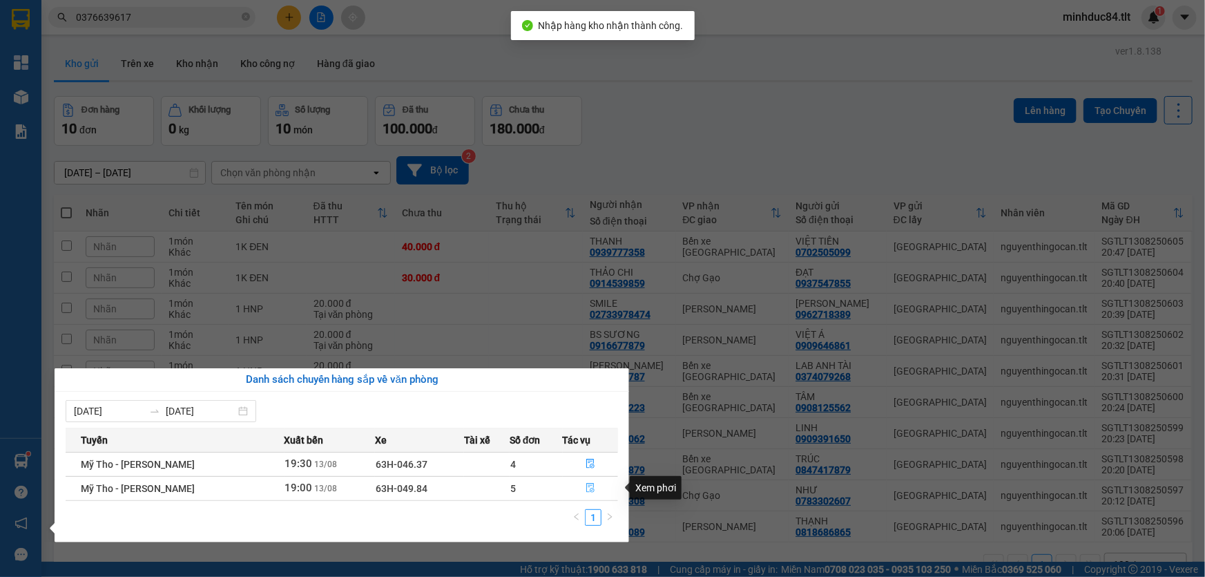
click at [593, 484] on icon "file-done" at bounding box center [591, 488] width 10 height 10
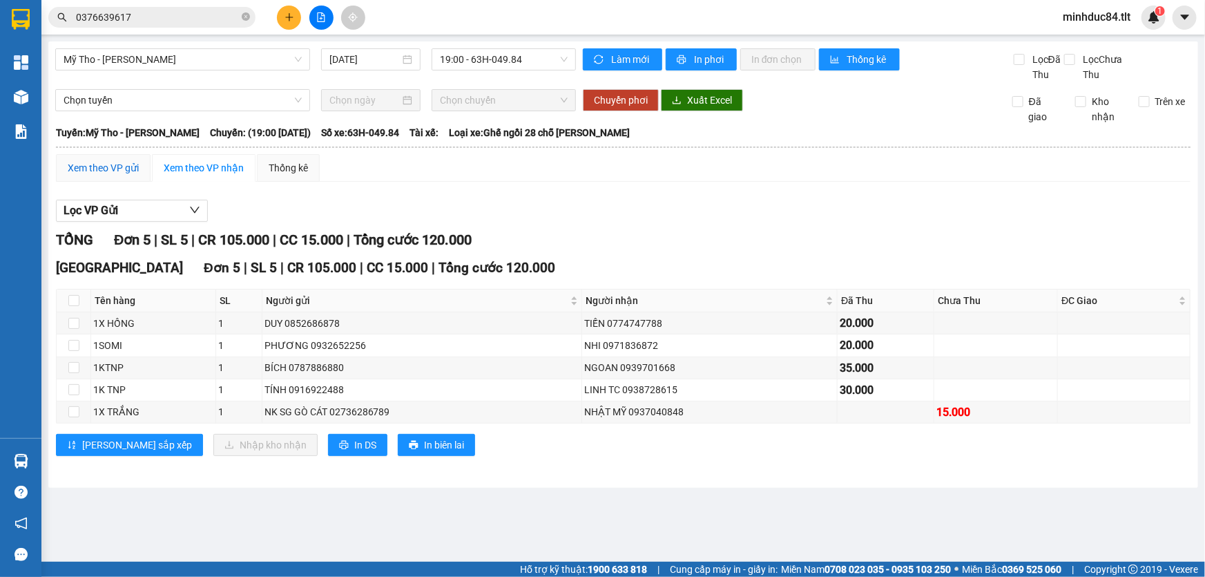
click at [90, 170] on div "Xem theo VP gửi" at bounding box center [103, 167] width 71 height 15
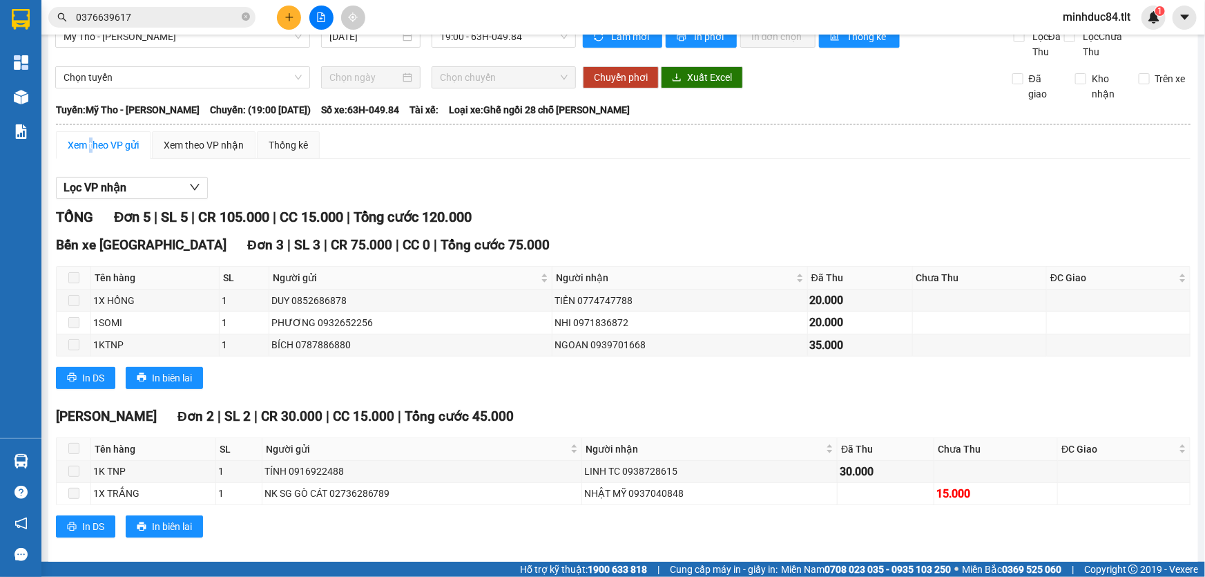
scroll to position [35, 0]
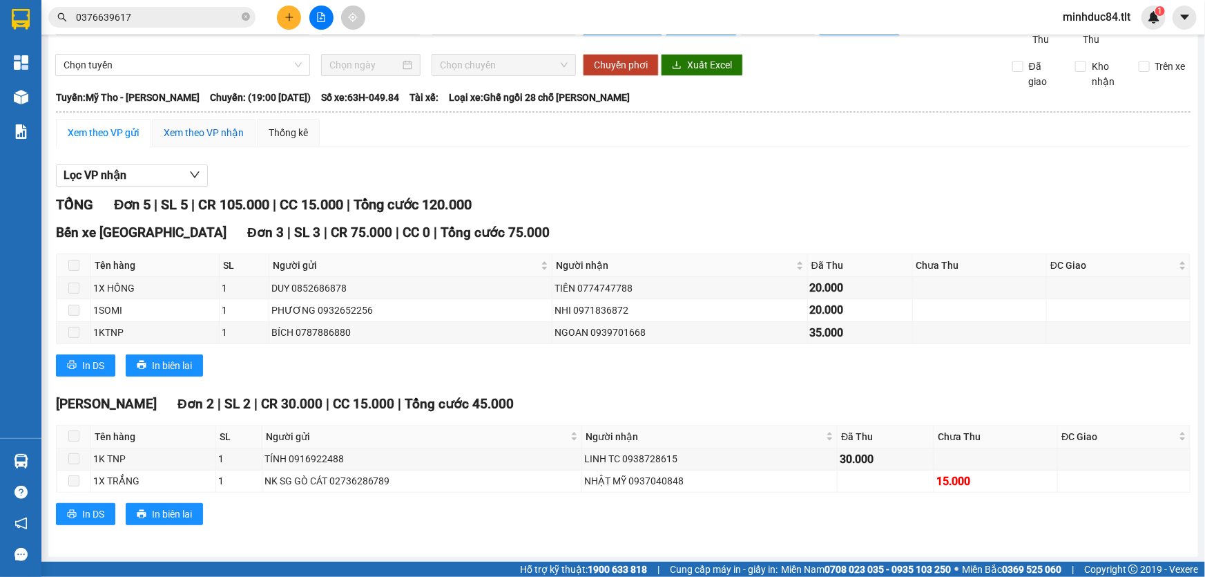
click at [193, 126] on div "Xem theo VP nhận" at bounding box center [204, 132] width 80 height 15
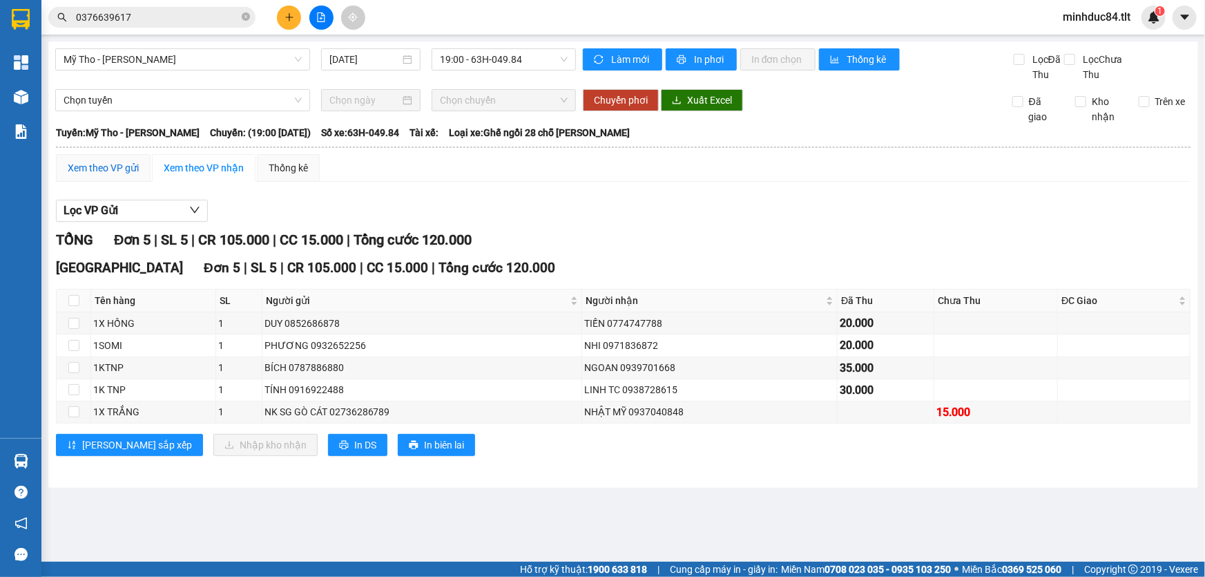
click at [119, 164] on div "Xem theo VP gửi" at bounding box center [103, 167] width 71 height 15
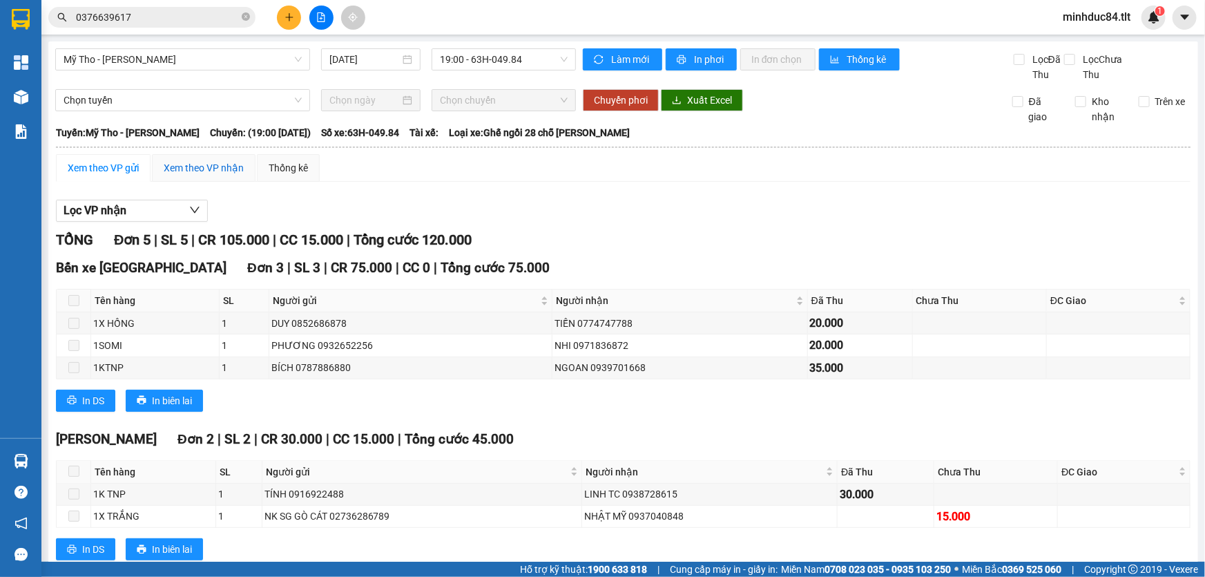
click at [192, 160] on div "Xem theo VP nhận" at bounding box center [204, 167] width 80 height 15
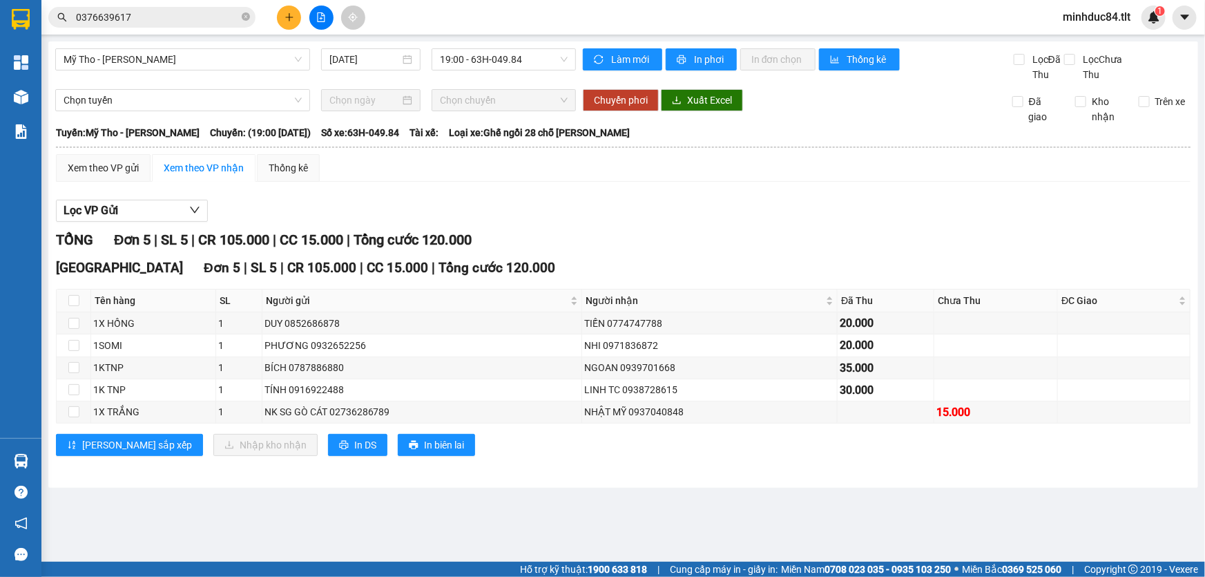
click at [573, 517] on main "Mỹ Tho - Hồ Chí Minh 13/08/2025 19:00 - 63H-049.84 Làm mới In phơi In đơn chọn …" at bounding box center [602, 281] width 1205 height 562
drag, startPoint x: 93, startPoint y: 153, endPoint x: 100, endPoint y: 158, distance: 8.8
click at [93, 153] on td "Xem theo VP gửi Xem theo VP nhận Thống kê Lọc VP nhận TỔNG Đơn 5 | SL 5 | CR 10…" at bounding box center [623, 313] width 1136 height 320
click at [101, 158] on div "Xem theo VP gửi" at bounding box center [103, 168] width 95 height 28
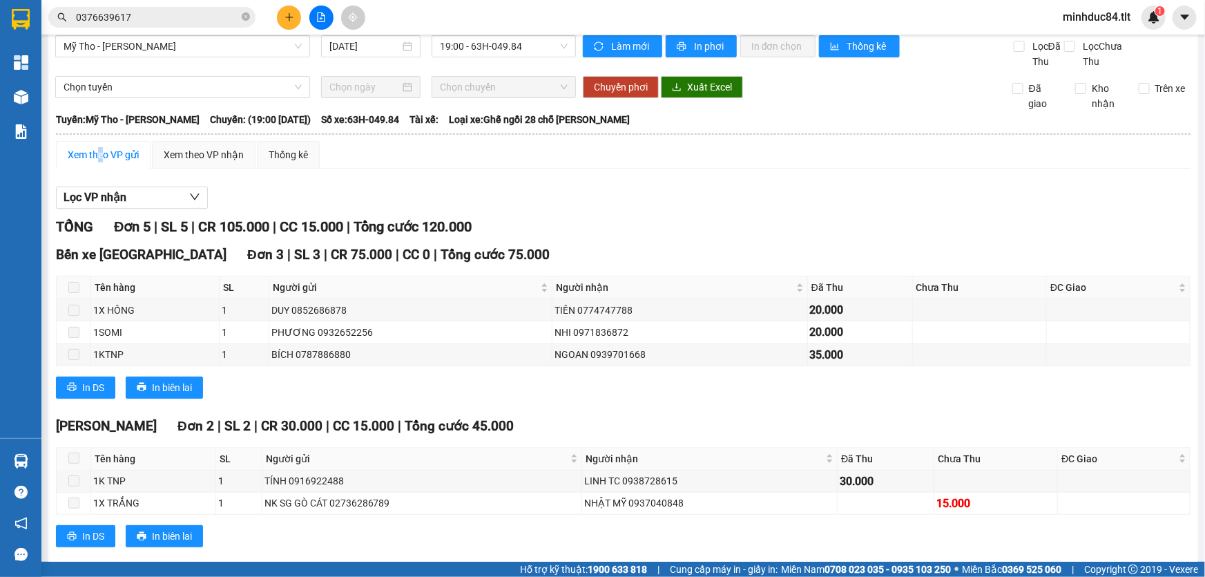
scroll to position [35, 0]
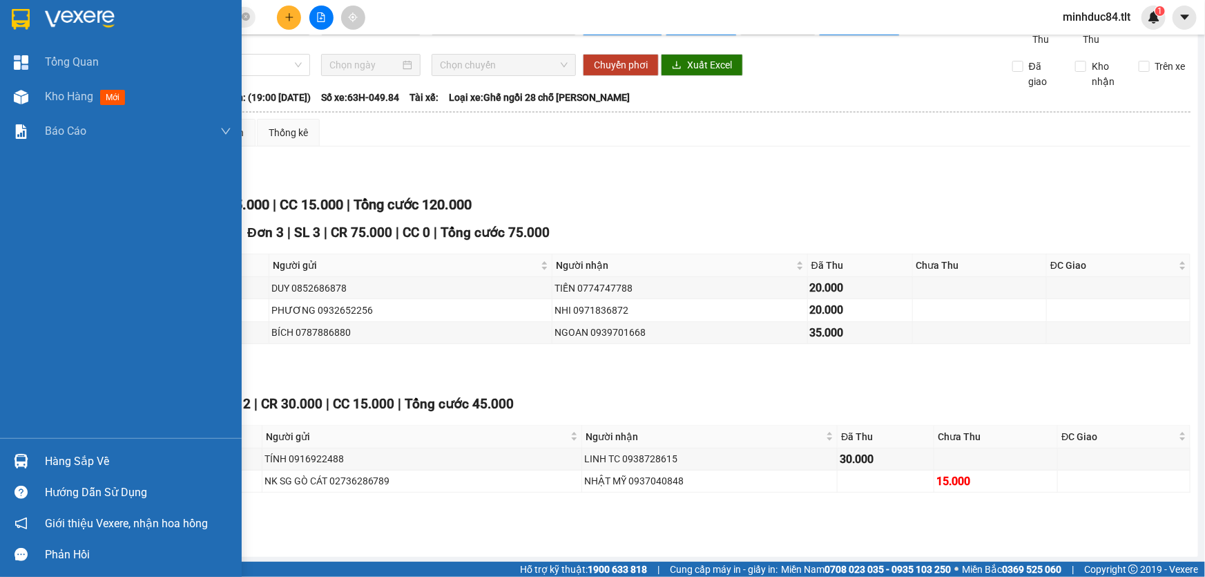
click at [50, 451] on div "Hàng sắp về" at bounding box center [138, 461] width 186 height 21
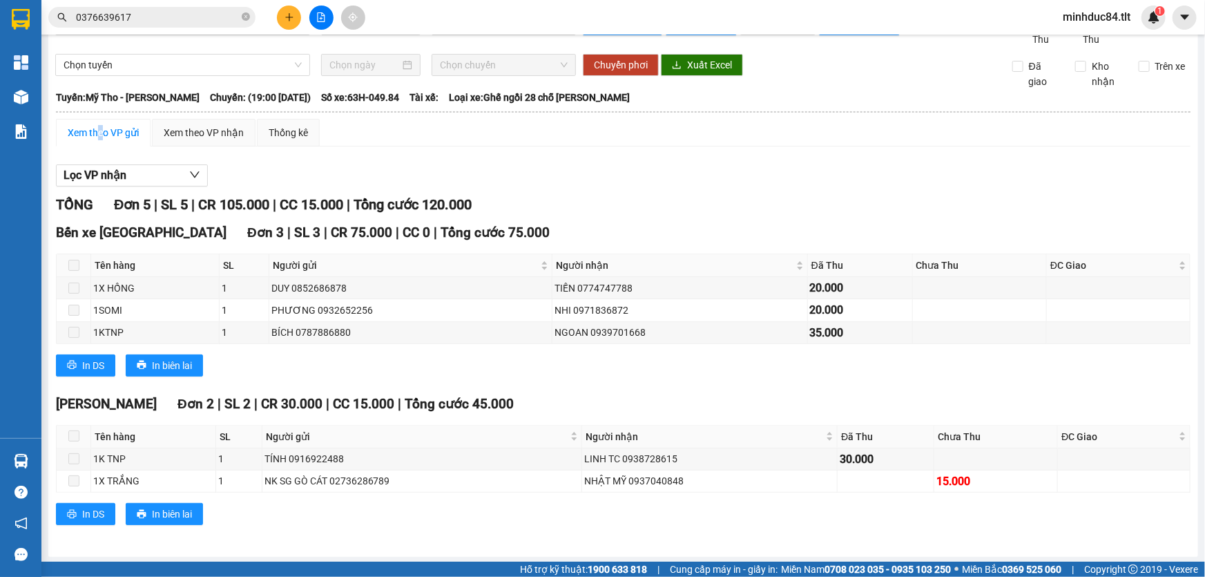
click at [720, 497] on section "Kết quả tìm kiếm ( 5 ) Bộ lọc Ngày tạo đơn gần nhất Mã ĐH Trạng thái Món hàng T…" at bounding box center [602, 288] width 1205 height 577
click at [953, 242] on div "Bến xe Tiền Giang Đơn 3 | SL 3 | CR 75.000 | CC 0 | Tổng cước 75.000 Tên hàng S…" at bounding box center [623, 304] width 1135 height 164
click at [968, 275] on th "Chưa Thu" at bounding box center [980, 265] width 134 height 23
click at [173, 130] on div "Xem theo VP nhận" at bounding box center [204, 132] width 80 height 15
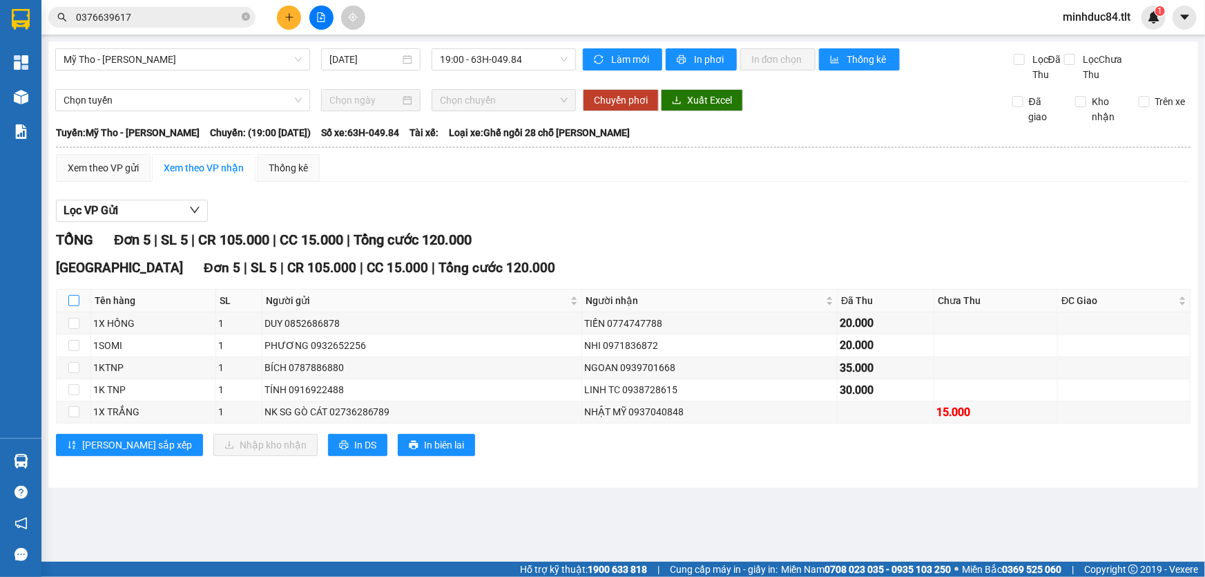
click at [66, 300] on th at bounding box center [74, 300] width 35 height 23
click at [70, 300] on input "checkbox" at bounding box center [73, 300] width 11 height 11
checkbox input "true"
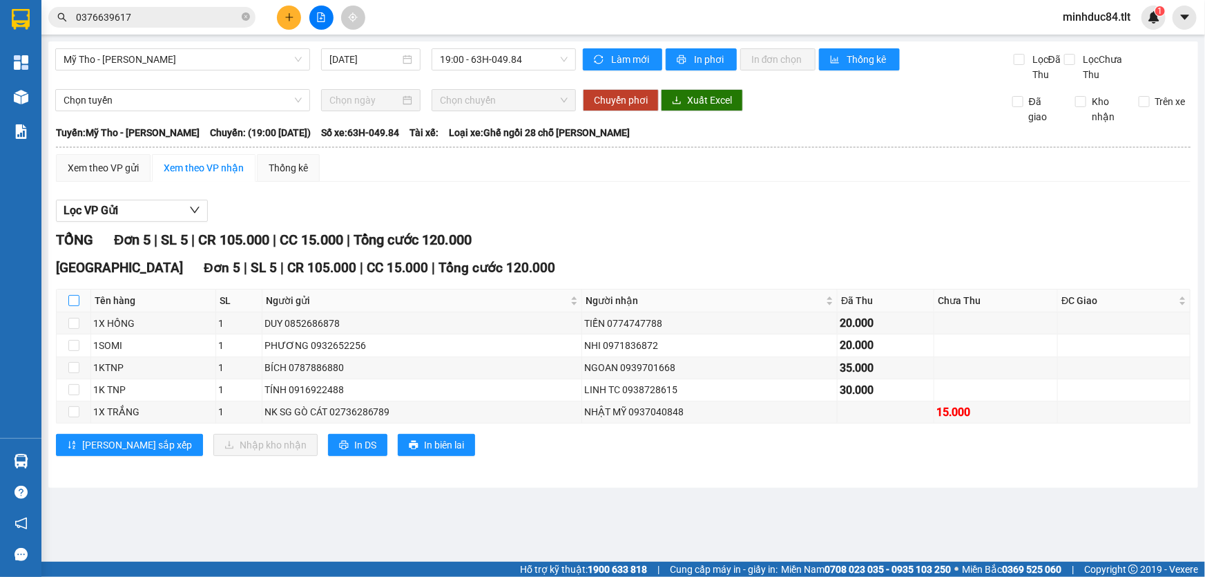
checkbox input "true"
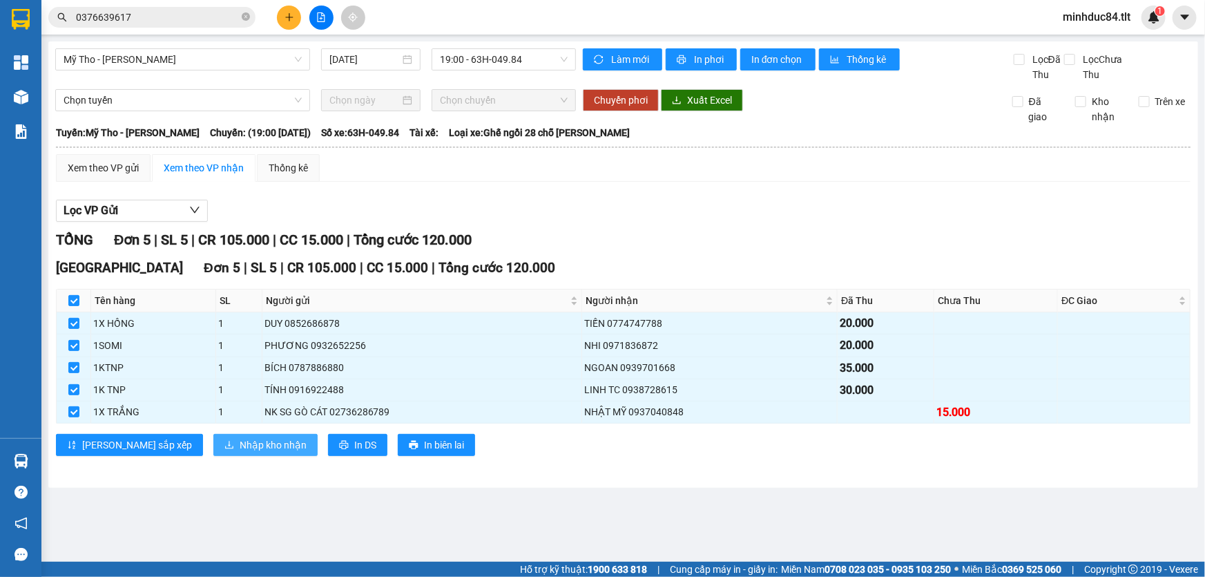
click at [240, 437] on span "Nhập kho nhận" at bounding box center [273, 444] width 67 height 15
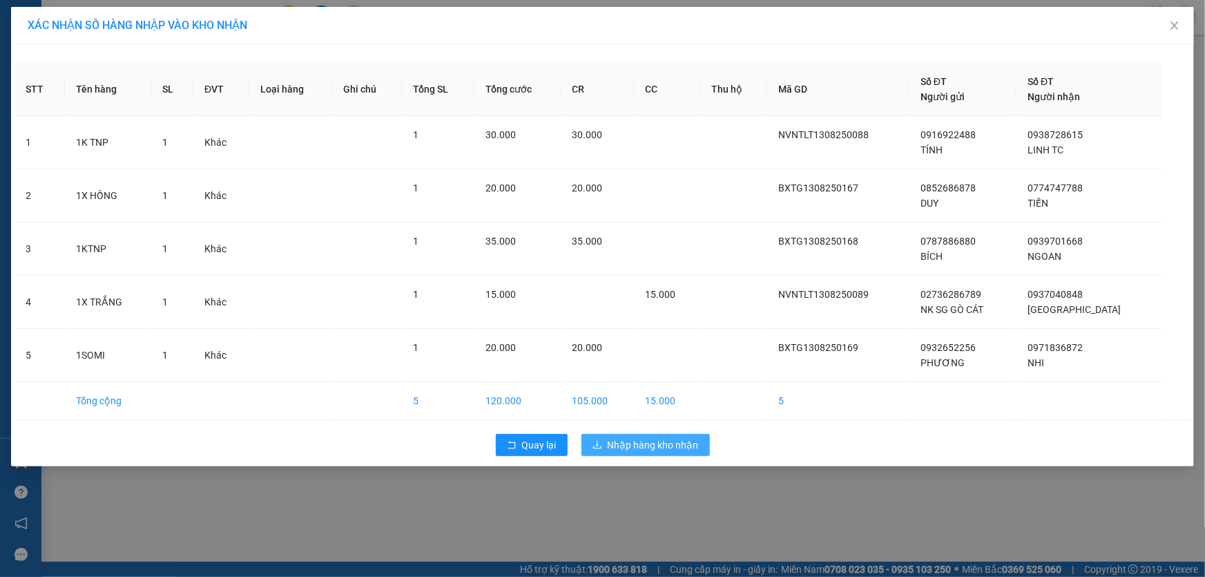
click at [642, 441] on span "Nhập hàng kho nhận" at bounding box center [653, 444] width 91 height 15
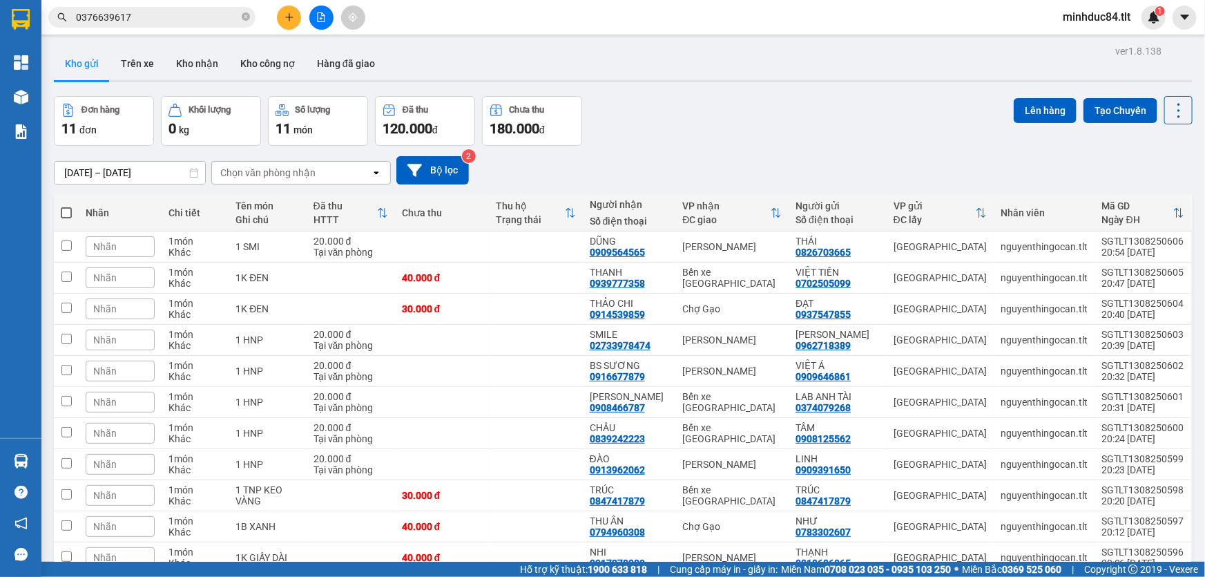
click at [111, 6] on div "Kết quả tìm kiếm ( 5 ) Bộ lọc Ngày tạo đơn gần nhất Mã ĐH Trạng thái Món hàng T…" at bounding box center [602, 17] width 1205 height 35
click at [122, 15] on input "0376639617" at bounding box center [157, 17] width 163 height 15
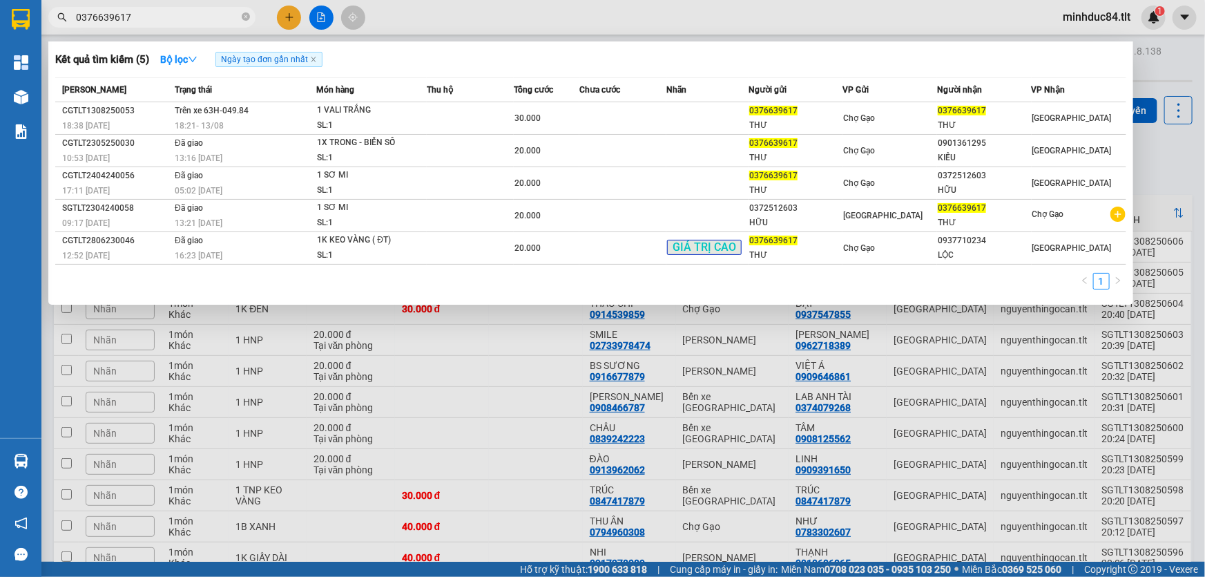
click at [122, 15] on input "0376639617" at bounding box center [157, 17] width 163 height 15
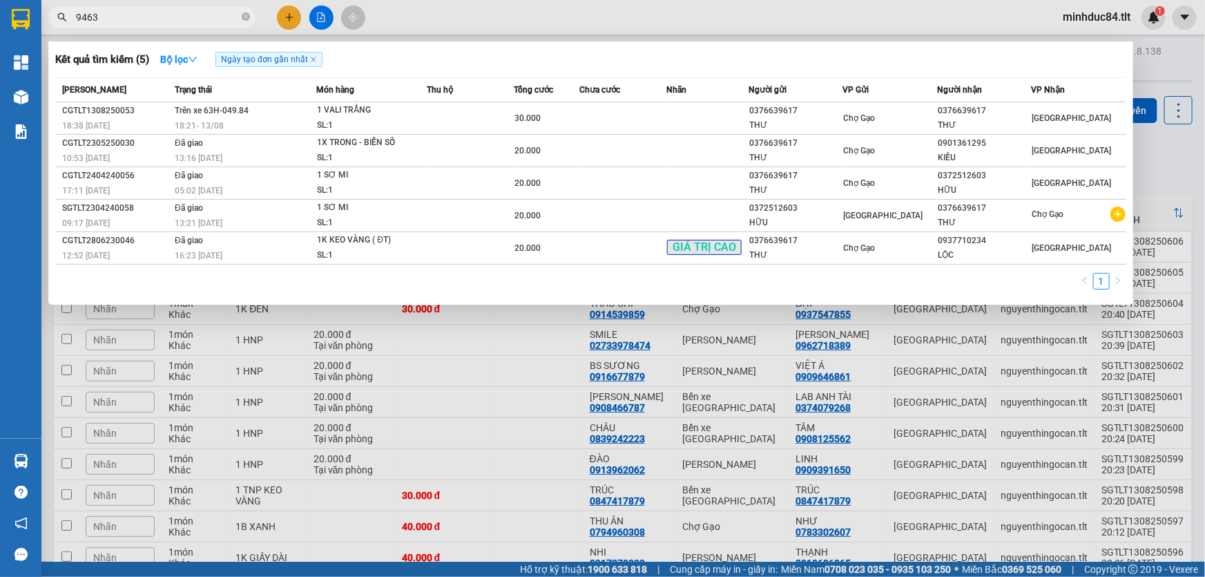
type input "9463"
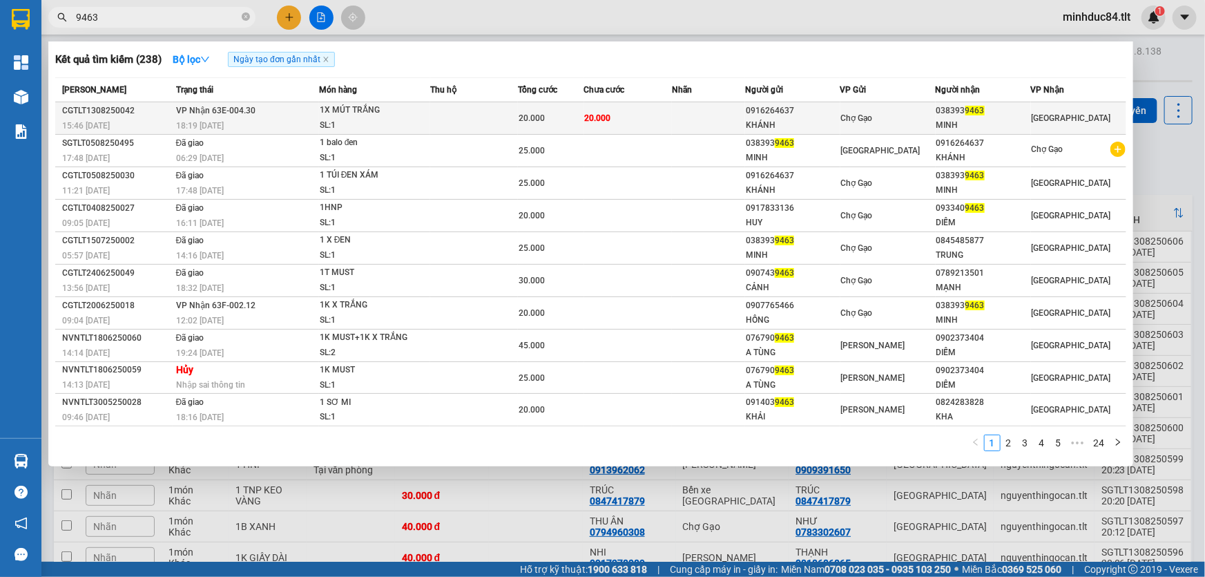
click at [389, 104] on div "1X MÚT TRẮNG" at bounding box center [372, 110] width 104 height 15
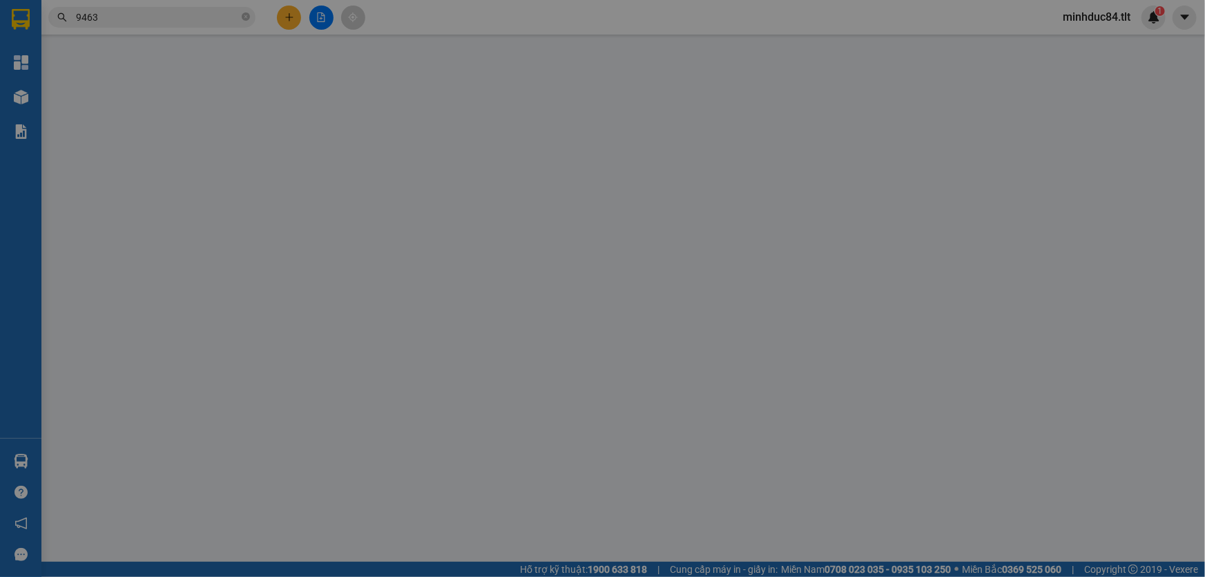
type input "0916264637"
type input "KHÁNH"
type input "0383939463"
type input "MINH"
type input "20.000"
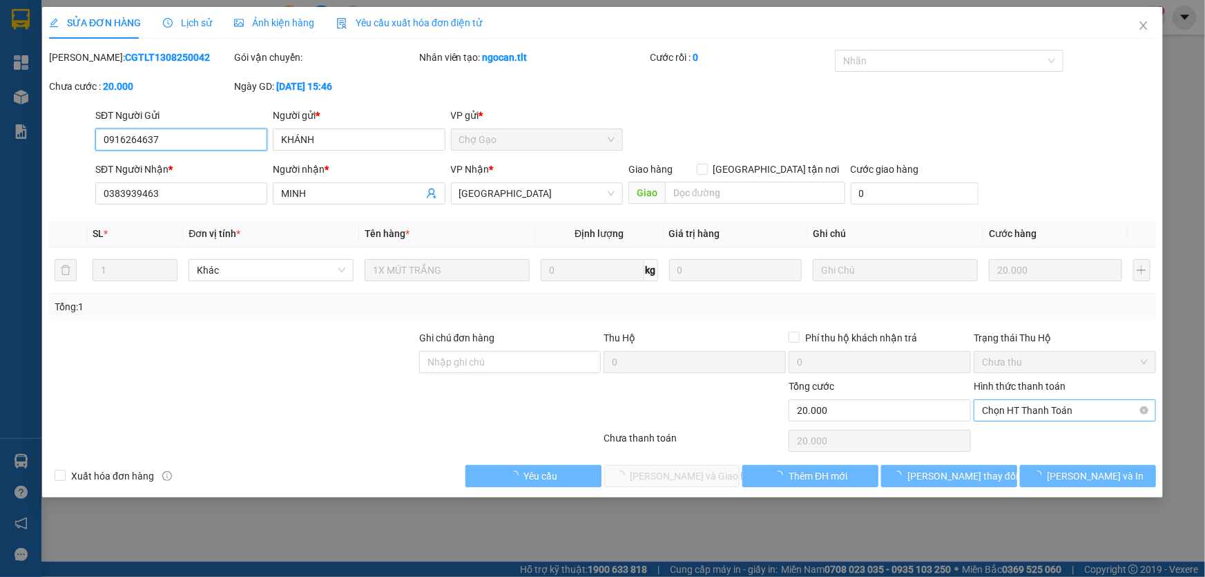
click at [1002, 411] on span "Chọn HT Thanh Toán" at bounding box center [1065, 410] width 166 height 21
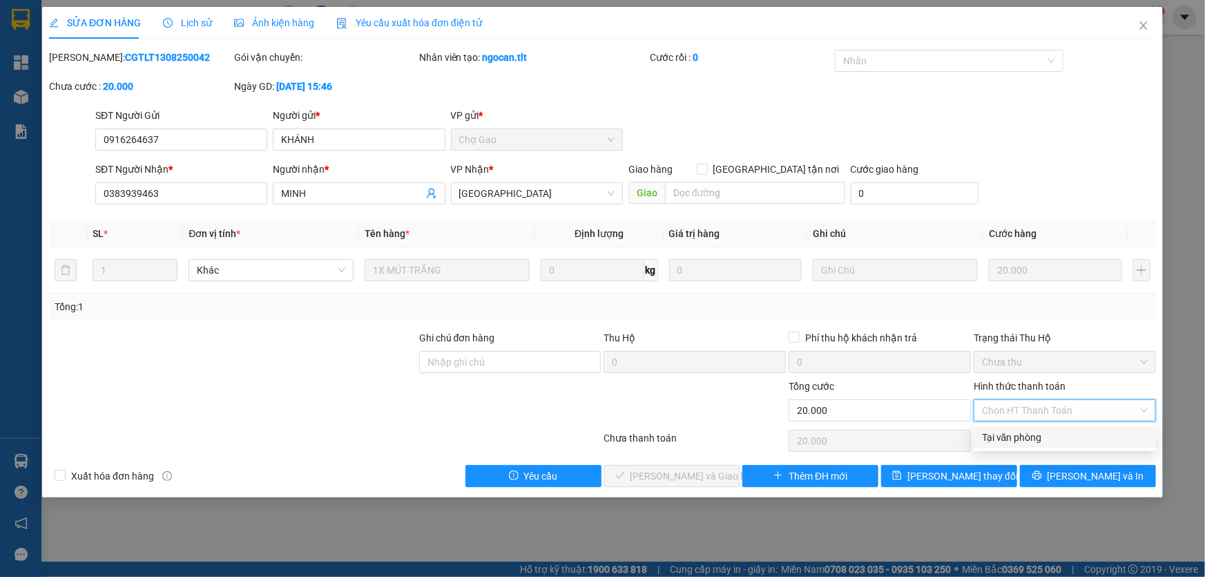
click at [1021, 434] on div "Tại văn phòng" at bounding box center [1065, 437] width 166 height 15
type input "0"
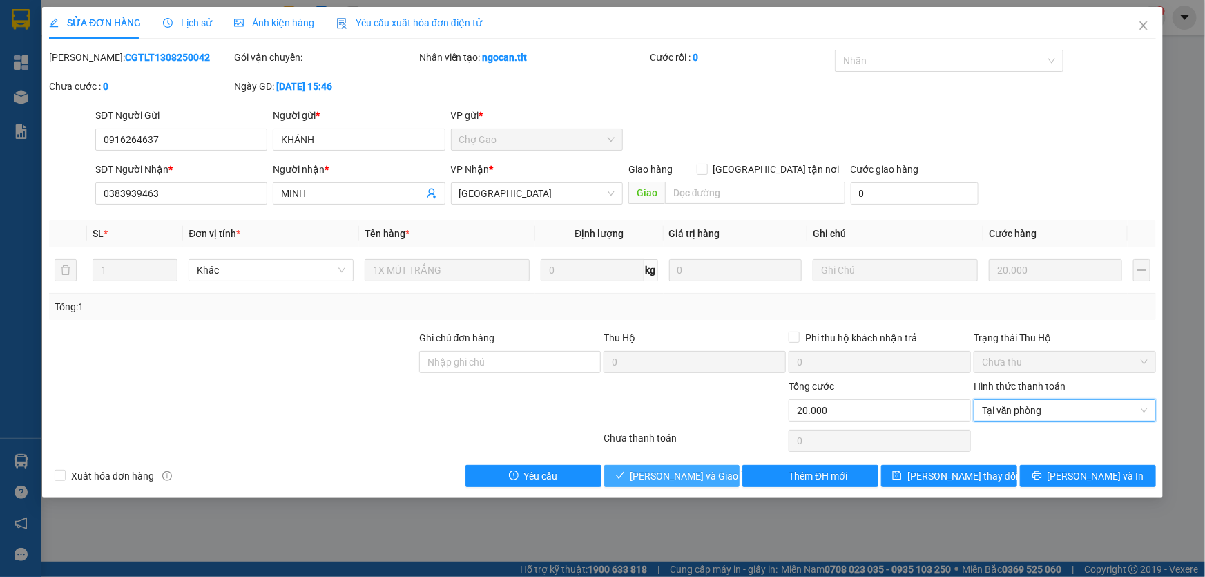
click at [626, 474] on button "[PERSON_NAME] và [PERSON_NAME] hàng" at bounding box center [672, 476] width 136 height 22
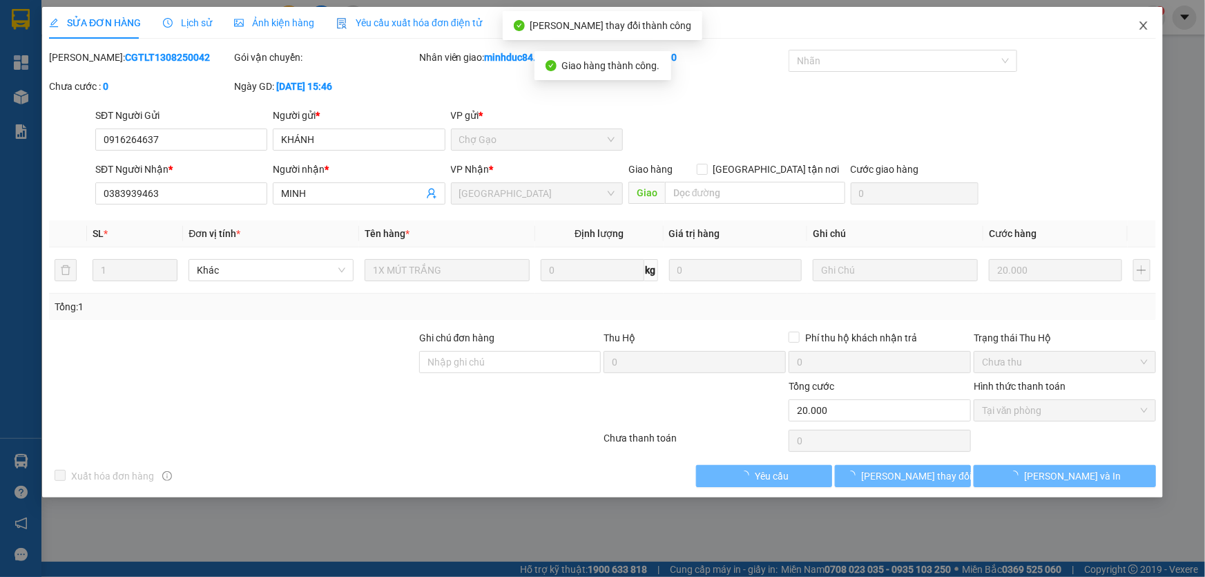
click at [1139, 23] on icon "close" at bounding box center [1143, 25] width 11 height 11
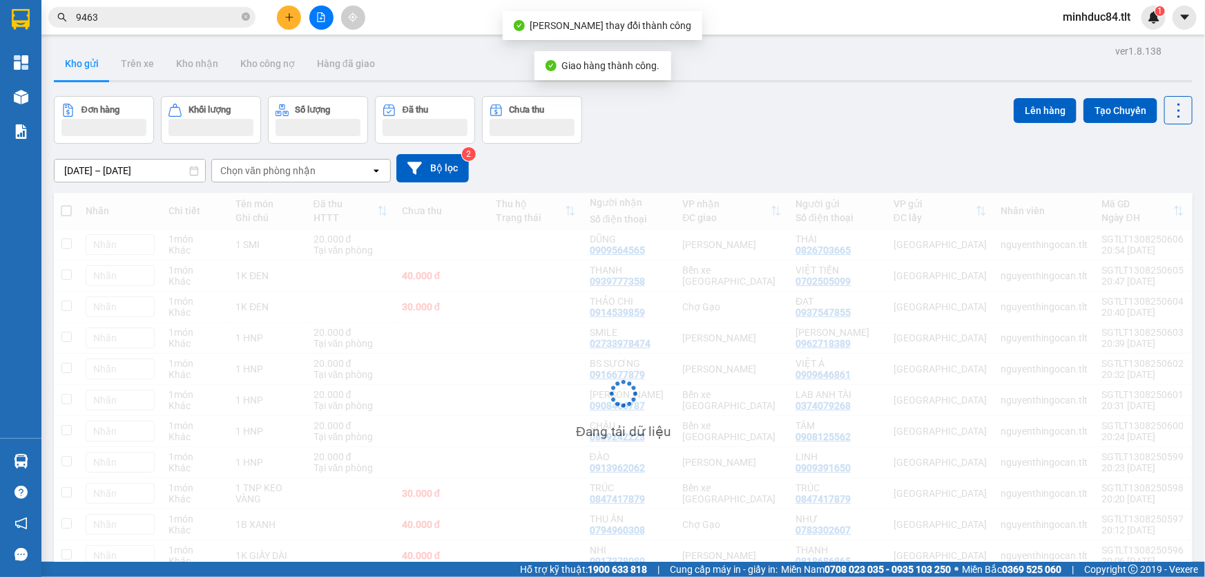
click at [165, 21] on input "9463" at bounding box center [157, 17] width 163 height 15
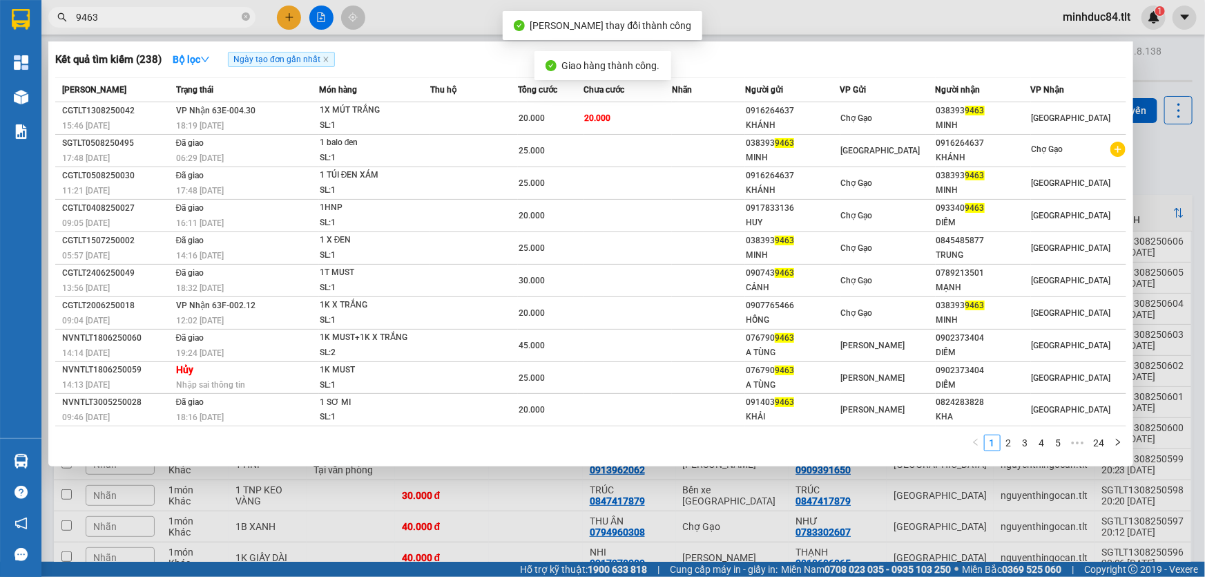
click at [164, 21] on input "9463" at bounding box center [157, 17] width 163 height 15
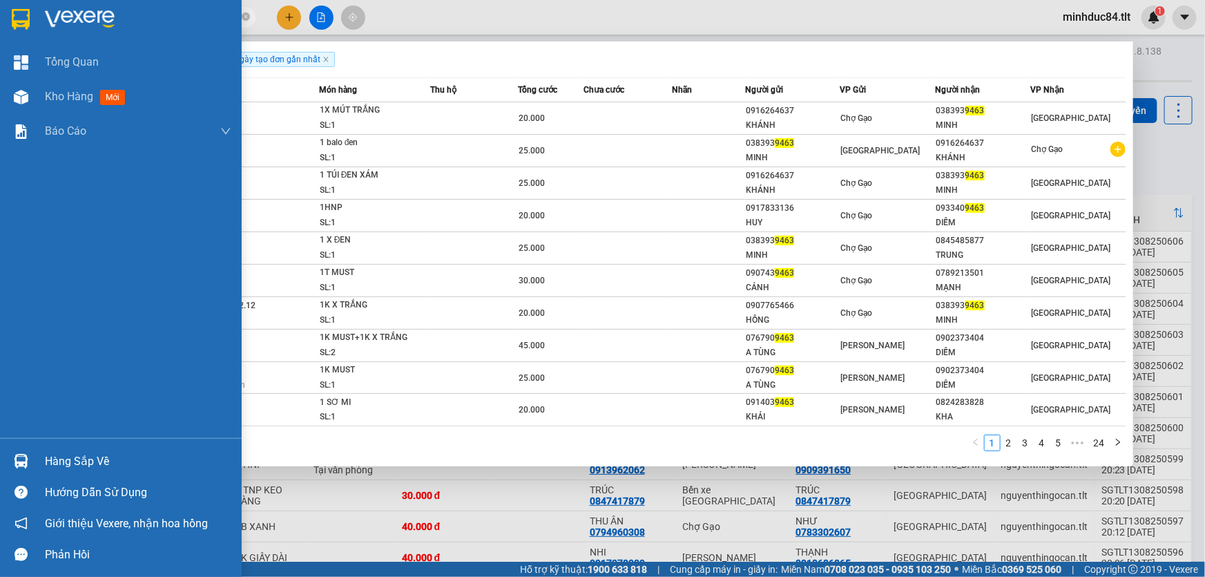
click at [53, 454] on div "Hàng sắp về" at bounding box center [138, 461] width 186 height 21
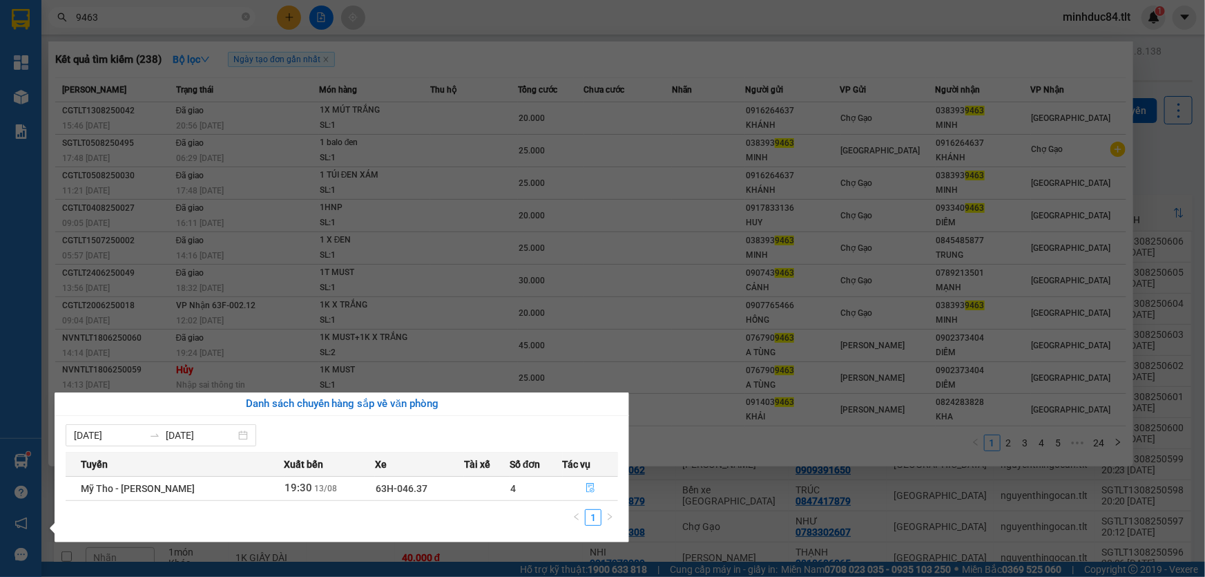
click at [576, 487] on button "button" at bounding box center [591, 488] width 55 height 22
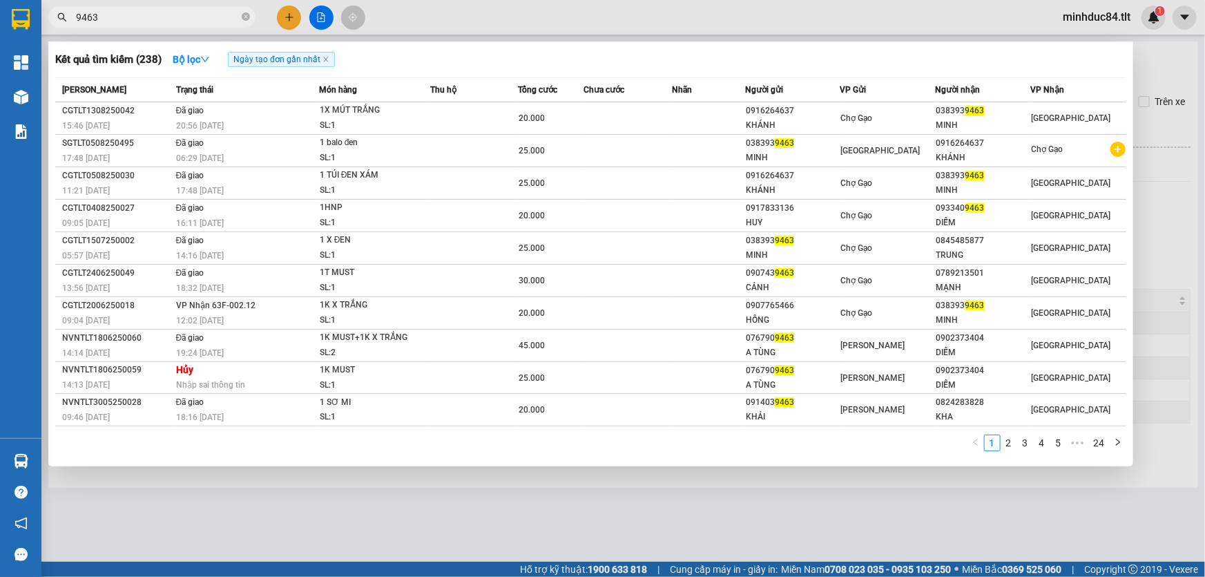
click at [649, 501] on div at bounding box center [602, 288] width 1205 height 577
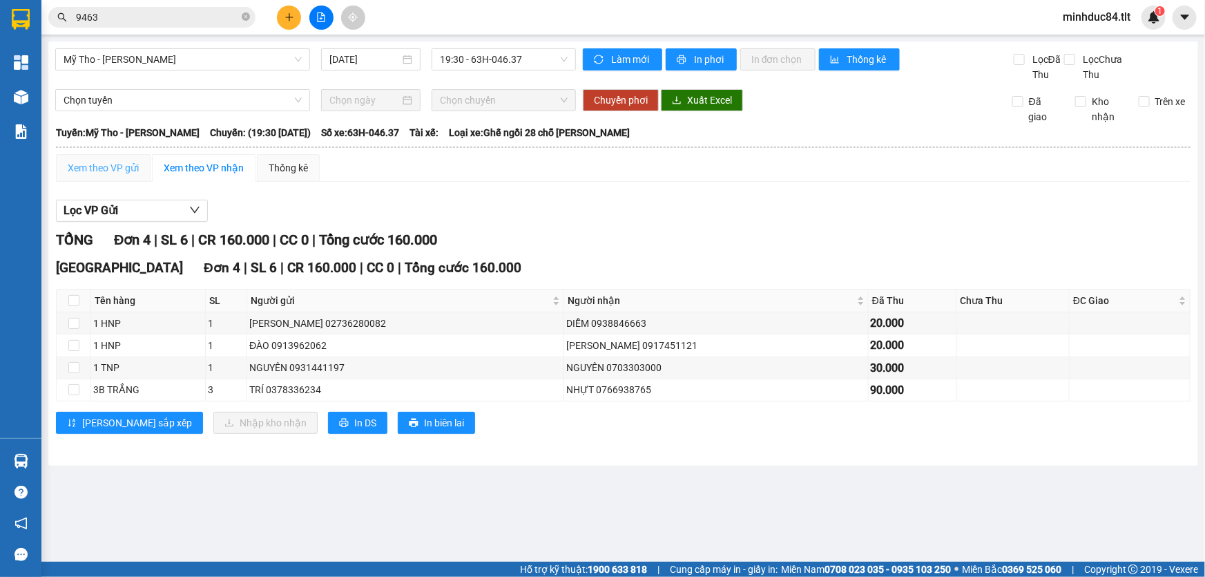
click at [117, 157] on div "Xem theo VP gửi" at bounding box center [103, 168] width 95 height 28
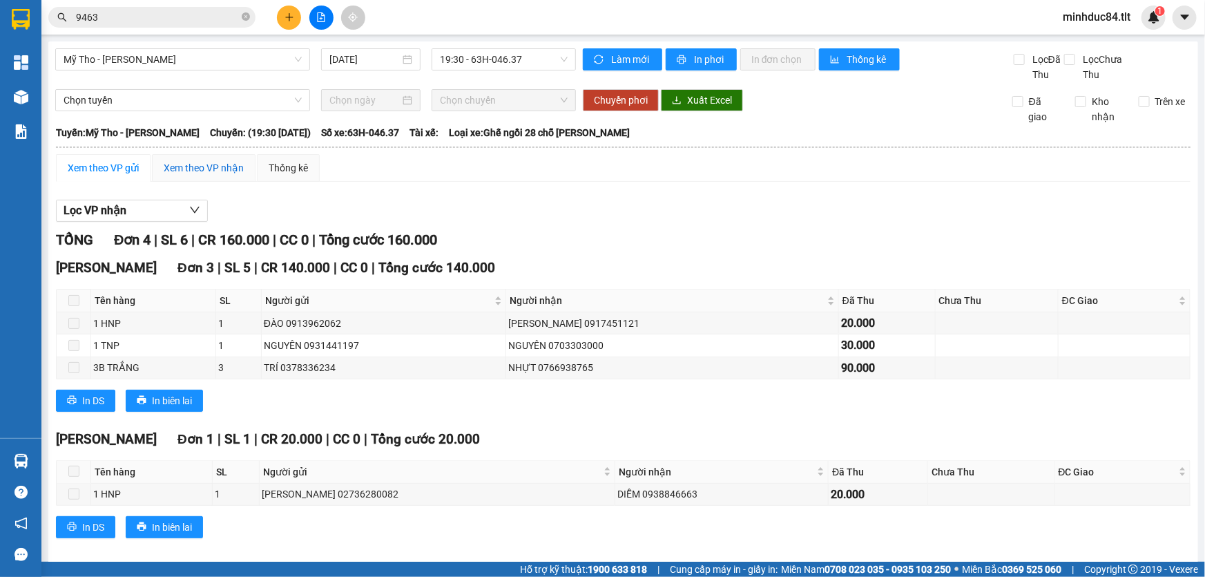
click at [169, 167] on div "Xem theo VP nhận" at bounding box center [204, 167] width 80 height 15
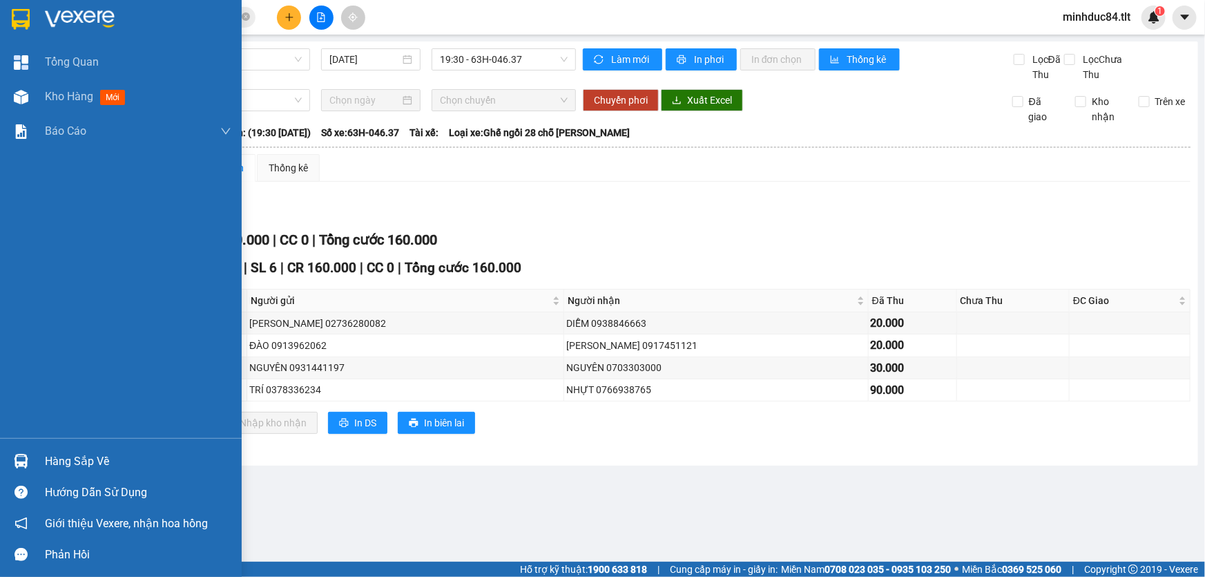
click at [47, 108] on main "Mỹ Tho - Hồ Chí Minh 13/08/2025 19:30 - 63H-046.37 Làm mới In phơi In đơn chọn …" at bounding box center [602, 281] width 1205 height 562
click at [19, 77] on div "Tổng Quan" at bounding box center [121, 62] width 242 height 35
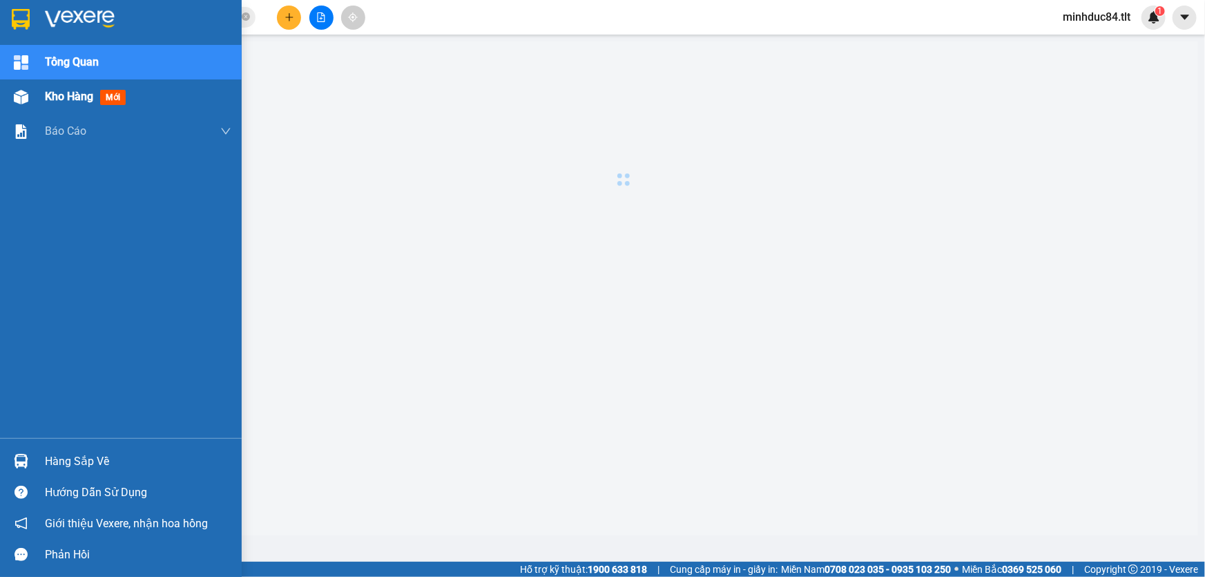
click at [46, 93] on span "Kho hàng" at bounding box center [69, 96] width 48 height 13
click at [55, 103] on span "Kho hàng" at bounding box center [69, 96] width 48 height 13
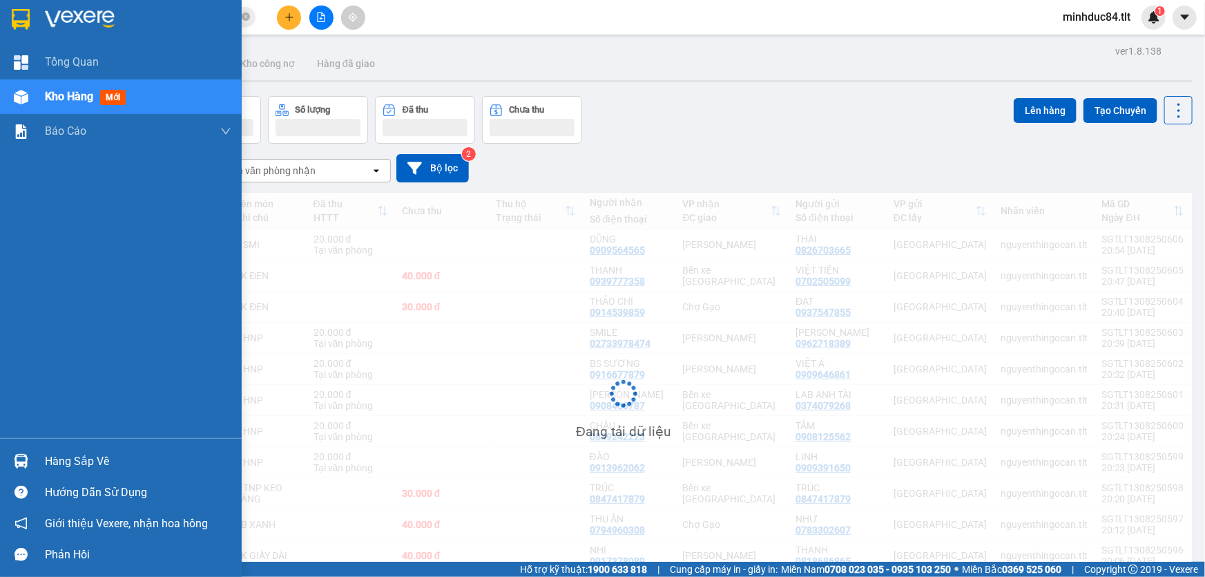
click at [64, 103] on span "Kho hàng" at bounding box center [69, 96] width 48 height 13
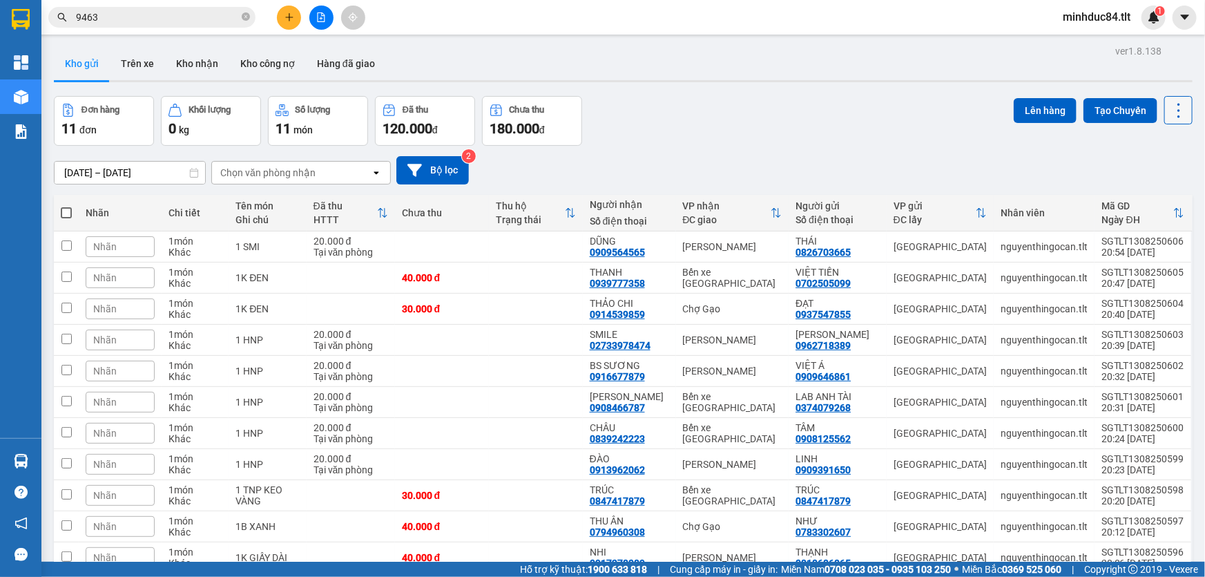
click at [1169, 117] on icon at bounding box center [1178, 110] width 19 height 19
click at [1153, 193] on span "Làm mới" at bounding box center [1150, 197] width 38 height 14
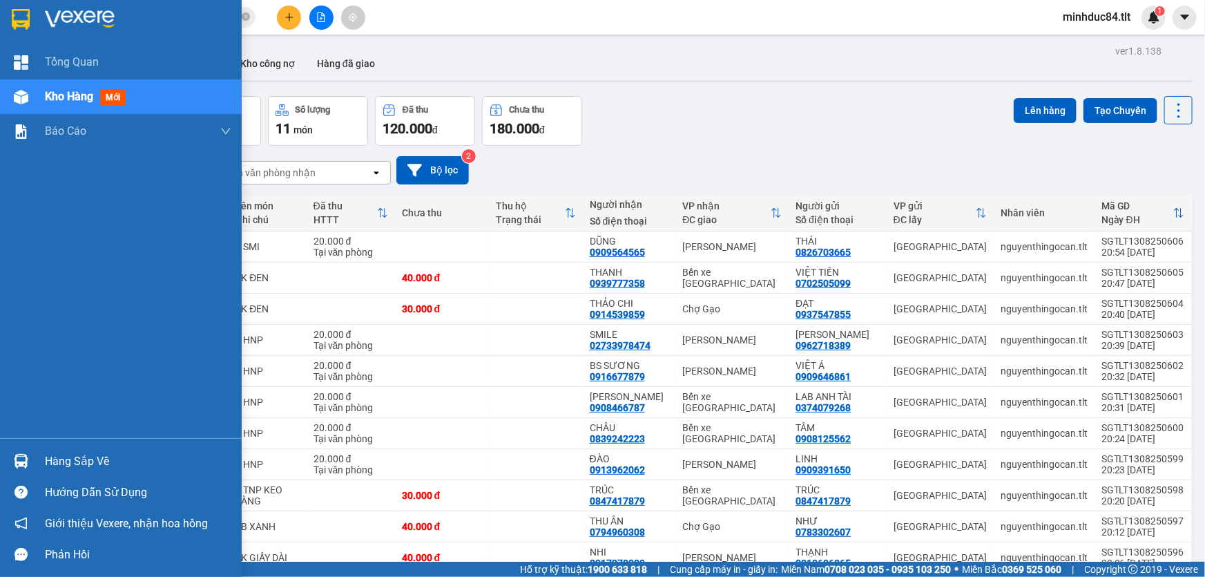
click at [58, 463] on div "Hàng sắp về" at bounding box center [138, 461] width 186 height 21
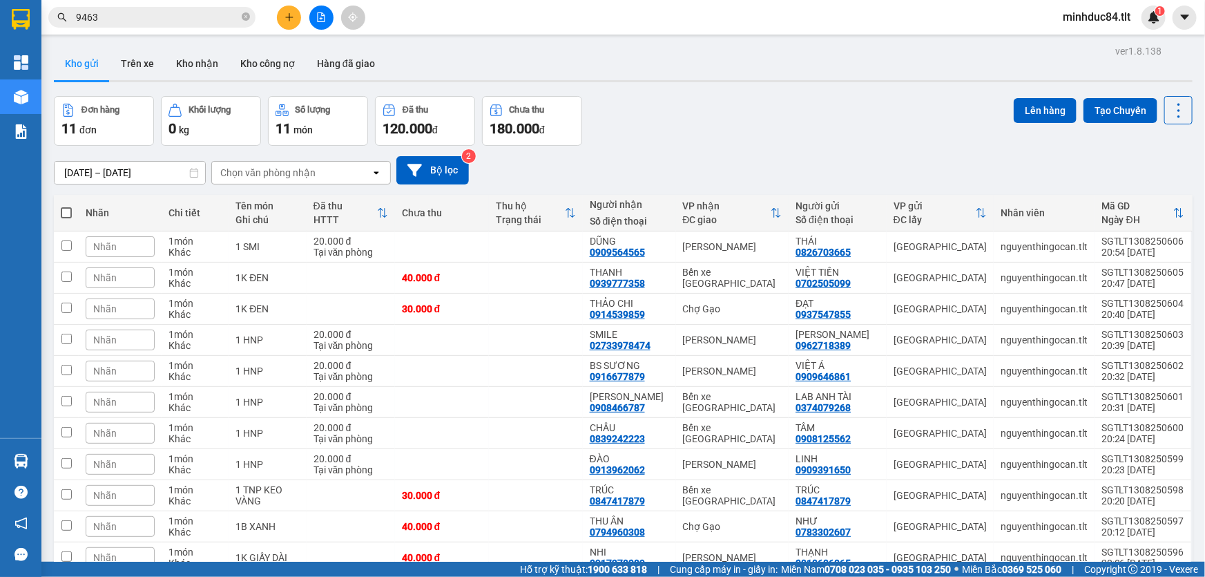
click at [754, 140] on section "Kết quả tìm kiếm ( 238 ) Bộ lọc Ngày tạo đơn gần nhất Mã ĐH Trạng thái Món hàng…" at bounding box center [602, 288] width 1205 height 577
click at [1169, 115] on icon at bounding box center [1178, 110] width 19 height 19
click at [1162, 192] on span "Làm mới" at bounding box center [1150, 197] width 38 height 14
click at [1079, 249] on icon at bounding box center [1084, 247] width 10 height 10
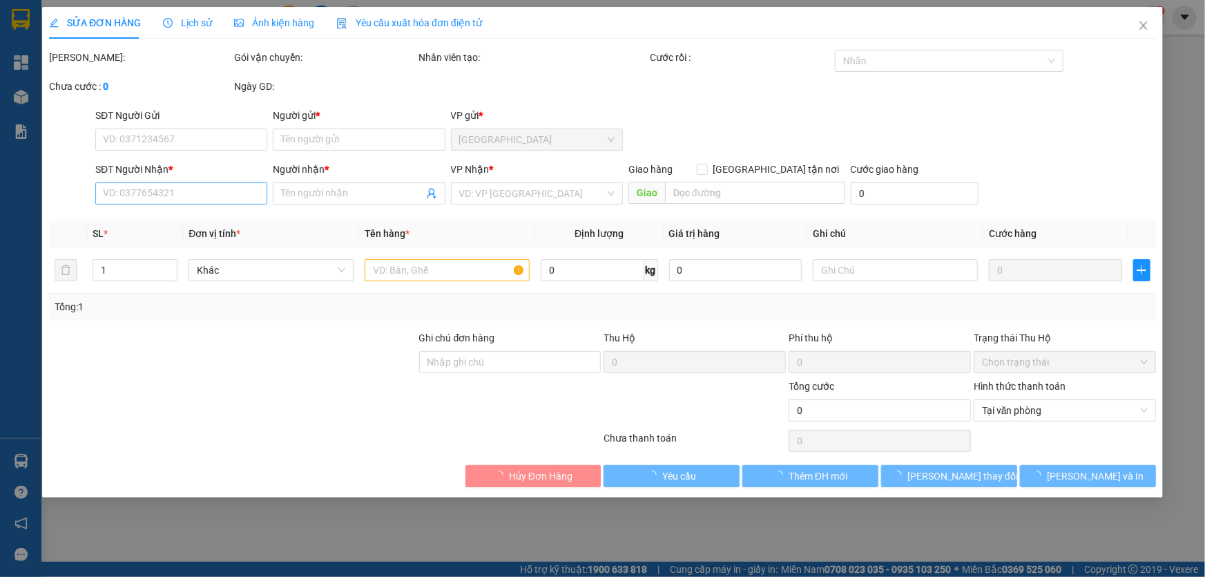
type input "0826703665"
type input "THÁI"
type input "0909564565"
type input "DŨNG"
type input "20.000"
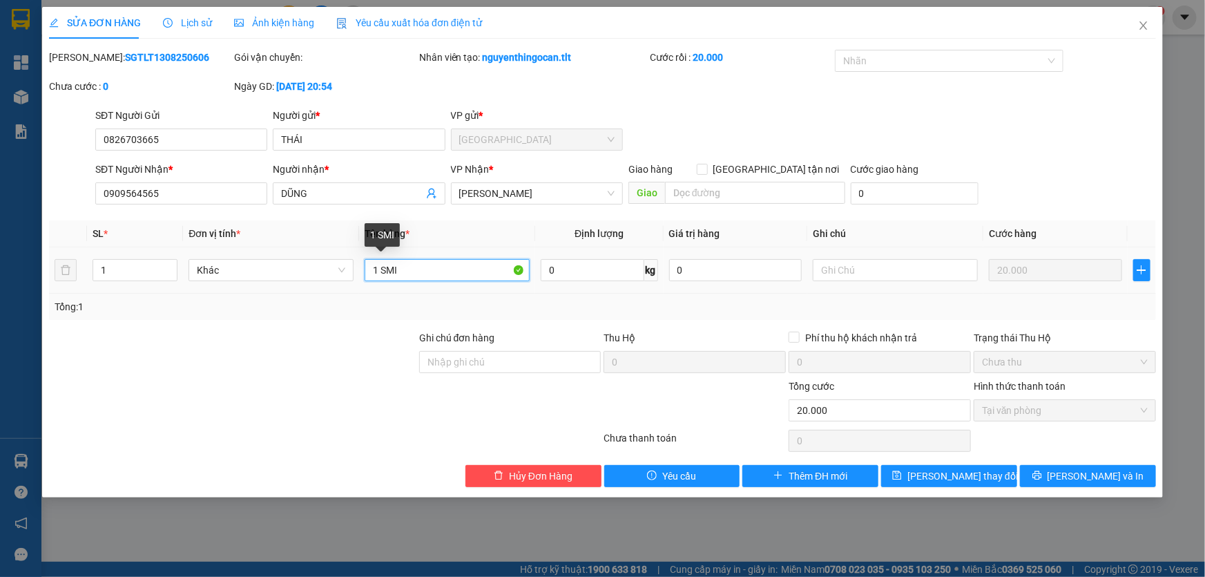
click at [387, 271] on input "1 SMI" at bounding box center [447, 270] width 165 height 22
type input "1 Sơ MI"
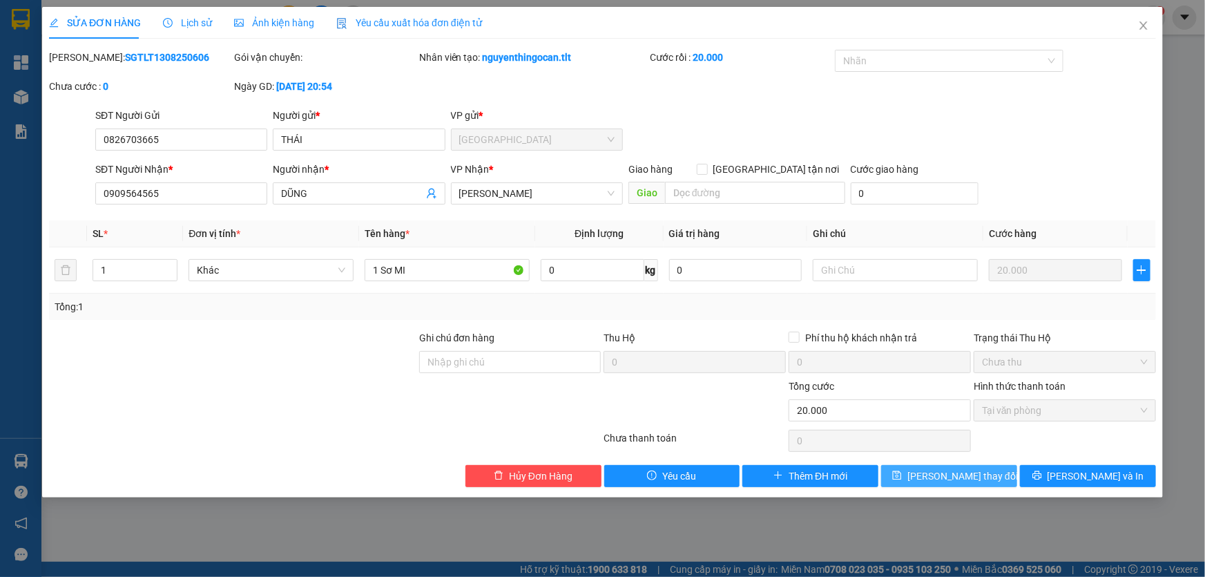
click at [966, 483] on button "[PERSON_NAME] đổi" at bounding box center [949, 476] width 136 height 22
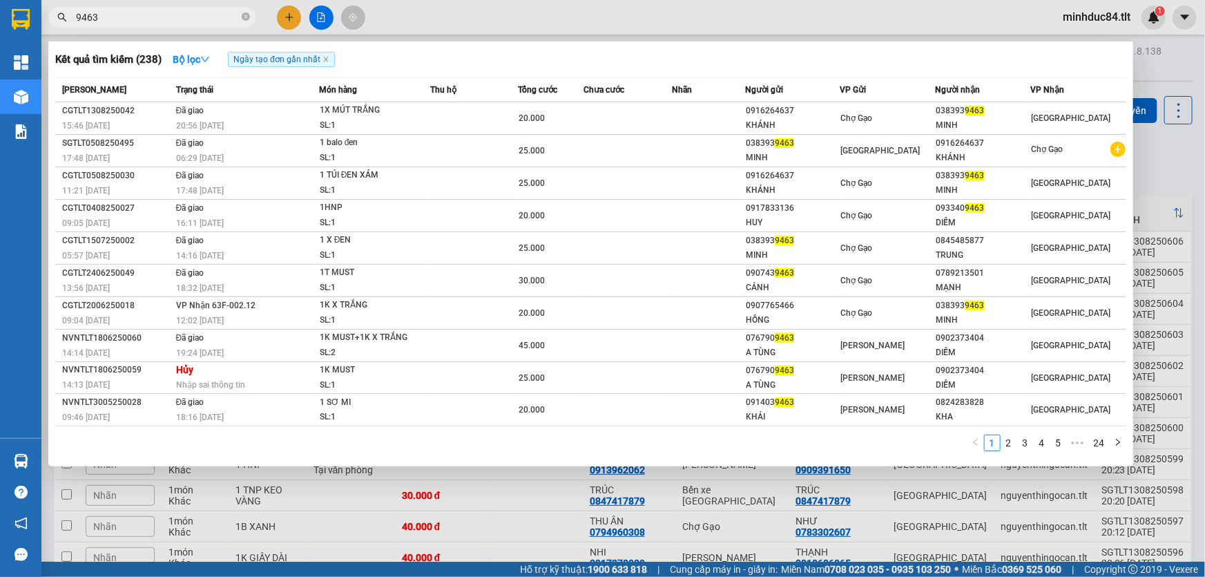
click at [138, 11] on input "9463" at bounding box center [157, 17] width 163 height 15
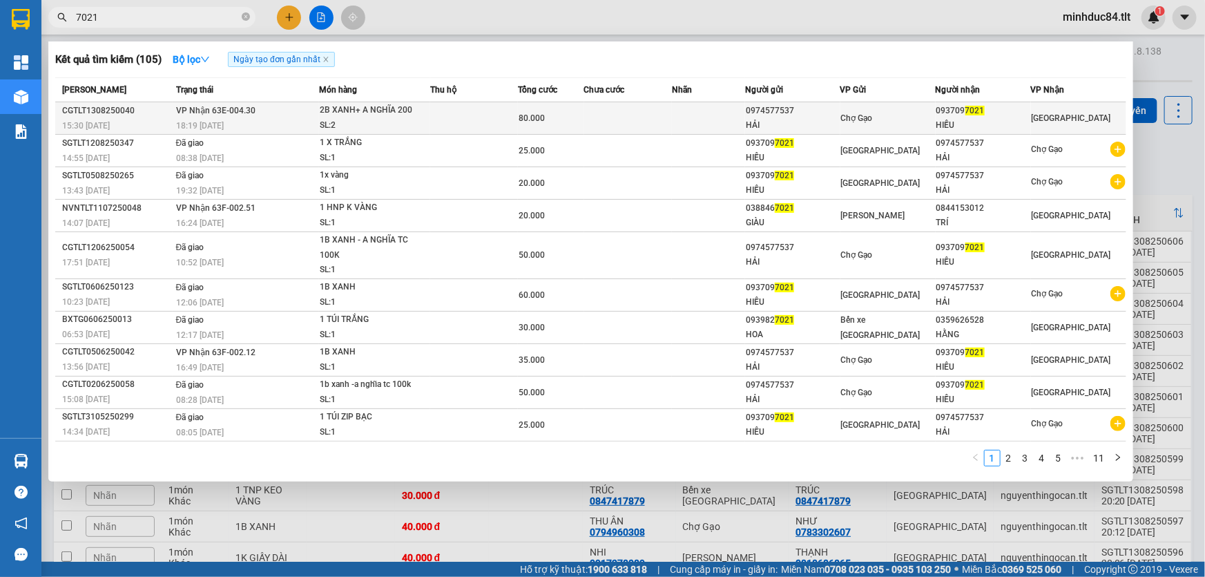
type input "7021"
click at [371, 114] on div "2B XANH+ A NGHĨA 200" at bounding box center [372, 110] width 104 height 15
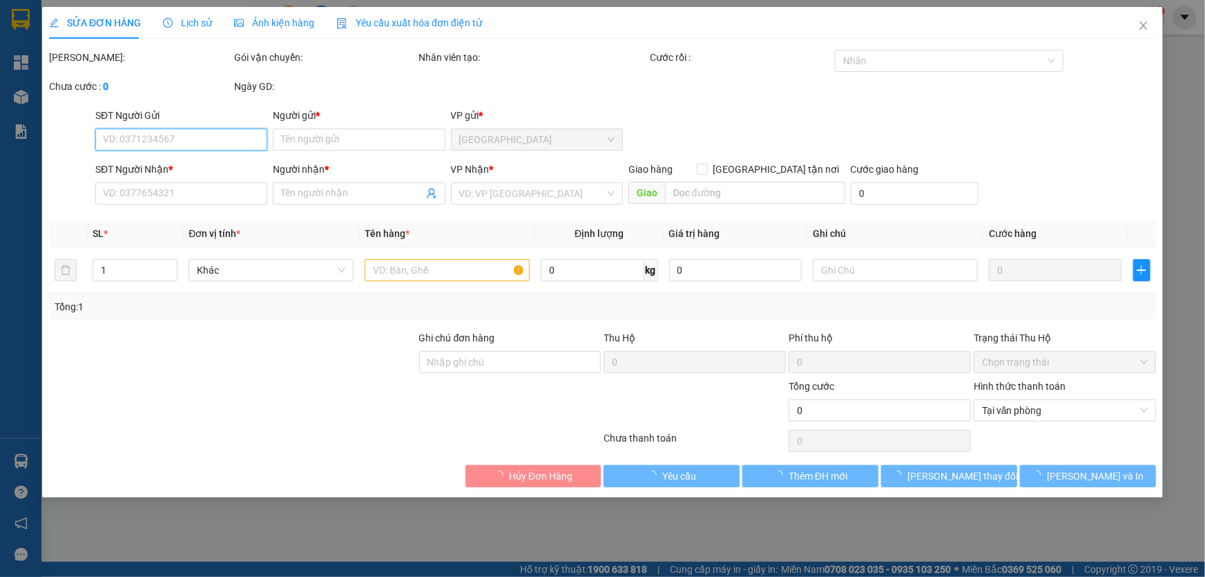
type input "0974577537"
type input "HẢI"
type input "0937097021"
type input "HIẾU"
type input "80.000"
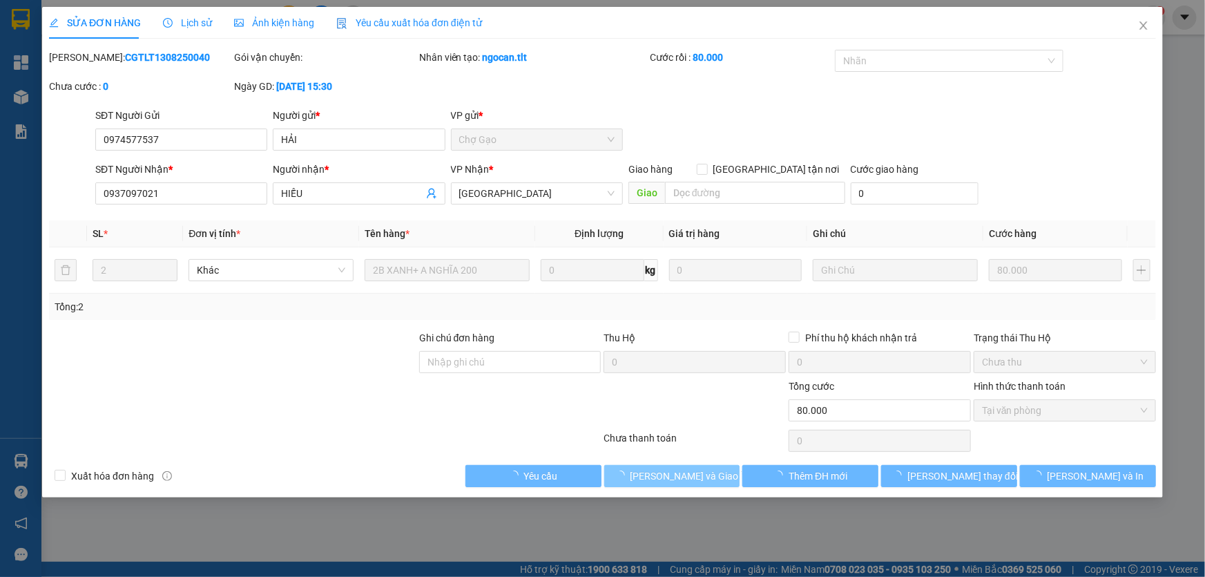
click at [674, 474] on span "[PERSON_NAME] và [PERSON_NAME] hàng" at bounding box center [697, 475] width 133 height 15
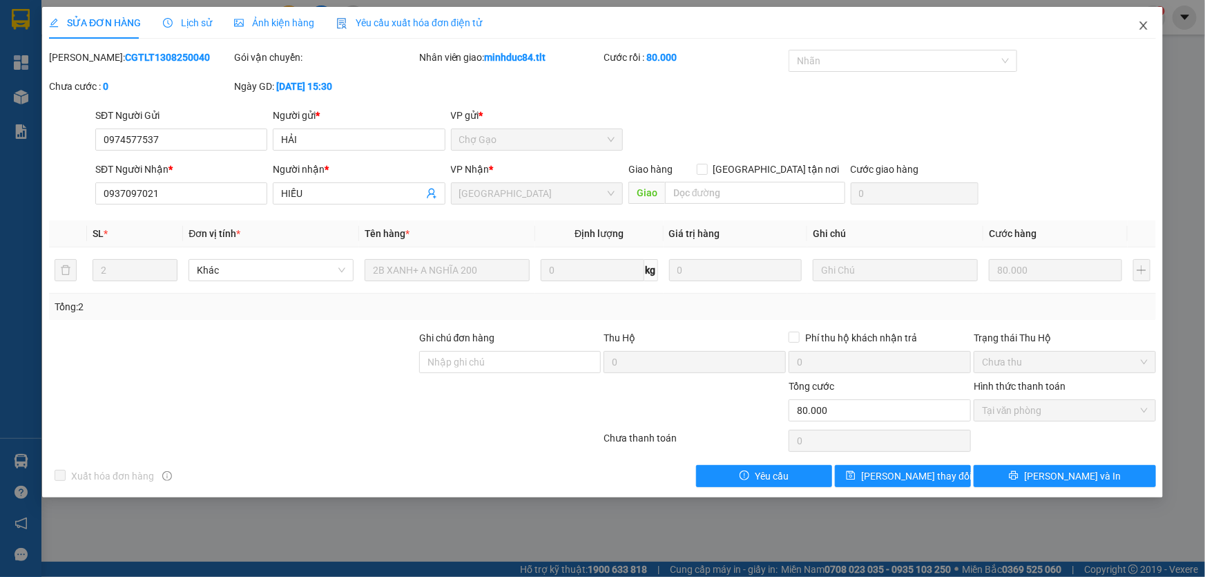
drag, startPoint x: 1149, startPoint y: 22, endPoint x: 154, endPoint y: 31, distance: 995.4
click at [1149, 22] on span "Close" at bounding box center [1143, 26] width 39 height 39
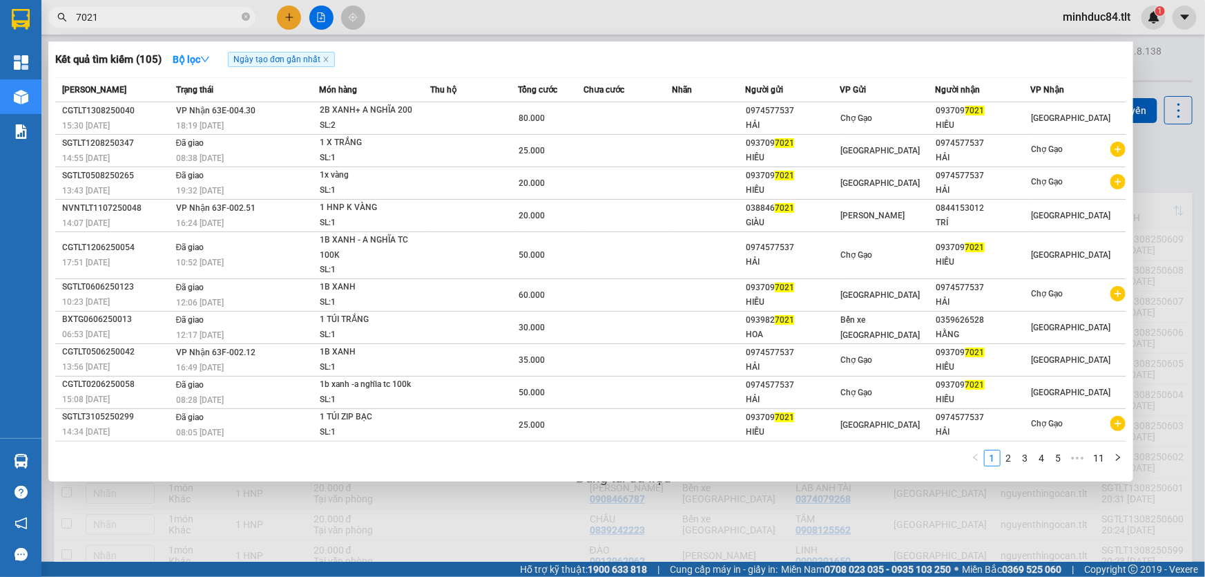
click at [155, 20] on input "7021" at bounding box center [157, 17] width 163 height 15
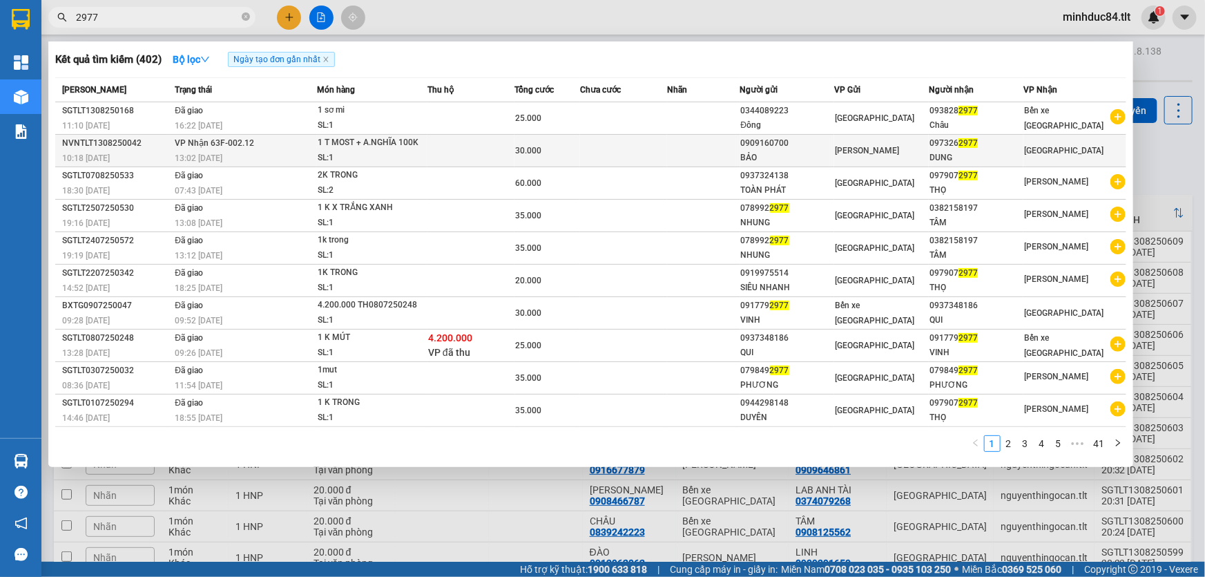
type input "2977"
click at [345, 146] on div "1 T MOST + A.NGHĨA 100K" at bounding box center [370, 142] width 104 height 15
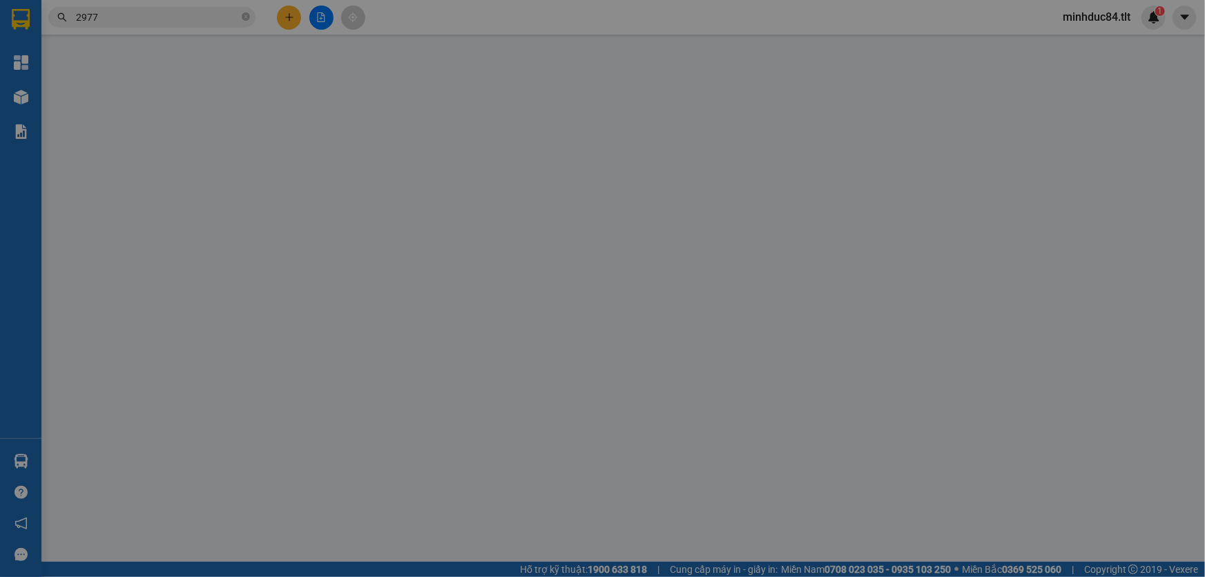
type input "0909160700"
type input "BẢO"
type input "0973262977"
type input "DUNG"
type input "30.000"
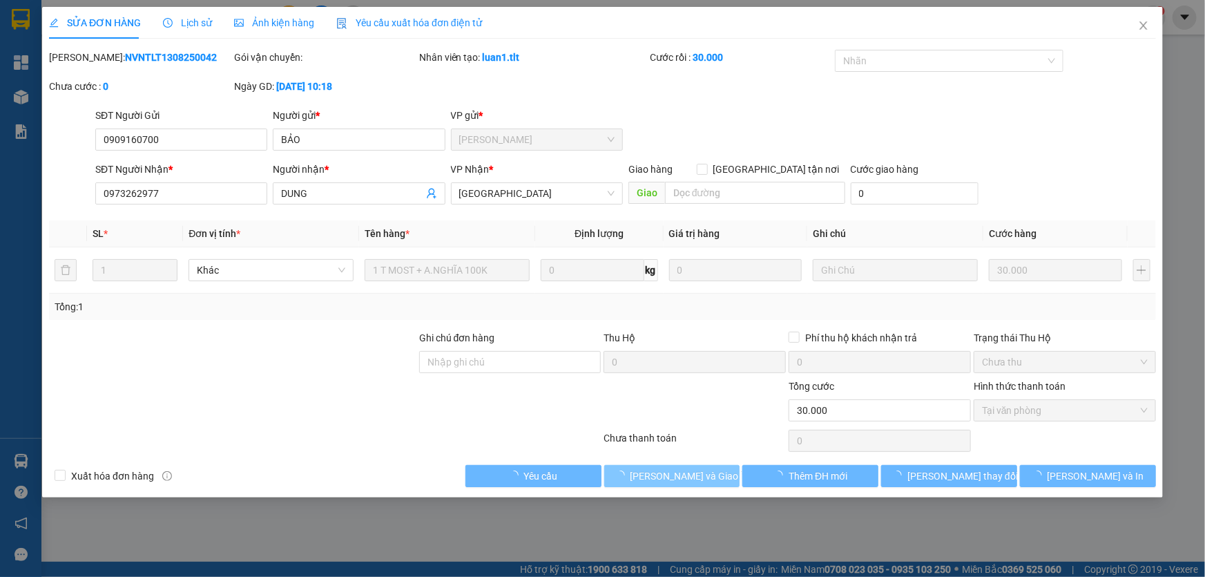
click at [664, 466] on button "[PERSON_NAME] và [PERSON_NAME] hàng" at bounding box center [672, 476] width 136 height 22
click at [665, 468] on span "[PERSON_NAME] và [PERSON_NAME] hàng" at bounding box center [697, 475] width 133 height 15
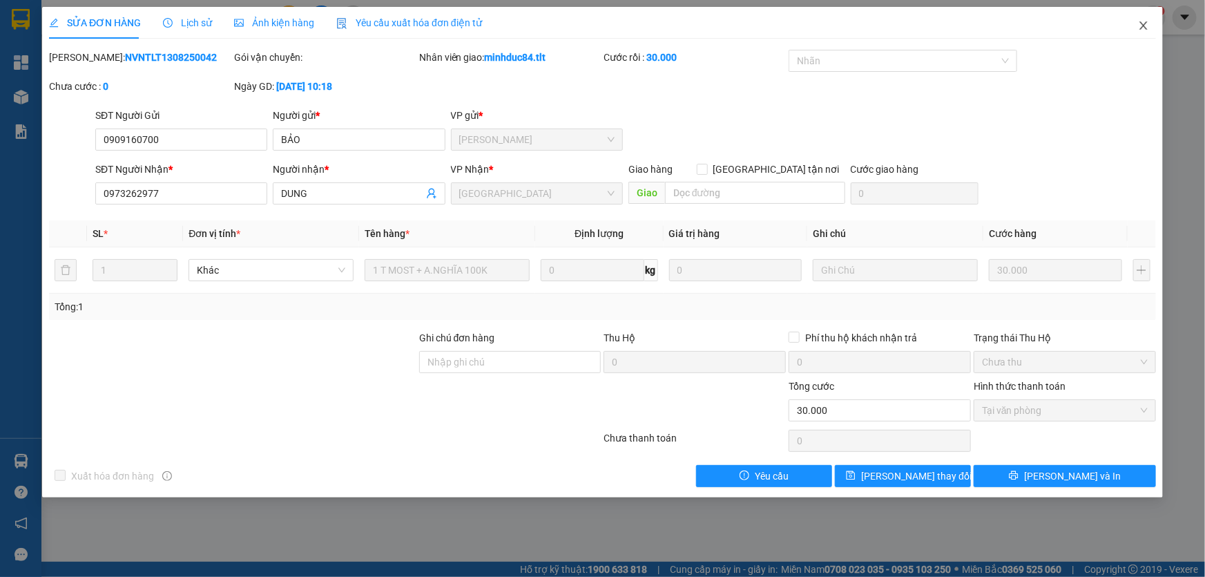
click at [1140, 32] on span "Close" at bounding box center [1143, 26] width 39 height 39
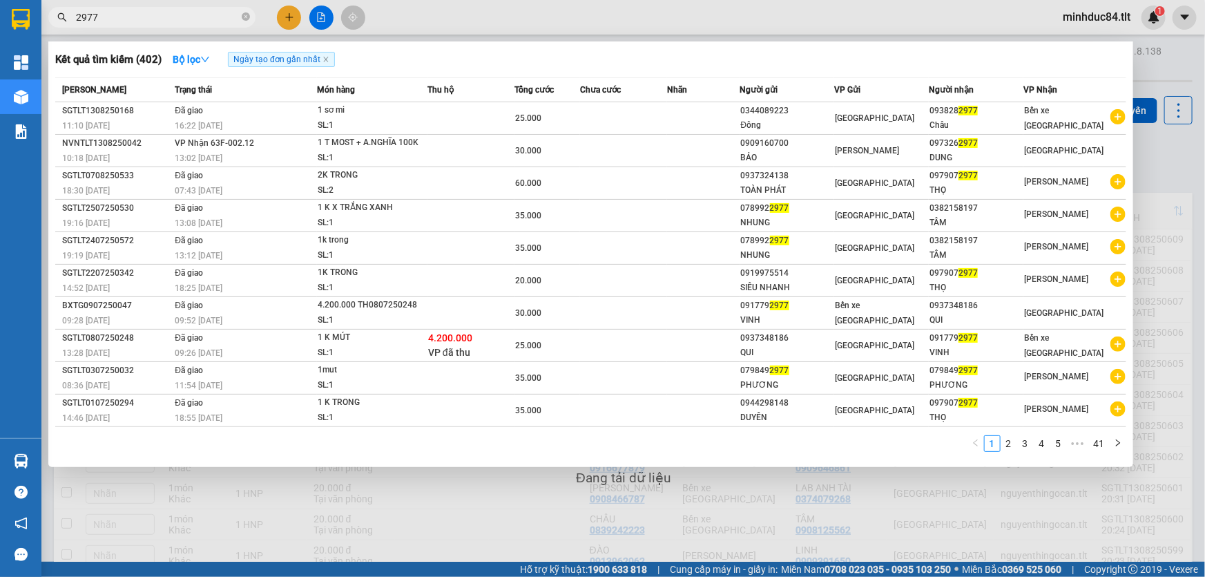
click at [127, 17] on input "2977" at bounding box center [157, 17] width 163 height 15
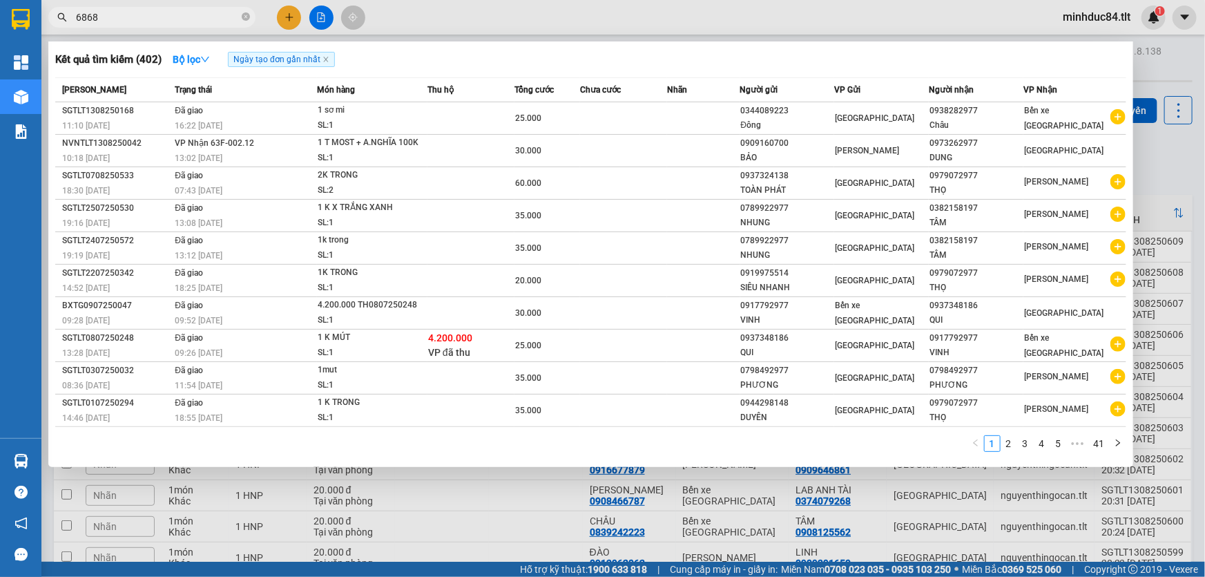
type input "6868"
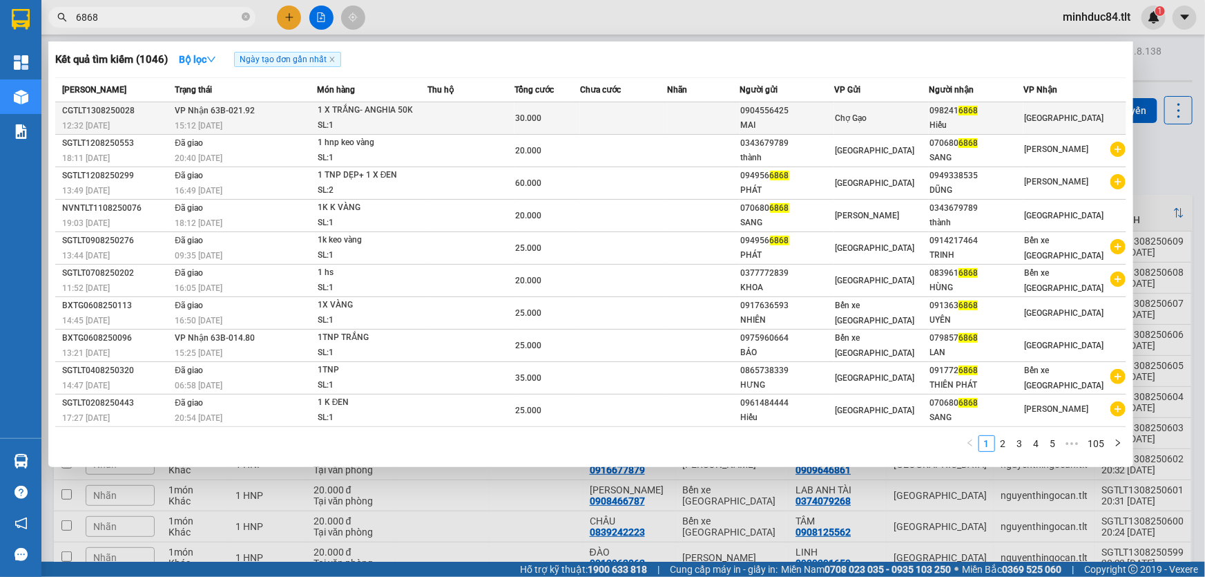
click at [251, 106] on span "VP Nhận 63B-021.92" at bounding box center [215, 111] width 80 height 10
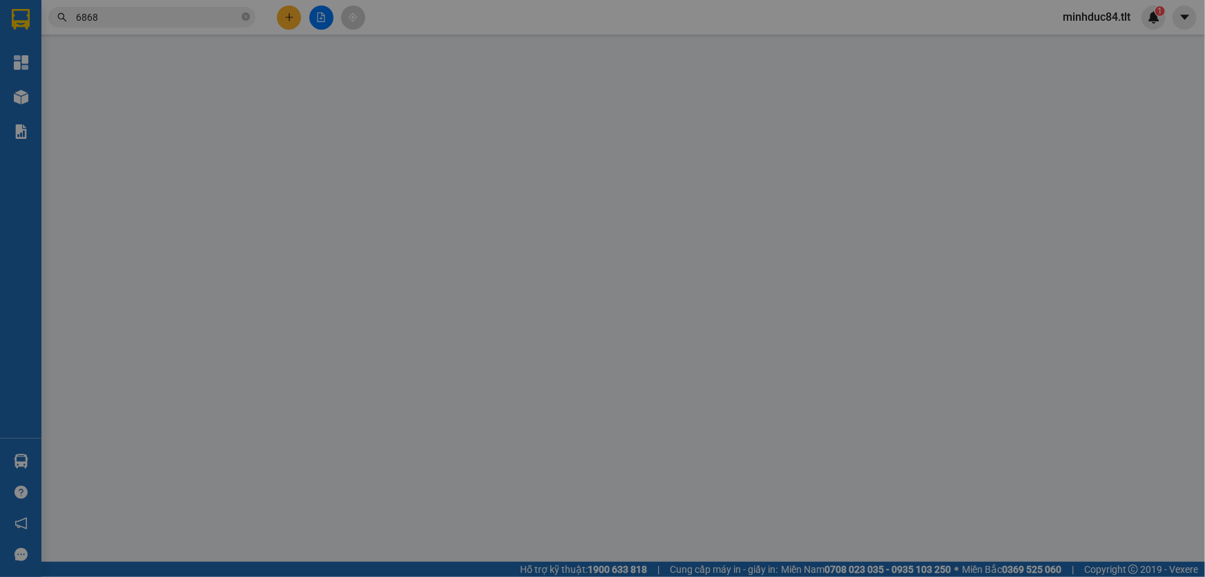
type input "0904556425"
type input "MAI"
type input "0982416868"
type input "Hiếu"
type input "30.000"
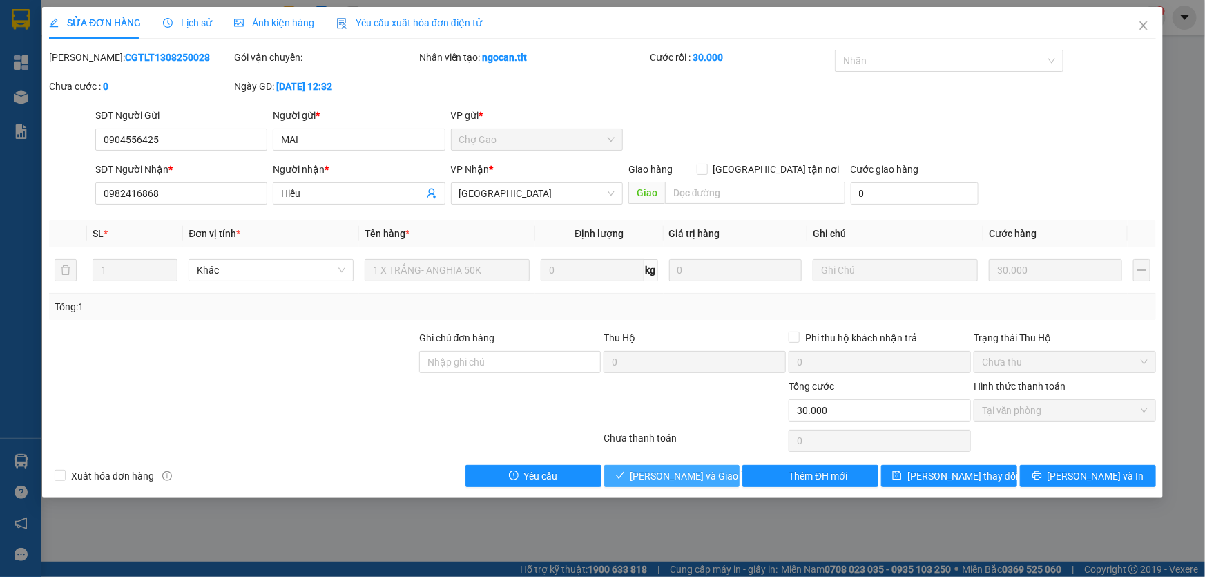
click at [647, 475] on span "[PERSON_NAME] và [PERSON_NAME] hàng" at bounding box center [697, 475] width 133 height 15
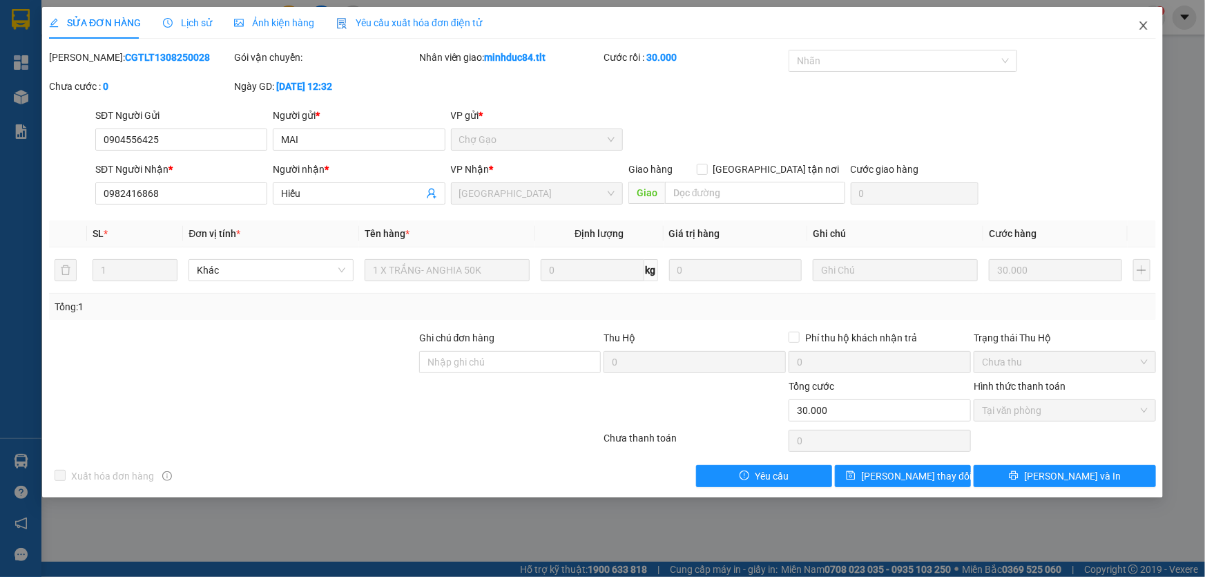
click at [1145, 28] on icon "close" at bounding box center [1144, 25] width 8 height 8
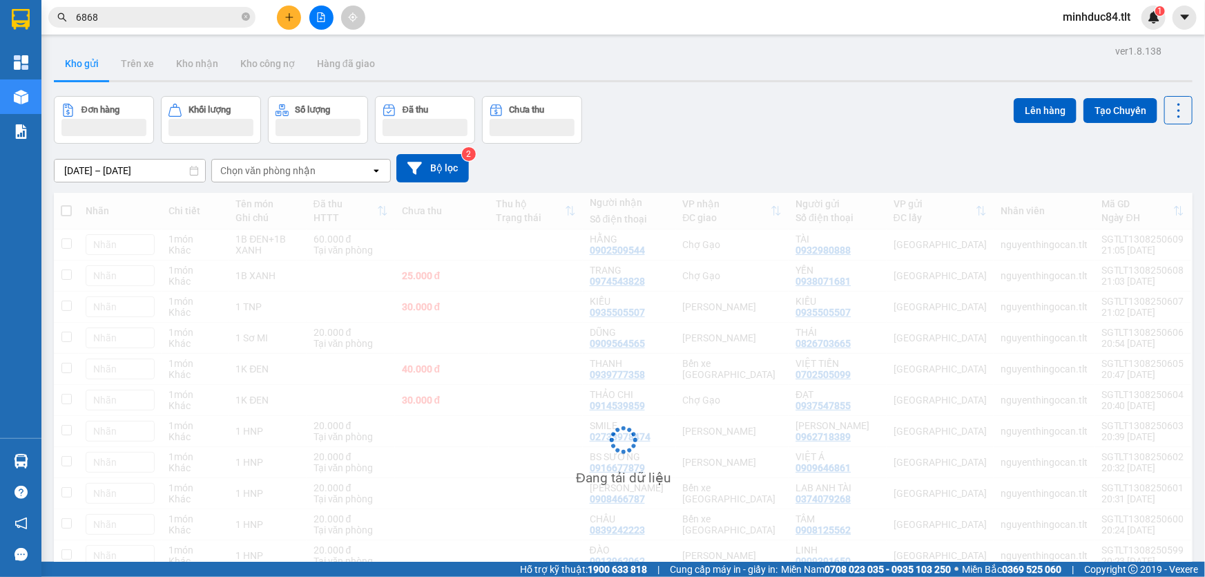
click at [193, 11] on input "6868" at bounding box center [157, 17] width 163 height 15
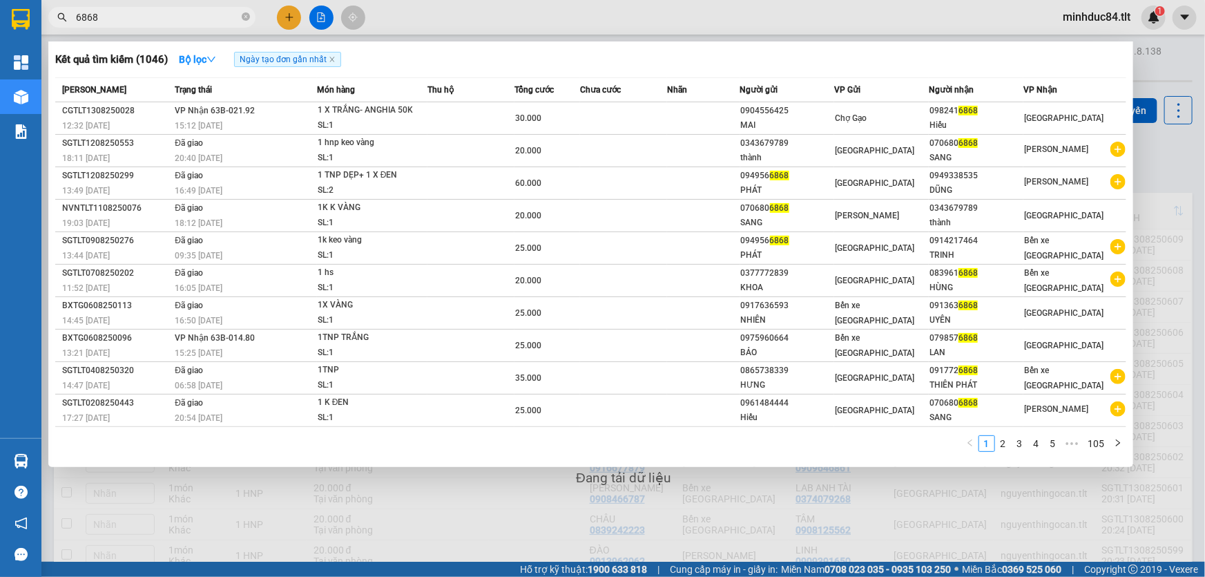
click at [193, 11] on input "6868" at bounding box center [157, 17] width 163 height 15
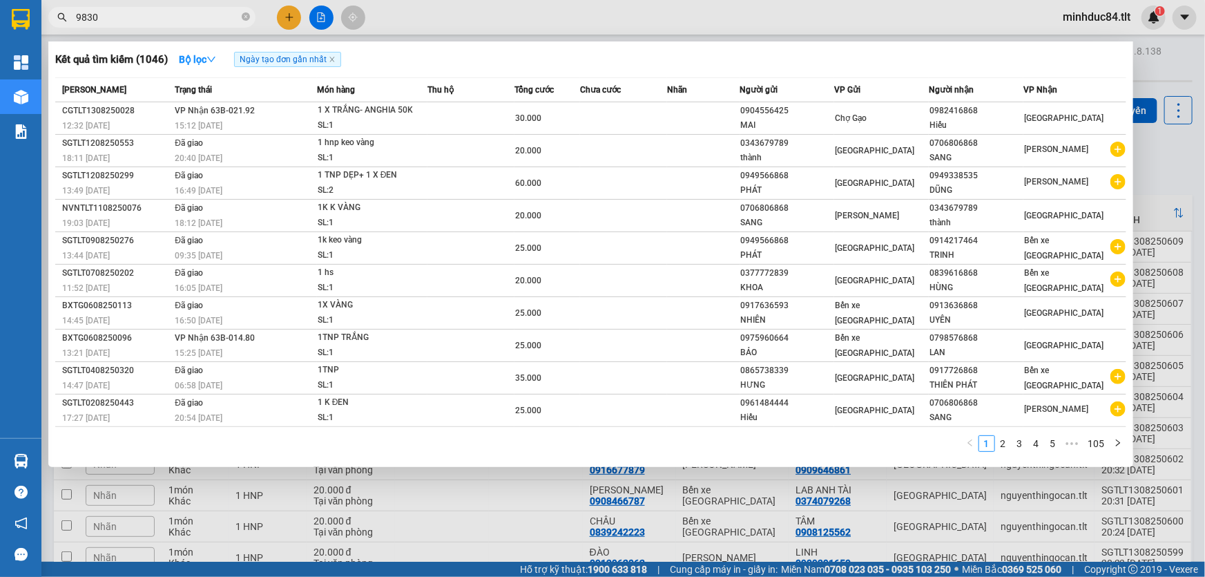
type input "9830"
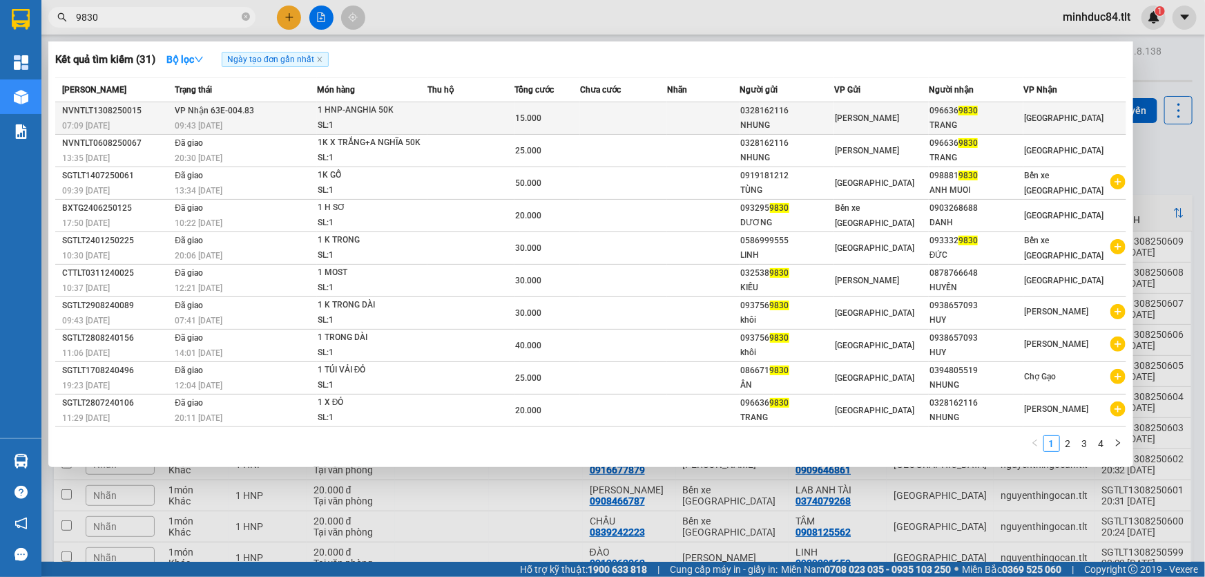
click at [327, 113] on div "1 HNP-ANGHIA 50K" at bounding box center [370, 110] width 104 height 15
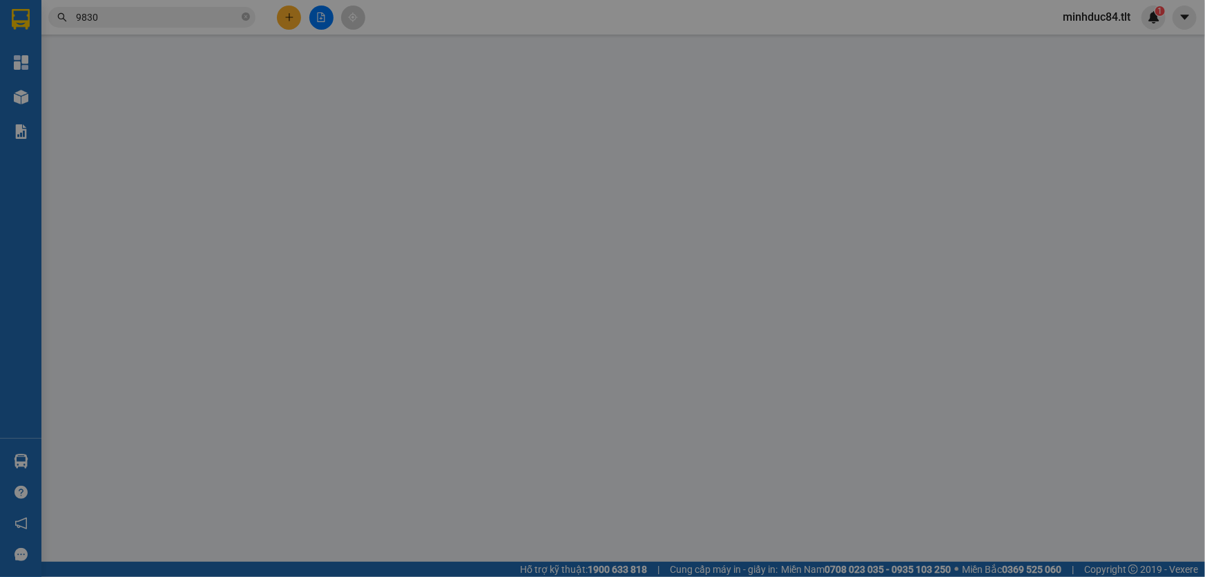
type input "0328162116"
type input "NHUNG"
type input "0966369830"
type input "TRANG"
type input "15.000"
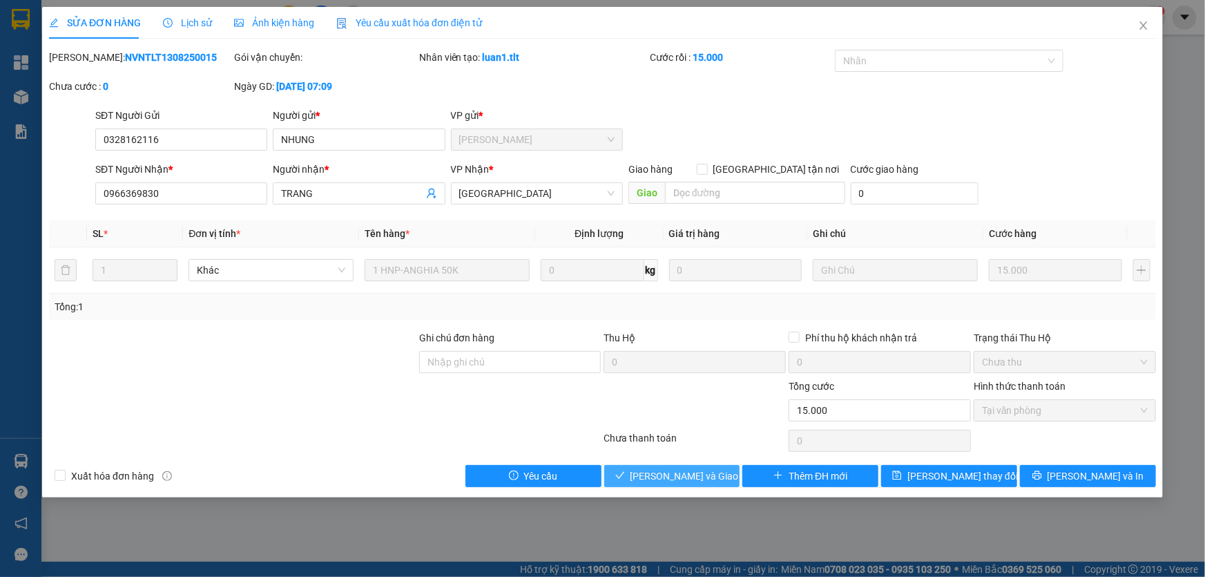
click at [691, 480] on span "[PERSON_NAME] và [PERSON_NAME] hàng" at bounding box center [697, 475] width 133 height 15
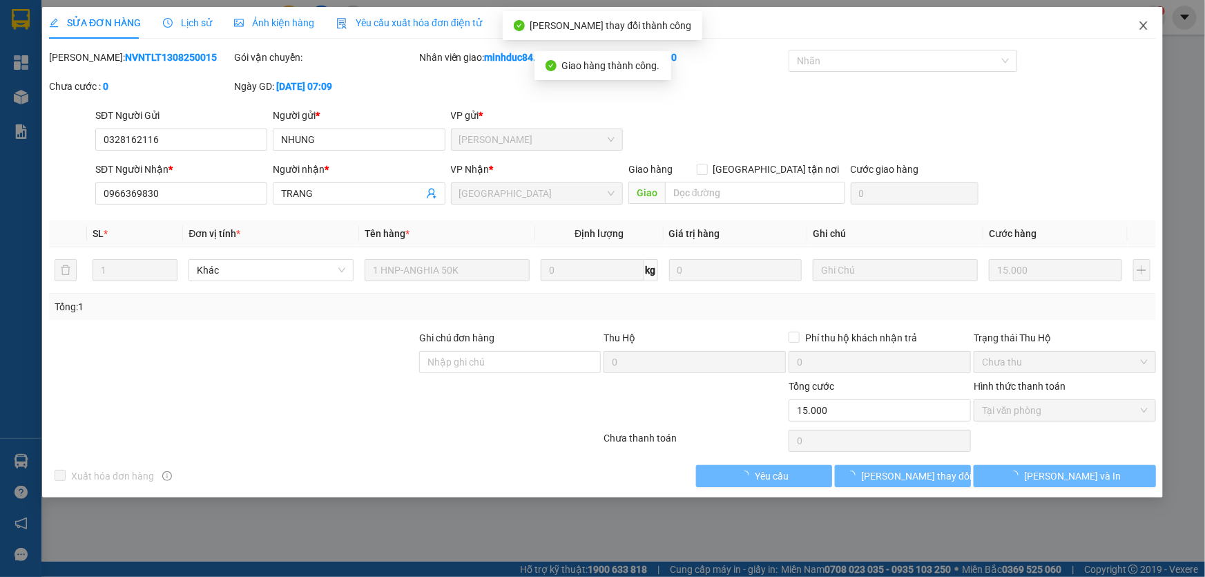
click at [1142, 34] on span "Close" at bounding box center [1143, 26] width 39 height 39
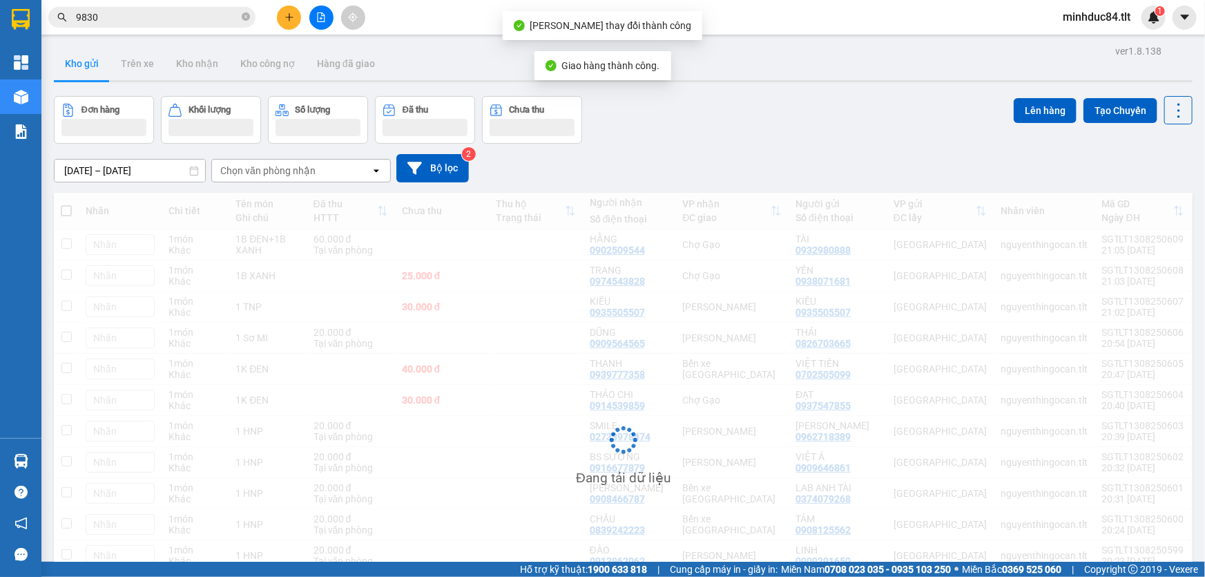
click at [117, 18] on input "9830" at bounding box center [157, 17] width 163 height 15
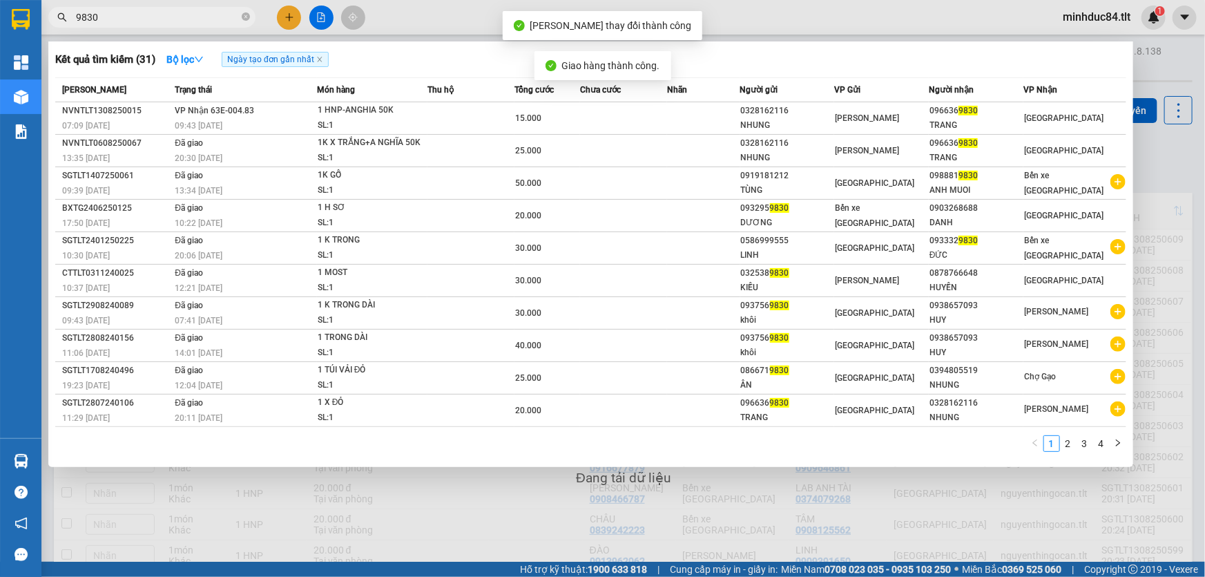
click at [117, 18] on input "9830" at bounding box center [157, 17] width 163 height 15
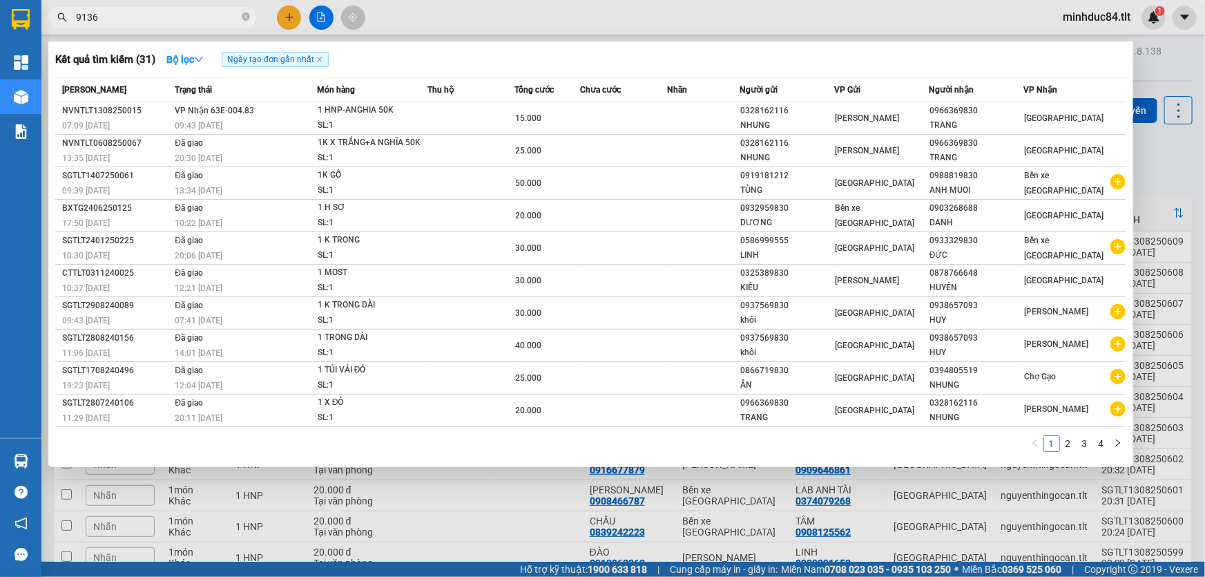
type input "9136"
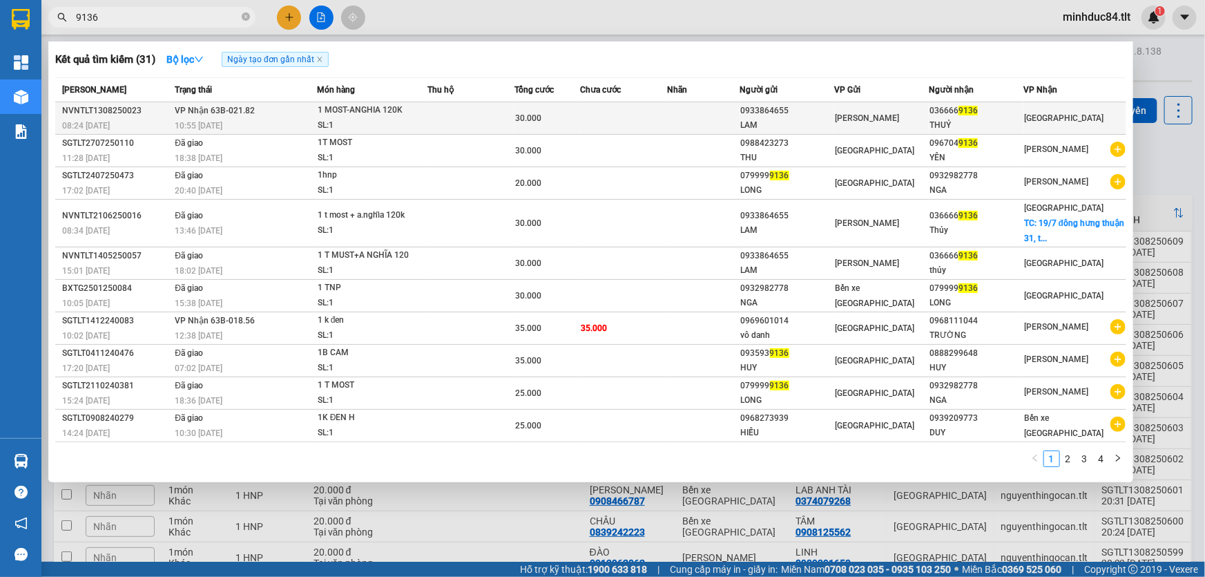
click at [238, 115] on span "VP Nhận 63B-021.82" at bounding box center [215, 111] width 80 height 10
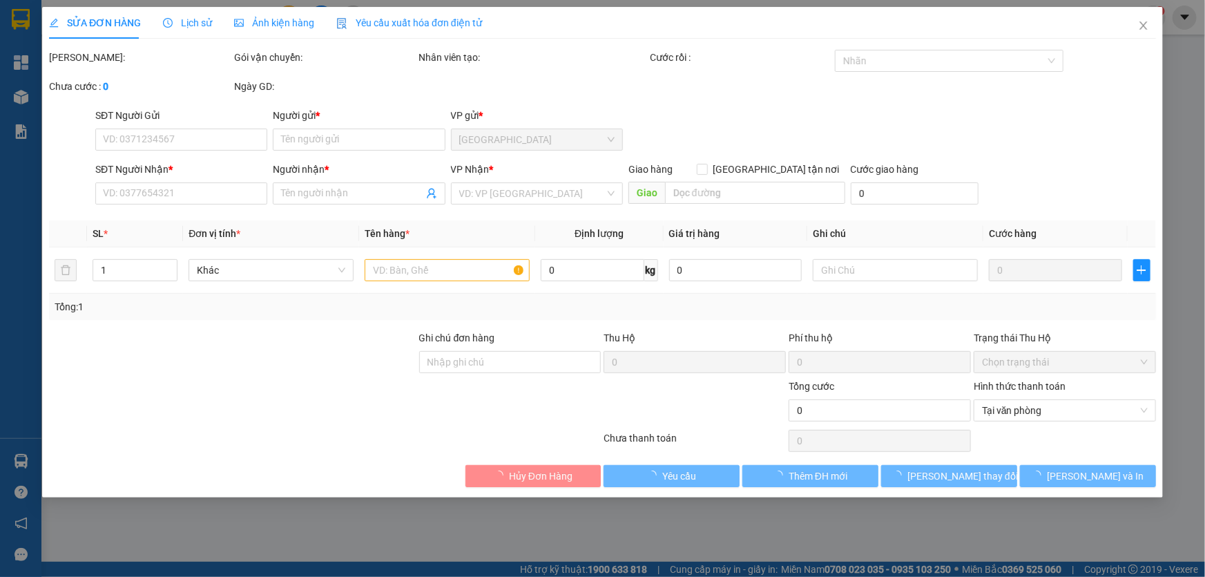
type input "0933864655"
type input "LAM"
type input "0366669136"
type input "THUỶ"
type input "30.000"
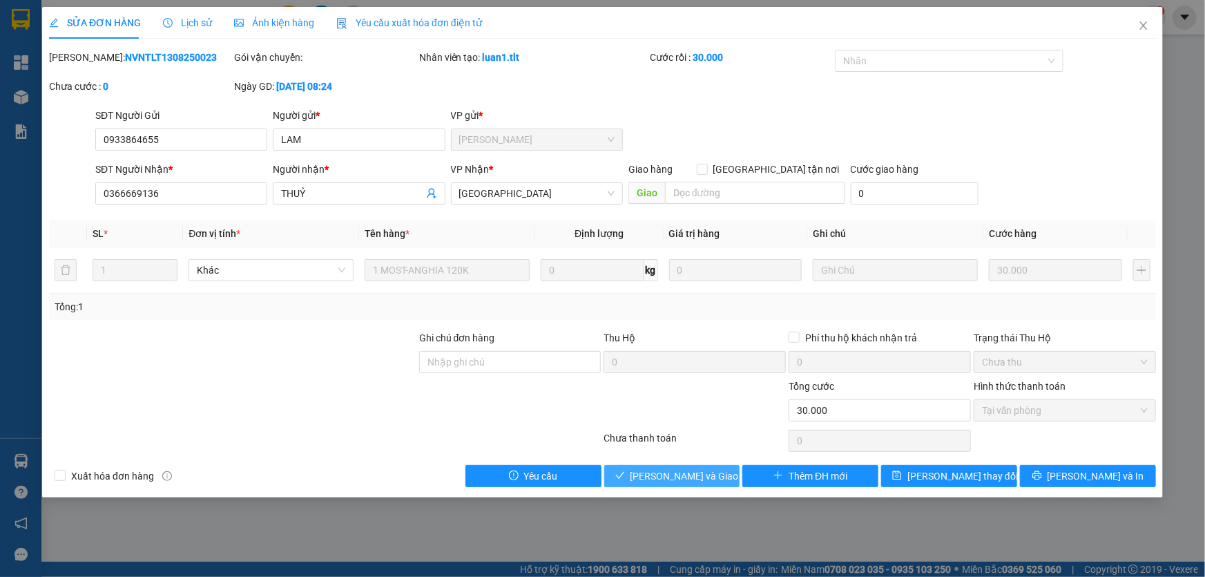
click at [686, 473] on span "[PERSON_NAME] và [PERSON_NAME] hàng" at bounding box center [697, 475] width 133 height 15
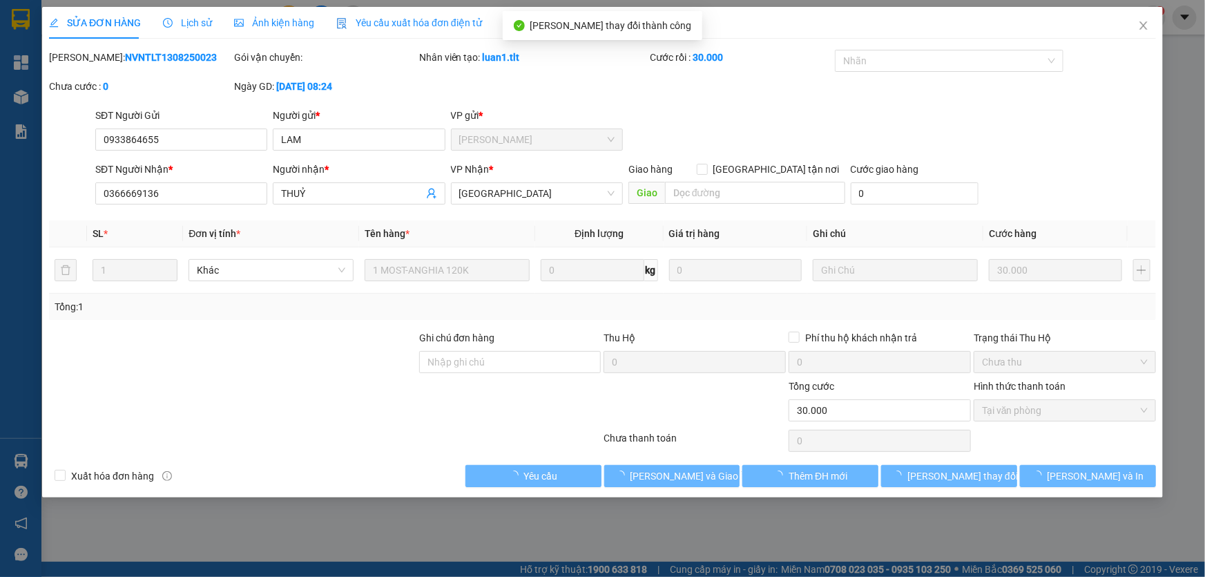
click at [1141, 28] on icon "close" at bounding box center [1144, 25] width 8 height 8
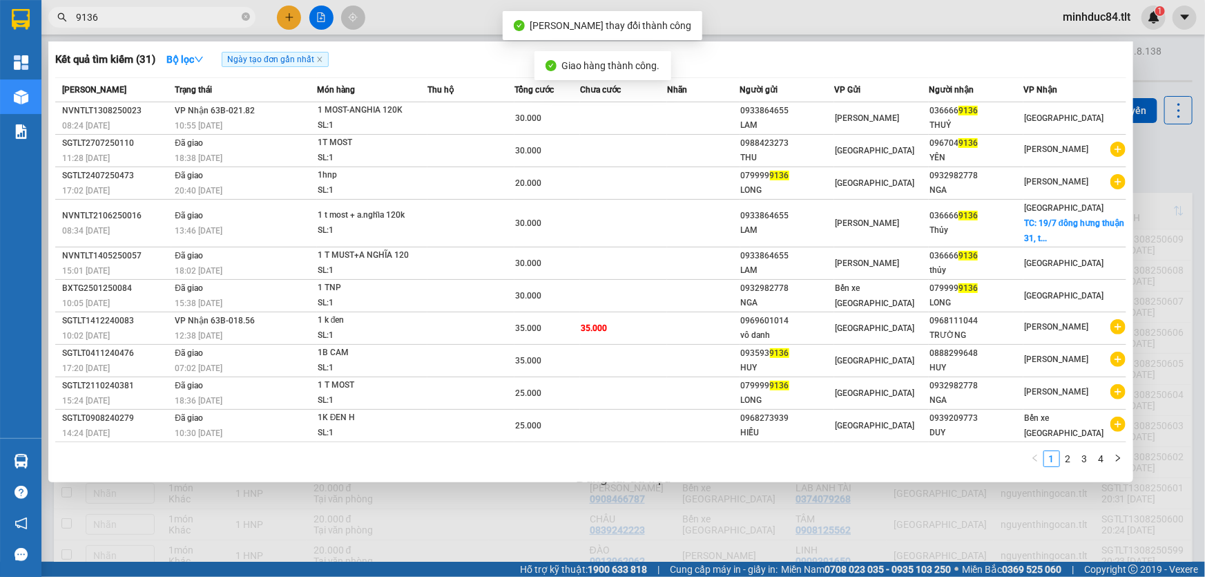
click at [142, 15] on input "9136" at bounding box center [157, 17] width 163 height 15
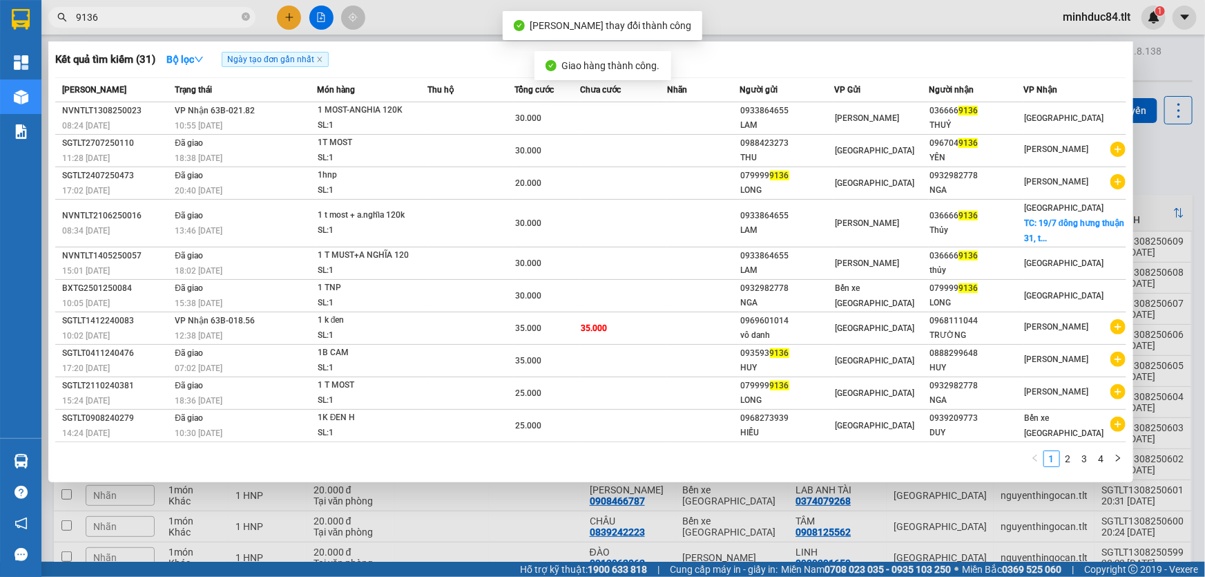
click at [142, 15] on input "9136" at bounding box center [157, 17] width 163 height 15
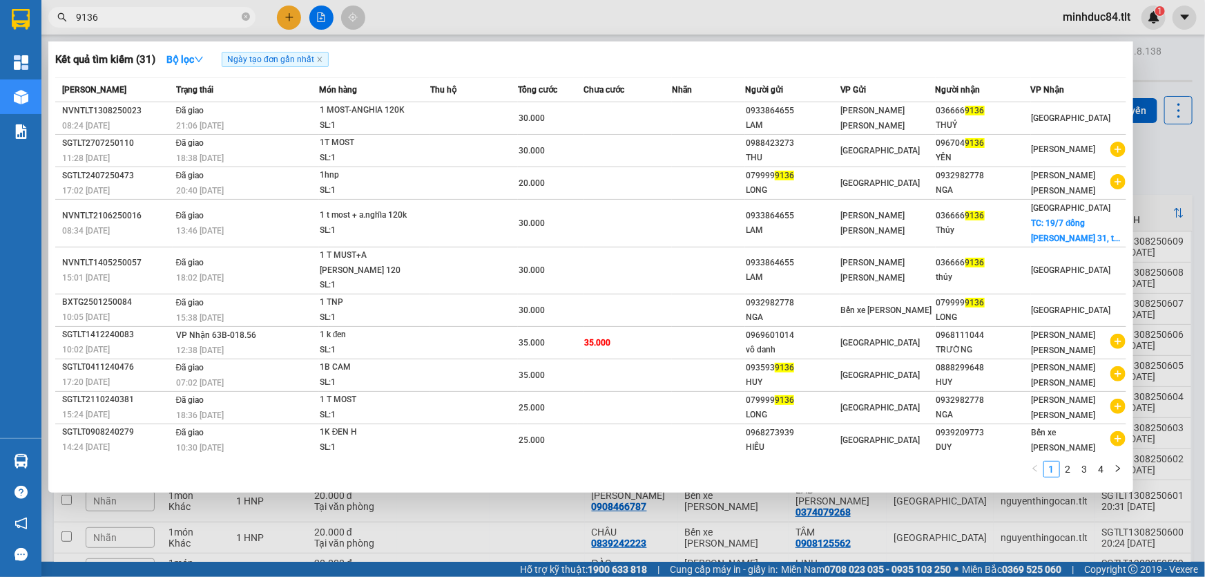
click at [106, 23] on input "9136" at bounding box center [157, 17] width 163 height 15
type input "6872"
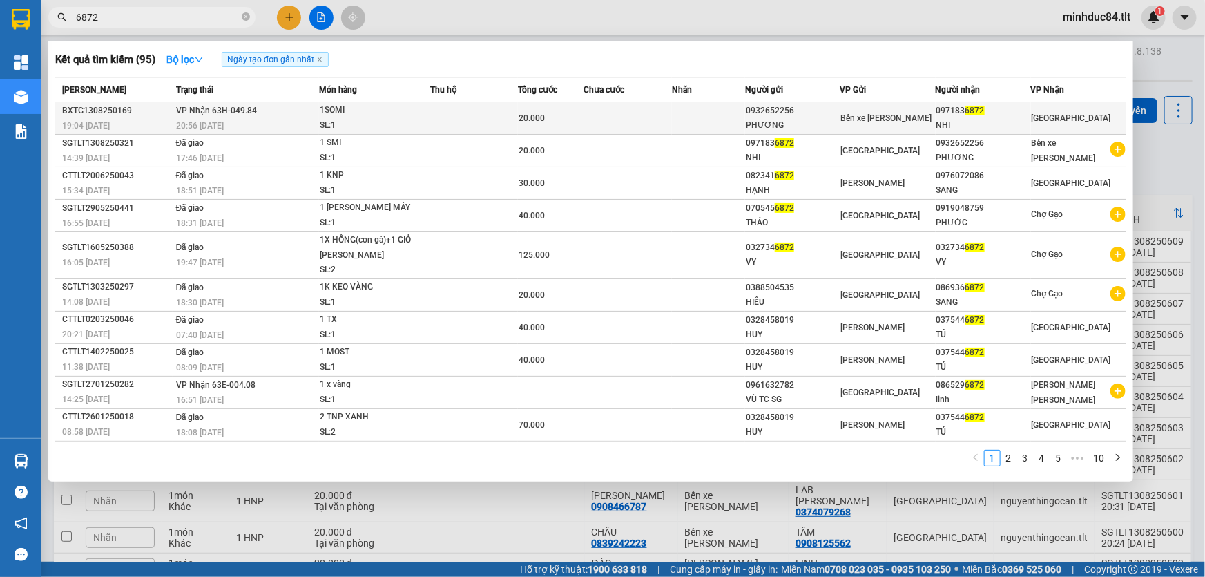
click at [221, 121] on span "20:56 - 13/08" at bounding box center [200, 126] width 48 height 10
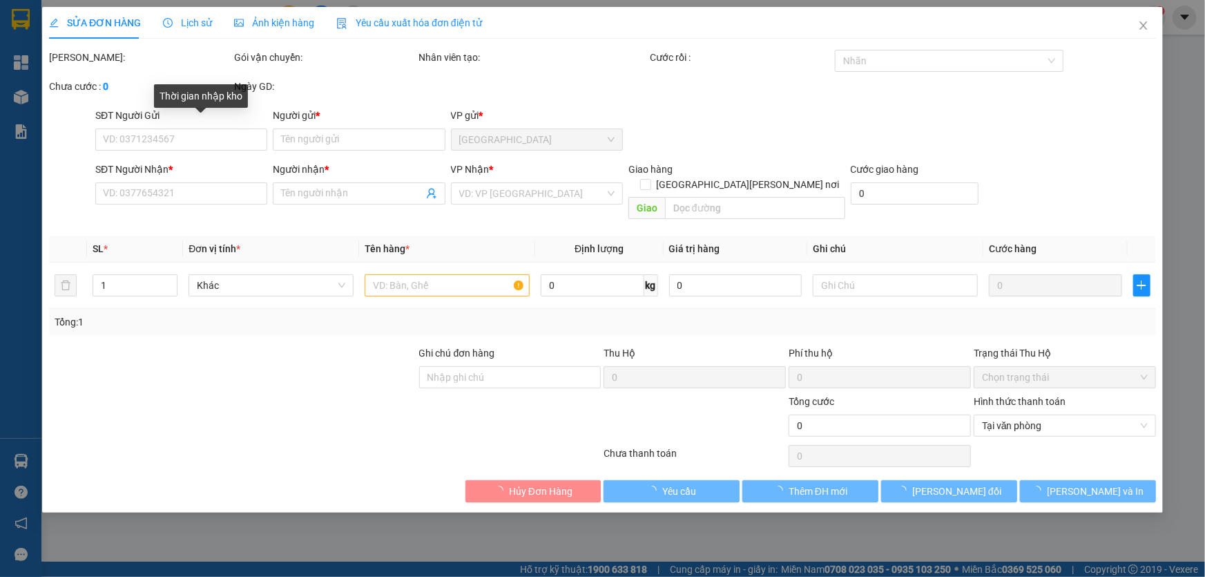
type input "0932652256"
type input "PHƯƠNG"
type input "0971836872"
type input "NHI"
type input "20.000"
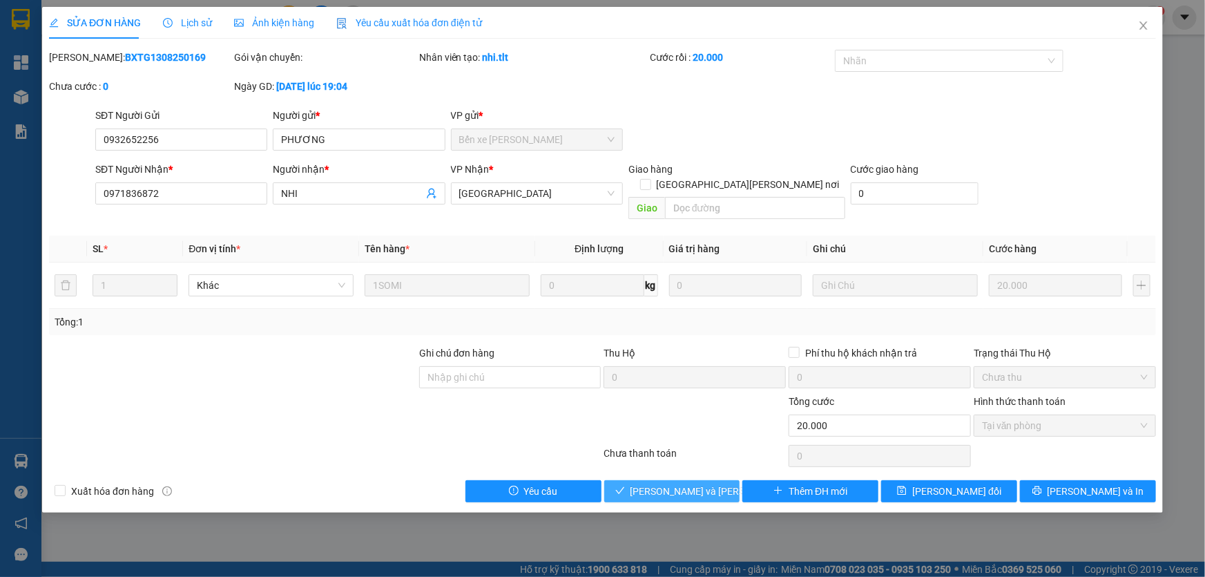
click at [647, 483] on span "[PERSON_NAME] và [PERSON_NAME] hàng" at bounding box center [724, 490] width 186 height 15
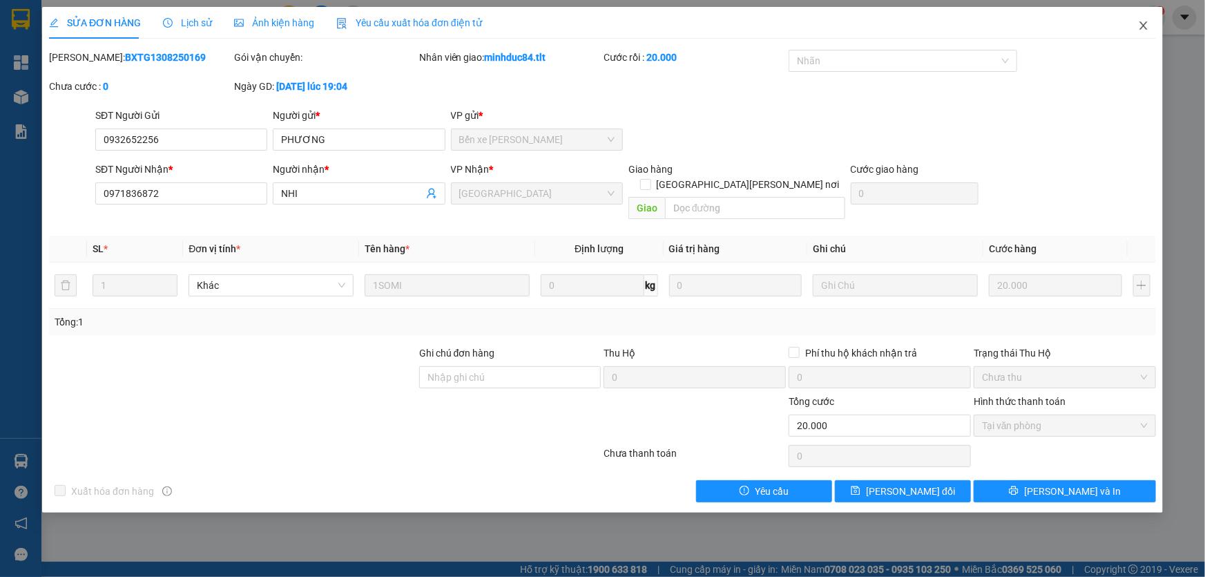
click at [1140, 28] on icon "close" at bounding box center [1143, 25] width 11 height 11
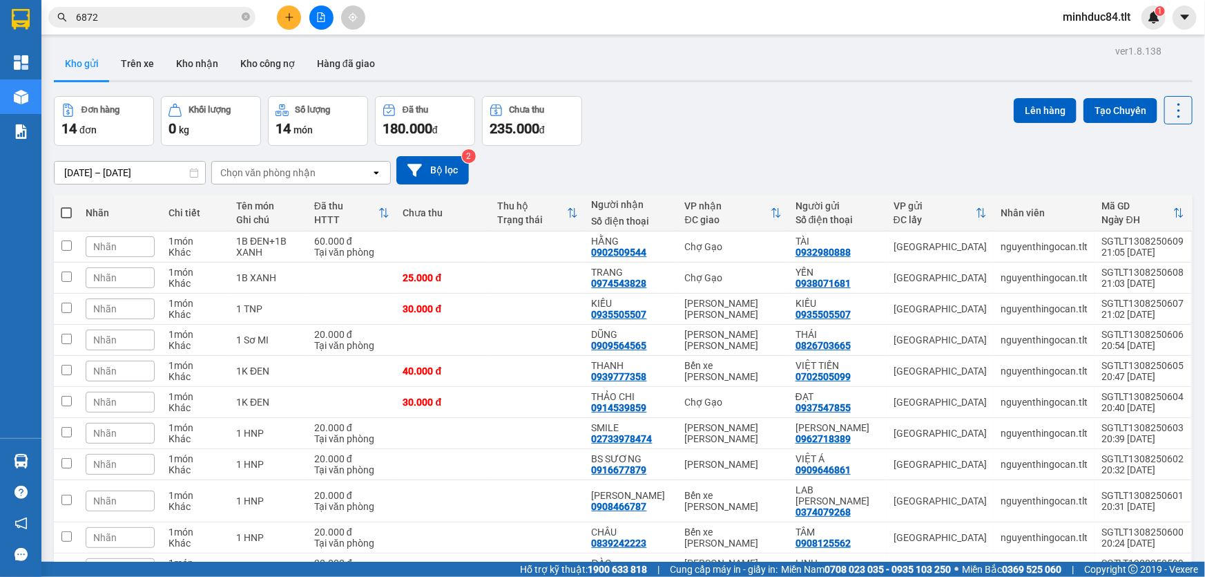
click at [180, 17] on input "6872" at bounding box center [157, 17] width 163 height 15
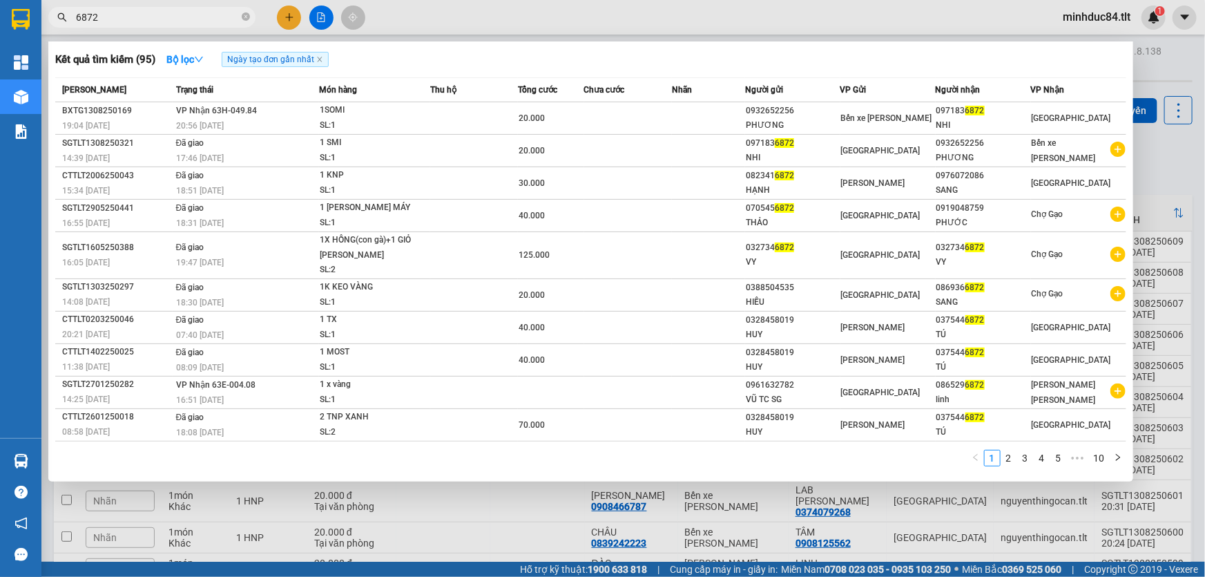
click at [180, 17] on input "6872" at bounding box center [157, 17] width 163 height 15
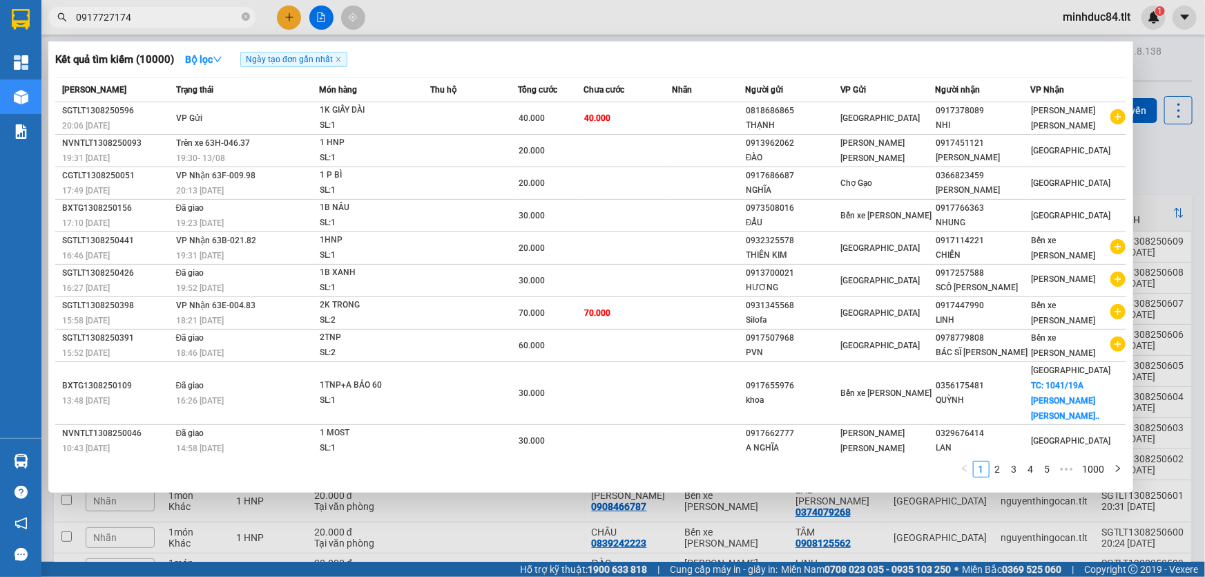
type input "0917727174"
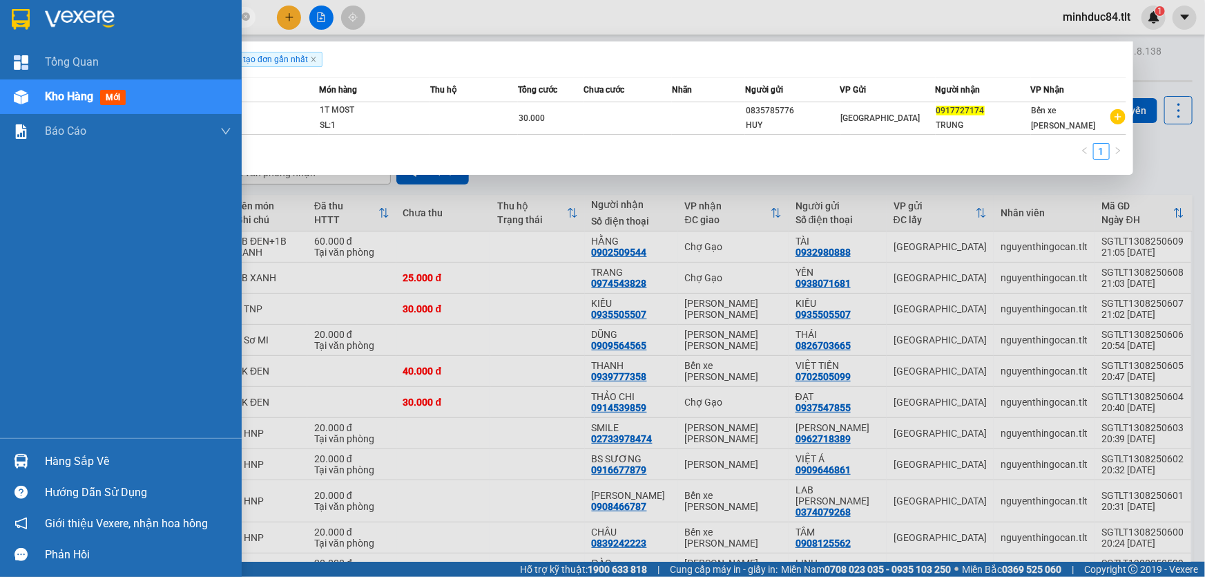
click at [70, 442] on div "Hàng sắp về Hướng dẫn sử dụng Giới thiệu Vexere, nhận hoa hồng Phản hồi" at bounding box center [121, 504] width 242 height 132
click at [75, 452] on div "Hàng sắp về" at bounding box center [138, 461] width 186 height 21
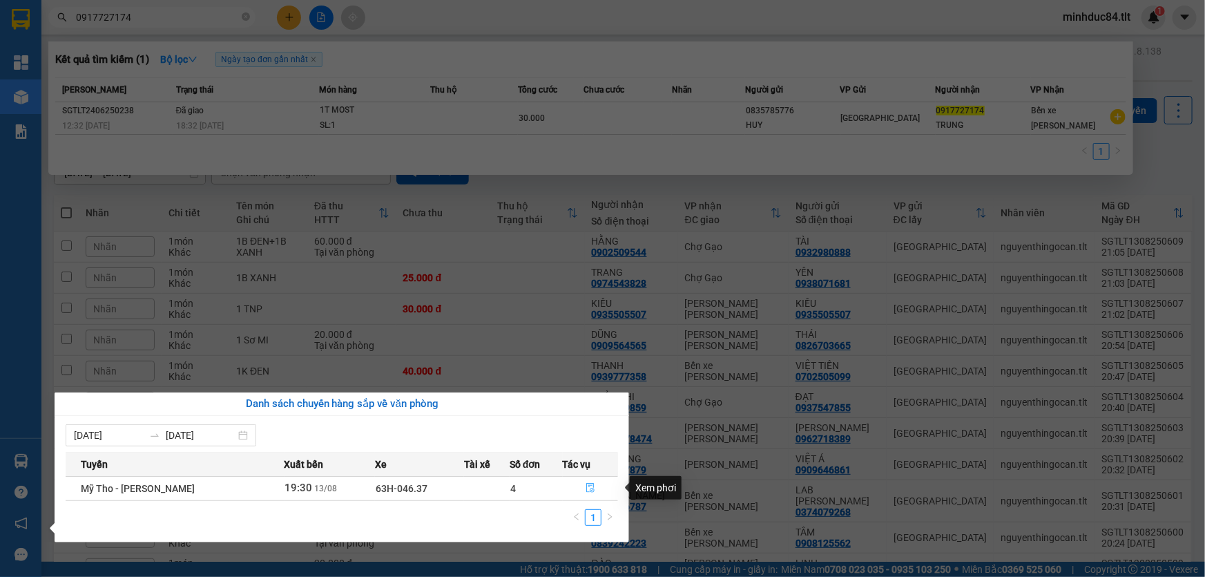
click at [593, 490] on button "button" at bounding box center [591, 488] width 55 height 22
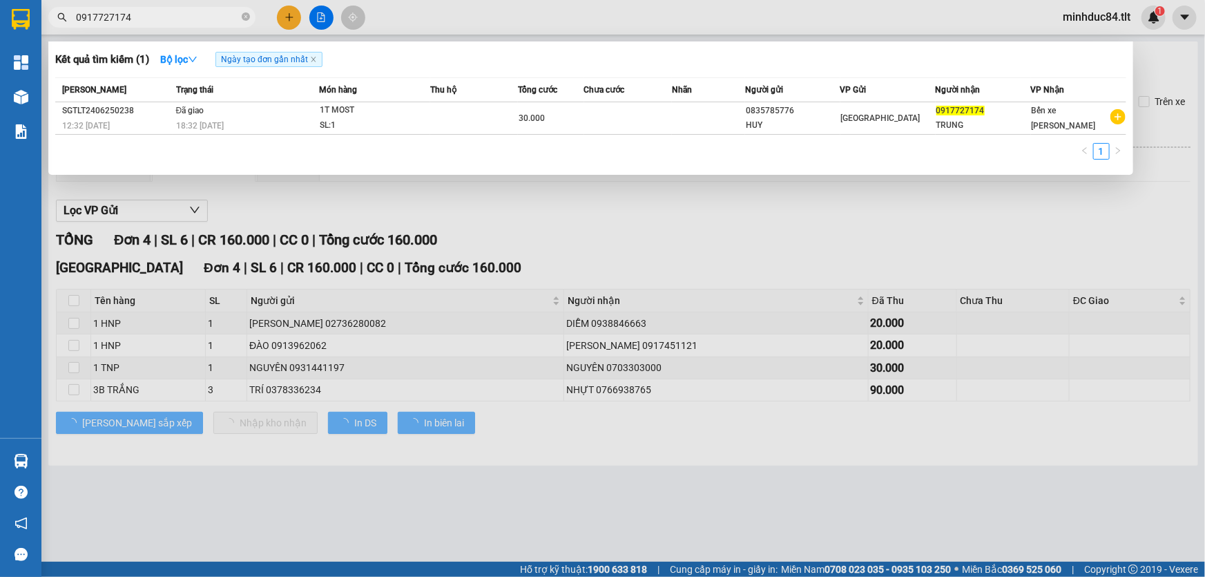
click at [540, 239] on div at bounding box center [602, 288] width 1205 height 577
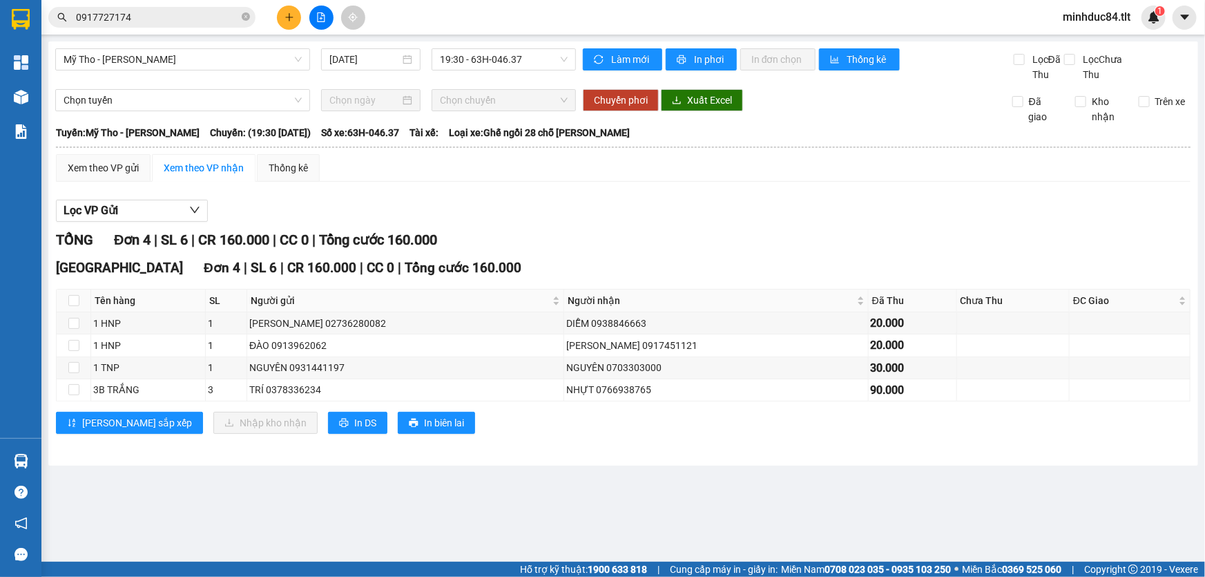
click at [469, 41] on div "Mỹ Tho - Hồ Chí Minh 13/08/2025 19:30 - 63H-046.37 Làm mới In phơi In đơn chọn …" at bounding box center [623, 253] width 1150 height 424
click at [472, 50] on div "Mỹ Tho - Hồ Chí Minh 13/08/2025 19:30 - 63H-046.37 Làm mới In phơi In đơn chọn …" at bounding box center [623, 253] width 1150 height 424
click at [472, 50] on span "19:30 - 63H-046.37" at bounding box center [504, 59] width 128 height 21
type input "728"
click at [477, 106] on div "18:30 - 63H-047.28" at bounding box center [495, 109] width 108 height 15
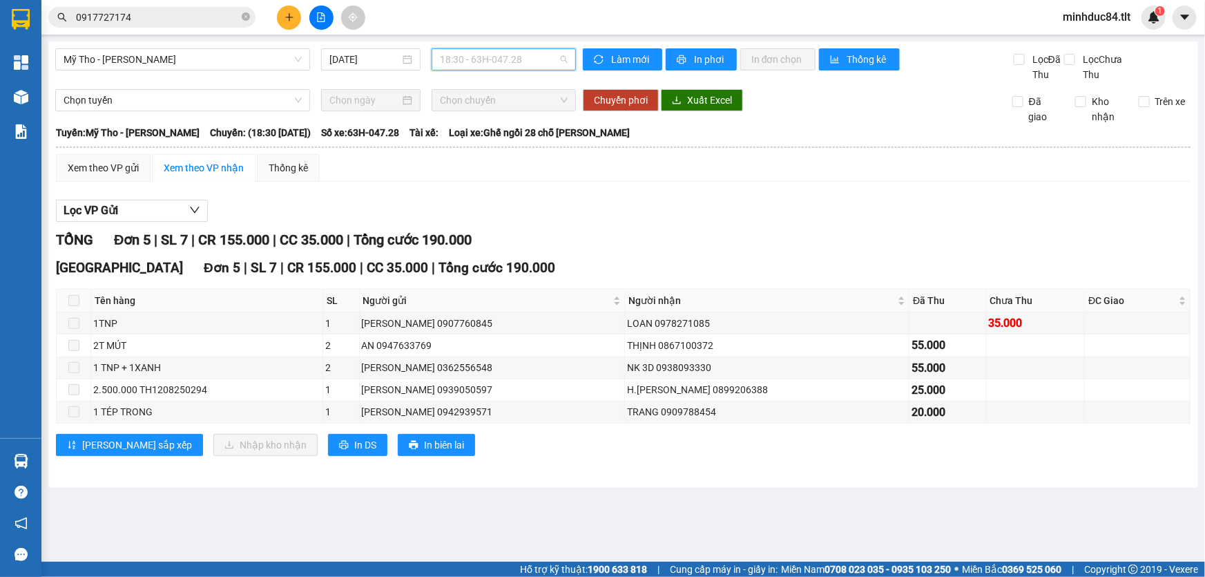
click at [477, 61] on span "18:30 - 63H-047.28" at bounding box center [504, 59] width 128 height 21
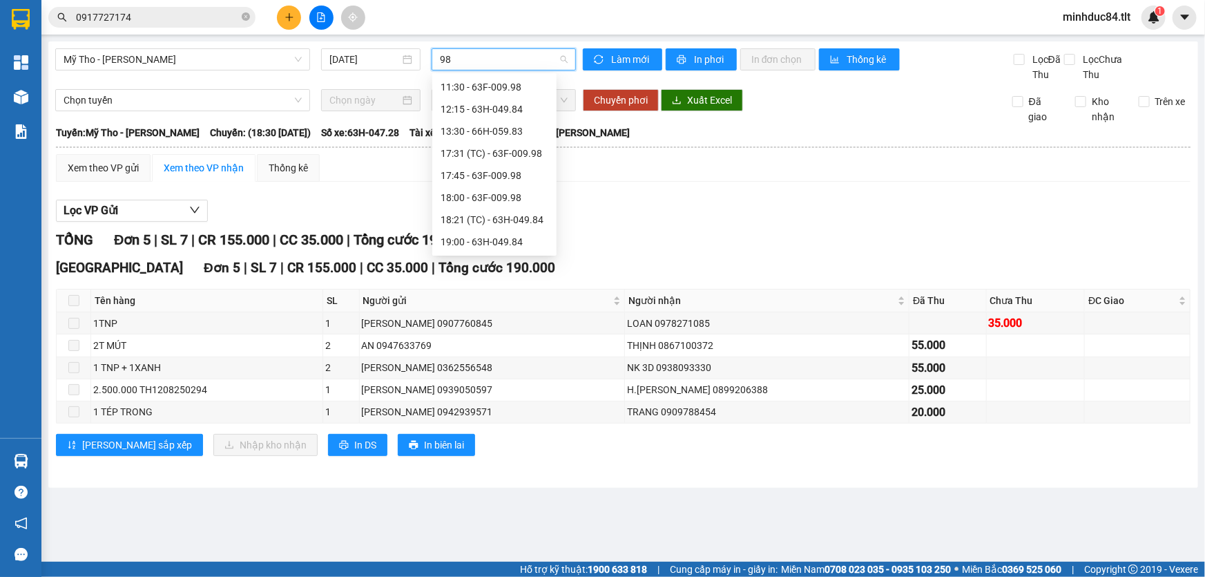
scroll to position [66, 0]
type input "984"
click at [485, 158] on div "19:00 - 63H-049.84" at bounding box center [495, 153] width 108 height 15
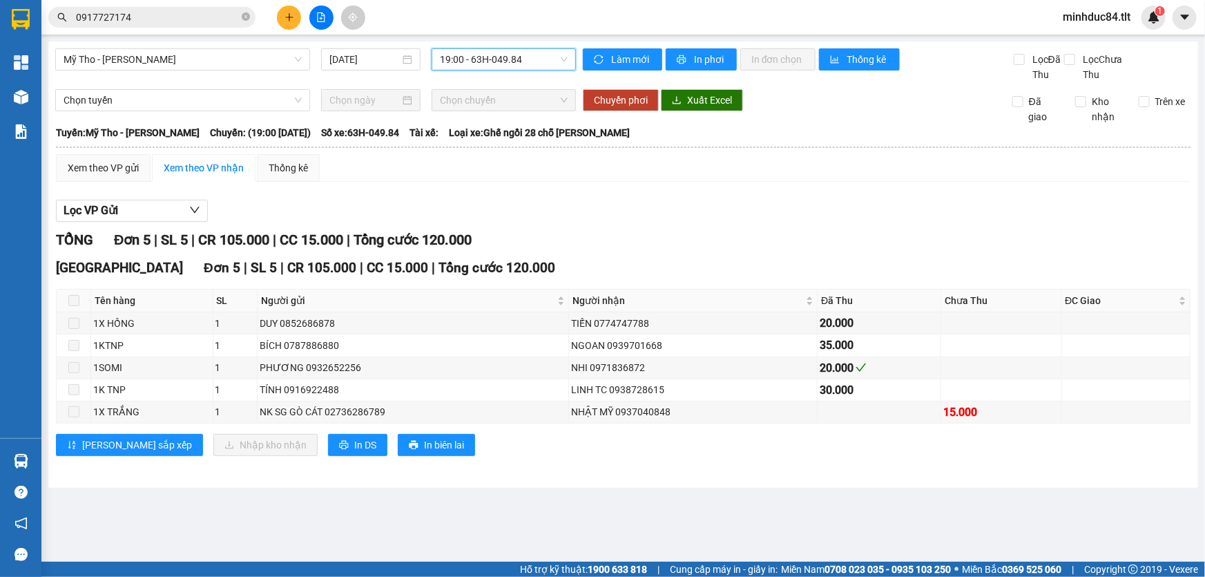
drag, startPoint x: 488, startPoint y: 62, endPoint x: 489, endPoint y: 73, distance: 10.4
click at [488, 61] on span "19:00 - 63H-049.84" at bounding box center [504, 59] width 128 height 21
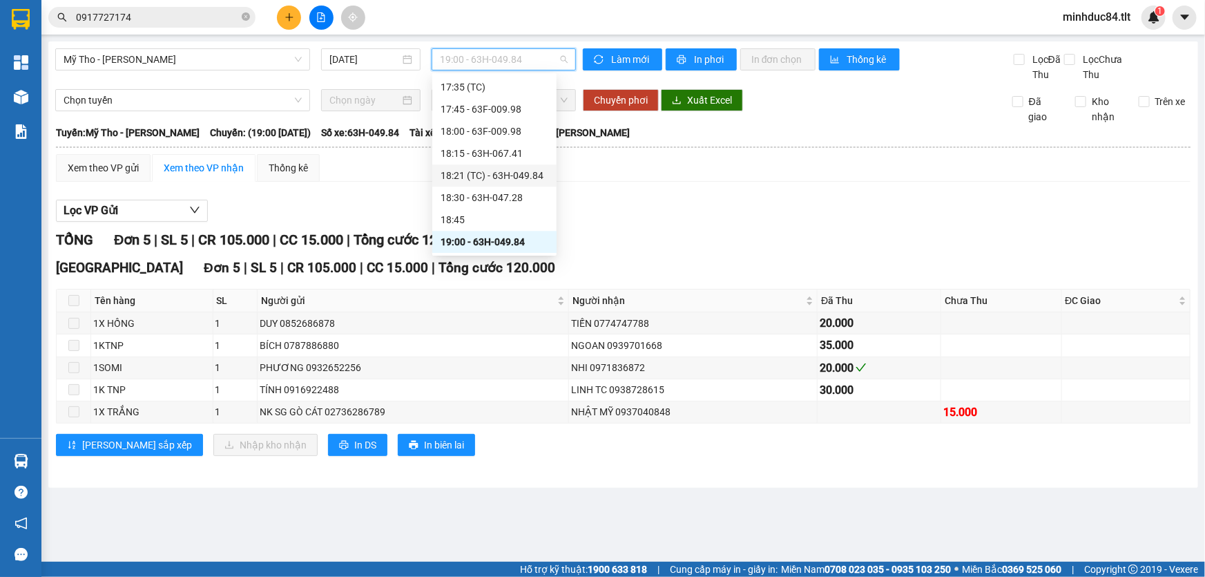
click at [488, 177] on div "18:21 (TC) - 63H-049.84" at bounding box center [495, 175] width 108 height 15
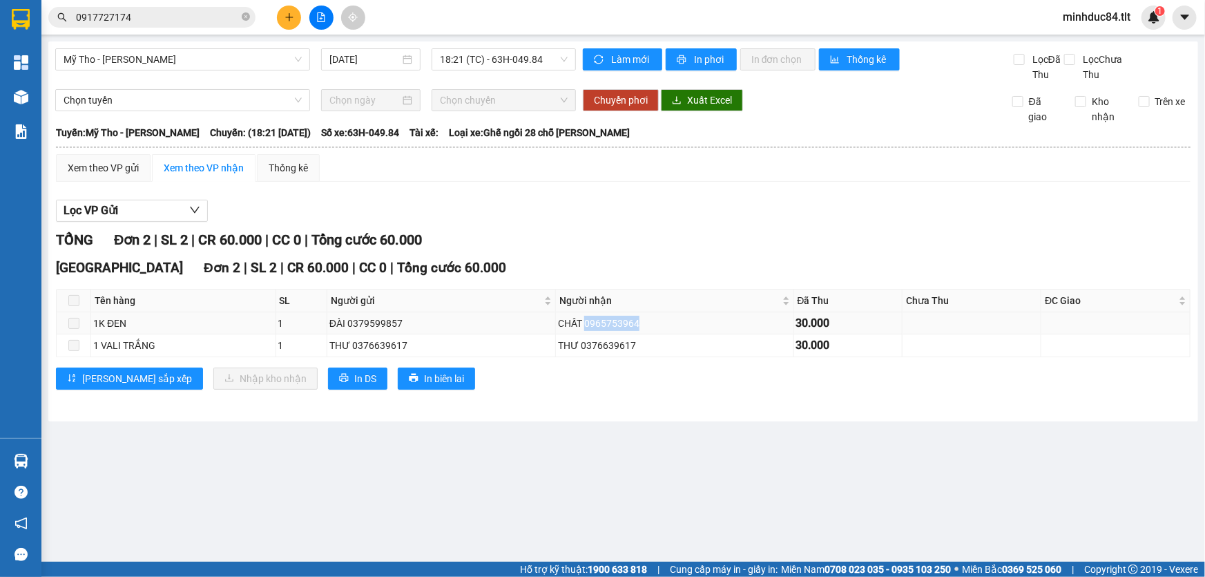
drag, startPoint x: 576, startPoint y: 322, endPoint x: 645, endPoint y: 324, distance: 69.1
click at [645, 324] on div "CHẤT 0965753964" at bounding box center [674, 323] width 233 height 15
copy div "0965753964"
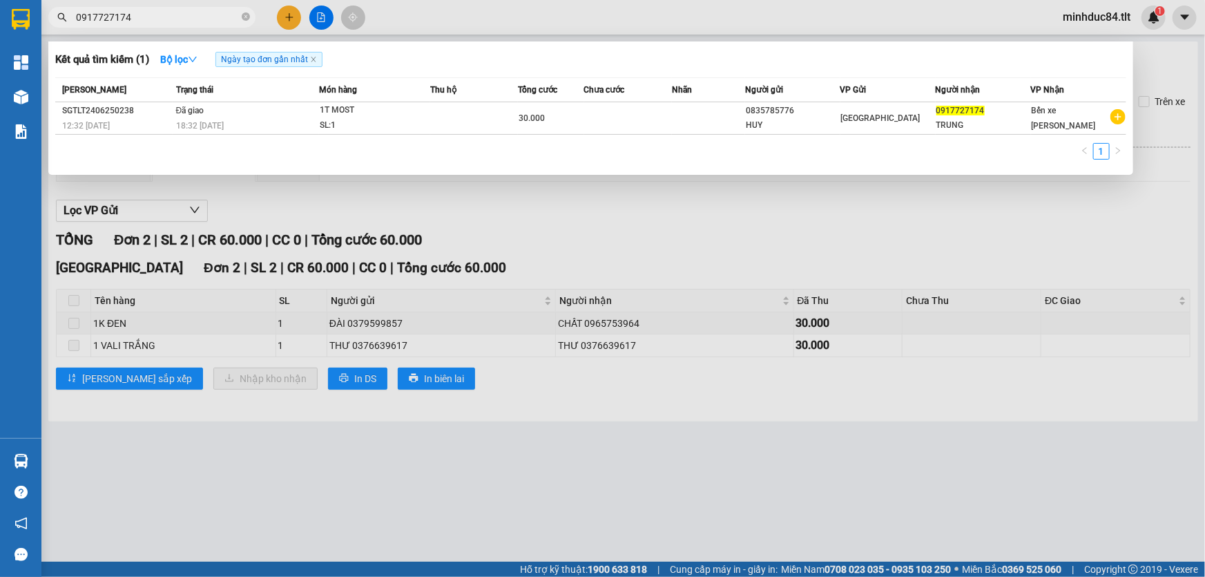
click at [200, 19] on input "0917727174" at bounding box center [157, 17] width 163 height 15
paste input "6575396"
type input "0965753964"
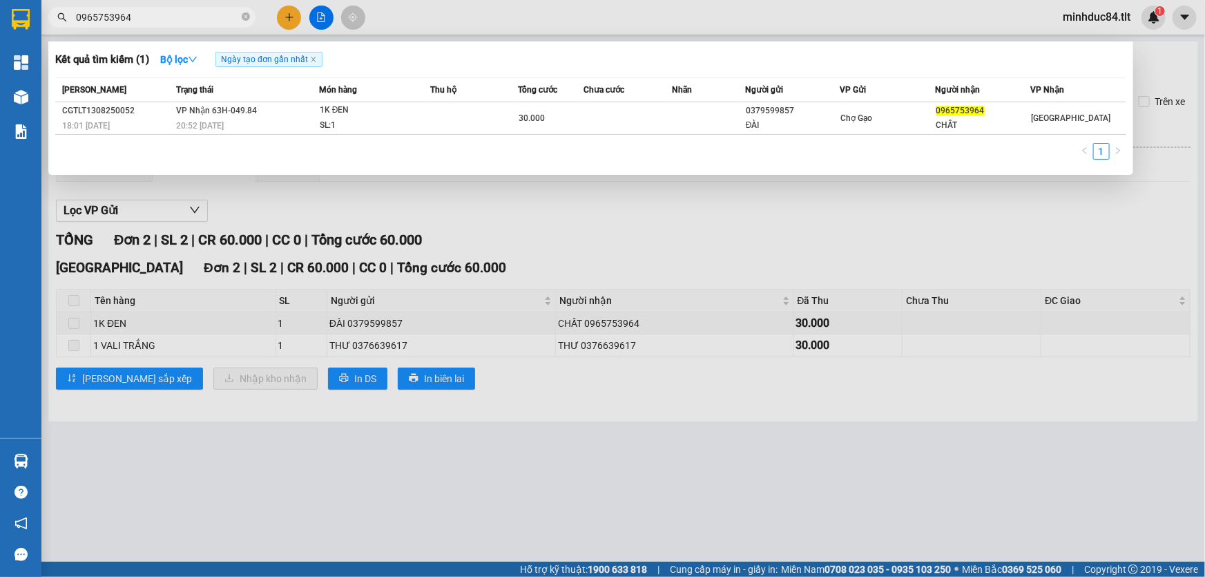
click at [746, 419] on div at bounding box center [602, 288] width 1205 height 577
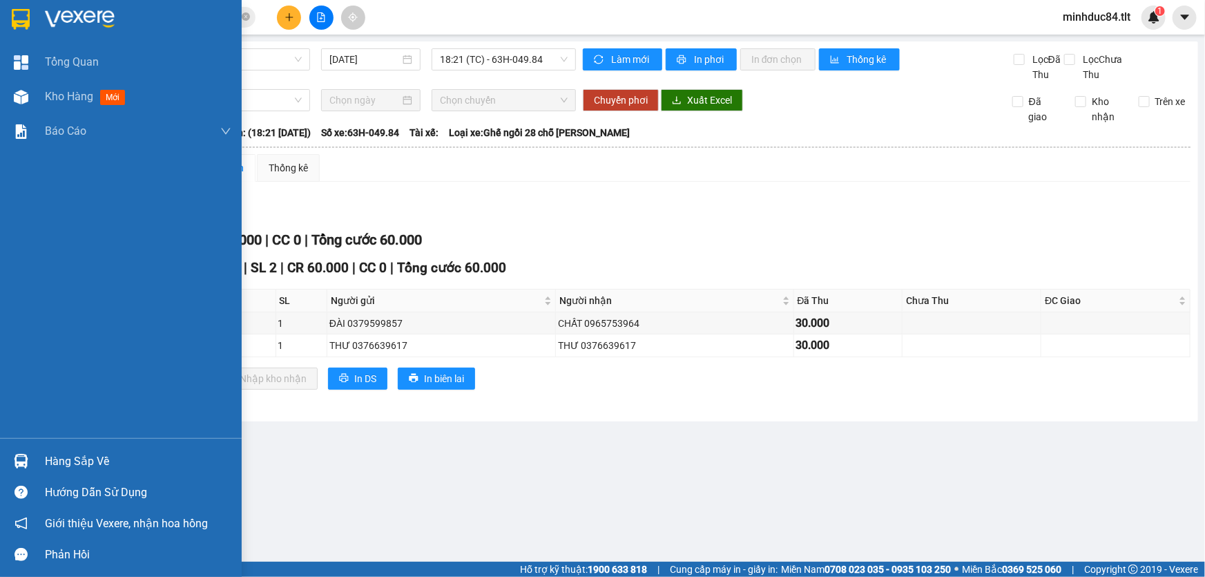
click at [68, 452] on div "Hàng sắp về" at bounding box center [138, 461] width 186 height 21
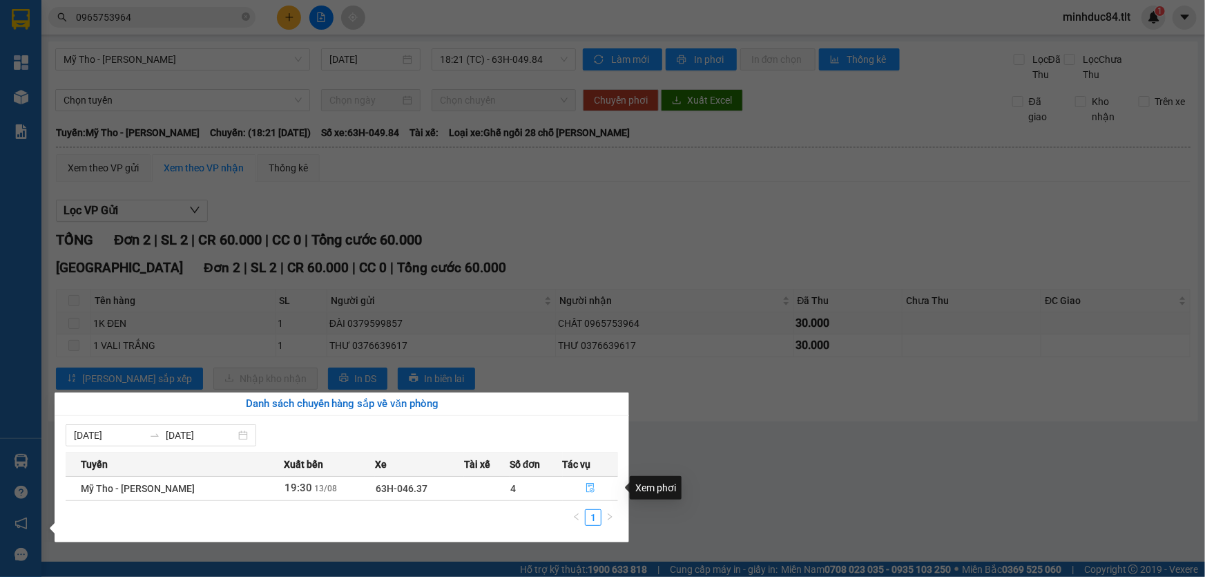
click at [590, 490] on icon "file-done" at bounding box center [590, 488] width 8 height 10
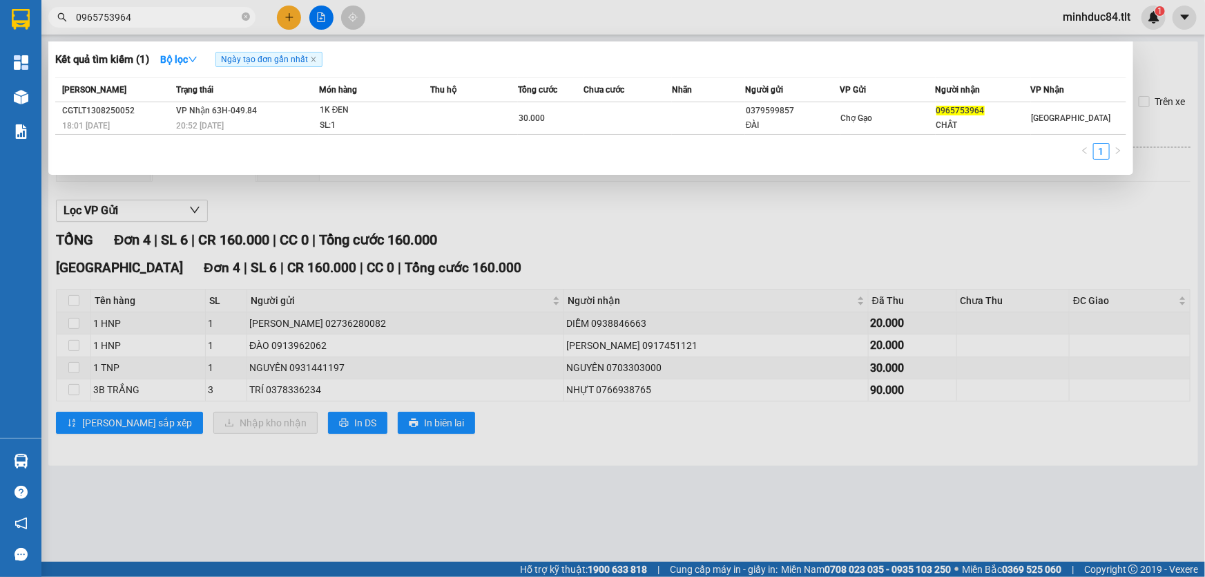
click at [138, 12] on input "0965753964" at bounding box center [157, 17] width 163 height 15
click at [461, 260] on div at bounding box center [602, 288] width 1205 height 577
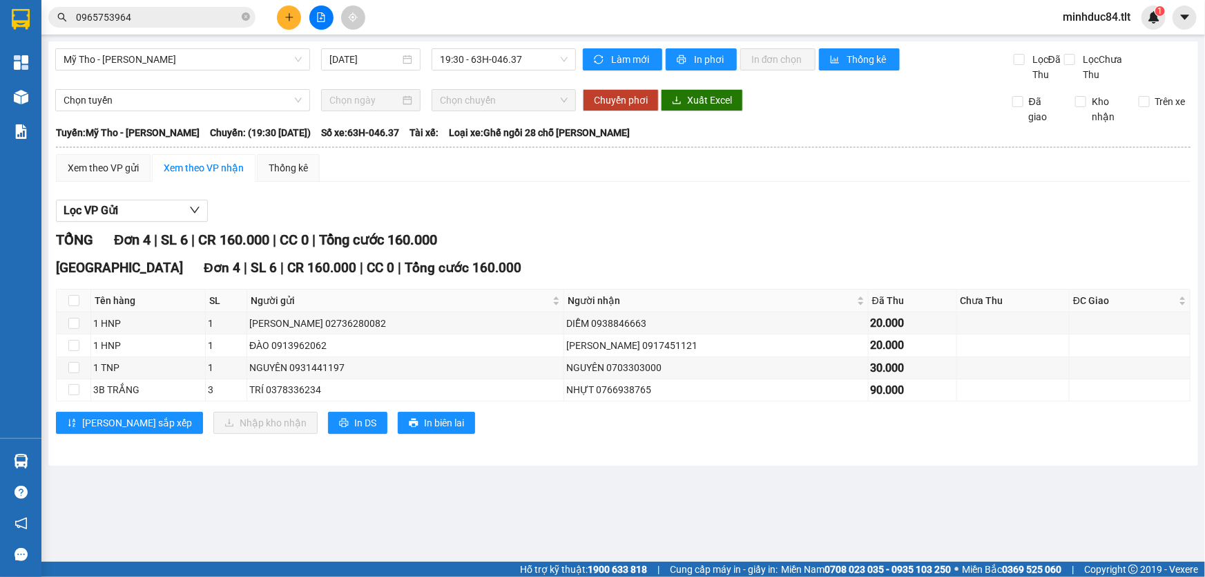
click at [110, 138] on b "Tuyến: Mỹ Tho - Hồ Chí Minh" at bounding box center [128, 132] width 144 height 11
click at [111, 166] on div "Xem theo VP gửi" at bounding box center [103, 167] width 71 height 15
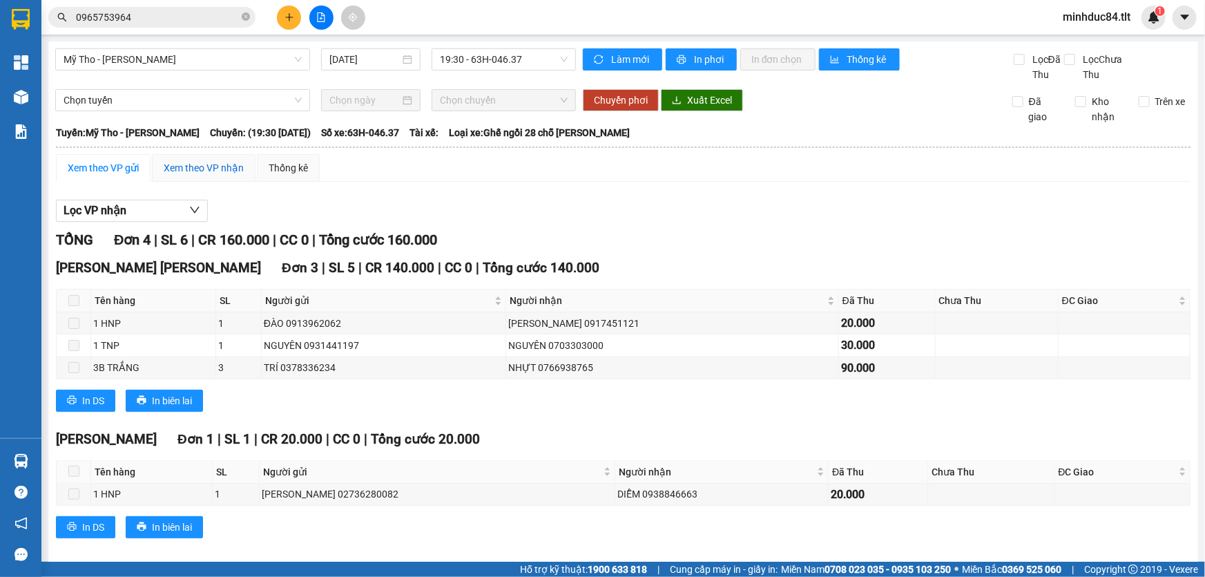
click at [191, 166] on div "Xem theo VP nhận" at bounding box center [204, 167] width 80 height 15
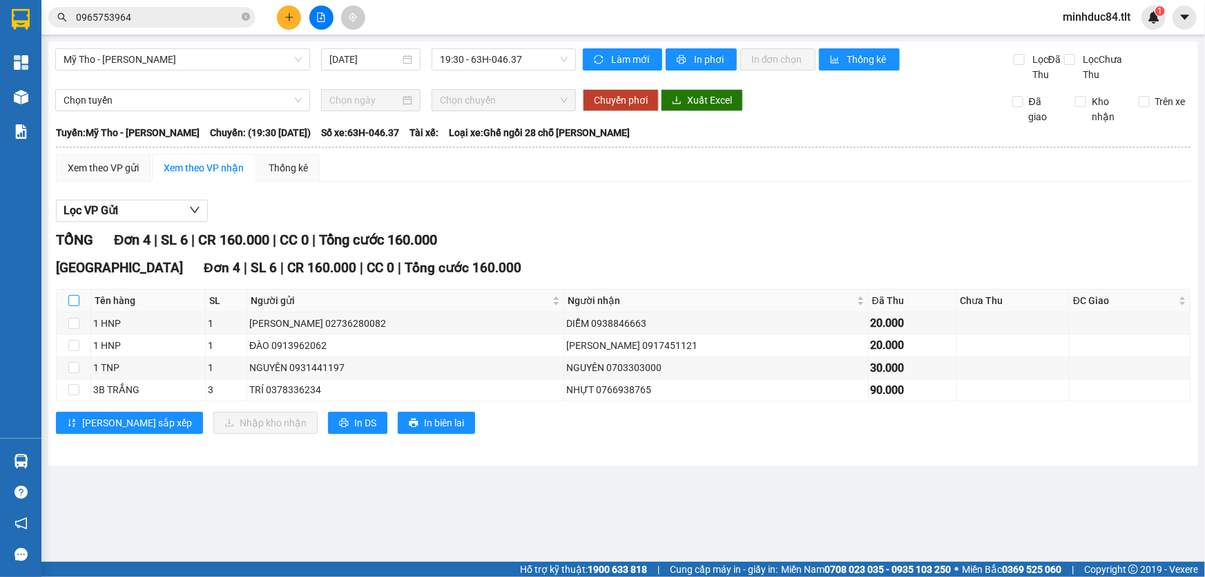
click at [73, 299] on input "checkbox" at bounding box center [73, 300] width 11 height 11
checkbox input "true"
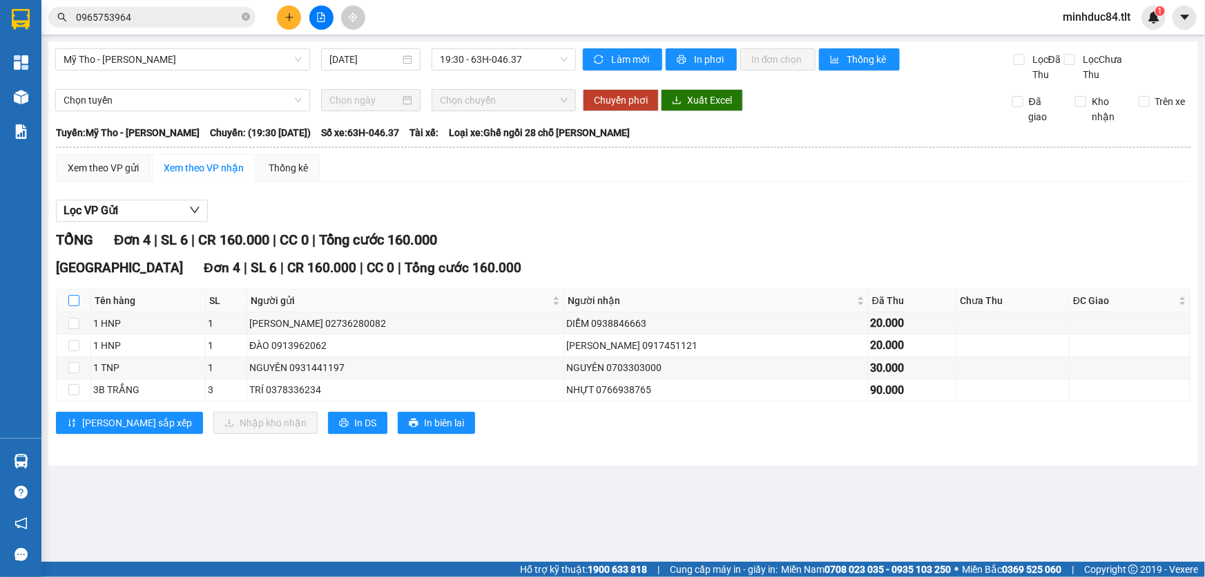
checkbox input "true"
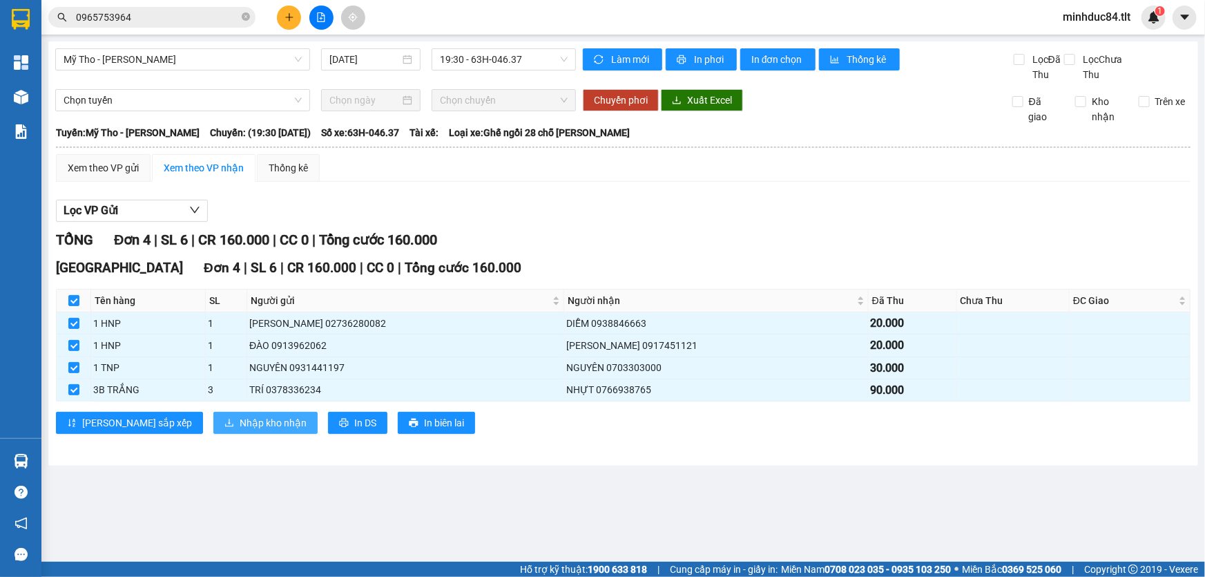
click at [240, 425] on span "Nhập kho nhận" at bounding box center [273, 422] width 67 height 15
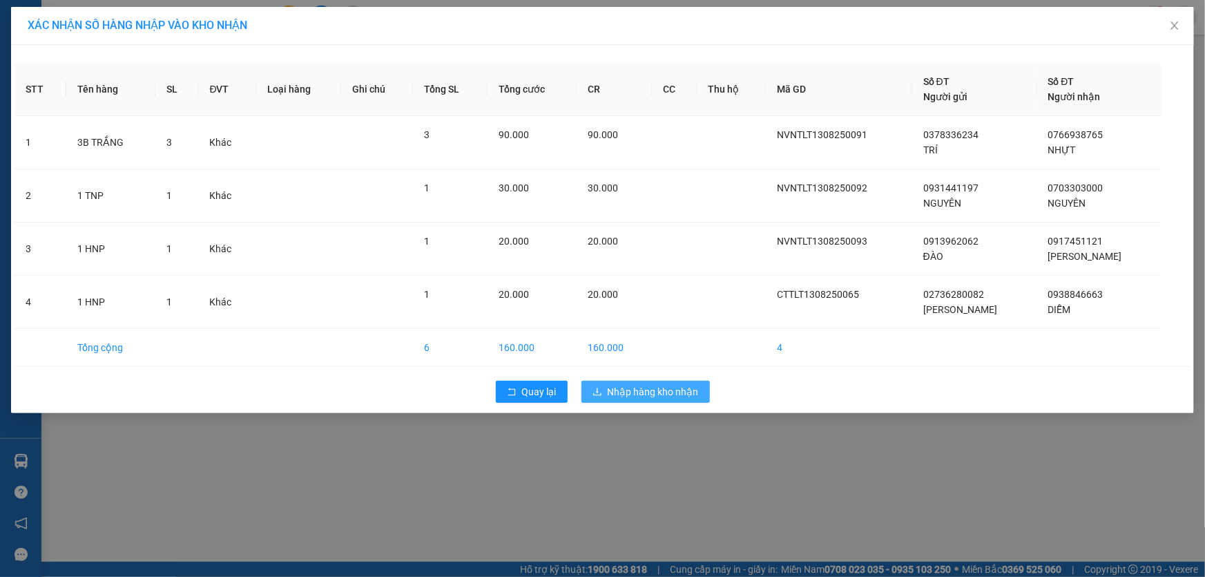
click at [613, 387] on span "Nhập hàng kho nhận" at bounding box center [653, 391] width 91 height 15
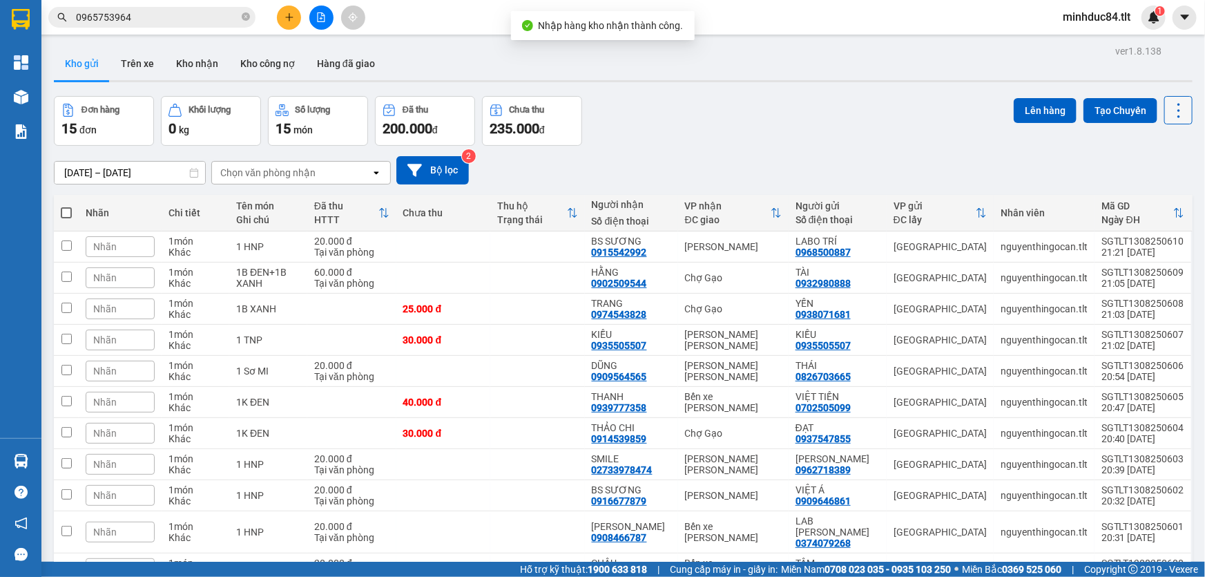
click at [1171, 108] on icon at bounding box center [1178, 110] width 19 height 19
click at [1164, 199] on span "Làm mới" at bounding box center [1150, 197] width 38 height 14
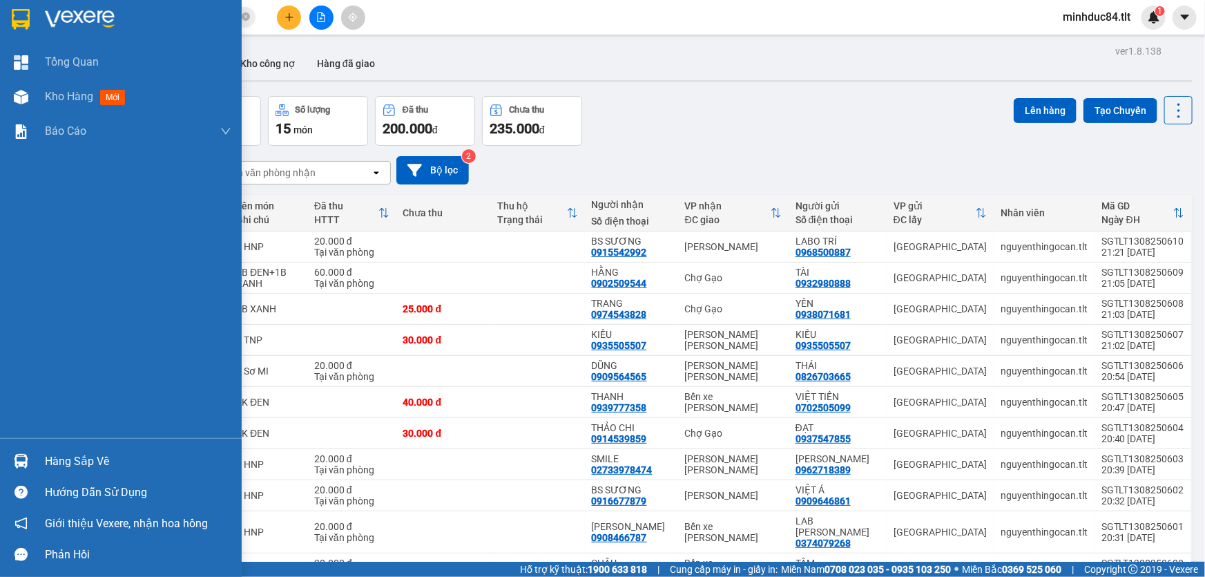
click at [83, 454] on div "Hàng sắp về" at bounding box center [138, 461] width 186 height 21
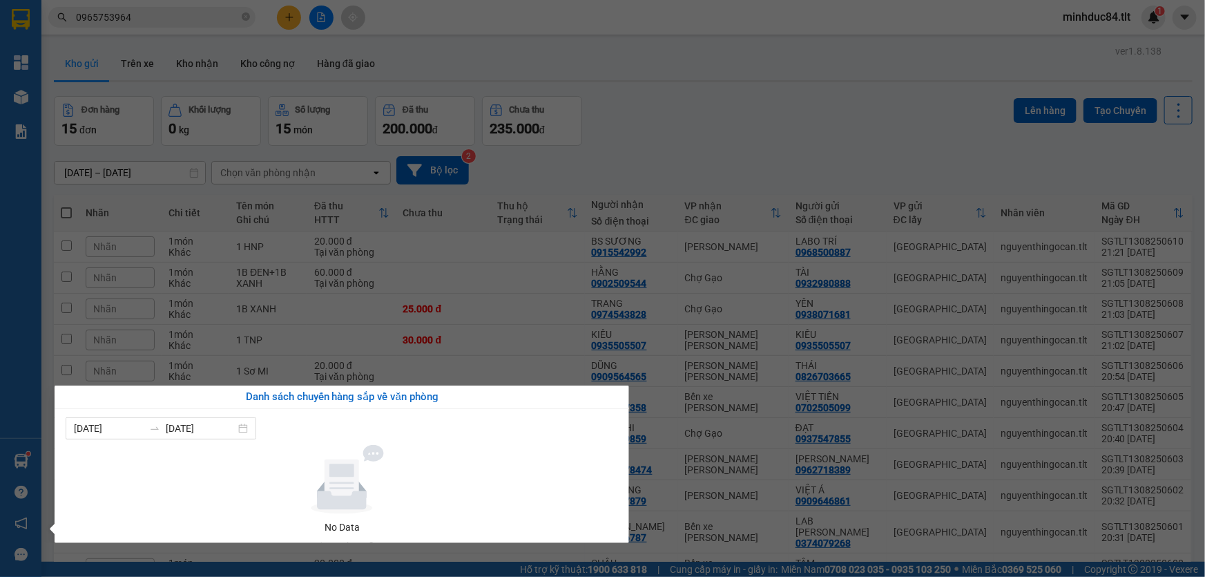
click at [678, 135] on section "Kết quả tìm kiếm ( 1 ) Bộ lọc Ngày tạo đơn gần nhất Mã ĐH Trạng thái Món hàng T…" at bounding box center [602, 288] width 1205 height 577
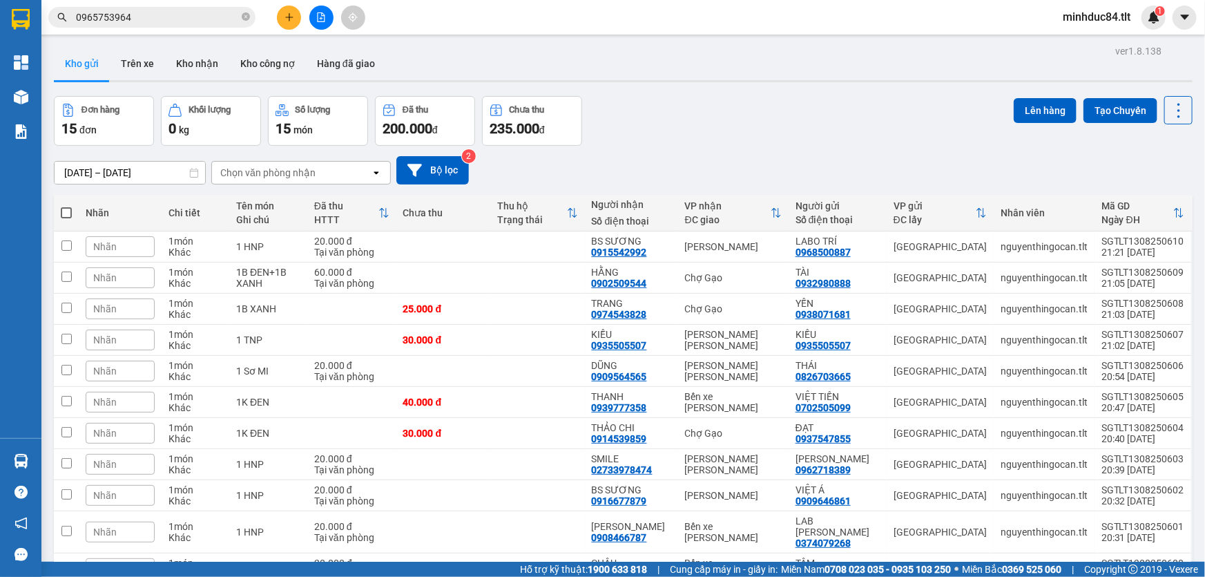
click at [193, 23] on input "0965753964" at bounding box center [157, 17] width 163 height 15
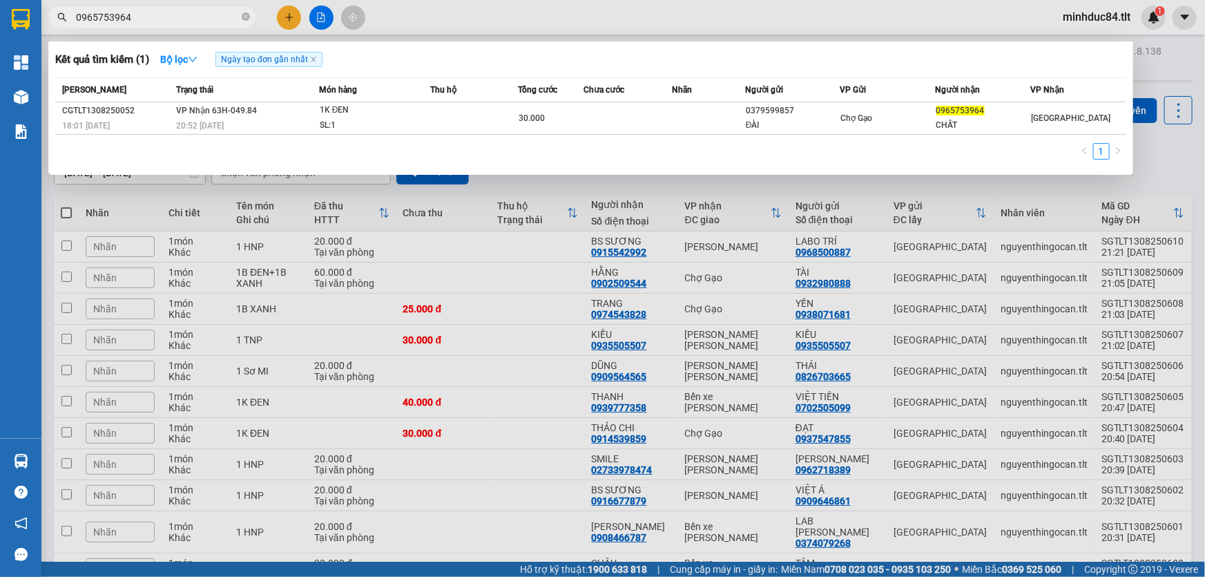
click at [182, 14] on input "0965753964" at bounding box center [157, 17] width 163 height 15
click at [243, 15] on icon "close-circle" at bounding box center [246, 16] width 8 height 8
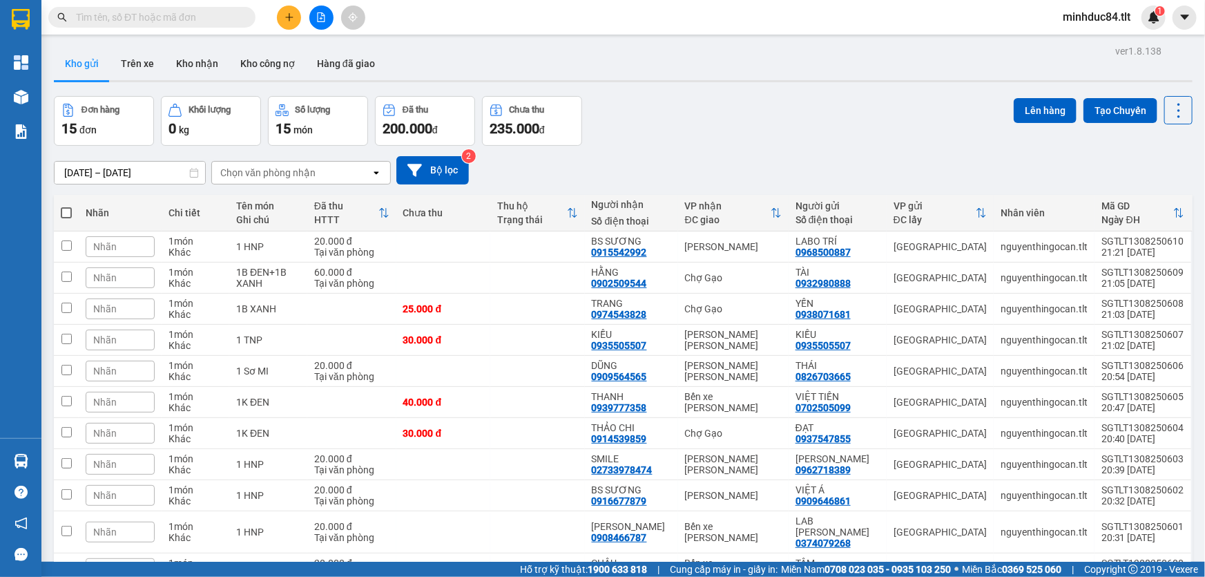
click at [206, 17] on input "text" at bounding box center [157, 17] width 163 height 15
click at [923, 146] on div "11/08/2025 – 13/08/2025 Press the down arrow key to interact with the calendar …" at bounding box center [623, 170] width 1139 height 49
